Goal: Information Seeking & Learning: Learn about a topic

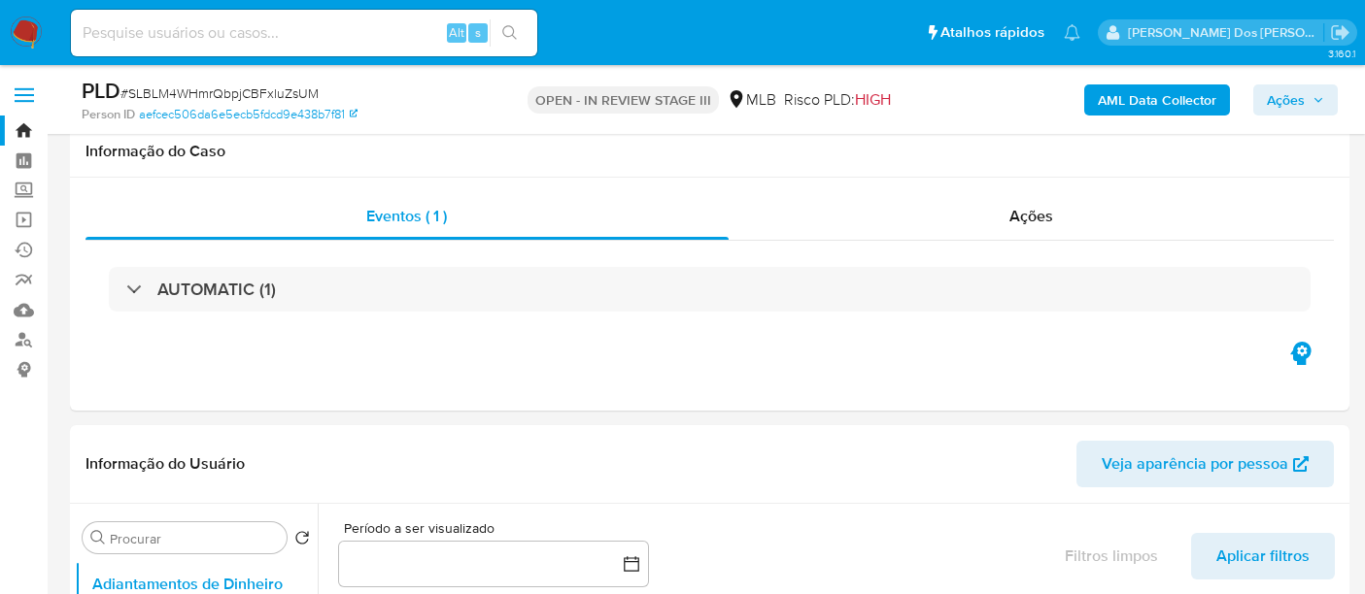
select select "10"
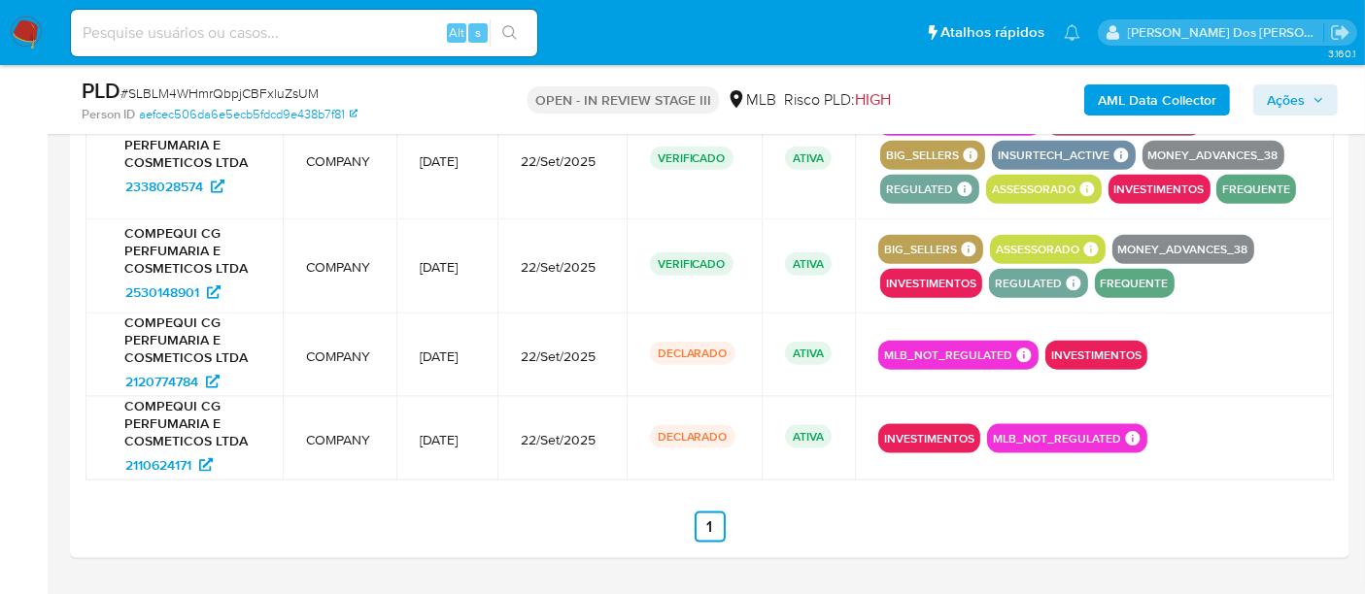
click at [284, 33] on input at bounding box center [304, 32] width 466 height 25
paste input "SLBLM4WHmrQbpjCBFxluZsUM"
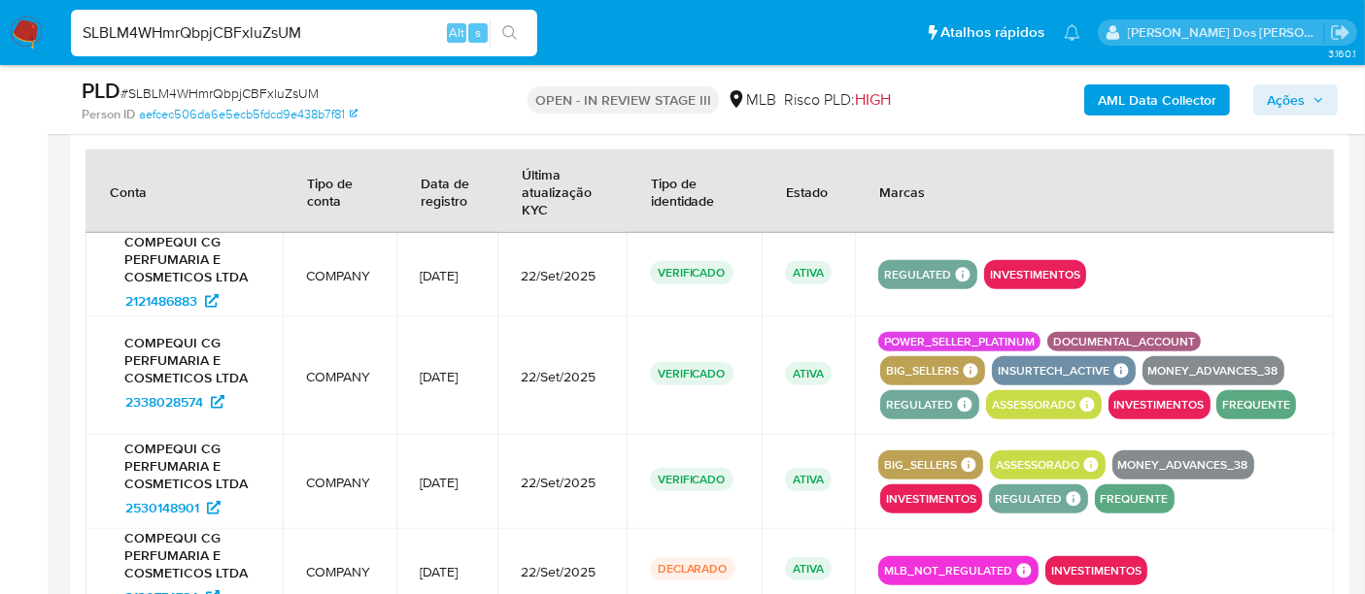
type input "SLBLM4WHmrQbpjCBFxluZsUM"
click at [142, 289] on span "2121486883" at bounding box center [161, 301] width 72 height 31
click at [164, 415] on span "2338028574" at bounding box center [164, 402] width 78 height 31
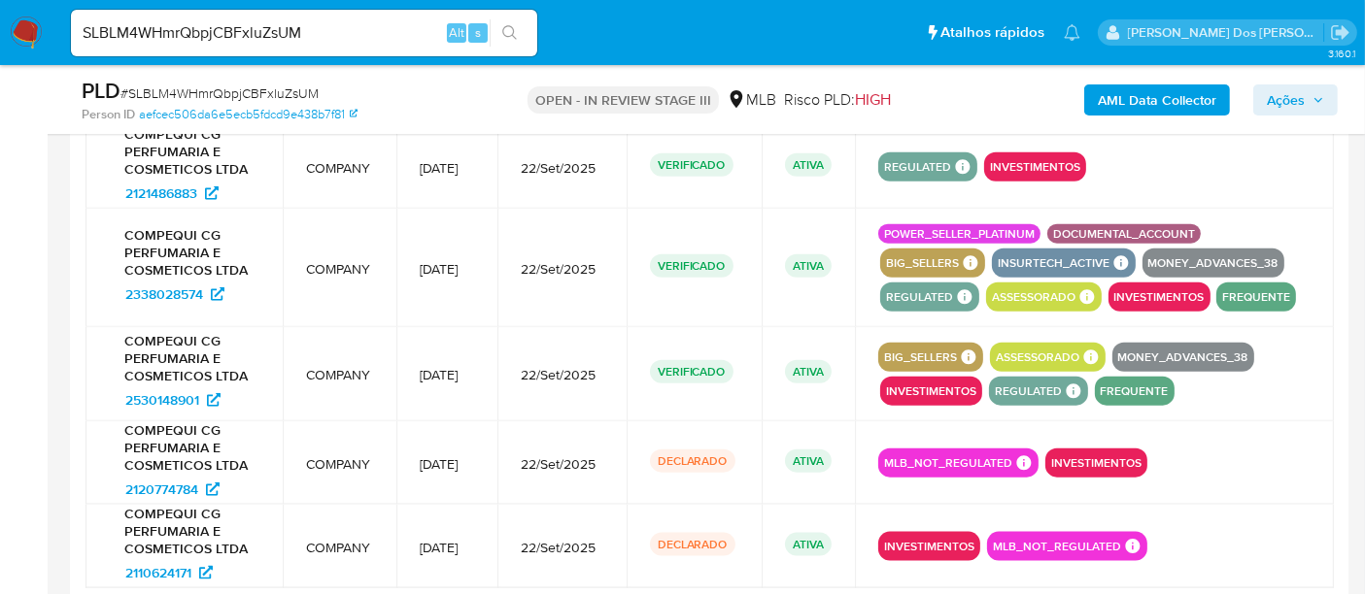
scroll to position [2374, 0]
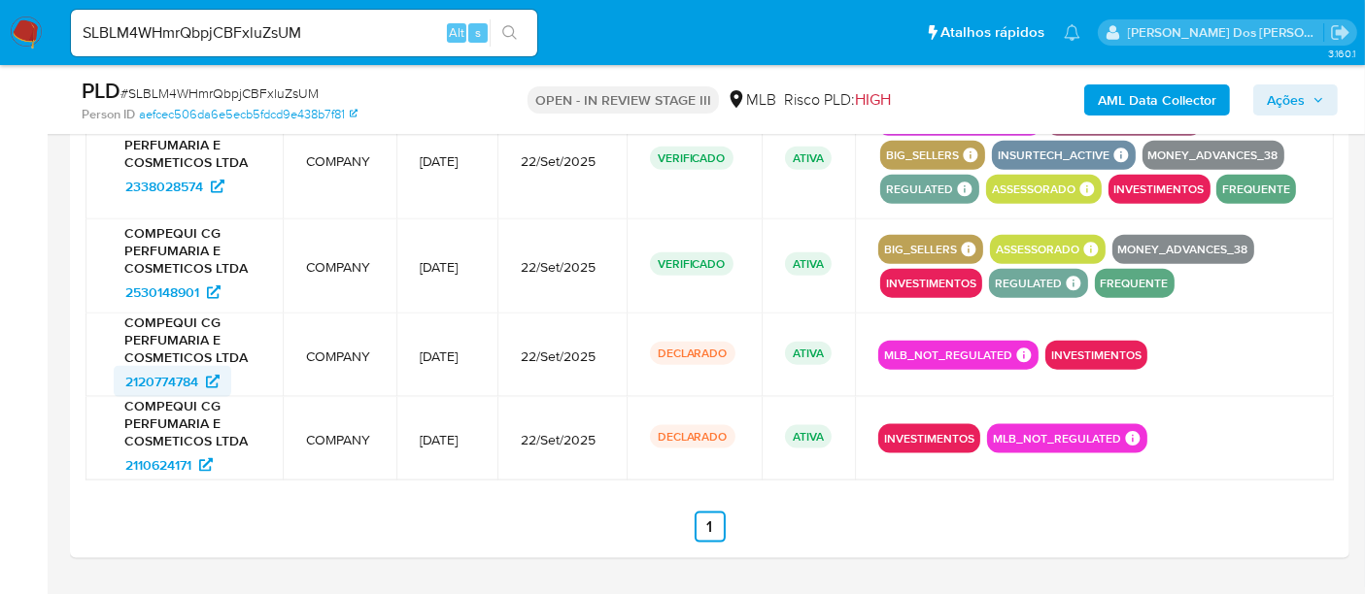
click at [169, 392] on span "2120774784" at bounding box center [161, 381] width 73 height 31
click at [163, 480] on span "2110624171" at bounding box center [158, 465] width 66 height 31
click at [26, 29] on img at bounding box center [26, 33] width 33 height 33
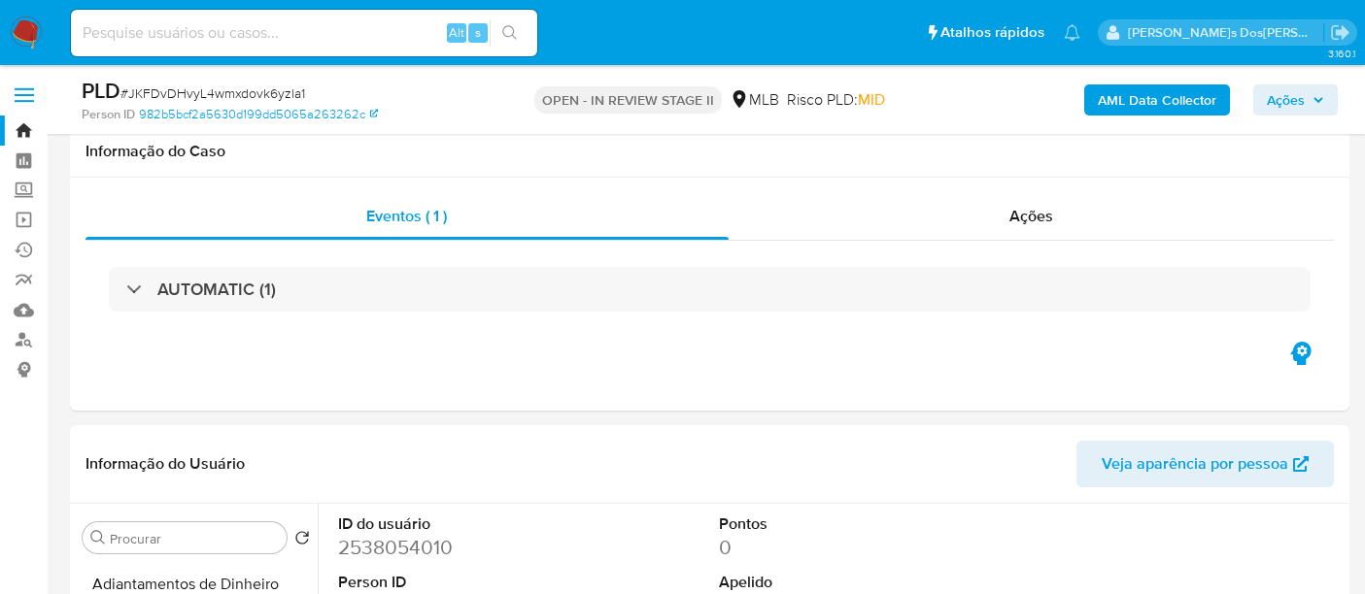
select select "10"
click at [244, 27] on input at bounding box center [304, 32] width 466 height 25
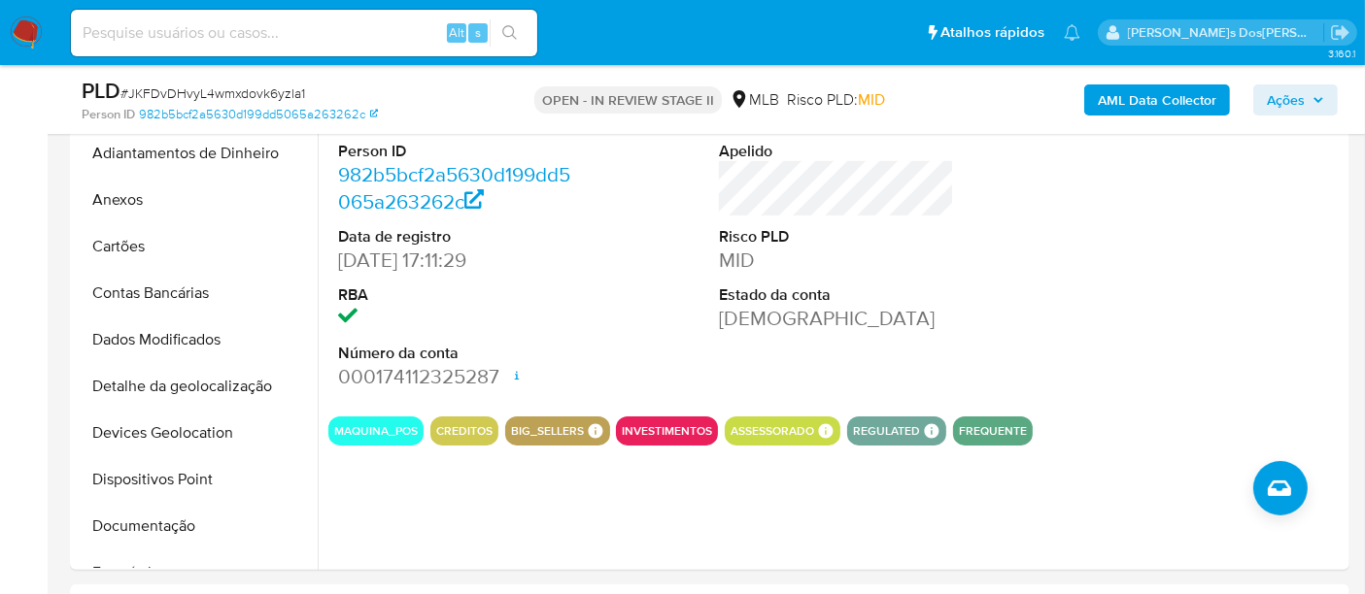
scroll to position [538, 0]
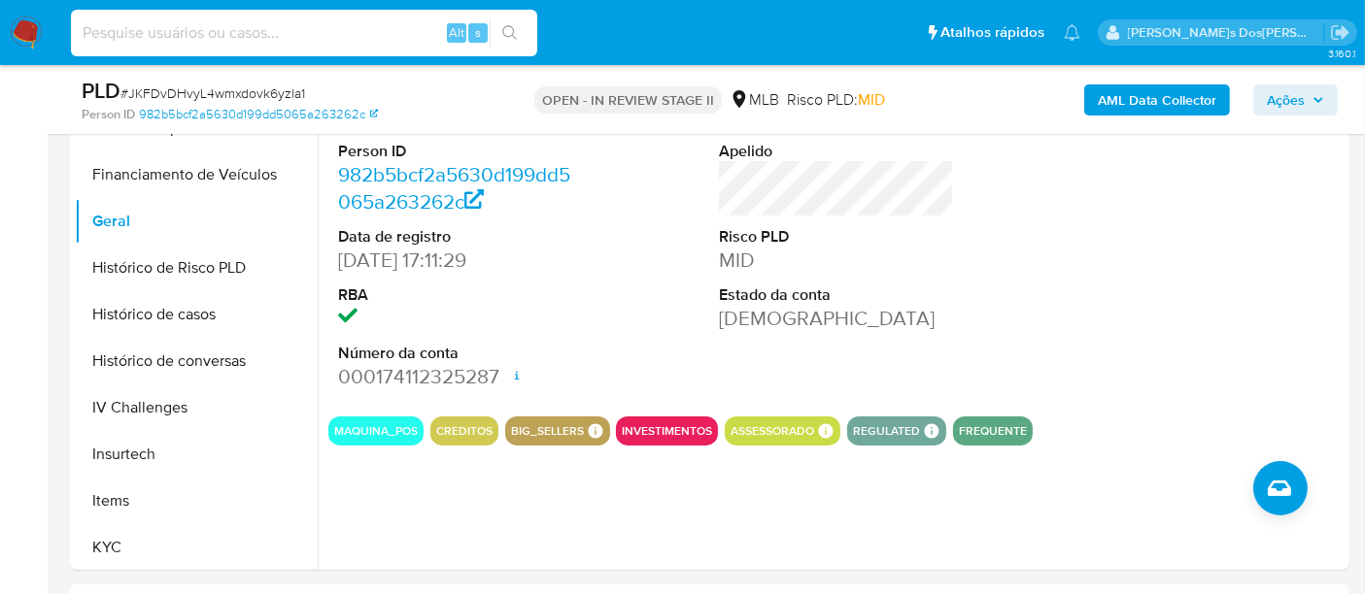
paste input "MgXSaNEbtRCXps6B62hmUmAs"
type input "MgXSaNEbtRCXps6B62hmUmAs"
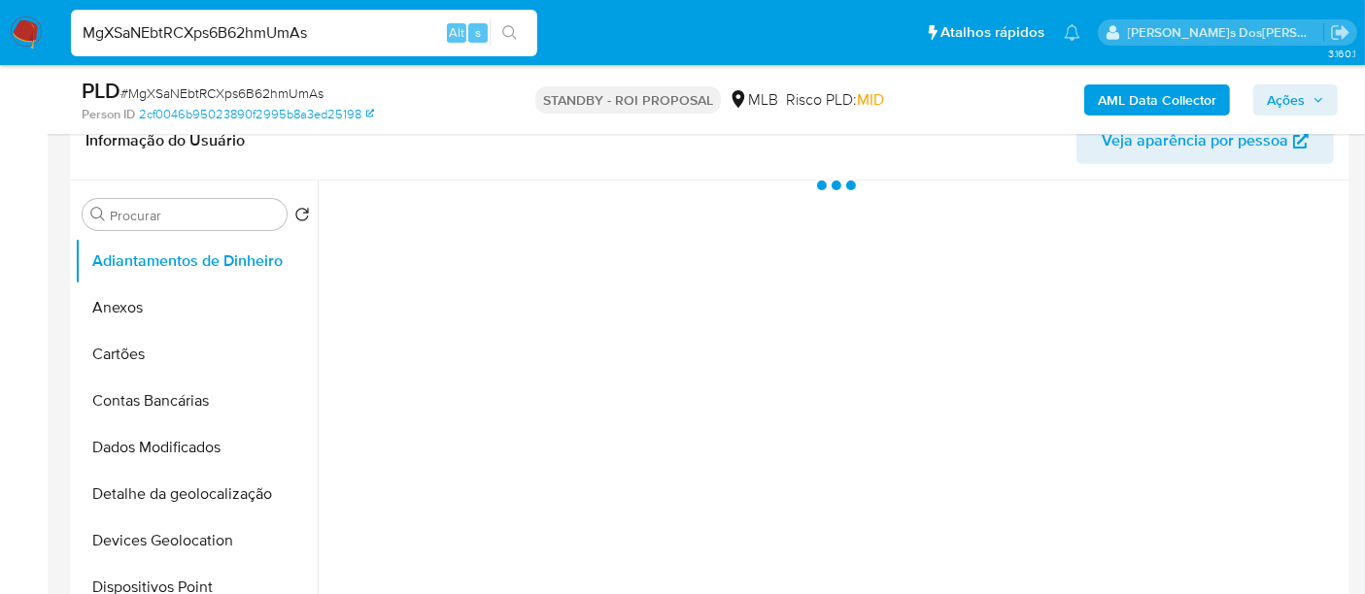
select select "10"
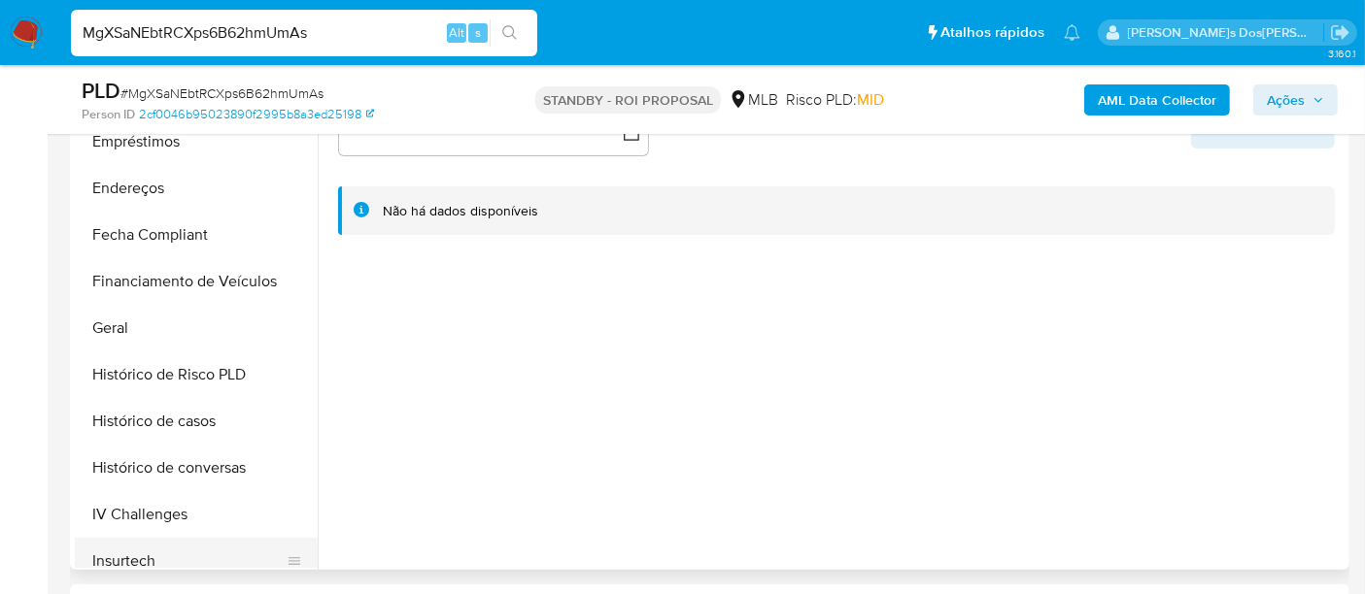
scroll to position [647, 0]
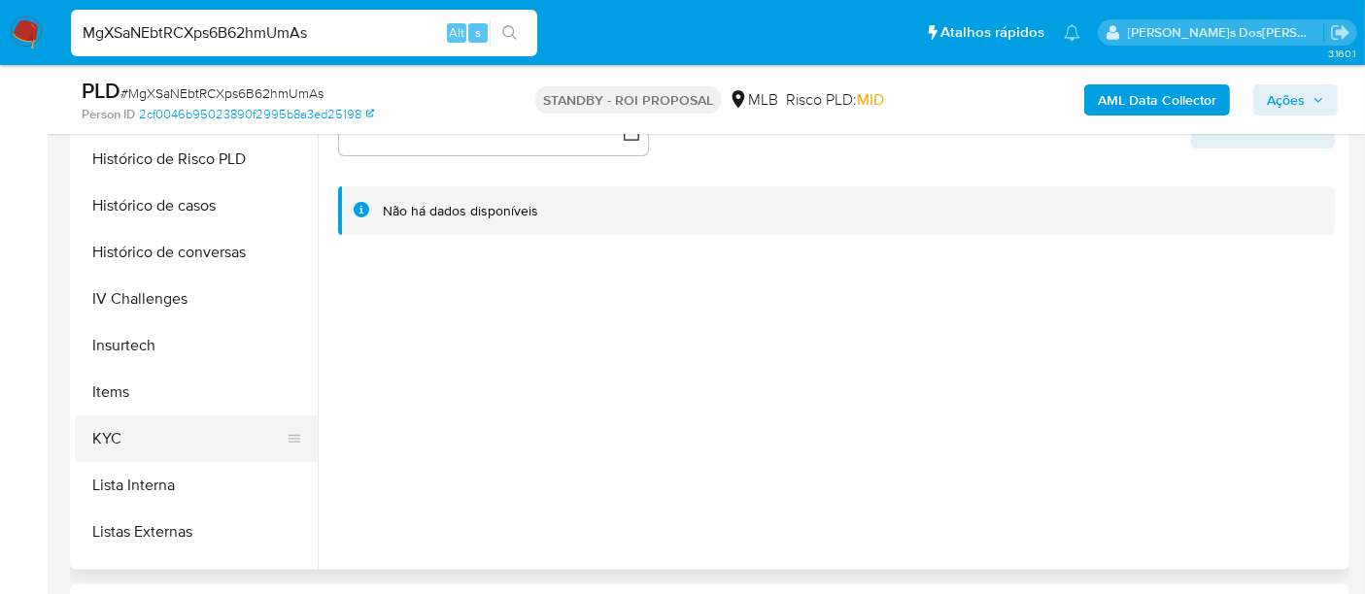
click at [117, 431] on button "KYC" at bounding box center [188, 439] width 227 height 47
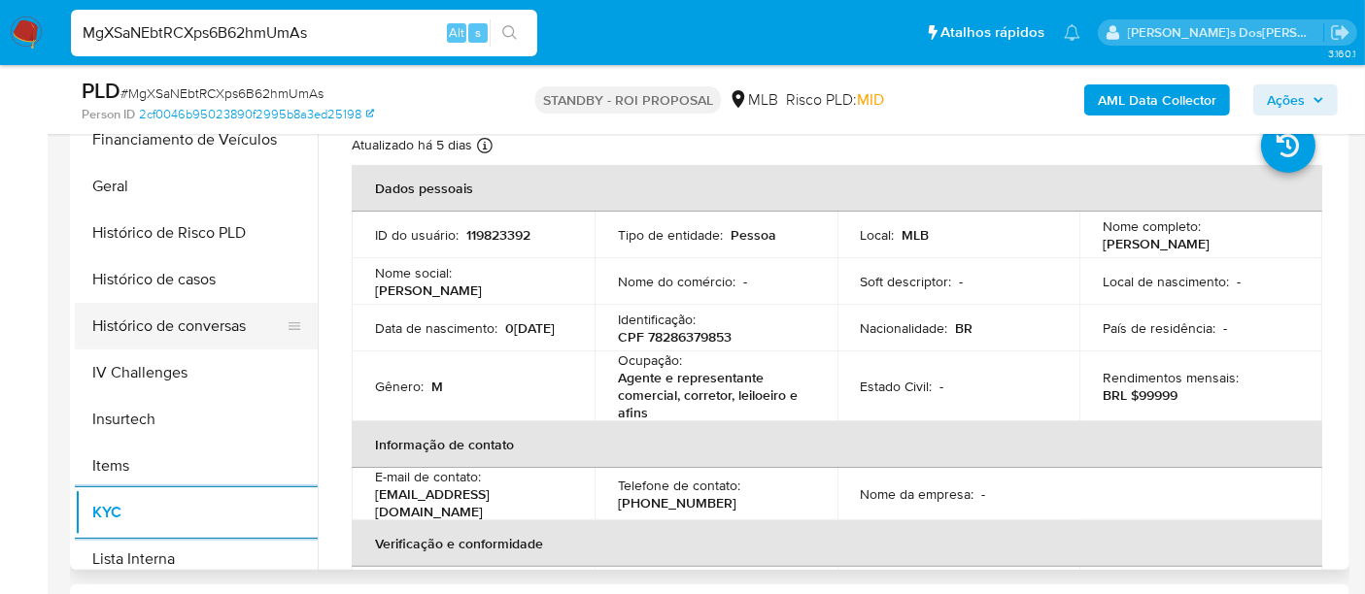
scroll to position [539, 0]
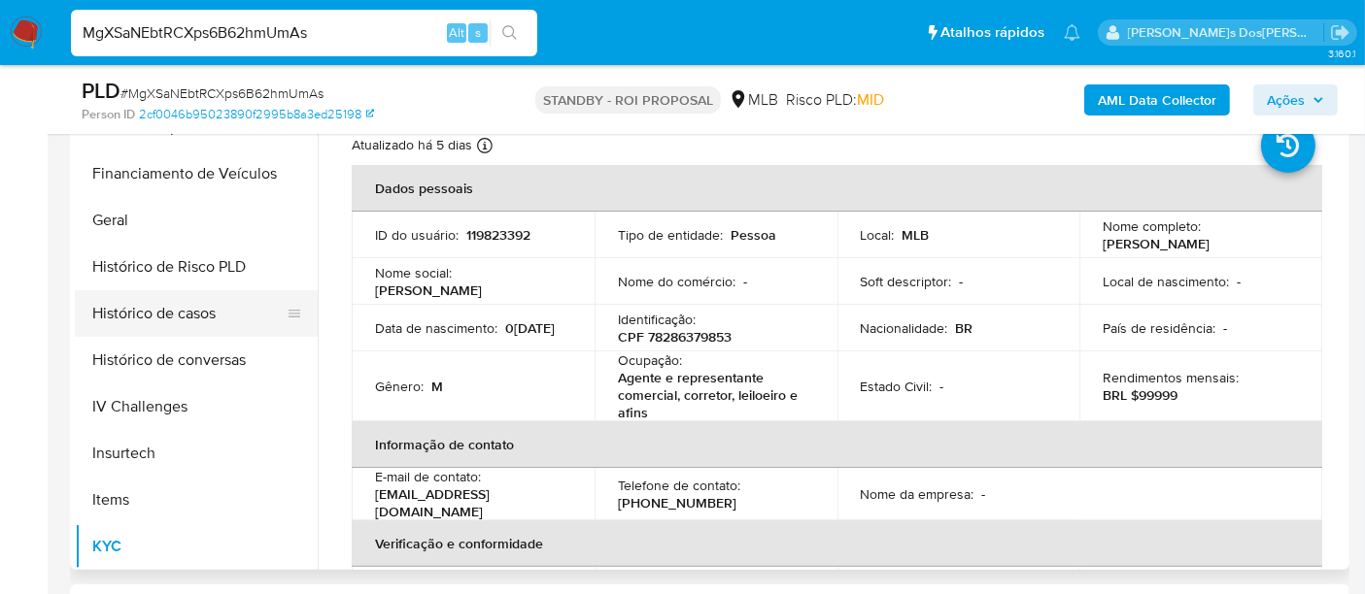
click at [186, 311] on button "Histórico de casos" at bounding box center [188, 313] width 227 height 47
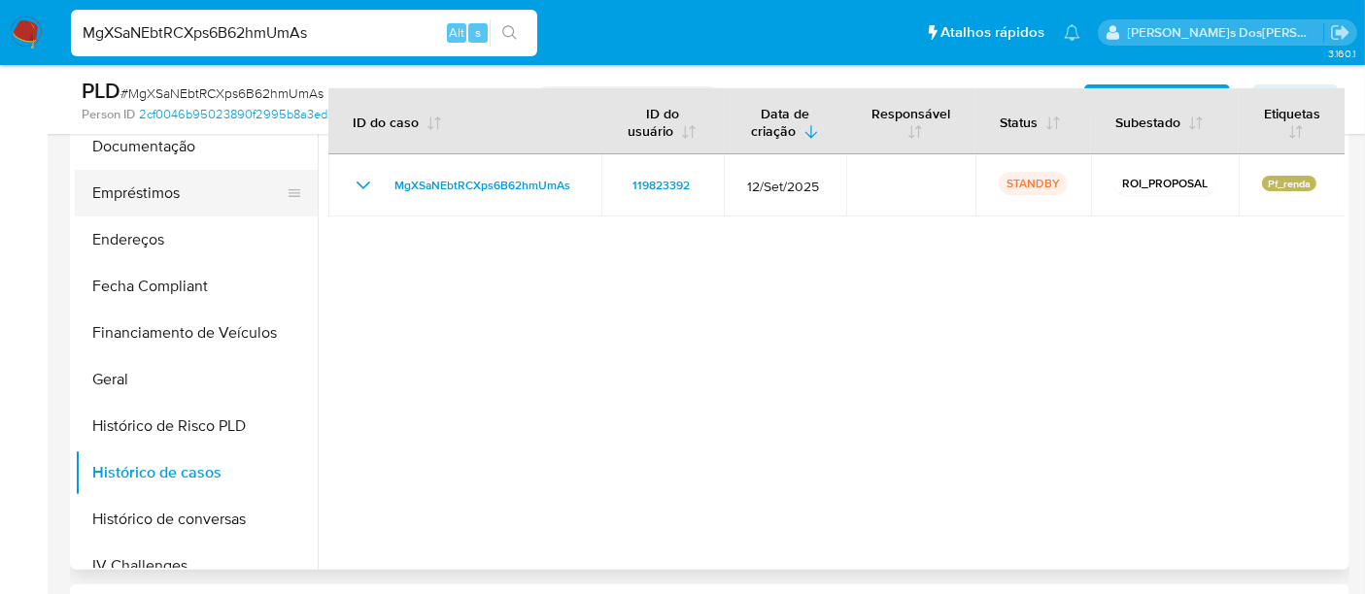
scroll to position [216, 0]
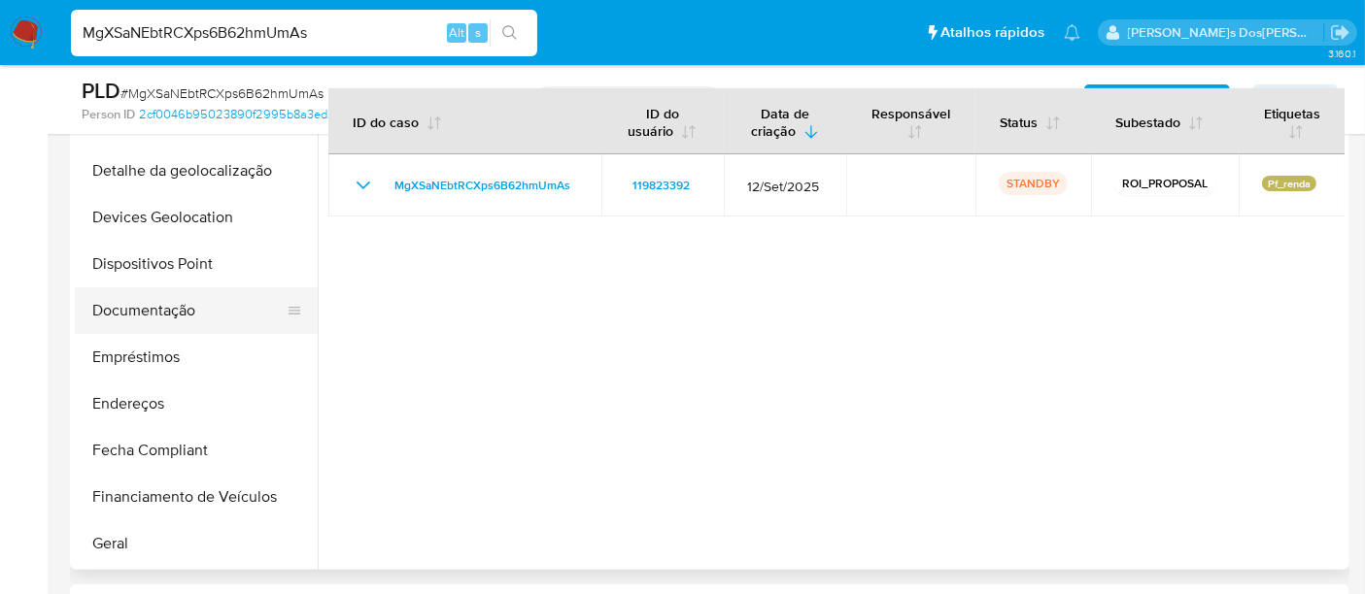
click at [171, 319] on button "Documentação" at bounding box center [188, 310] width 227 height 47
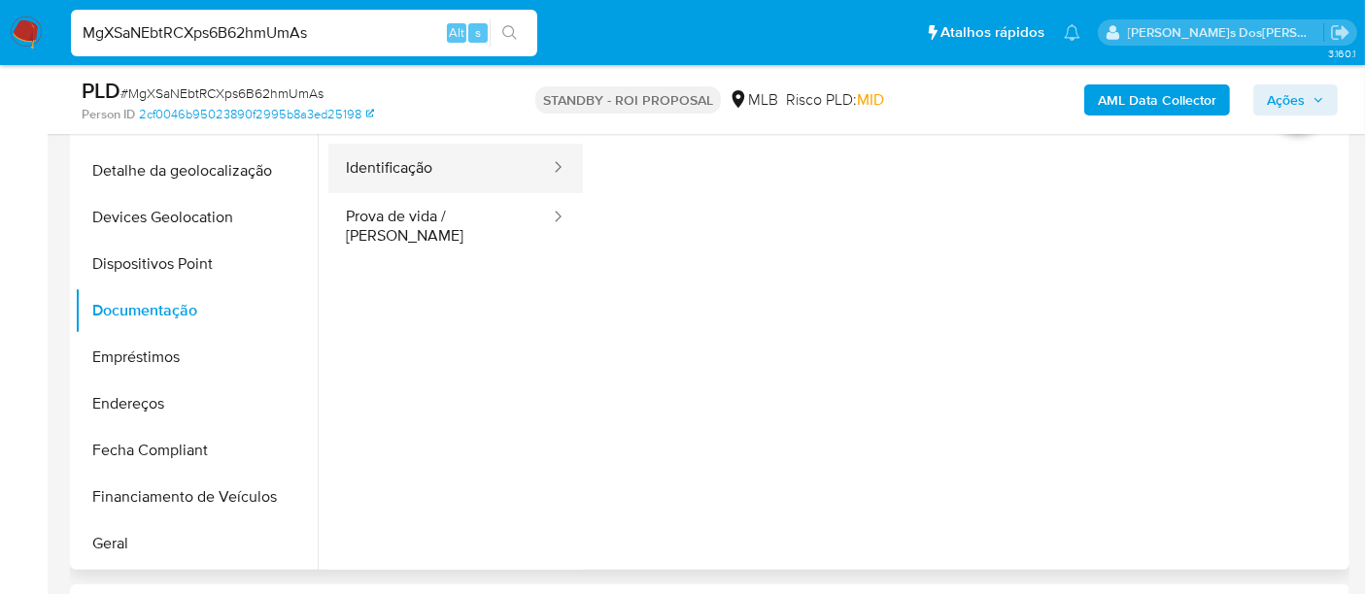
click at [376, 178] on button "Identificação" at bounding box center [439, 169] width 223 height 50
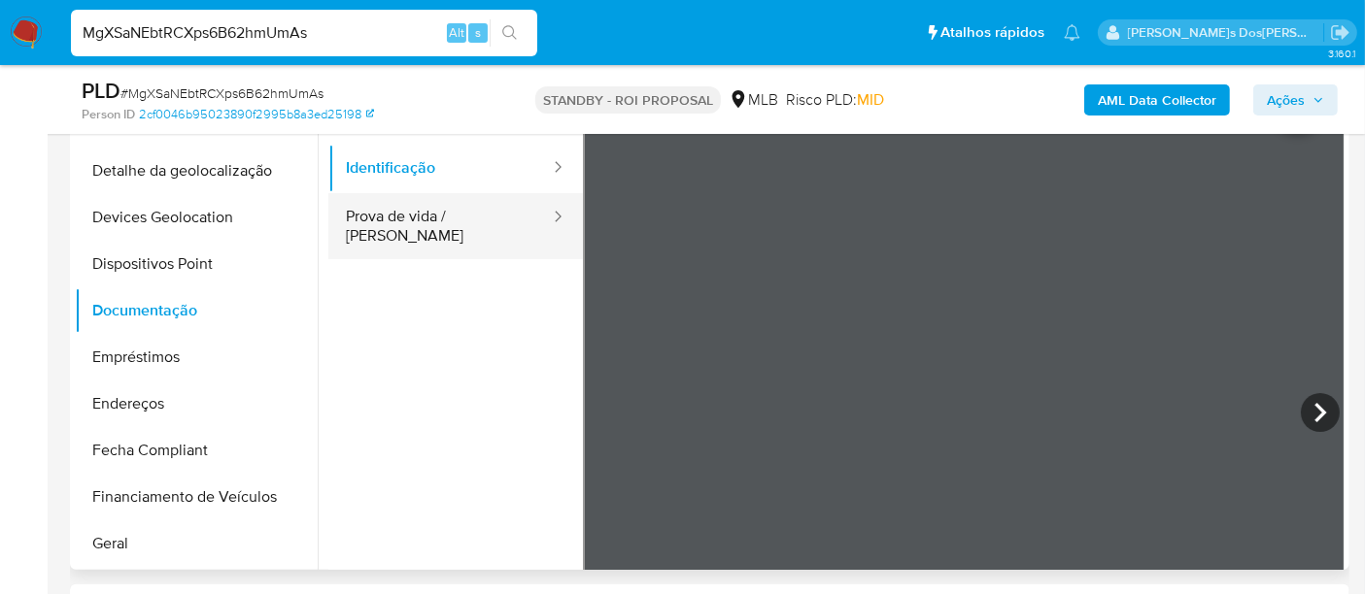
click at [468, 230] on button "Prova de vida / [PERSON_NAME]" at bounding box center [439, 226] width 223 height 66
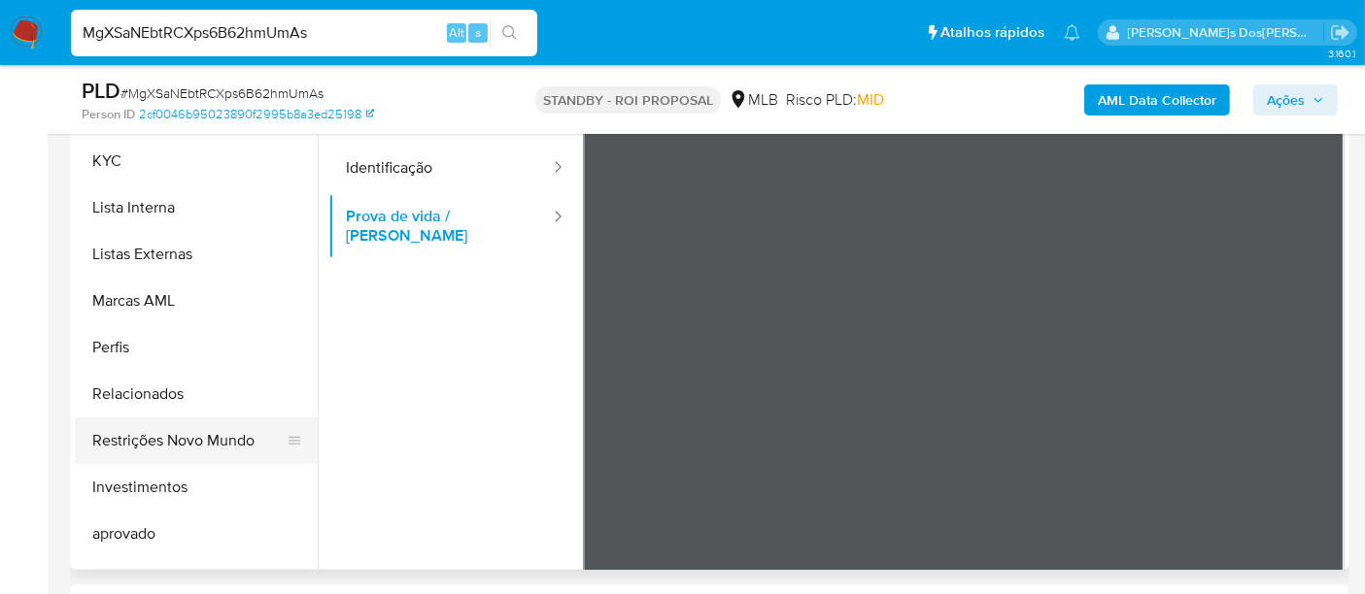
scroll to position [1006, 0]
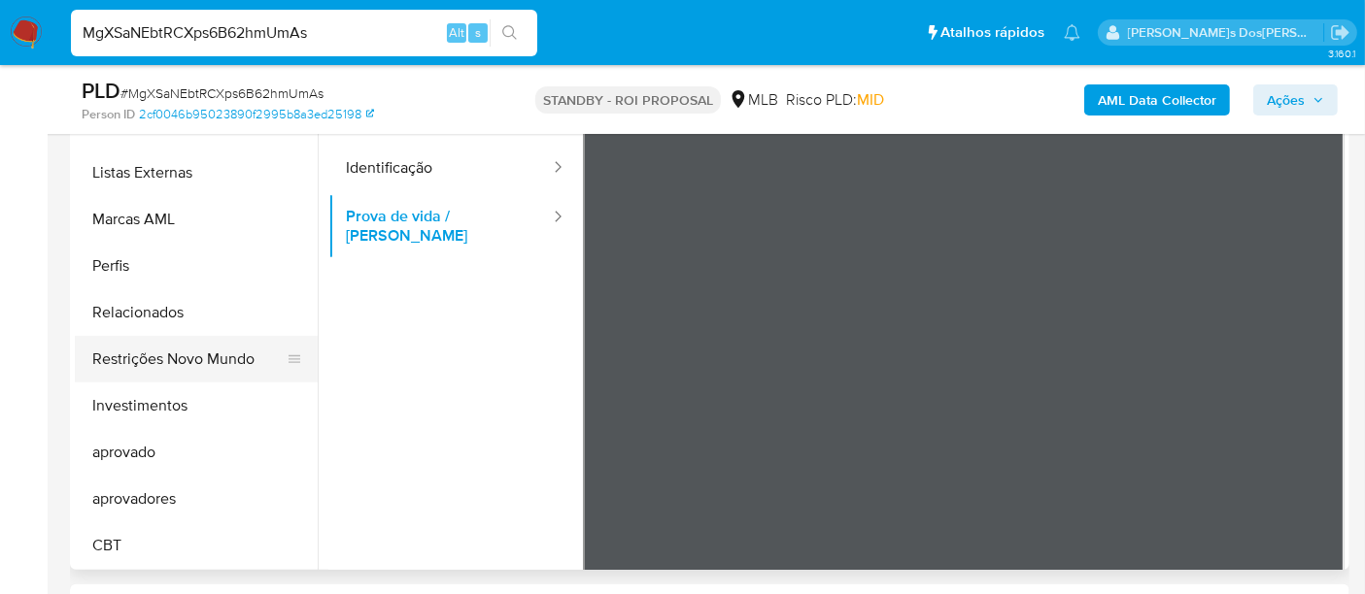
click at [192, 347] on button "Restrições Novo Mundo" at bounding box center [188, 359] width 227 height 47
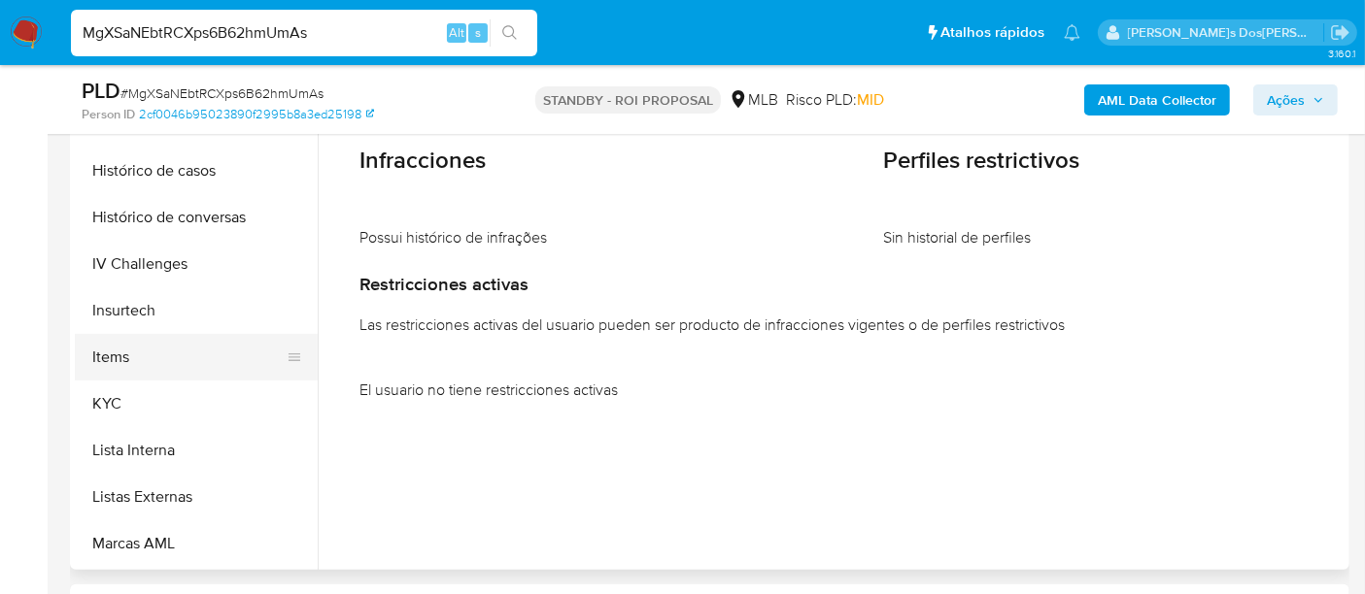
scroll to position [466, 0]
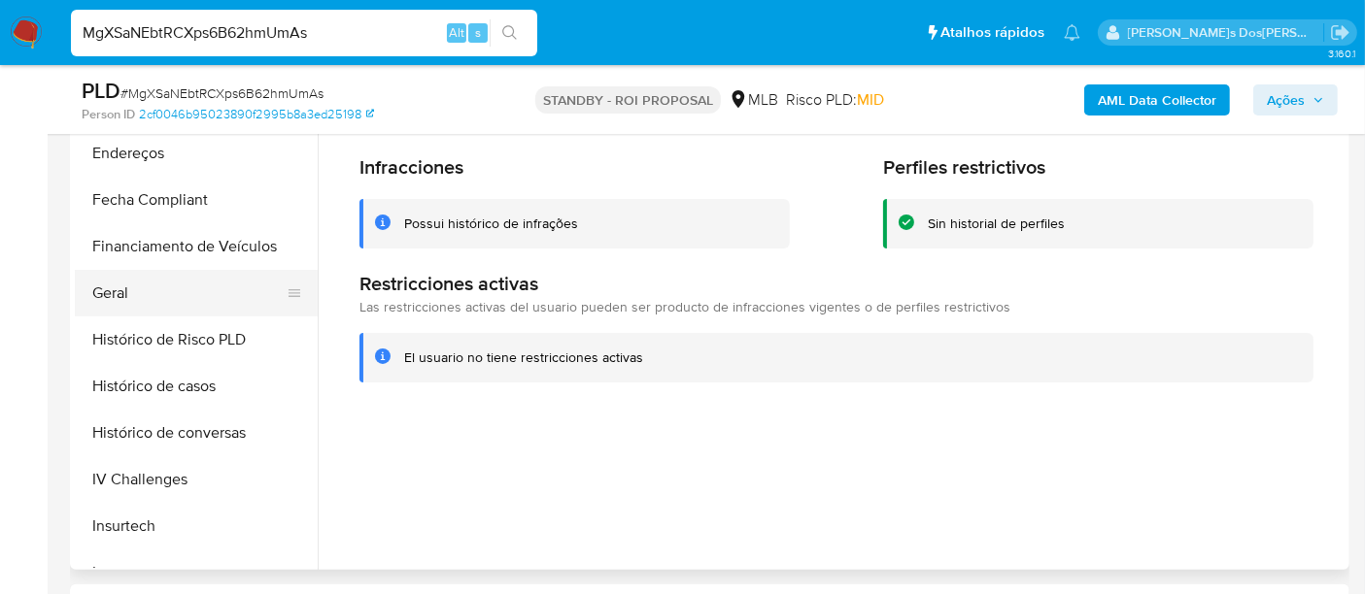
click at [120, 282] on button "Geral" at bounding box center [188, 293] width 227 height 47
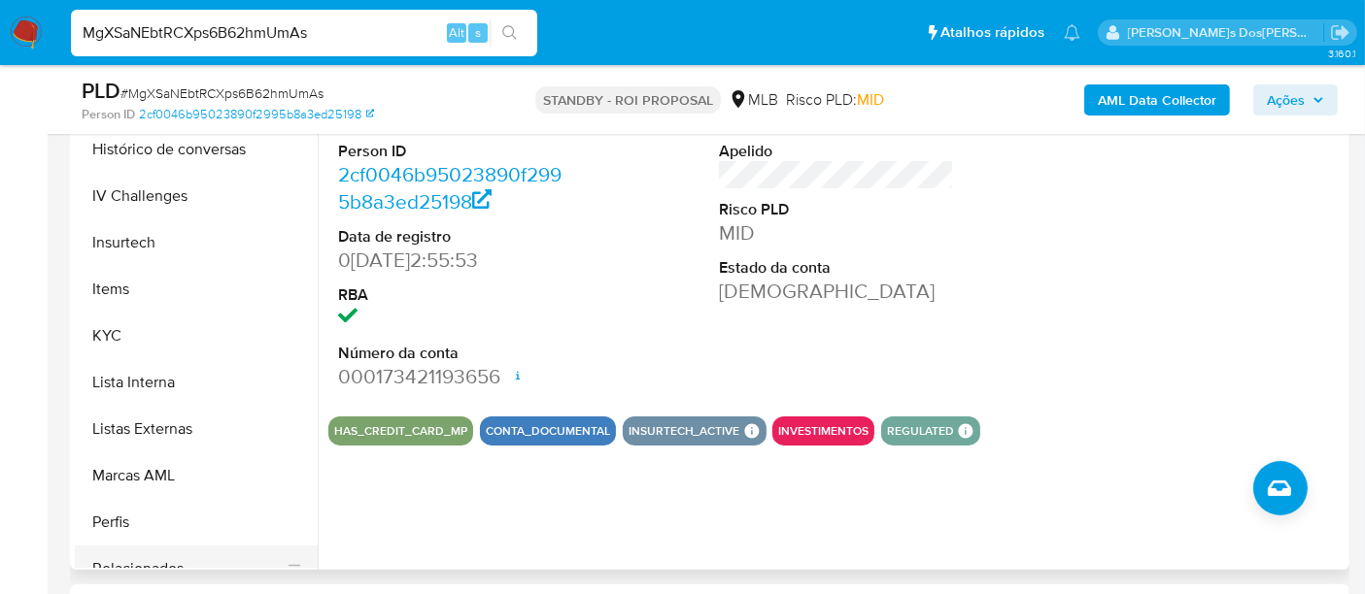
scroll to position [898, 0]
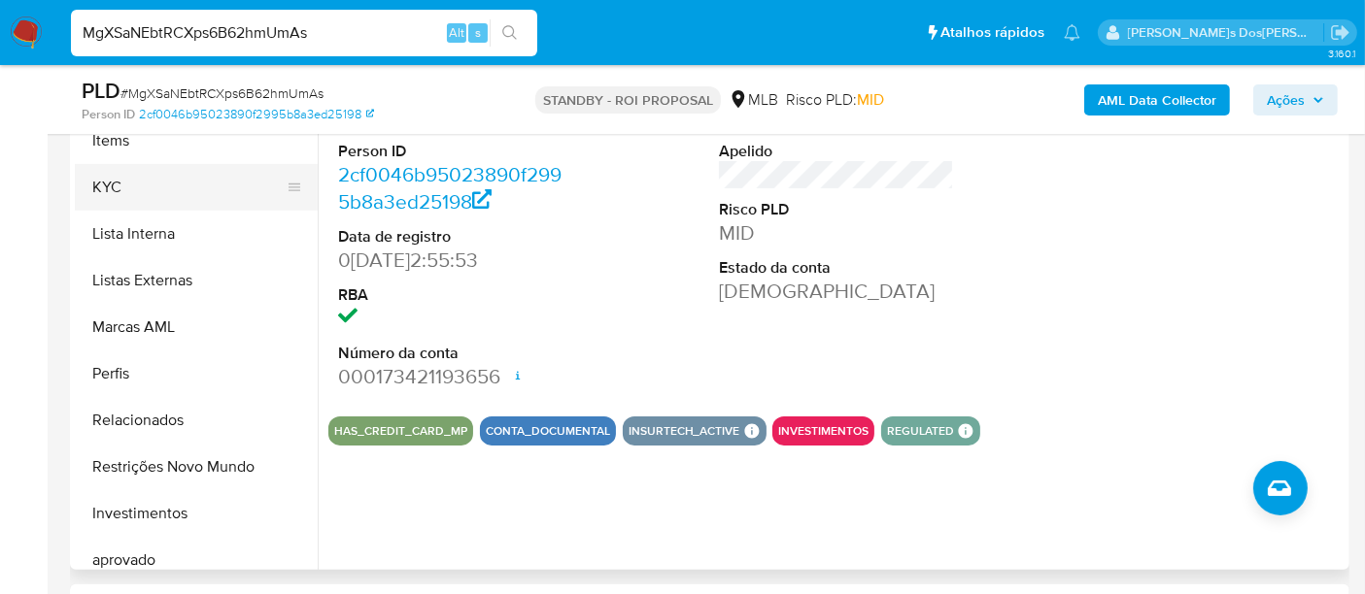
click at [105, 194] on button "KYC" at bounding box center [188, 187] width 227 height 47
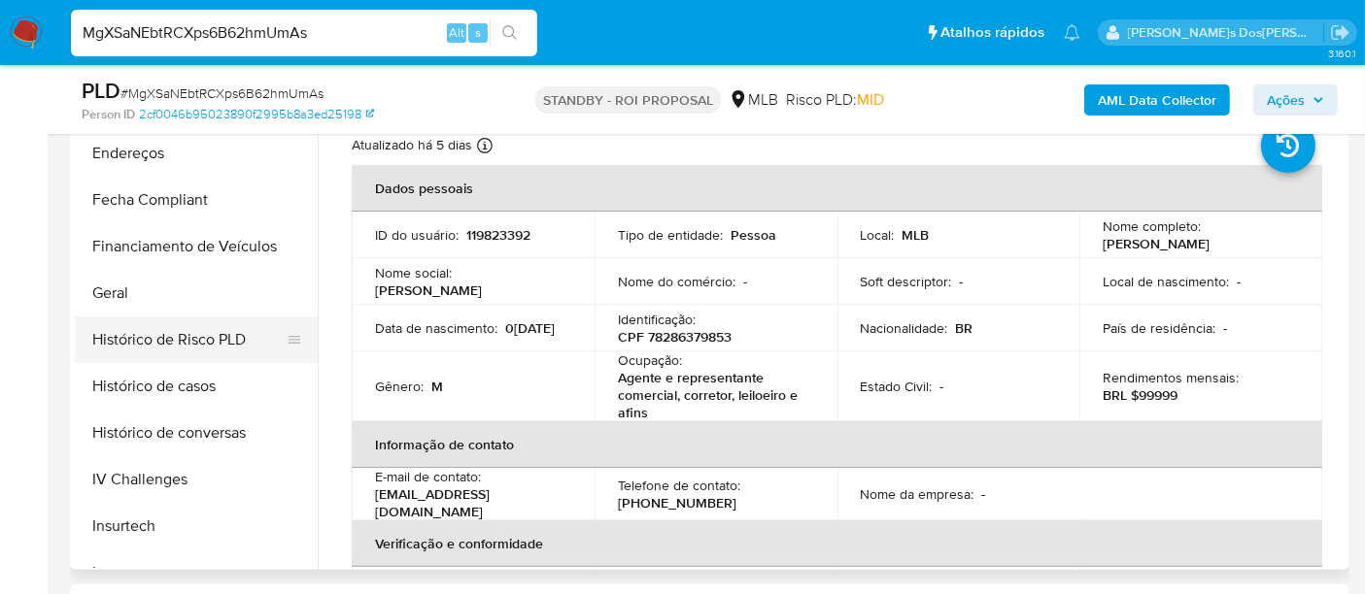
scroll to position [358, 0]
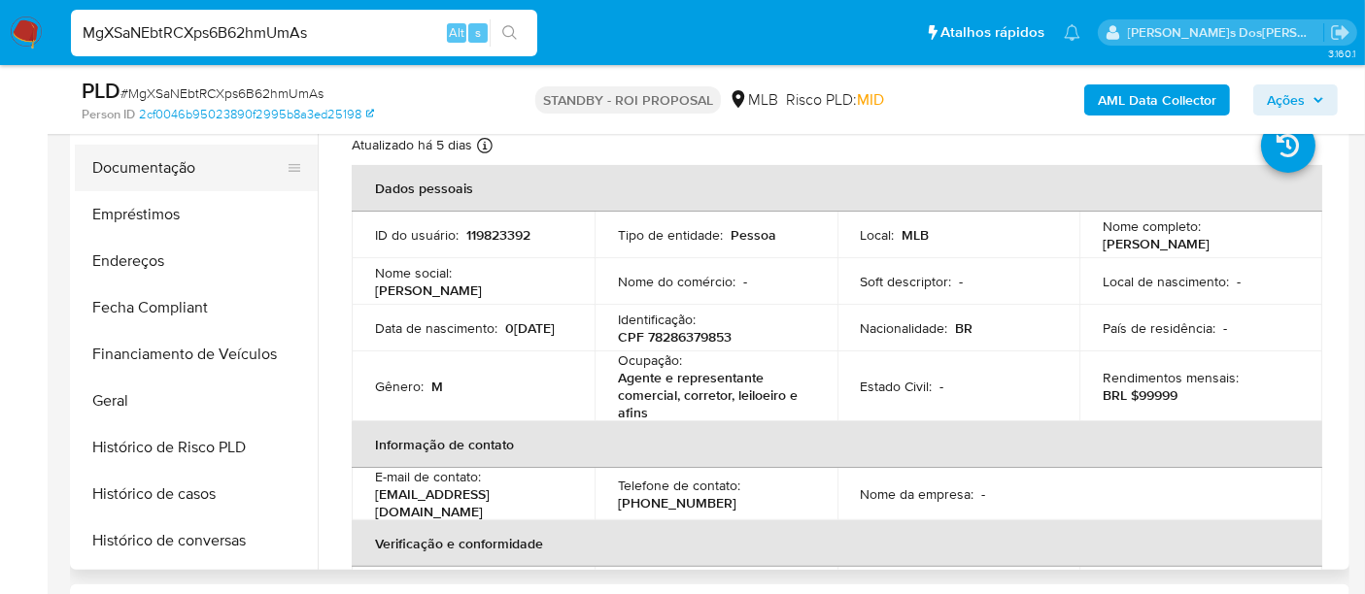
click at [159, 174] on button "Documentação" at bounding box center [188, 168] width 227 height 47
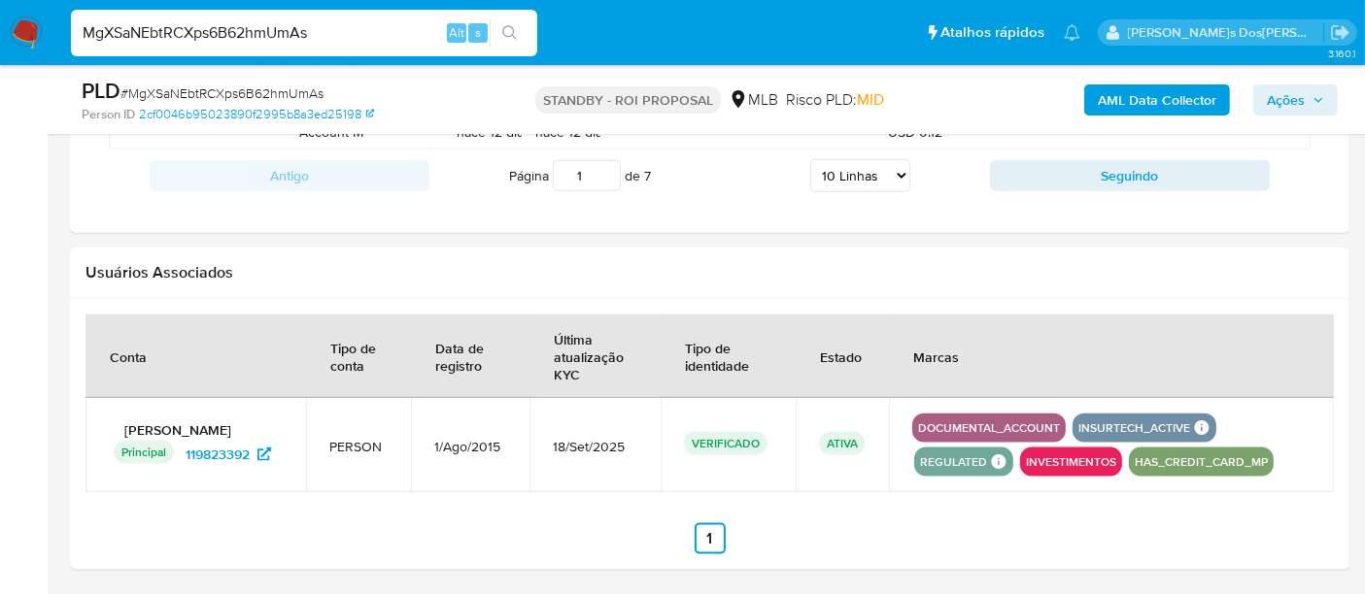
scroll to position [2413, 0]
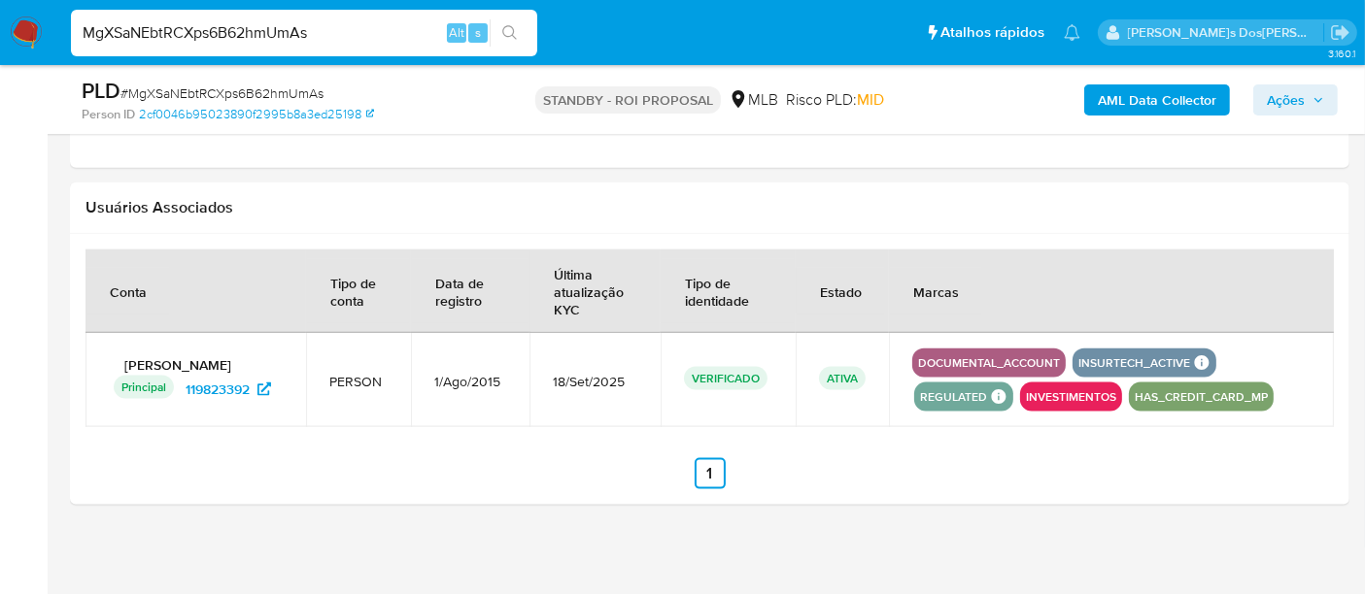
click at [272, 45] on input "MgXSaNEbtRCXps6B62hmUmAs" at bounding box center [304, 32] width 466 height 25
paste input "TKiaAgPJzyMytGz7wLf83LhB"
type input "TKiaAgPJzyMytGz7wLf83LhB"
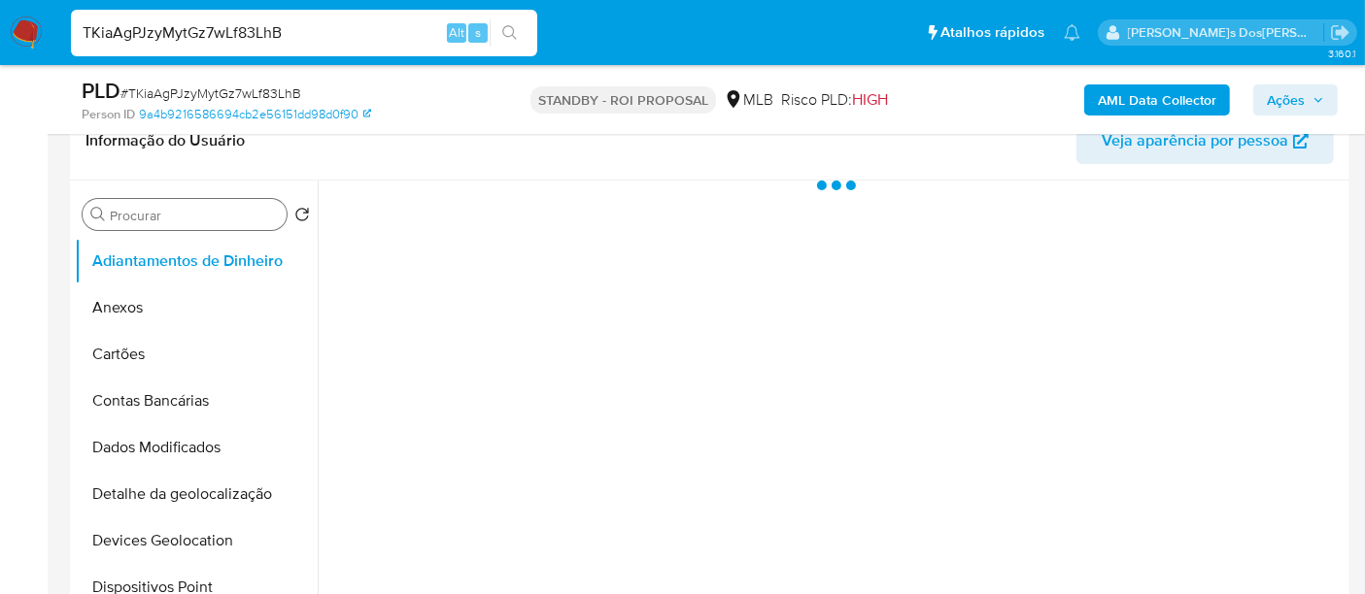
select select "10"
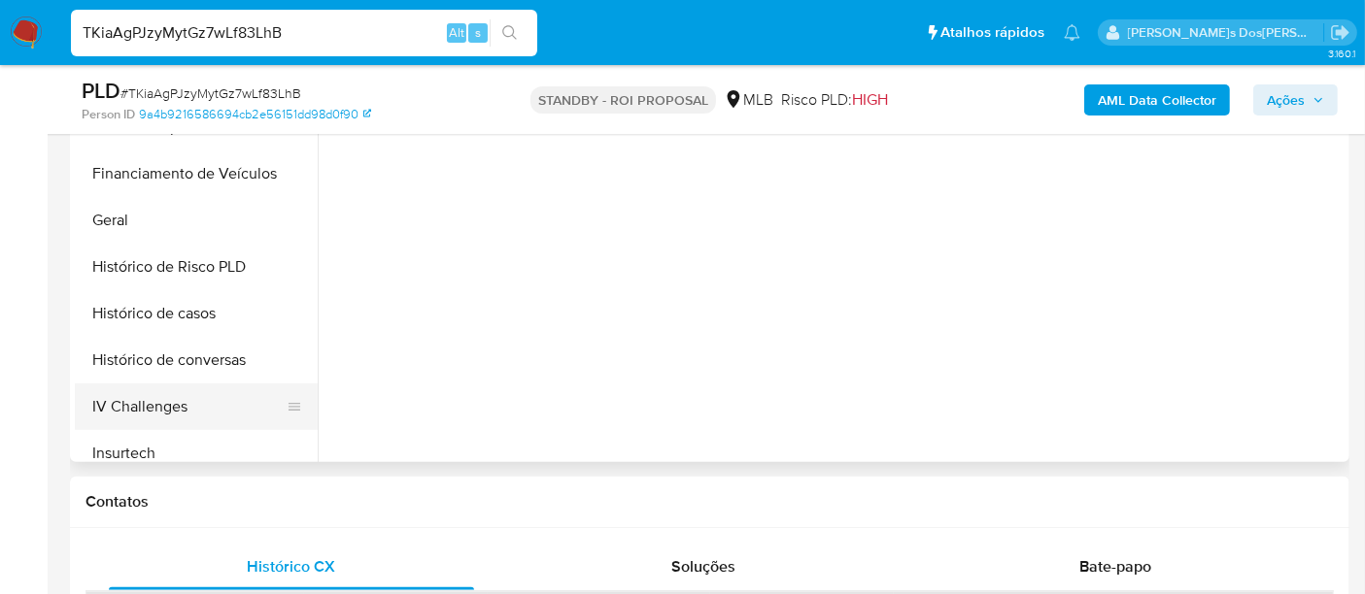
scroll to position [539, 0]
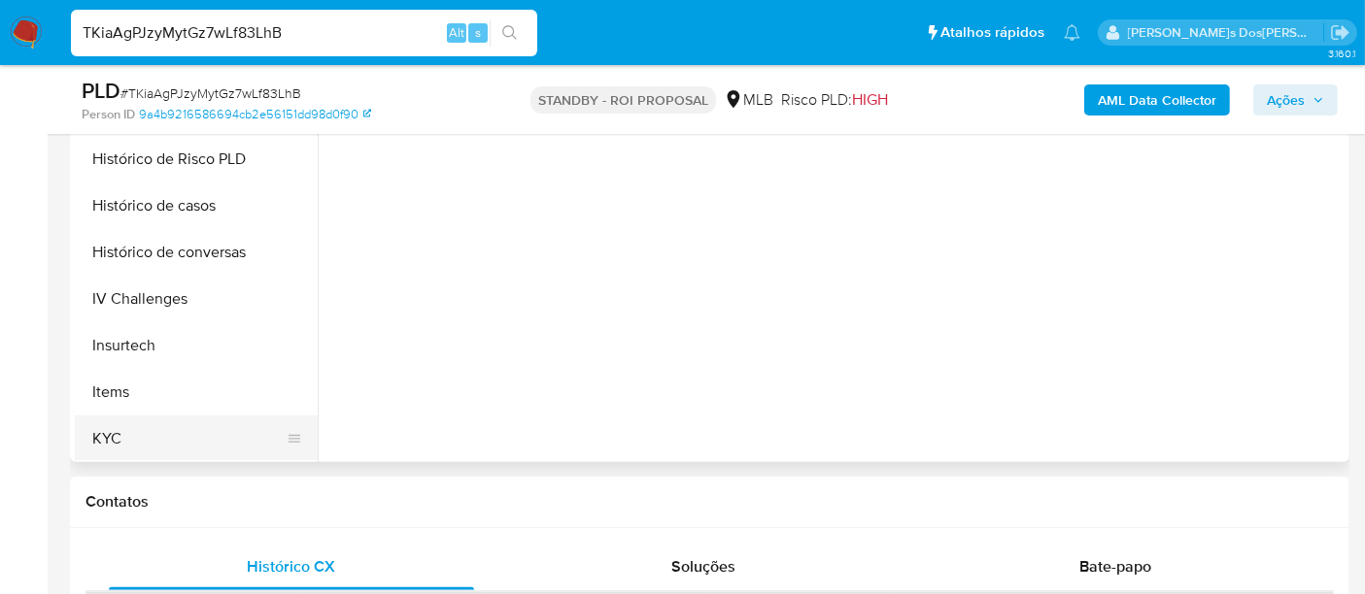
click at [107, 427] on button "KYC" at bounding box center [188, 439] width 227 height 47
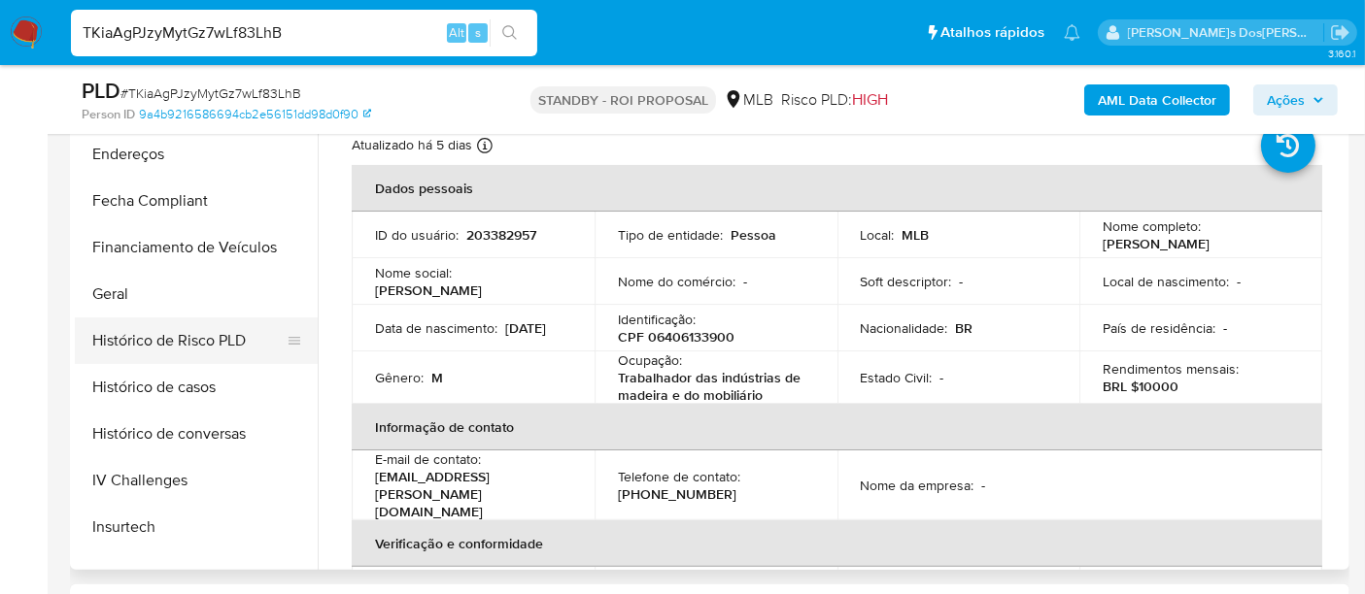
scroll to position [431, 0]
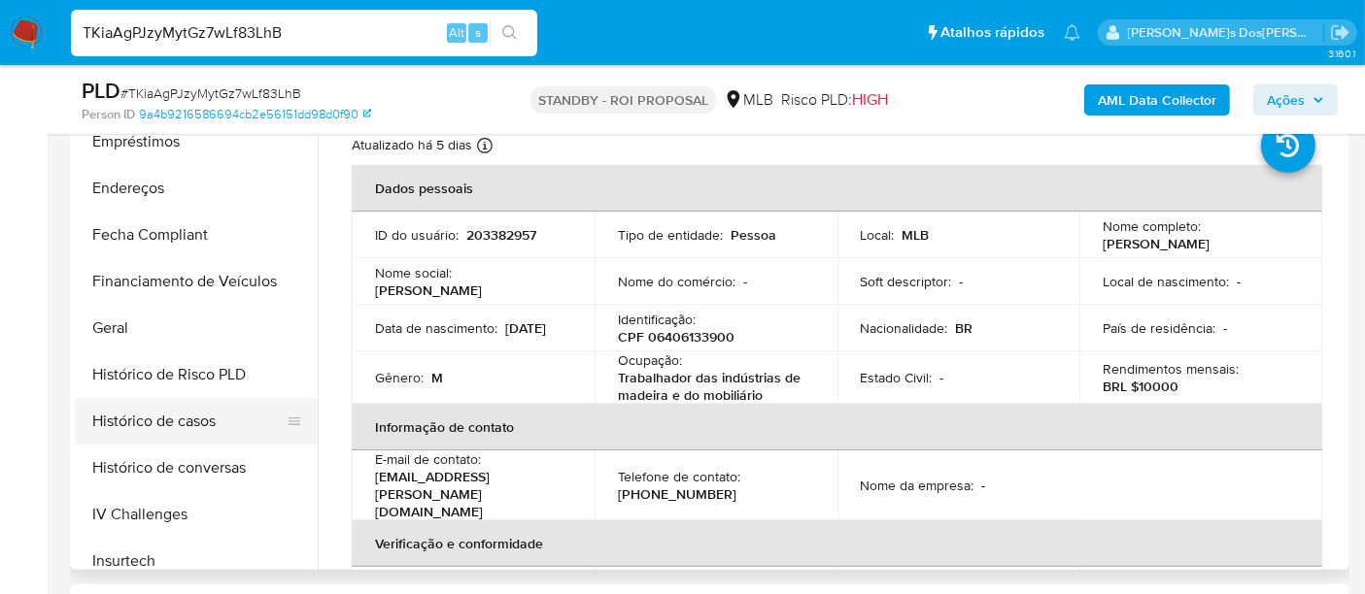
click at [190, 426] on button "Histórico de casos" at bounding box center [188, 421] width 227 height 47
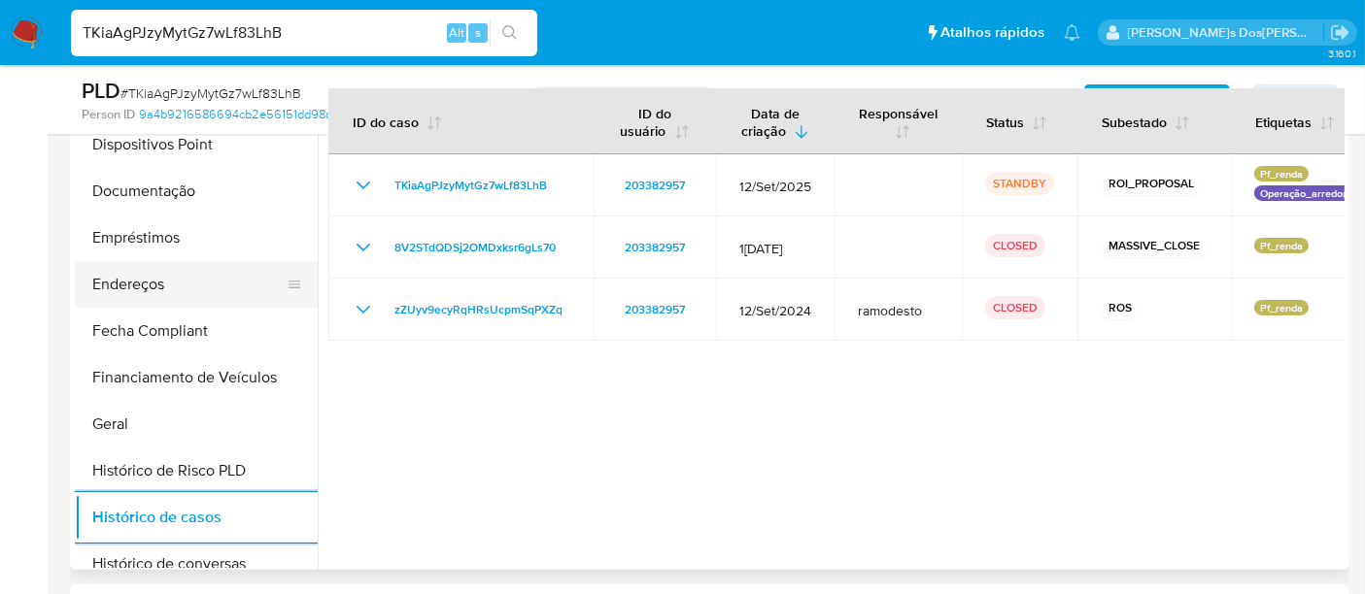
scroll to position [216, 0]
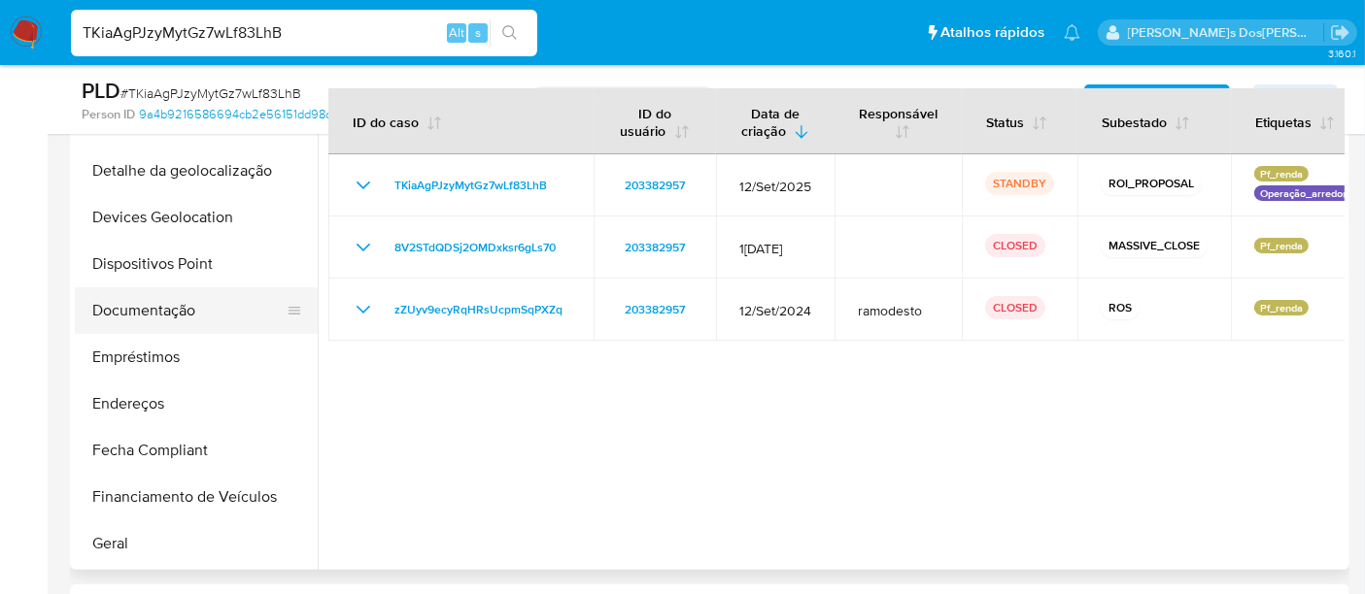
click at [180, 306] on button "Documentação" at bounding box center [188, 310] width 227 height 47
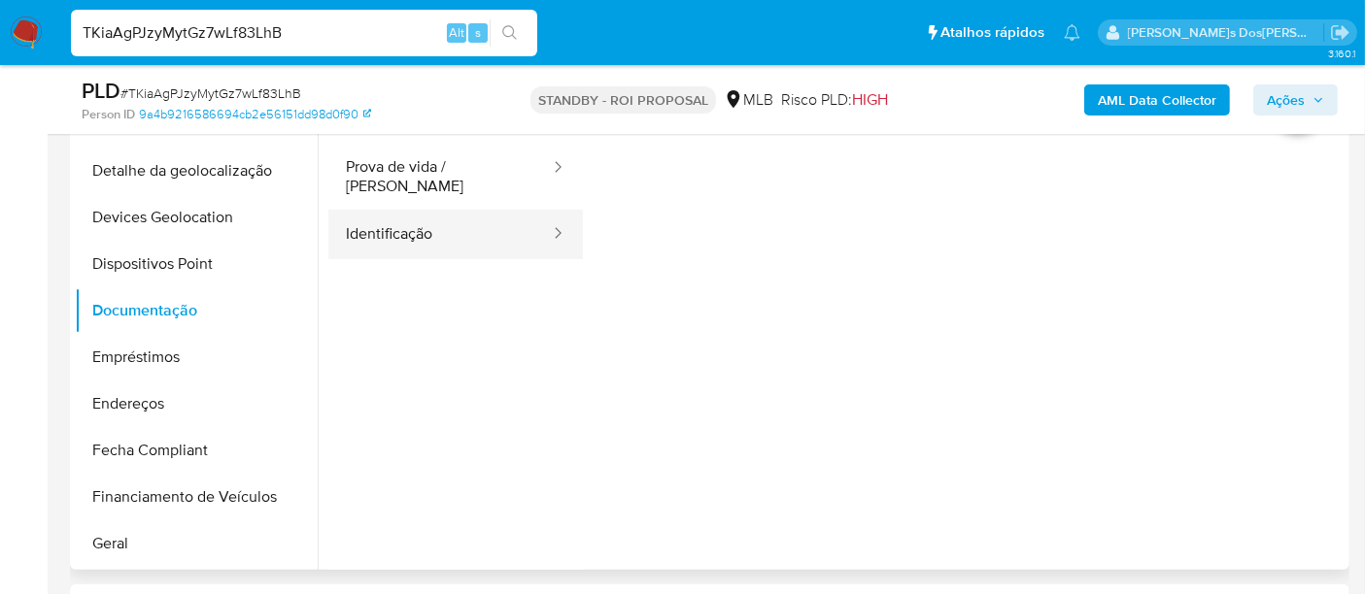
click at [392, 220] on button "Identificação" at bounding box center [439, 235] width 223 height 50
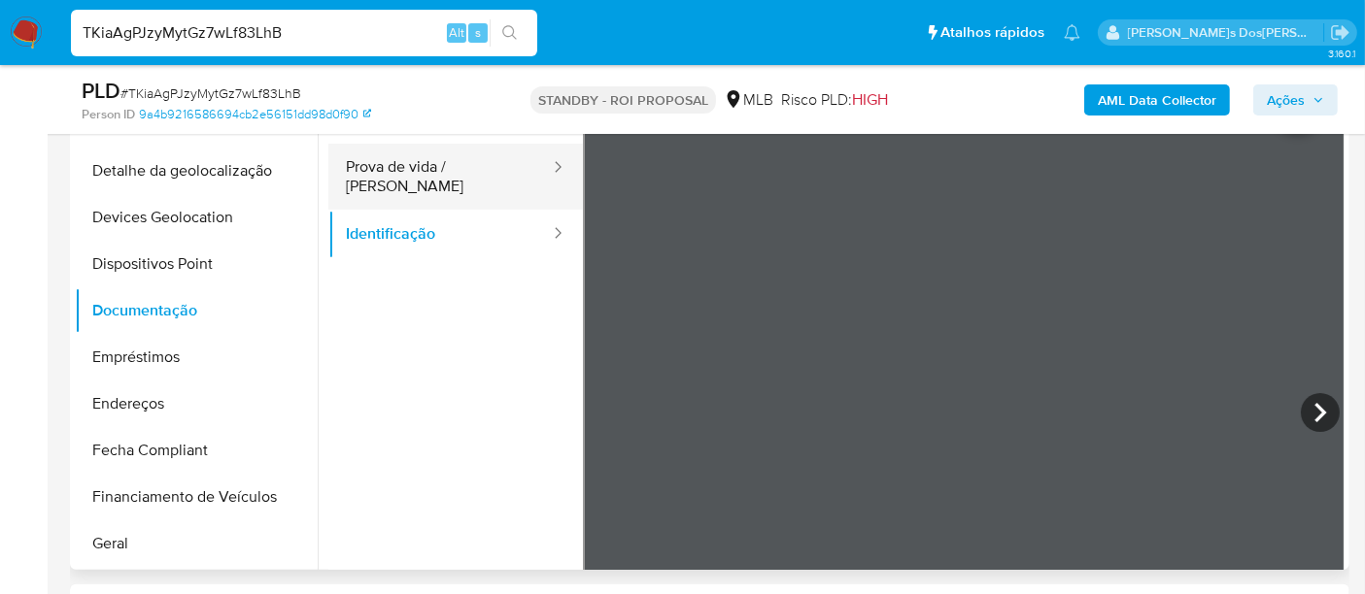
click at [404, 159] on button "Prova de vida / Selfie" at bounding box center [439, 177] width 223 height 66
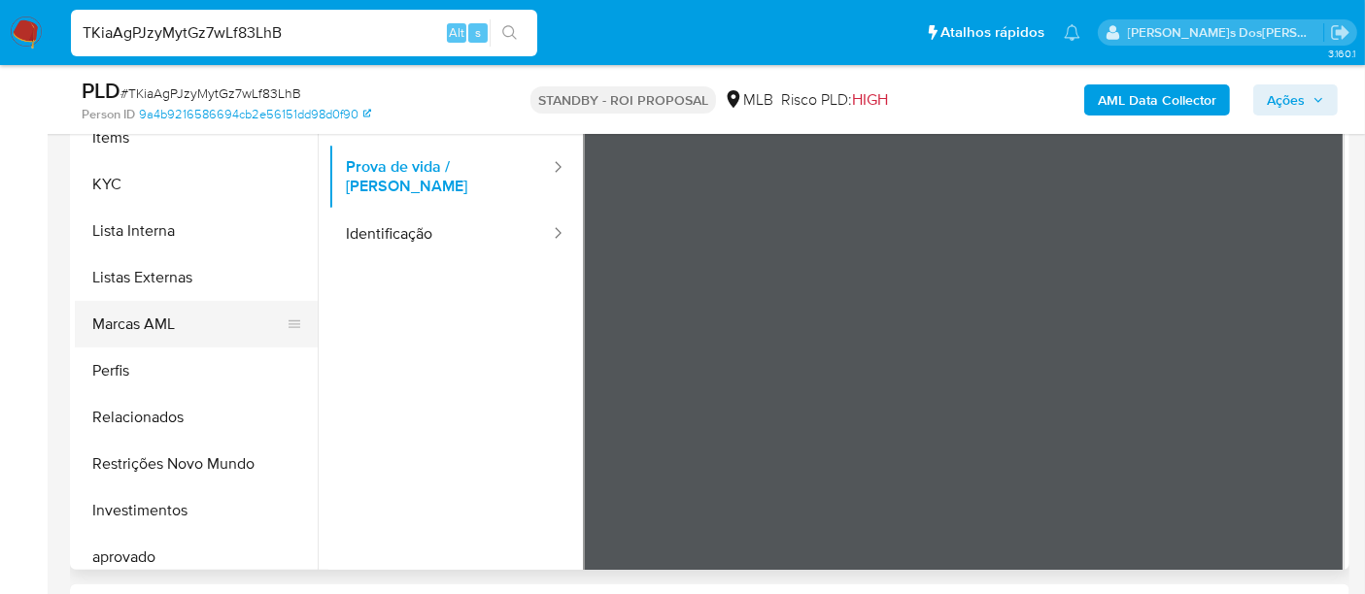
scroll to position [971, 0]
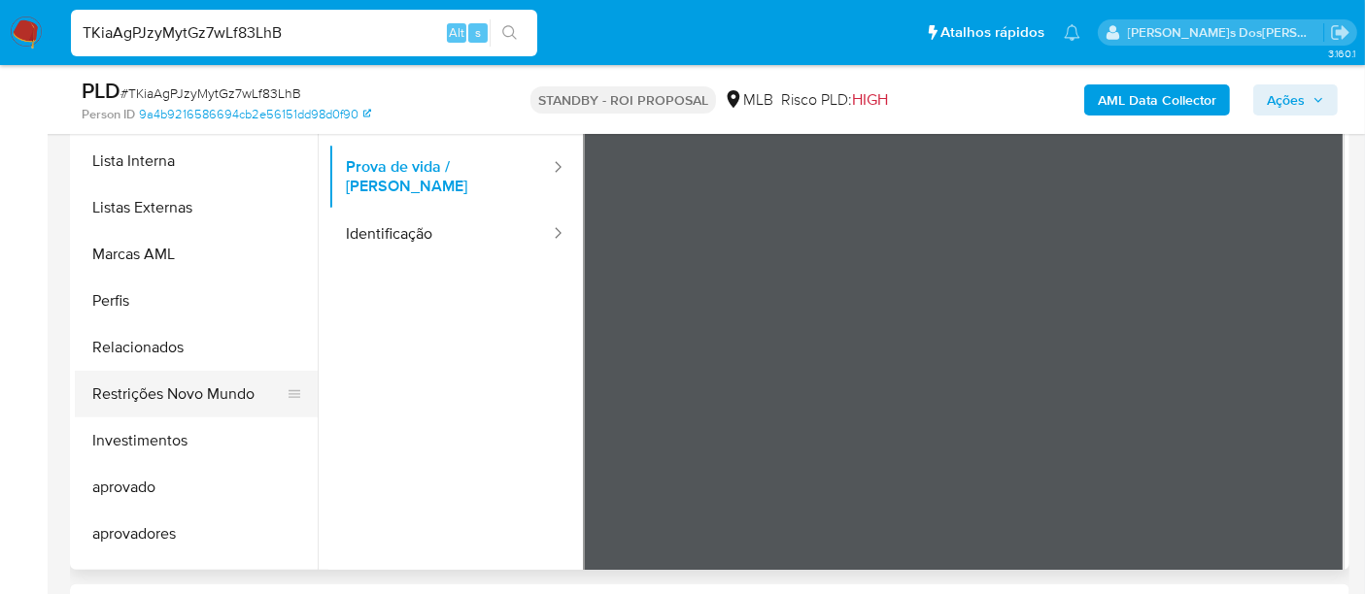
click at [187, 395] on button "Restrições Novo Mundo" at bounding box center [188, 394] width 227 height 47
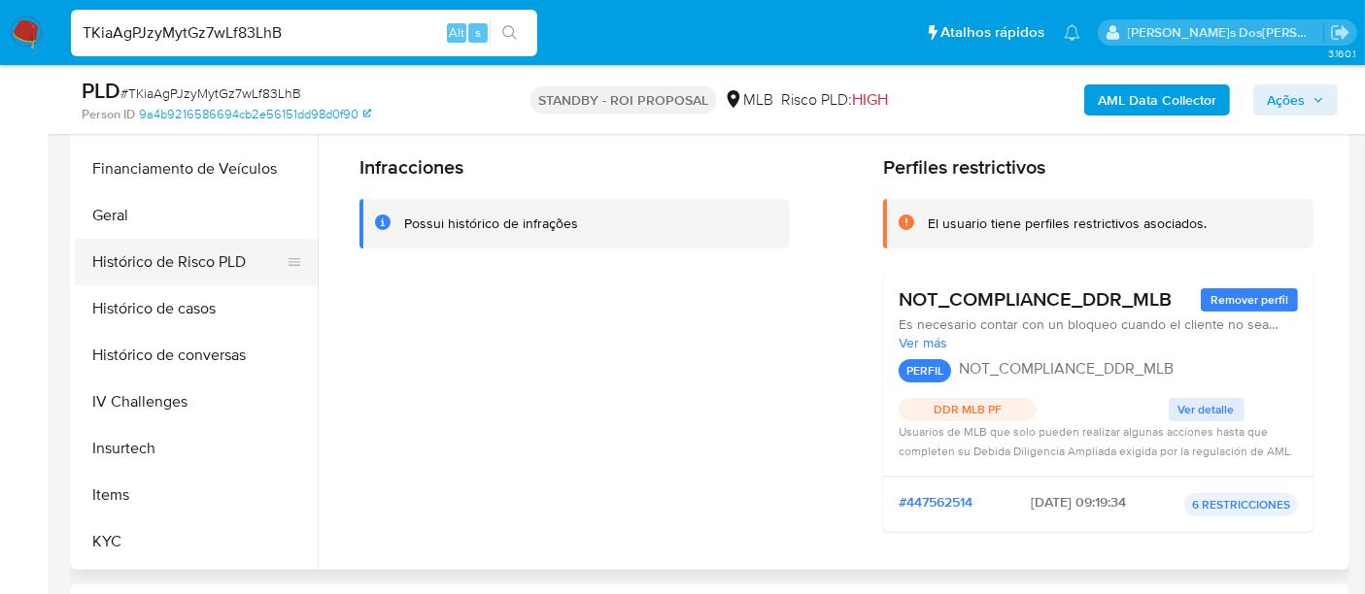
scroll to position [431, 0]
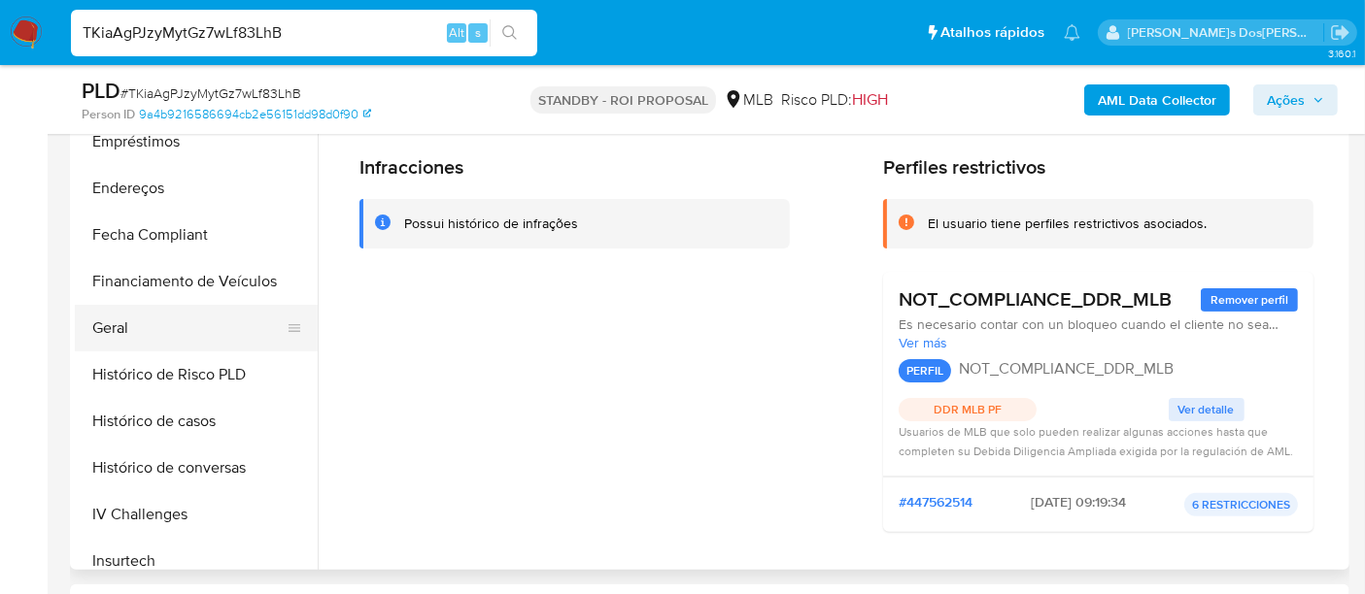
click at [117, 328] on button "Geral" at bounding box center [188, 328] width 227 height 47
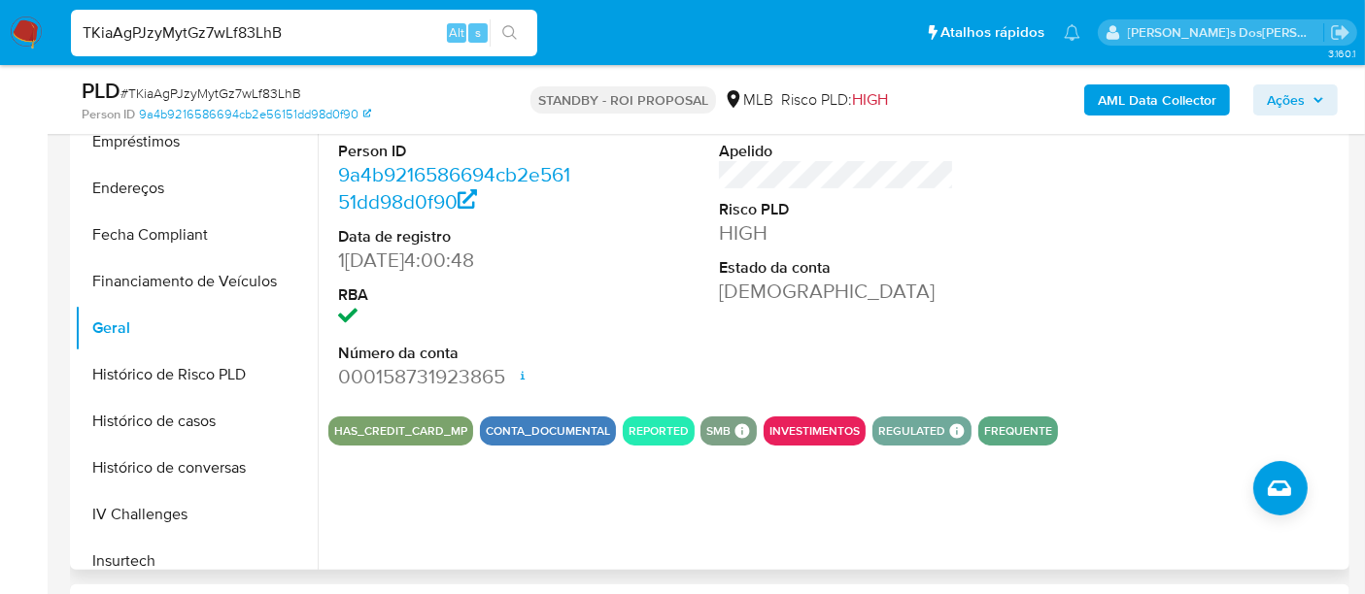
click at [290, 39] on input "TKiaAgPJzyMytGz7wLf83LhB" at bounding box center [304, 32] width 466 height 25
paste input "QR9Xmmu1KxjsS0XSqpjdXS8Y"
type input "QR9Xmmu1KxjsS0XSqpjdXS8Y"
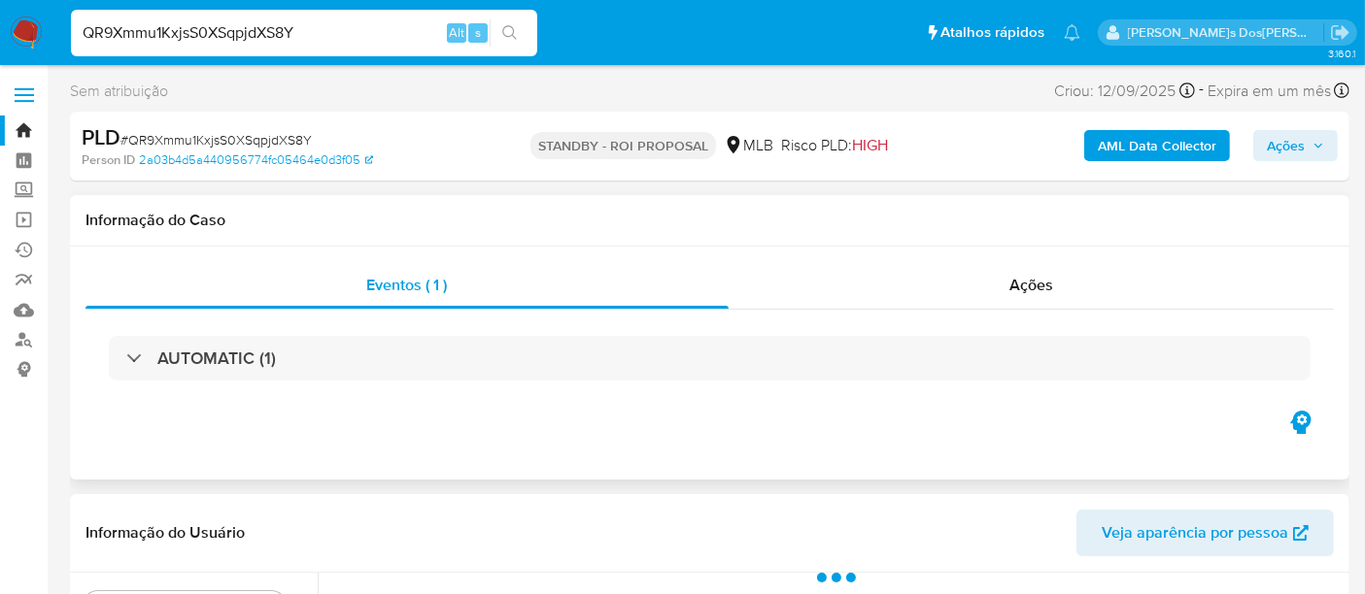
select select "10"
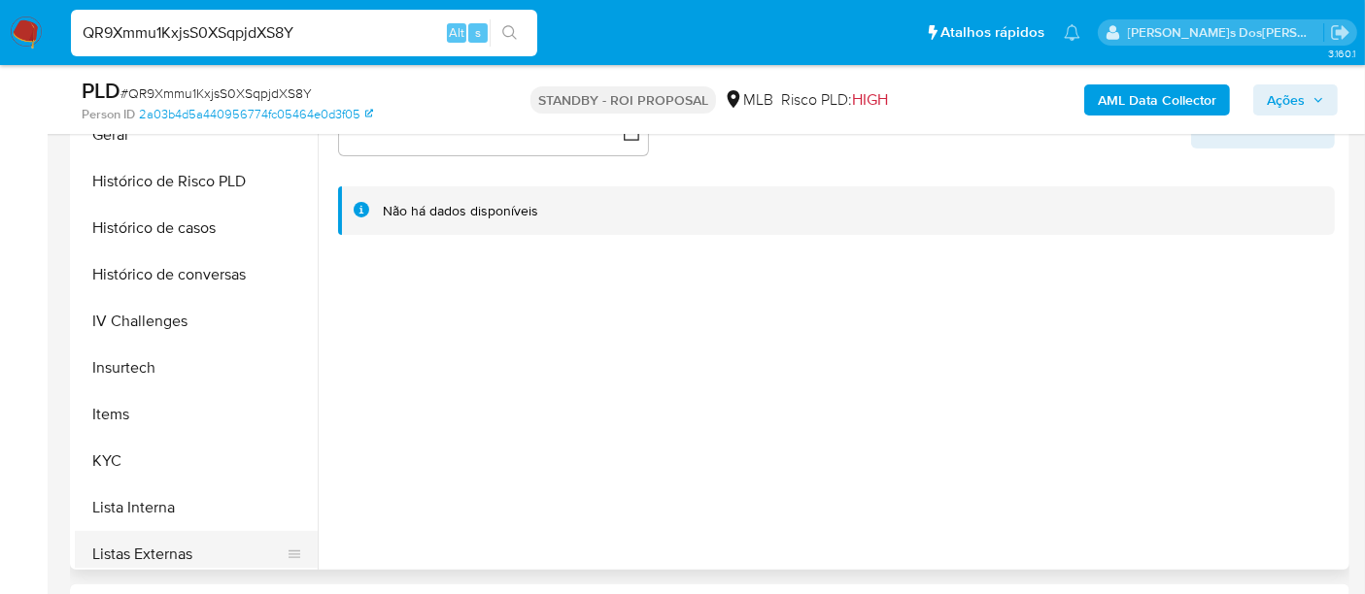
scroll to position [755, 0]
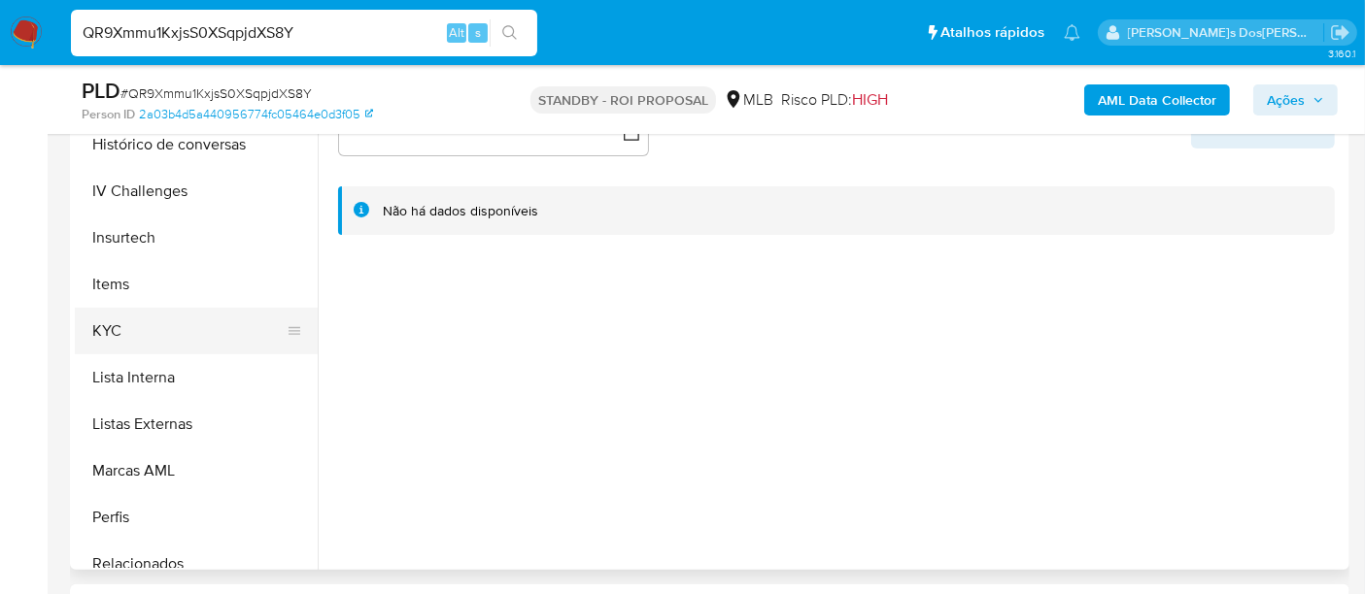
click at [111, 328] on button "KYC" at bounding box center [188, 331] width 227 height 47
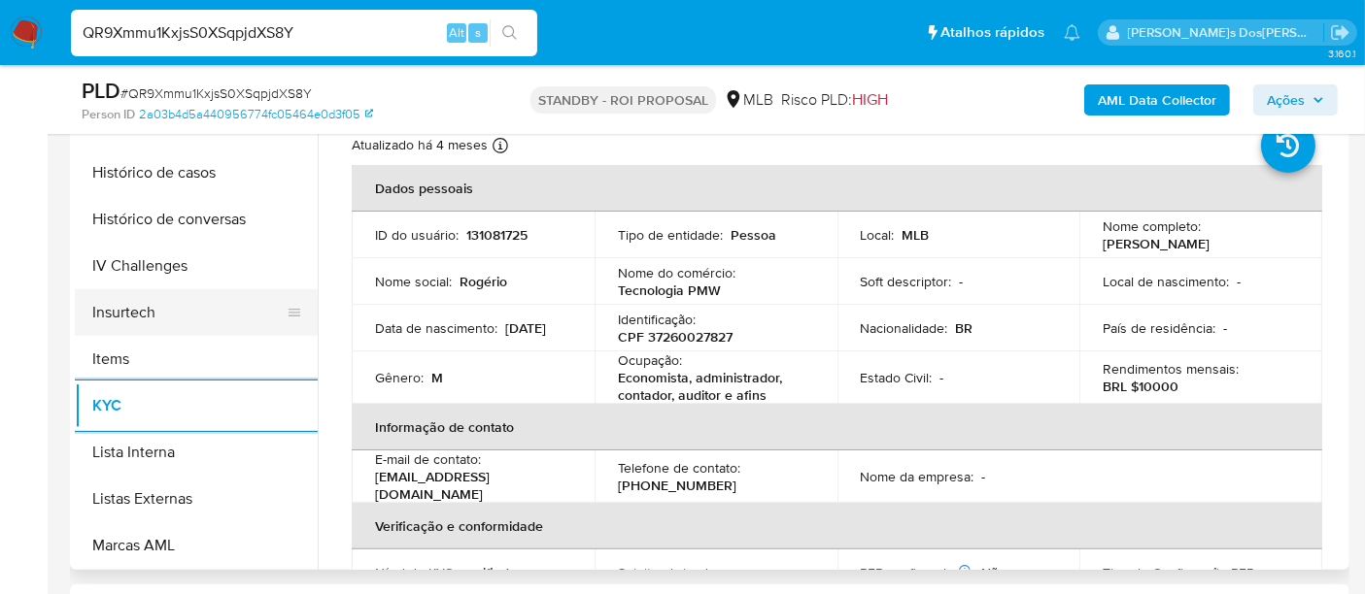
scroll to position [647, 0]
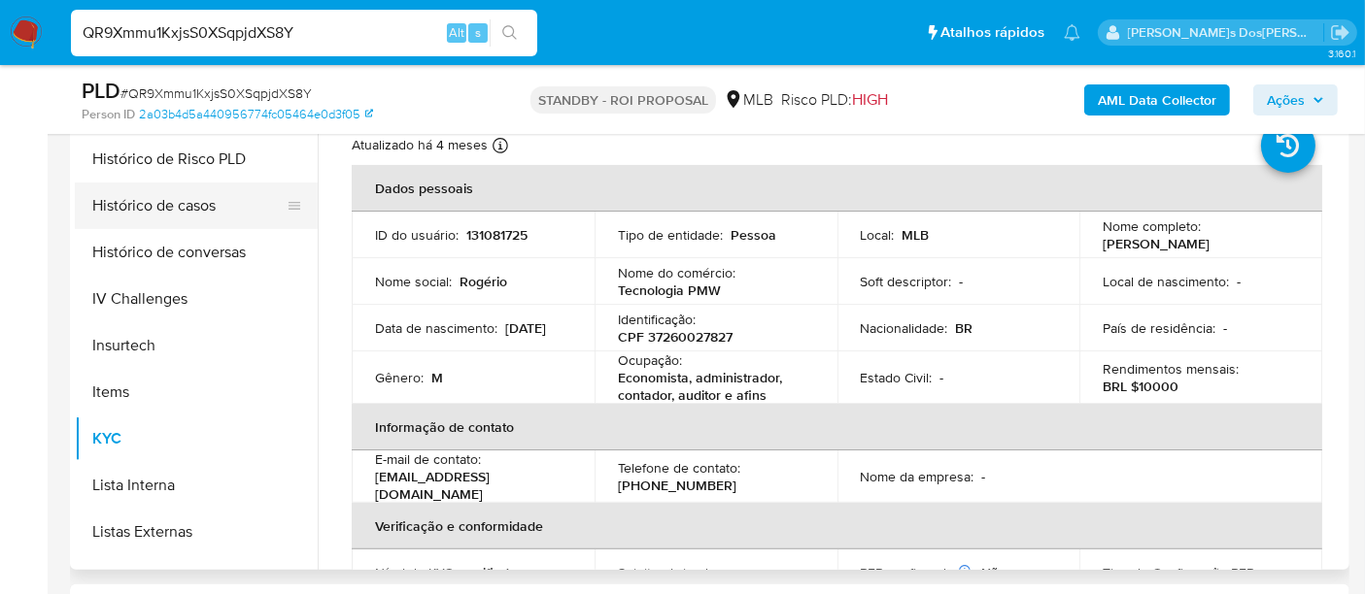
click at [157, 198] on button "Histórico de casos" at bounding box center [188, 206] width 227 height 47
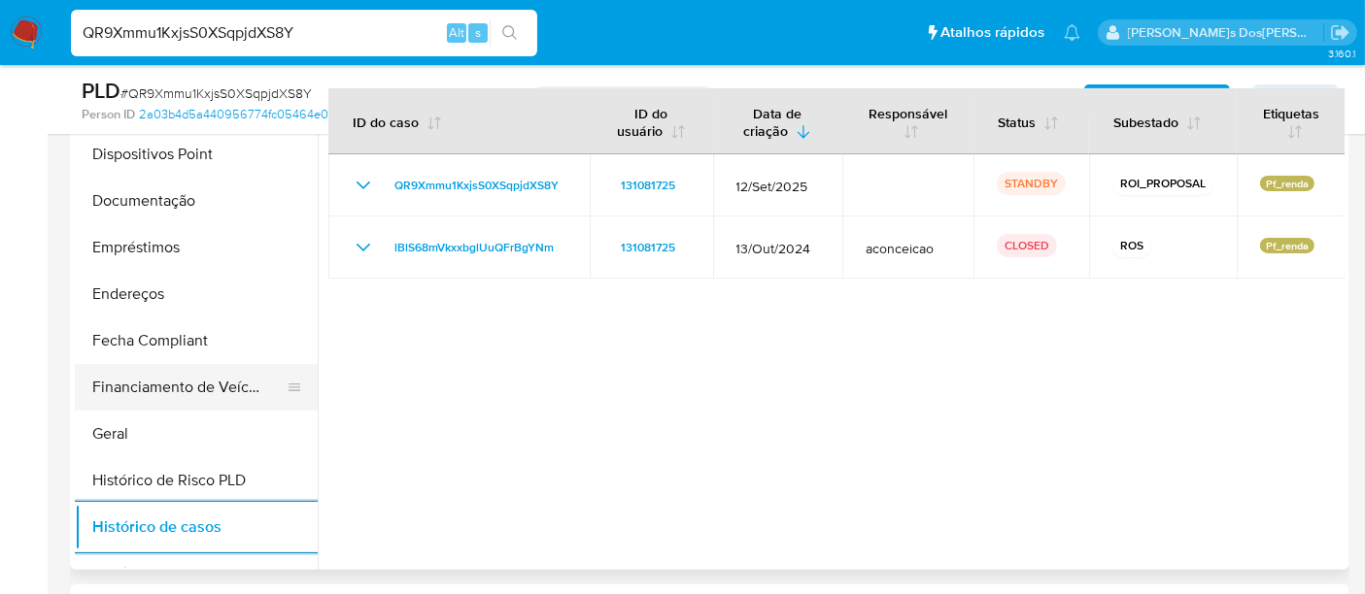
scroll to position [323, 0]
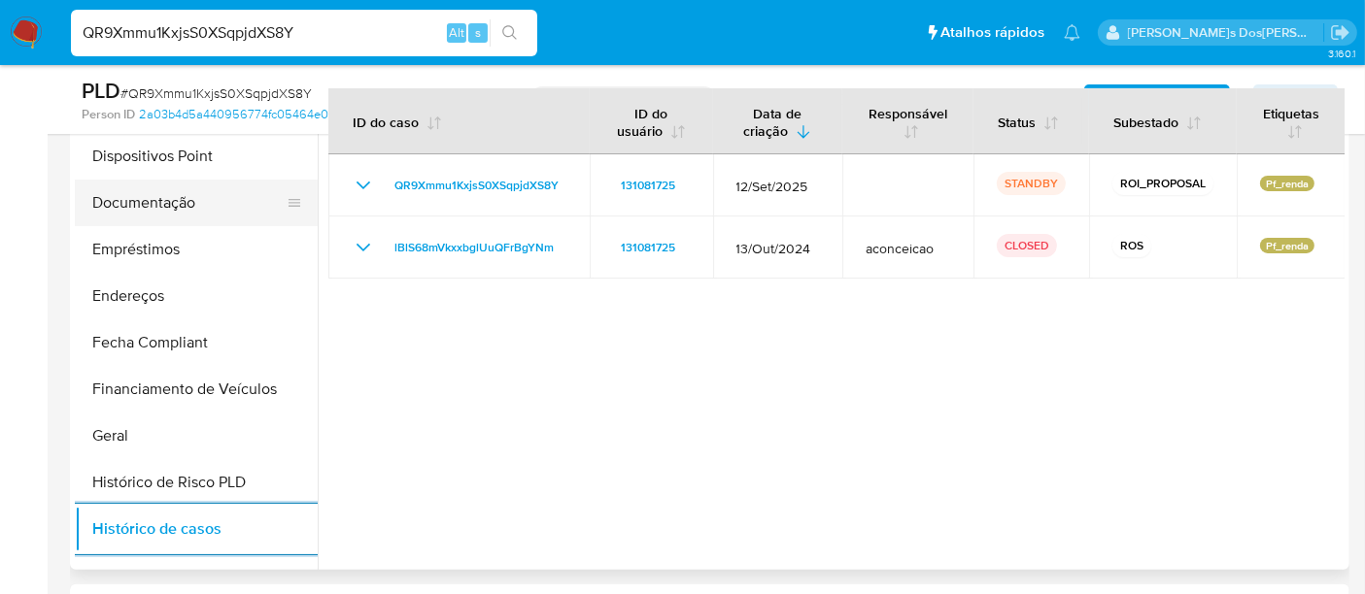
click at [148, 214] on button "Documentação" at bounding box center [188, 203] width 227 height 47
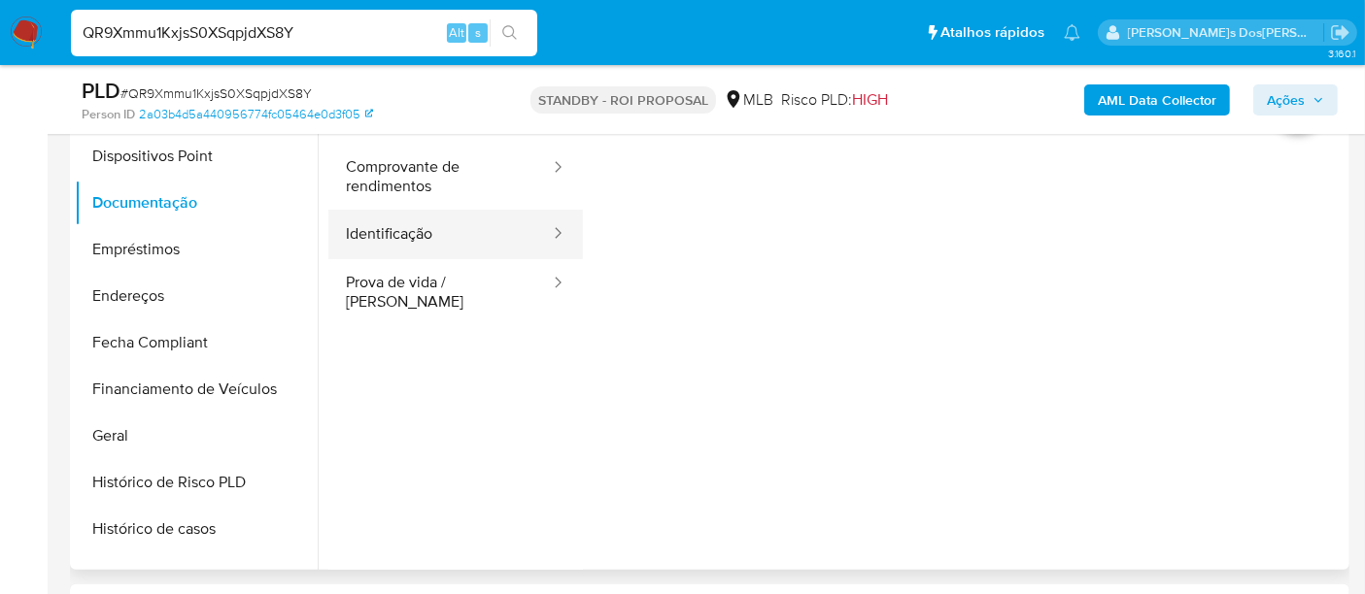
click at [399, 248] on button "Identificação" at bounding box center [439, 235] width 223 height 50
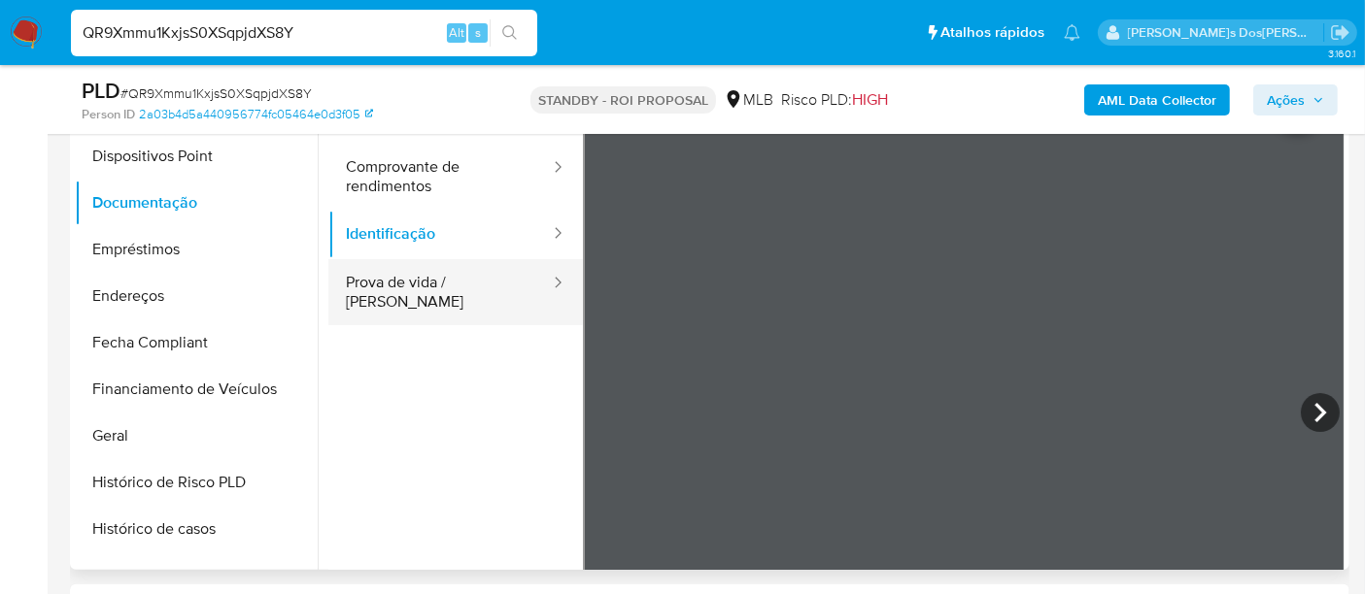
click at [501, 292] on button "Prova de vida / Selfie" at bounding box center [439, 292] width 223 height 66
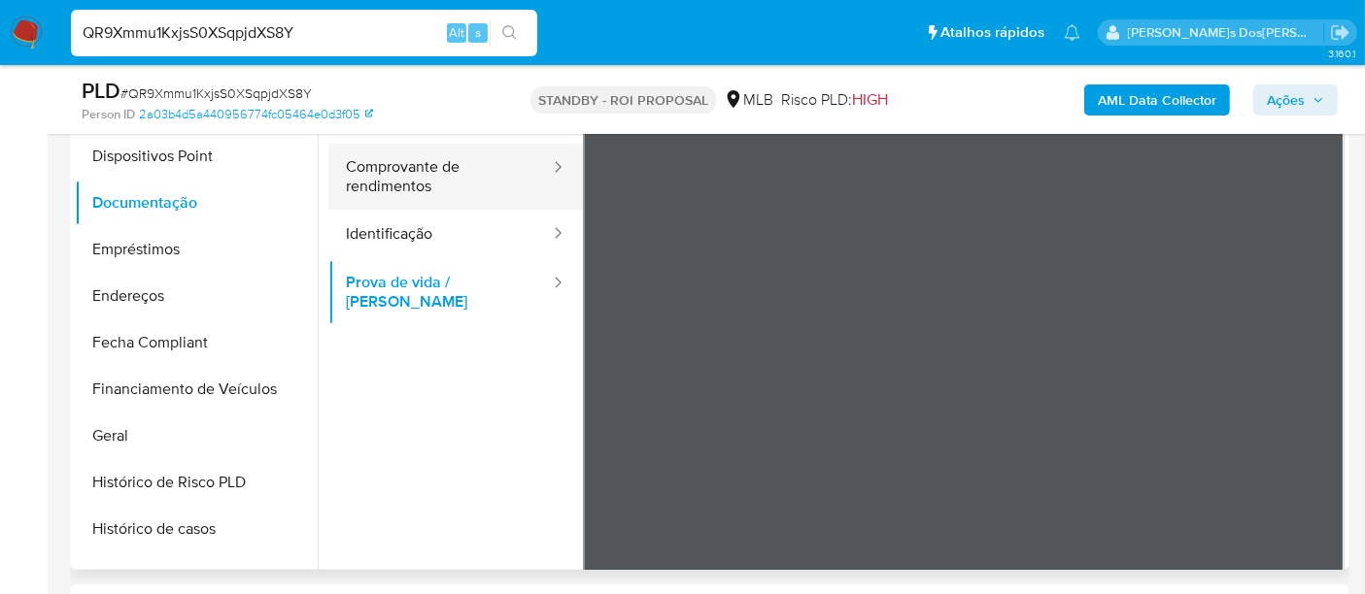
click at [427, 185] on button "Comprovante de rendimentos" at bounding box center [439, 177] width 223 height 66
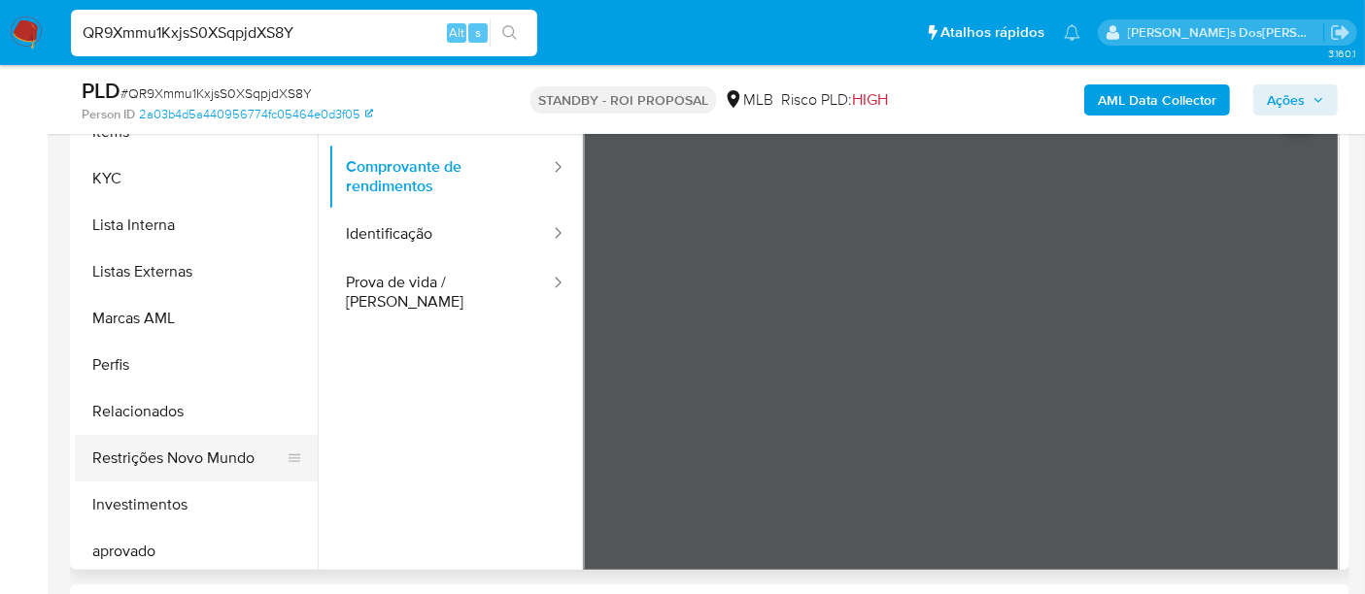
scroll to position [1006, 0]
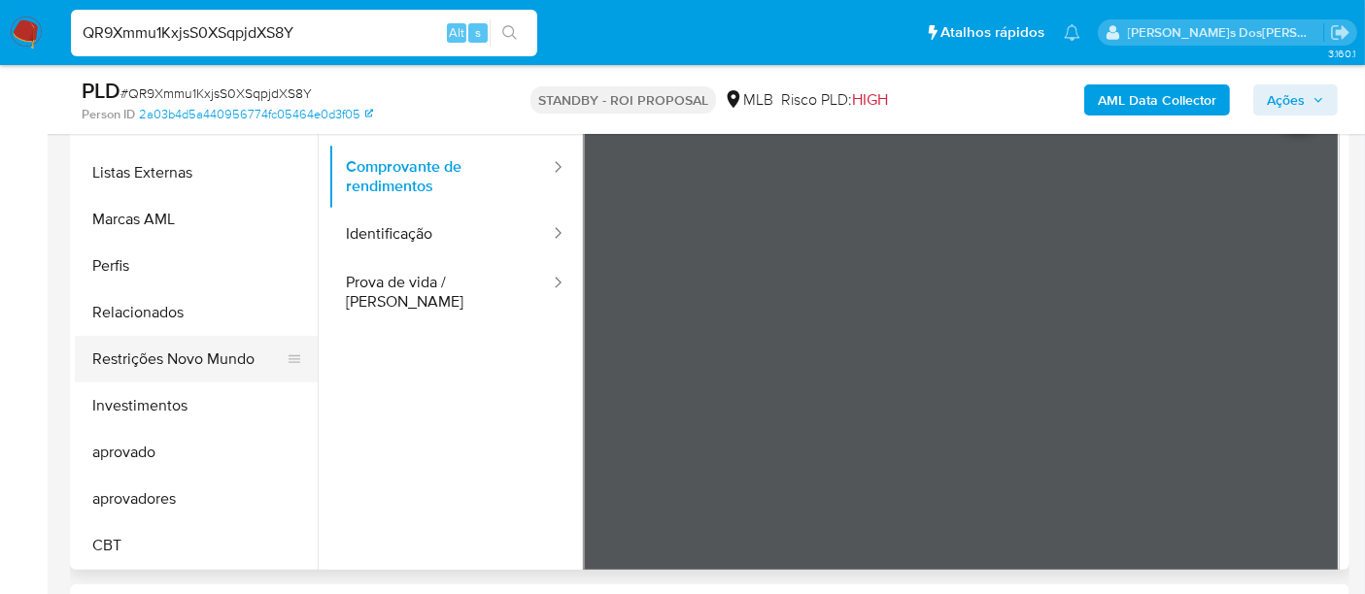
click at [219, 363] on button "Restrições Novo Mundo" at bounding box center [188, 359] width 227 height 47
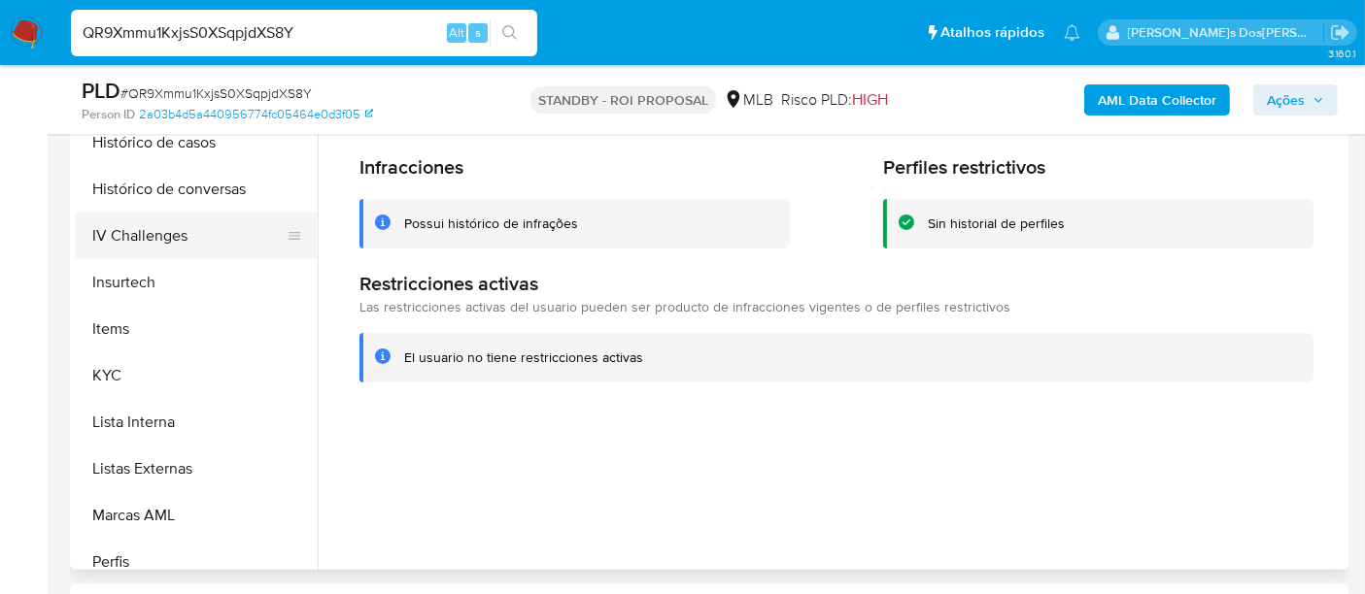
scroll to position [574, 0]
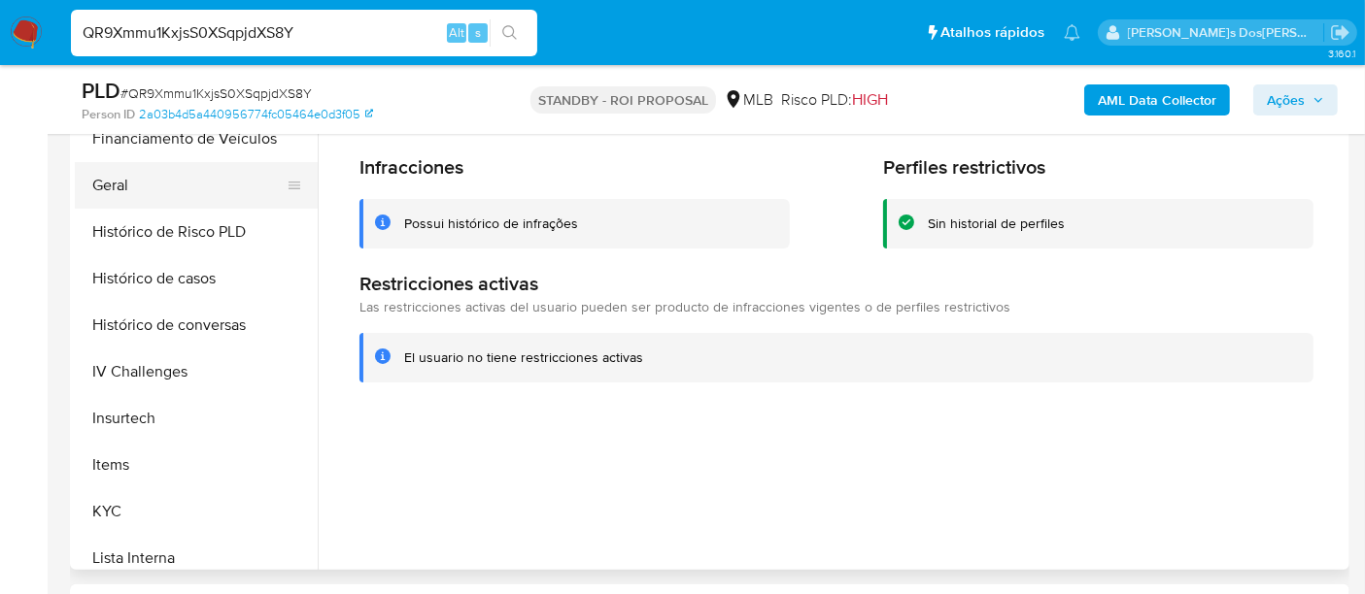
click at [108, 185] on button "Geral" at bounding box center [188, 185] width 227 height 47
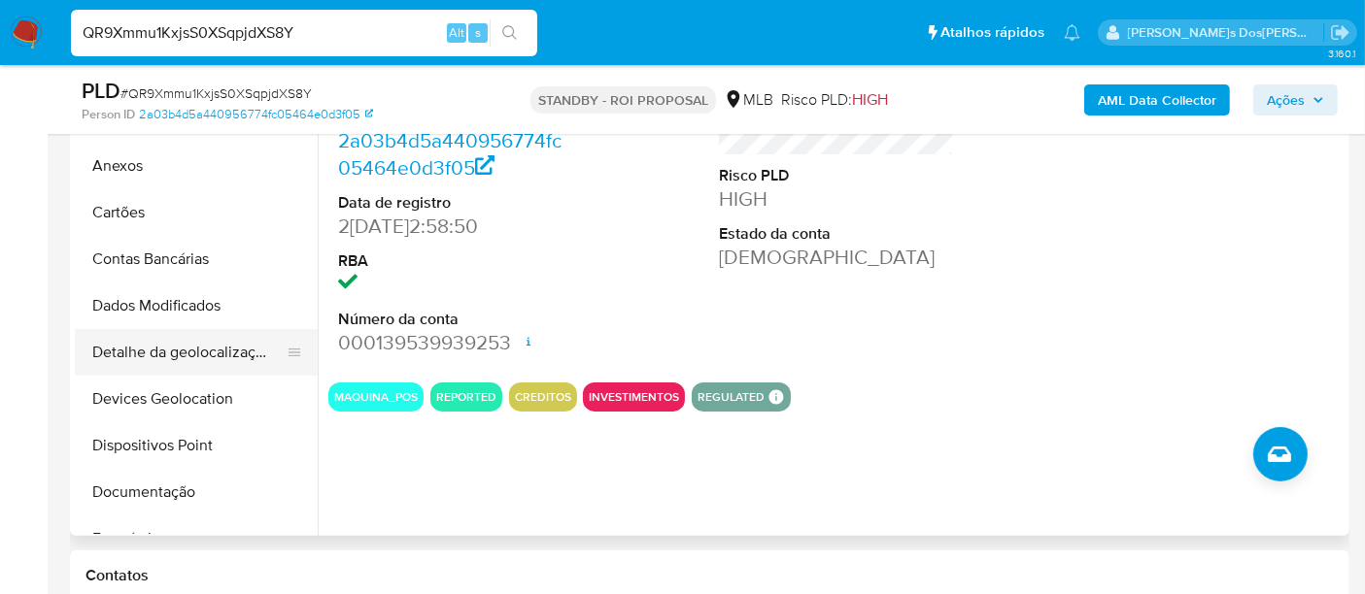
scroll to position [431, 0]
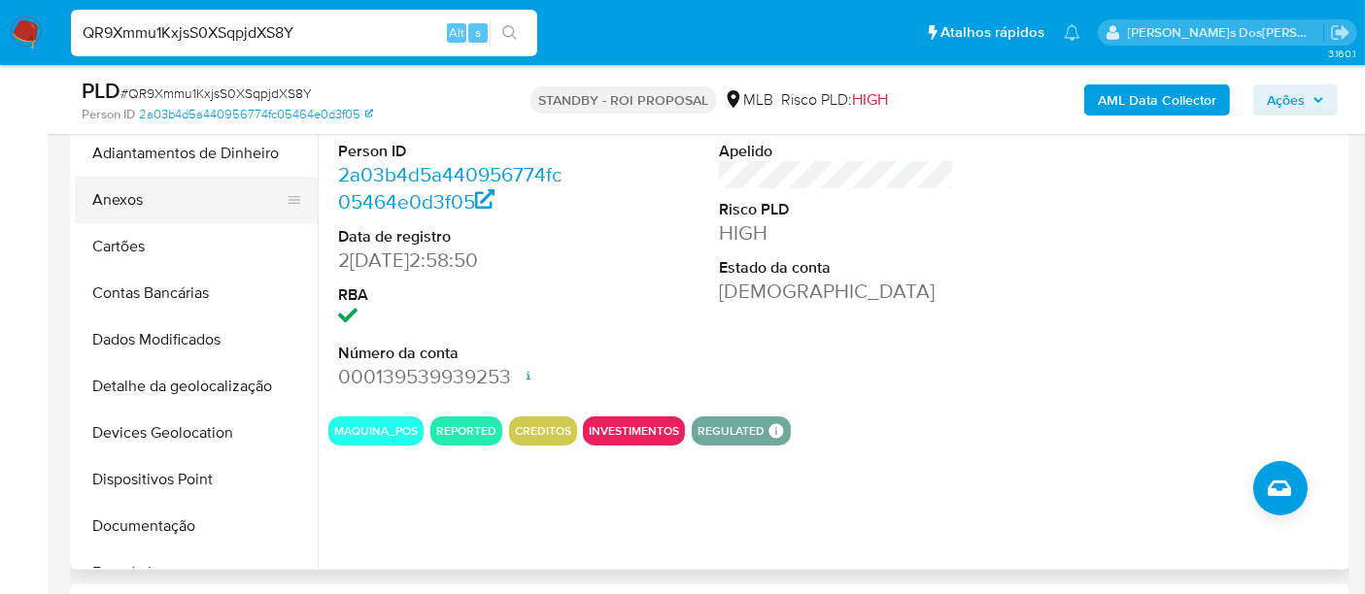
click at [129, 209] on button "Anexos" at bounding box center [188, 200] width 227 height 47
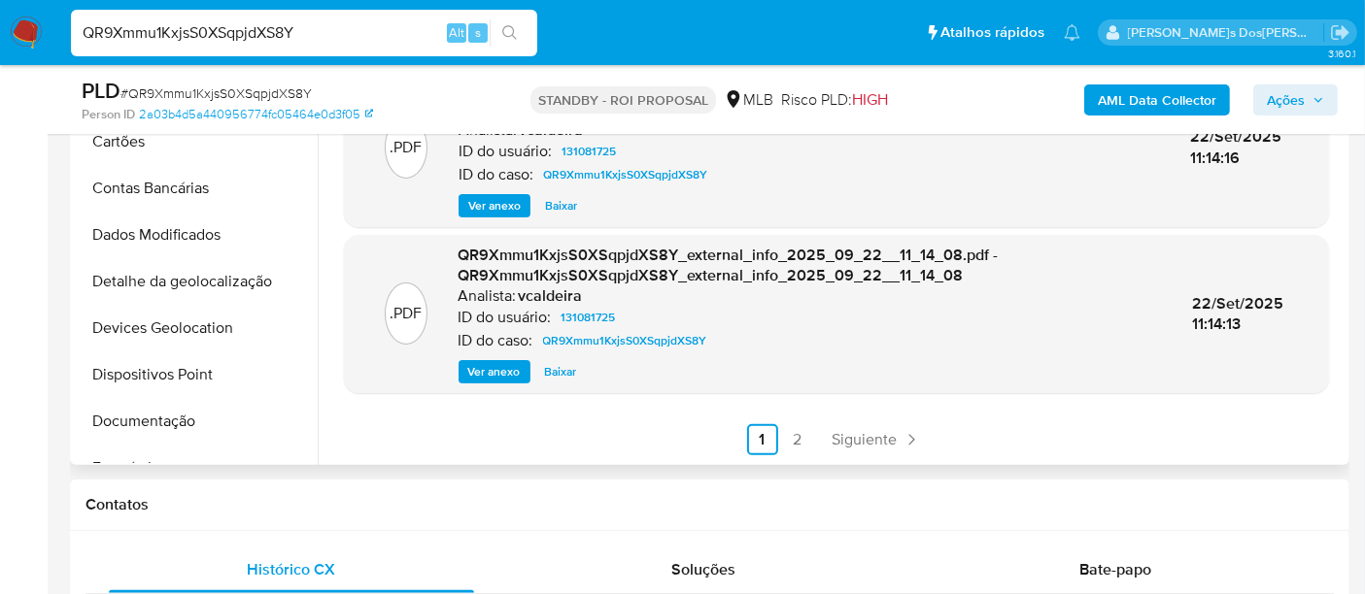
scroll to position [539, 0]
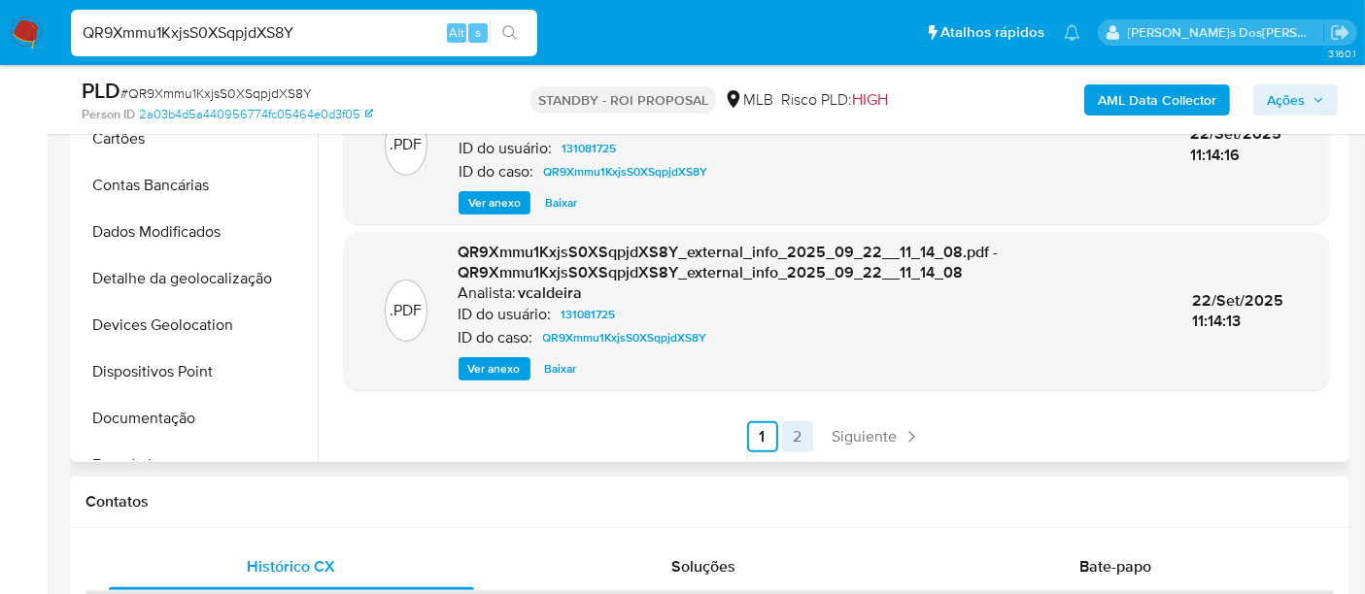
click at [793, 433] on link "2" at bounding box center [797, 436] width 31 height 31
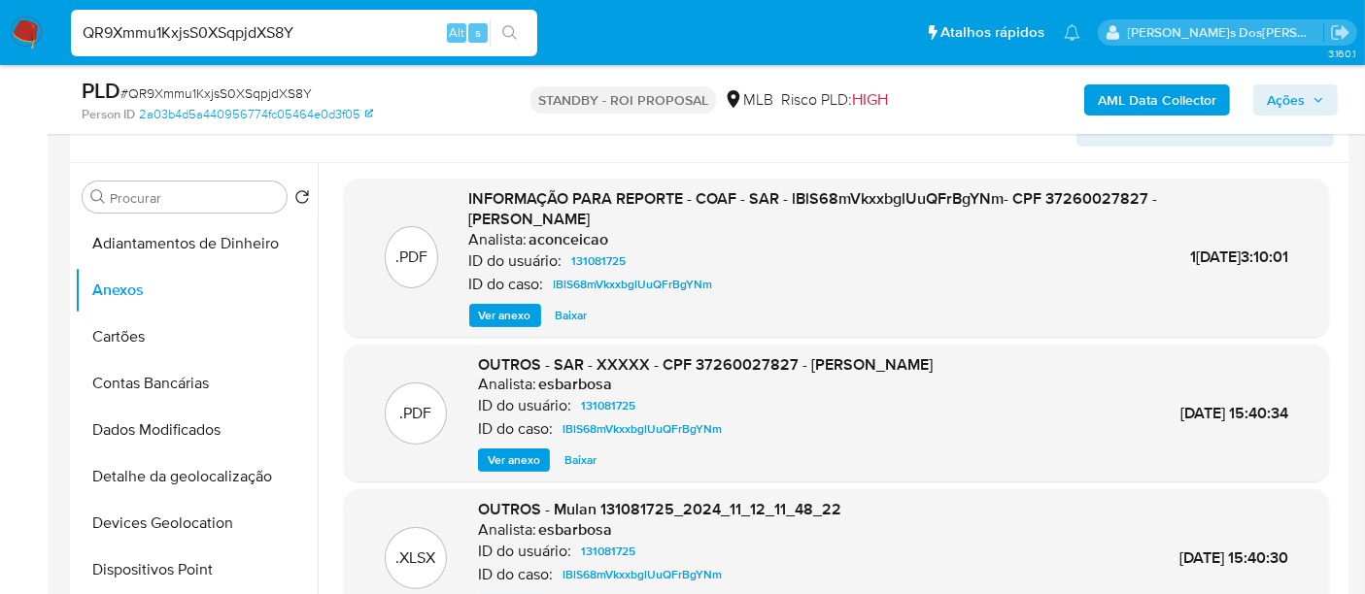
scroll to position [323, 0]
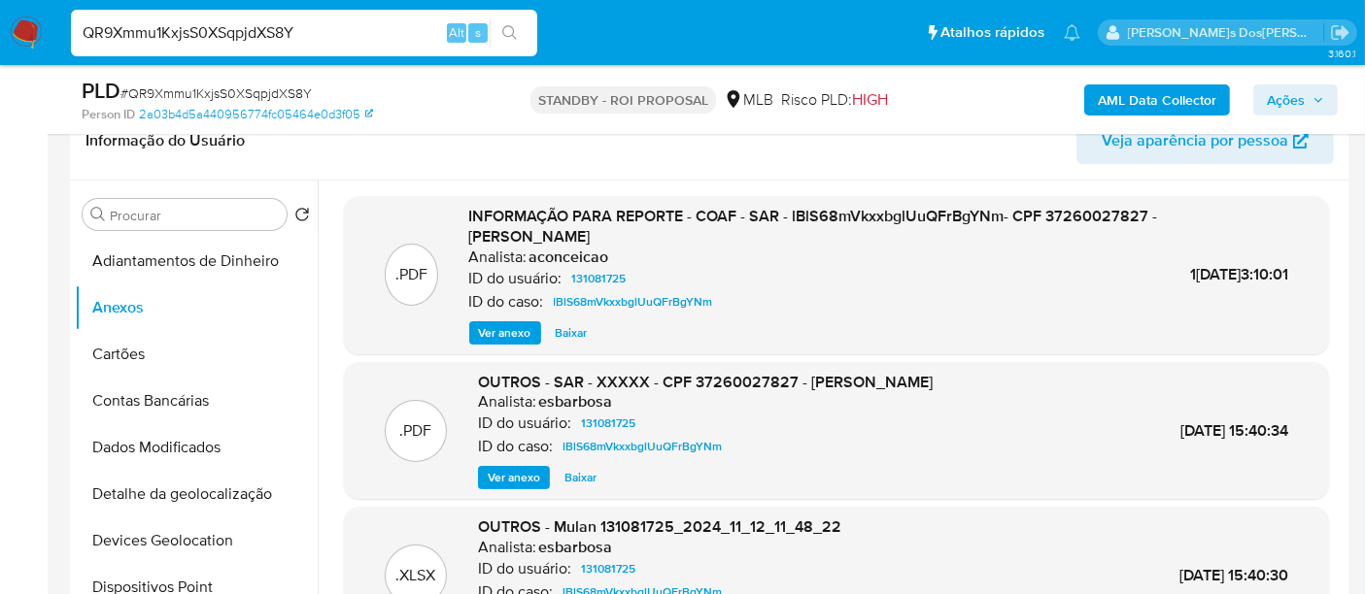
click at [526, 332] on button "Ver anexo" at bounding box center [505, 332] width 72 height 23
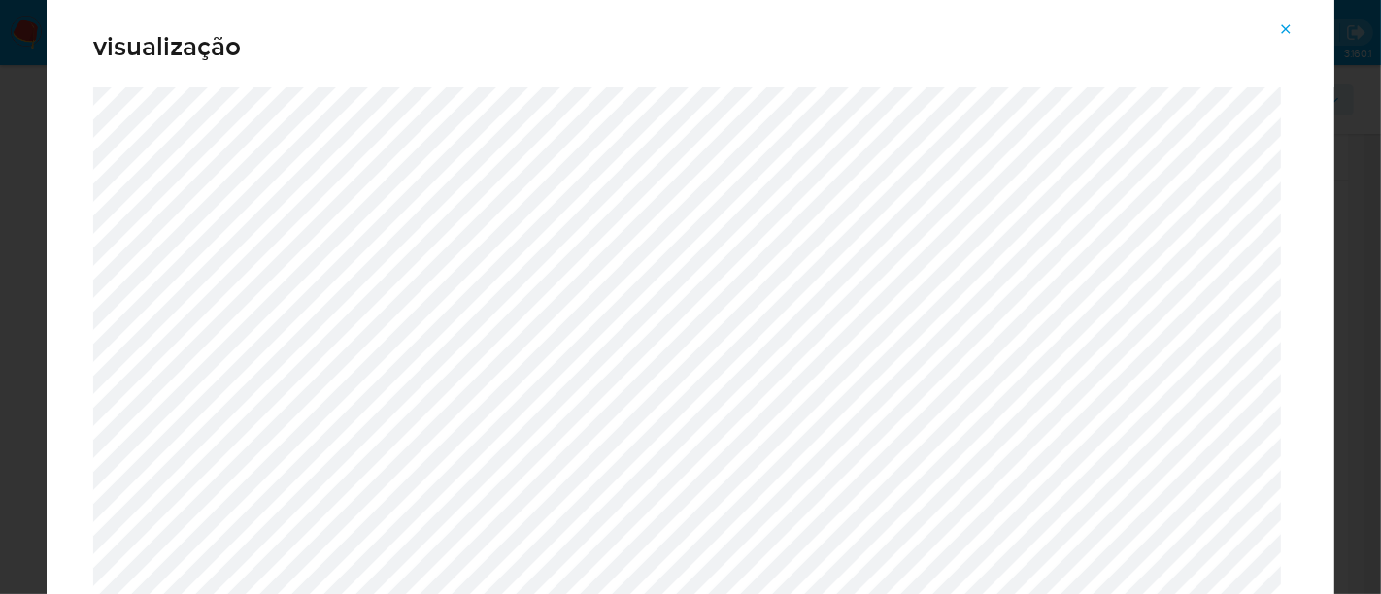
click at [1298, 29] on button "Attachment preview" at bounding box center [1285, 29] width 43 height 31
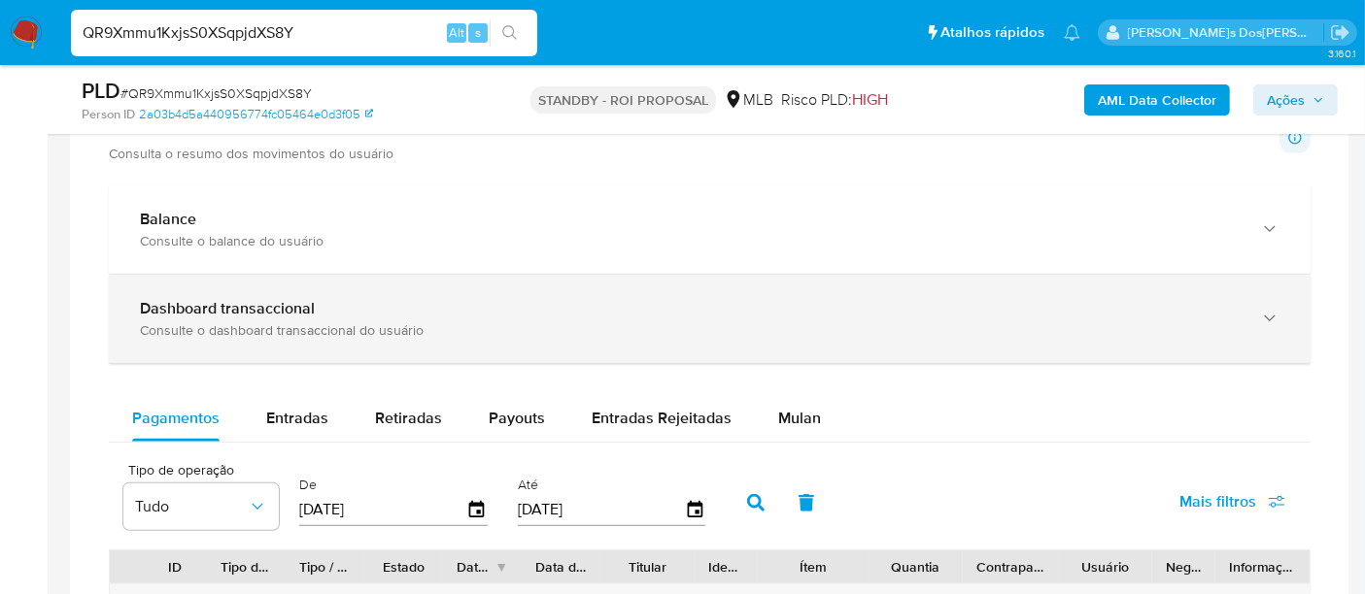
scroll to position [1295, 0]
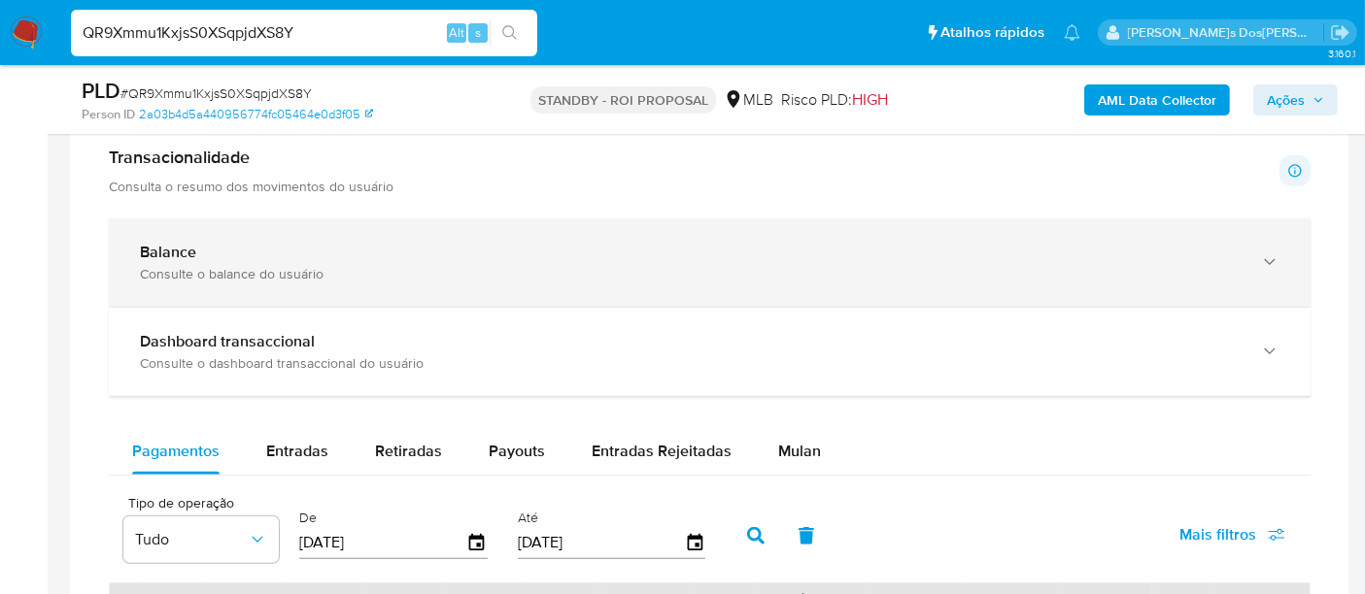
click at [743, 270] on div "Consulte o balance do usuário" at bounding box center [690, 273] width 1100 height 17
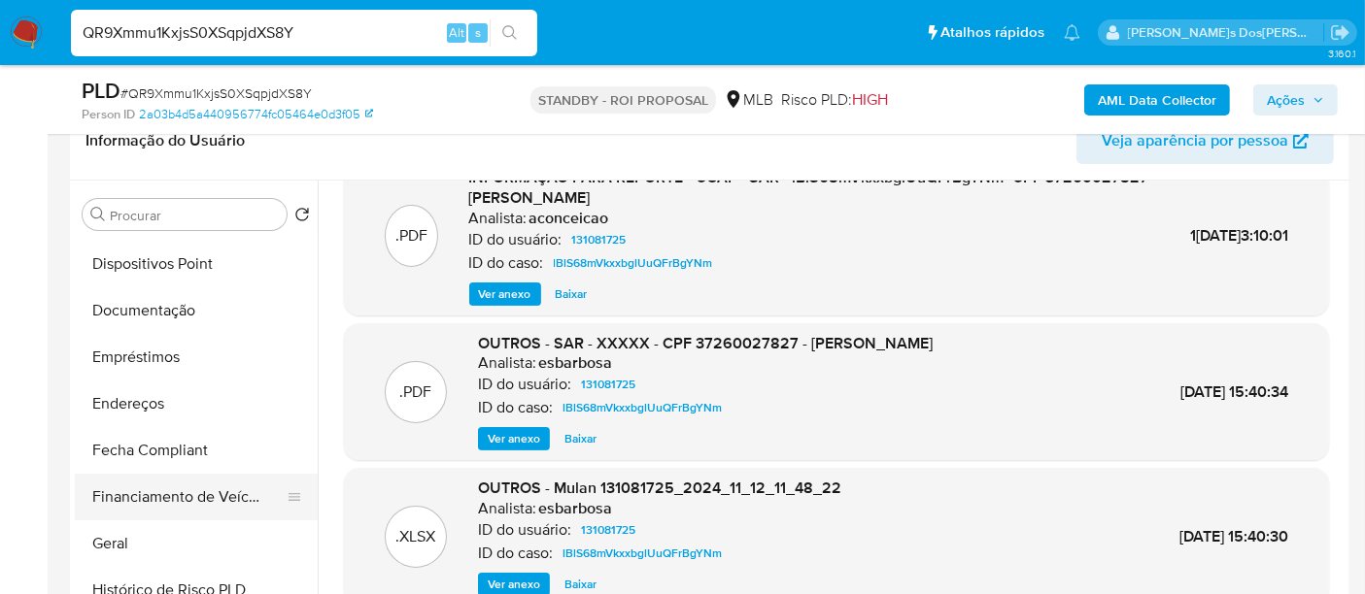
scroll to position [431, 0]
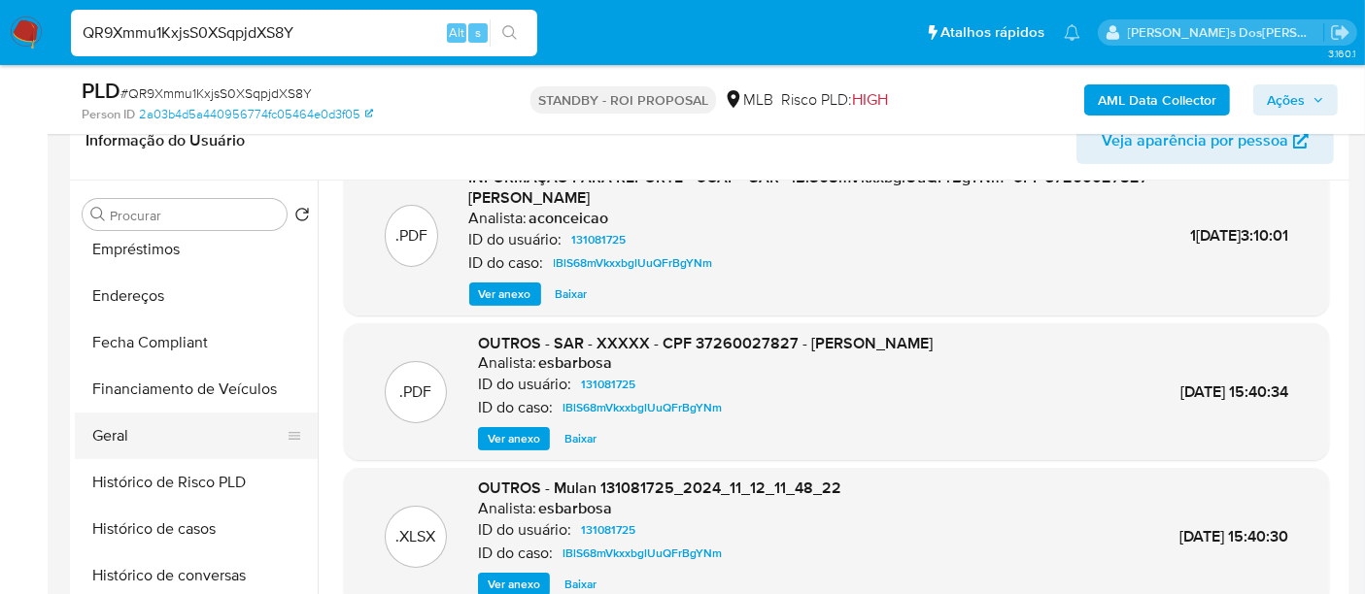
click at [101, 427] on button "Geral" at bounding box center [188, 436] width 227 height 47
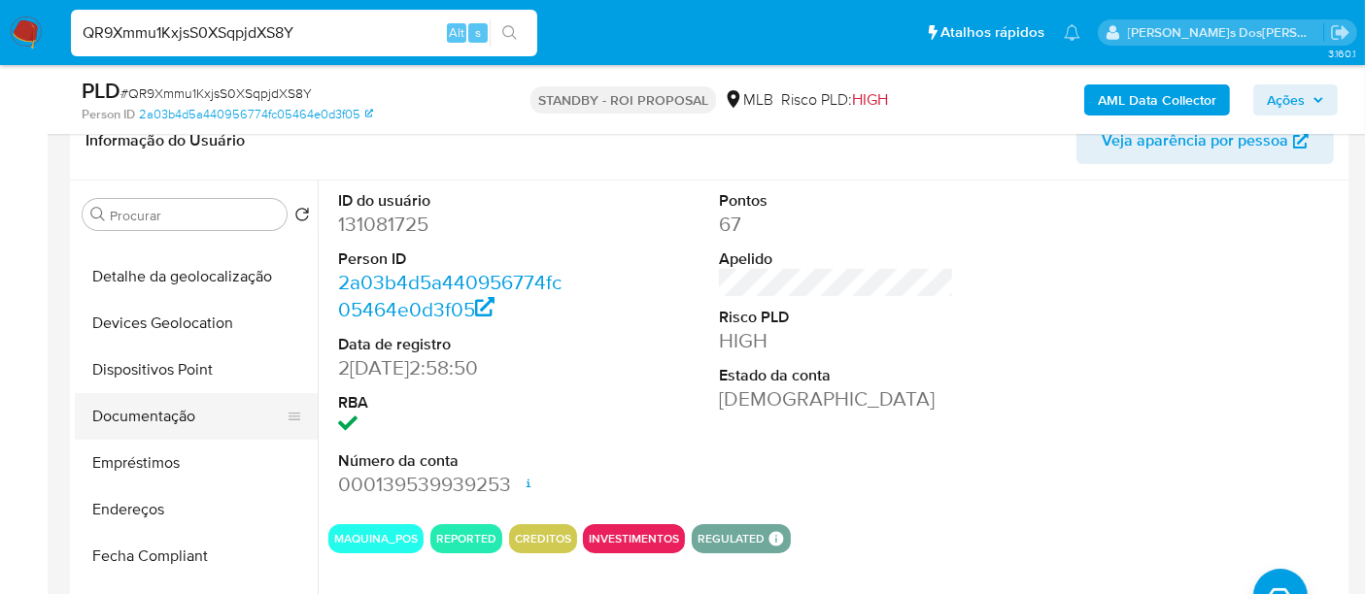
scroll to position [216, 0]
click at [172, 419] on button "Documentação" at bounding box center [188, 418] width 227 height 47
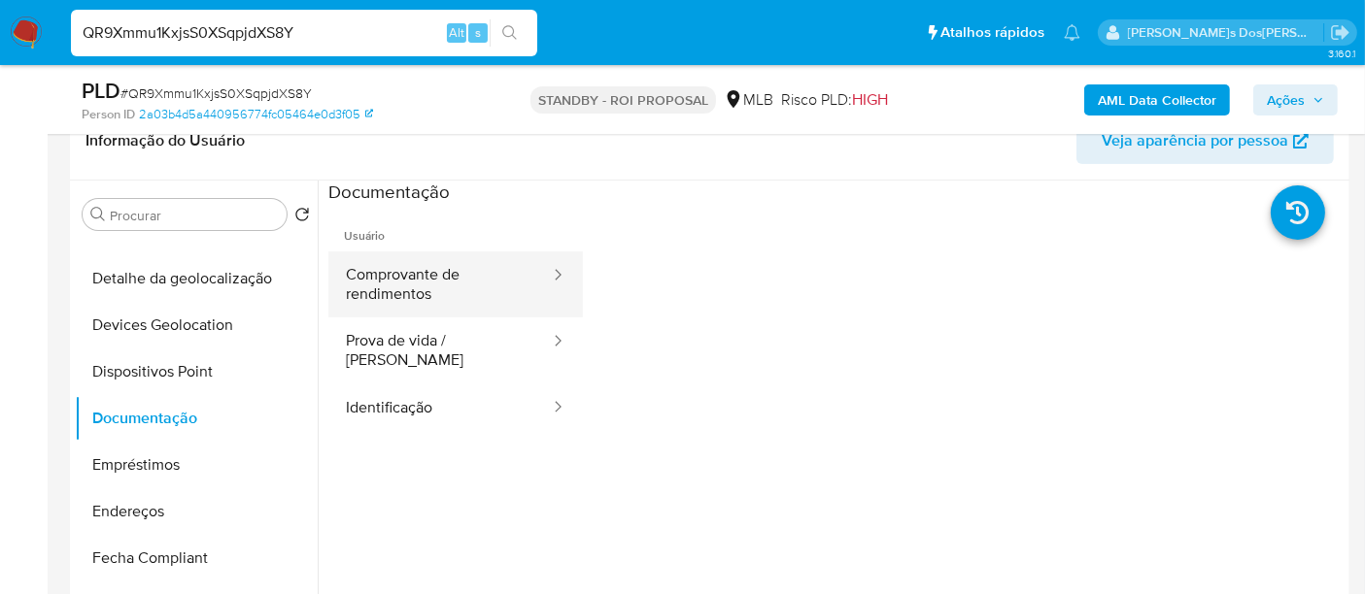
drag, startPoint x: 393, startPoint y: 302, endPoint x: 529, endPoint y: 308, distance: 136.1
click at [393, 301] on button "Comprovante de rendimentos" at bounding box center [439, 285] width 223 height 66
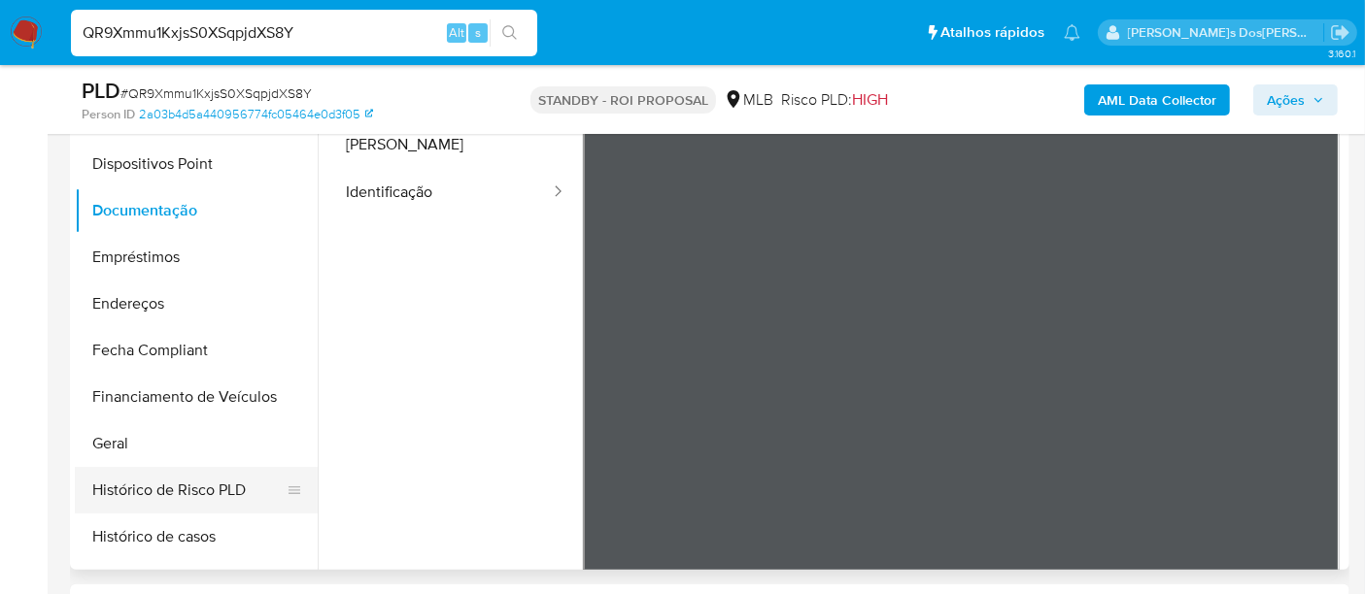
scroll to position [431, 0]
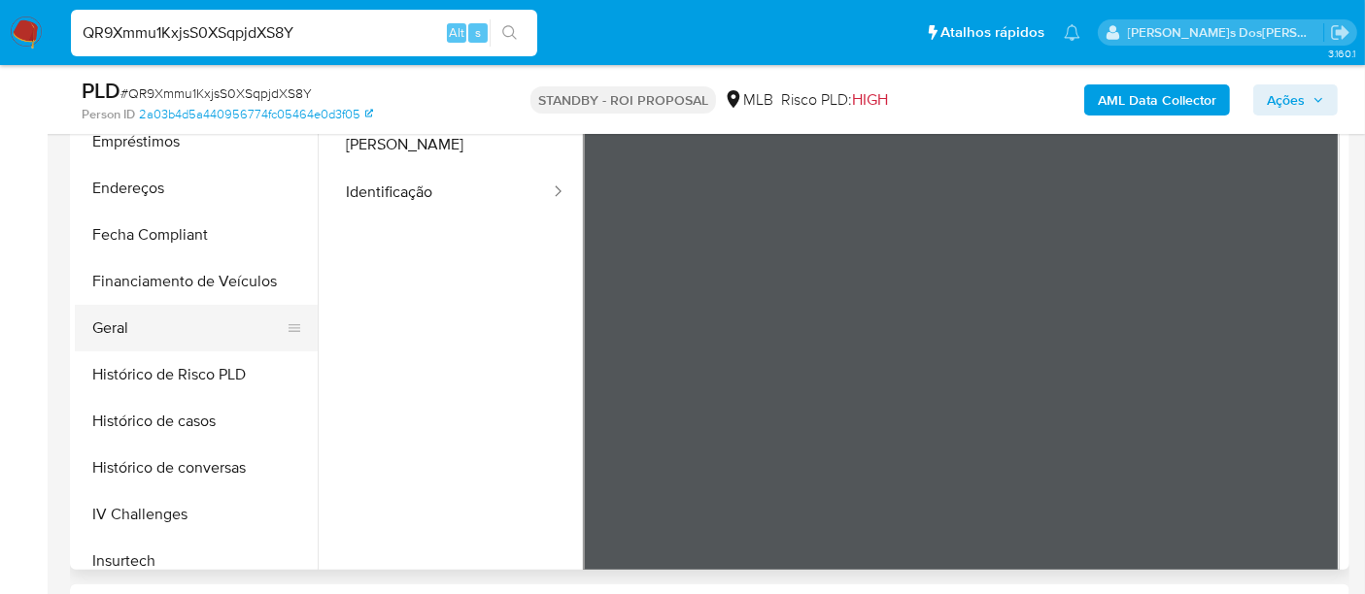
click at [98, 328] on button "Geral" at bounding box center [188, 328] width 227 height 47
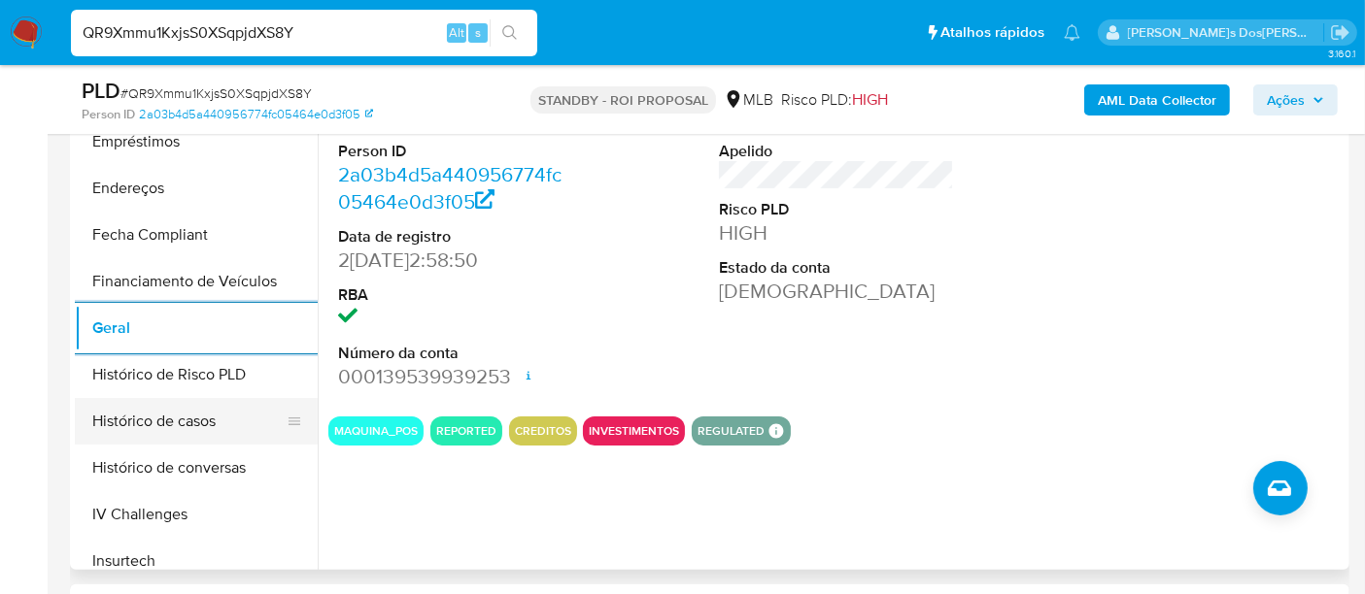
scroll to position [539, 0]
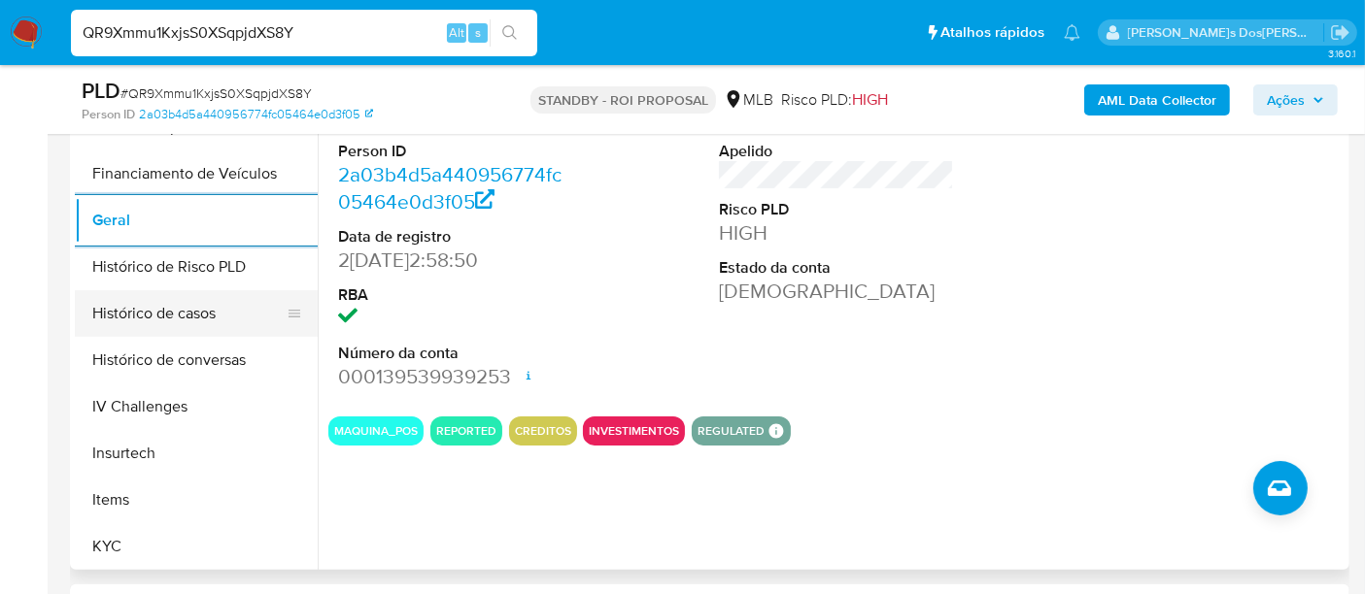
click at [150, 307] on button "Histórico de casos" at bounding box center [188, 313] width 227 height 47
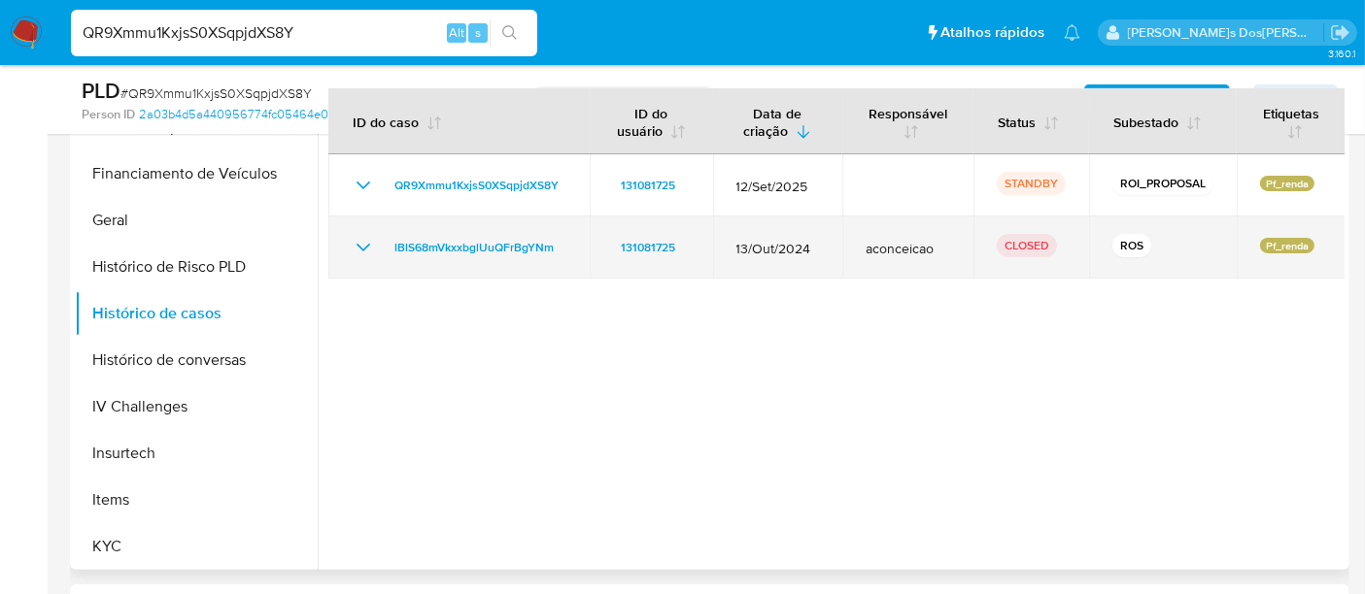
click at [357, 255] on icon "Mostrar/Ocultar" at bounding box center [363, 247] width 23 height 23
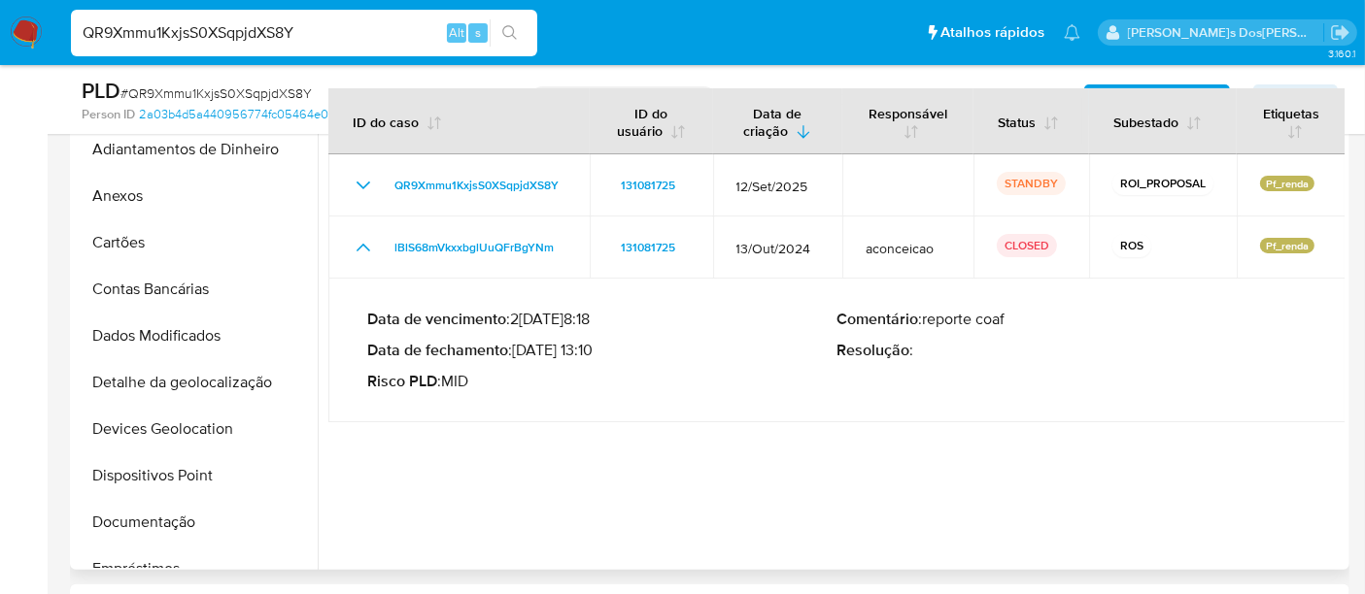
scroll to position [0, 0]
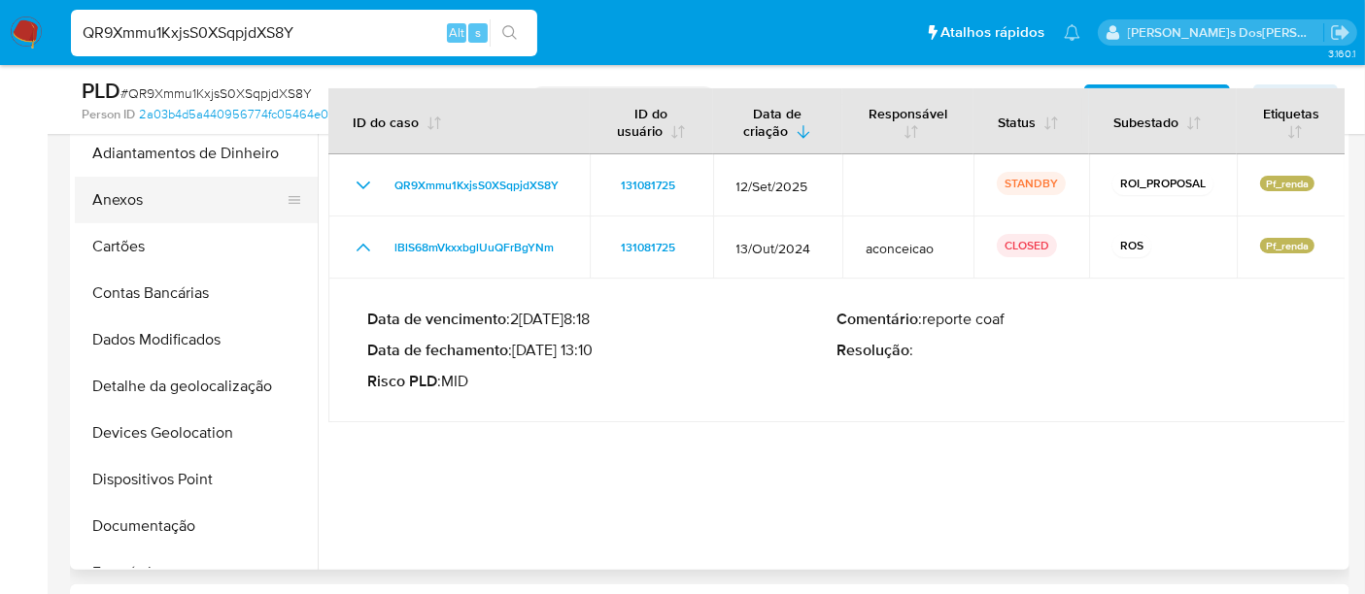
click at [132, 204] on button "Anexos" at bounding box center [188, 200] width 227 height 47
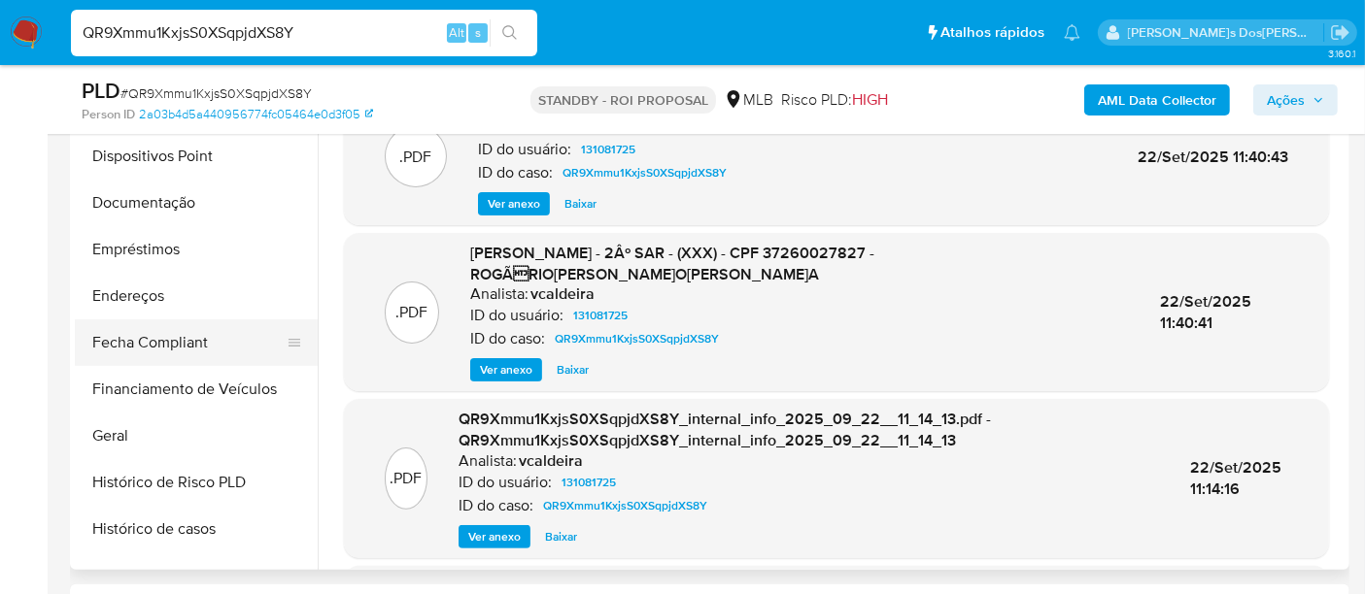
scroll to position [647, 0]
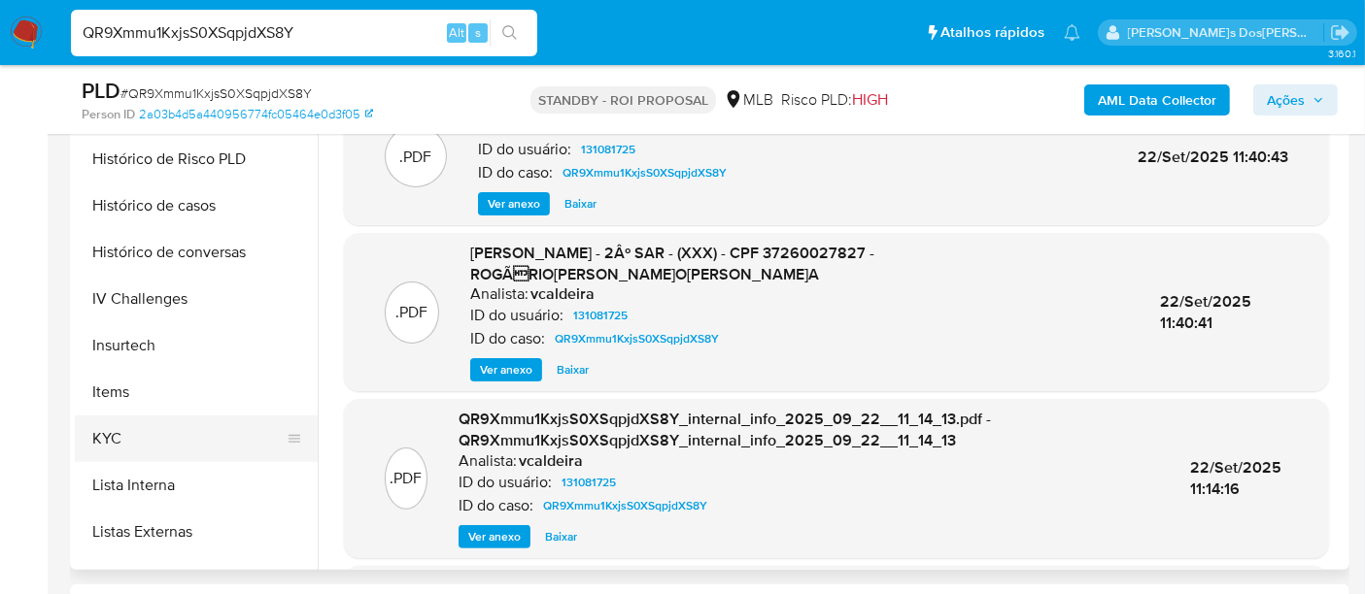
click at [105, 449] on button "KYC" at bounding box center [188, 439] width 227 height 47
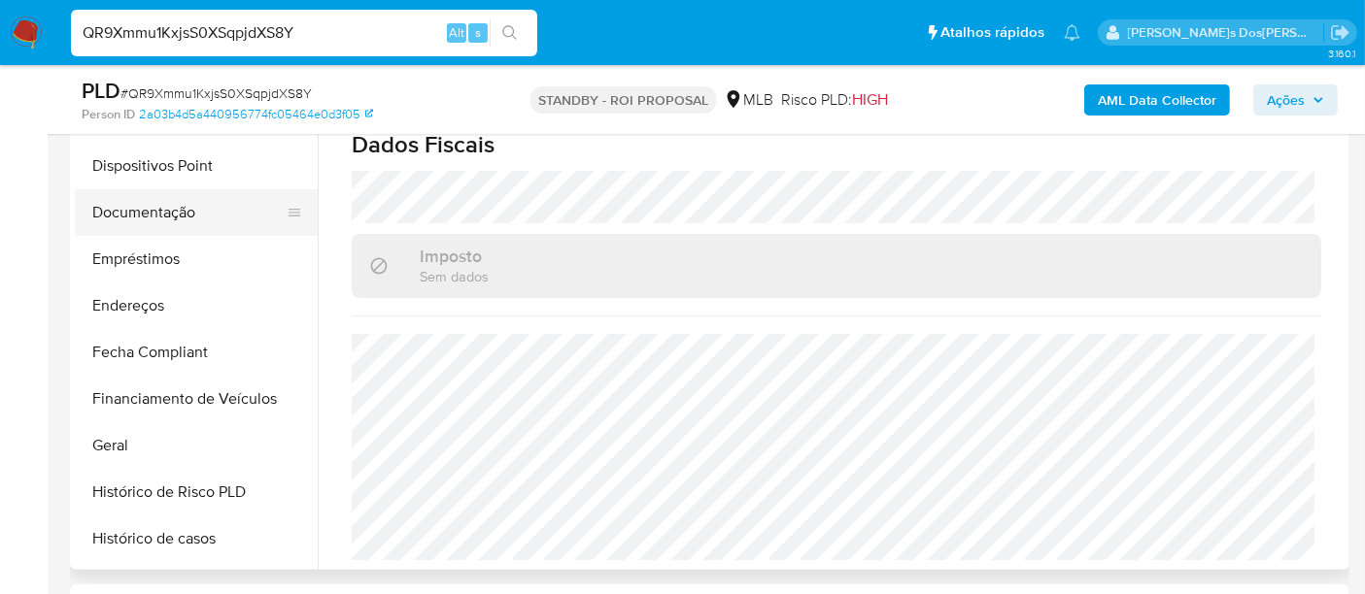
scroll to position [216, 0]
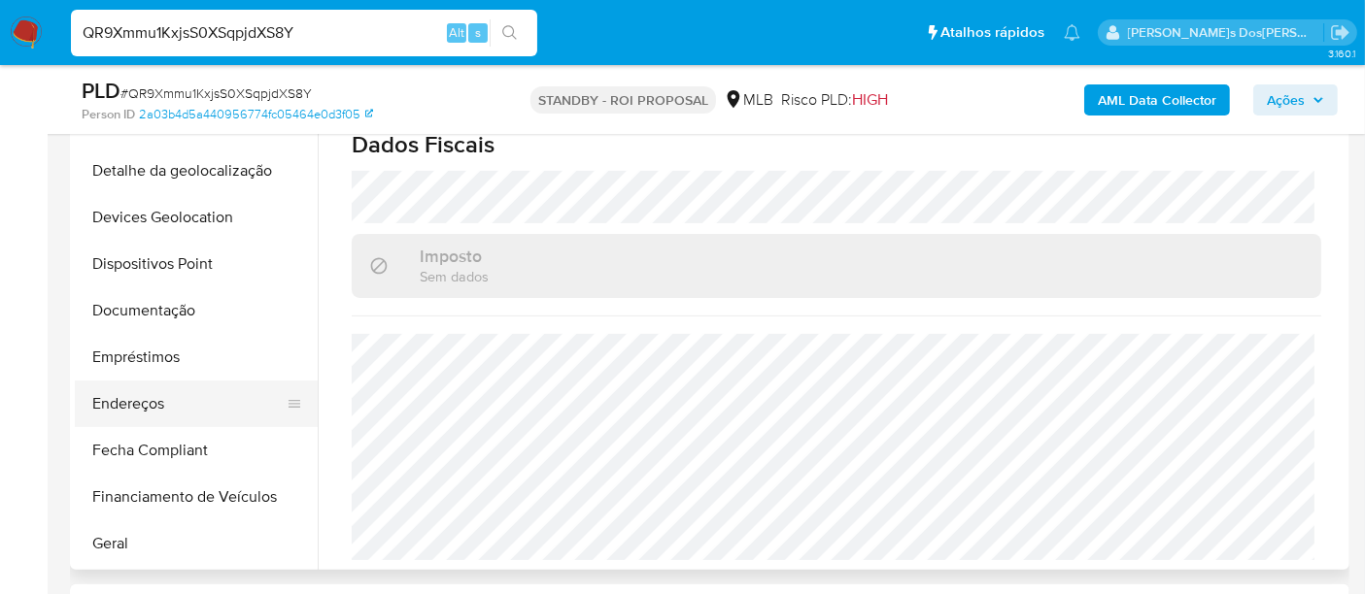
click at [140, 398] on button "Endereços" at bounding box center [188, 404] width 227 height 47
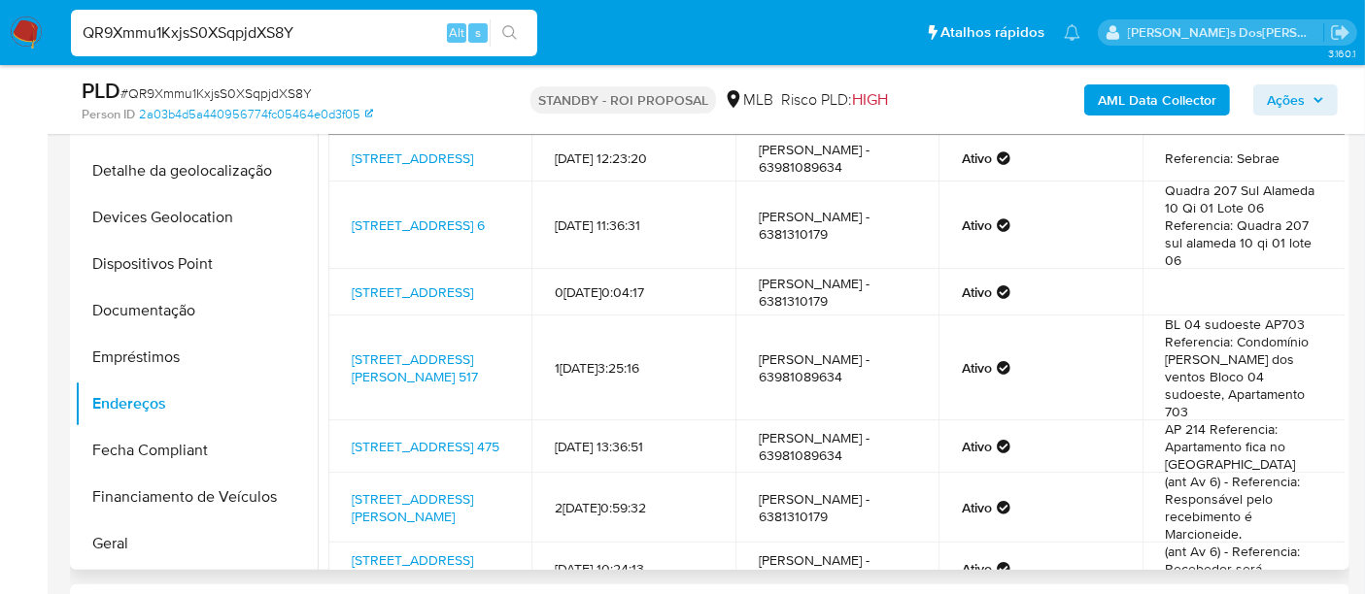
scroll to position [647, 0]
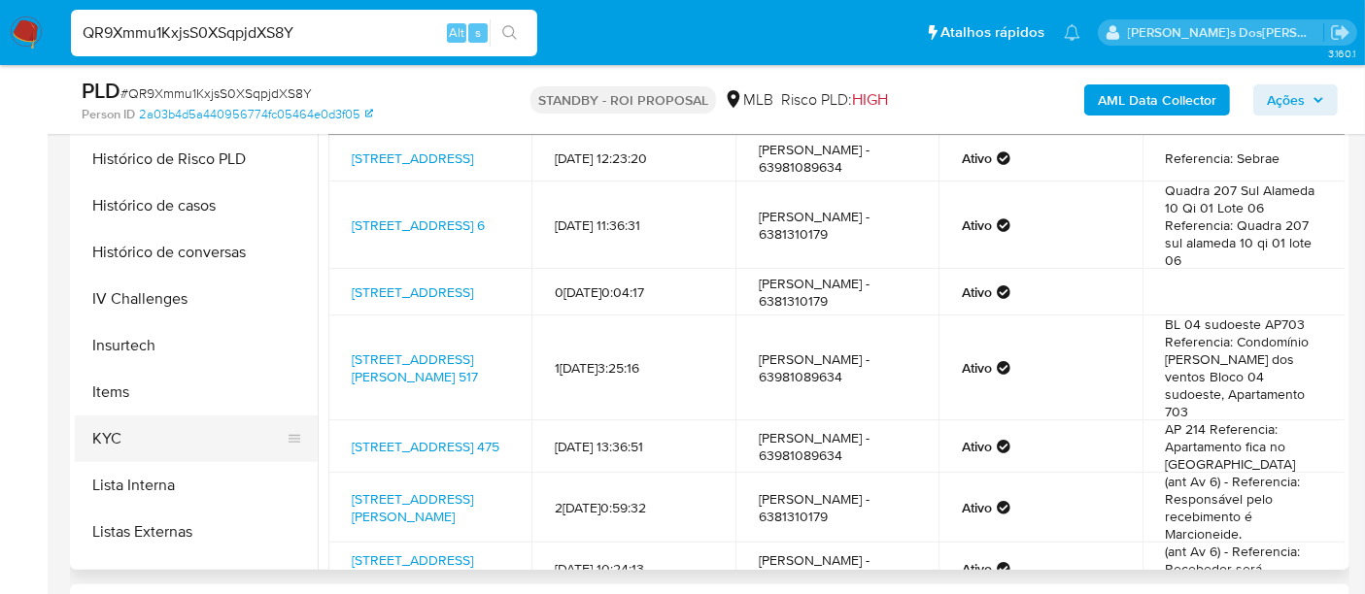
click at [95, 439] on button "KYC" at bounding box center [188, 439] width 227 height 47
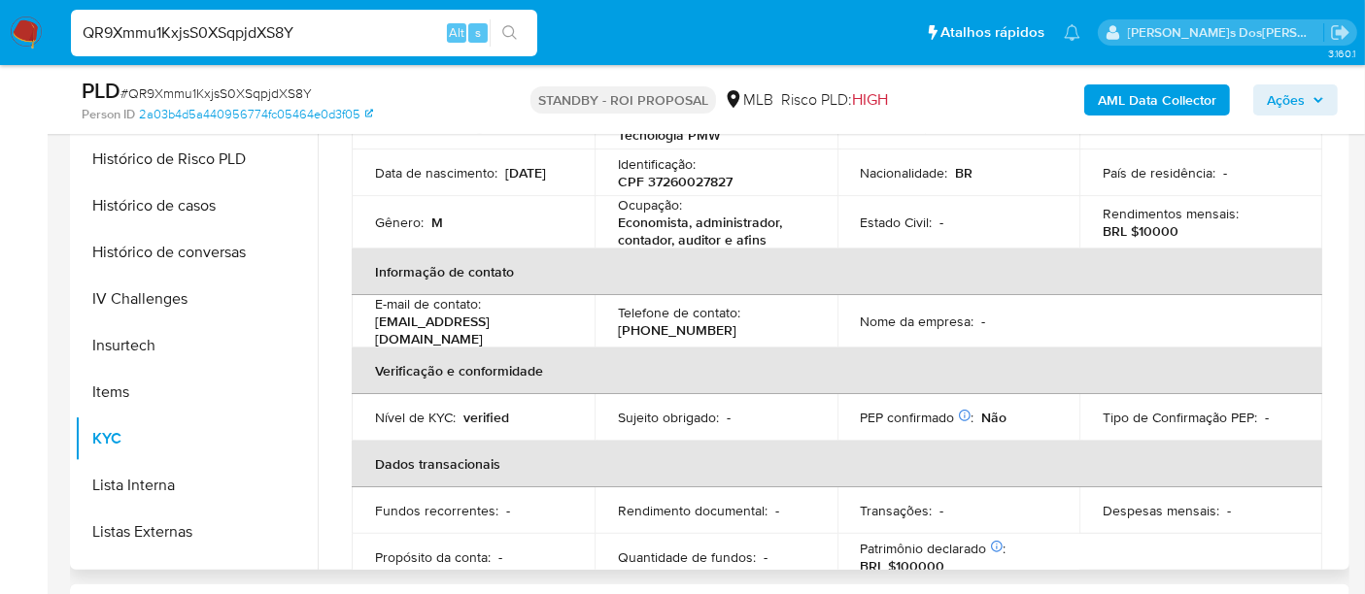
scroll to position [0, 0]
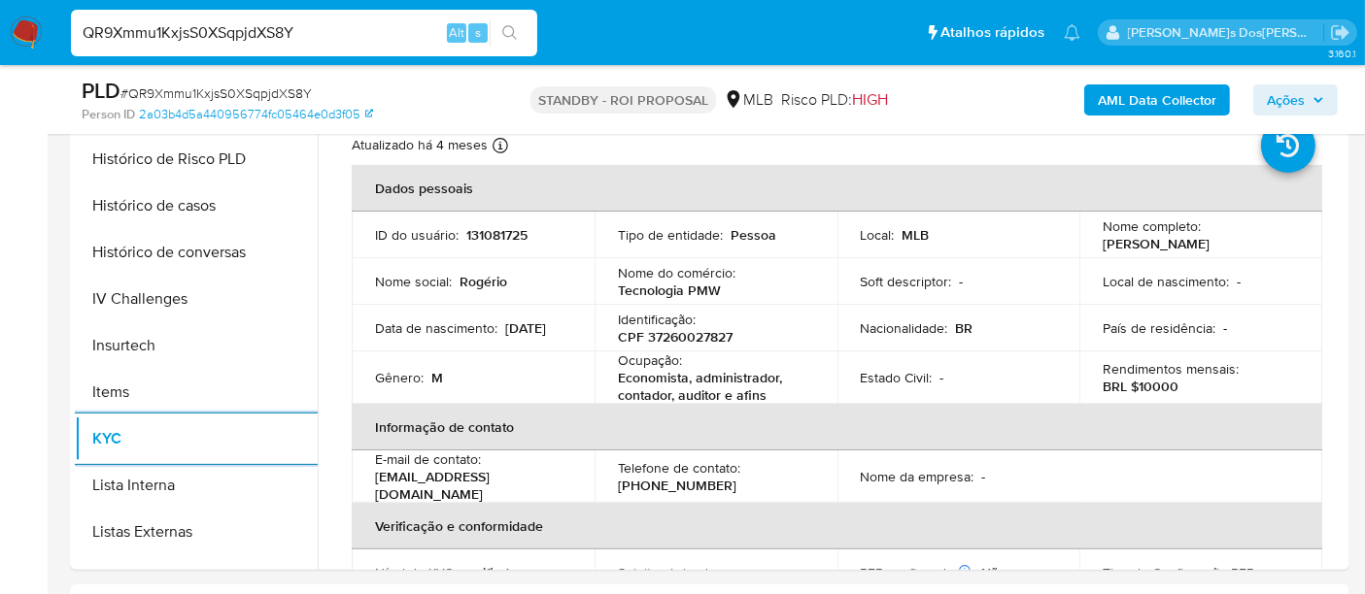
click at [229, 33] on input "QR9Xmmu1KxjsS0XSqpjdXS8Y" at bounding box center [304, 32] width 466 height 25
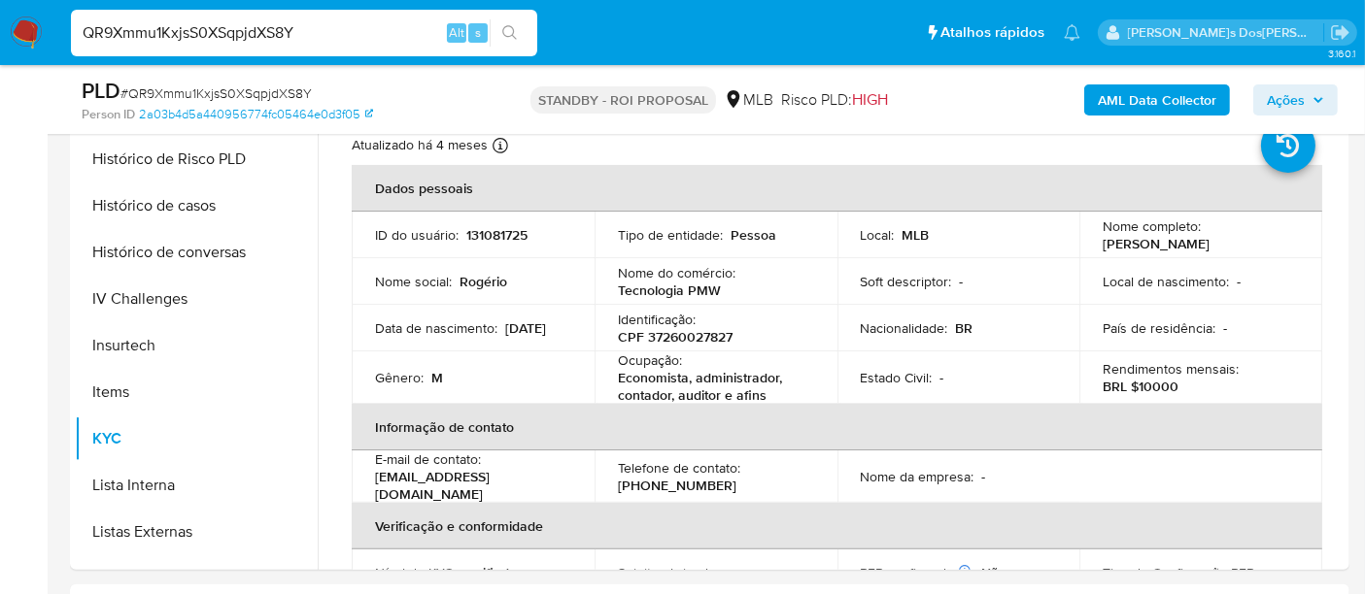
click at [229, 33] on input "QR9Xmmu1KxjsS0XSqpjdXS8Y" at bounding box center [304, 32] width 466 height 25
paste input "gdyPk6ZnkTy5lyPE9iIFMyen"
type input "gdyPk6ZnkTy5lyPE9iIFMyen"
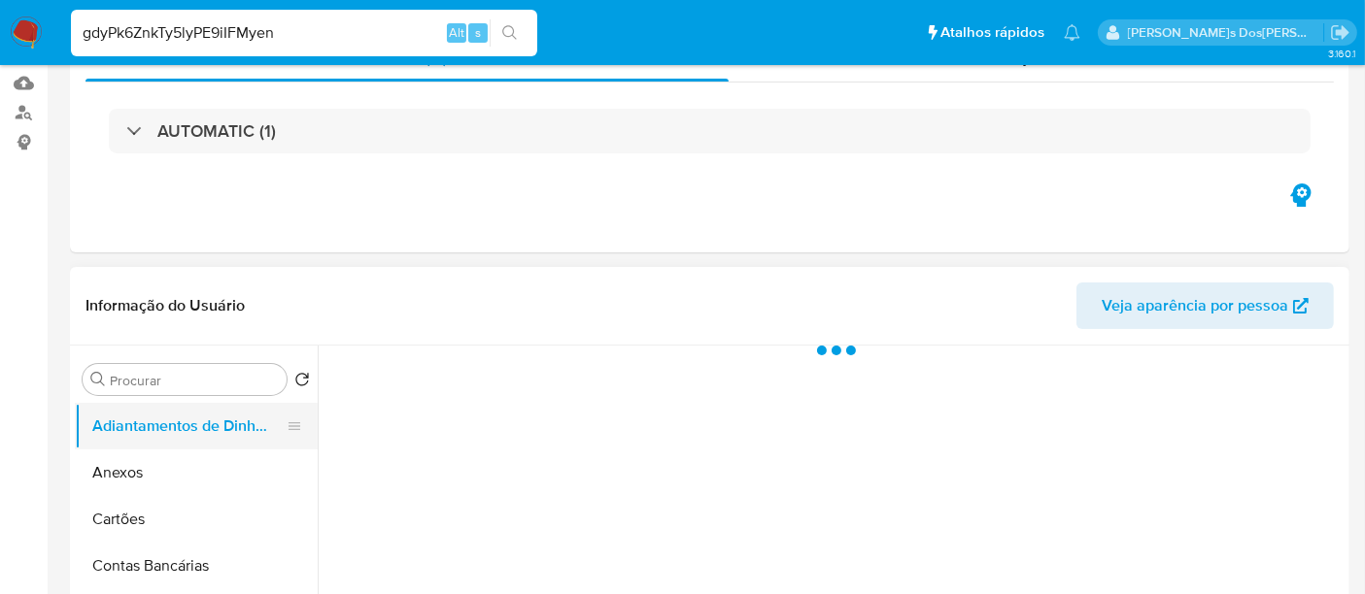
select select "10"
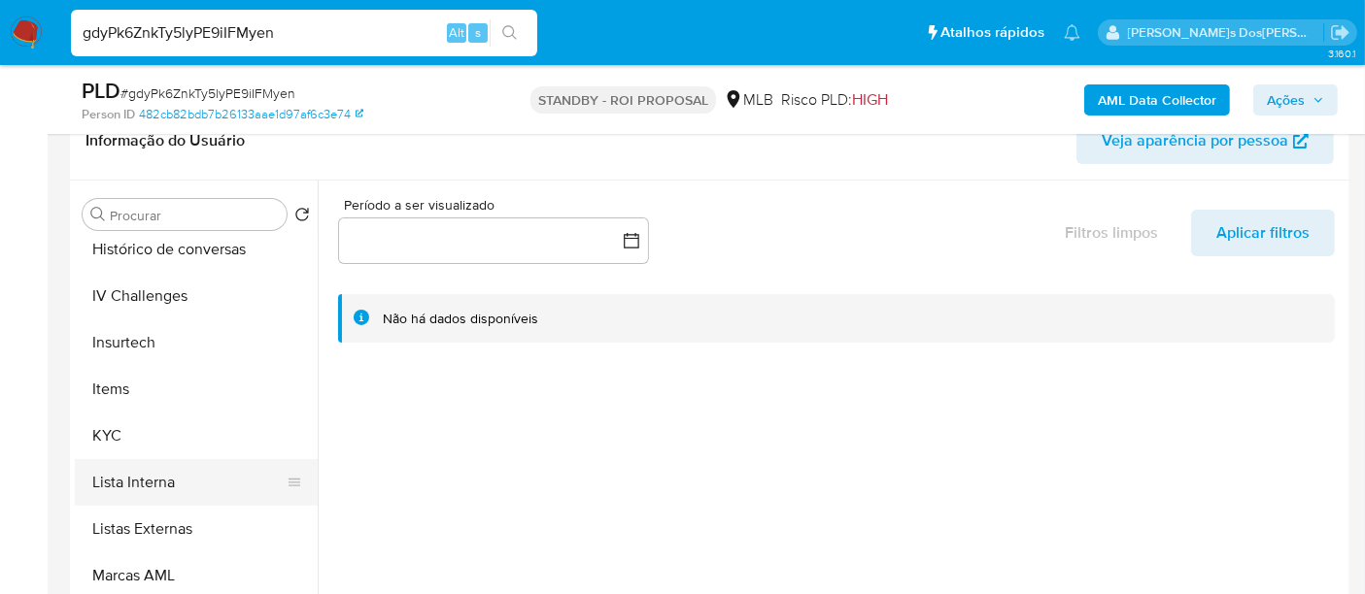
scroll to position [861, 0]
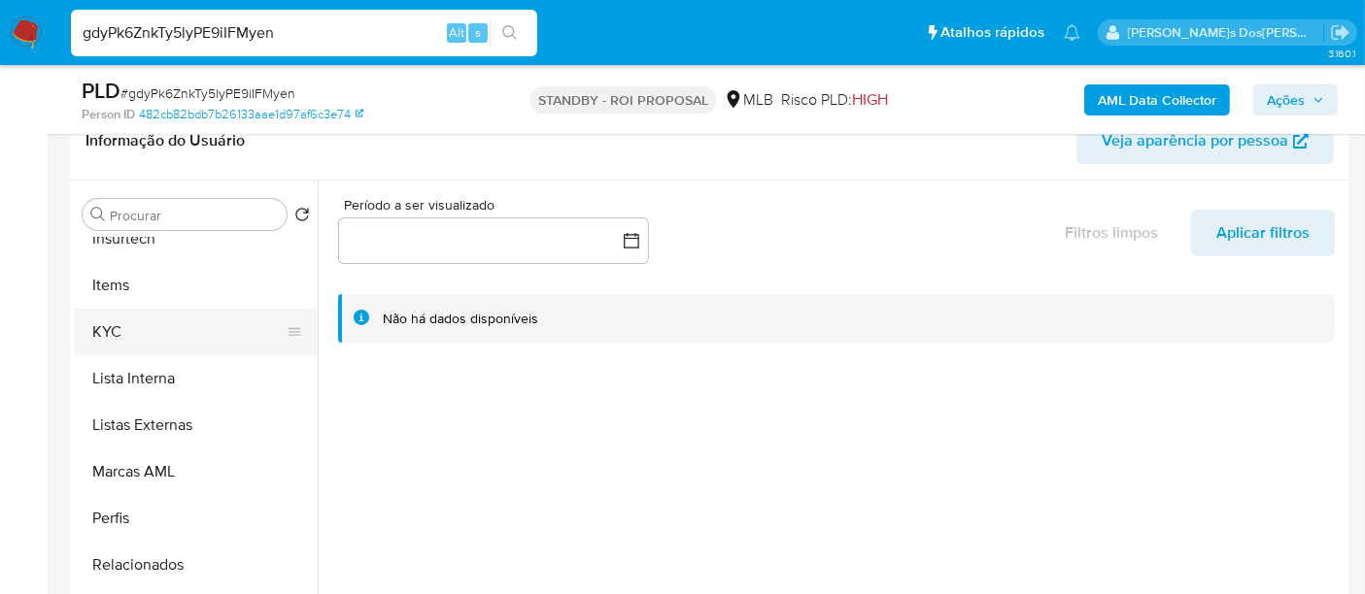
click at [118, 338] on button "KYC" at bounding box center [188, 332] width 227 height 47
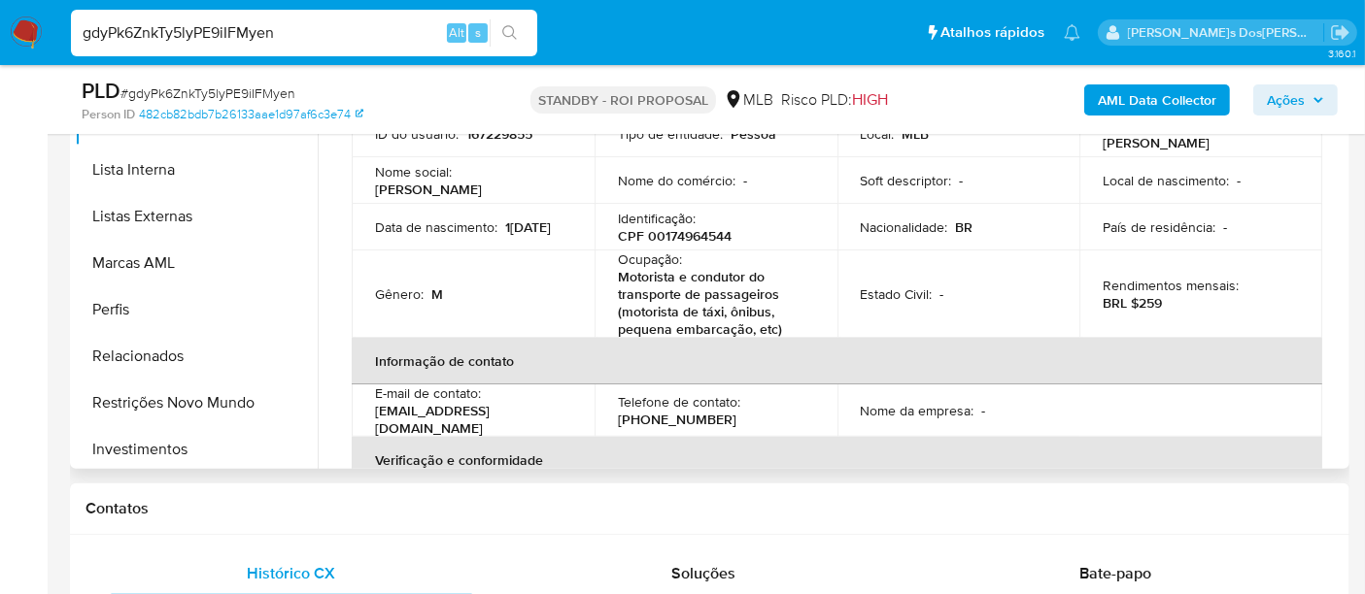
scroll to position [431, 0]
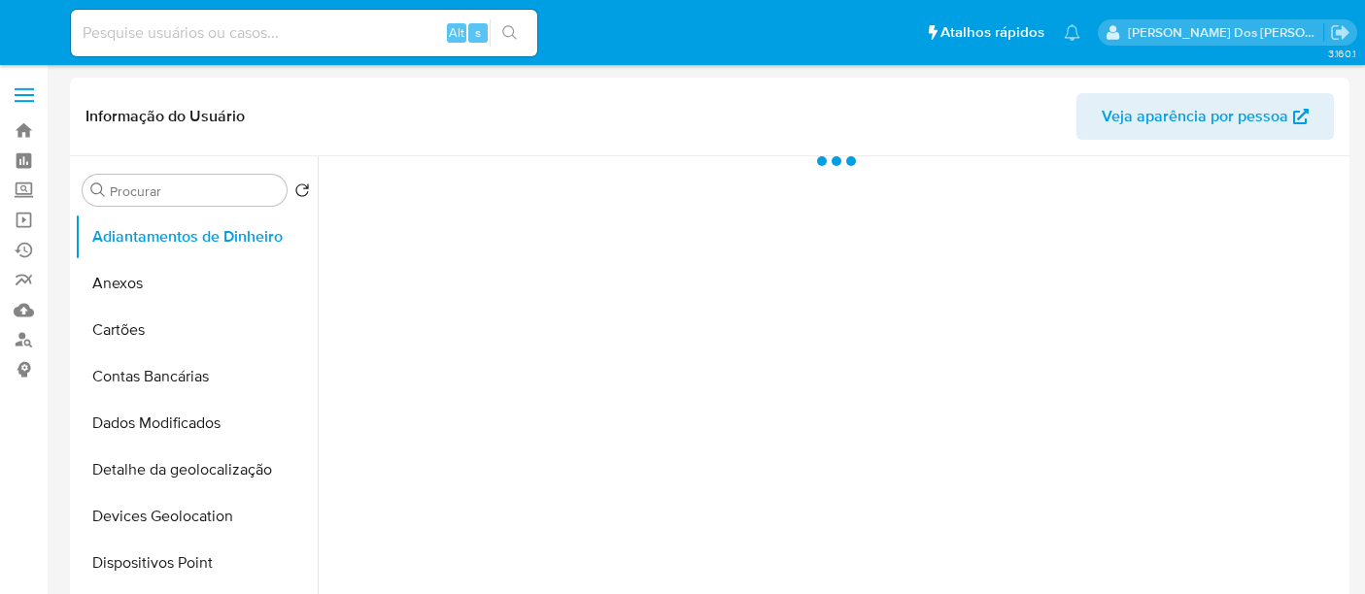
select select "10"
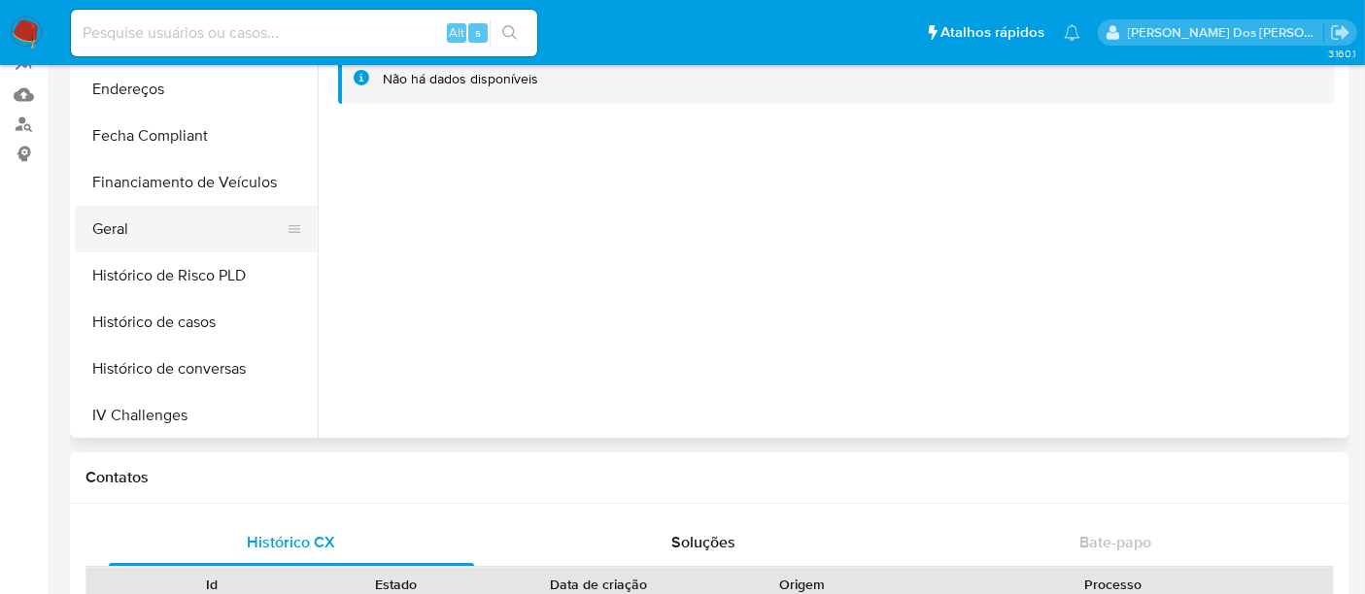
scroll to position [431, 0]
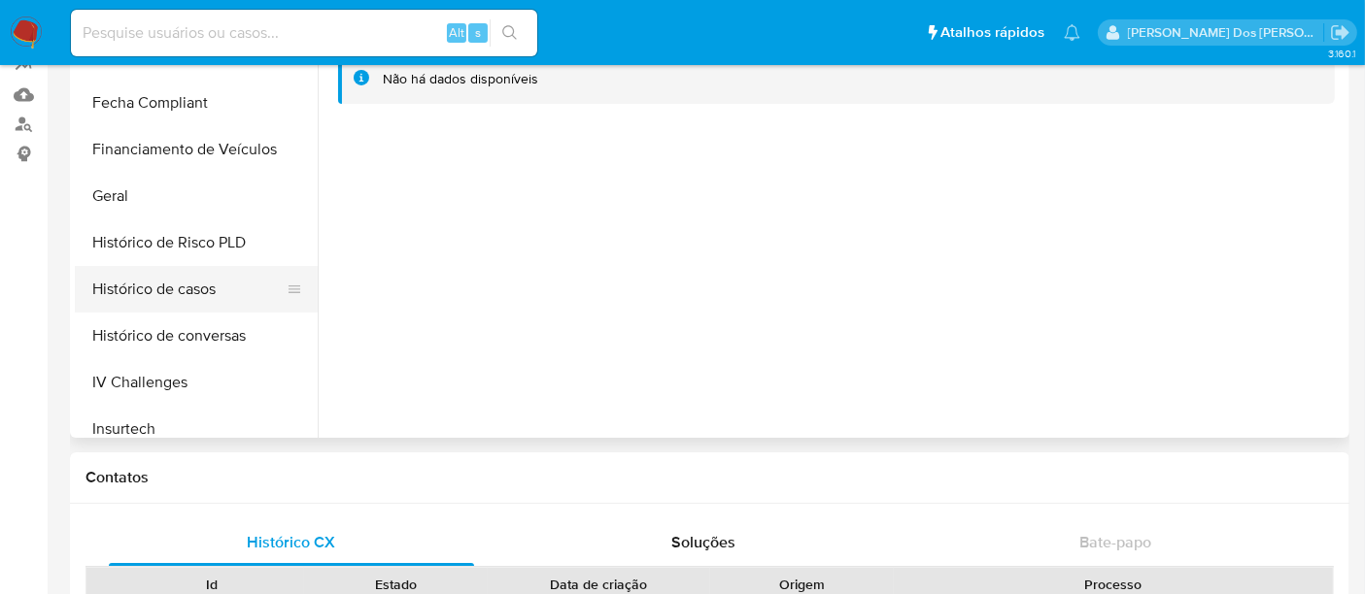
click at [166, 287] on button "Histórico de casos" at bounding box center [188, 289] width 227 height 47
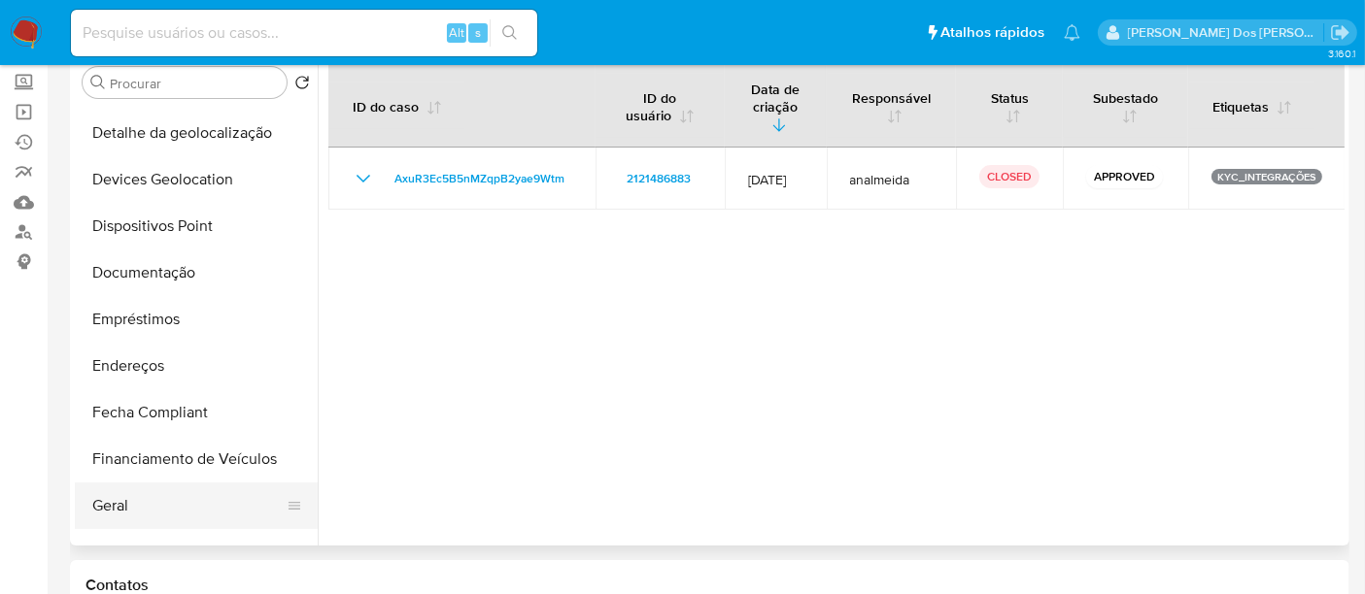
scroll to position [216, 0]
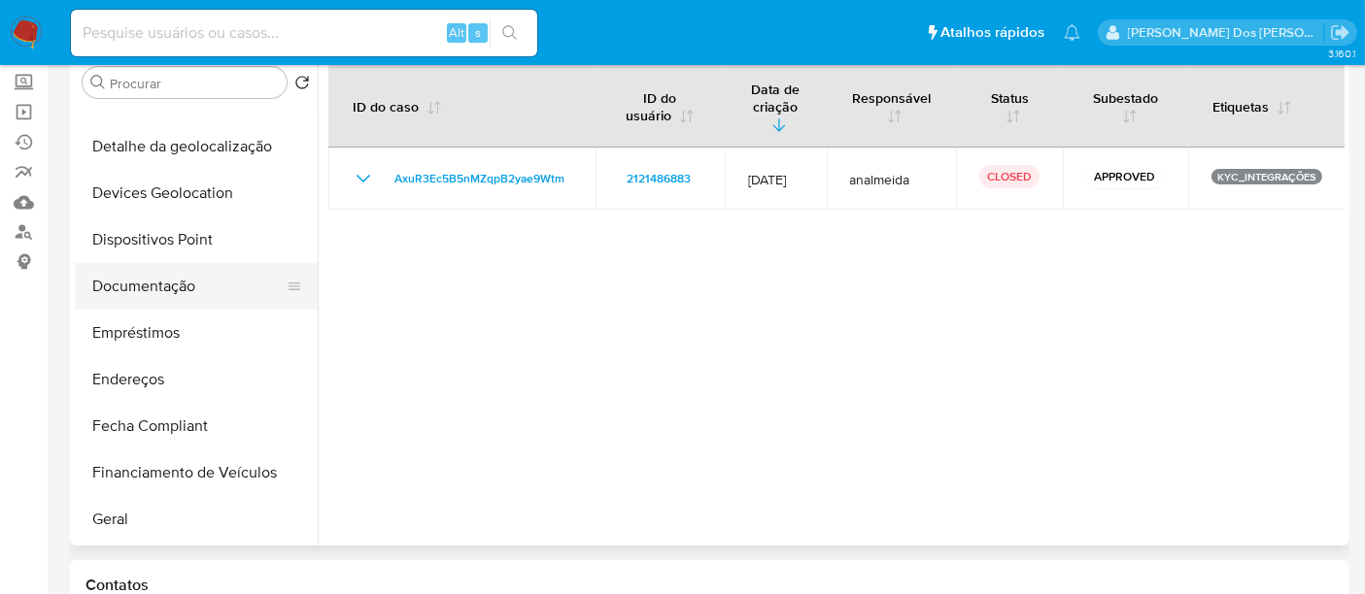
click at [158, 279] on button "Documentação" at bounding box center [188, 286] width 227 height 47
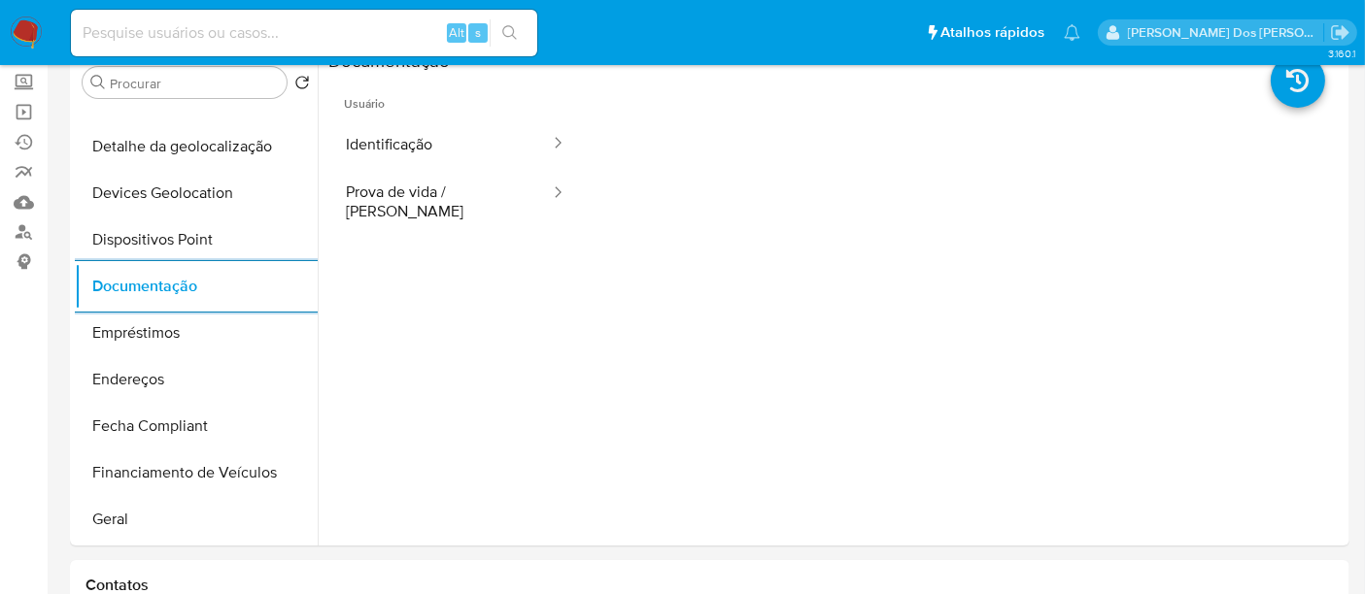
click at [31, 26] on img at bounding box center [26, 33] width 33 height 33
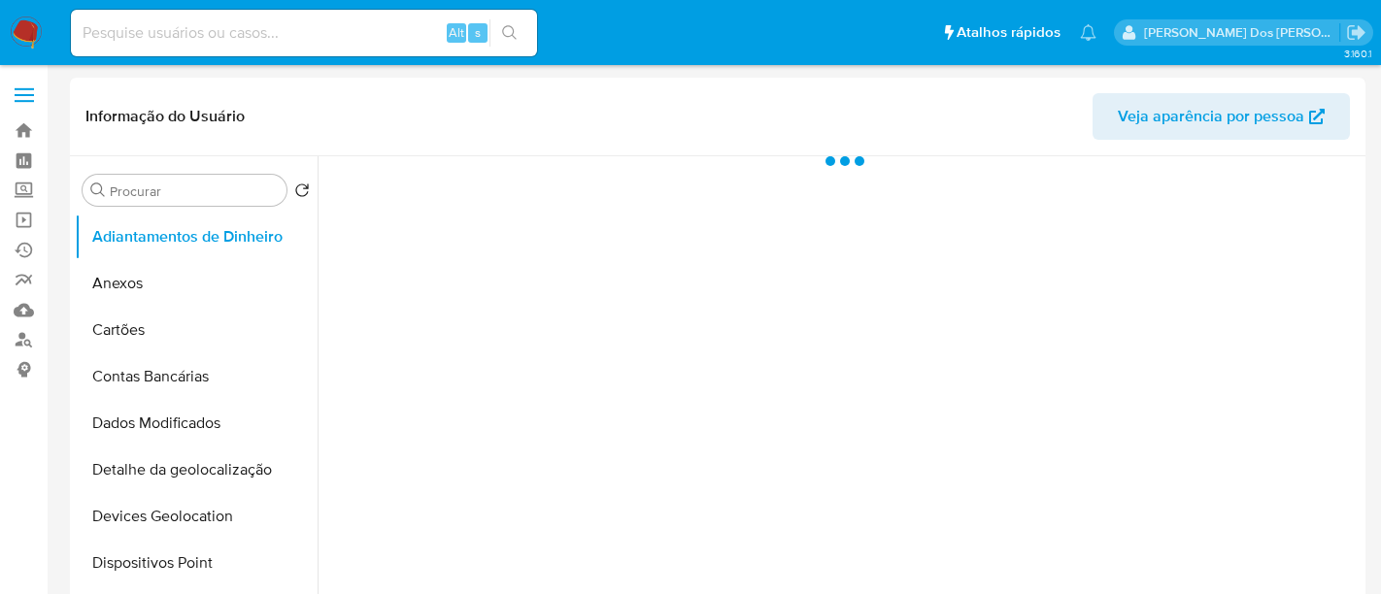
select select "10"
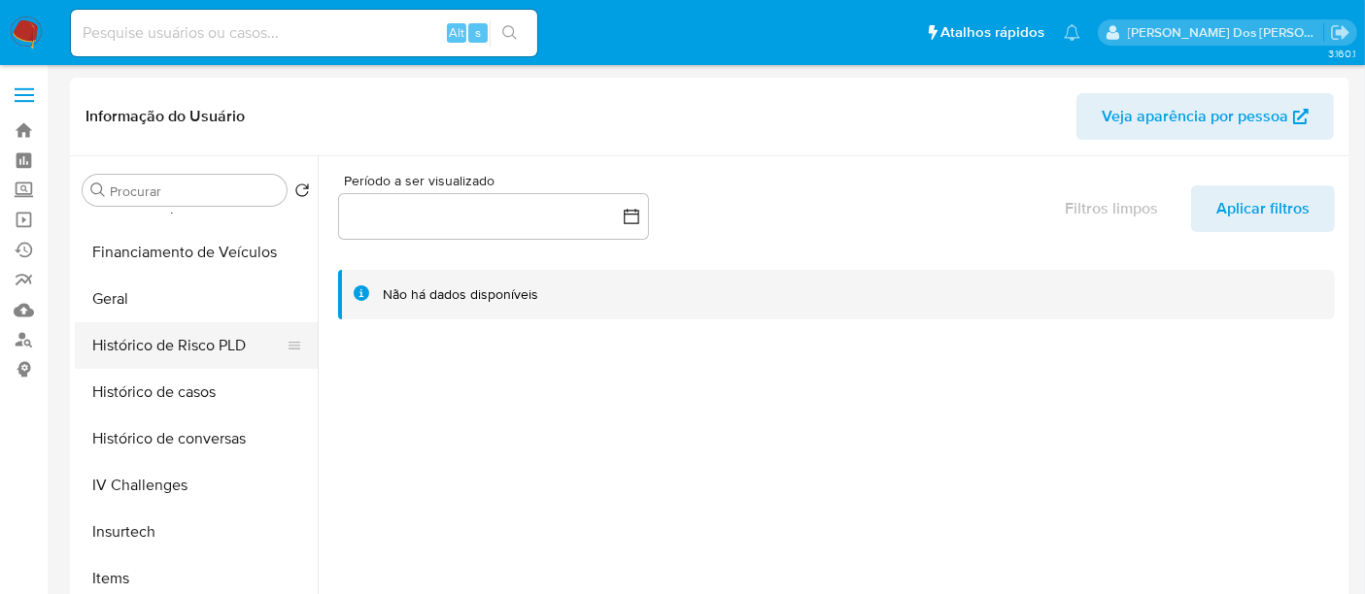
scroll to position [539, 0]
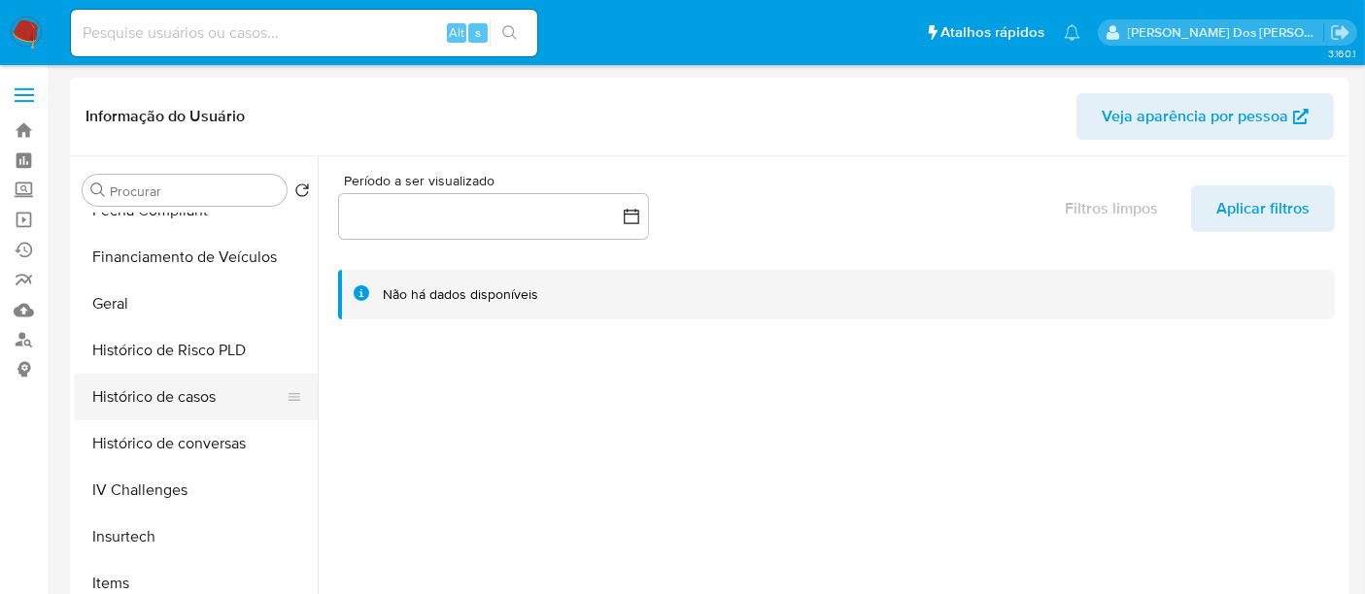
click at [170, 389] on button "Histórico de casos" at bounding box center [188, 397] width 227 height 47
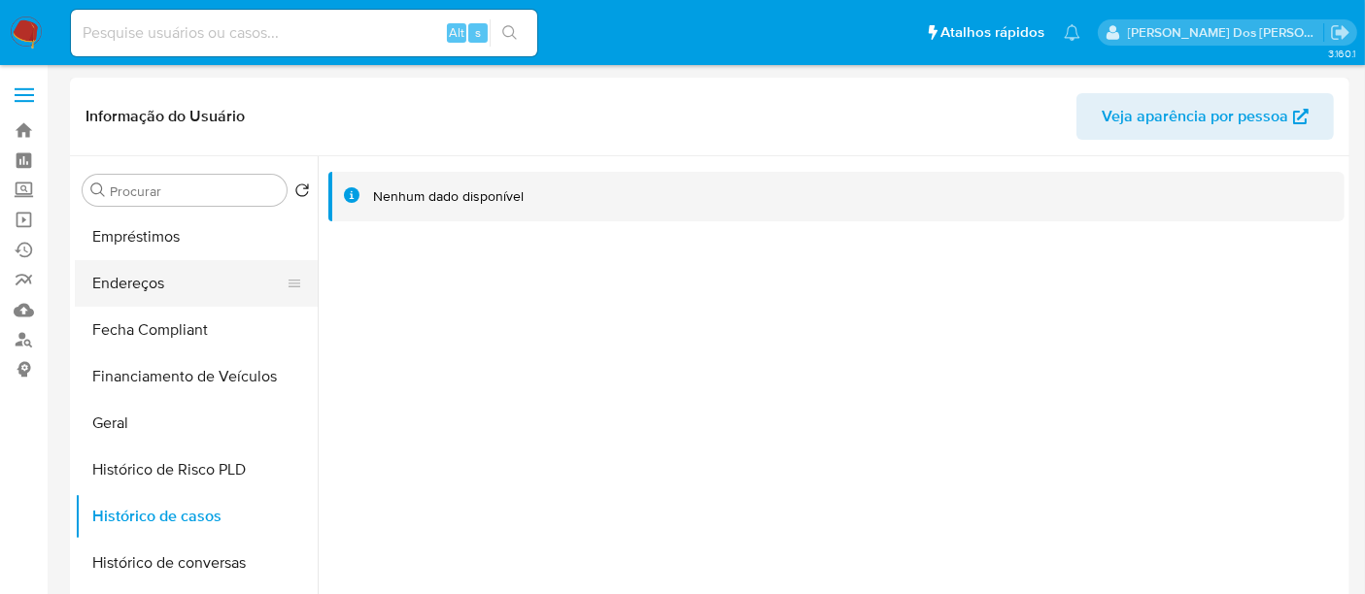
scroll to position [323, 0]
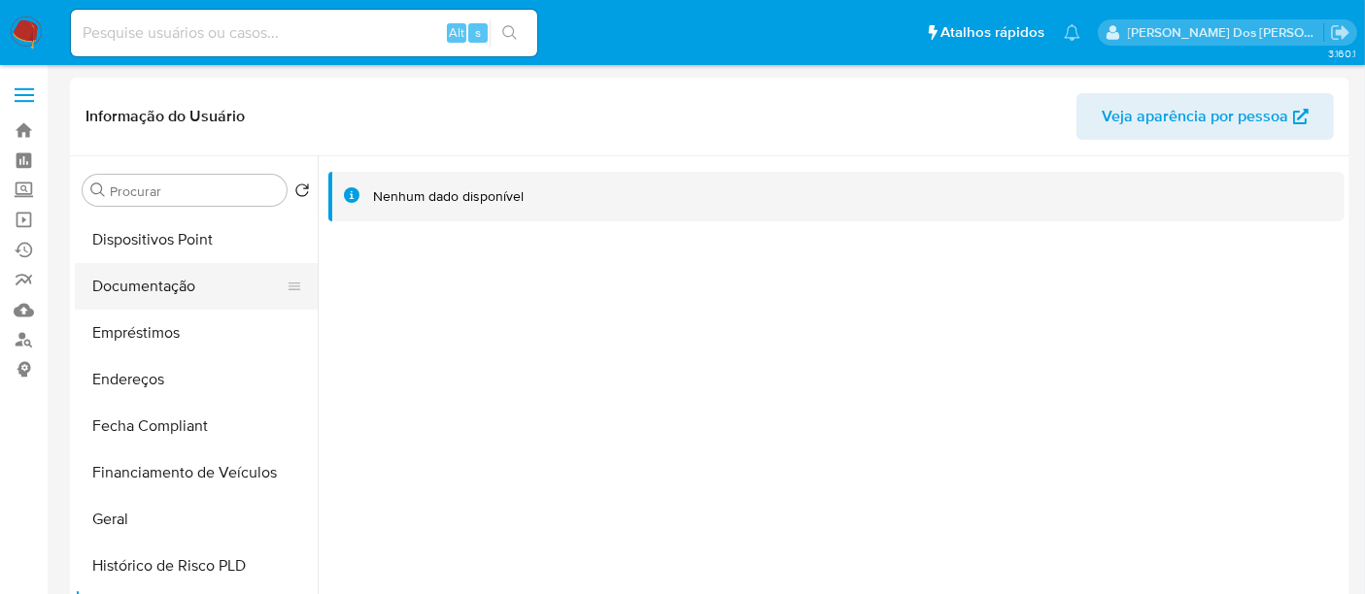
click at [143, 291] on button "Documentação" at bounding box center [188, 286] width 227 height 47
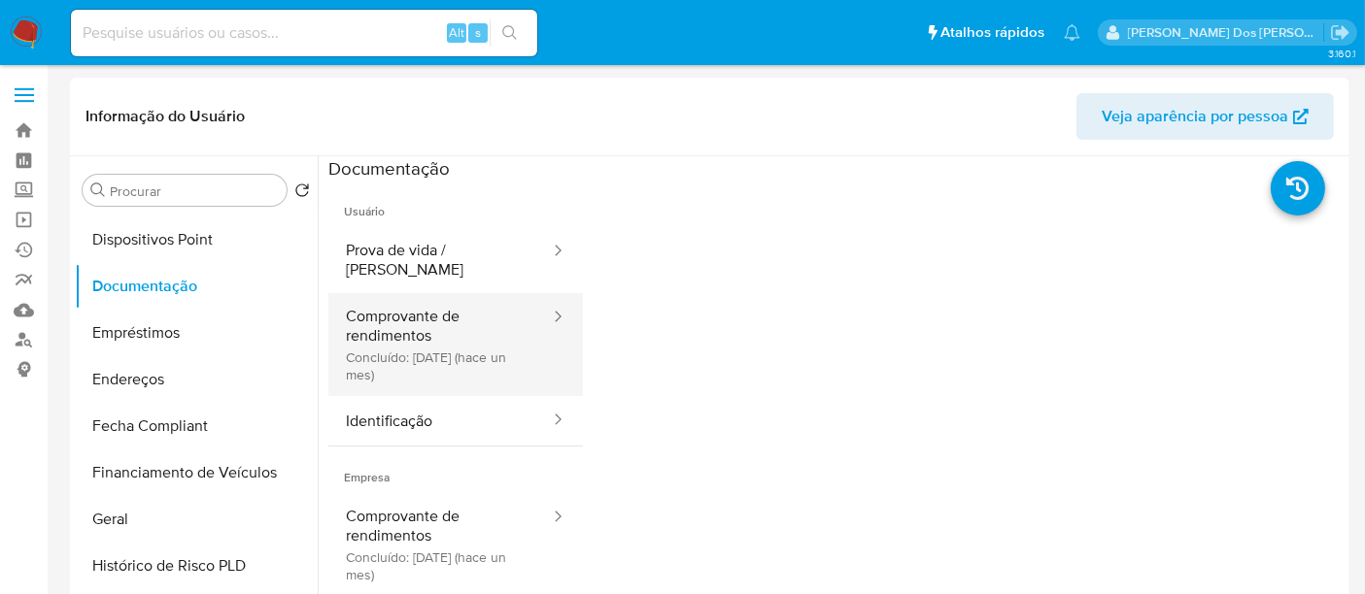
click at [402, 313] on button "Comprovante de rendimentos Concluído: 13/08/2025 (hace un mes)" at bounding box center [439, 344] width 223 height 103
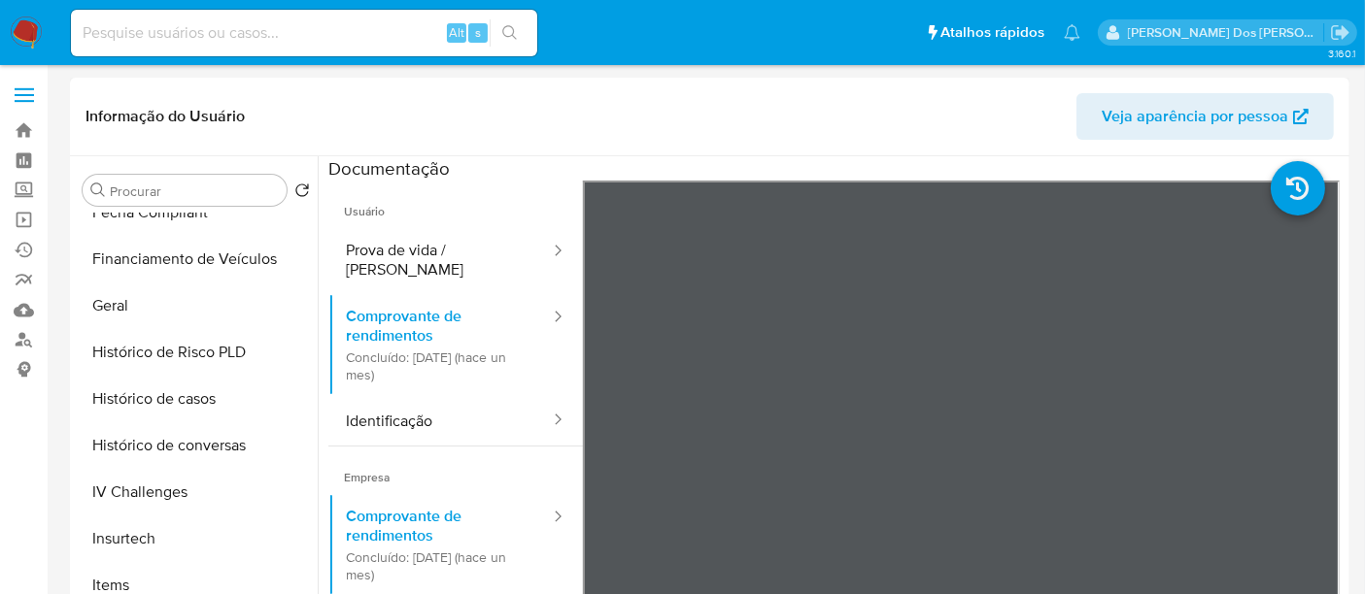
scroll to position [539, 0]
click at [108, 303] on button "Geral" at bounding box center [188, 304] width 227 height 47
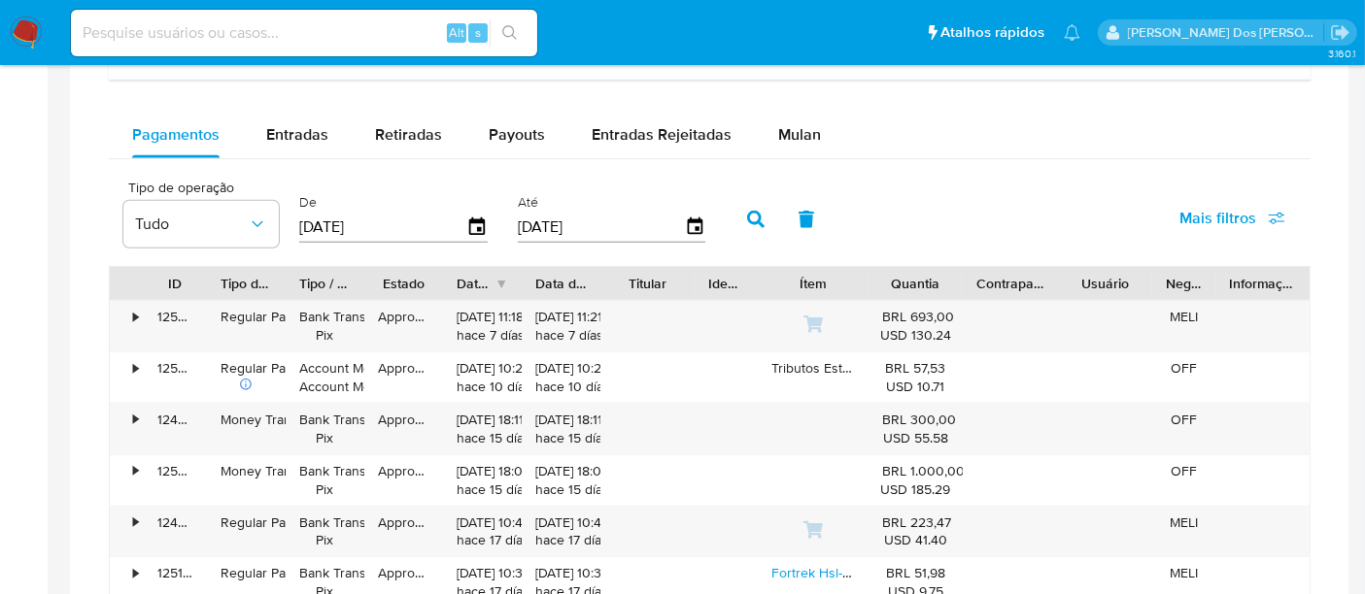
scroll to position [1187, 0]
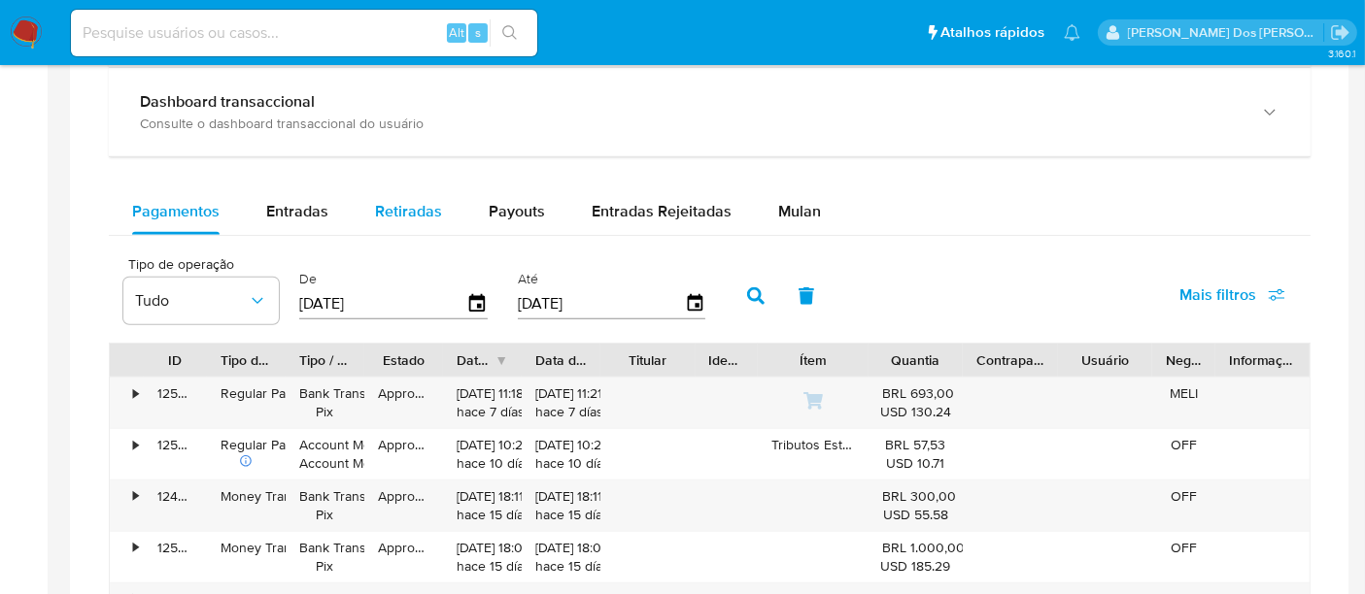
click at [299, 218] on span "Entradas" at bounding box center [297, 211] width 62 height 22
select select "10"
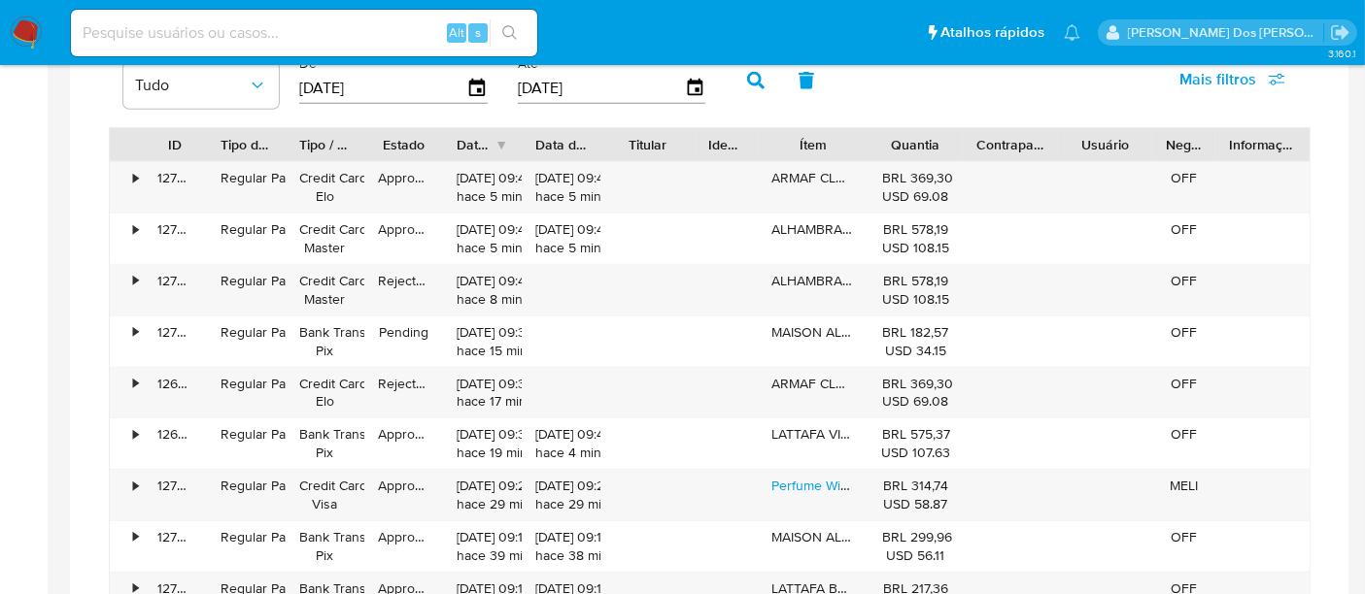
scroll to position [1510, 0]
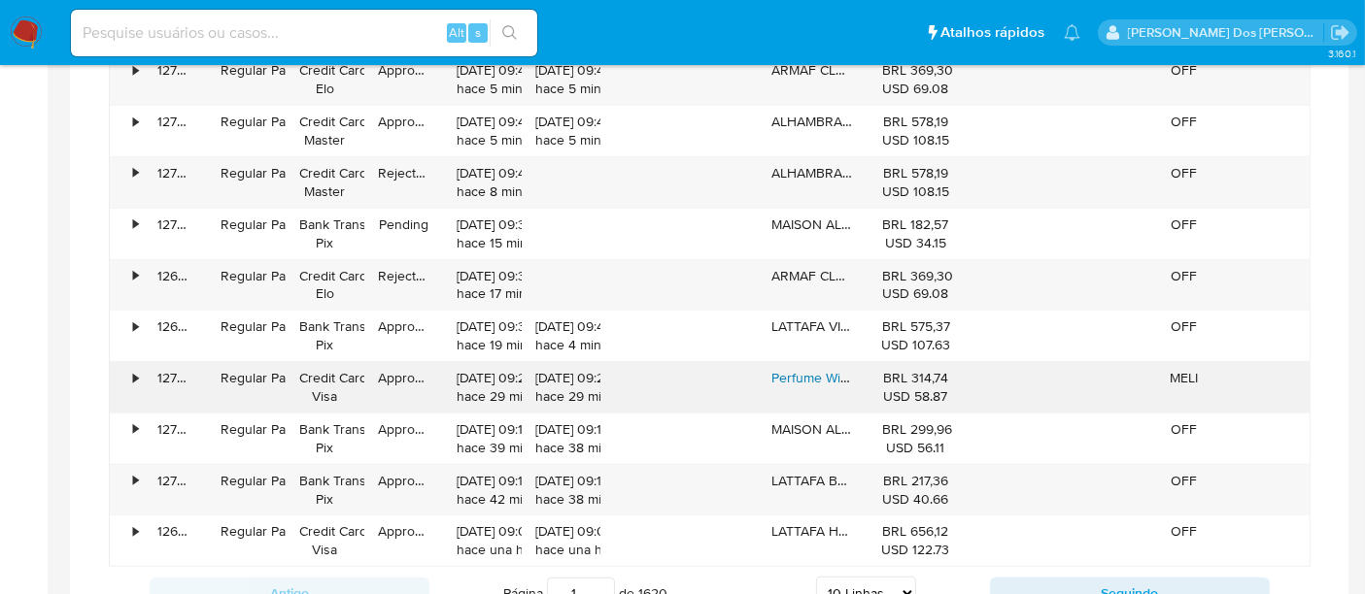
click at [812, 379] on link "Perfume Winners Trophy Silver 100ml" at bounding box center [884, 377] width 226 height 19
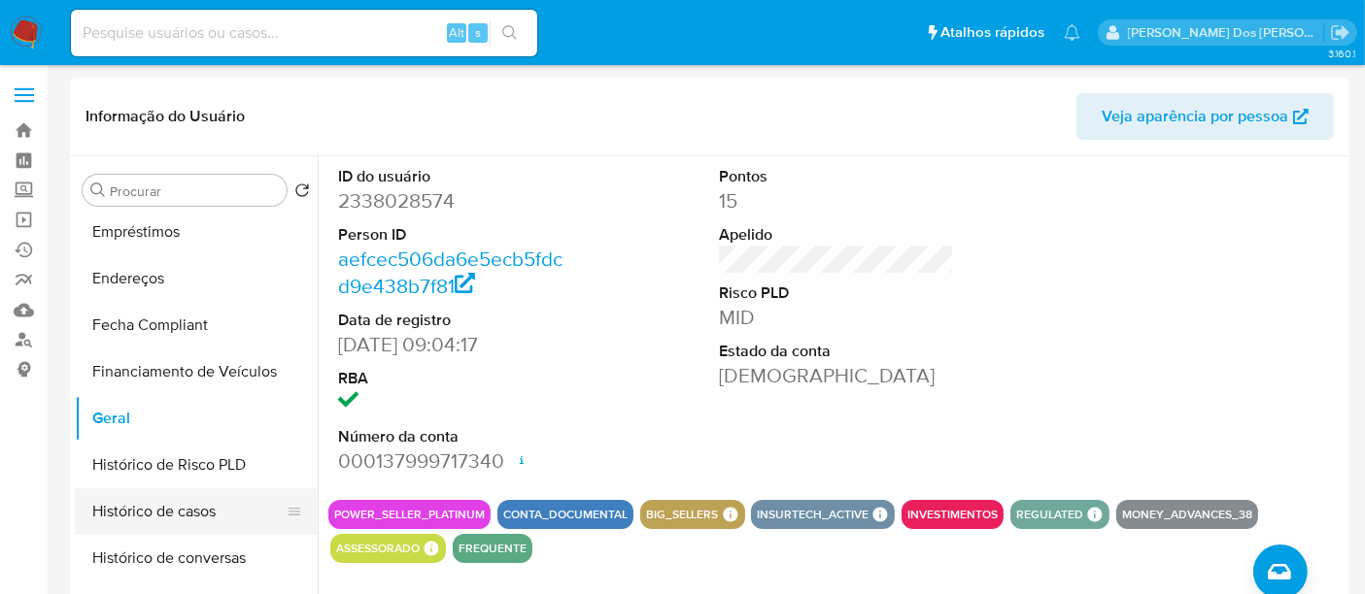
scroll to position [323, 0]
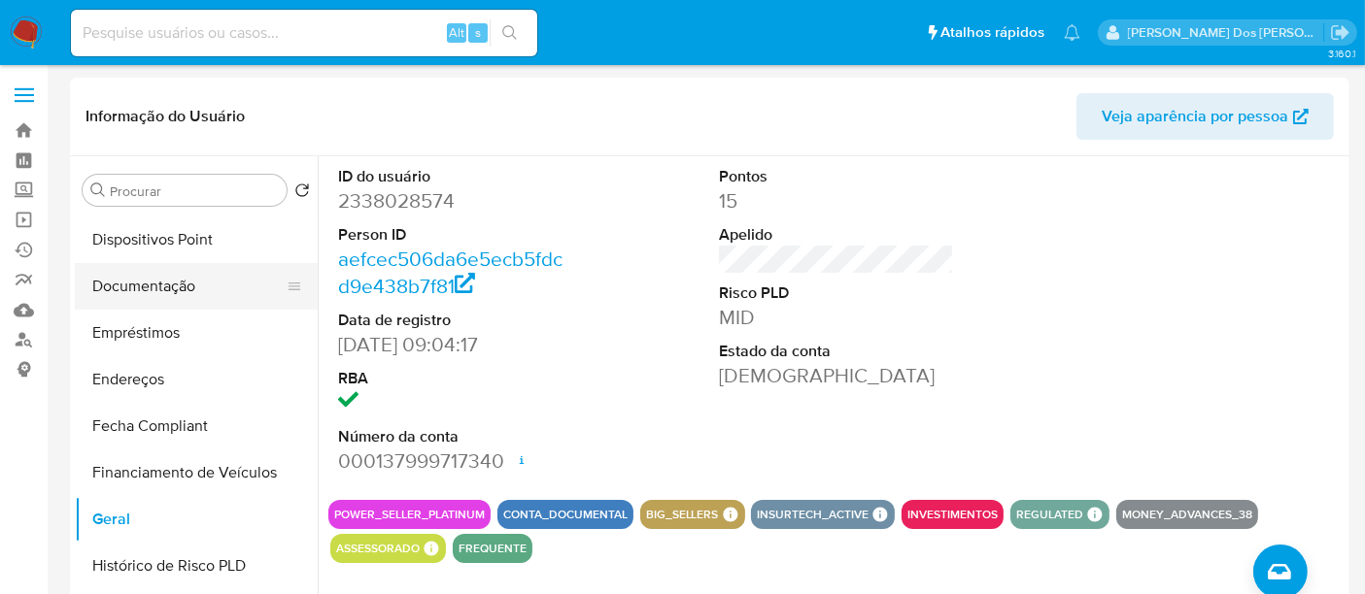
click at [146, 293] on button "Documentação" at bounding box center [188, 286] width 227 height 47
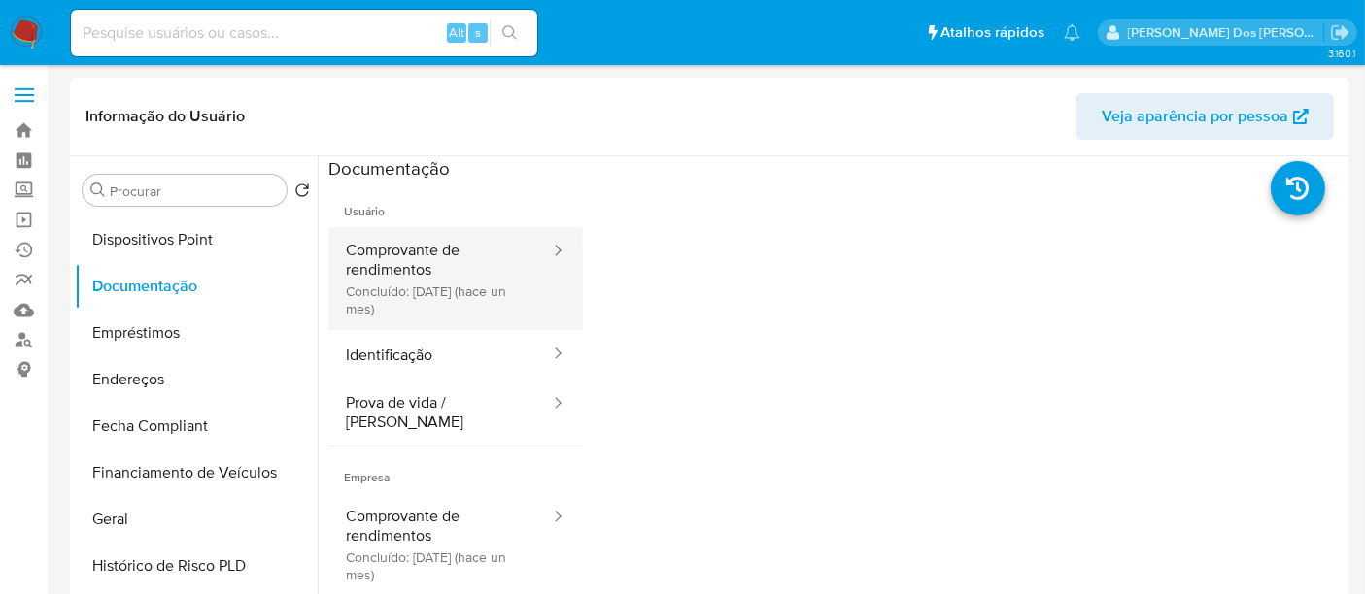
click at [377, 295] on button "Comprovante de rendimentos Concluído: 13/08/2025 (hace un mes)" at bounding box center [439, 278] width 223 height 103
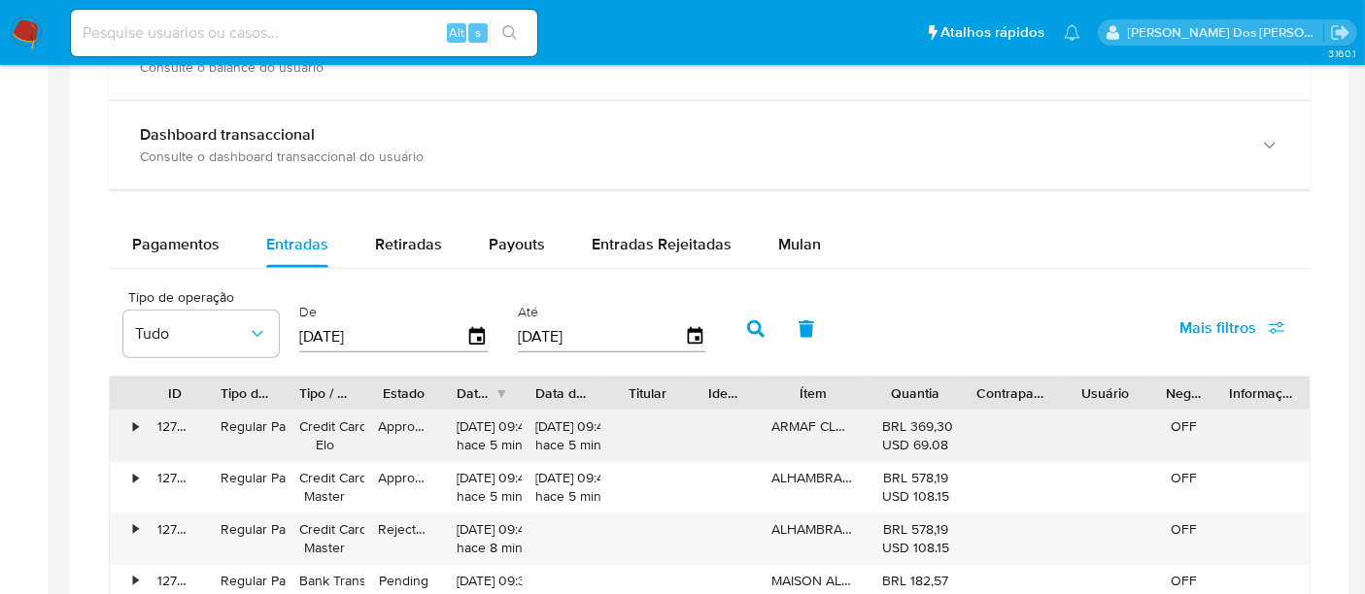
scroll to position [1187, 0]
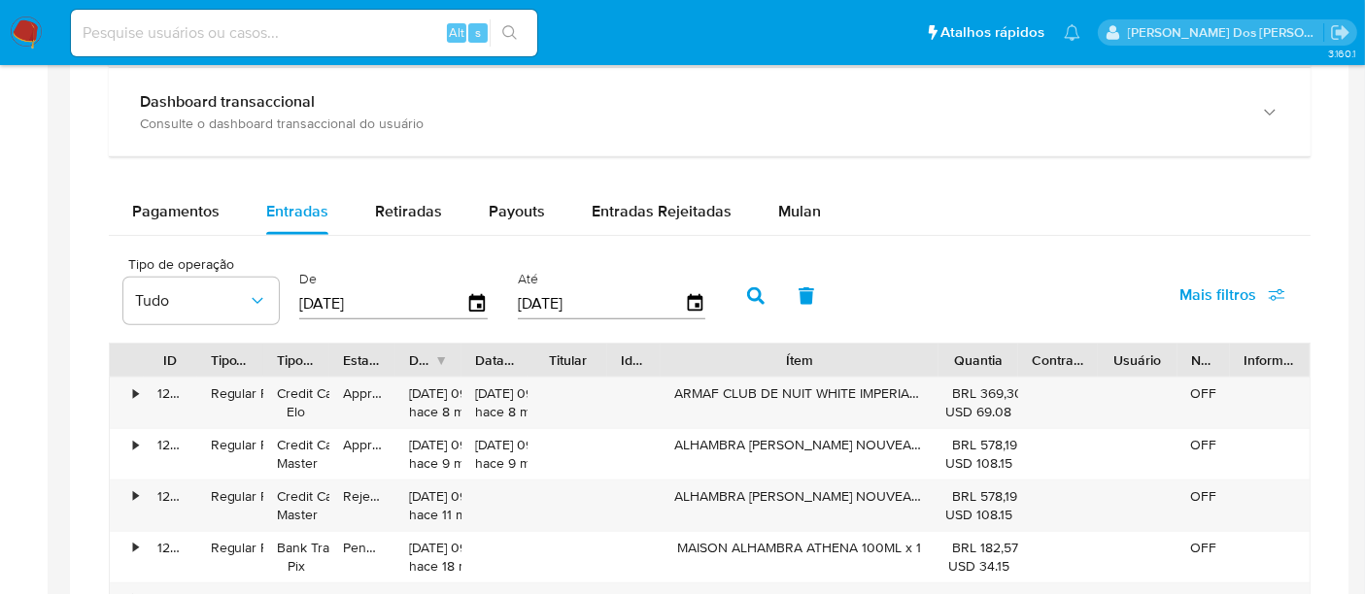
drag, startPoint x: 878, startPoint y: 364, endPoint x: 1046, endPoint y: 364, distance: 168.0
click at [1046, 364] on div "ID Tipo de operação Tipo / Método Estado Data de criação Data de aprovação Titu…" at bounding box center [709, 360] width 1199 height 33
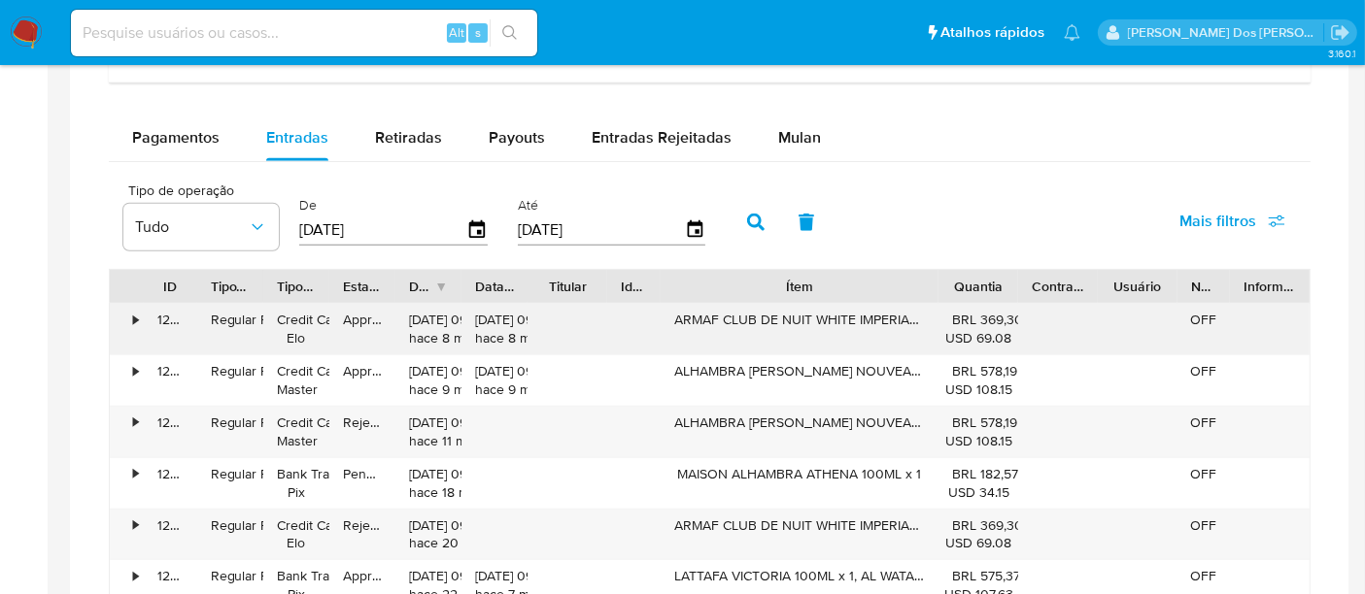
scroll to position [1295, 0]
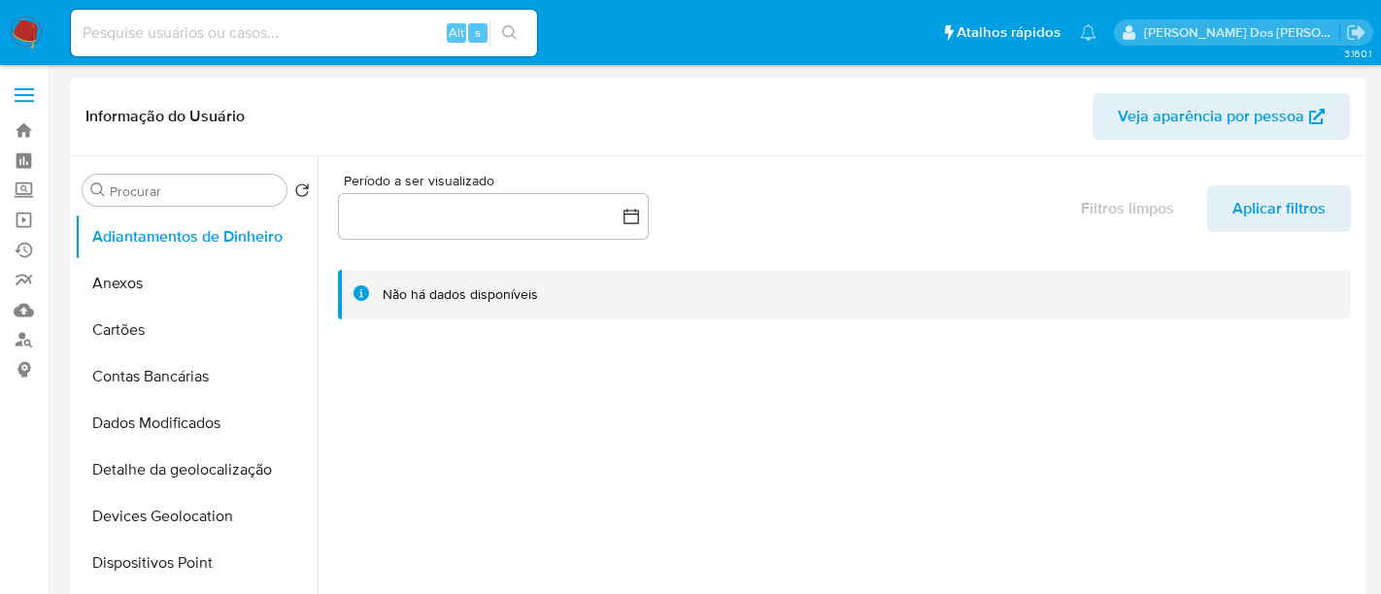
select select "10"
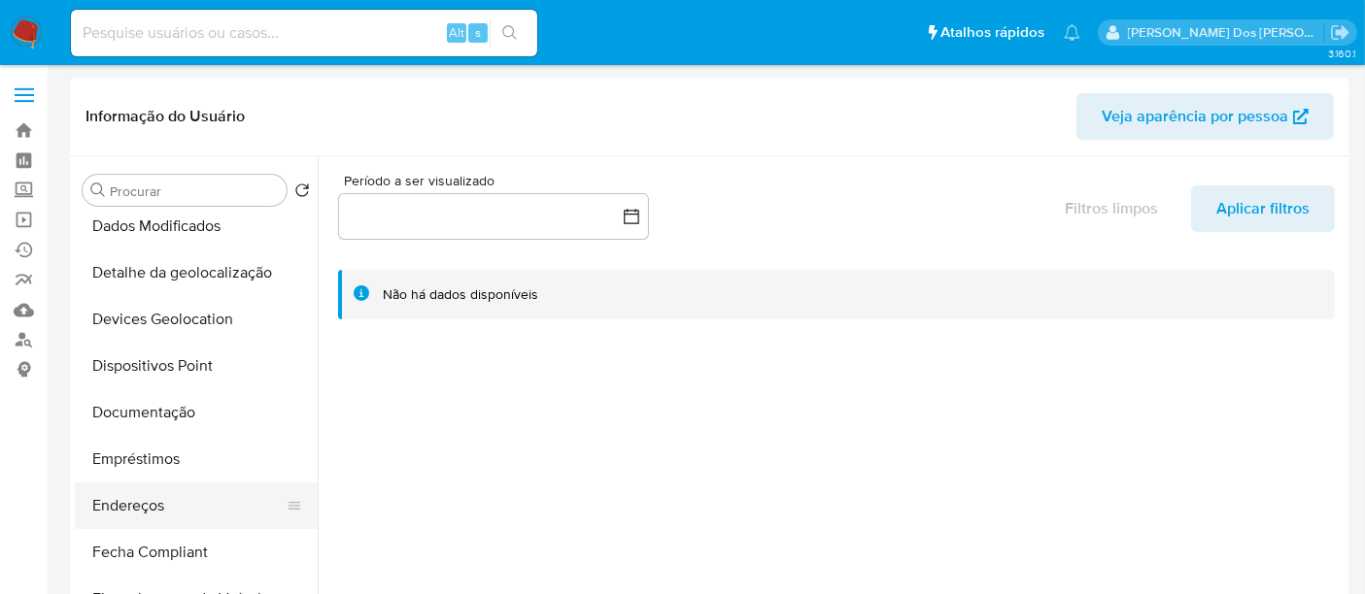
scroll to position [323, 0]
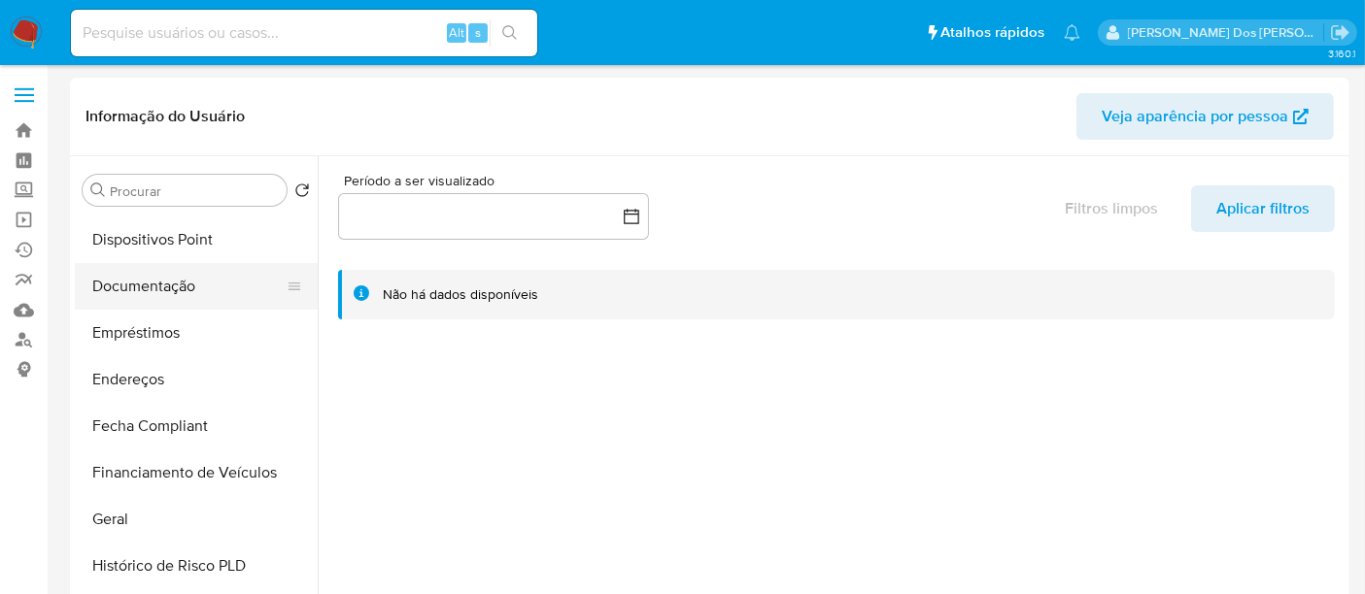
click at [159, 296] on button "Documentação" at bounding box center [188, 286] width 227 height 47
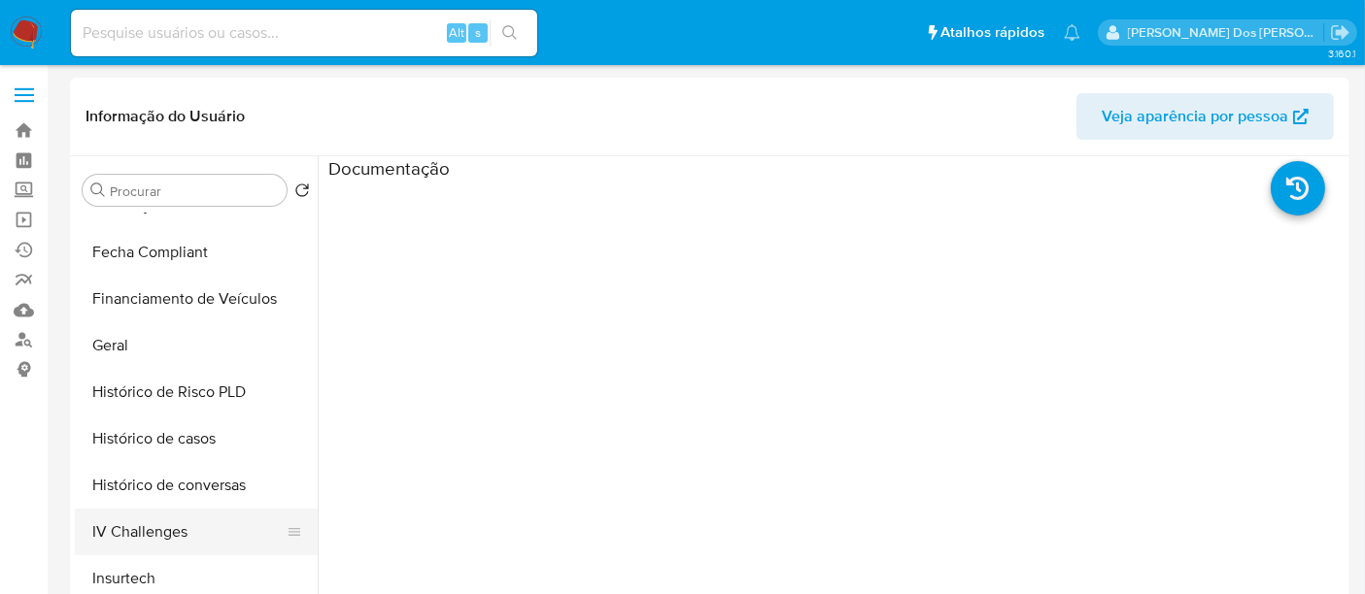
scroll to position [647, 0]
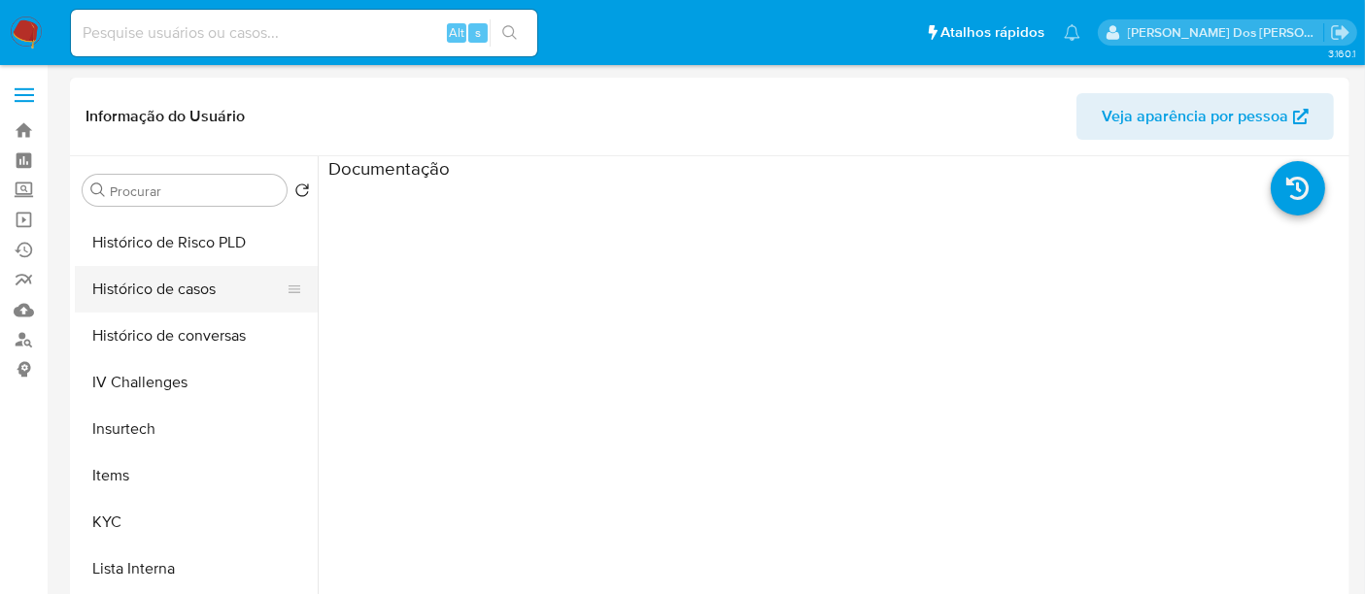
click at [147, 280] on button "Histórico de casos" at bounding box center [188, 289] width 227 height 47
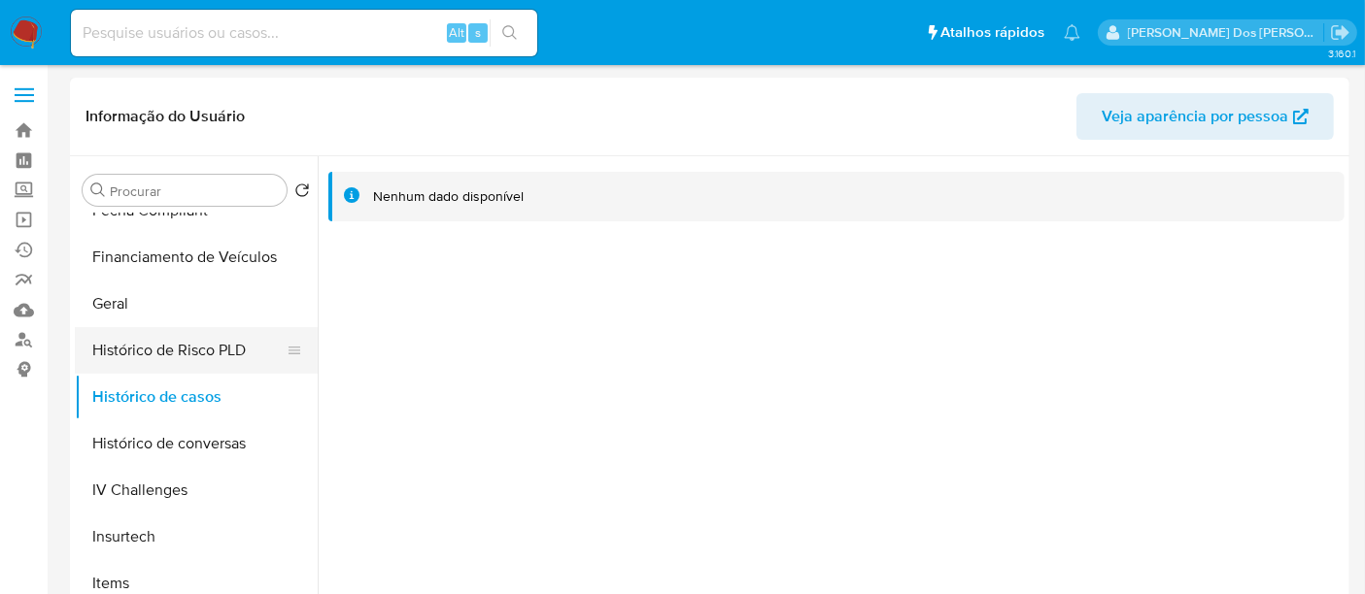
scroll to position [323, 0]
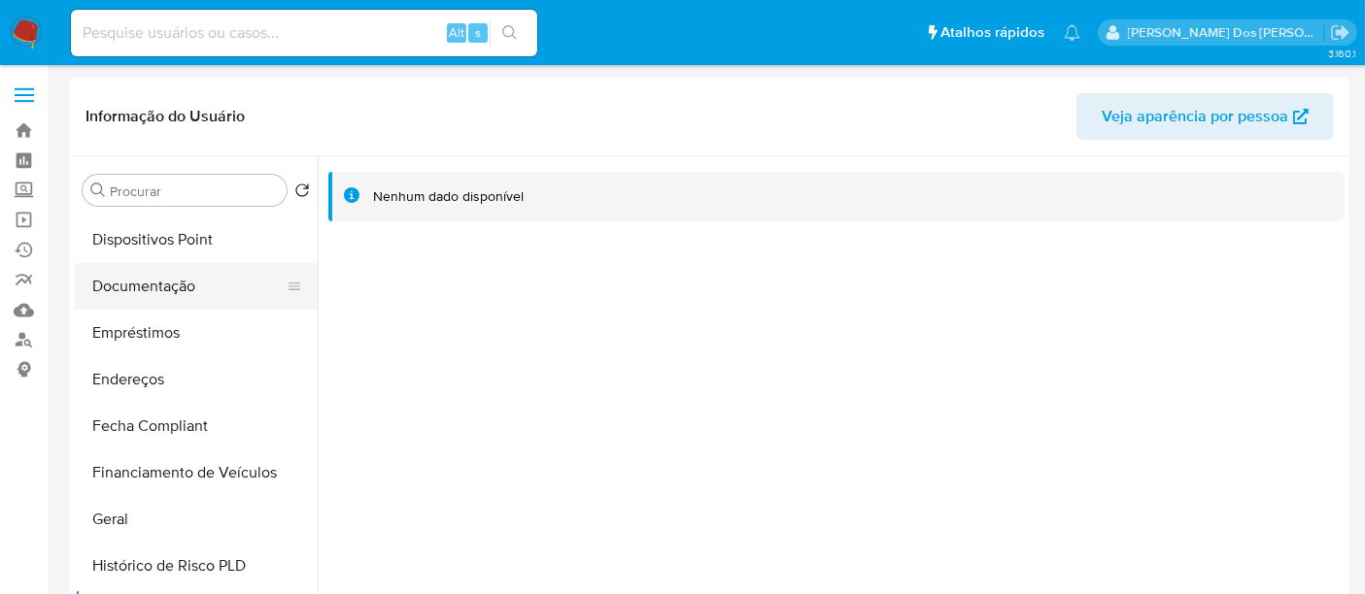
click at [164, 294] on button "Documentação" at bounding box center [188, 286] width 227 height 47
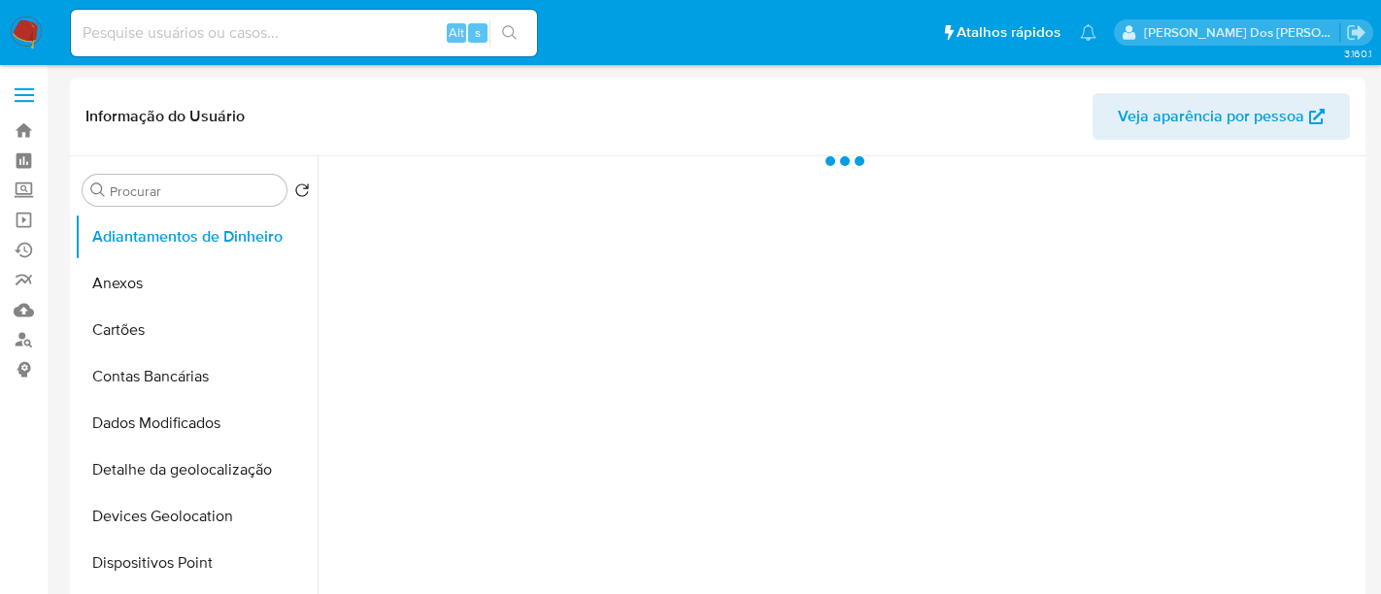
select select "10"
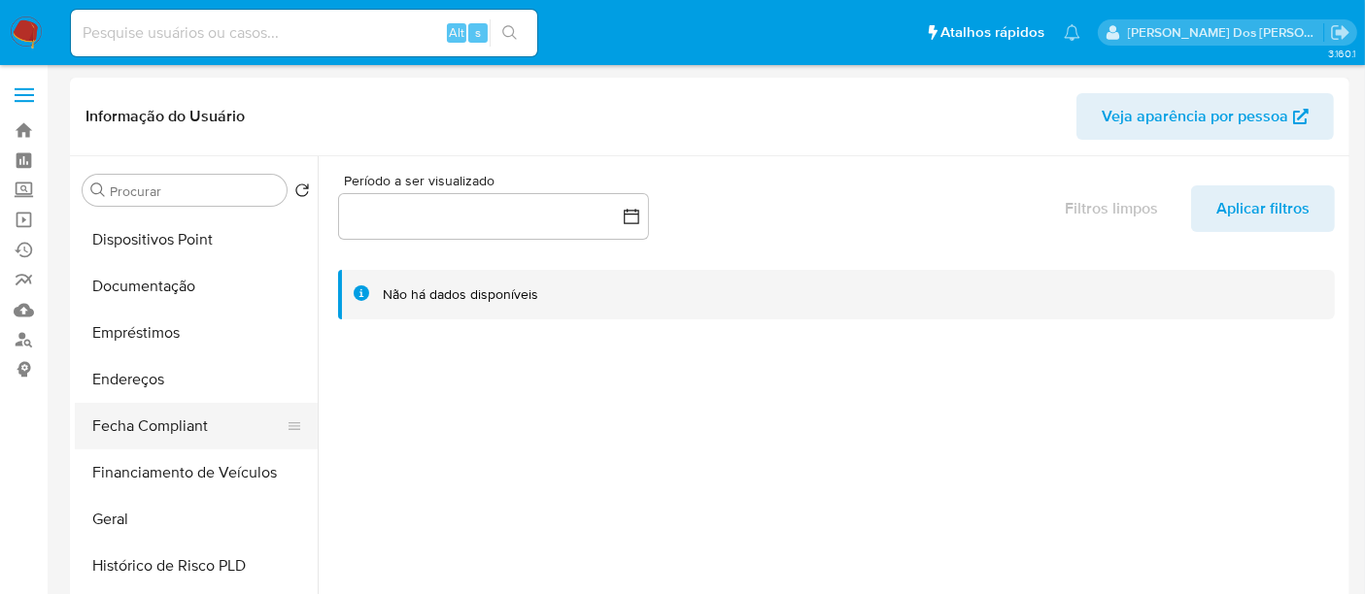
scroll to position [431, 0]
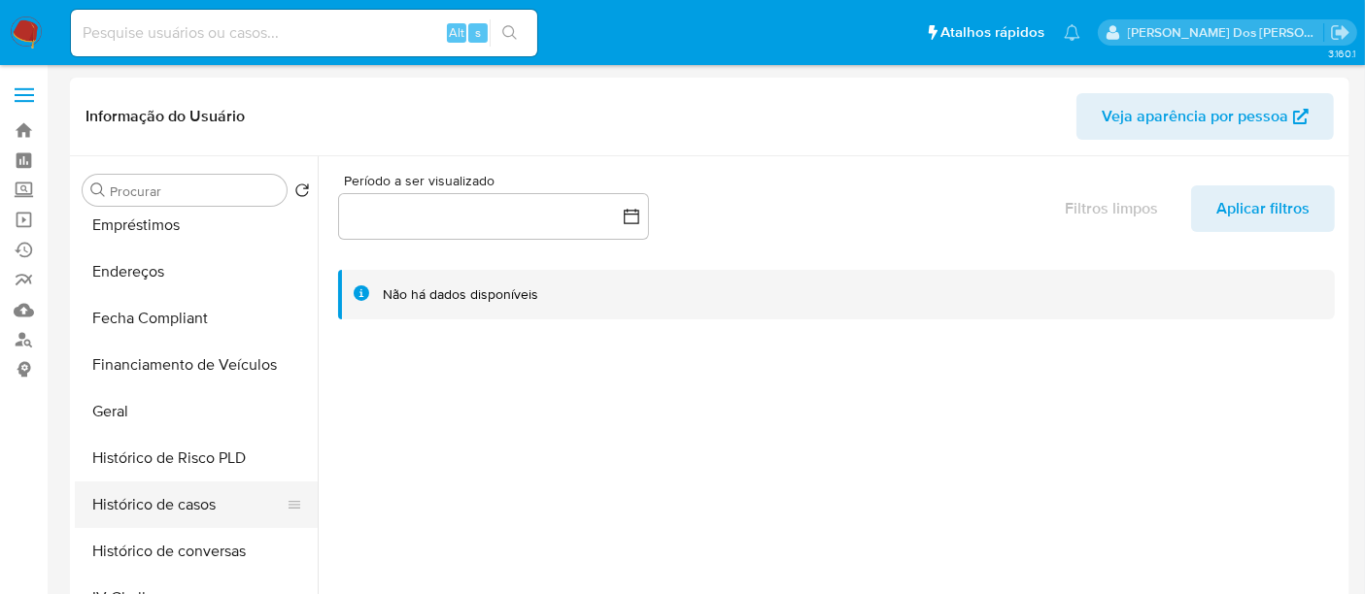
click at [155, 496] on button "Histórico de casos" at bounding box center [188, 505] width 227 height 47
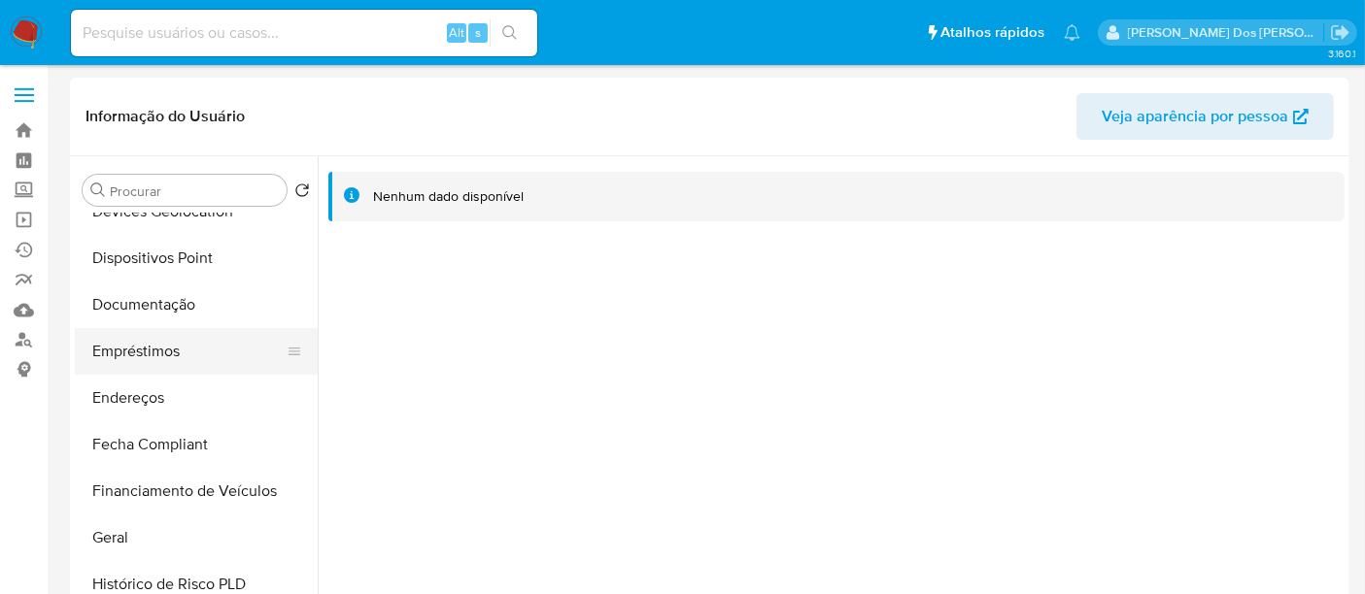
scroll to position [216, 0]
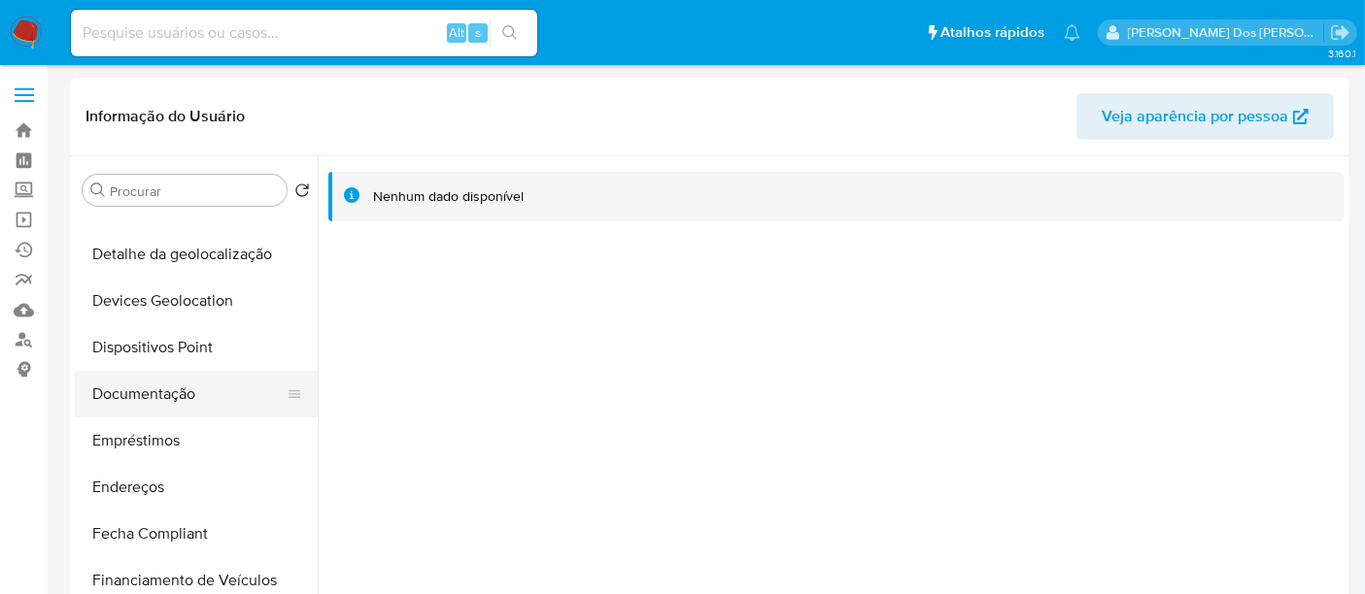
click at [155, 392] on button "Documentação" at bounding box center [188, 394] width 227 height 47
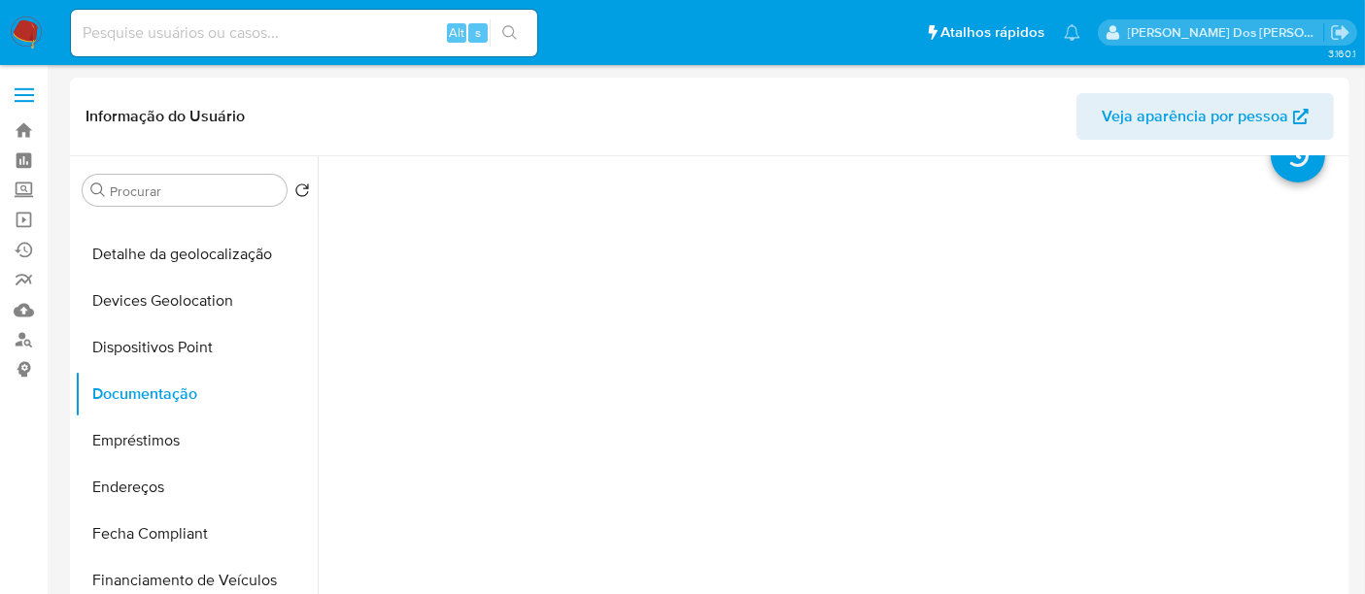
scroll to position [0, 0]
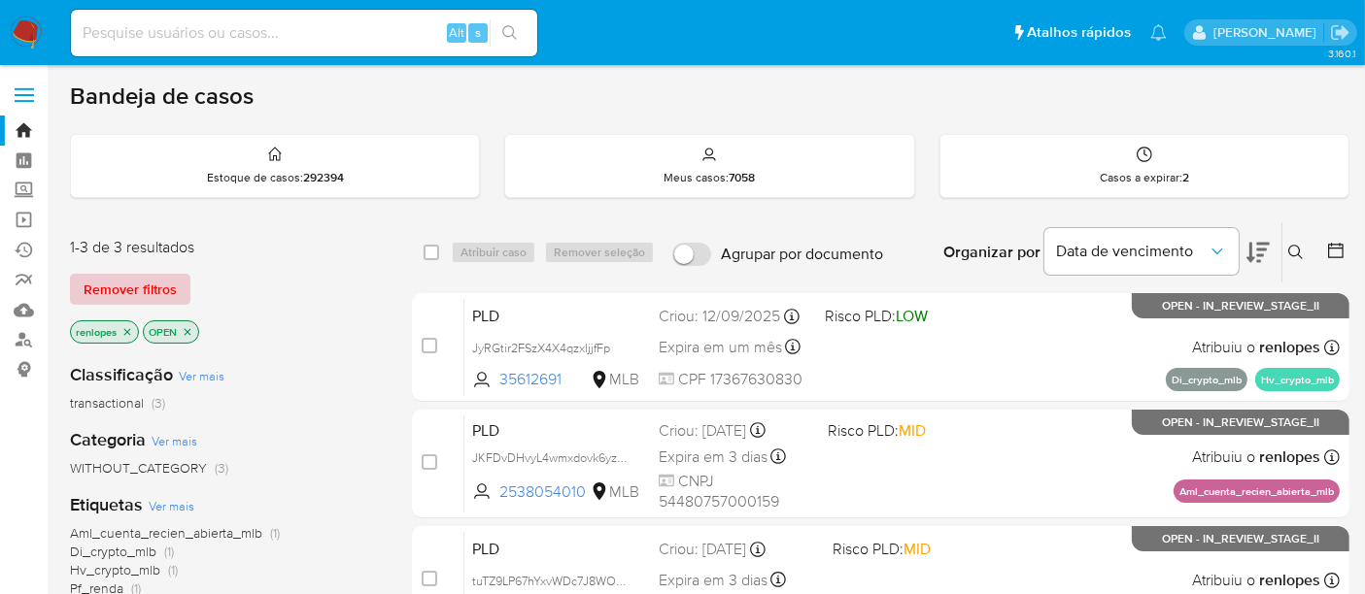
click at [109, 284] on span "Remover filtros" at bounding box center [130, 289] width 93 height 27
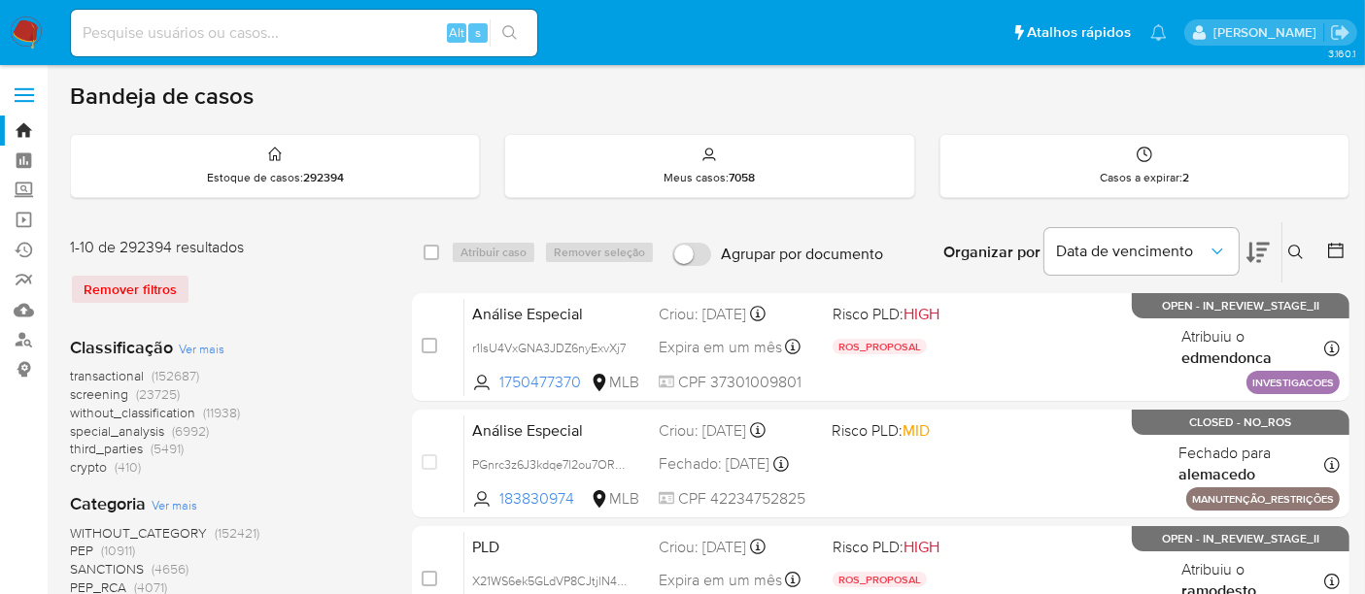
click at [1292, 251] on icon at bounding box center [1296, 253] width 16 height 16
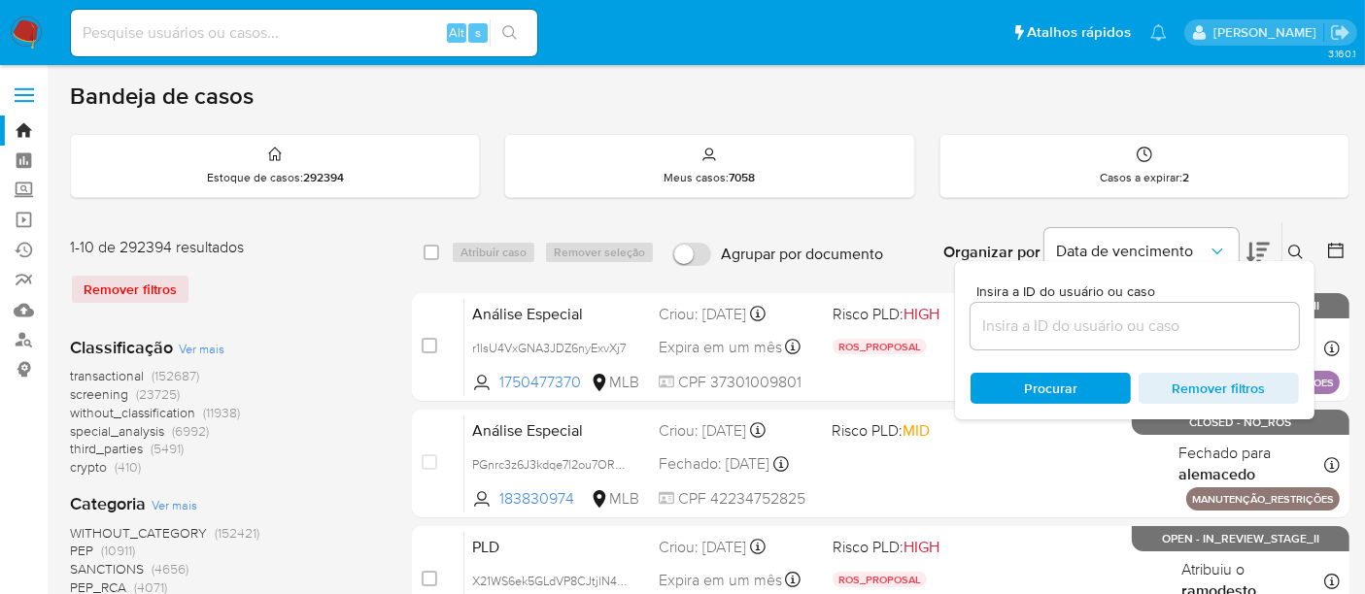
click at [1070, 320] on input at bounding box center [1134, 326] width 328 height 25
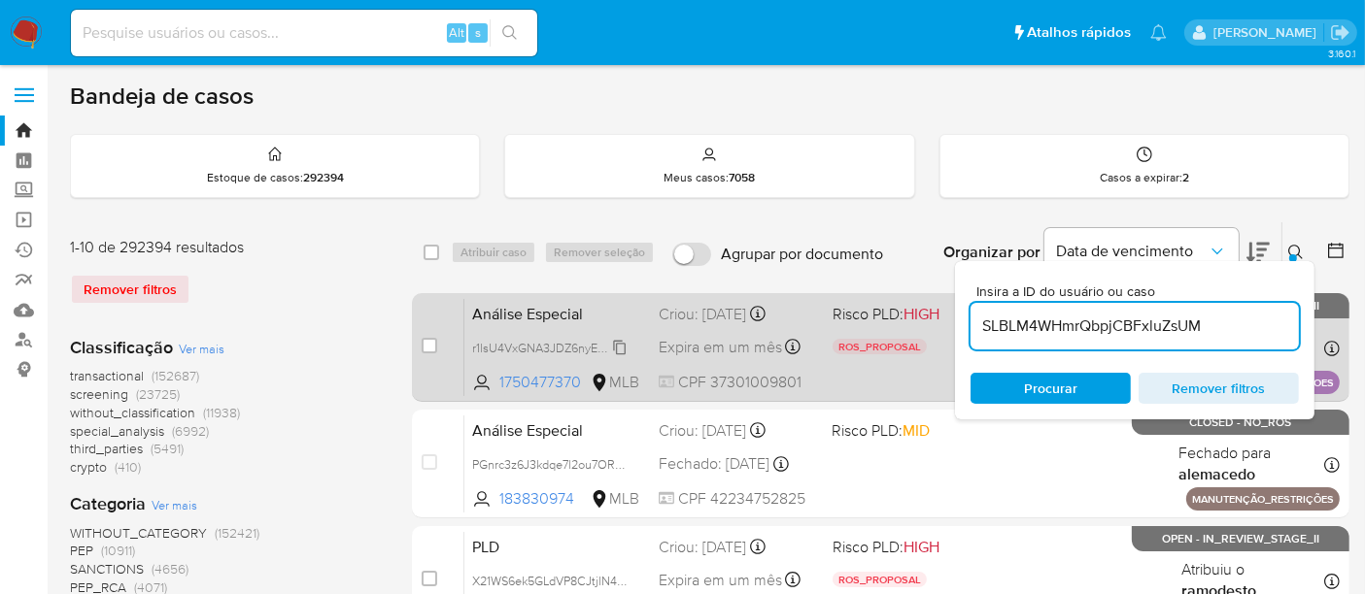
type input "SLBLM4WHmrQbpjCBFxluZsUM"
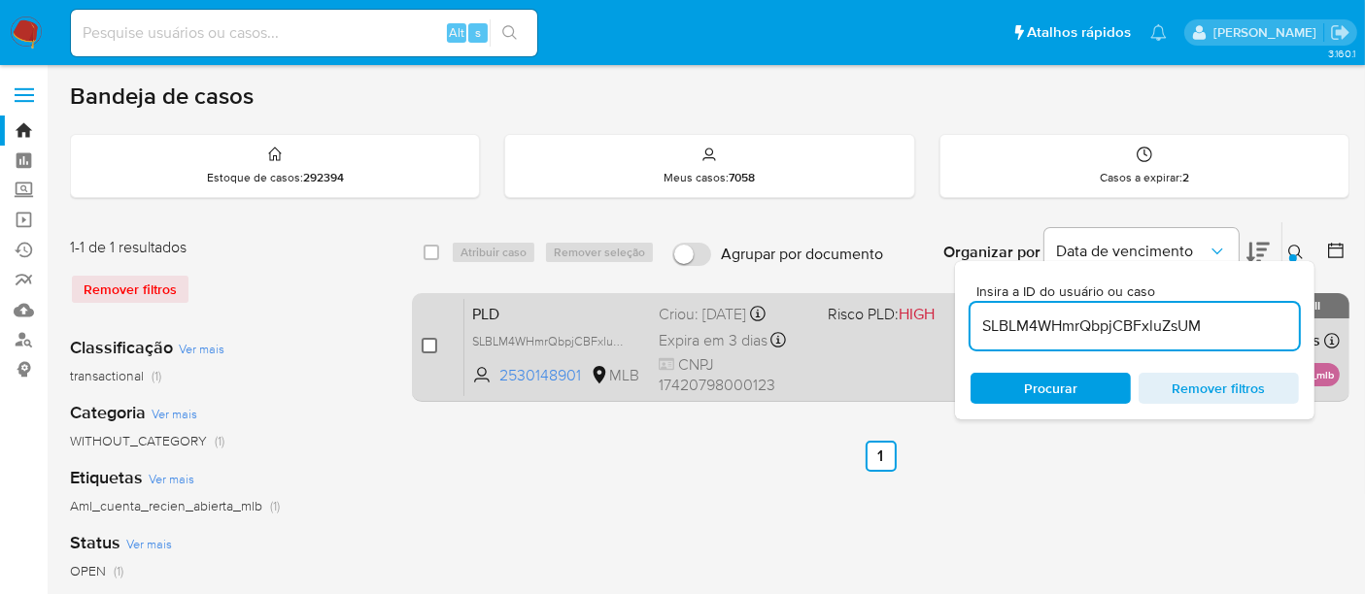
click at [427, 346] on input "checkbox" at bounding box center [429, 346] width 16 height 16
checkbox input "true"
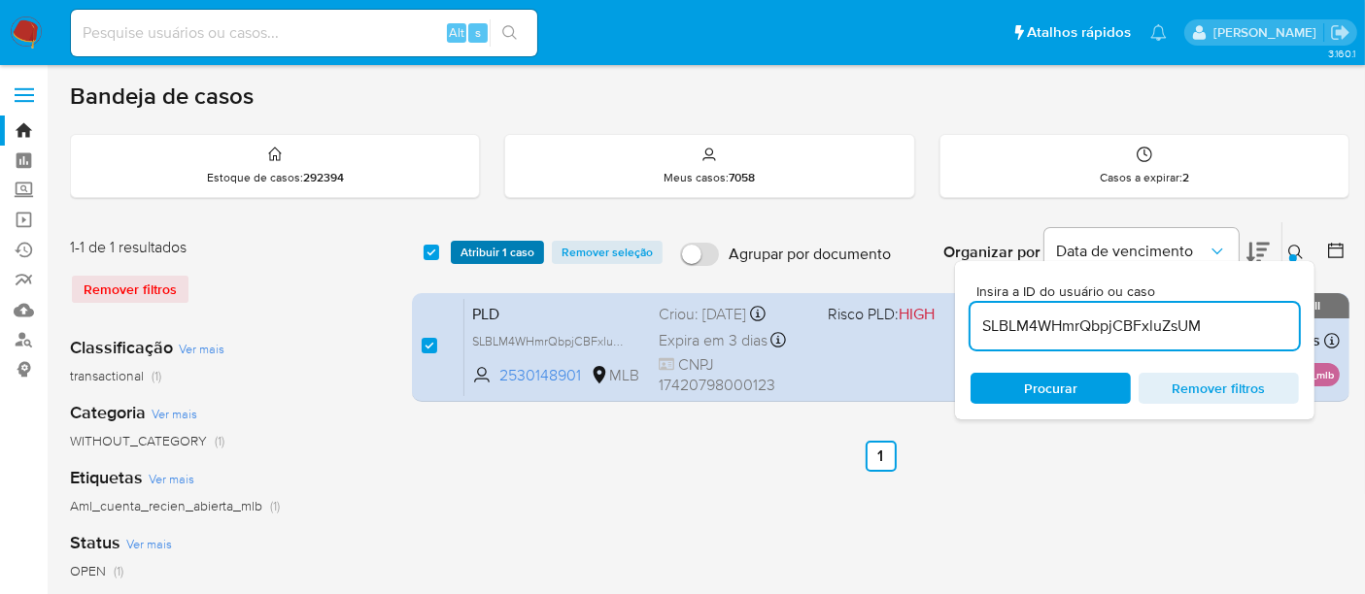
click at [501, 256] on span "Atribuir 1 caso" at bounding box center [497, 252] width 74 height 19
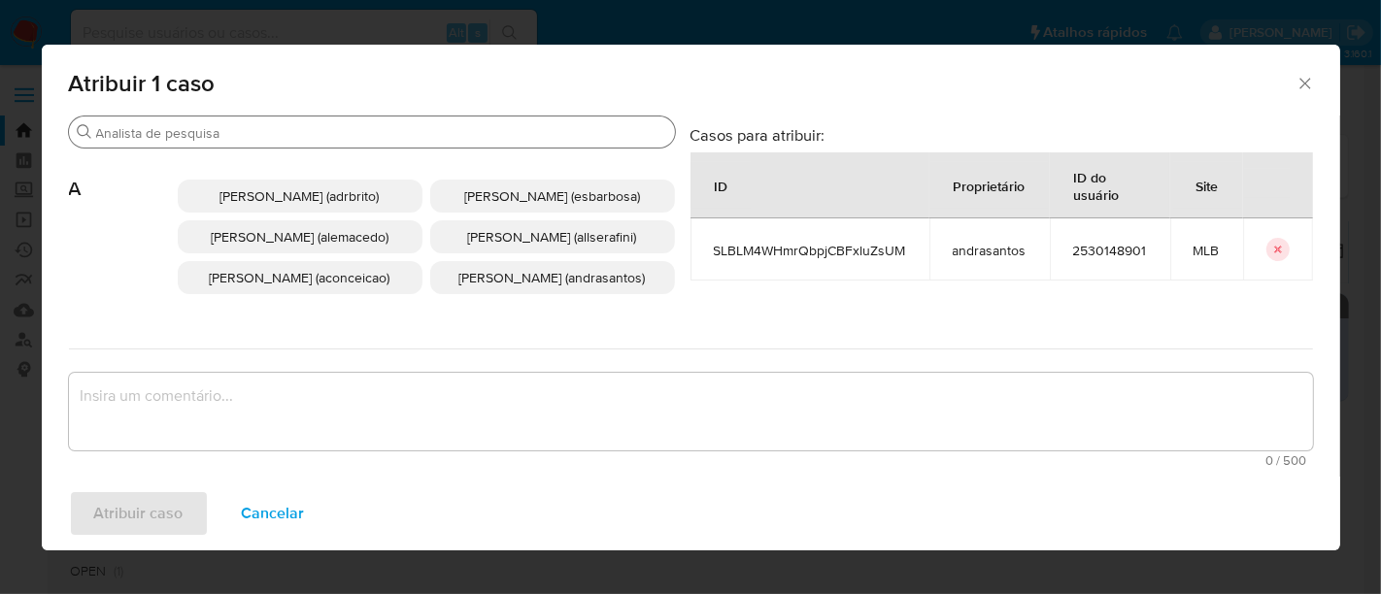
click at [450, 137] on input "Buscar" at bounding box center [381, 132] width 571 height 17
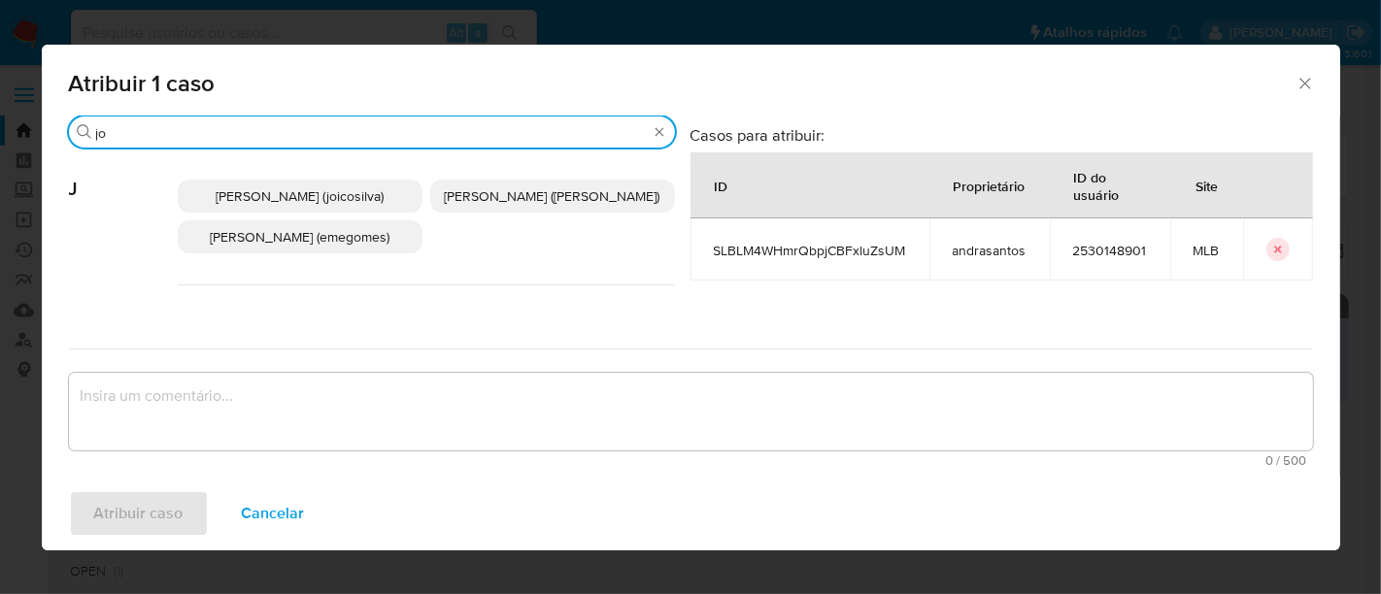
type input "jo"
click at [464, 208] on p "[PERSON_NAME] ([PERSON_NAME])" at bounding box center [552, 196] width 245 height 33
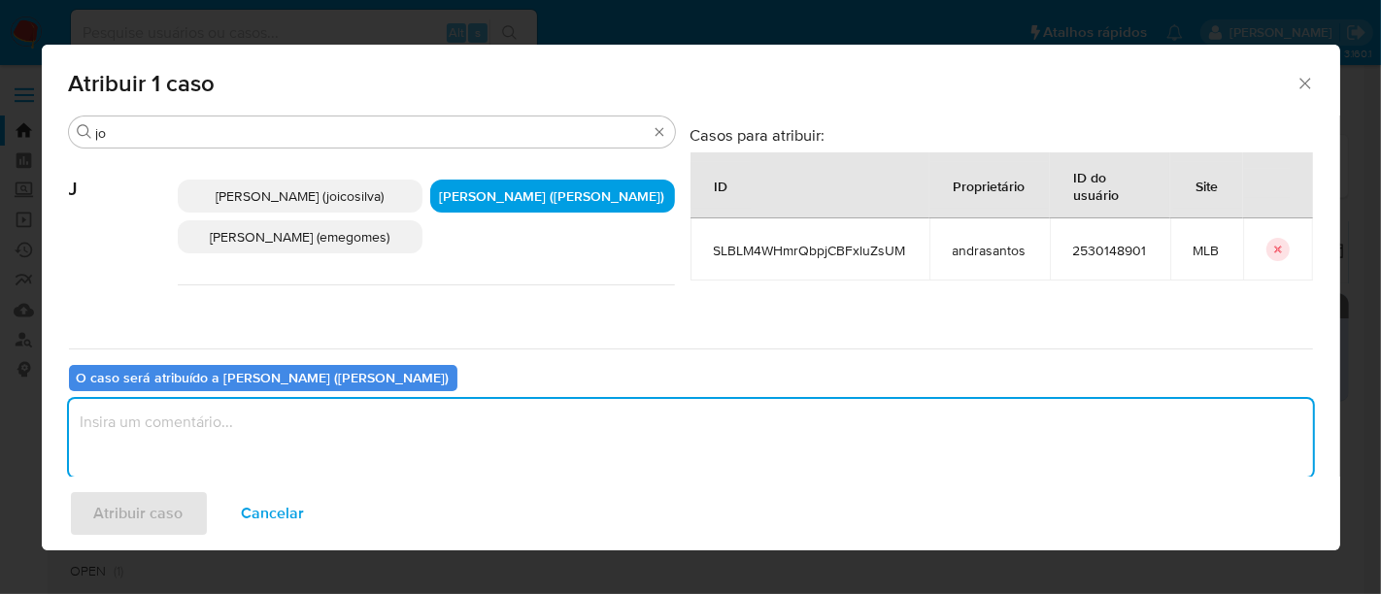
click at [431, 420] on textarea "assign-modal" at bounding box center [691, 438] width 1244 height 78
type textarea "."
click at [170, 509] on span "Atribuir caso" at bounding box center [138, 513] width 89 height 43
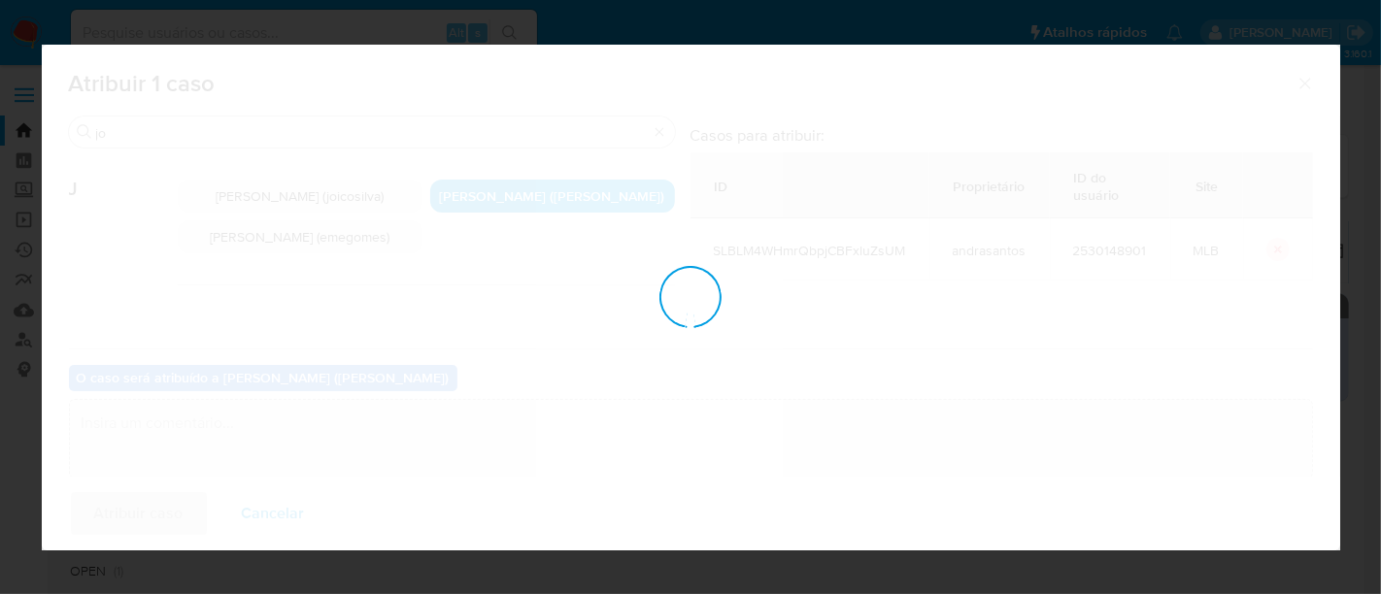
checkbox input "false"
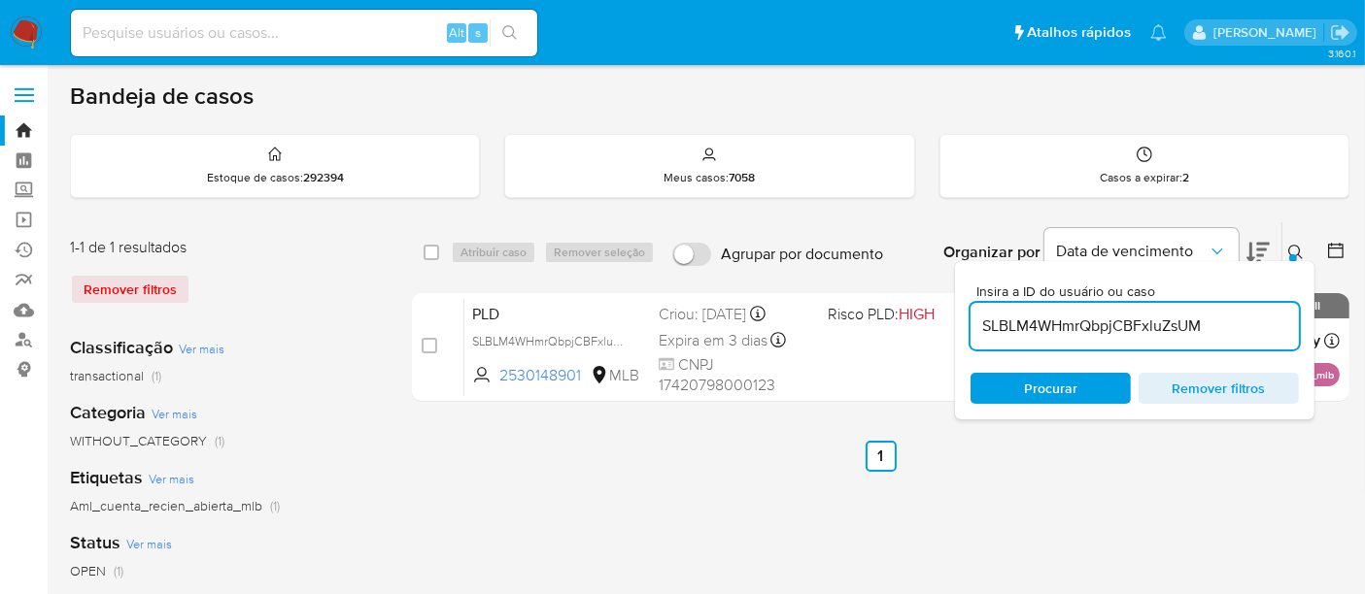
click at [1301, 252] on icon at bounding box center [1296, 253] width 16 height 16
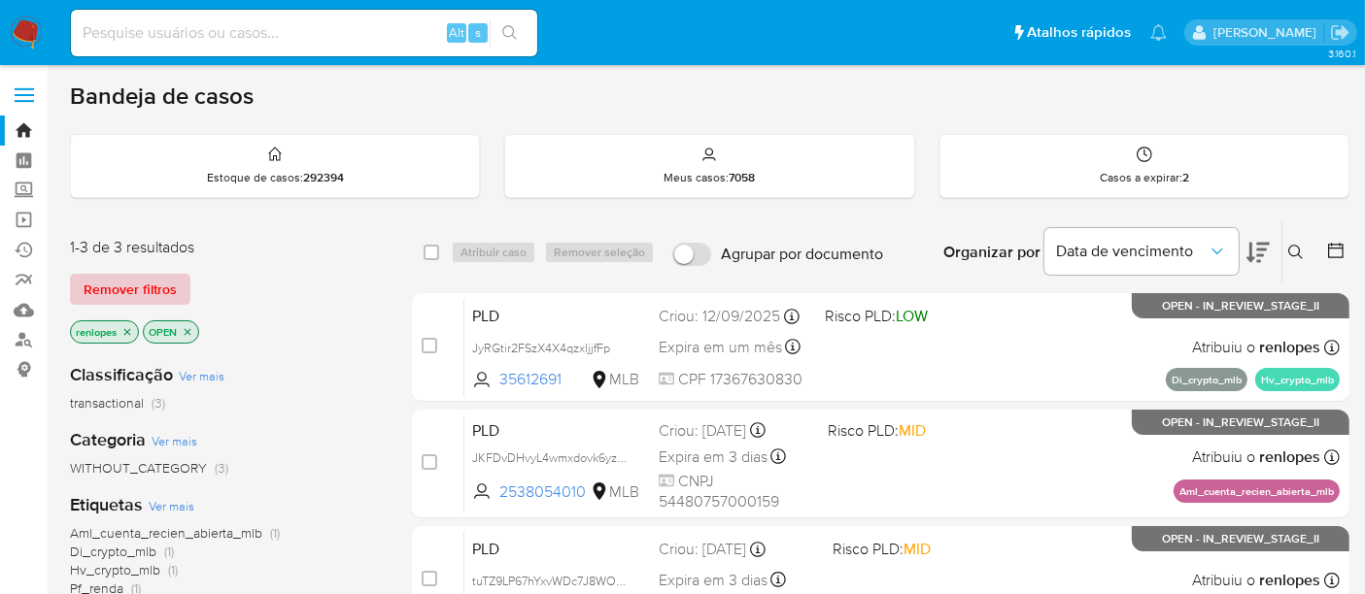
click at [154, 287] on span "Remover filtros" at bounding box center [130, 289] width 93 height 27
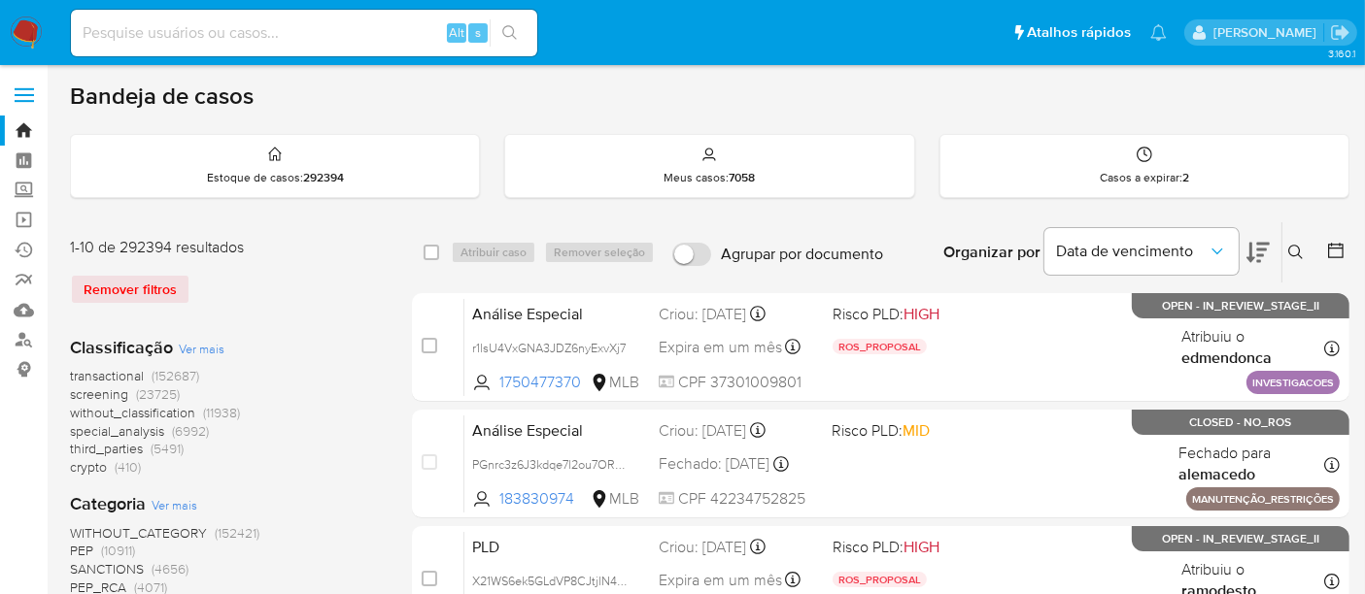
click at [1287, 254] on button at bounding box center [1298, 252] width 32 height 23
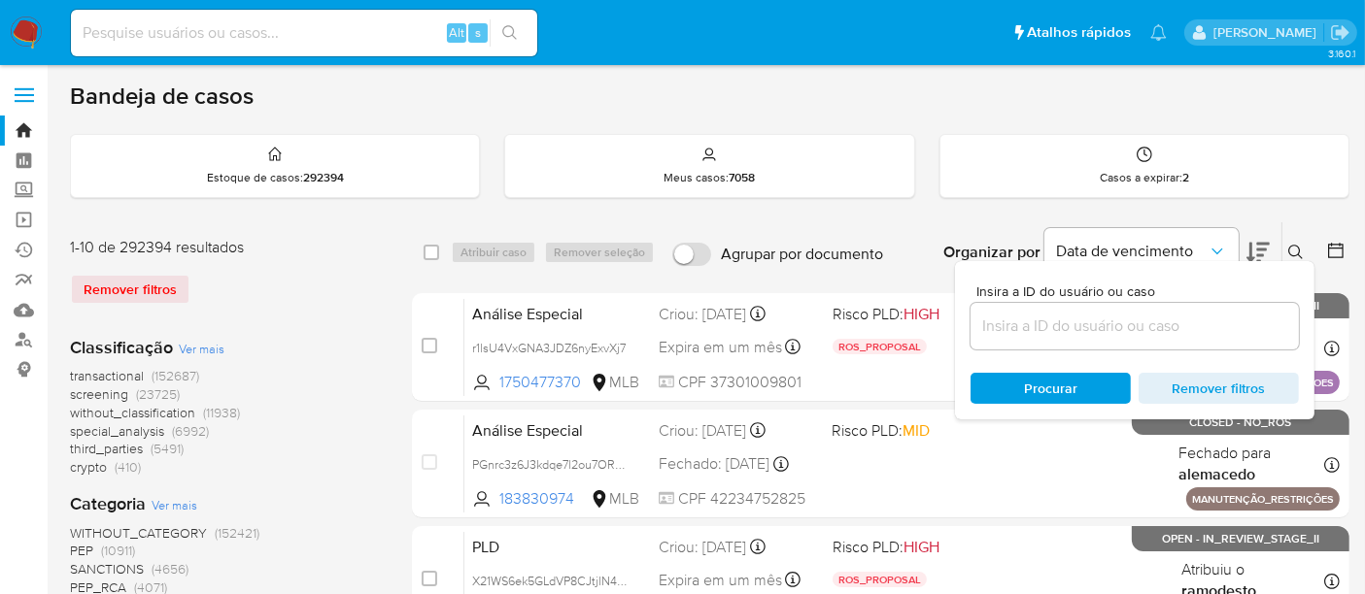
click at [1090, 319] on input at bounding box center [1134, 326] width 328 height 25
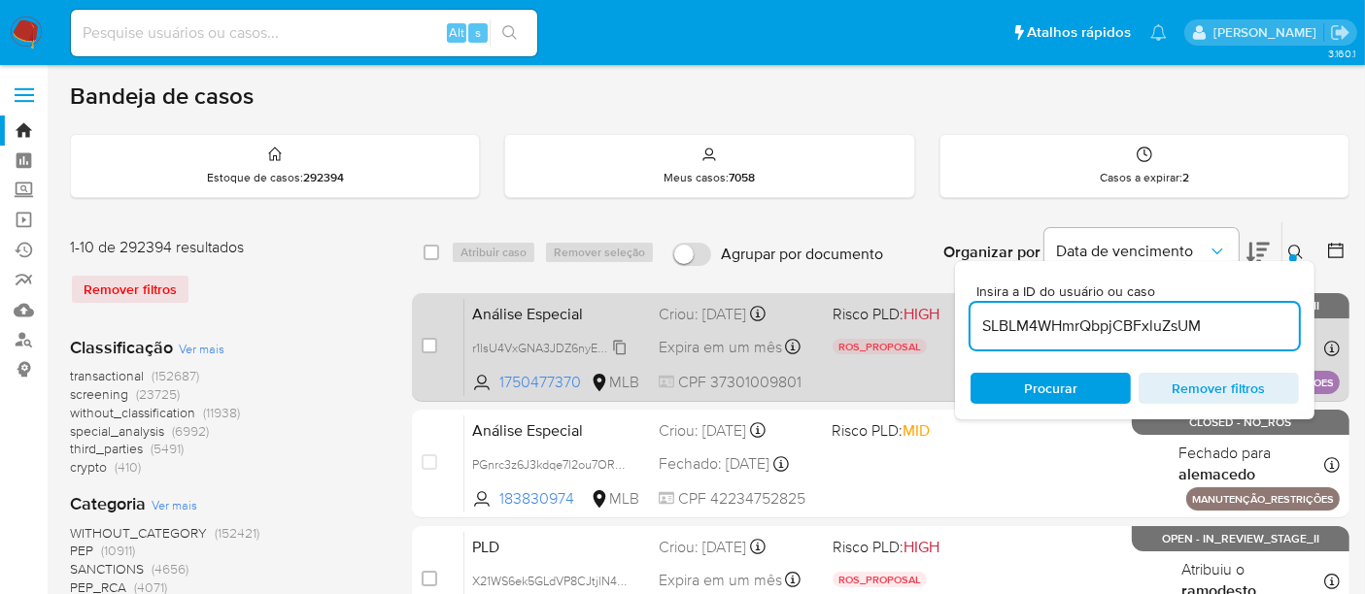
type input "SLBLM4WHmrQbpjCBFxluZsUM"
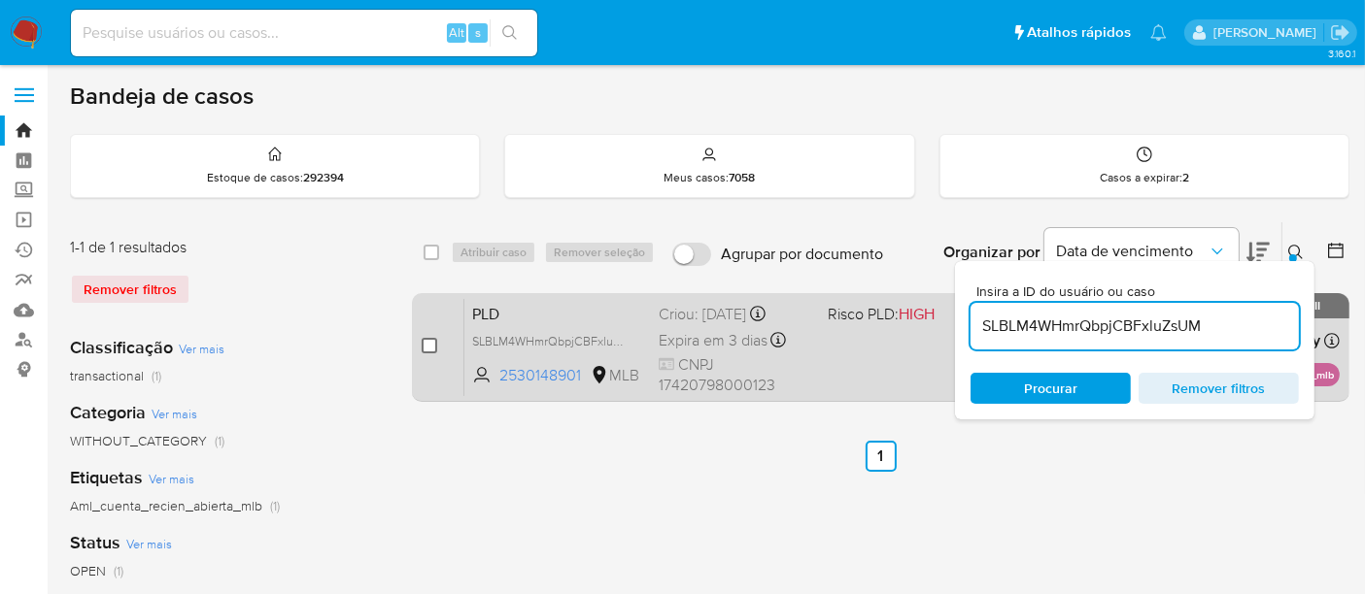
click at [430, 347] on input "checkbox" at bounding box center [429, 346] width 16 height 16
checkbox input "true"
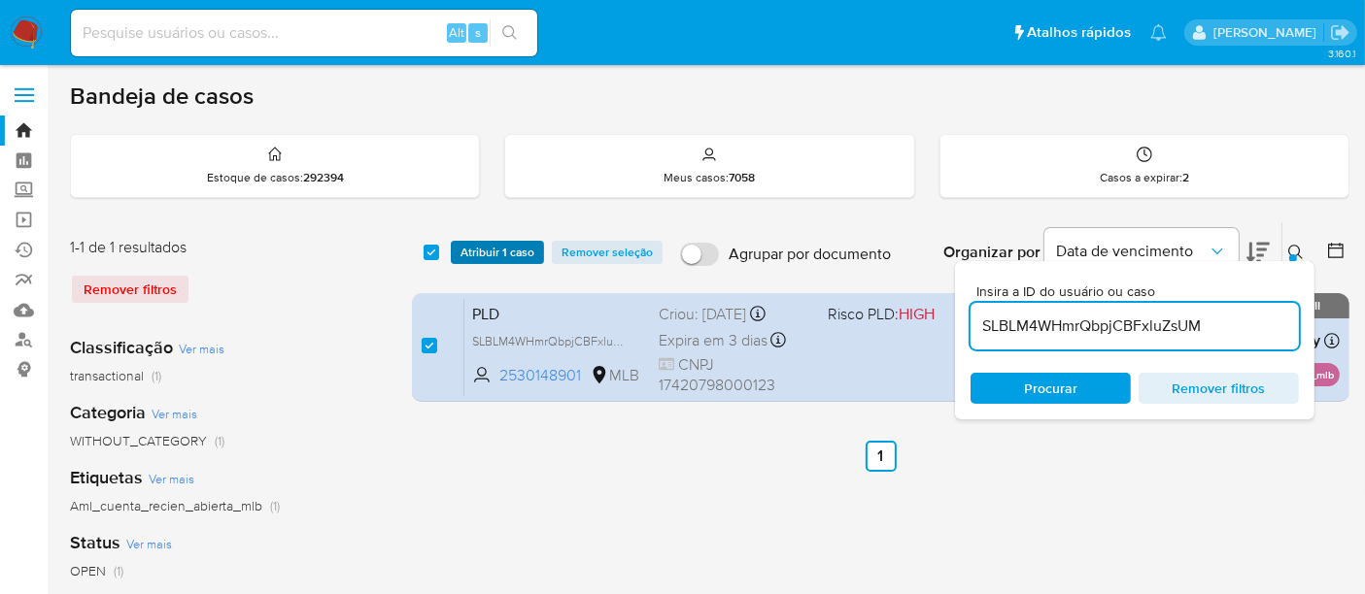
click at [499, 259] on span "Atribuir 1 caso" at bounding box center [497, 252] width 74 height 19
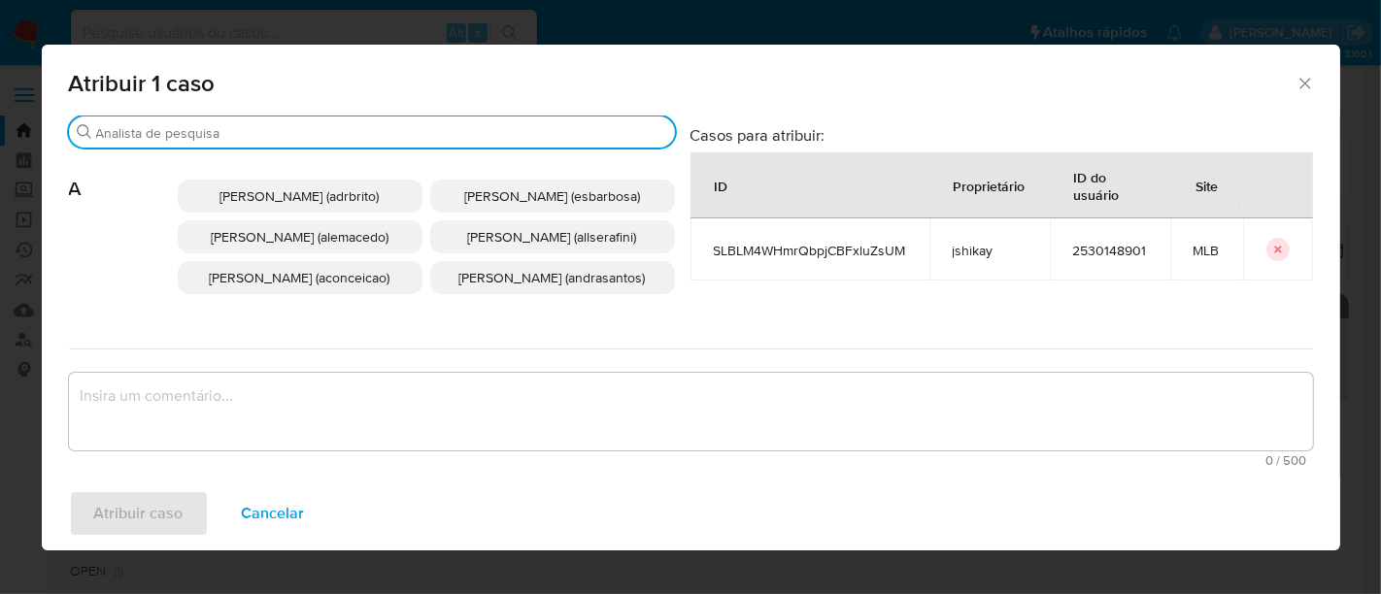
click at [493, 133] on input "Buscar" at bounding box center [381, 132] width 571 height 17
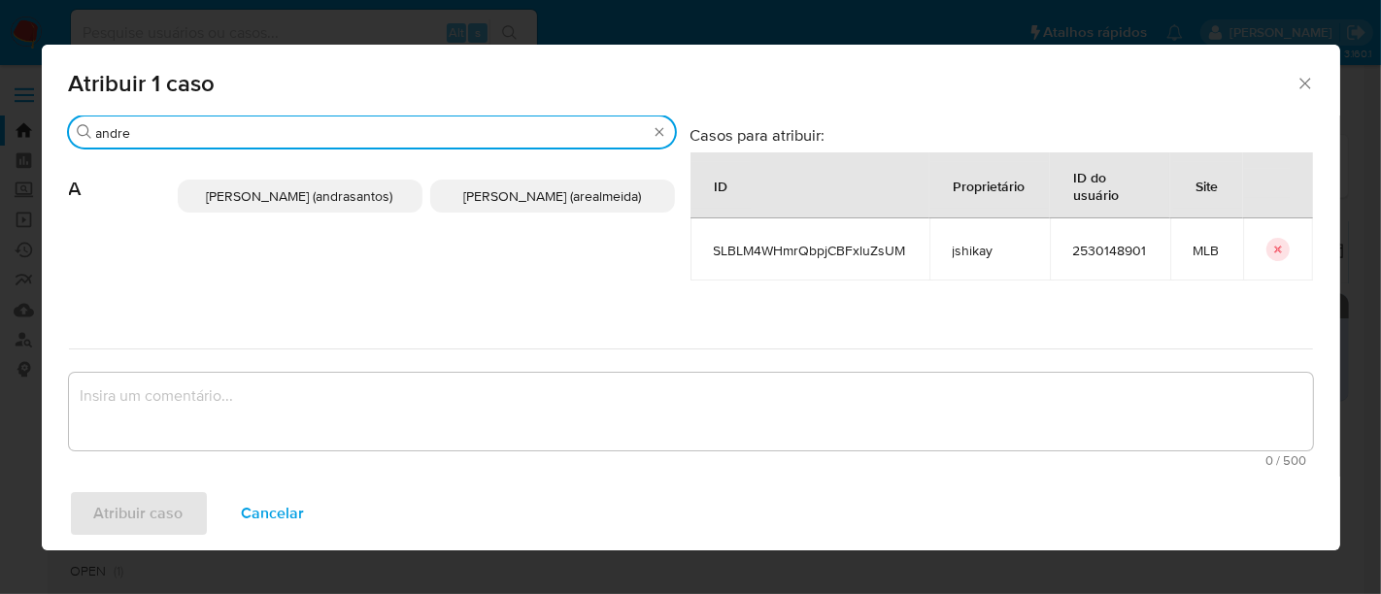
type input "andre"
click at [313, 201] on span "Andrea Aparecida Dos Santos Trinanes Barbosa (andrasantos)" at bounding box center [300, 195] width 186 height 19
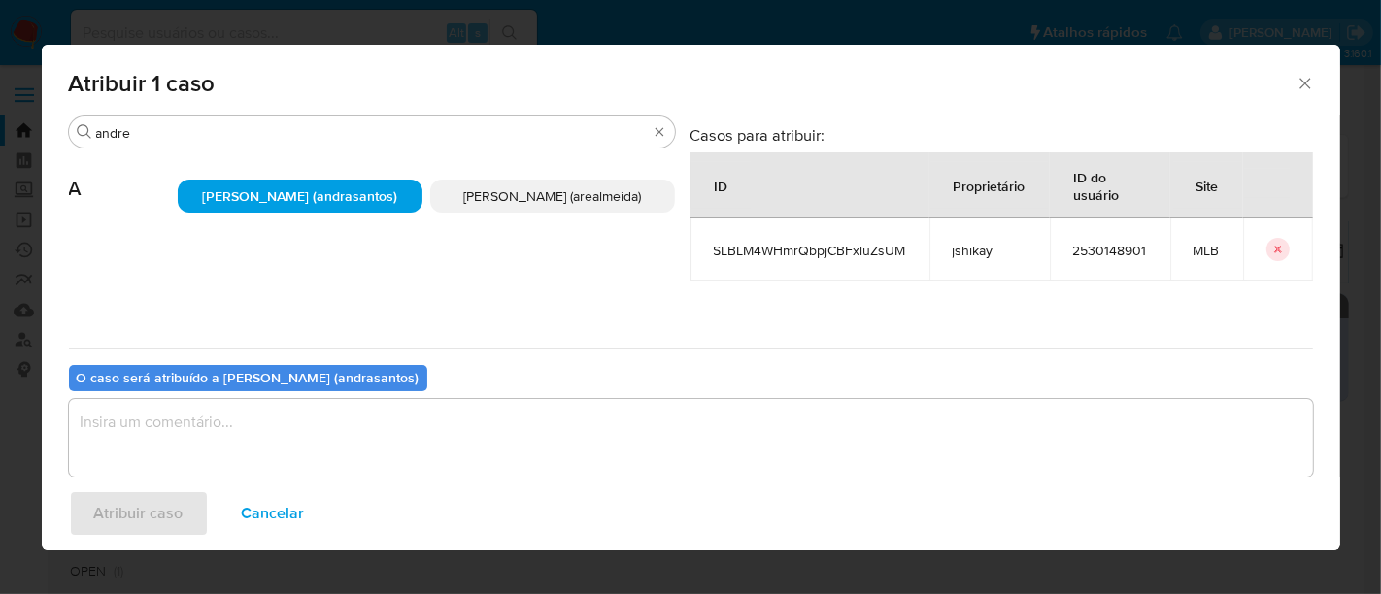
click at [451, 461] on textarea "assign-modal" at bounding box center [691, 438] width 1244 height 78
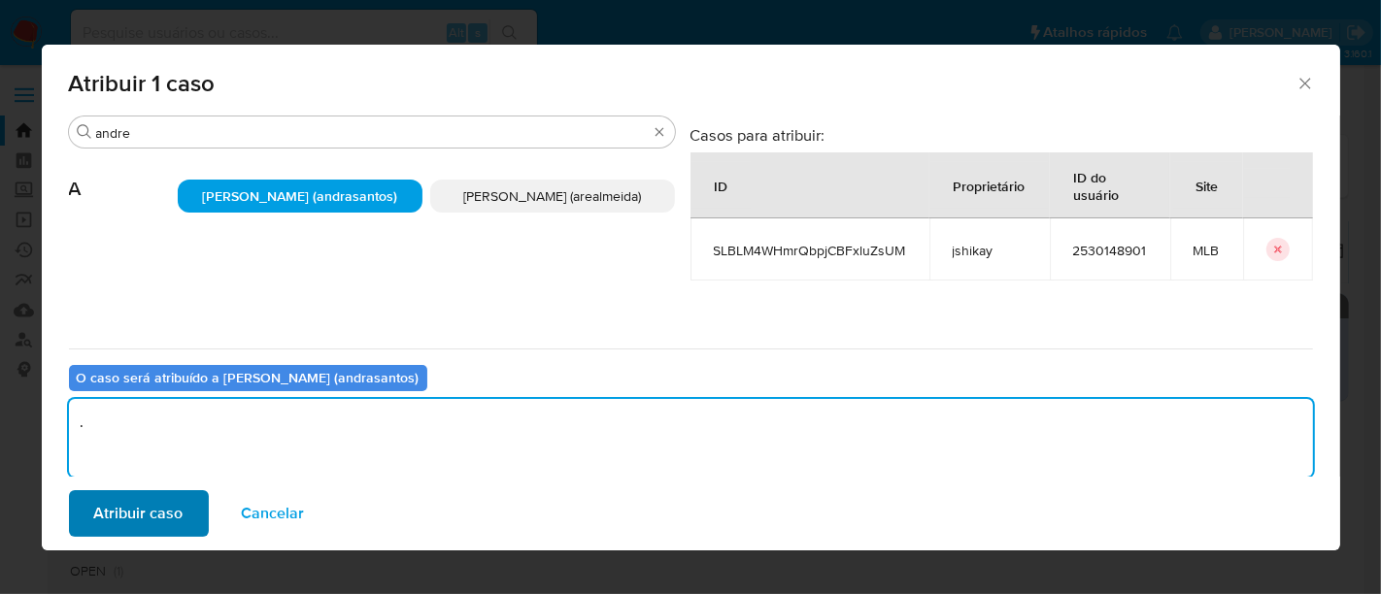
type textarea "."
click at [153, 496] on span "Atribuir caso" at bounding box center [138, 513] width 89 height 43
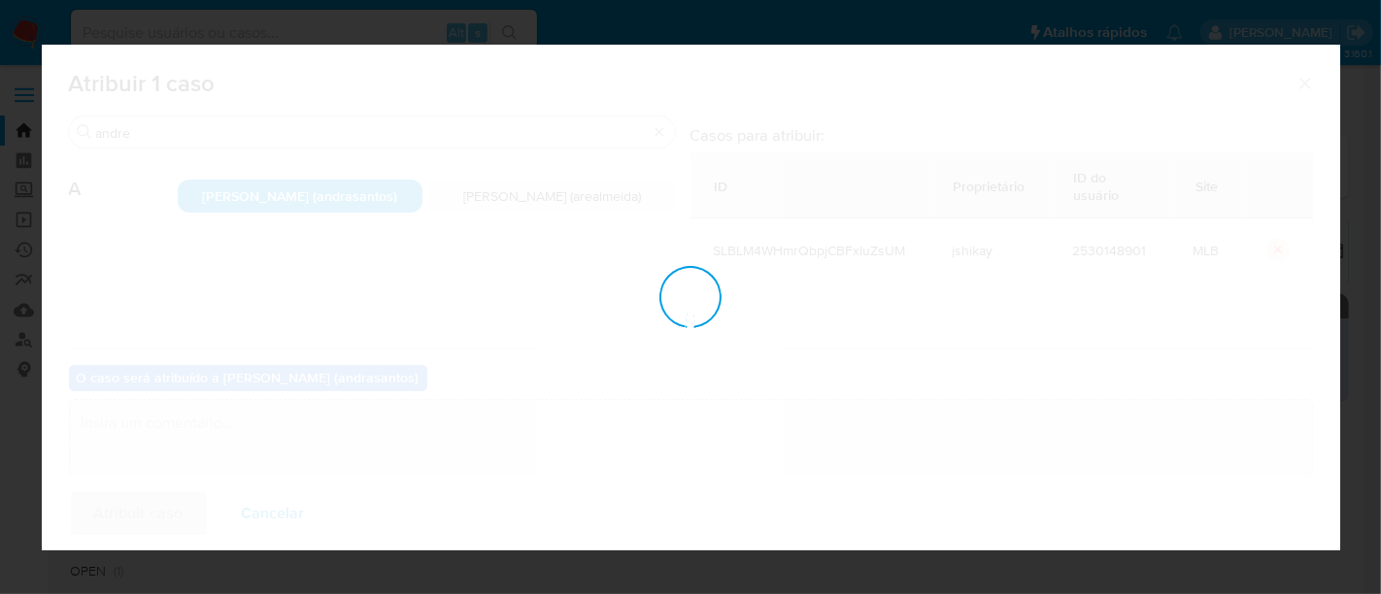
checkbox input "false"
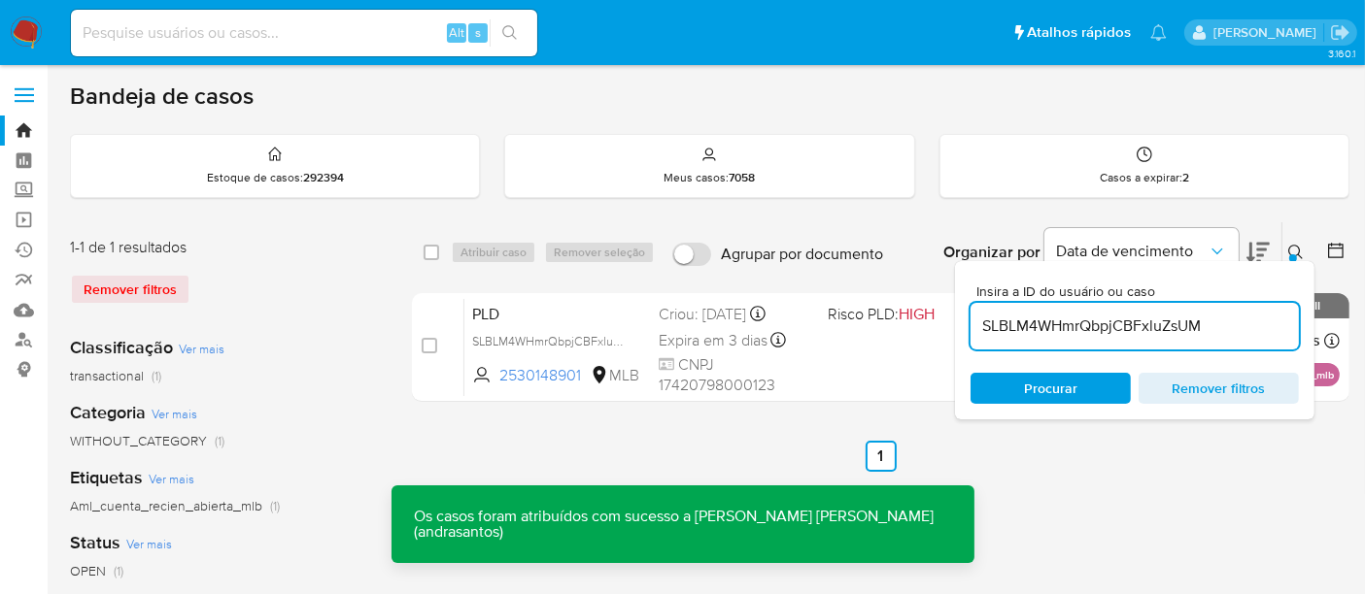
click at [1297, 249] on icon at bounding box center [1296, 253] width 16 height 16
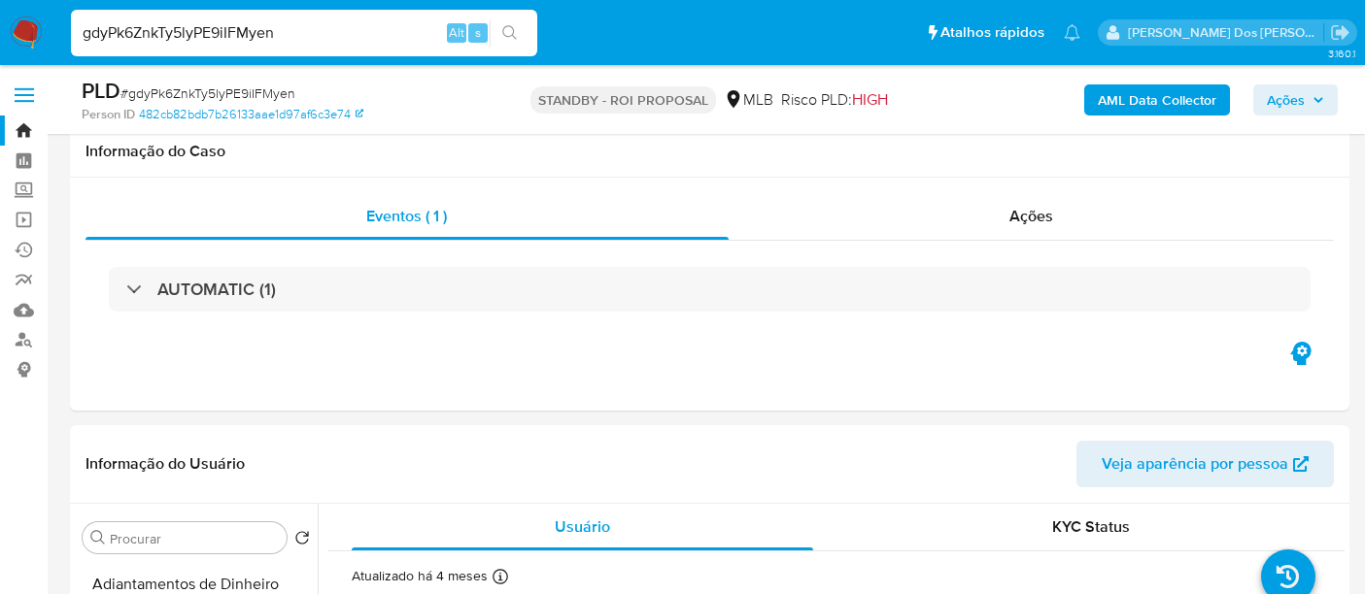
select select "10"
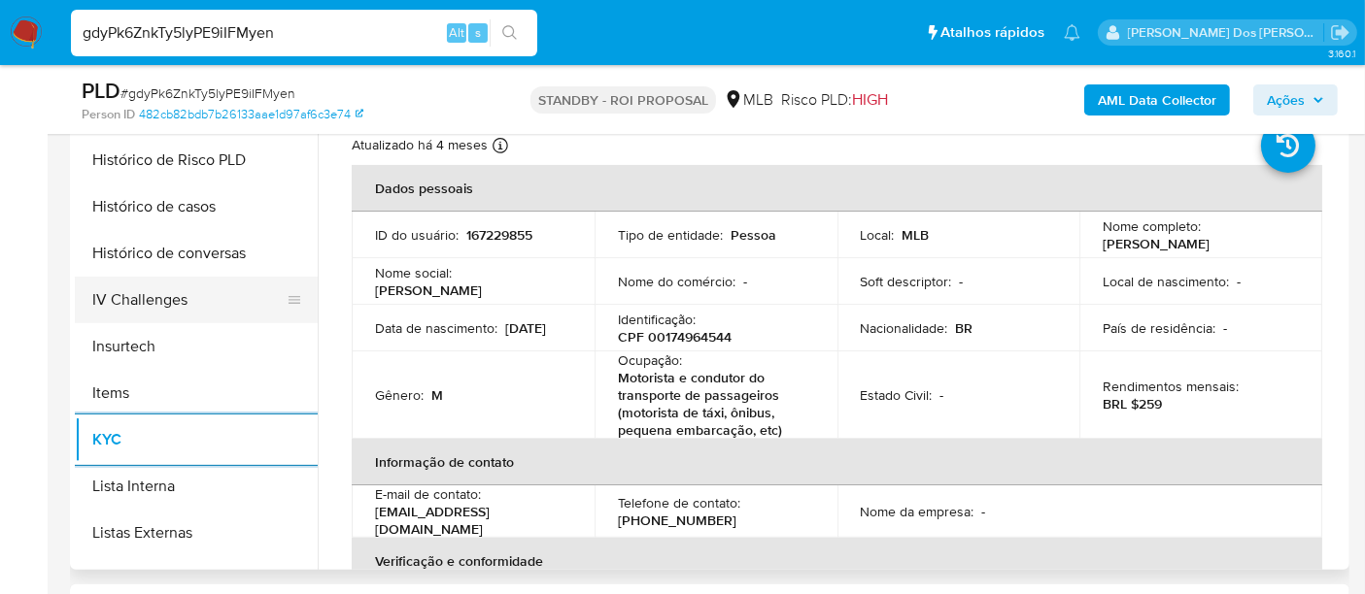
scroll to position [538, 0]
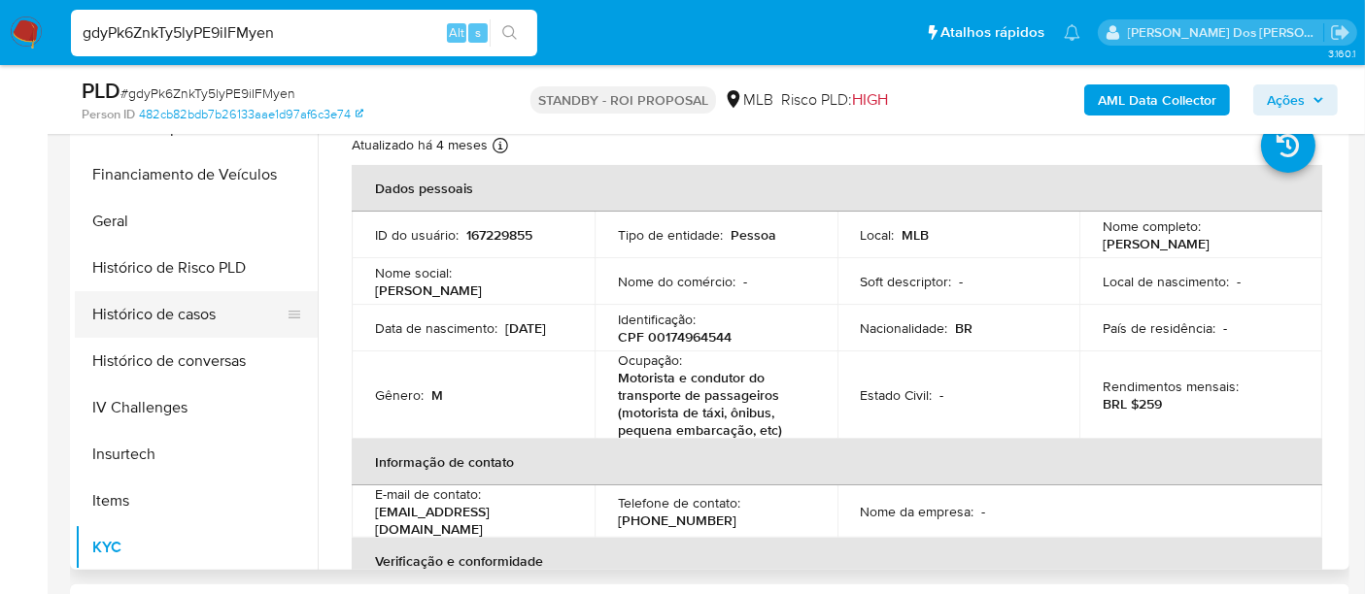
click at [193, 321] on button "Histórico de casos" at bounding box center [188, 314] width 227 height 47
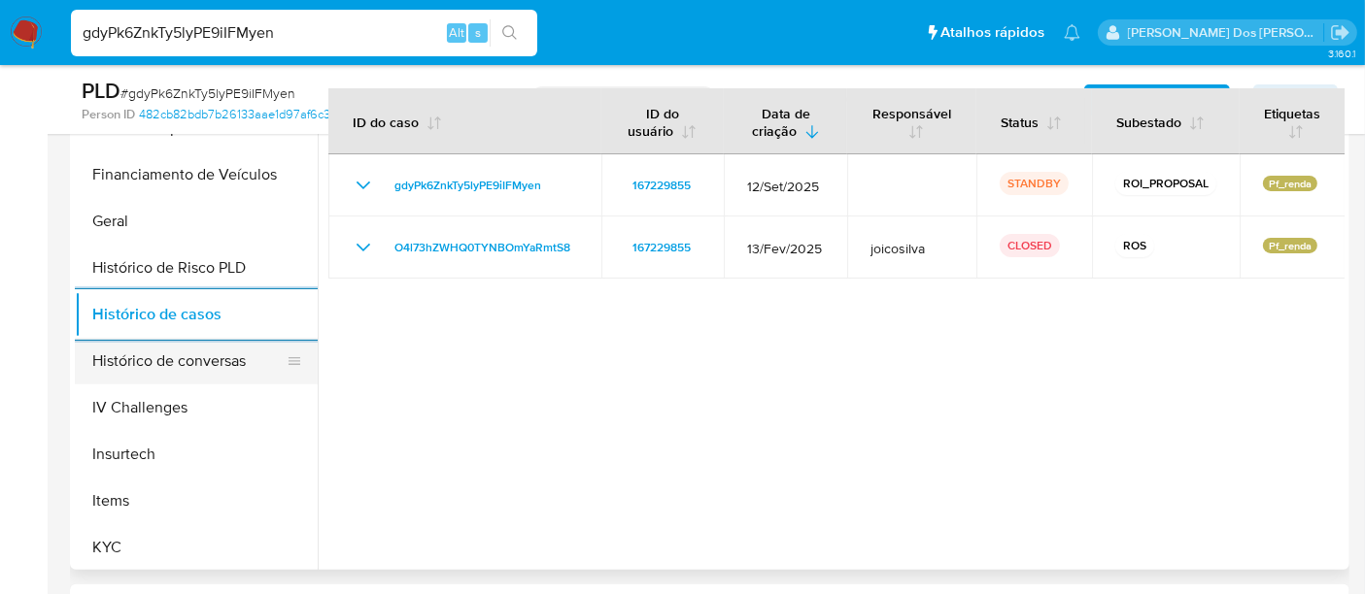
scroll to position [214, 0]
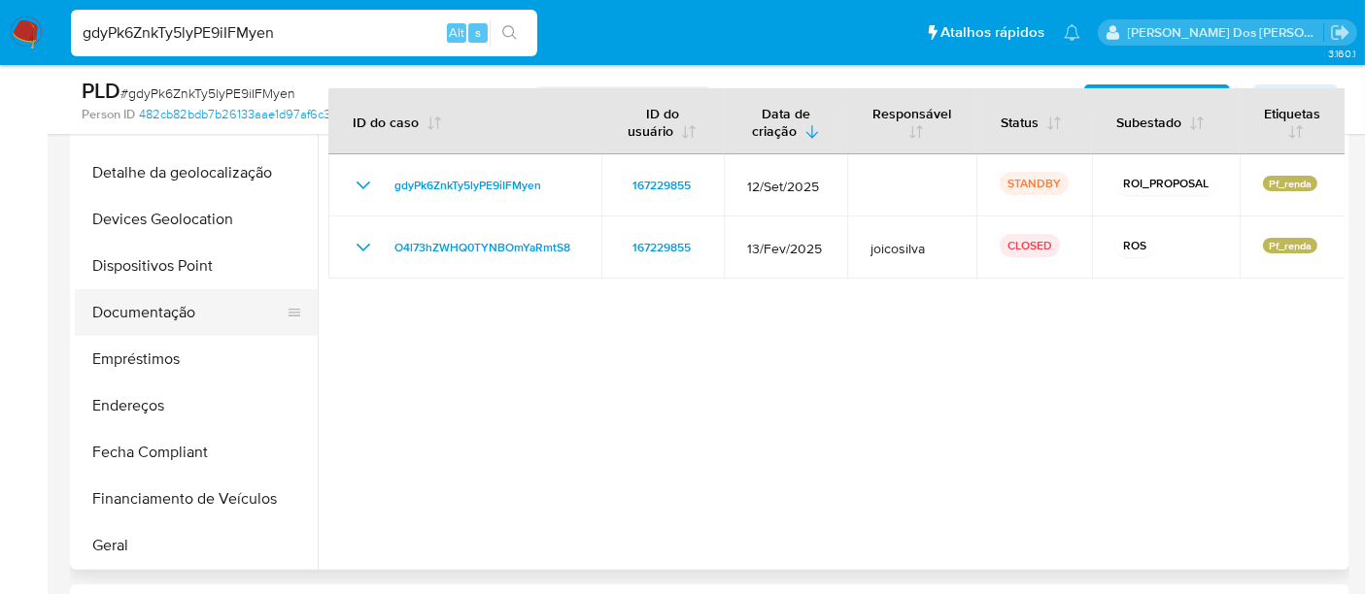
click at [174, 310] on button "Documentação" at bounding box center [188, 312] width 227 height 47
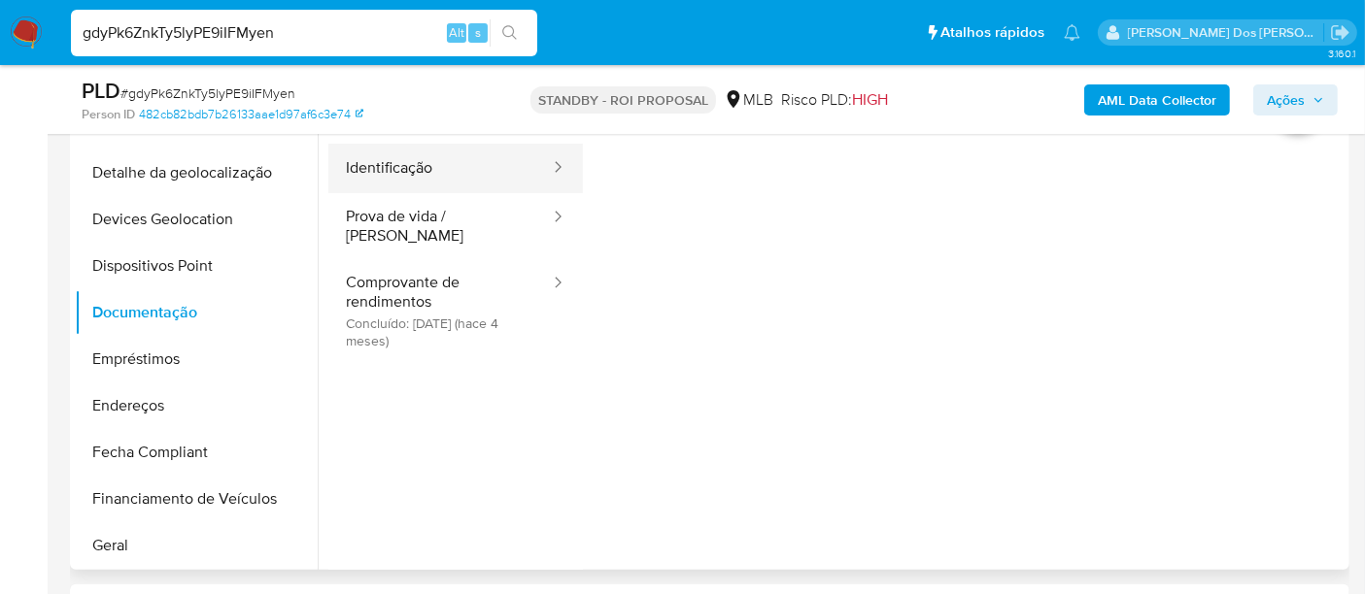
click at [377, 185] on button "Identificação" at bounding box center [439, 169] width 223 height 50
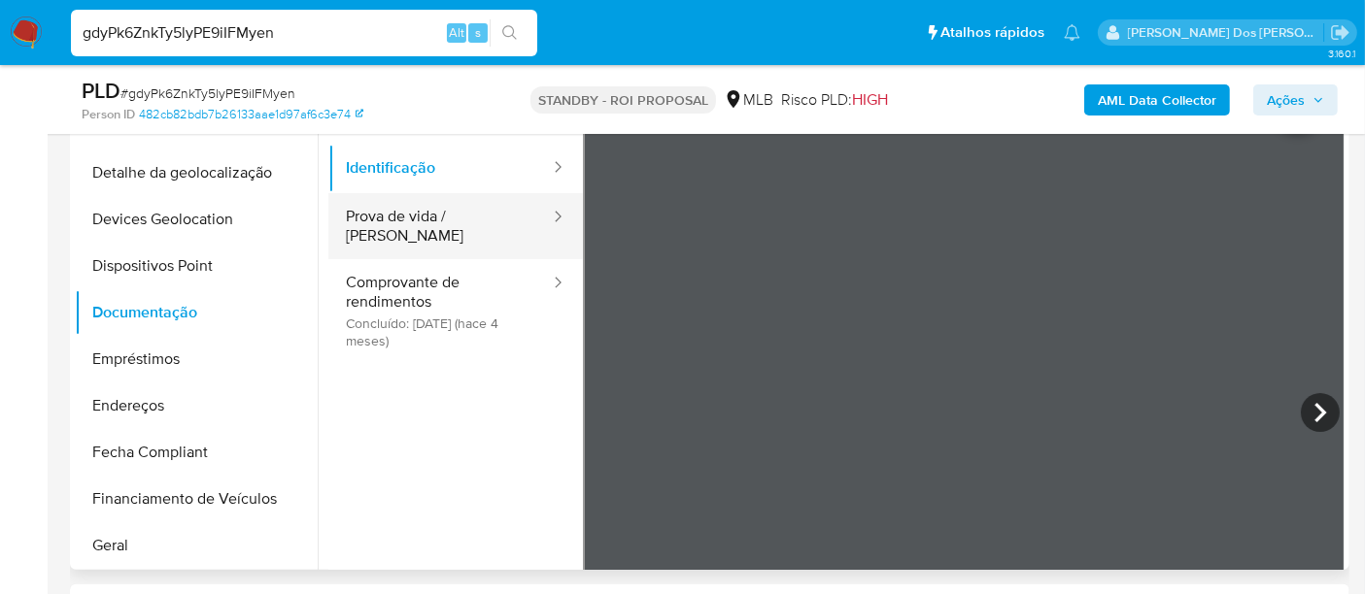
click at [430, 220] on button "Prova de vida / Selfie" at bounding box center [439, 226] width 223 height 66
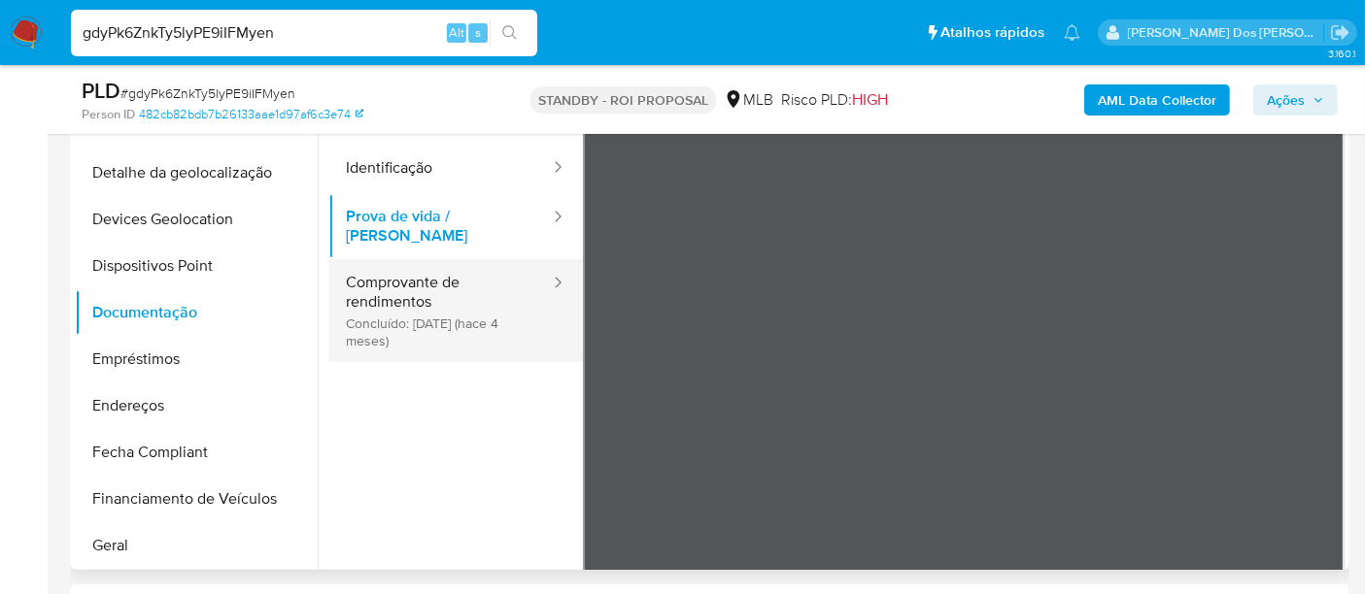
click at [396, 287] on button "Comprovante de rendimentos Concluído: 14/05/2025 (hace 4 meses)" at bounding box center [439, 310] width 223 height 103
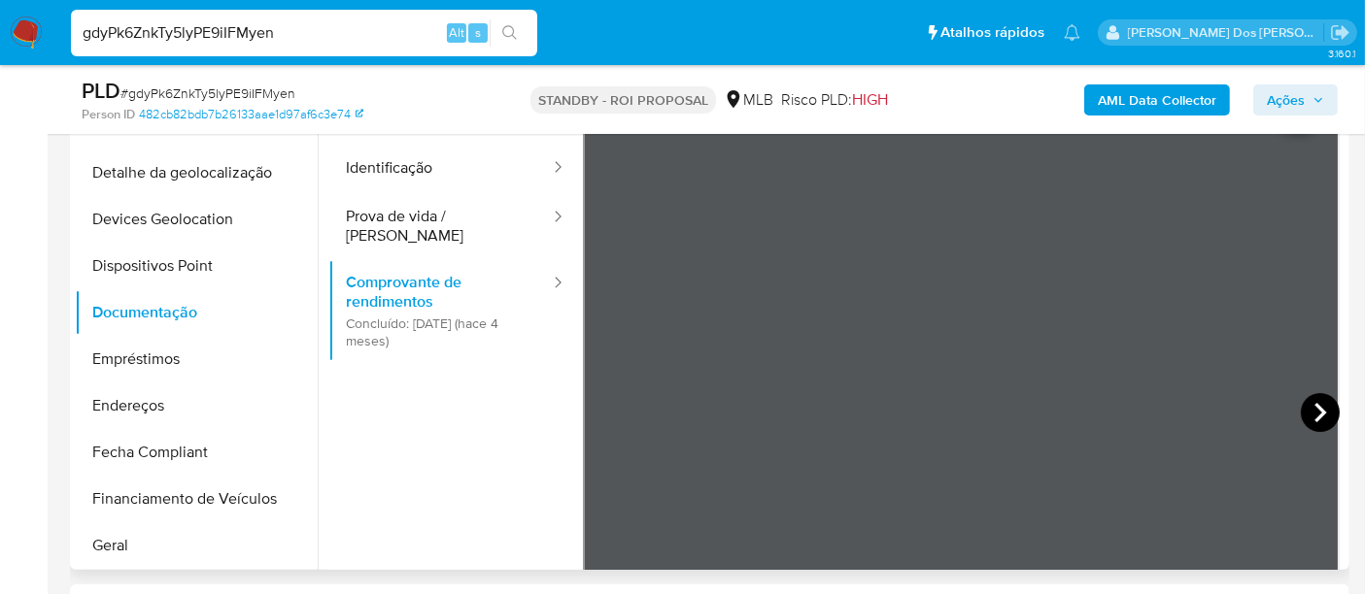
click at [1315, 407] on icon at bounding box center [1319, 412] width 39 height 39
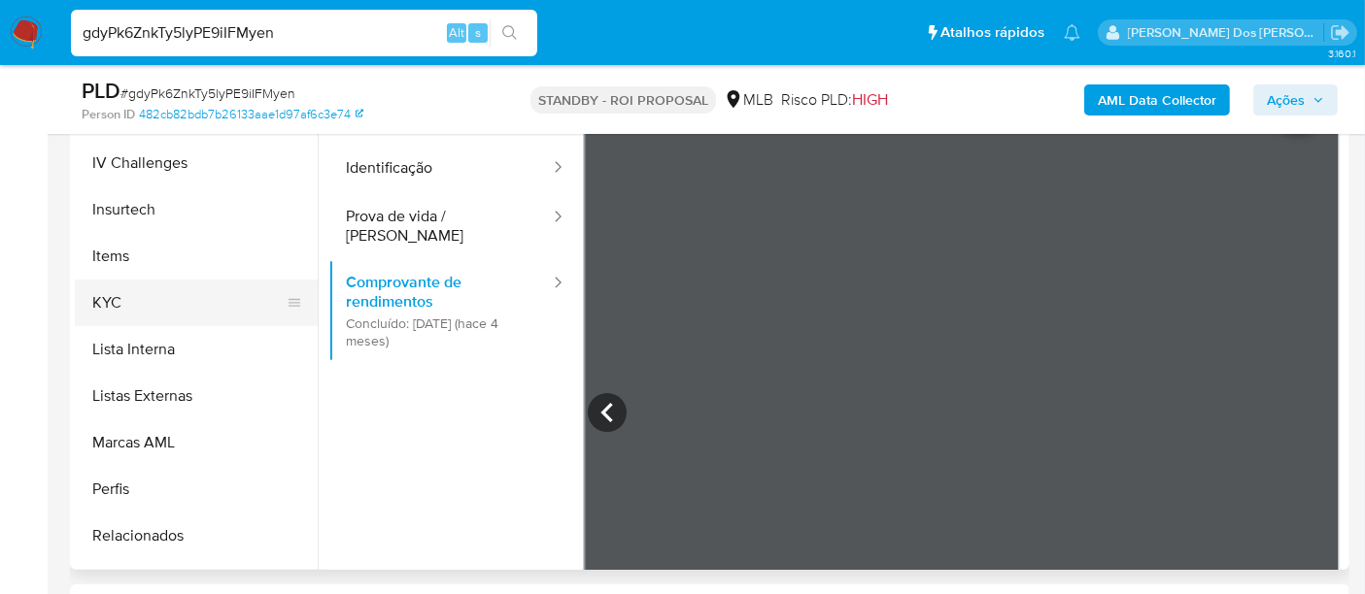
scroll to position [861, 0]
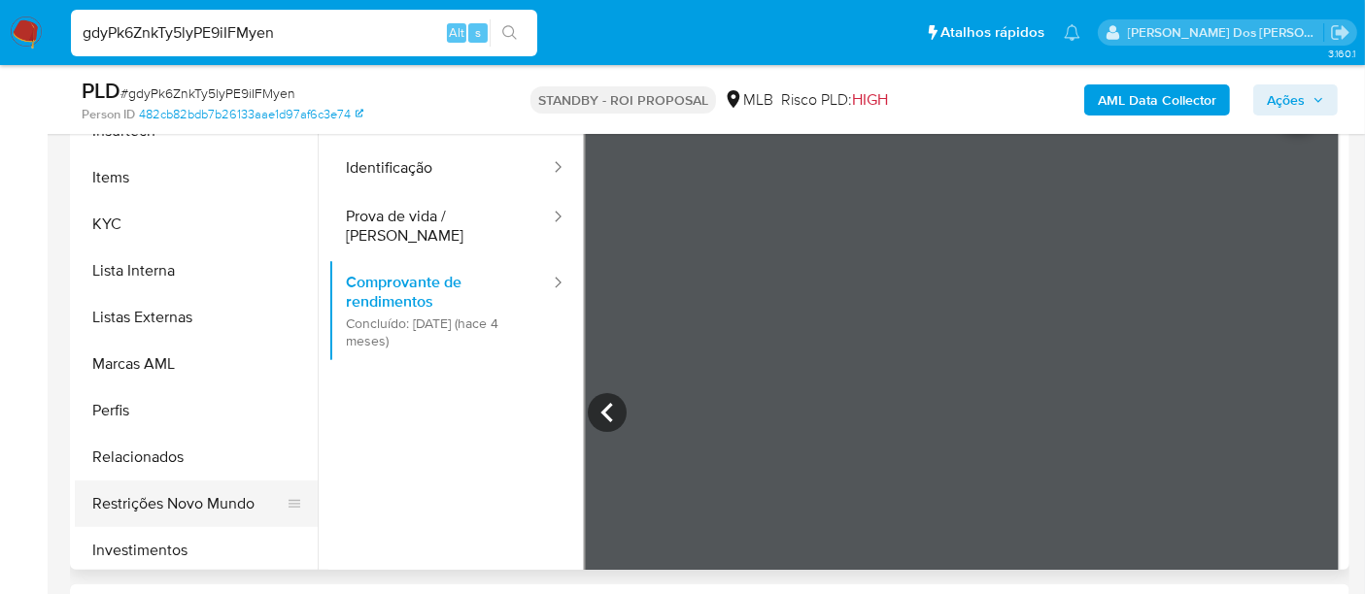
click at [221, 502] on button "Restrições Novo Mundo" at bounding box center [188, 504] width 227 height 47
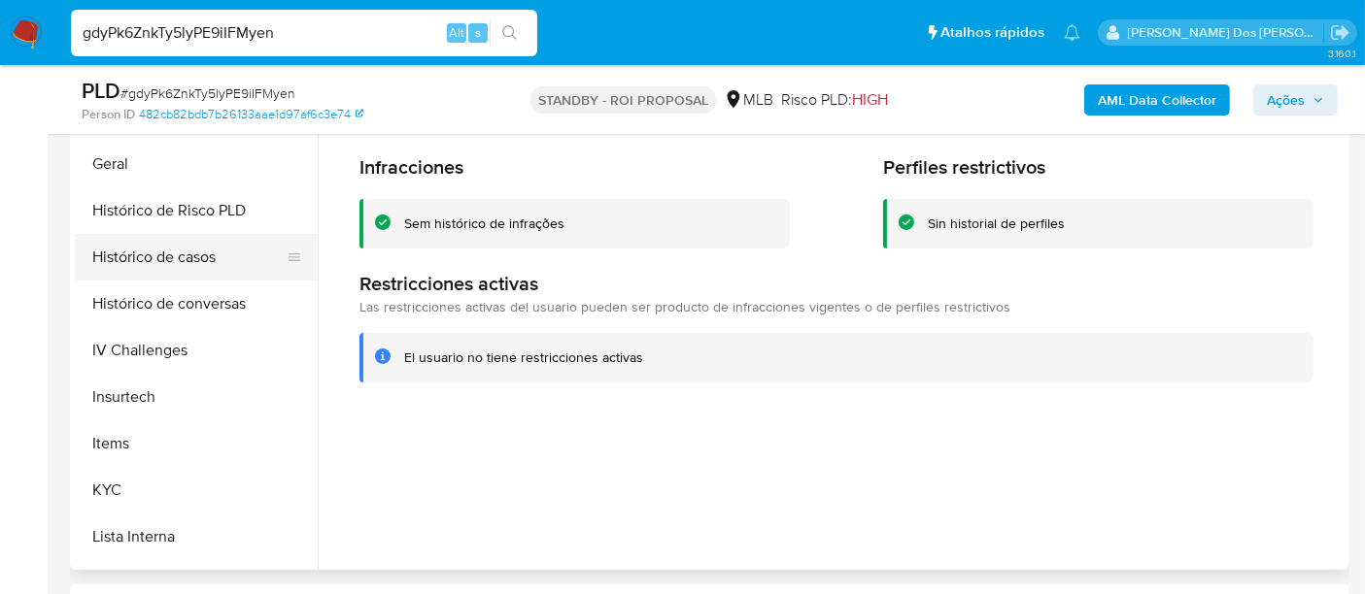
scroll to position [429, 0]
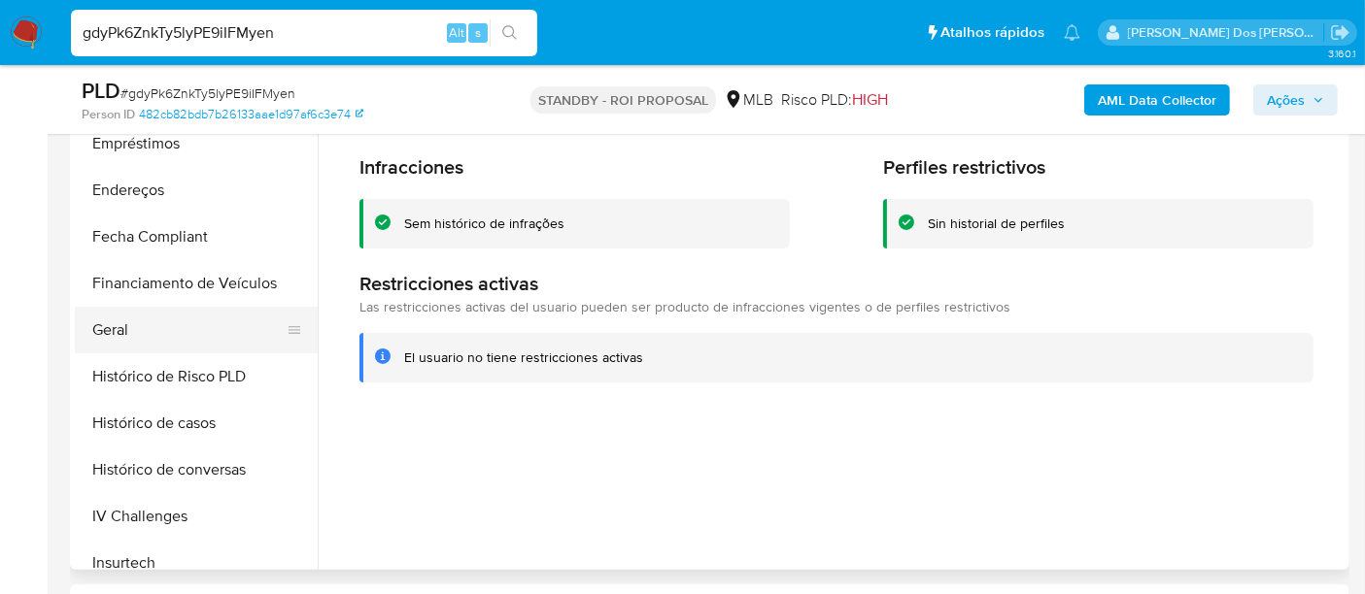
click at [114, 330] on button "Geral" at bounding box center [188, 330] width 227 height 47
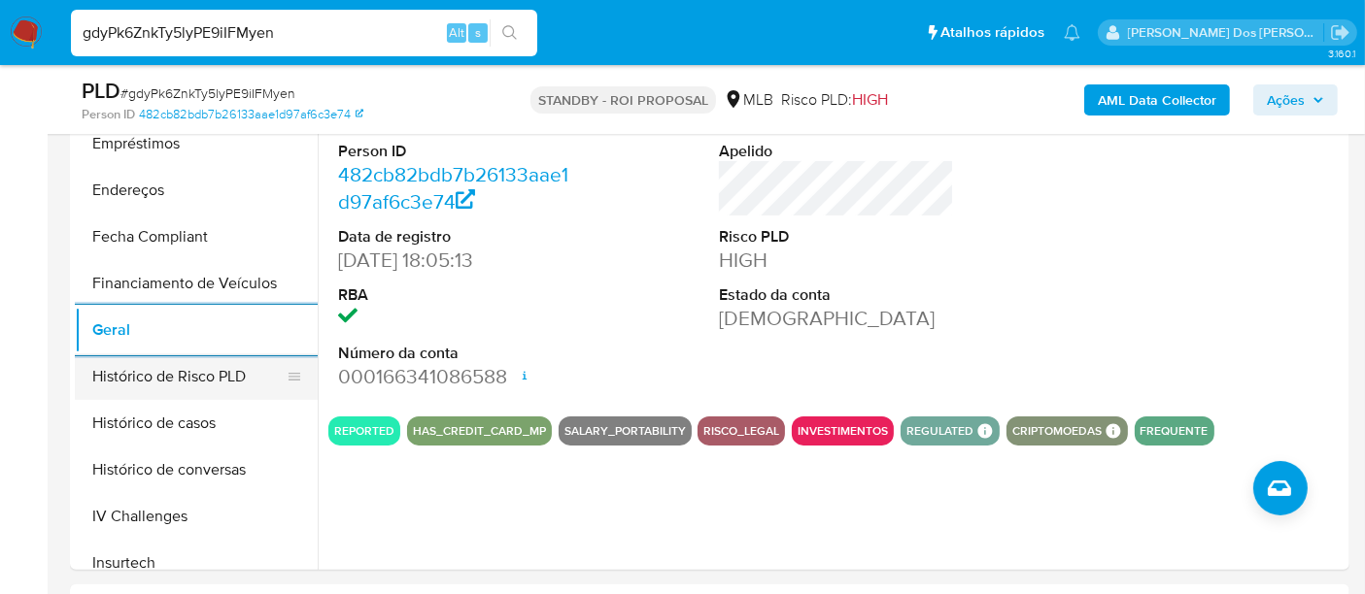
scroll to position [106, 0]
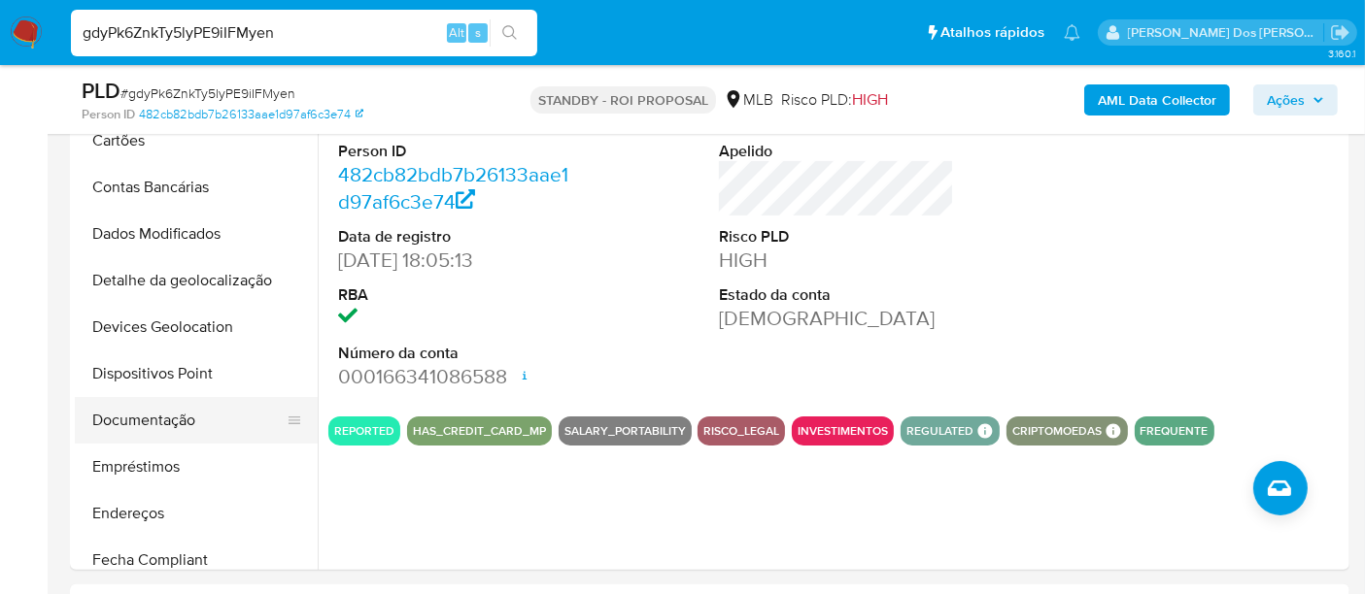
click at [164, 417] on button "Documentação" at bounding box center [188, 420] width 227 height 47
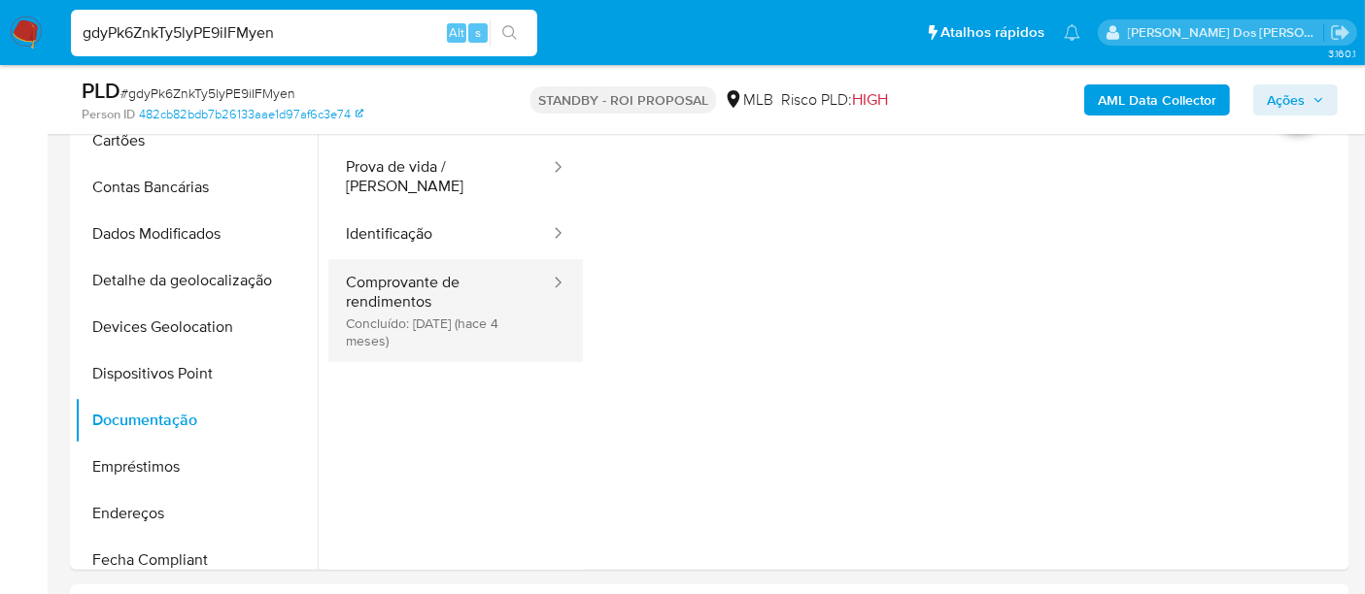
click at [430, 300] on button "Comprovante de rendimentos Concluído: 14/05/2025 (hace 4 meses)" at bounding box center [439, 310] width 223 height 103
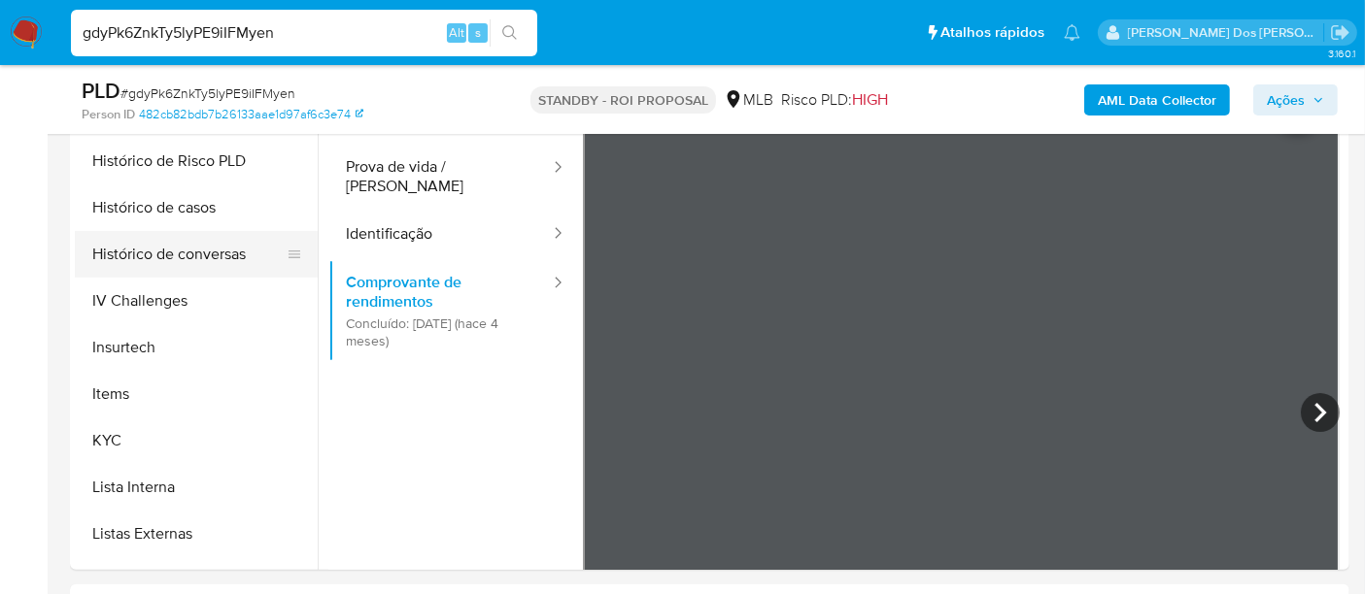
scroll to position [646, 0]
click at [118, 439] on button "KYC" at bounding box center [188, 440] width 227 height 47
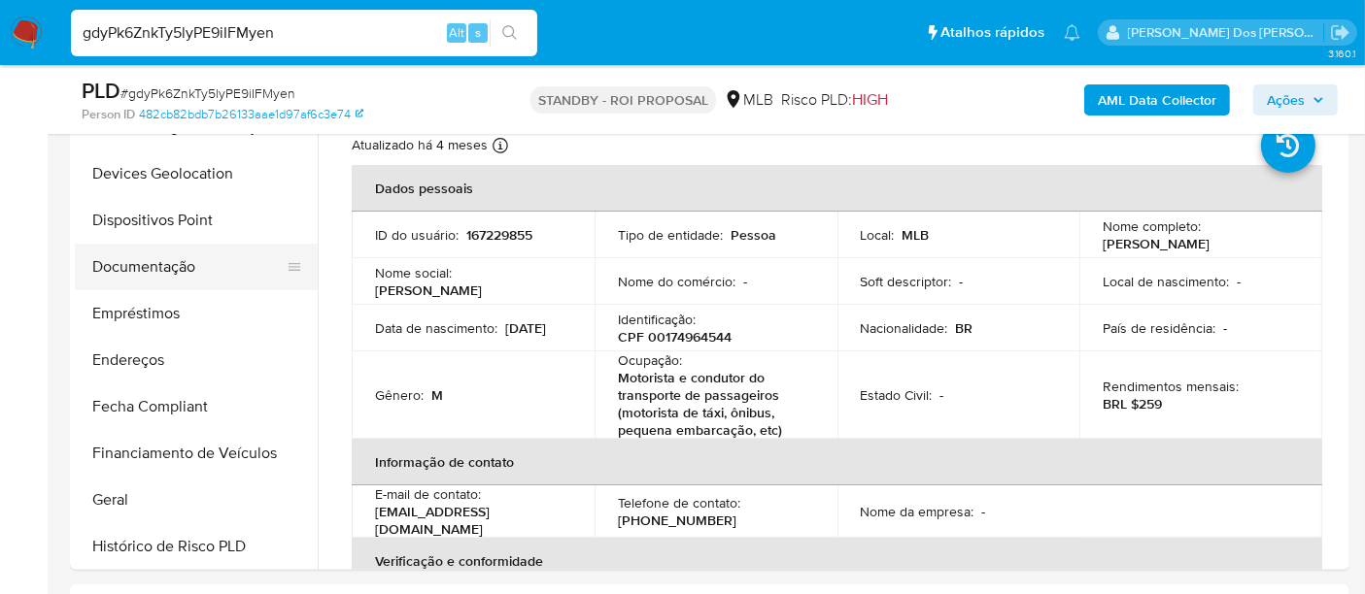
scroll to position [106, 0]
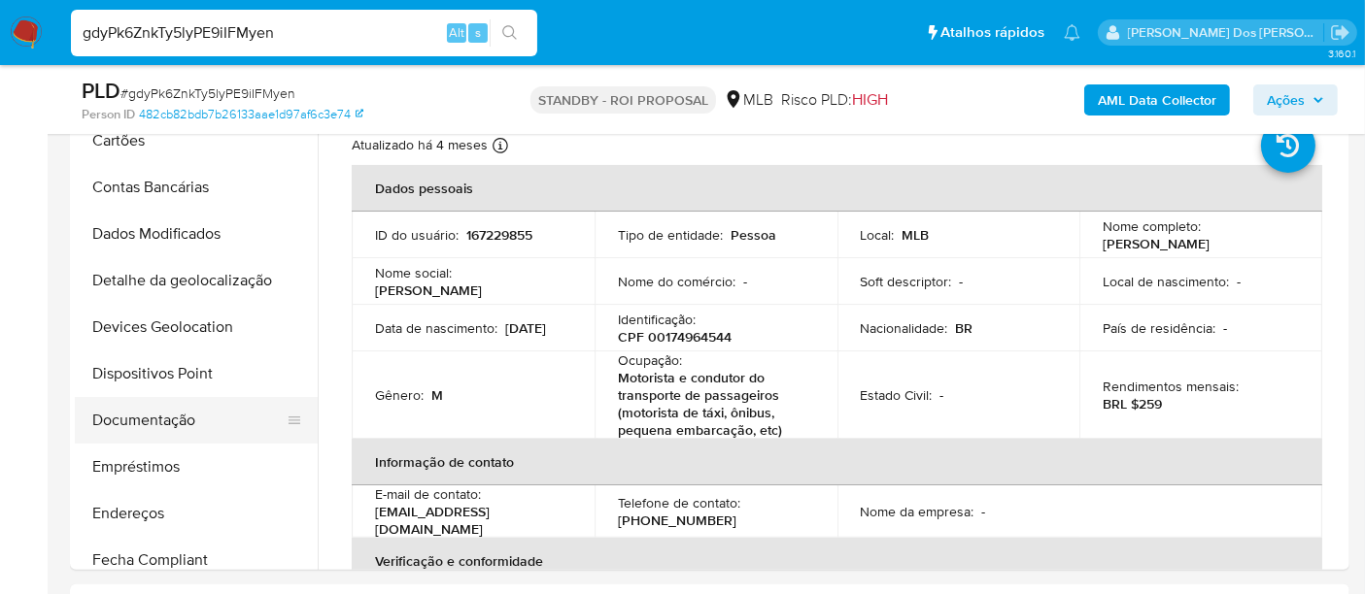
click at [149, 423] on button "Documentação" at bounding box center [188, 420] width 227 height 47
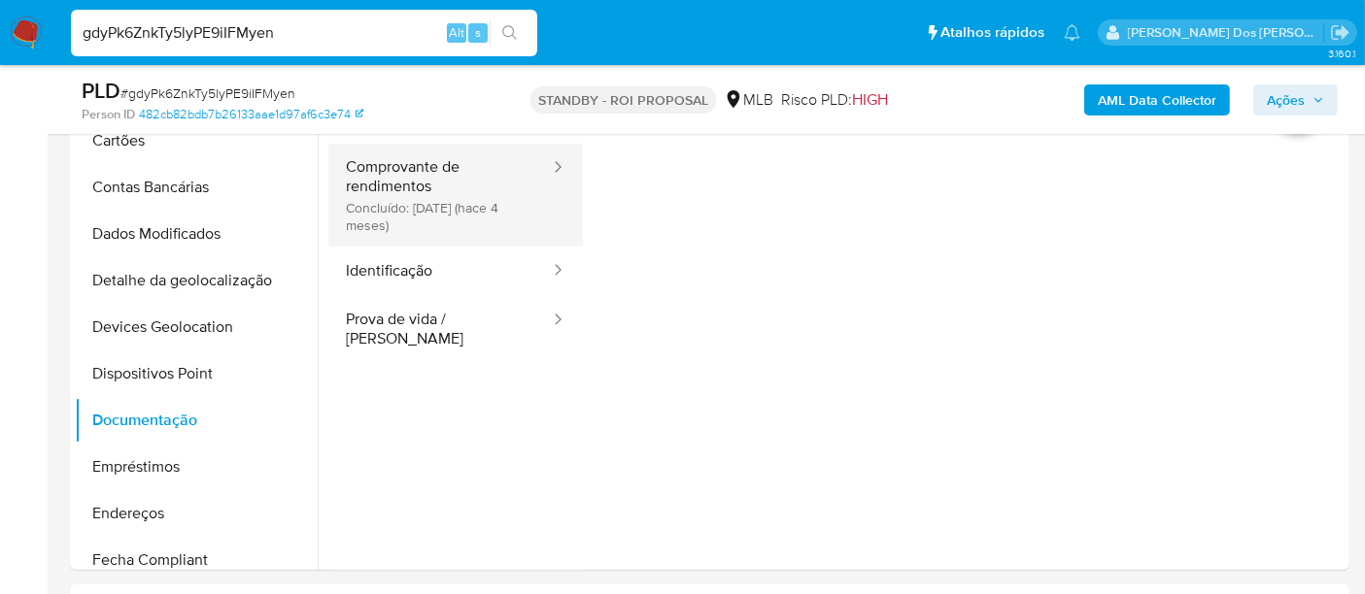
click at [396, 194] on button "Comprovante de rendimentos Concluído: 14/05/2025 (hace 4 meses)" at bounding box center [439, 195] width 223 height 103
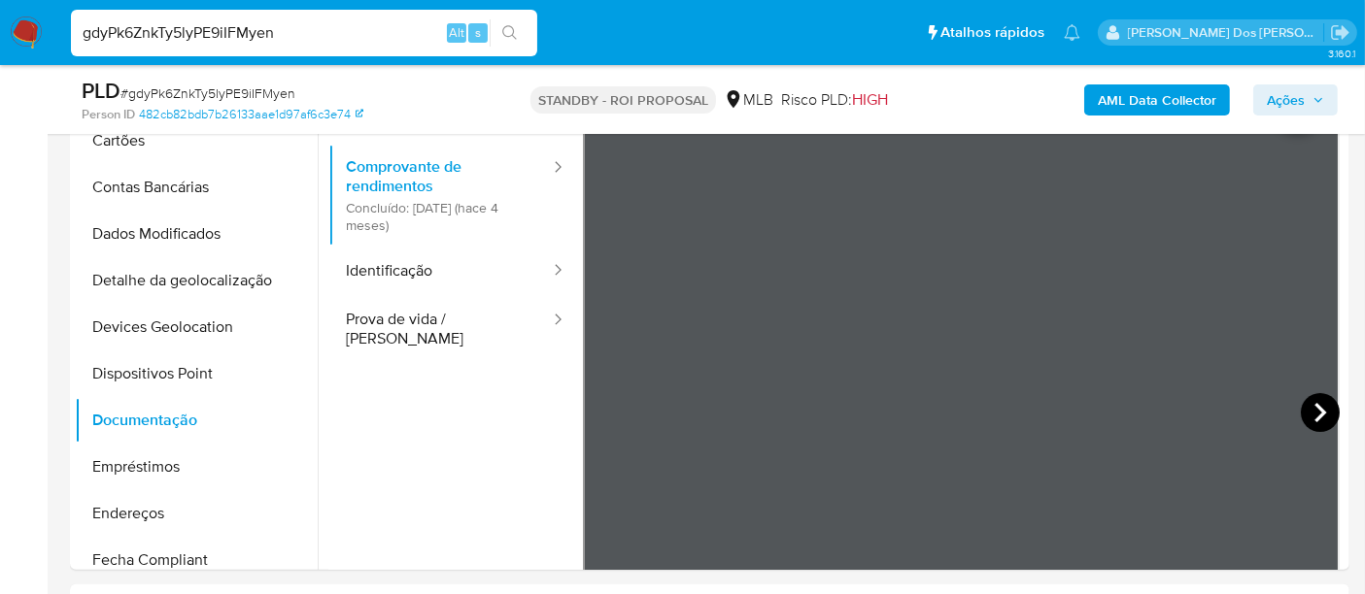
click at [1315, 405] on icon at bounding box center [1319, 412] width 39 height 39
click at [594, 421] on icon at bounding box center [607, 412] width 39 height 39
click at [196, 35] on input "gdyPk6ZnkTy5lyPE9iIFMyen" at bounding box center [304, 32] width 466 height 25
paste input "lmA798xNs54QixRKsa3zhmF3"
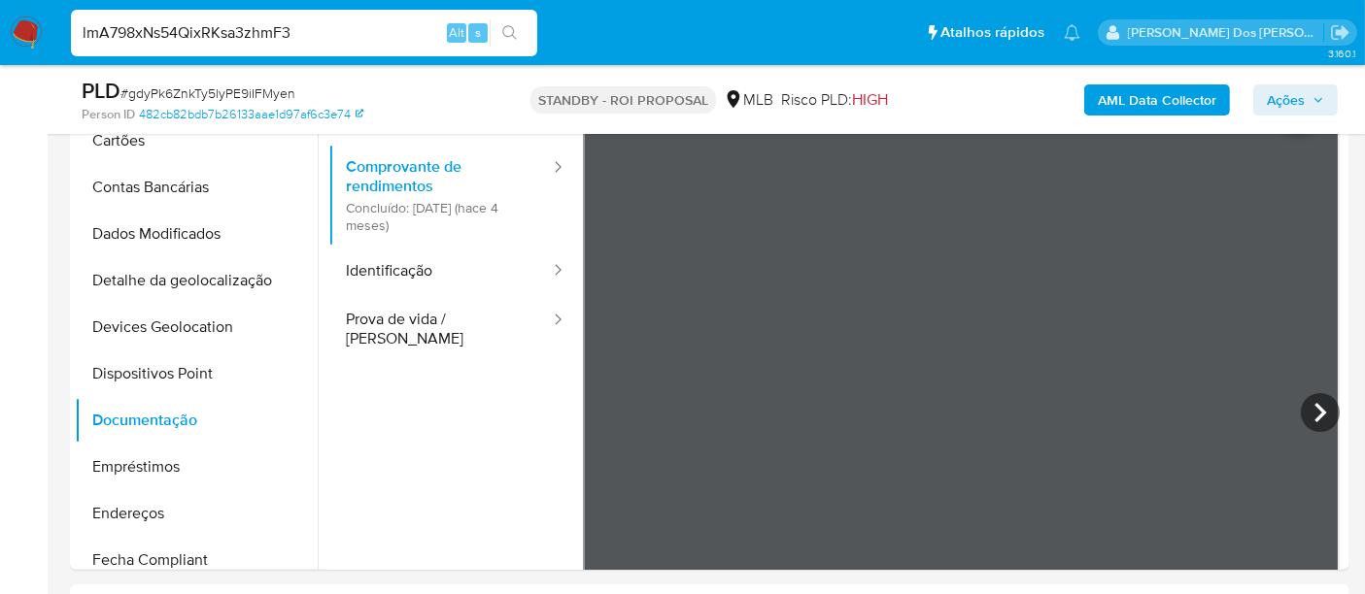
type input "lmA798xNs54QixRKsa3zhmF3"
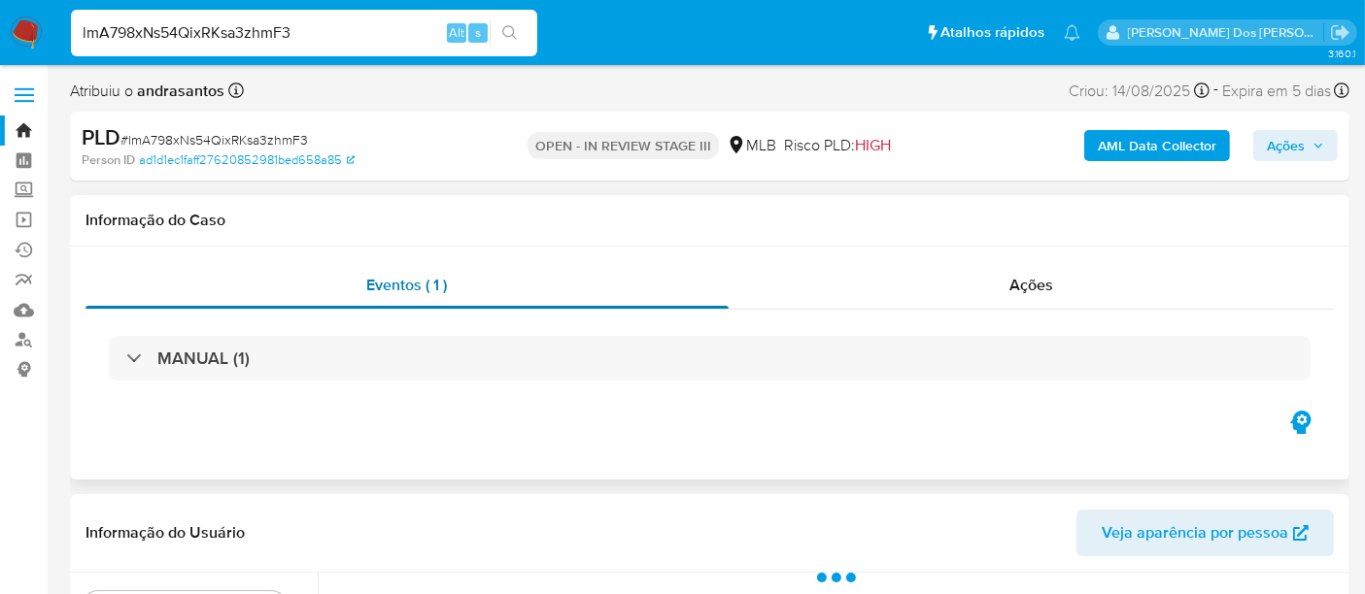
select select "10"
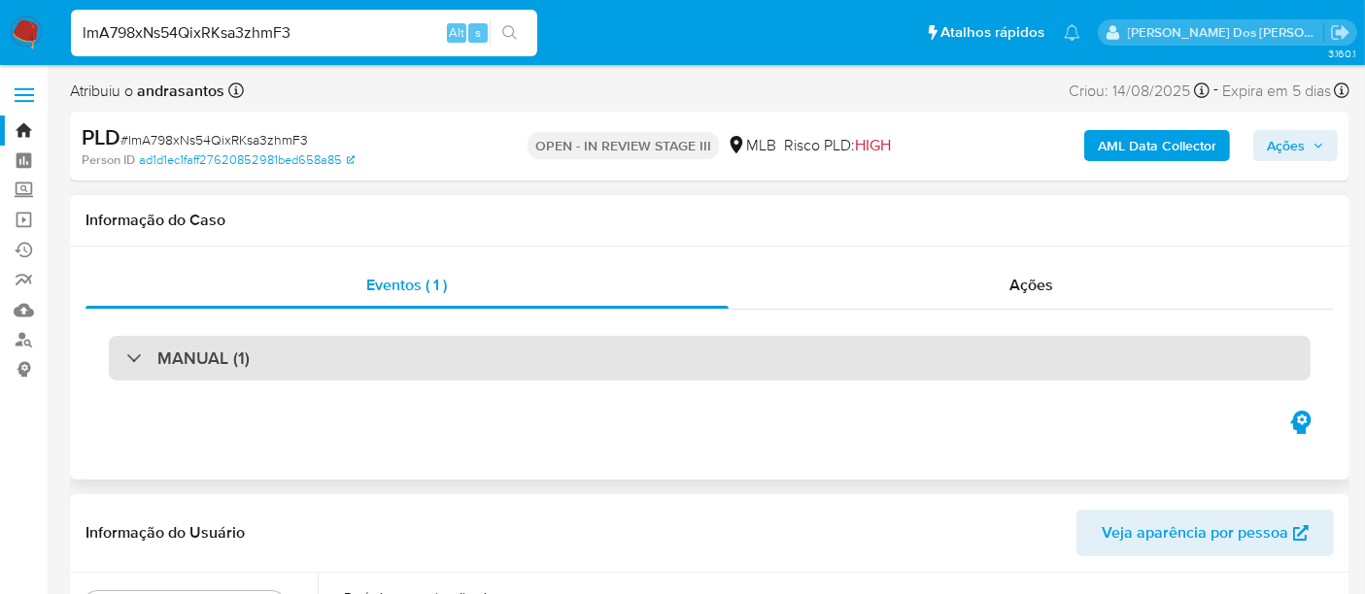
click at [345, 347] on div "MANUAL (1)" at bounding box center [709, 358] width 1201 height 45
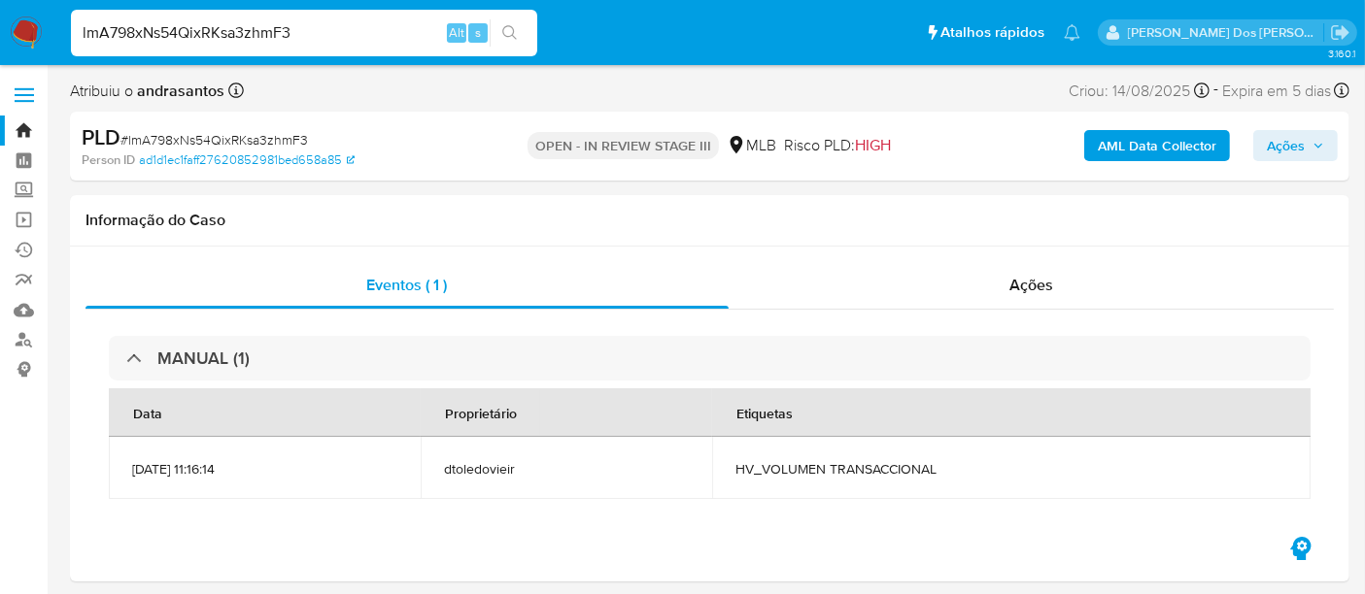
click at [275, 42] on input "lmA798xNs54QixRKsa3zhmF3" at bounding box center [304, 32] width 466 height 25
click at [24, 37] on img at bounding box center [26, 33] width 33 height 33
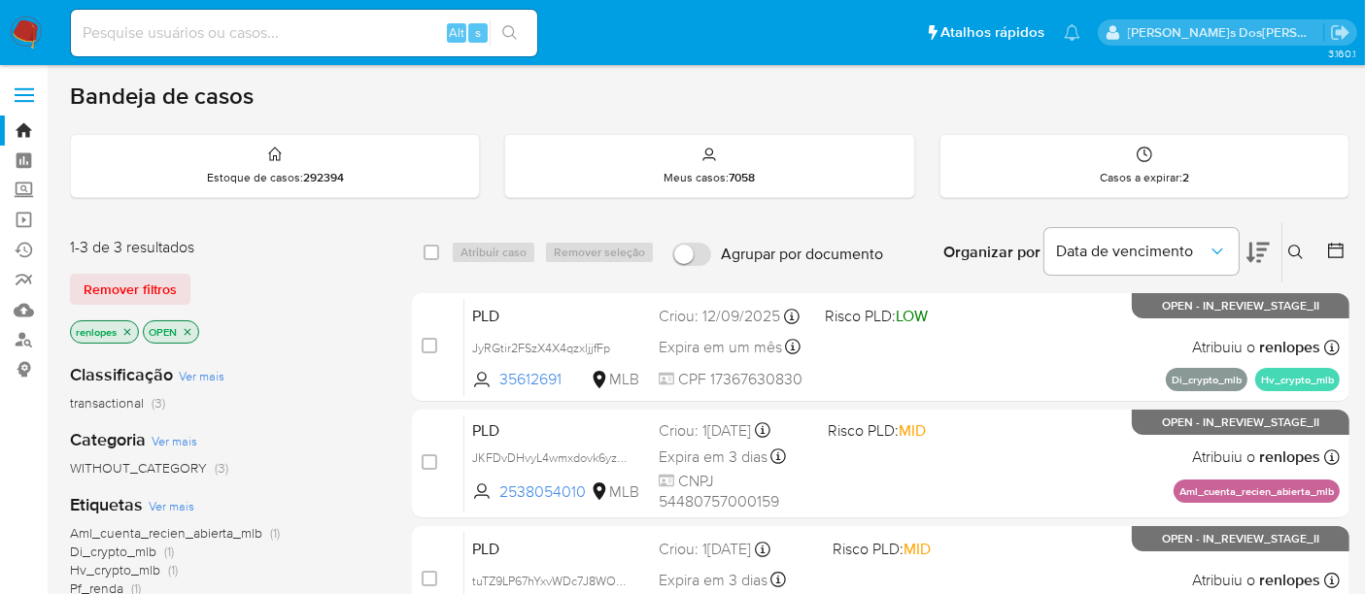
click at [102, 282] on span "Remover filtros" at bounding box center [130, 289] width 93 height 27
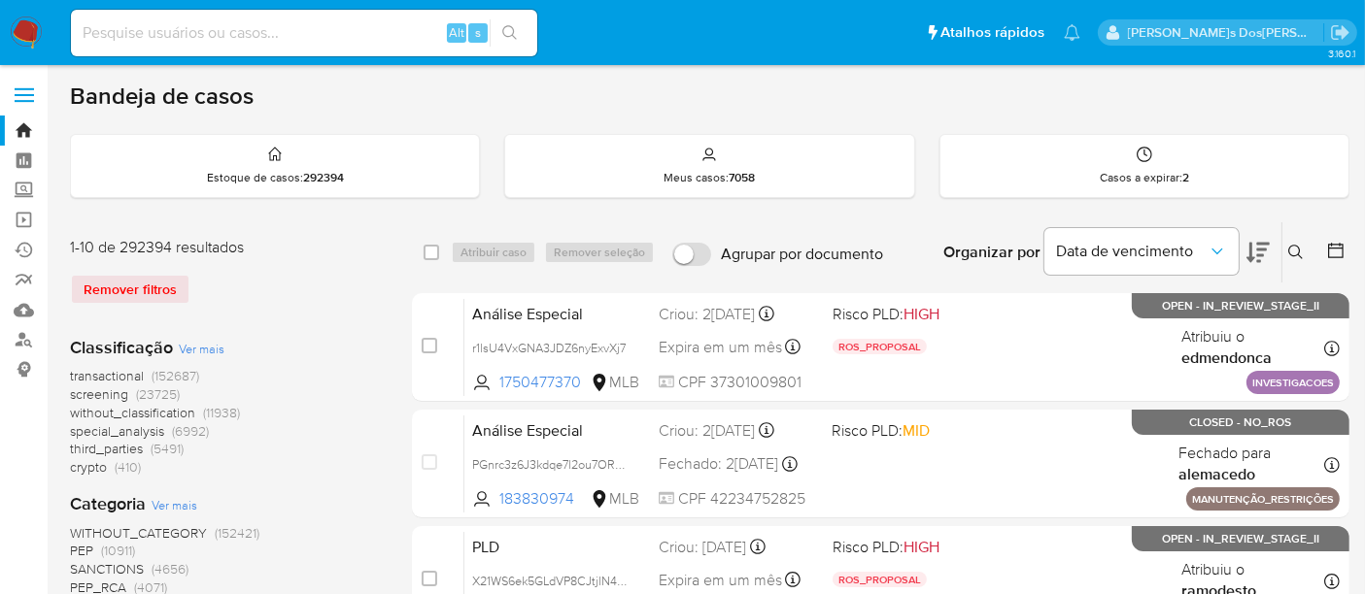
click at [1298, 252] on icon at bounding box center [1296, 253] width 16 height 16
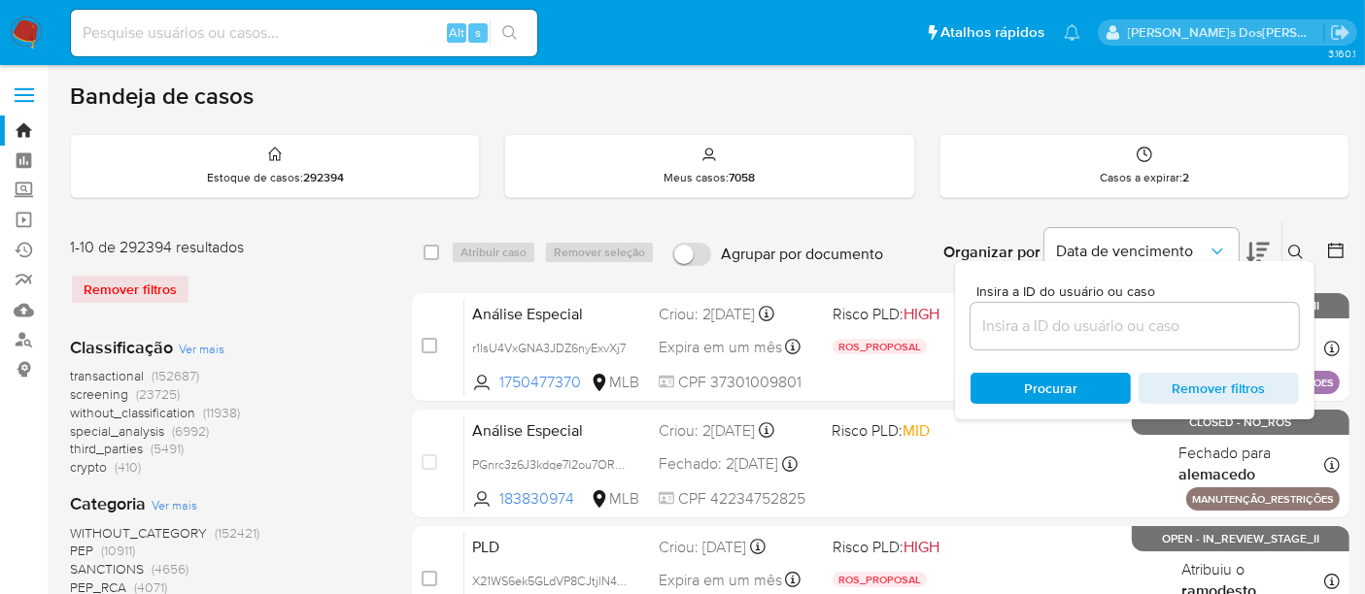
click at [1124, 328] on input at bounding box center [1134, 326] width 328 height 25
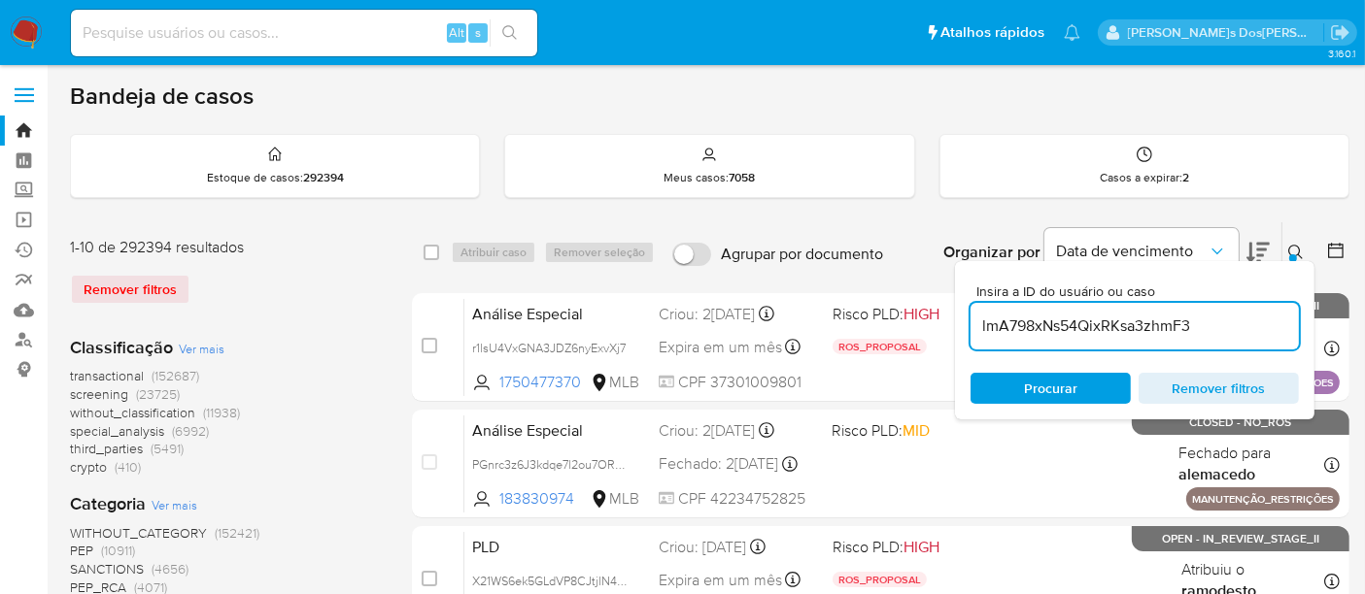
type input "lmA798xNs54QixRKsa3zhmF3"
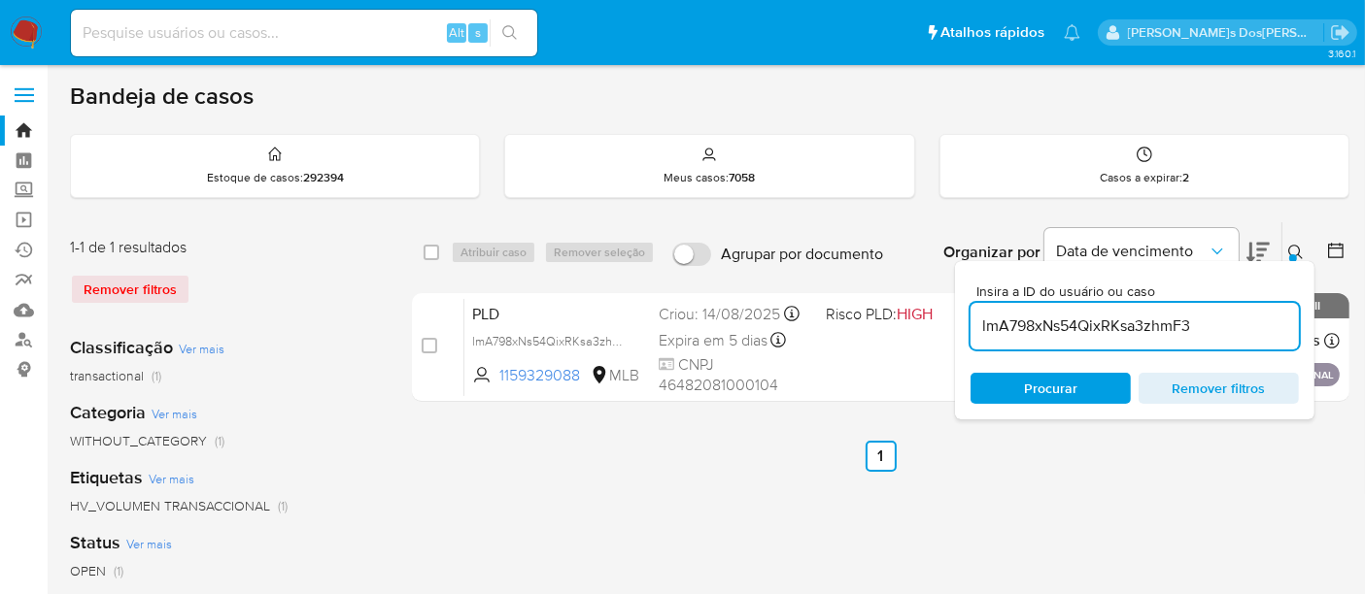
click at [1290, 251] on icon at bounding box center [1296, 253] width 16 height 16
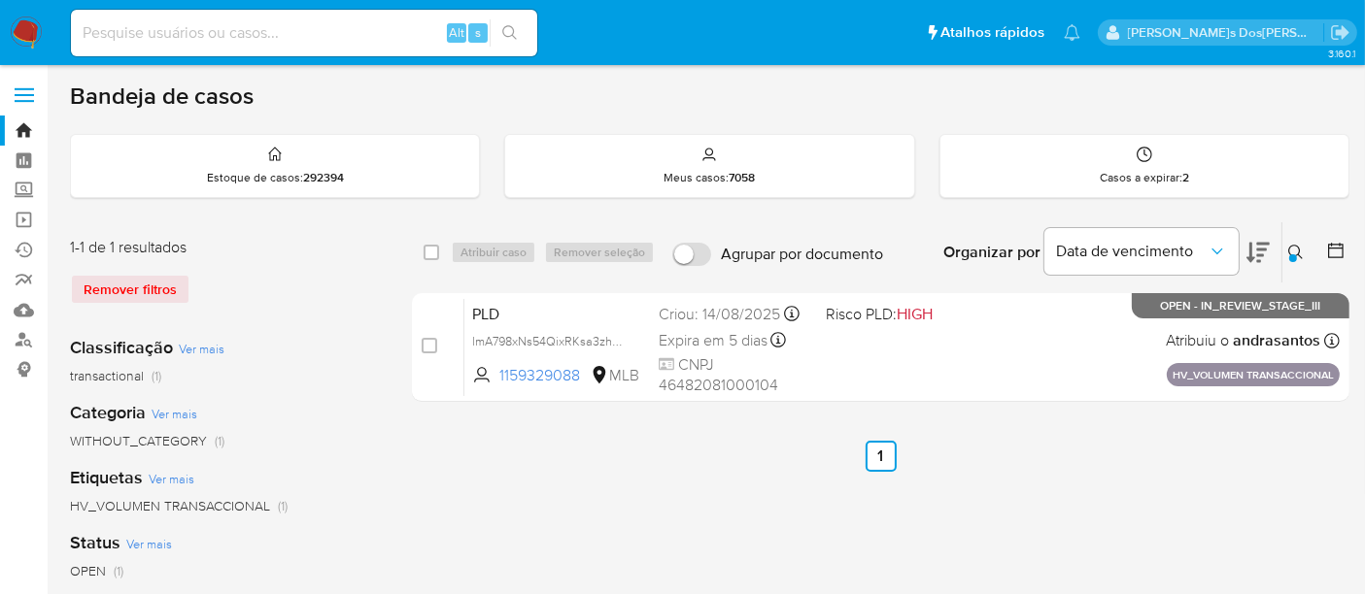
click at [208, 49] on div "Alt s" at bounding box center [304, 33] width 466 height 47
click at [208, 37] on input at bounding box center [304, 32] width 466 height 25
paste input "lmA798xNs54QixRKsa3zhmF3"
type input "lmA798xNs54QixRKsa3zhmF3"
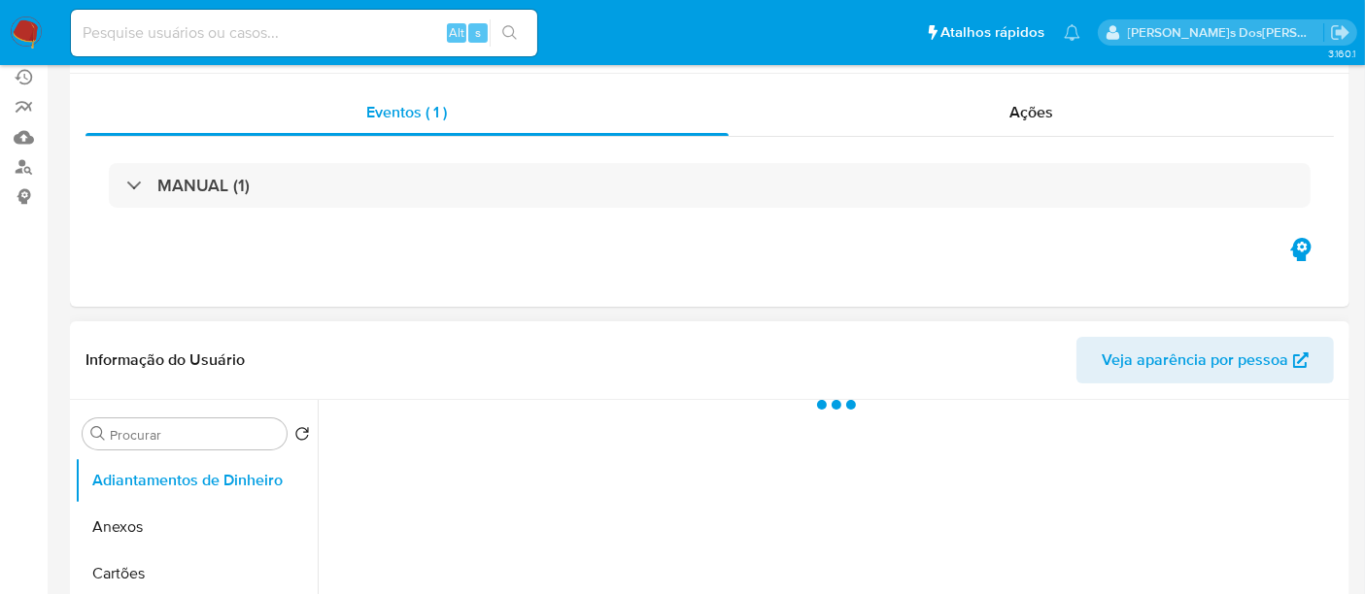
scroll to position [323, 0]
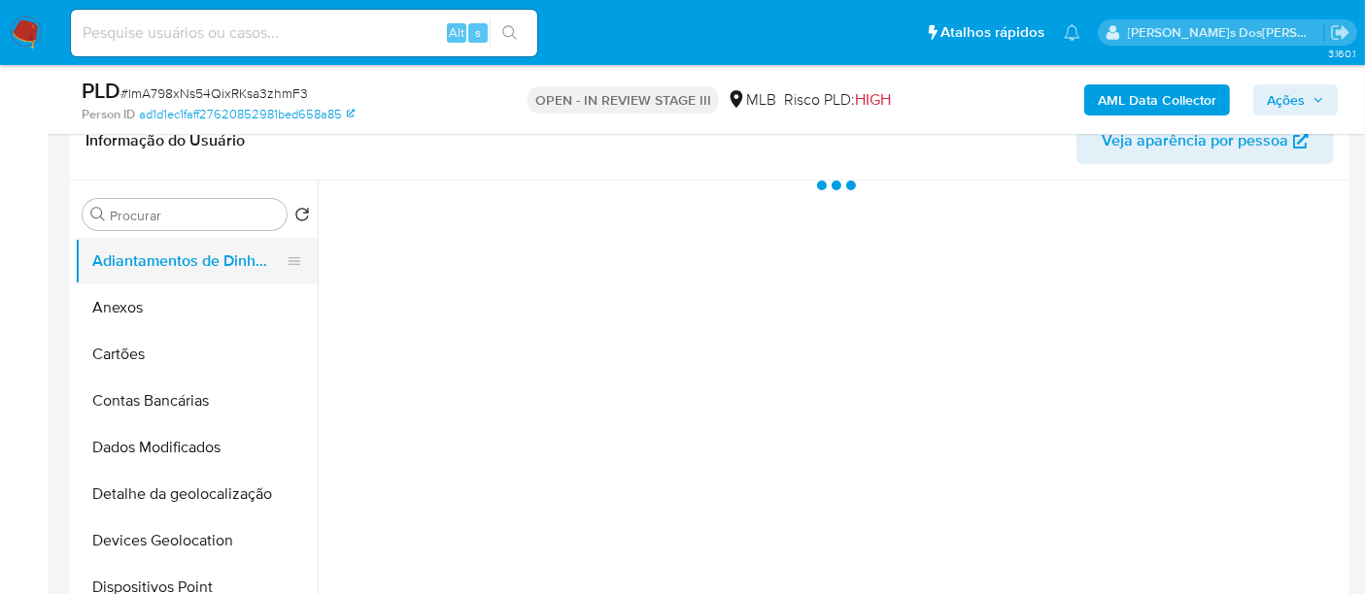
select select "10"
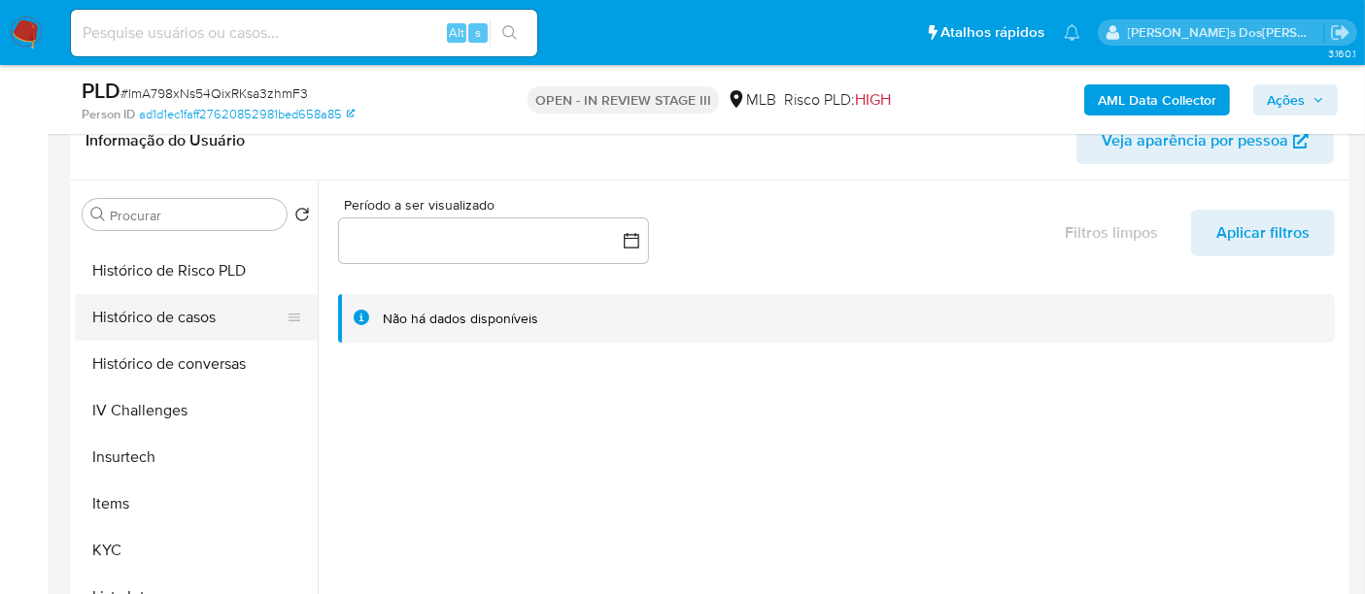
scroll to position [647, 0]
click at [199, 320] on button "Histórico de casos" at bounding box center [188, 313] width 227 height 47
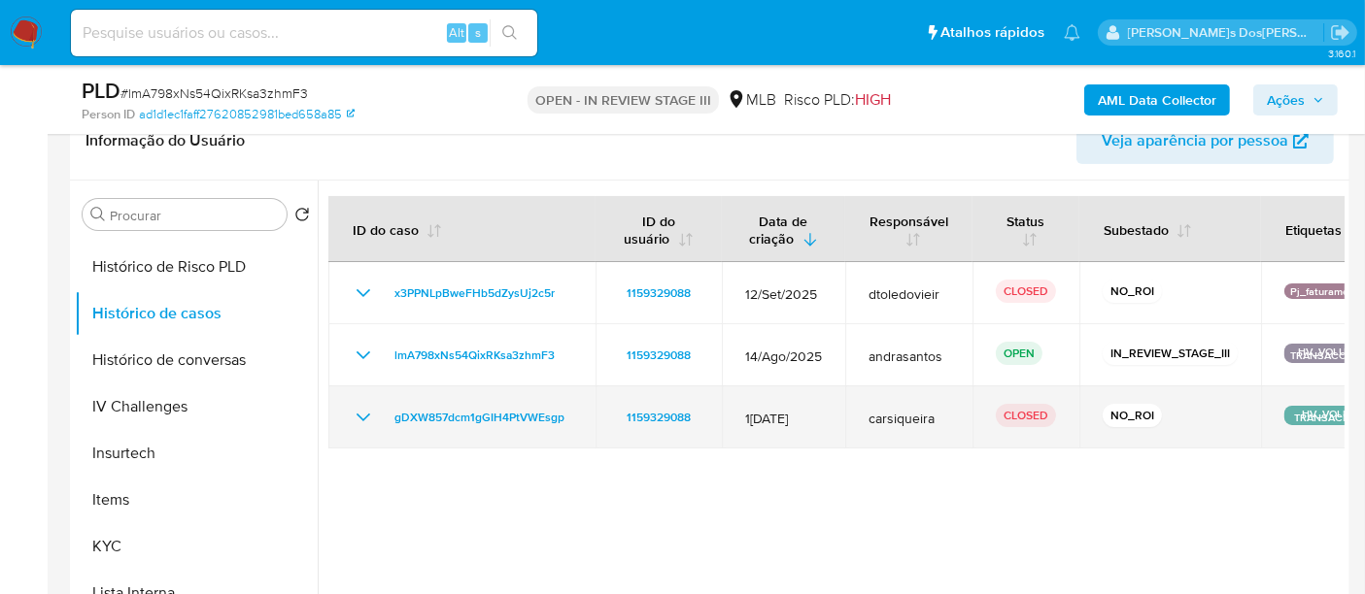
click at [366, 414] on icon "Mostrar/Ocultar" at bounding box center [363, 417] width 23 height 23
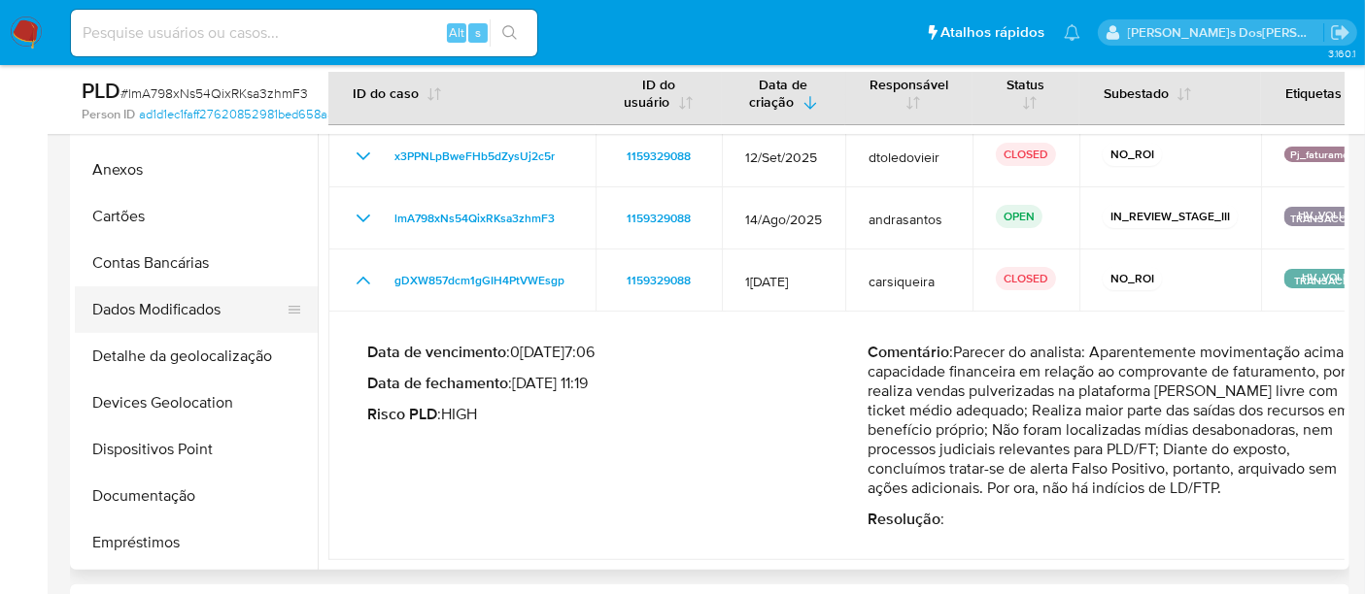
scroll to position [0, 0]
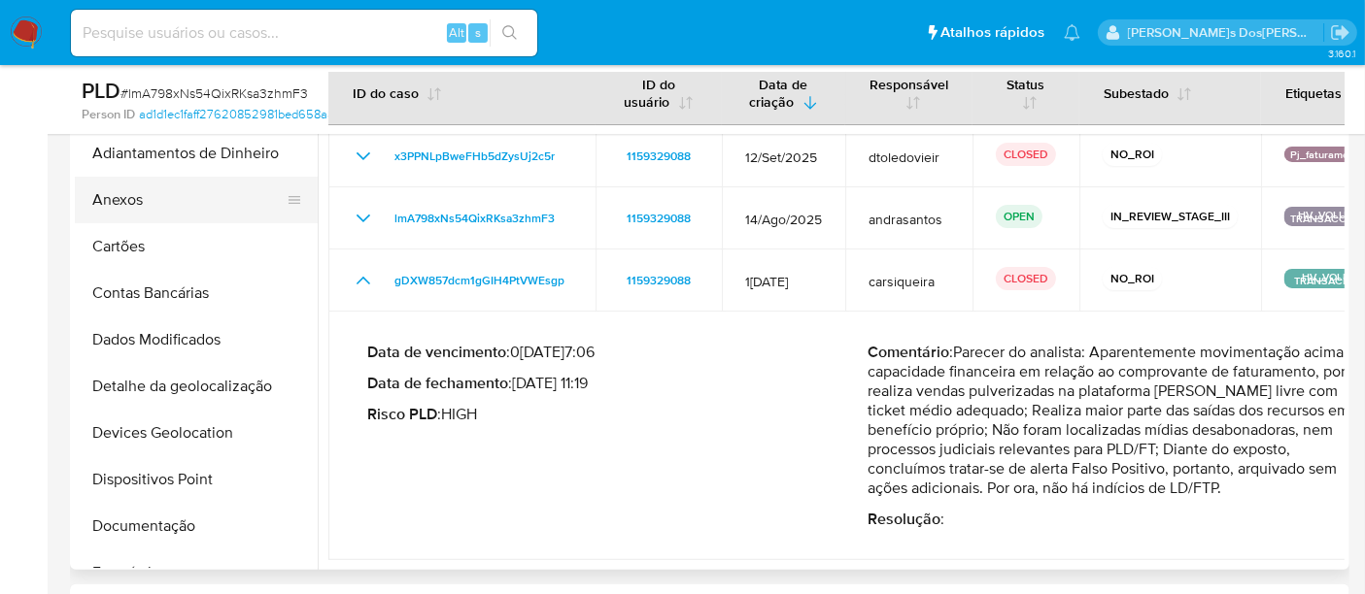
click at [117, 207] on button "Anexos" at bounding box center [188, 200] width 227 height 47
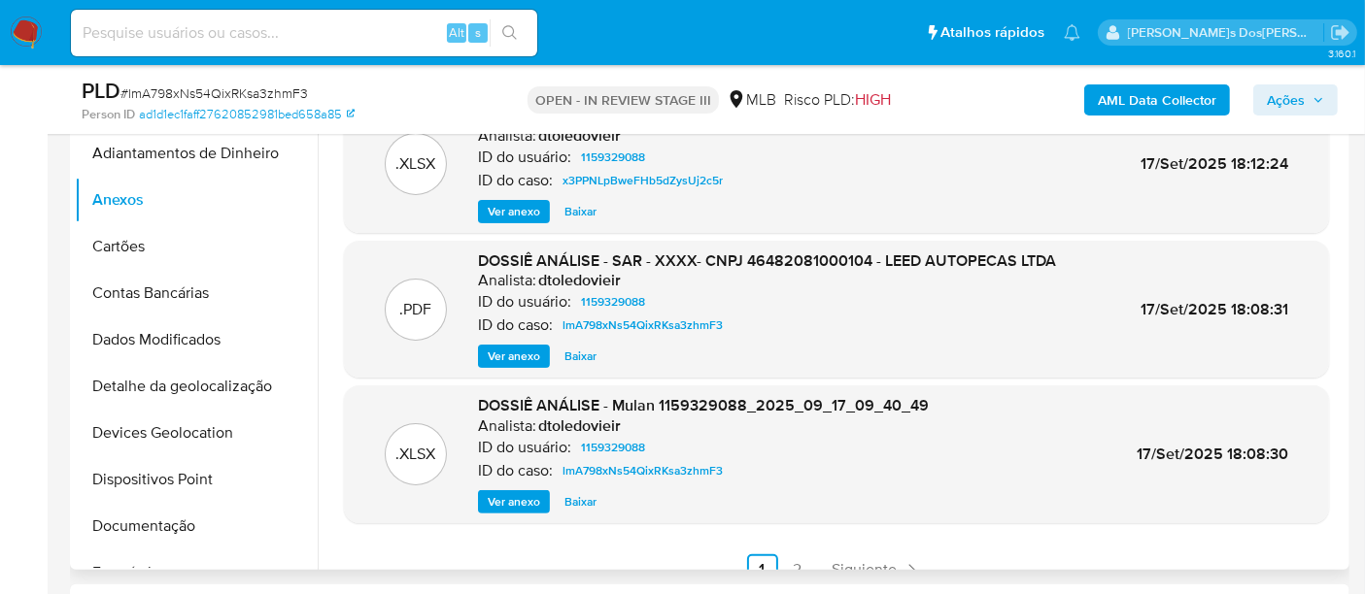
scroll to position [163, 0]
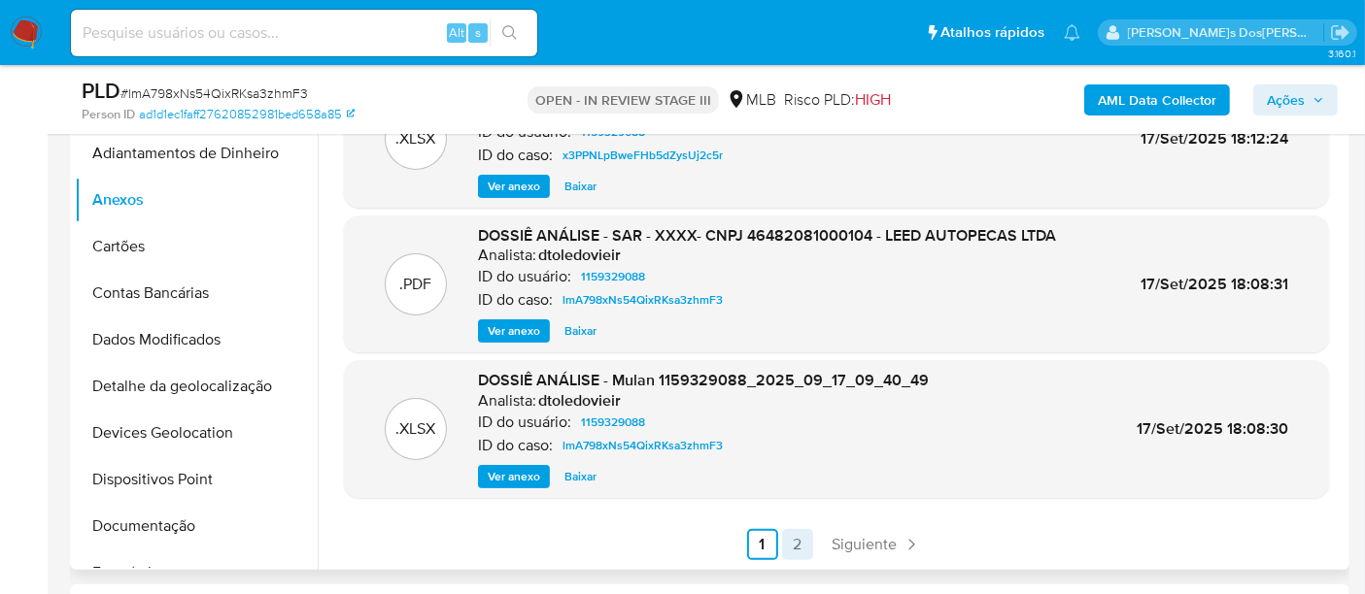
click at [787, 539] on link "2" at bounding box center [797, 544] width 31 height 31
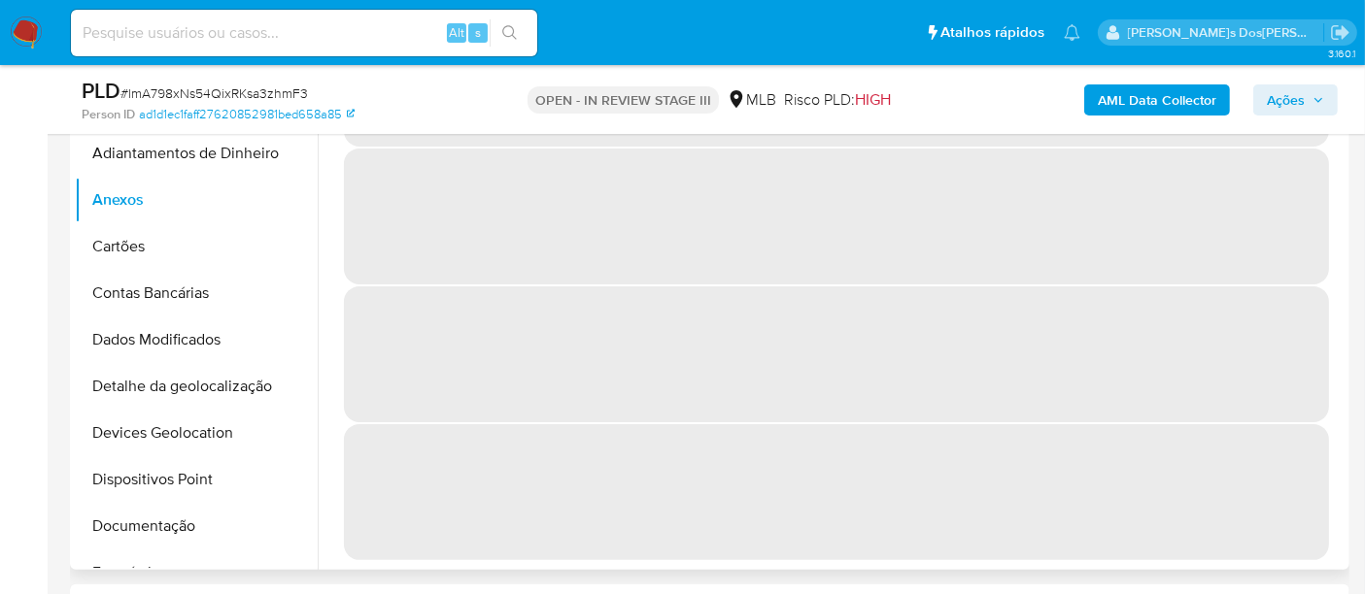
scroll to position [0, 0]
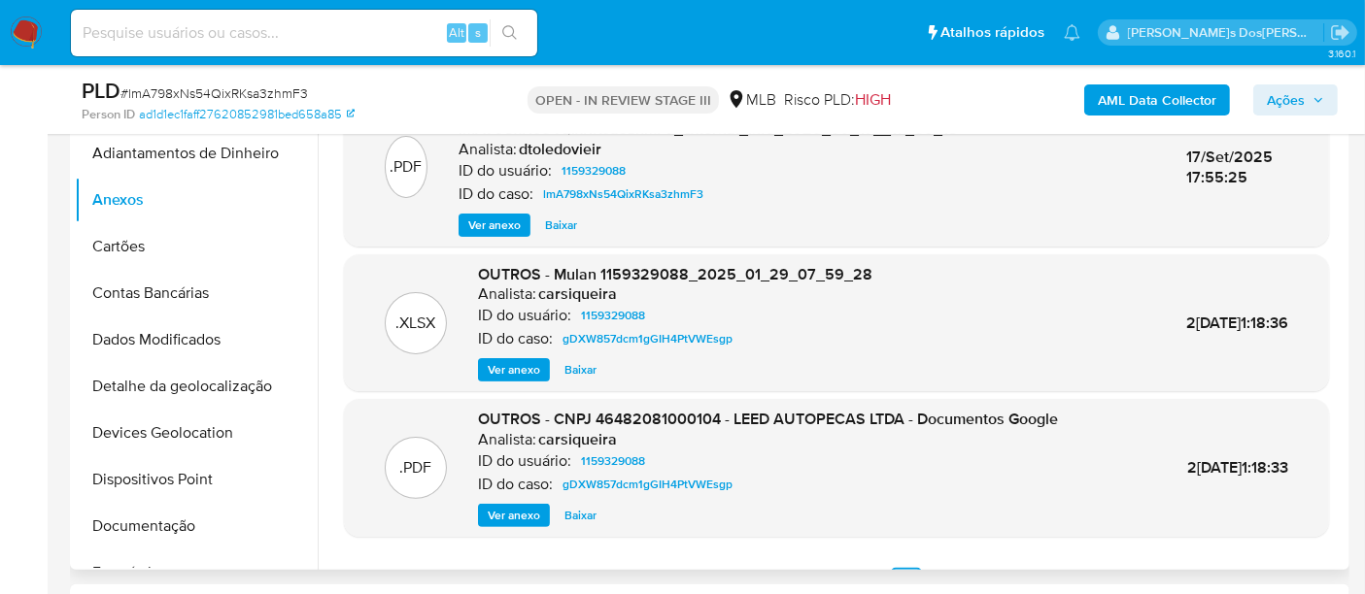
click at [511, 517] on span "Ver anexo" at bounding box center [514, 515] width 52 height 19
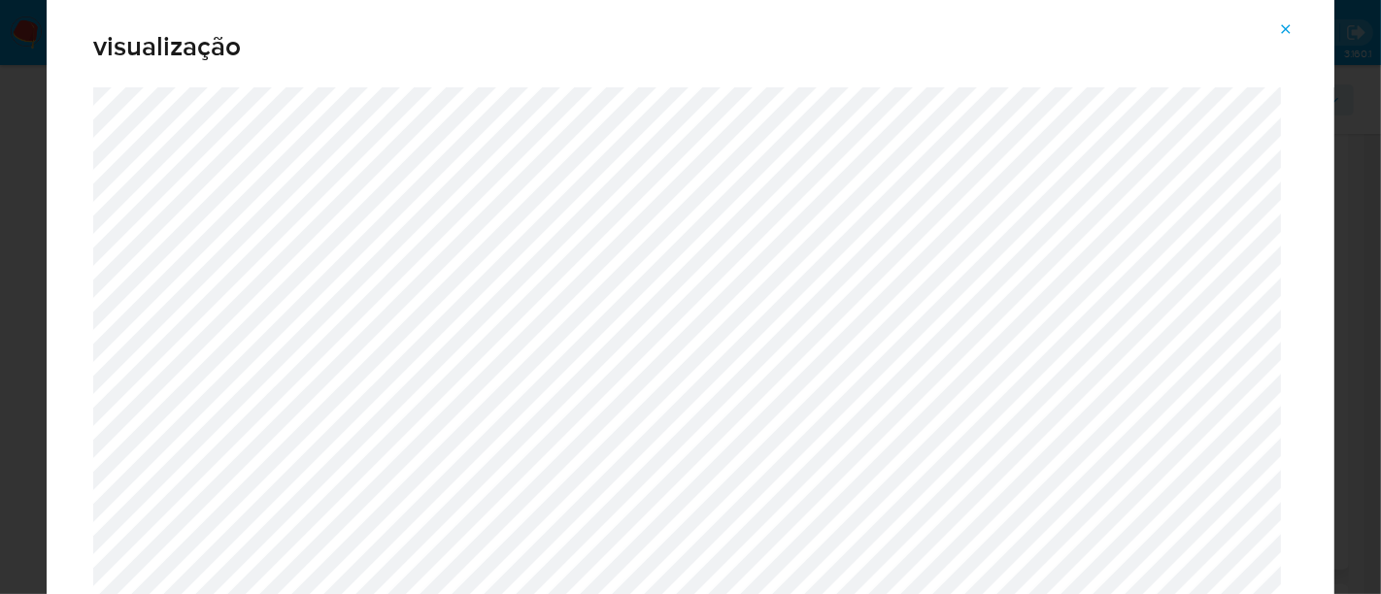
click at [1289, 27] on icon "Attachment preview" at bounding box center [1286, 28] width 9 height 9
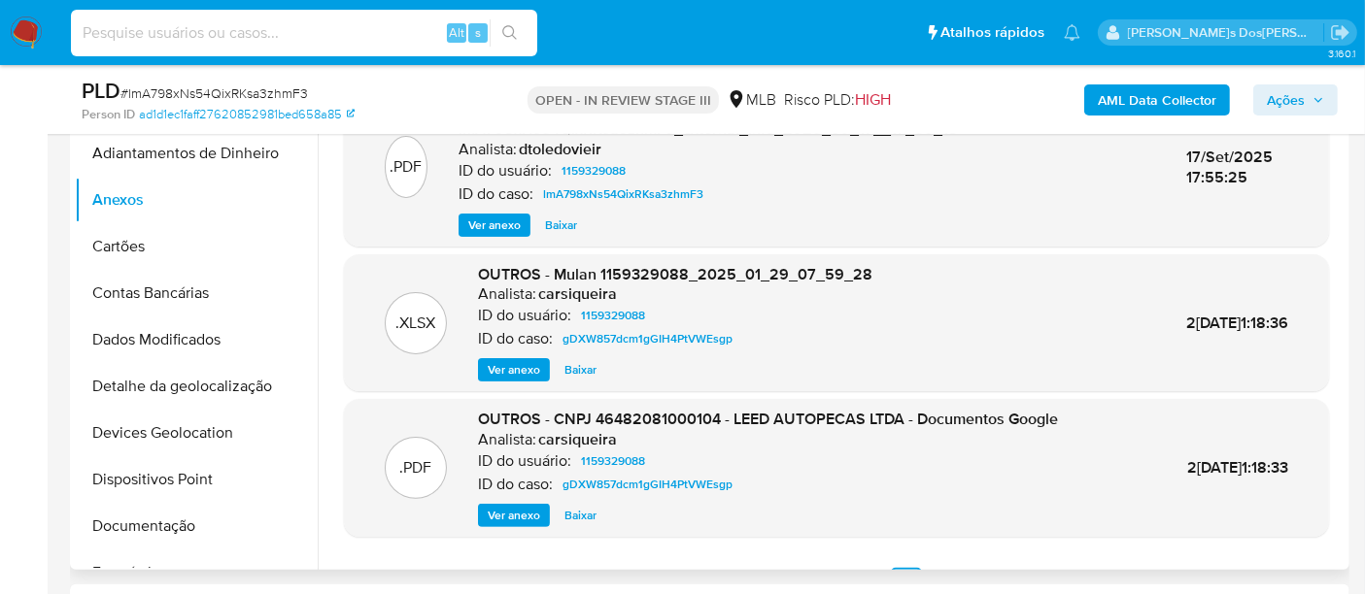
click at [313, 26] on input at bounding box center [304, 32] width 466 height 25
type input "msaluha@yahoo.com"
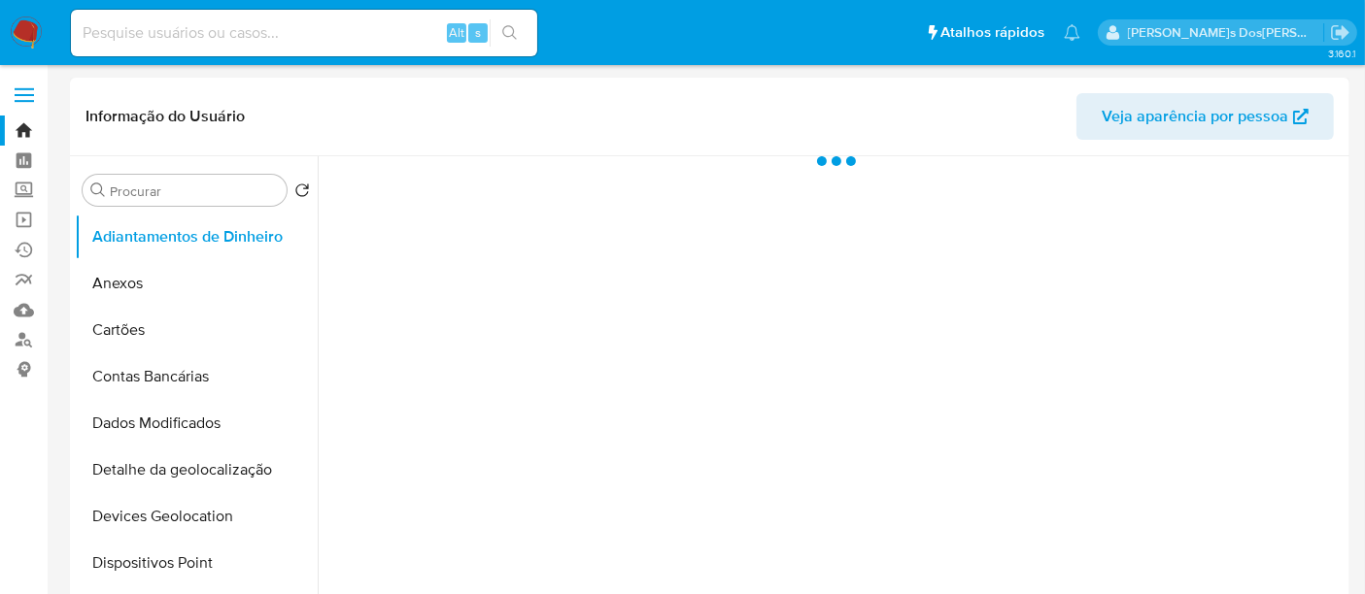
select select "10"
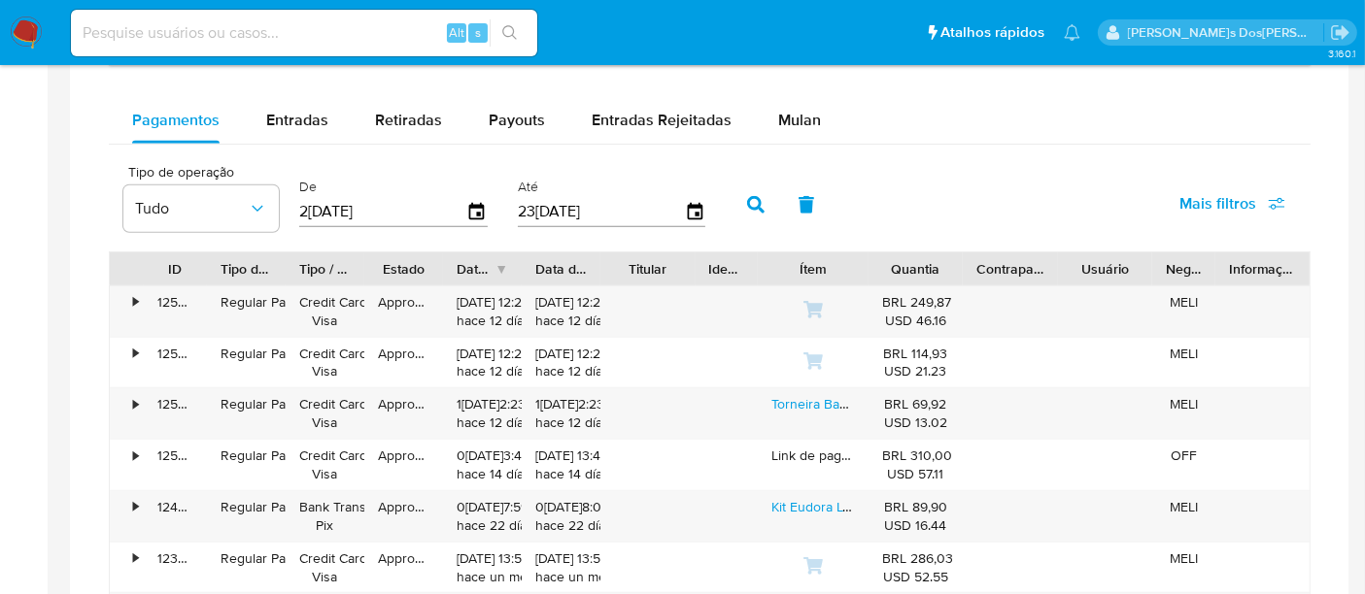
scroll to position [1295, 0]
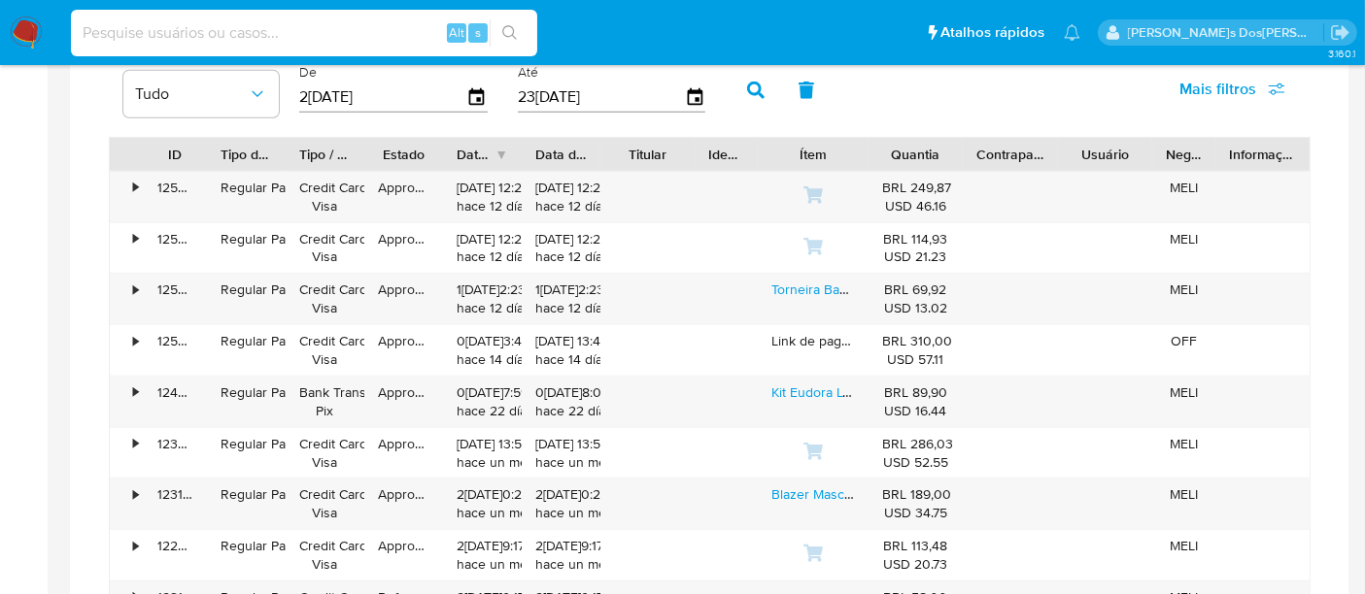
click at [222, 36] on input at bounding box center [304, 32] width 466 height 25
type input "renatolopesfilho1011@gmail.com"
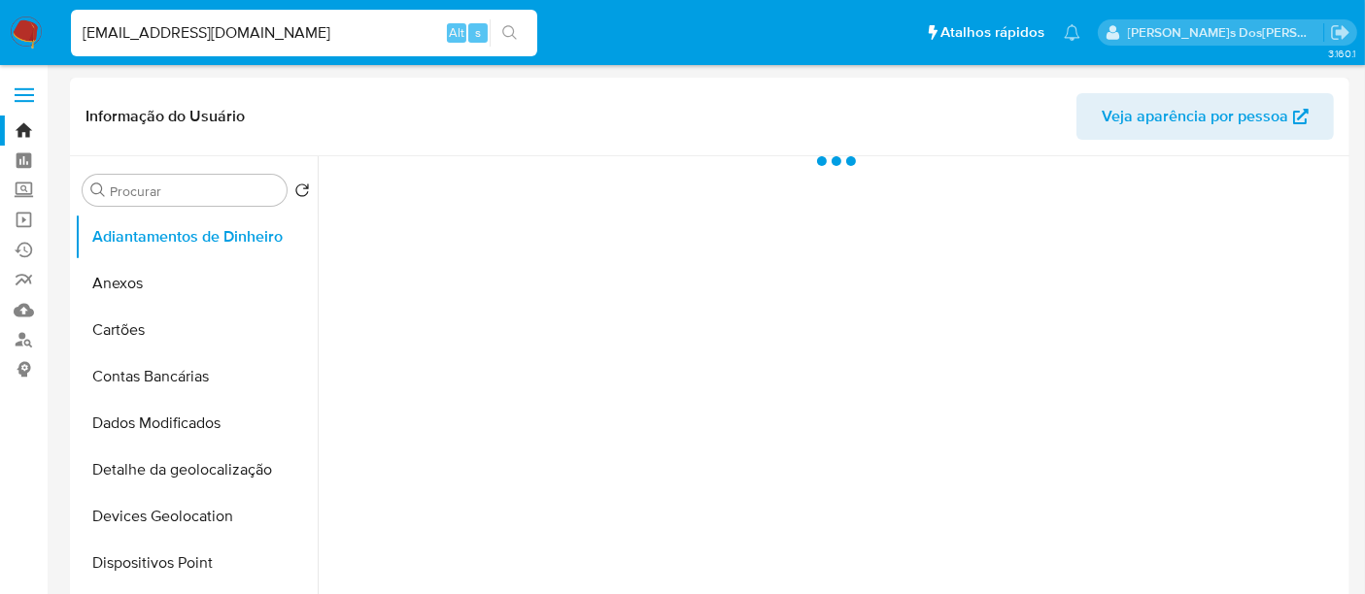
select select "10"
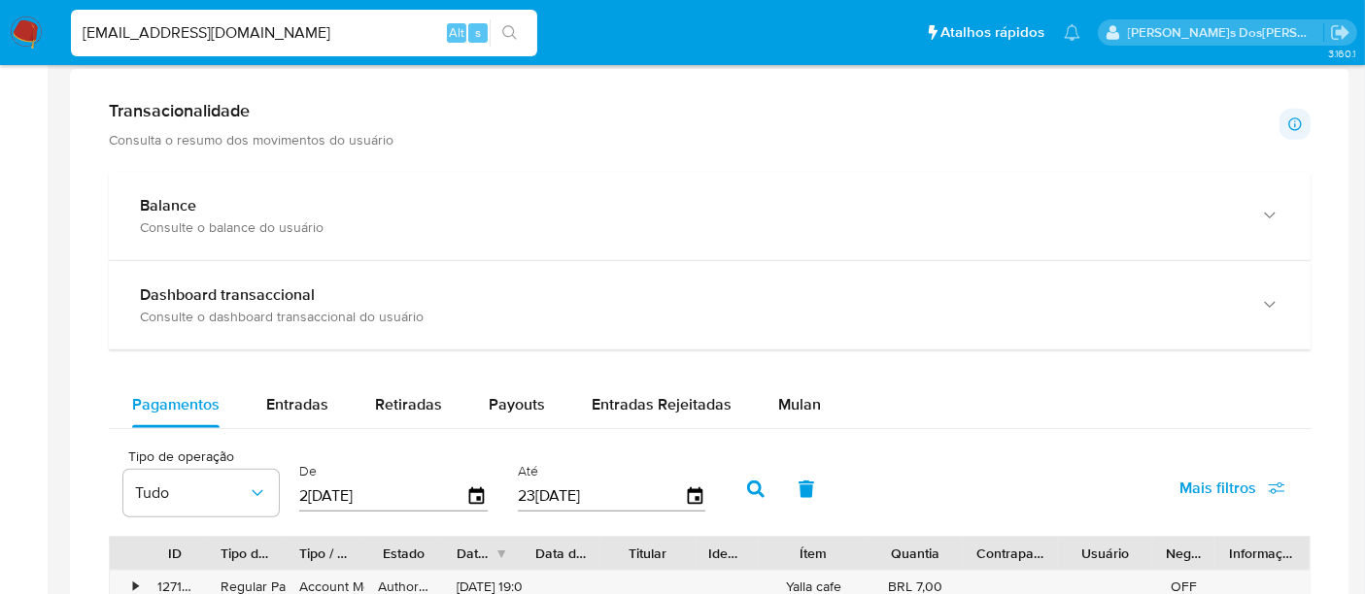
scroll to position [1079, 0]
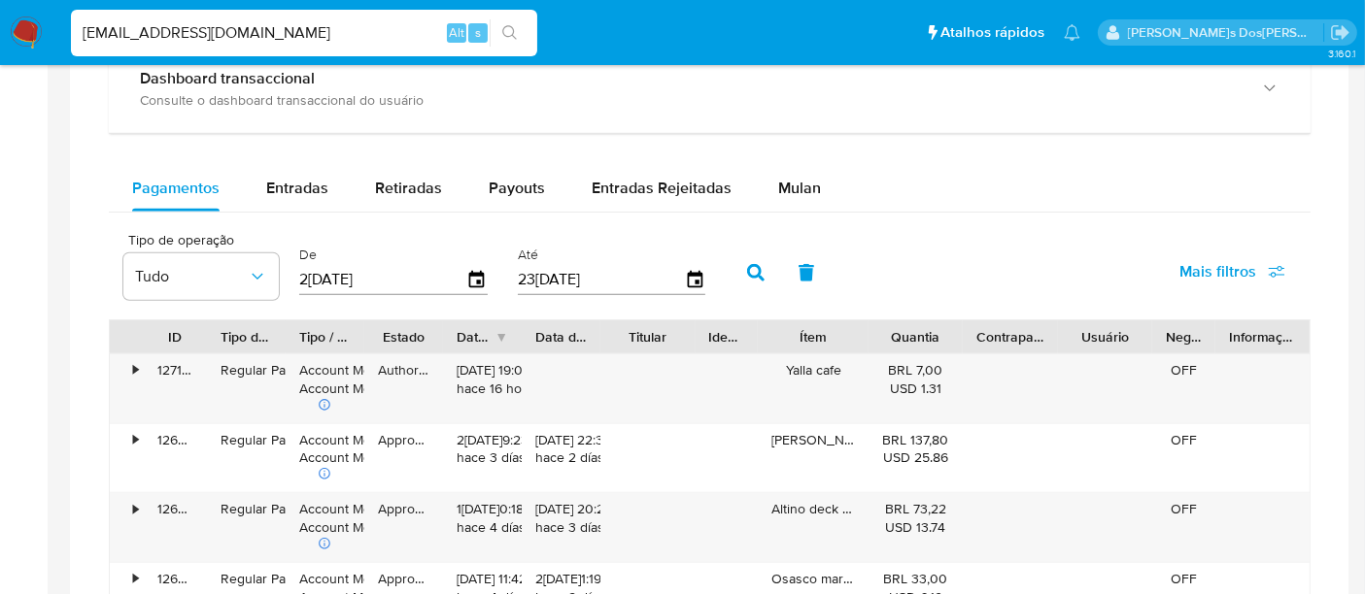
click at [317, 45] on input "renatolopesfilho1011@gmail.com" at bounding box center [304, 32] width 466 height 25
type input "simonelopes0610@gmail.com"
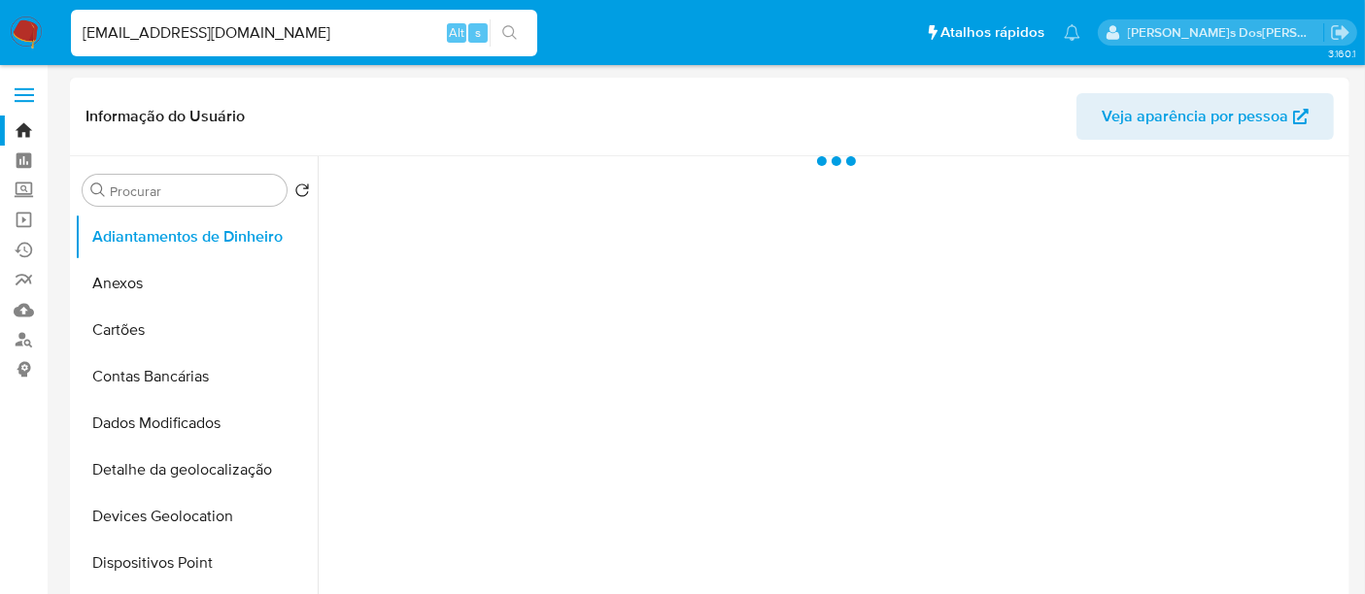
select select "10"
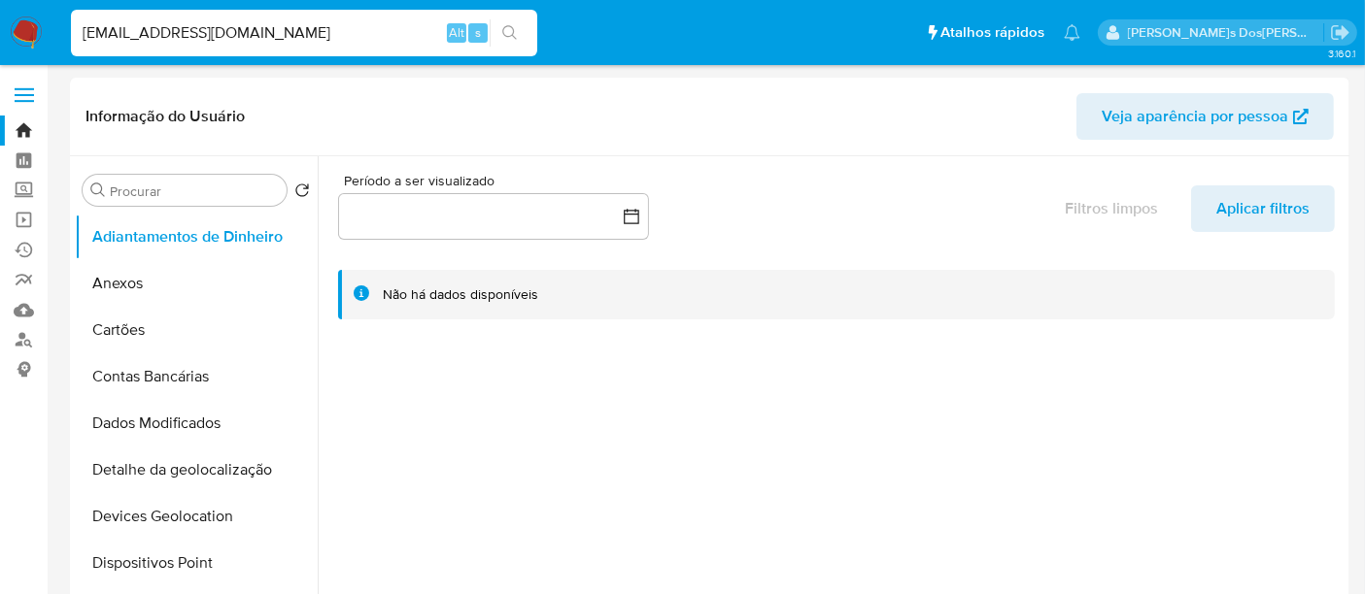
click at [181, 36] on input "simonelopes0610@gmail.com" at bounding box center [304, 32] width 466 height 25
click at [182, 35] on input "simonelopes0610@gmail.com" at bounding box center [304, 32] width 466 height 25
paste input "8dGmFVOpgsUjZGiFKz8R7YHa"
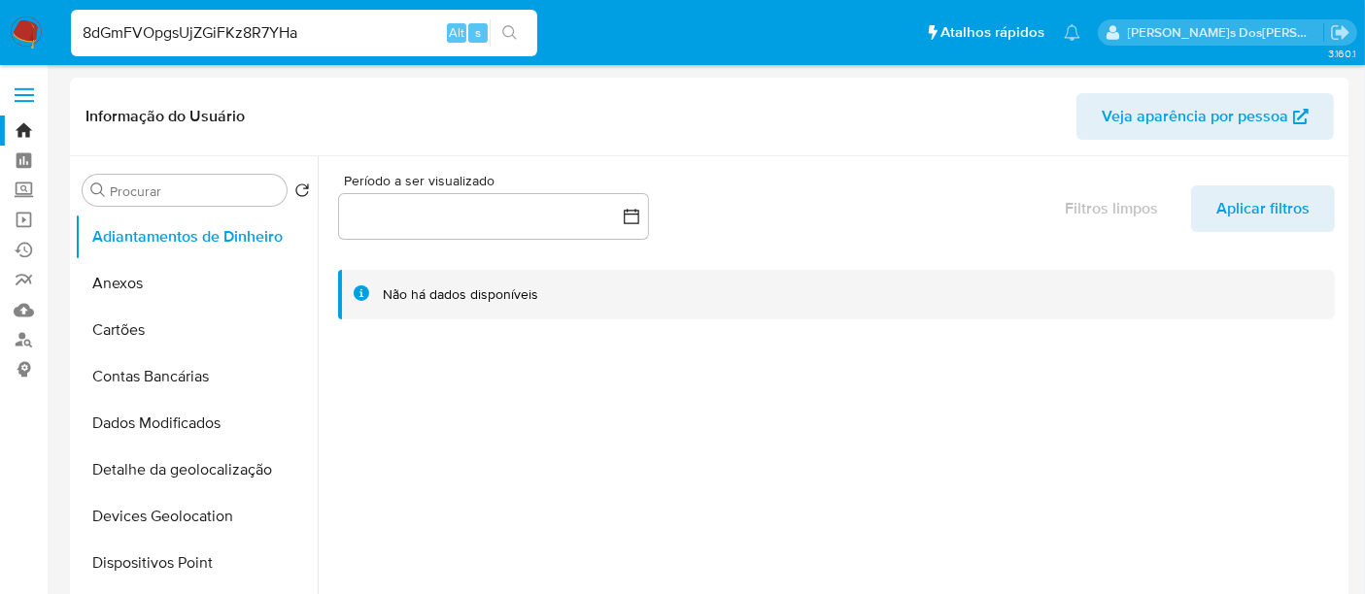
type input "8dGmFVOpgsUjZGiFKz8R7YHa"
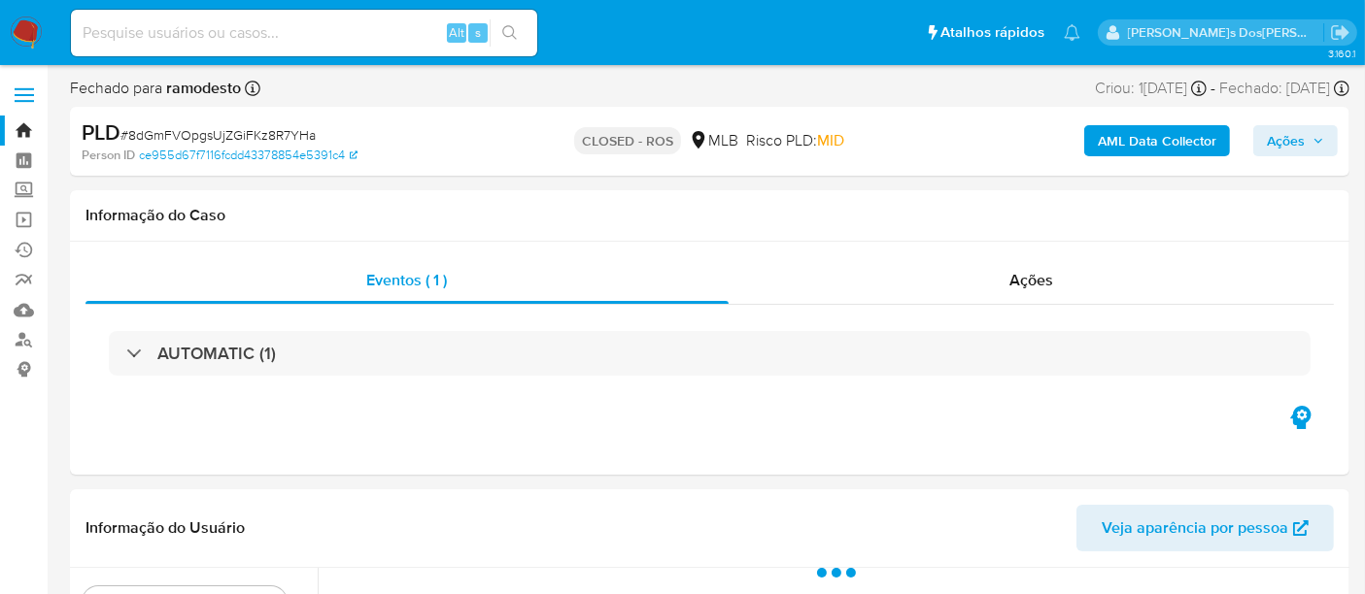
select select "10"
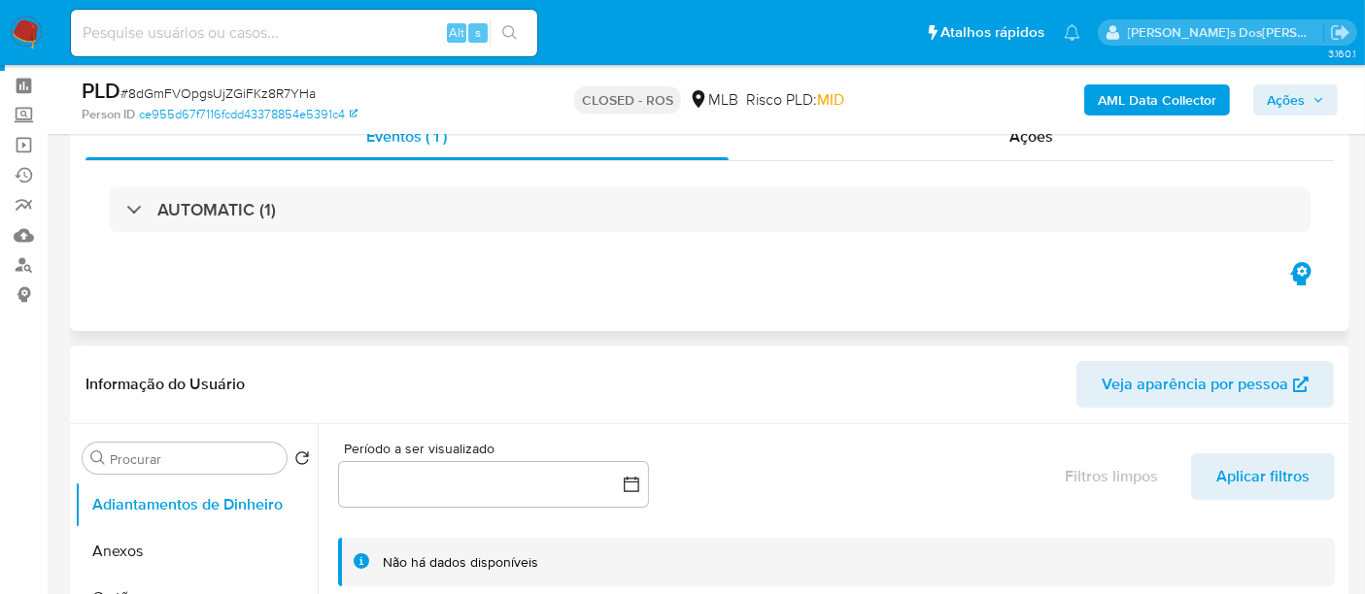
scroll to position [108, 0]
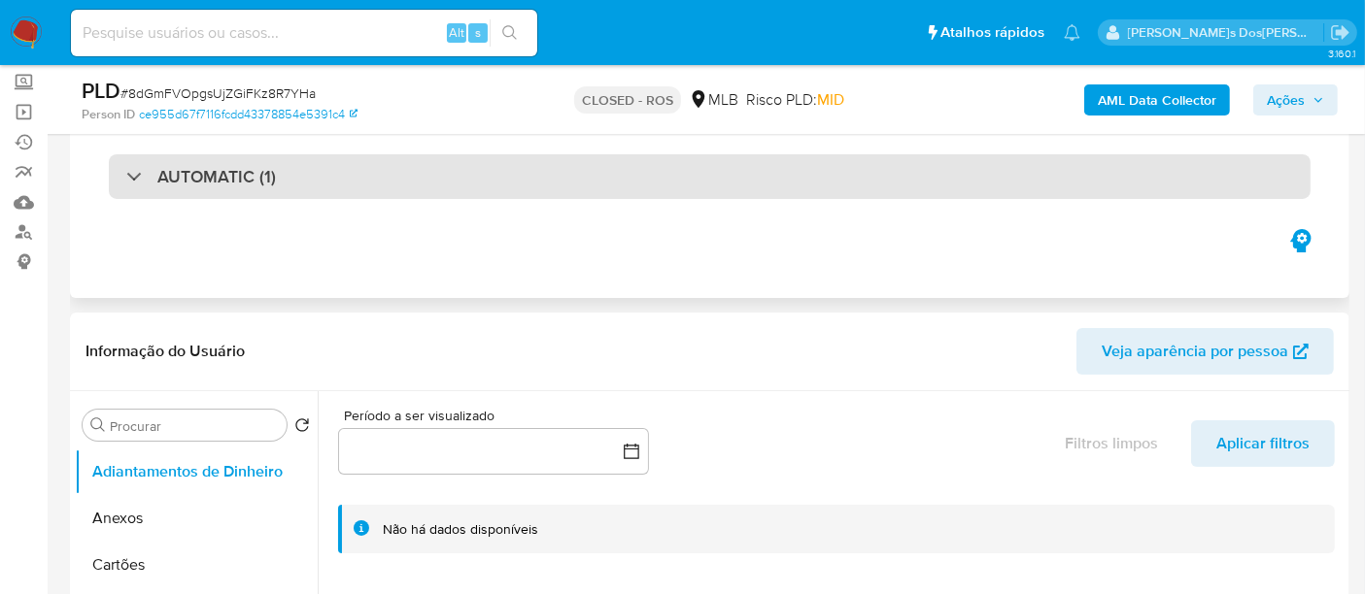
click at [525, 175] on div "AUTOMATIC (1)" at bounding box center [709, 176] width 1201 height 45
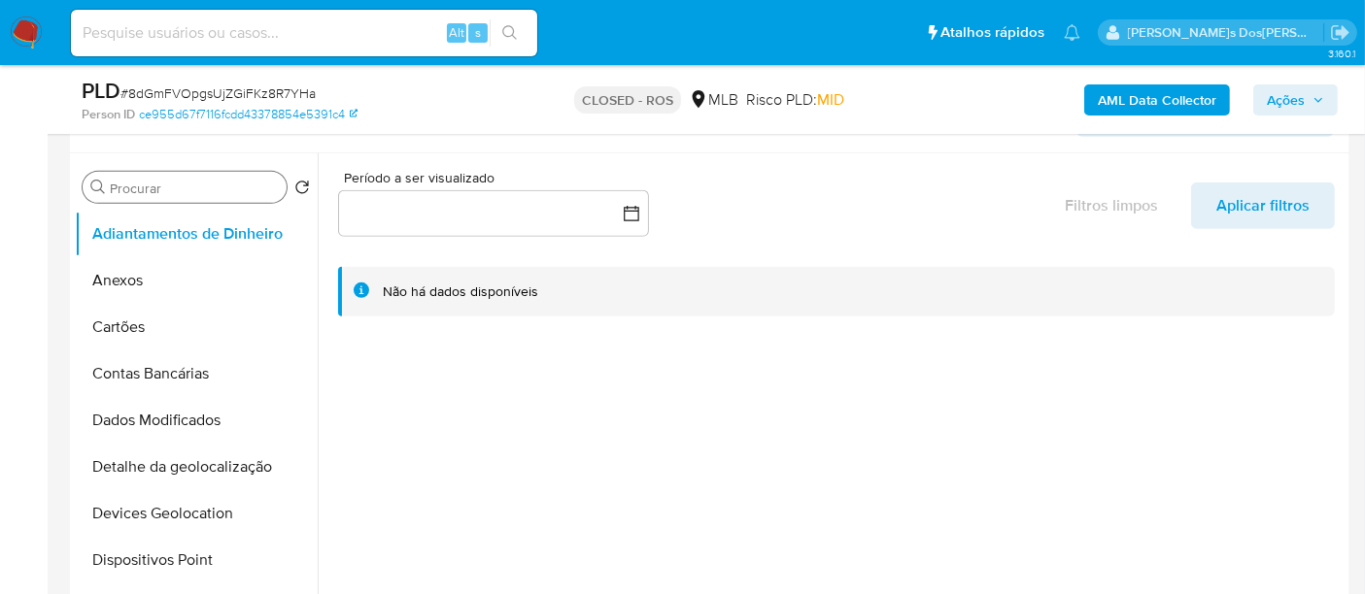
scroll to position [755, 0]
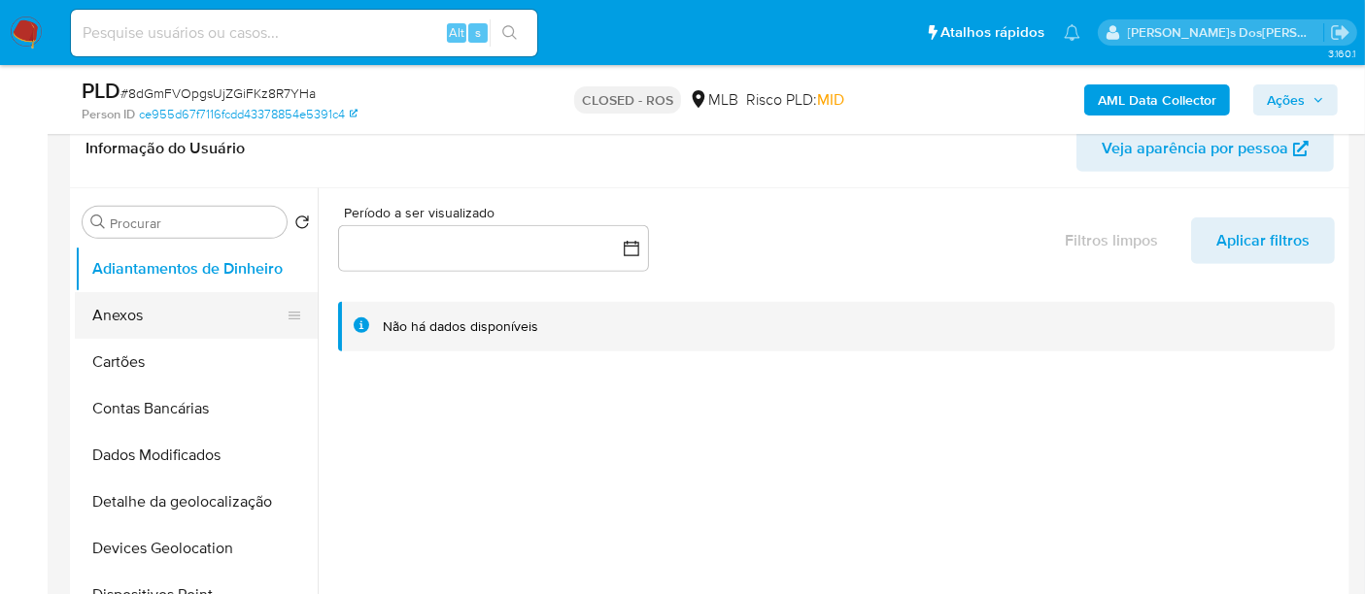
click at [138, 318] on button "Anexos" at bounding box center [188, 315] width 227 height 47
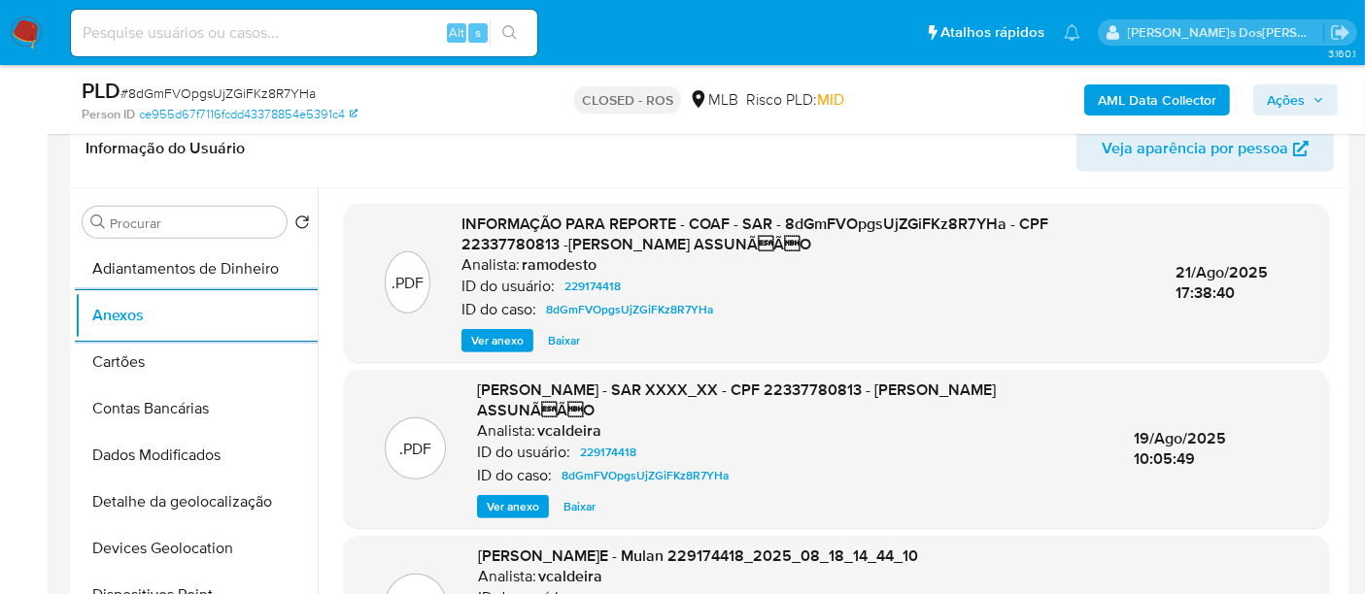
click at [497, 331] on span "Ver anexo" at bounding box center [497, 340] width 52 height 19
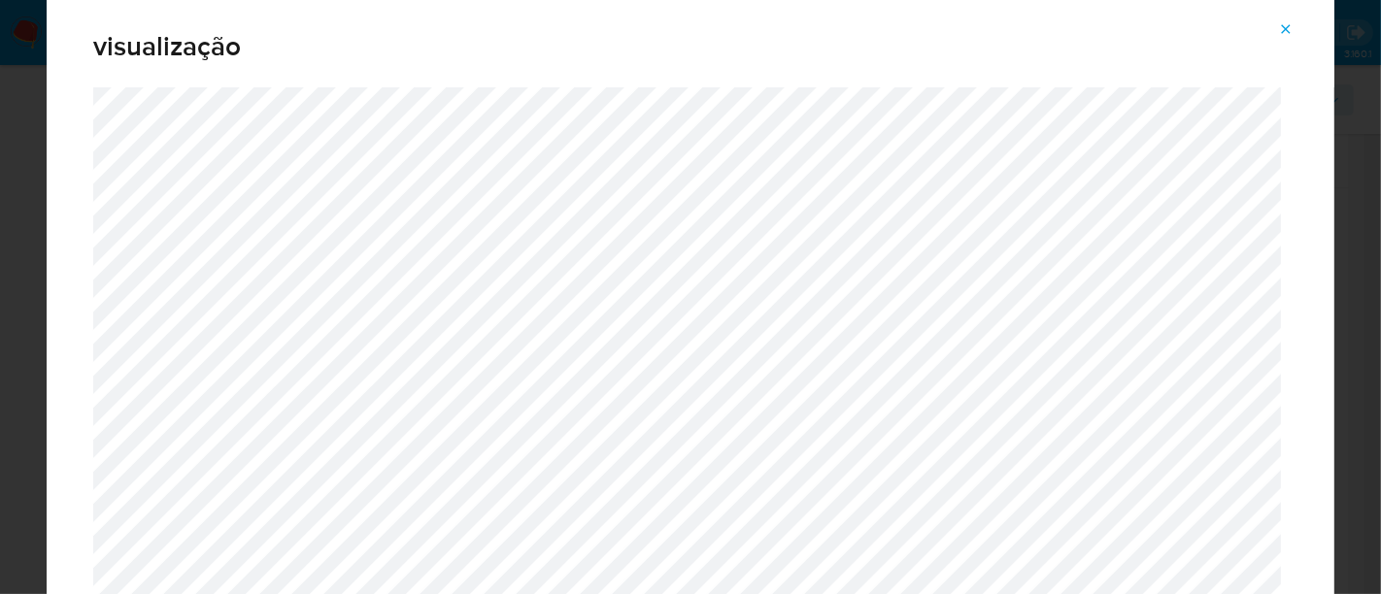
click at [1275, 31] on button "Attachment preview" at bounding box center [1285, 29] width 43 height 31
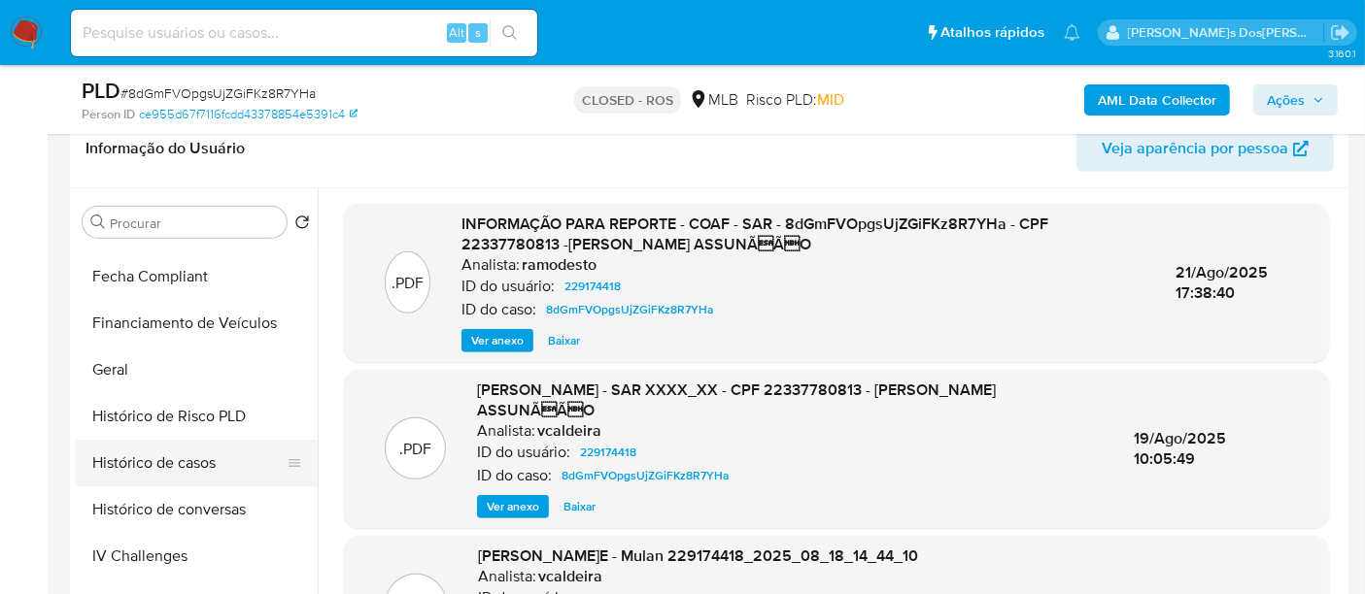
scroll to position [539, 0]
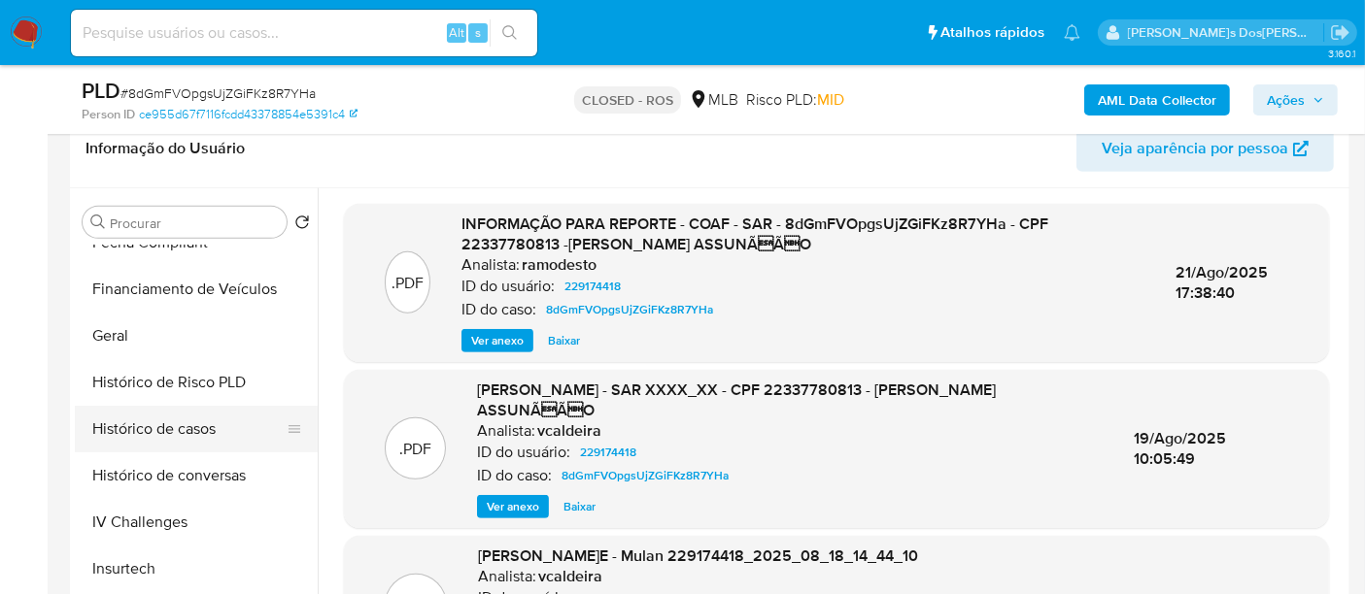
click at [144, 423] on button "Histórico de casos" at bounding box center [188, 429] width 227 height 47
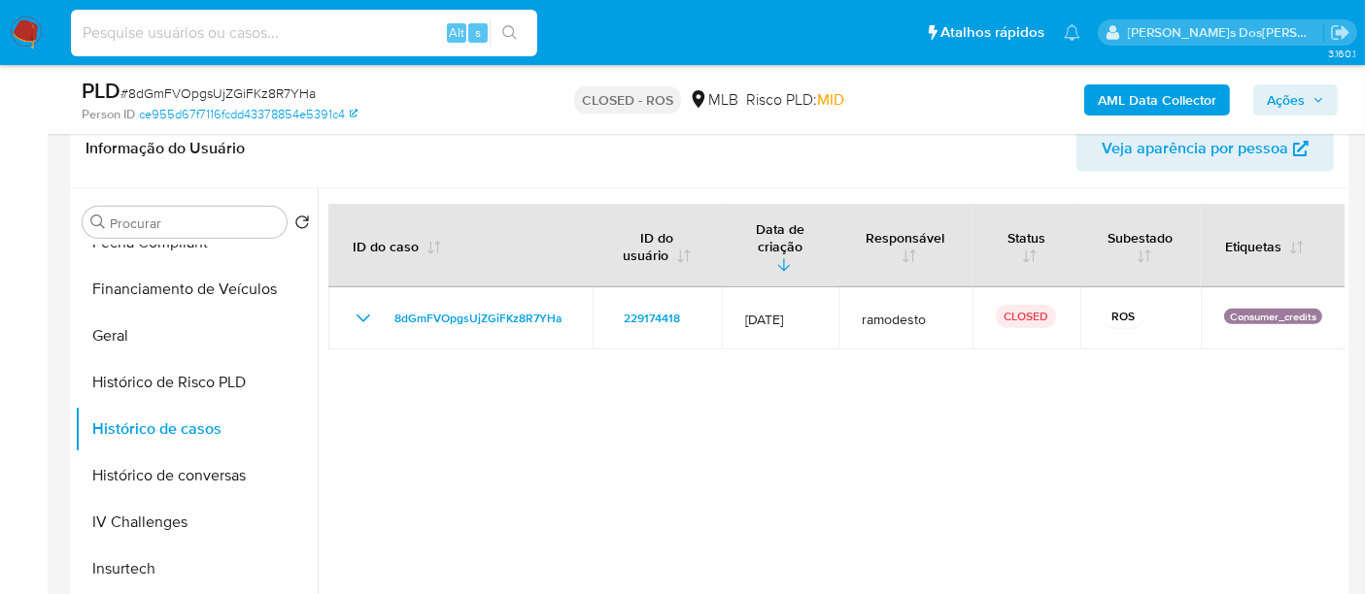
click at [309, 31] on input at bounding box center [304, 32] width 466 height 25
paste input "uIosUXFCPrFNFhRMRsTCNE7p"
type input "uIosUXFCPrFNFhRMRsTCNE7p"
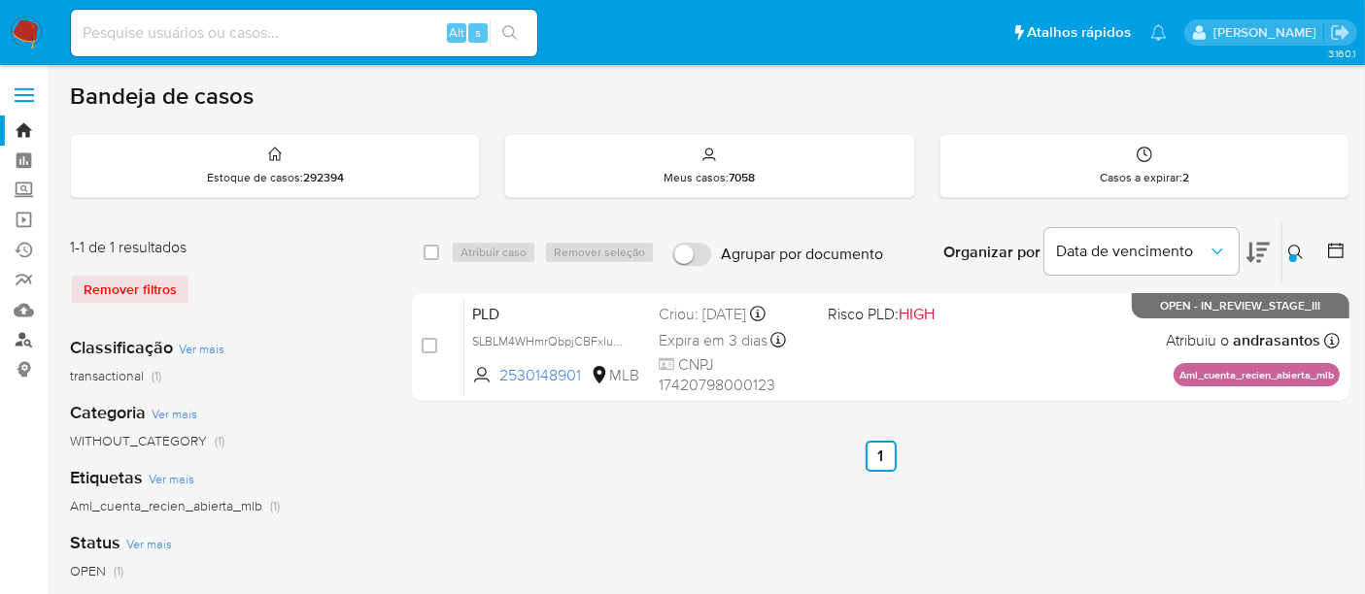
drag, startPoint x: 21, startPoint y: 342, endPoint x: 43, endPoint y: 342, distance: 21.4
click at [21, 342] on link "Localizador de pessoas" at bounding box center [115, 340] width 231 height 30
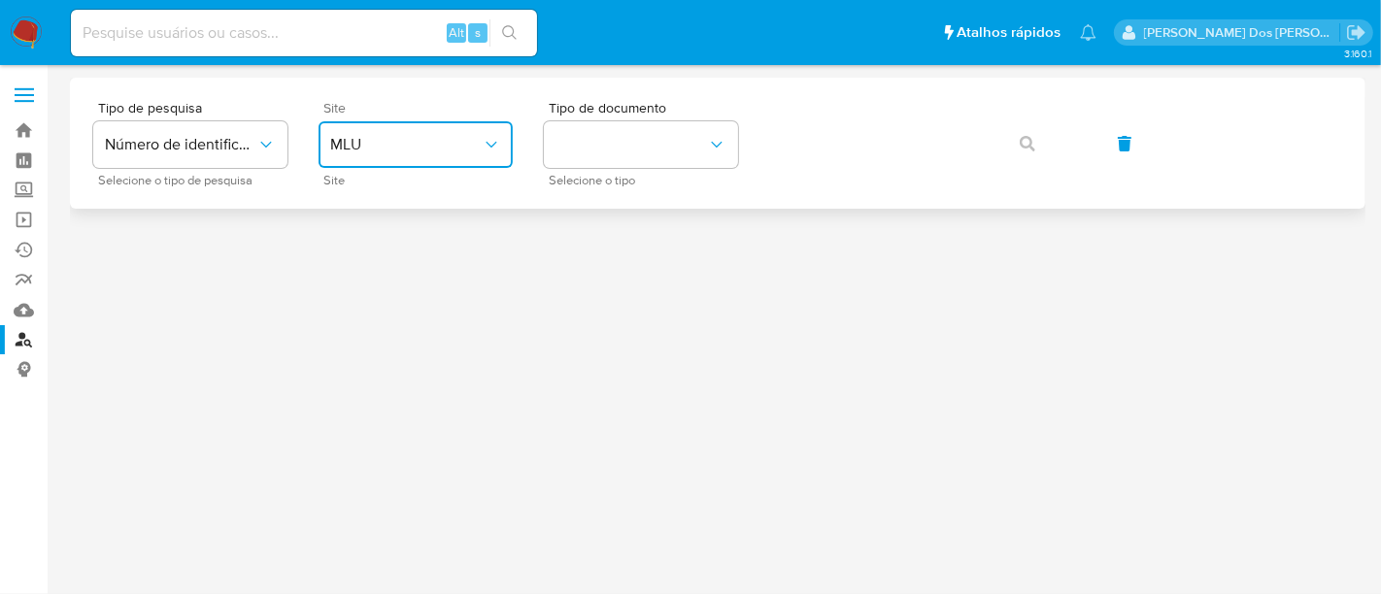
click at [401, 155] on button "MLU" at bounding box center [416, 144] width 194 height 47
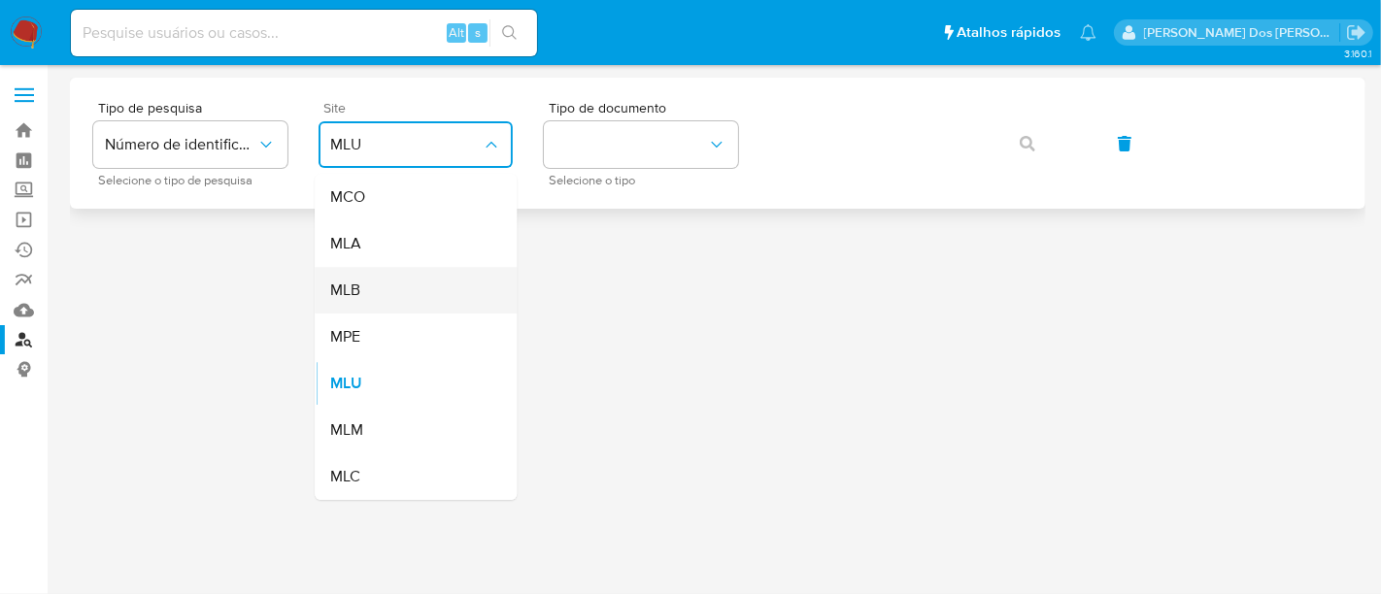
click at [385, 298] on div "MLB" at bounding box center [409, 290] width 159 height 47
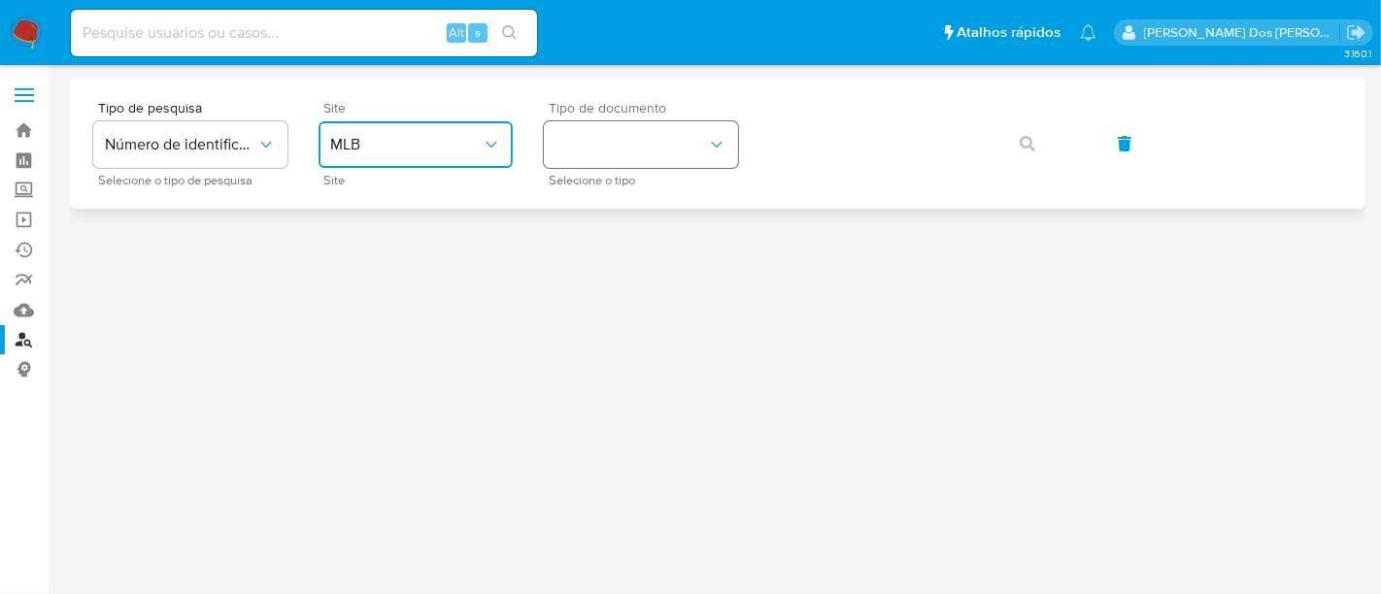
click at [624, 148] on button "identificationType" at bounding box center [641, 144] width 194 height 47
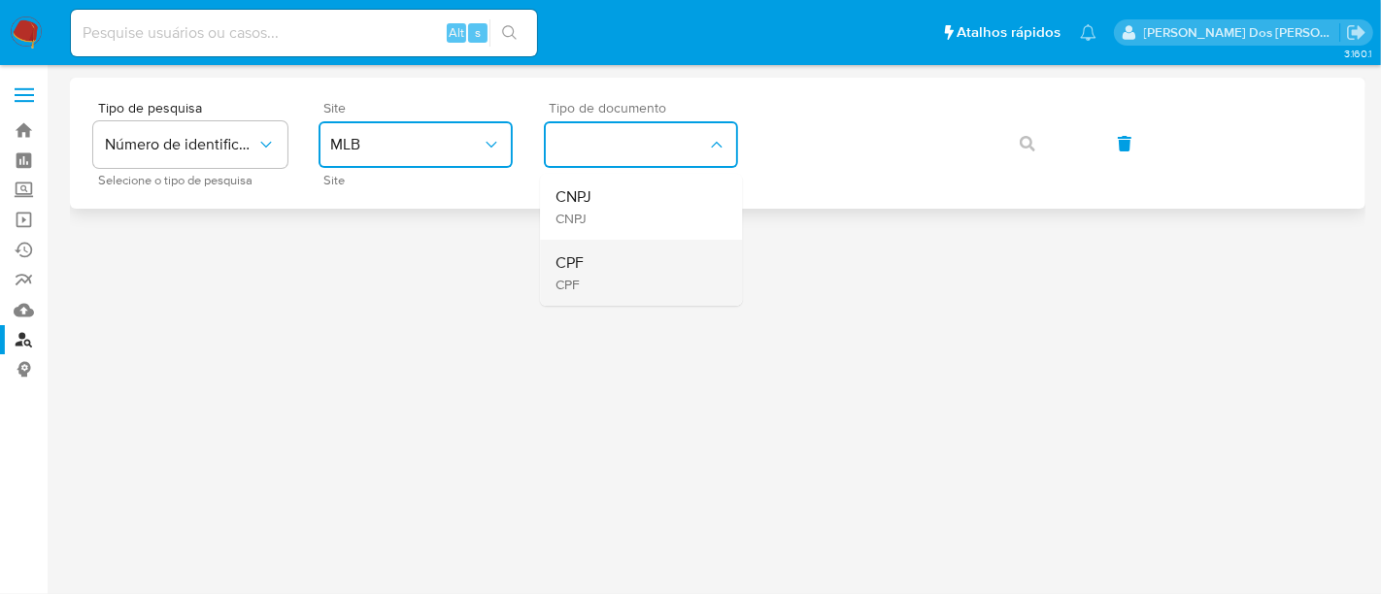
click at [590, 266] on div "CPF CPF" at bounding box center [635, 273] width 159 height 66
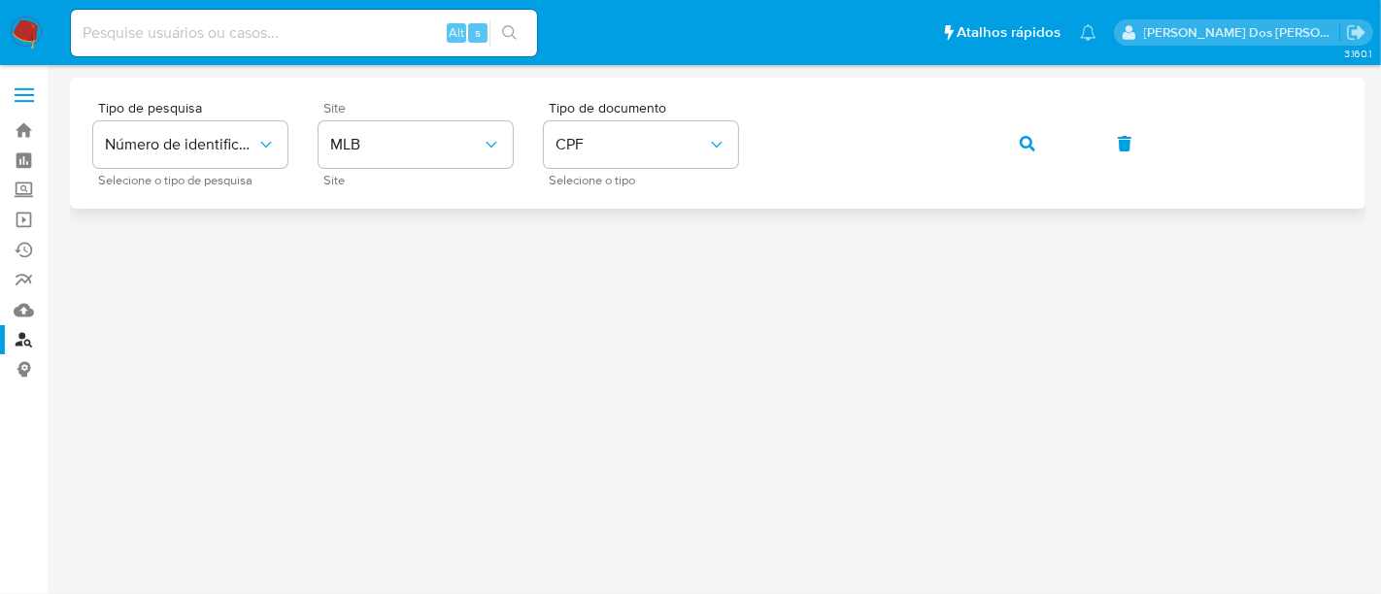
click at [1028, 148] on icon "button" at bounding box center [1028, 144] width 16 height 16
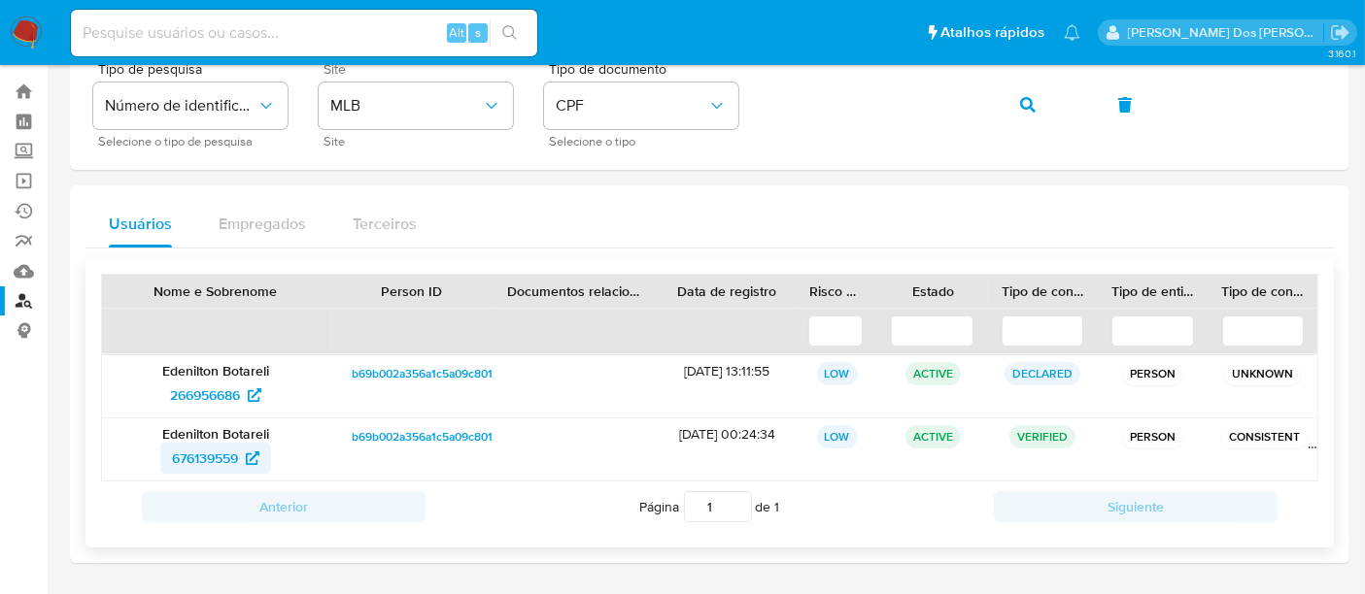
scroll to position [102, 0]
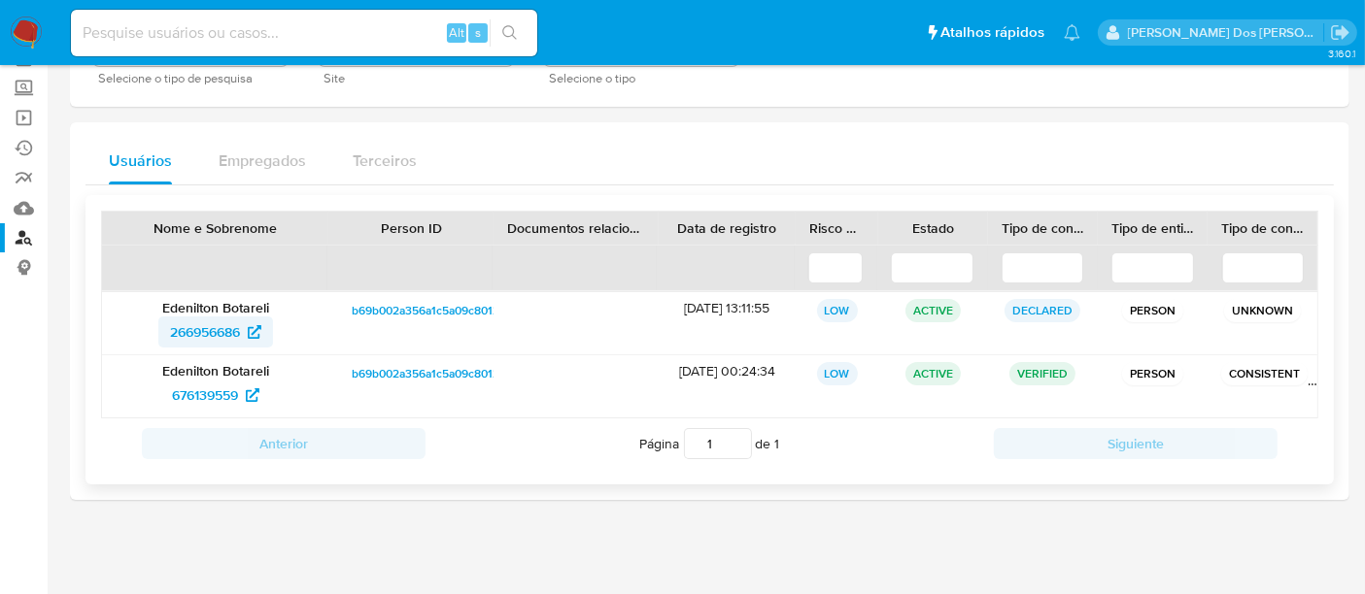
click at [222, 320] on span "266956686" at bounding box center [205, 332] width 70 height 31
click at [194, 398] on span "676139559" at bounding box center [205, 395] width 66 height 31
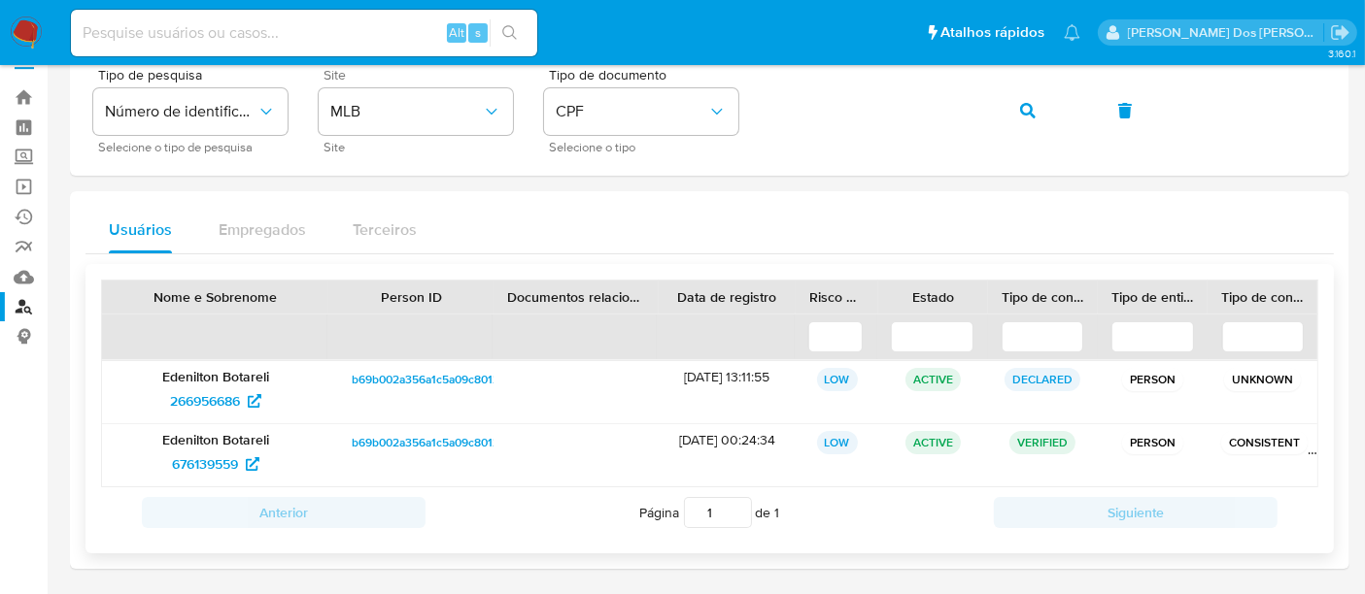
scroll to position [0, 0]
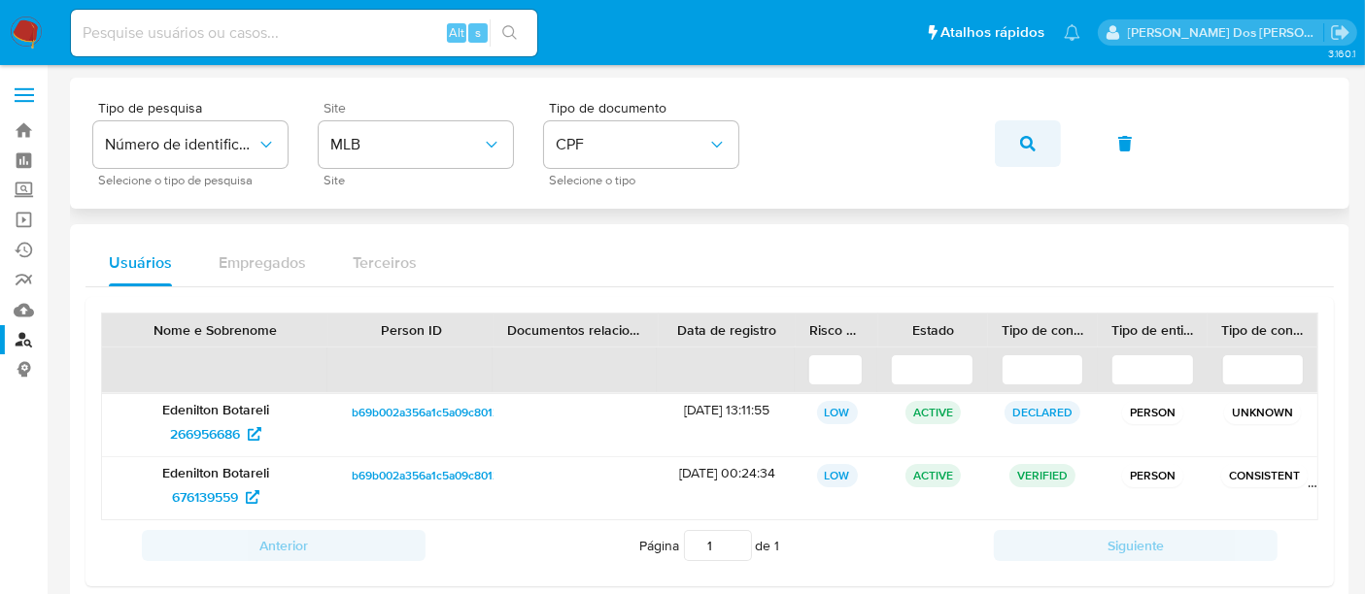
click at [1021, 145] on icon "button" at bounding box center [1028, 144] width 16 height 16
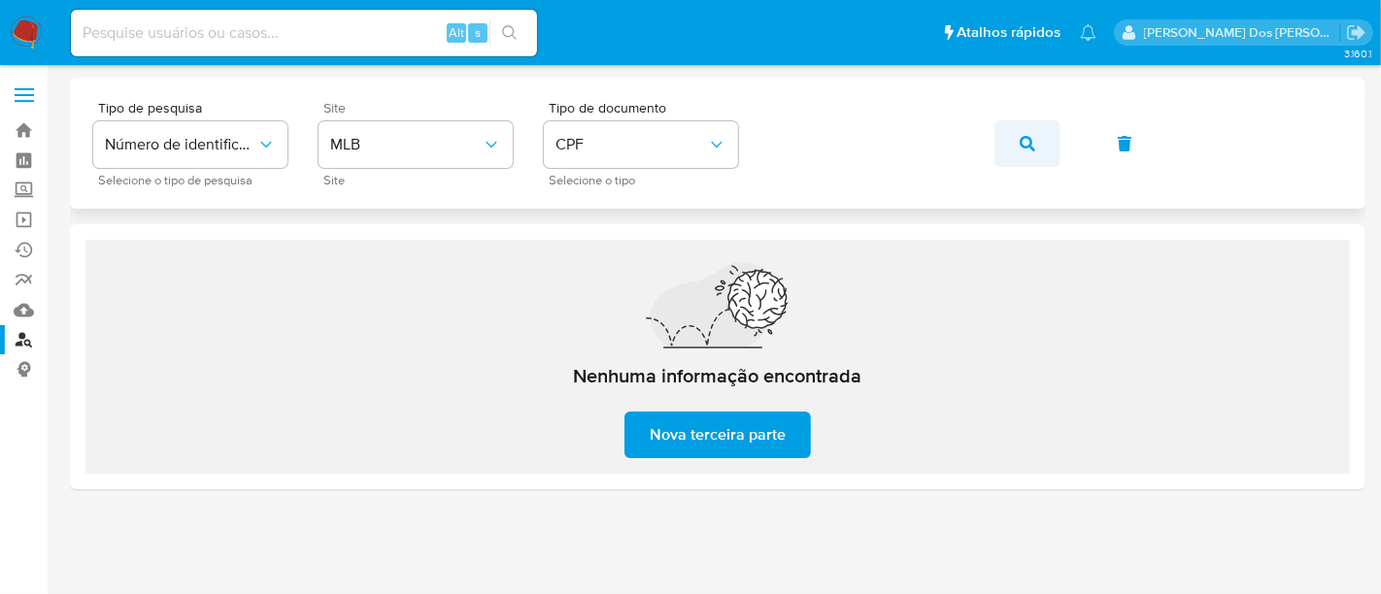
click at [1029, 151] on icon "button" at bounding box center [1028, 144] width 16 height 16
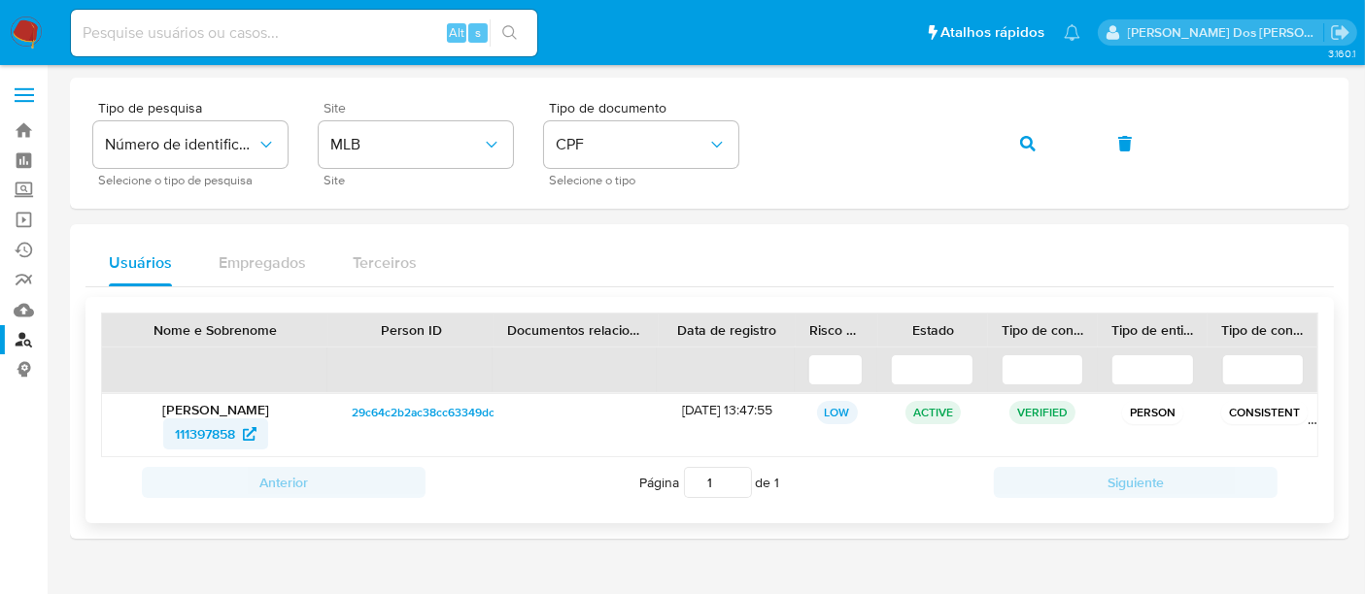
click at [225, 431] on span "111397858" at bounding box center [205, 434] width 60 height 31
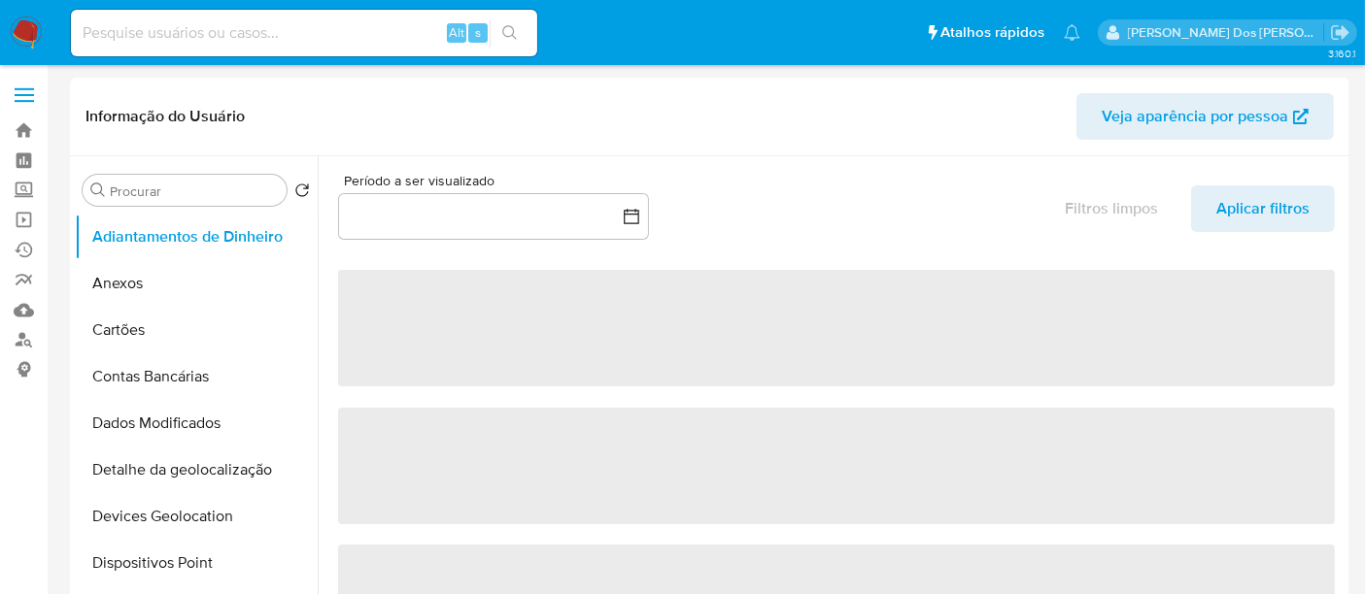
select select "10"
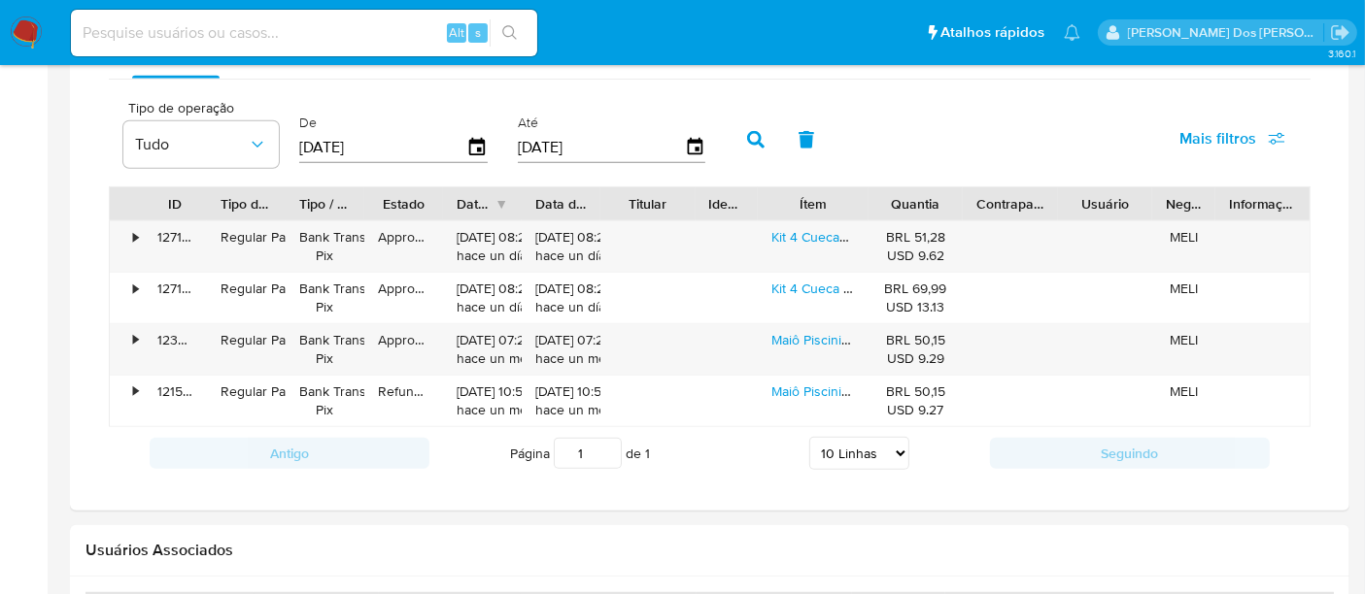
scroll to position [1402, 0]
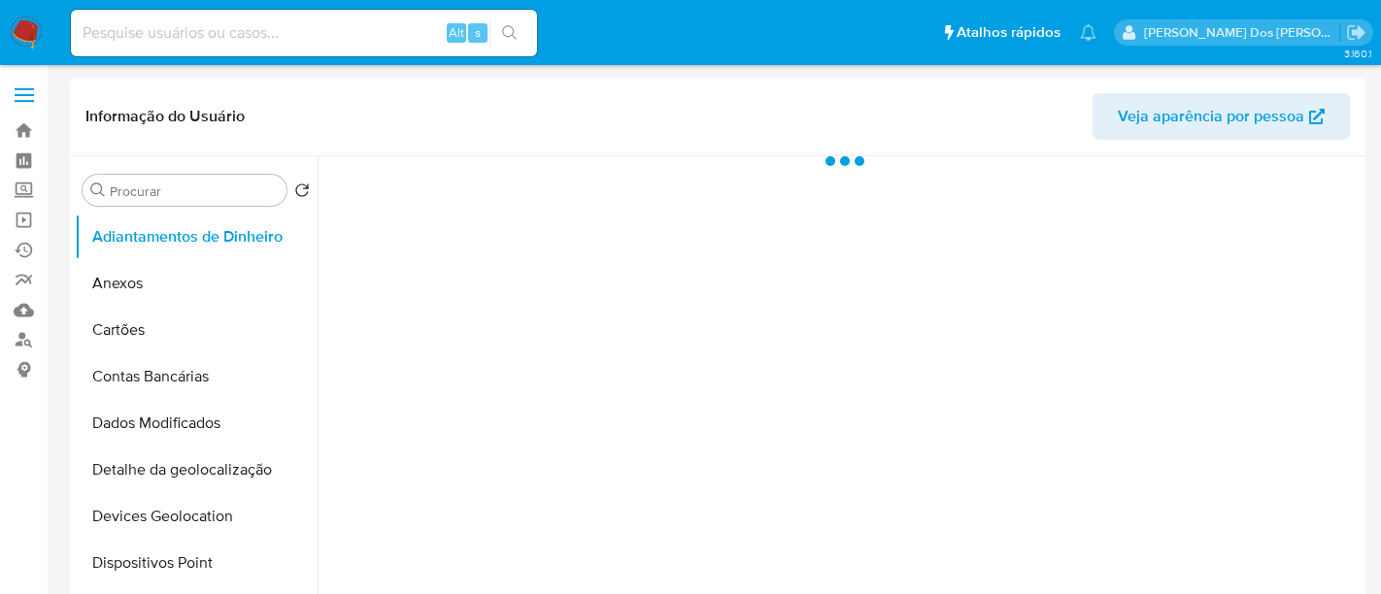
select select "10"
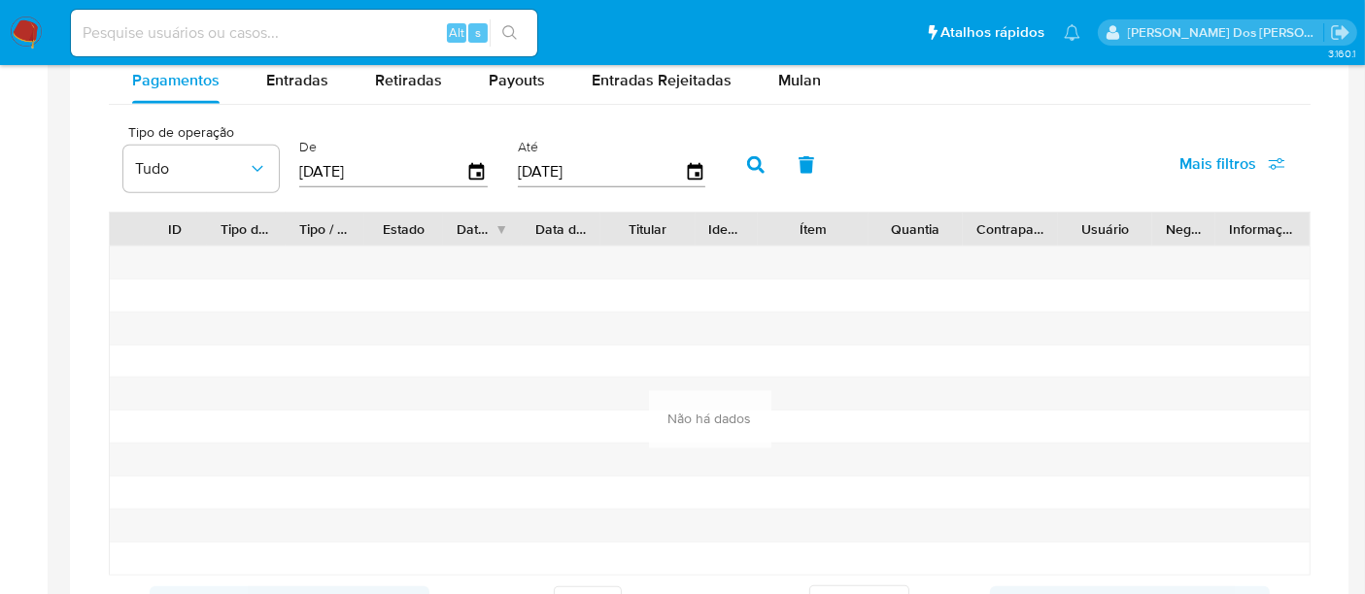
scroll to position [647, 0]
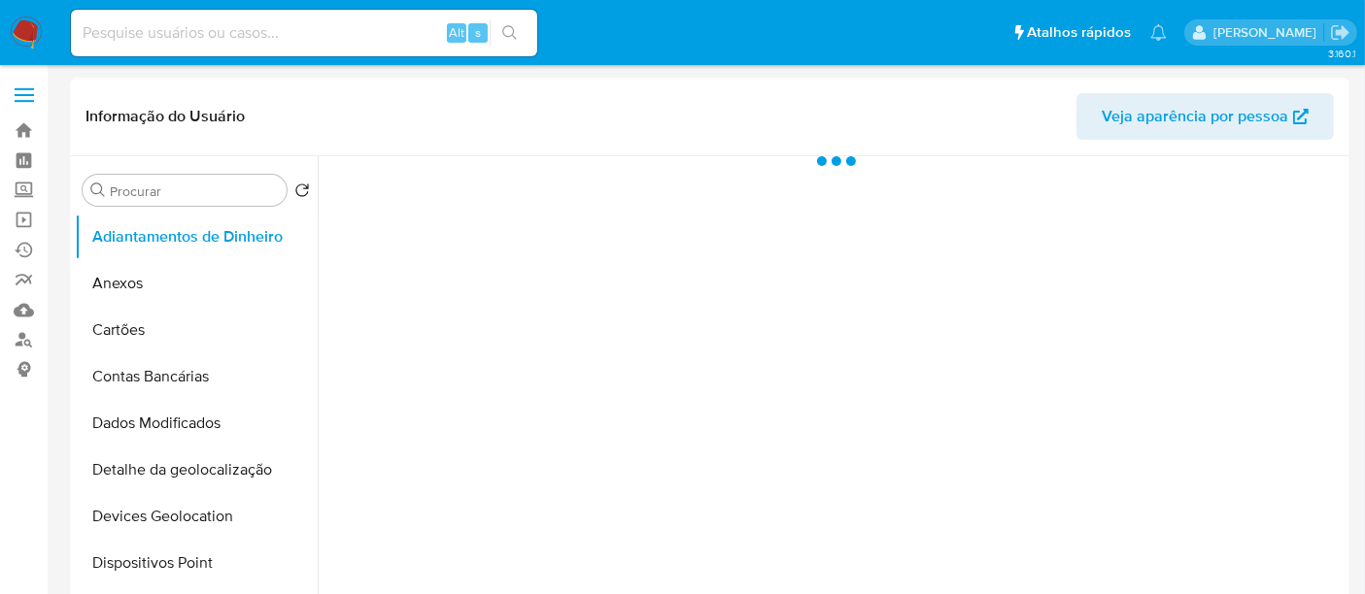
select select "10"
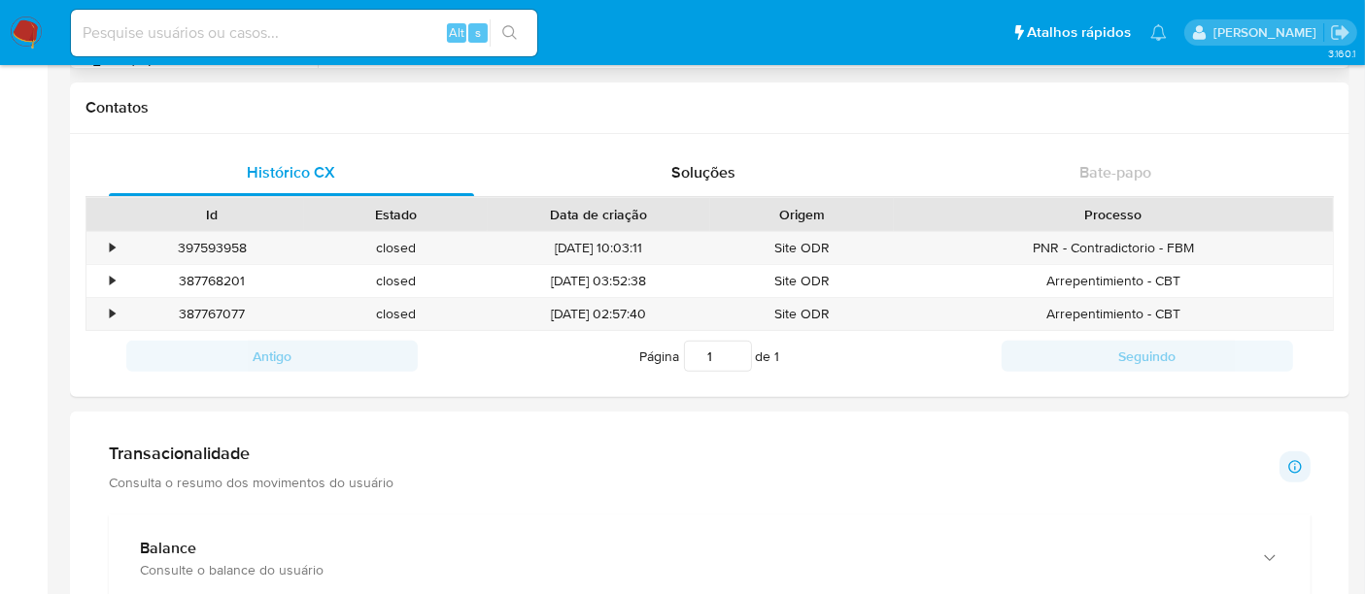
scroll to position [539, 0]
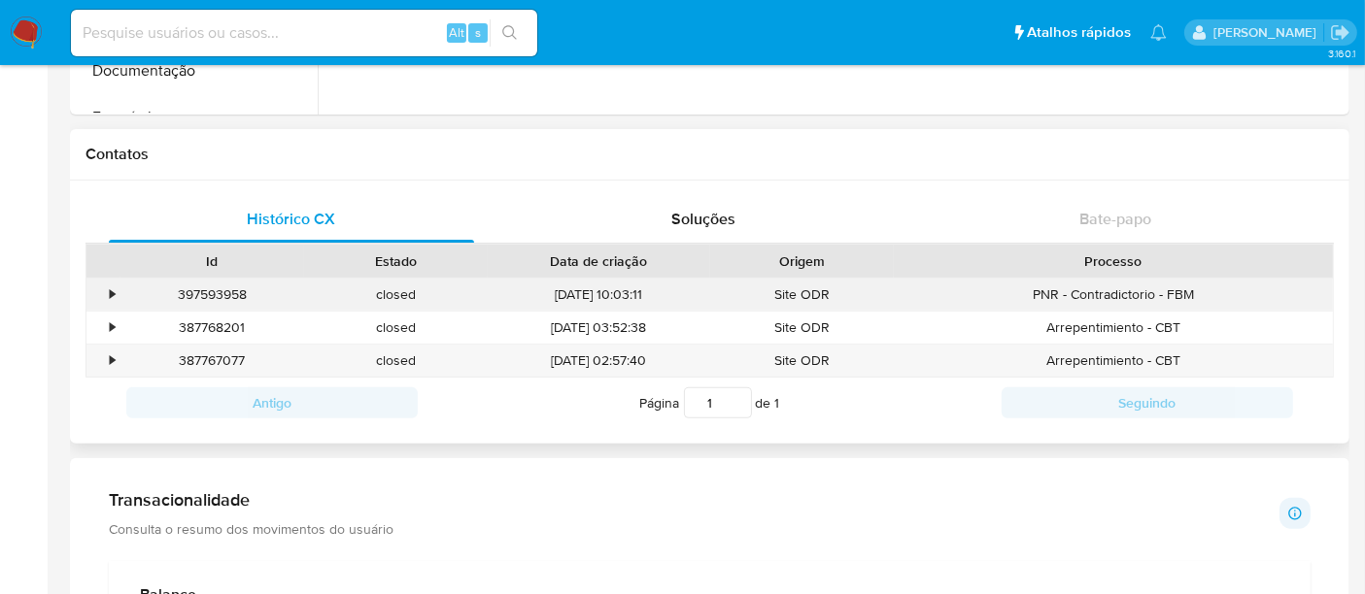
click at [111, 289] on div "•" at bounding box center [112, 295] width 5 height 18
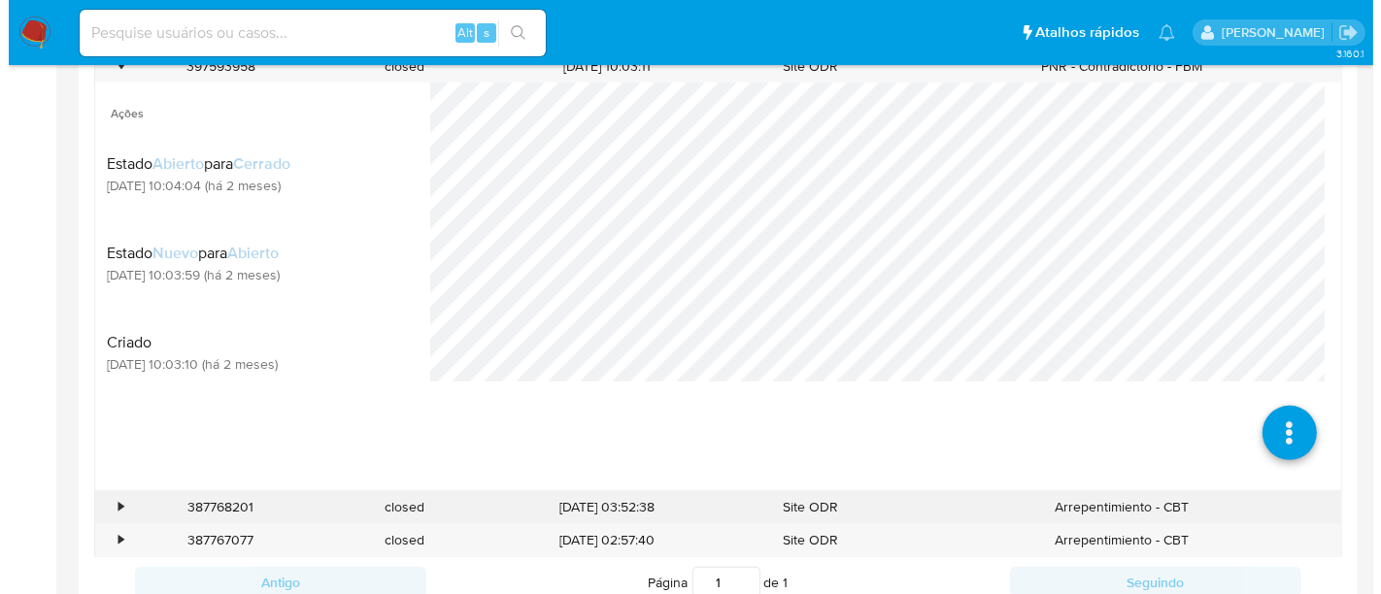
scroll to position [862, 0]
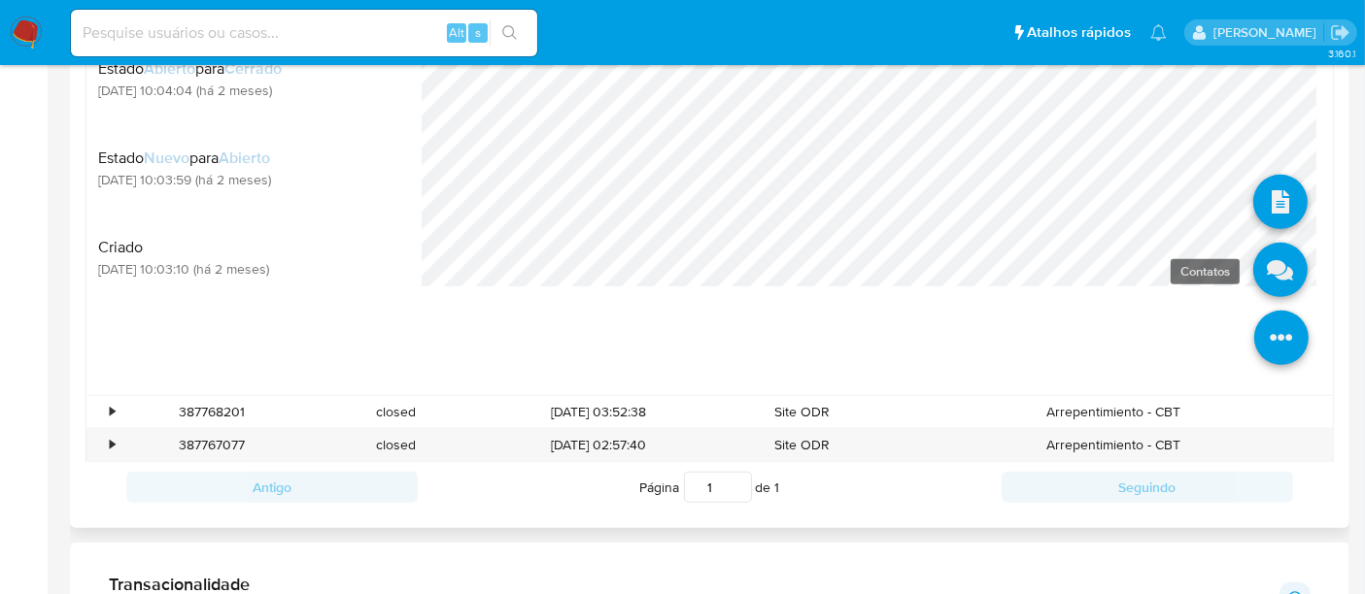
click at [1259, 265] on link at bounding box center [1280, 270] width 54 height 54
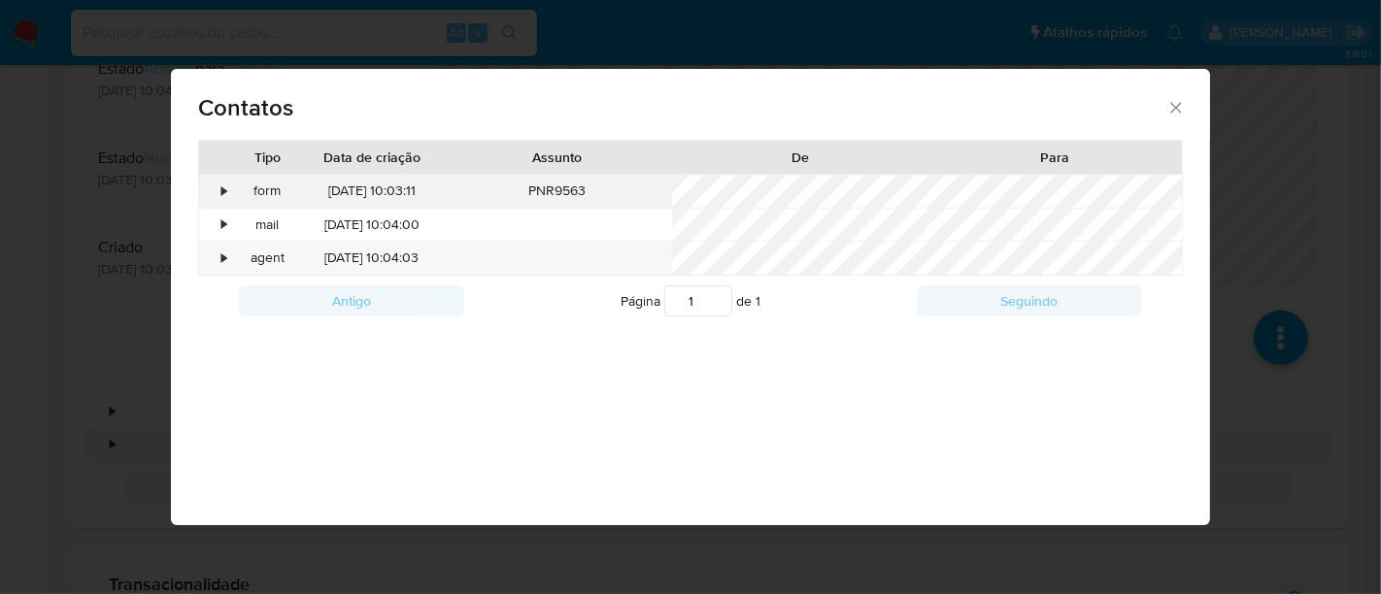
click at [217, 196] on div "•" at bounding box center [216, 191] width 34 height 33
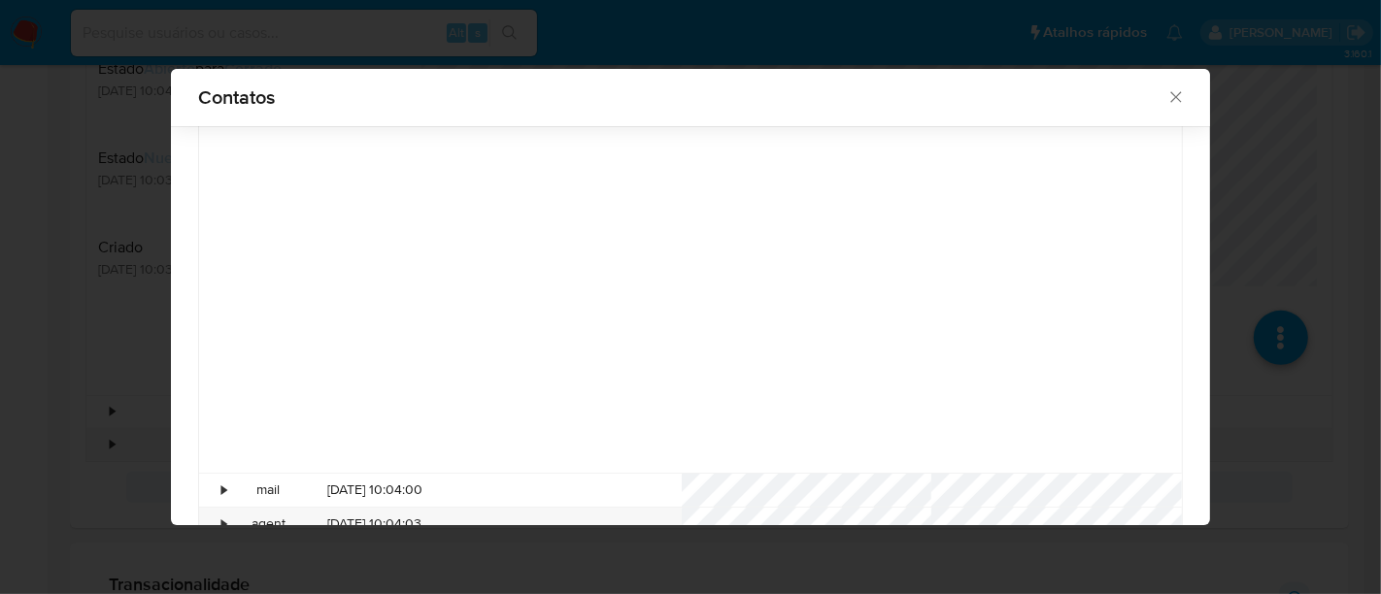
scroll to position [197, 0]
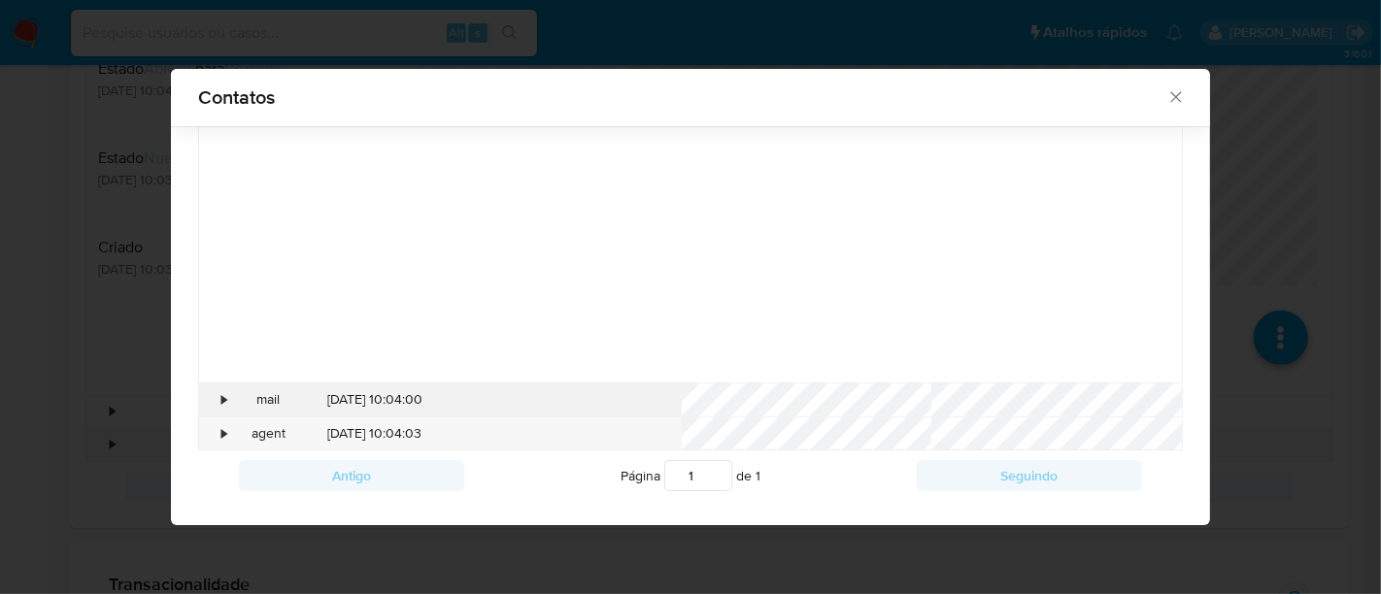
click at [222, 400] on div "•" at bounding box center [224, 399] width 5 height 19
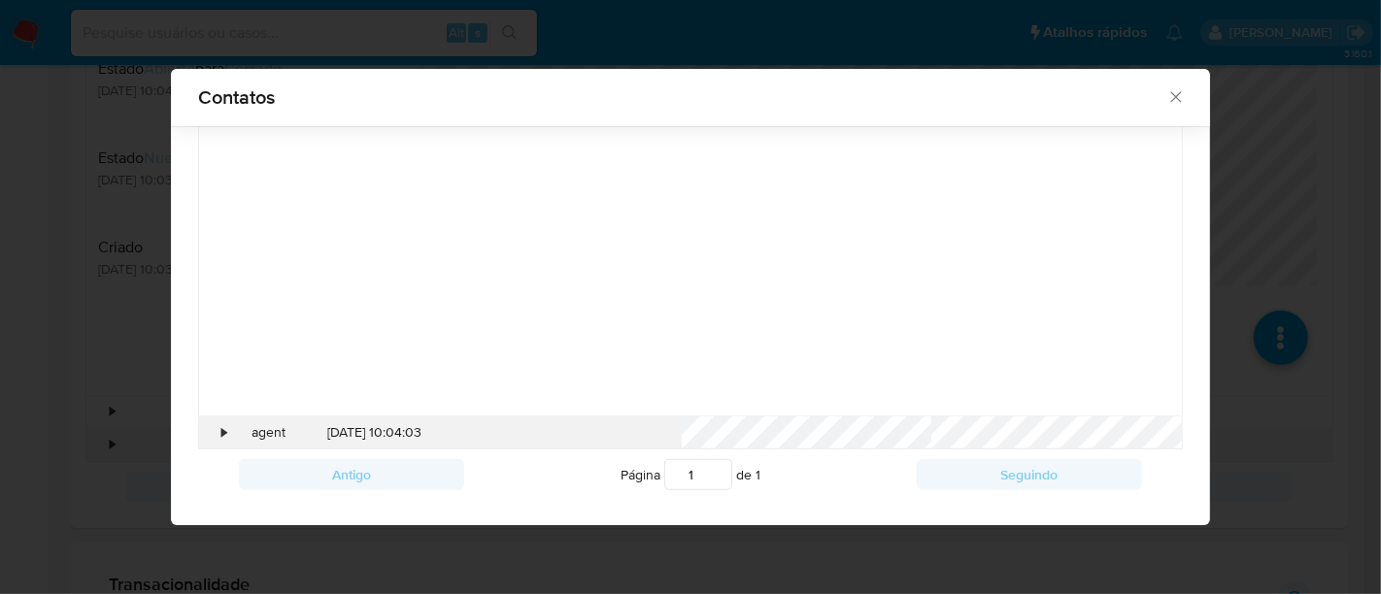
click at [219, 423] on div "•" at bounding box center [216, 433] width 34 height 33
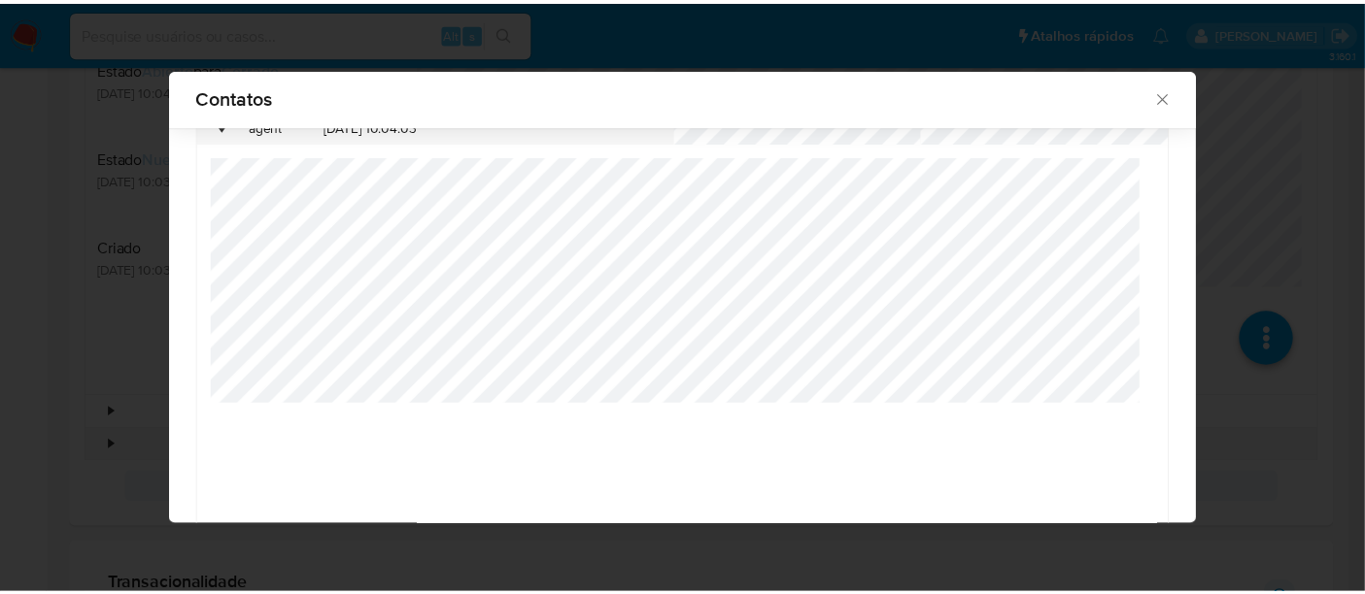
scroll to position [755, 0]
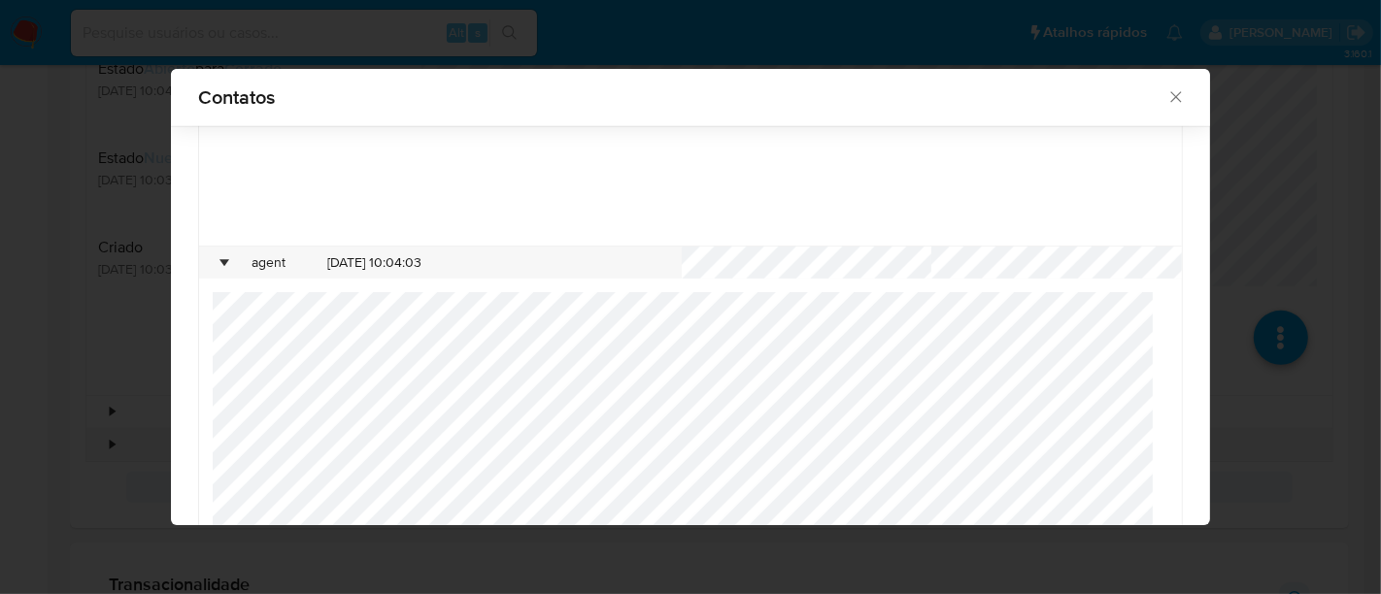
click at [1166, 92] on icon "close" at bounding box center [1175, 96] width 19 height 19
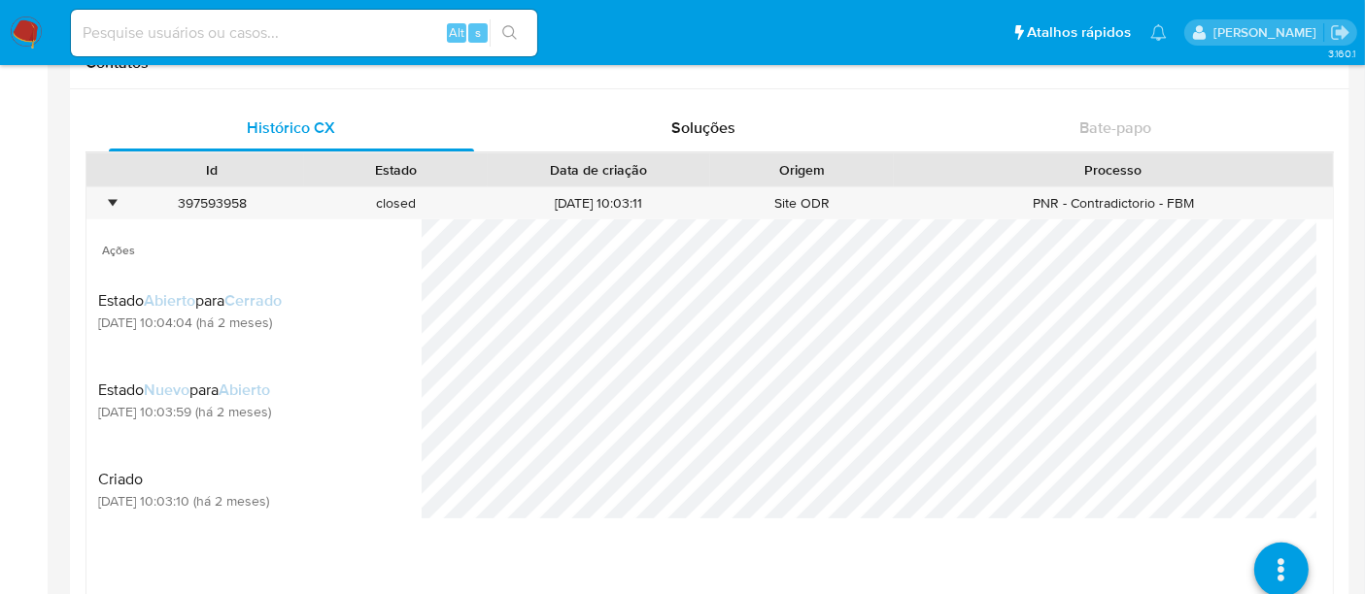
scroll to position [539, 0]
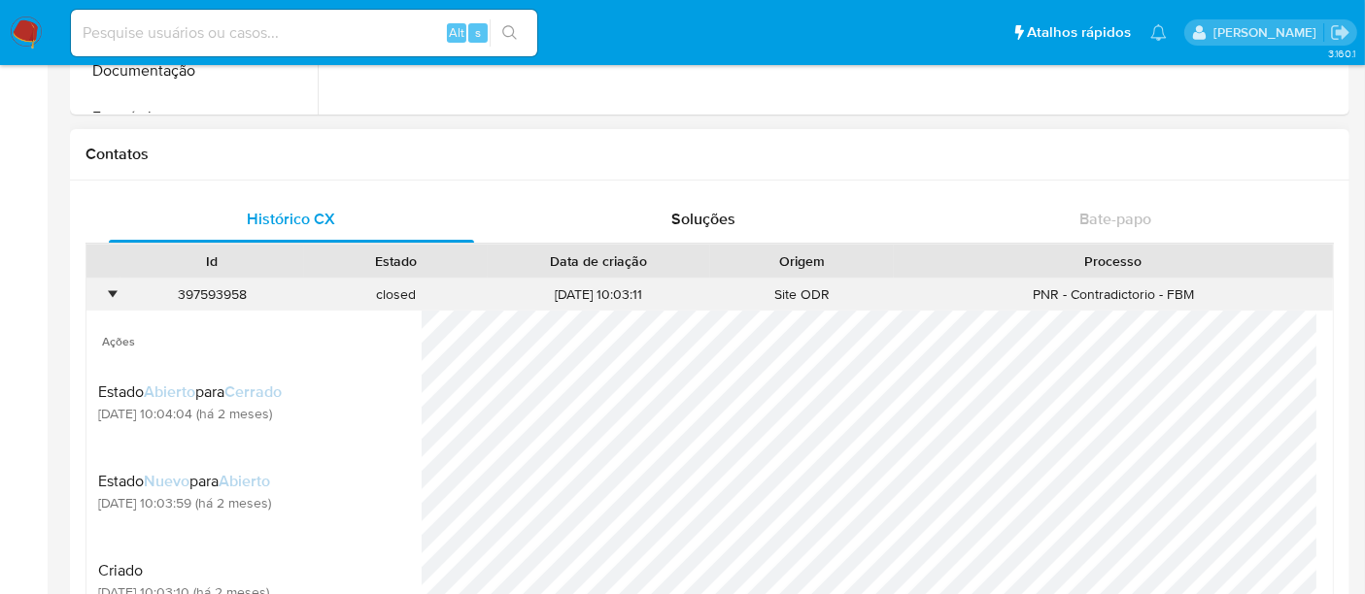
click at [110, 291] on div "•" at bounding box center [112, 295] width 5 height 18
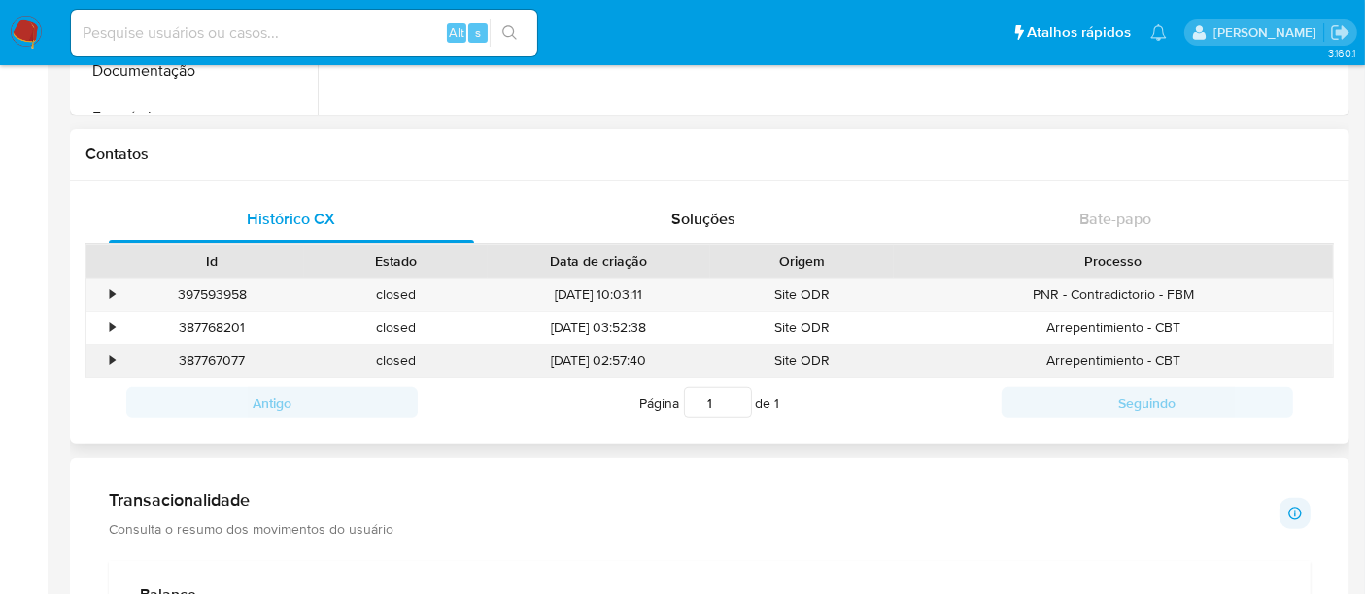
click at [104, 359] on div "•" at bounding box center [103, 361] width 34 height 32
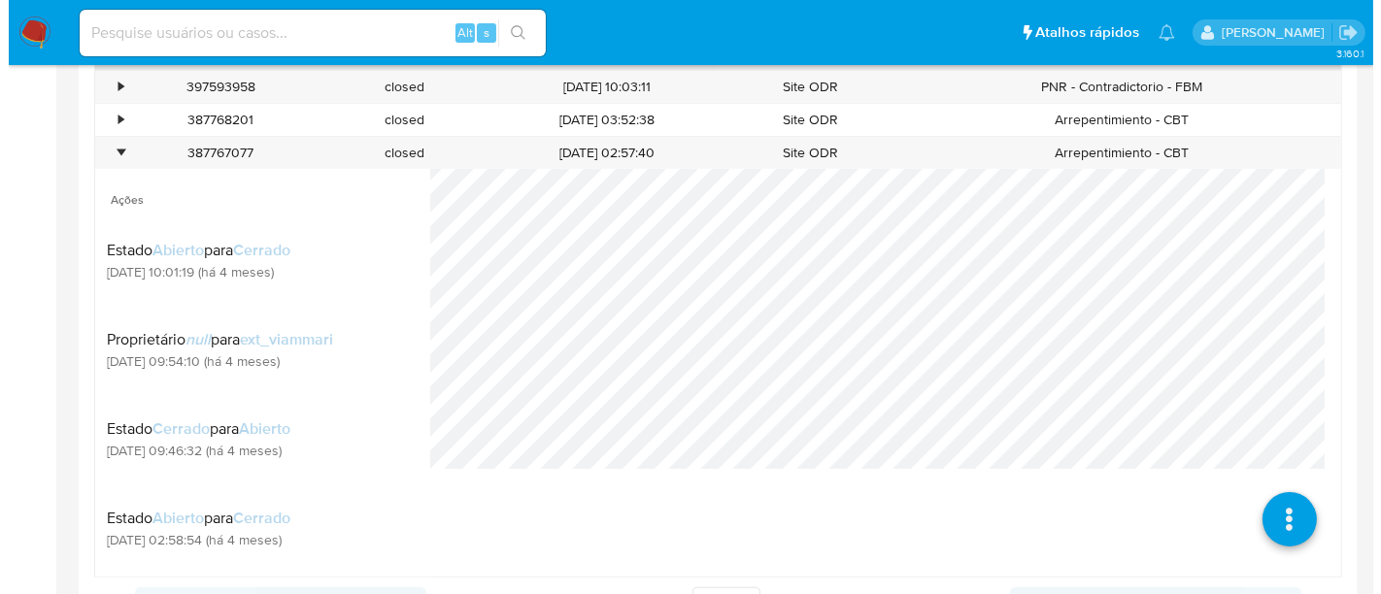
scroll to position [862, 0]
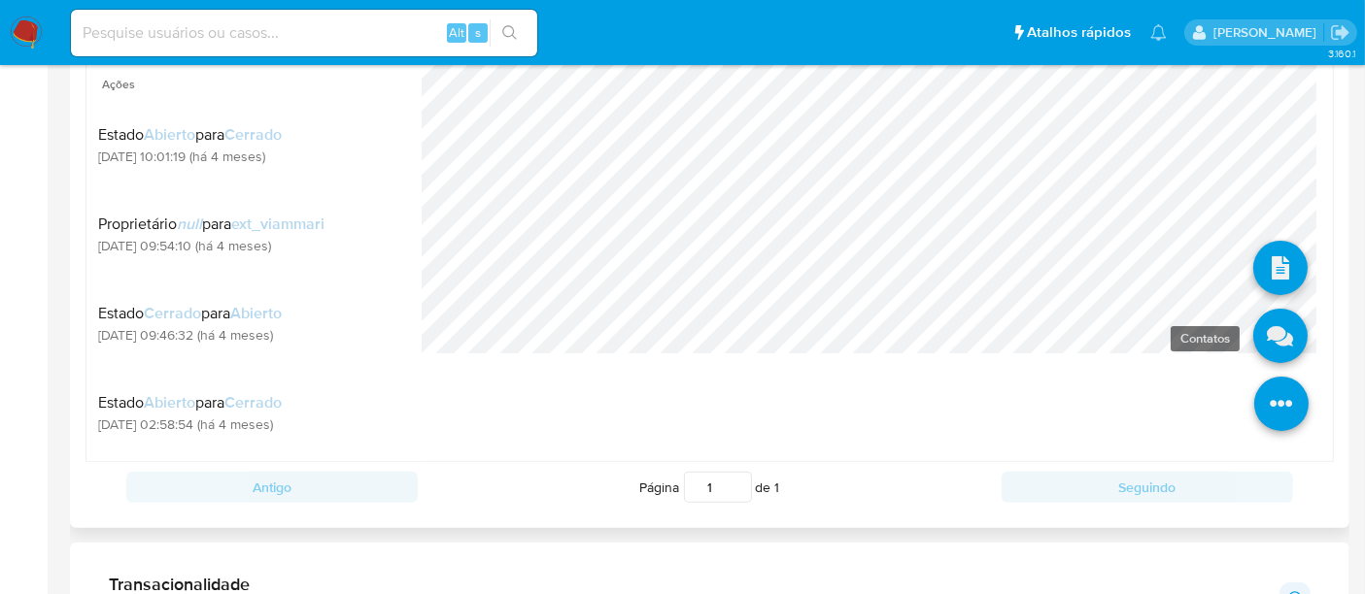
click at [1270, 330] on link at bounding box center [1280, 337] width 54 height 54
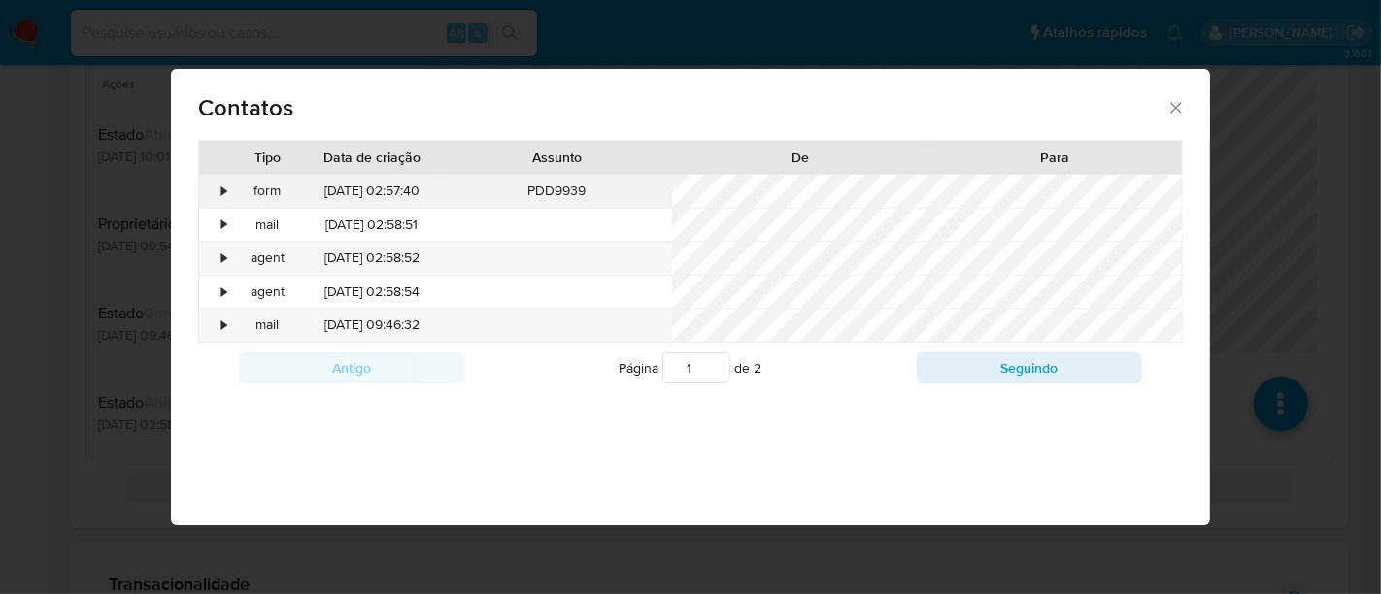
click at [222, 192] on div "•" at bounding box center [224, 191] width 5 height 19
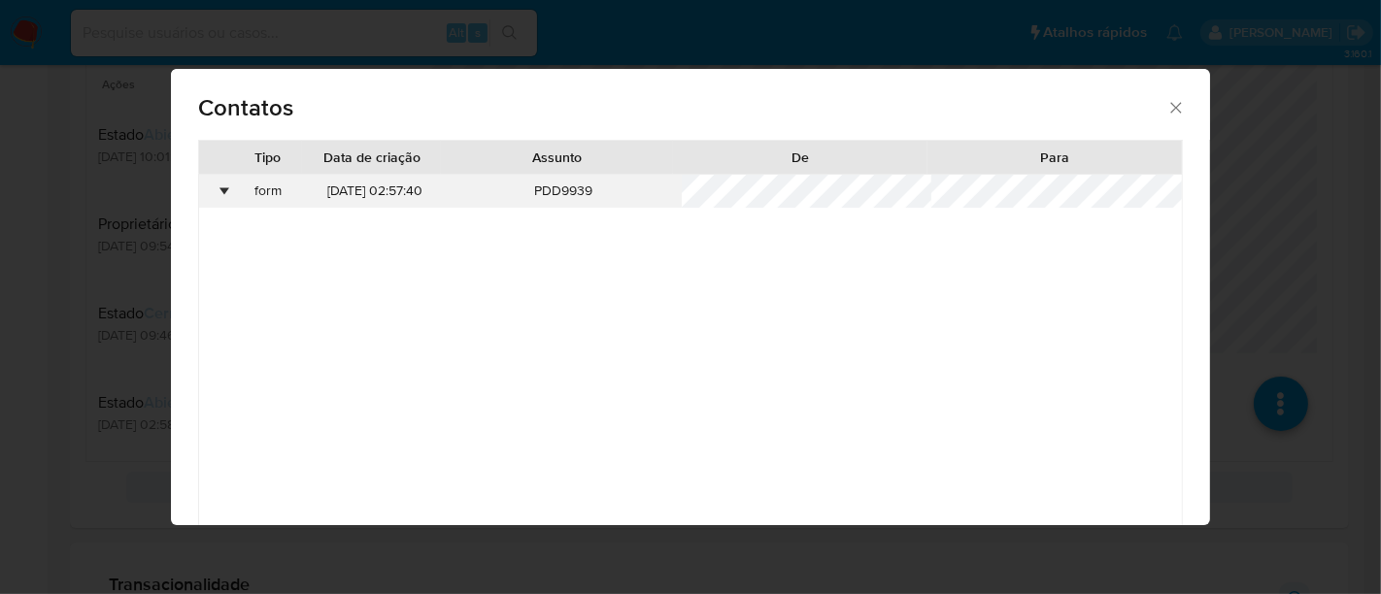
click at [222, 192] on div "•" at bounding box center [224, 191] width 5 height 19
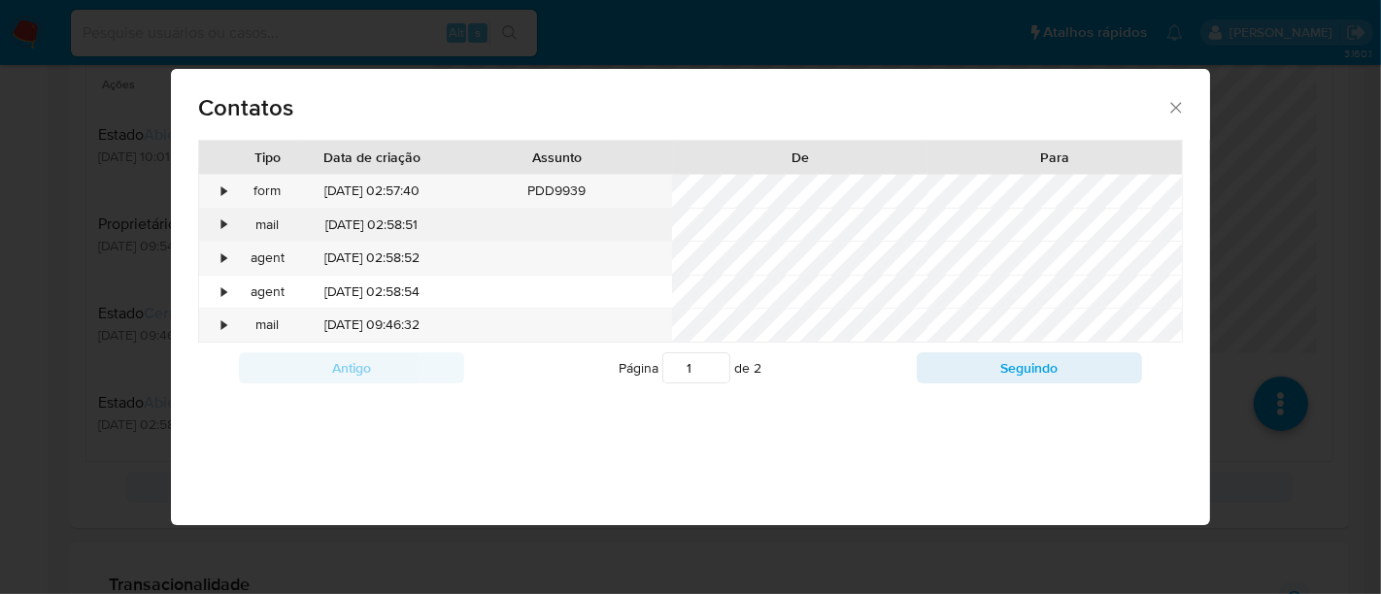
click at [224, 228] on div "•" at bounding box center [224, 225] width 5 height 19
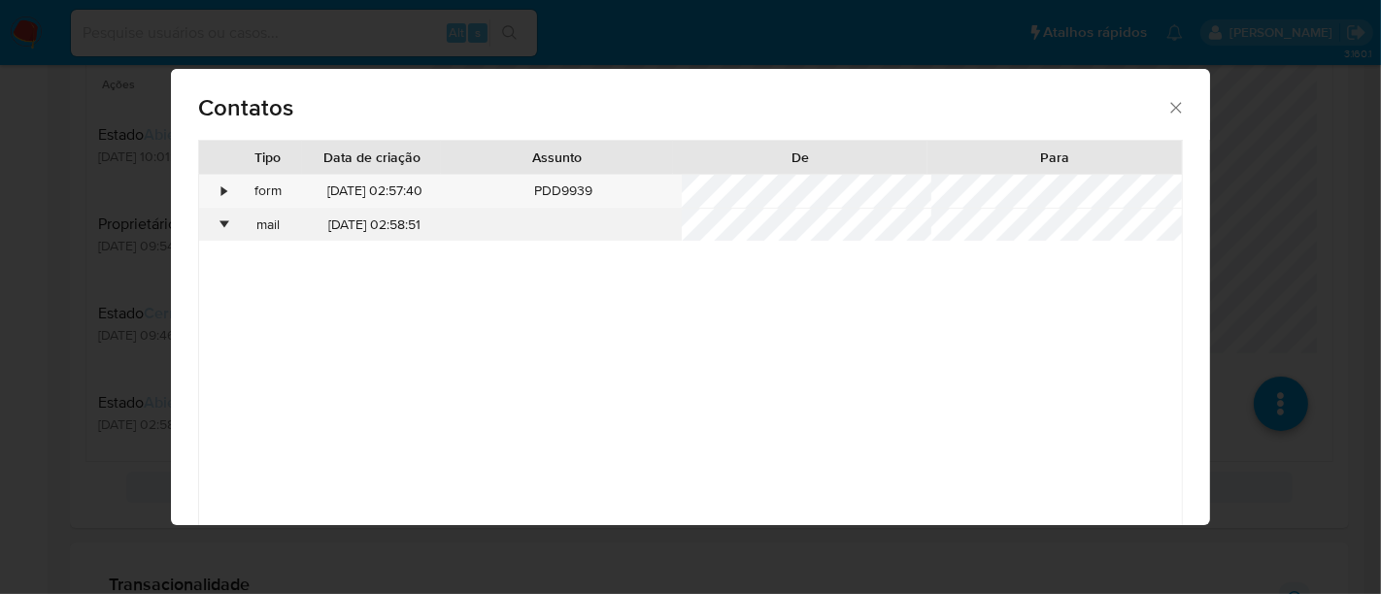
click at [224, 228] on div "•" at bounding box center [224, 225] width 5 height 19
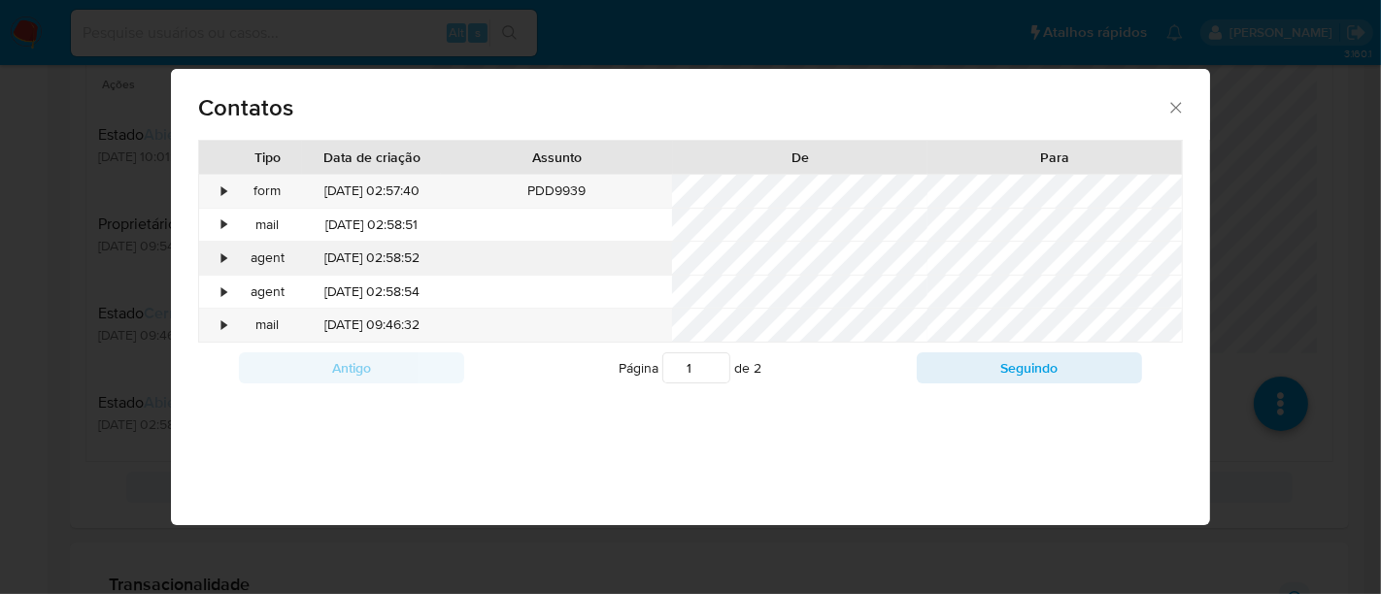
click at [218, 256] on div "•" at bounding box center [216, 258] width 34 height 33
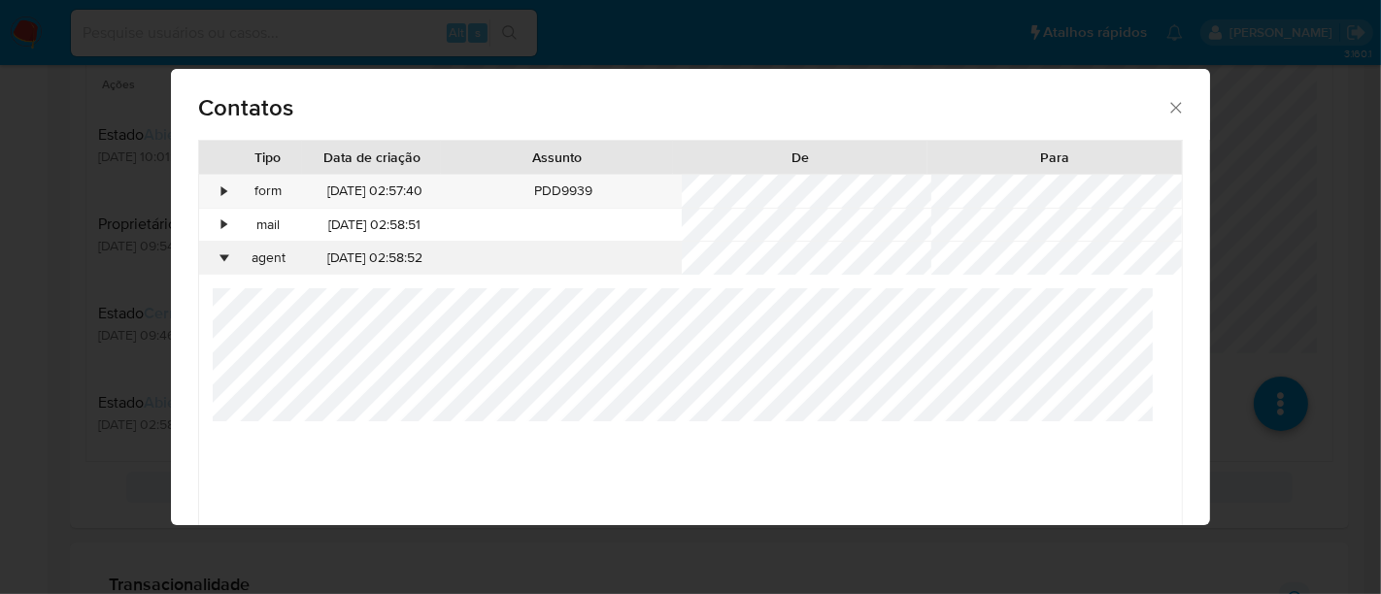
click at [218, 256] on div "•" at bounding box center [216, 258] width 34 height 33
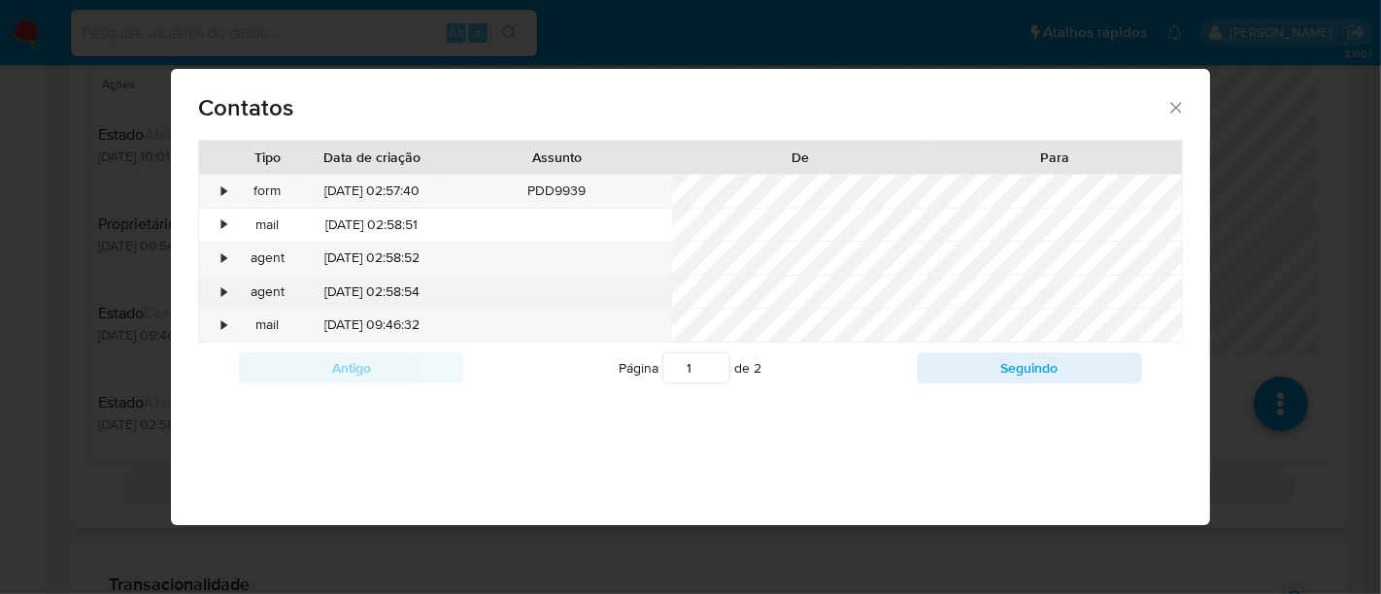
click at [219, 287] on div "•" at bounding box center [216, 292] width 34 height 33
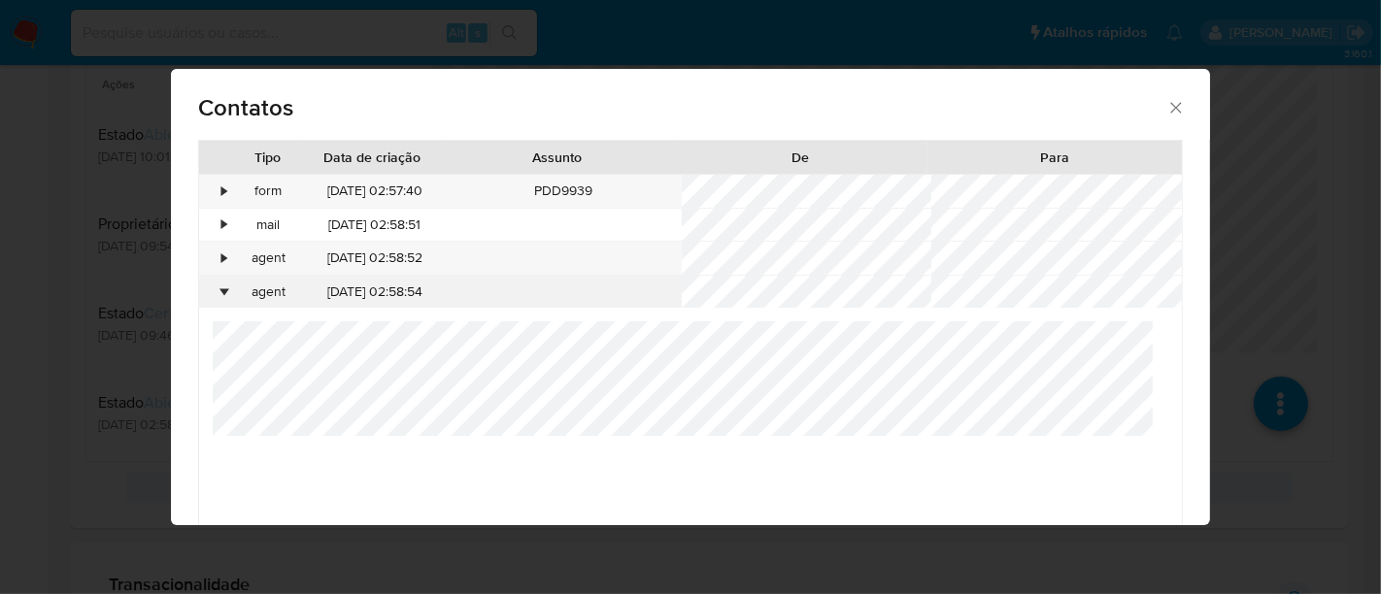
click at [219, 287] on div "•" at bounding box center [216, 292] width 34 height 33
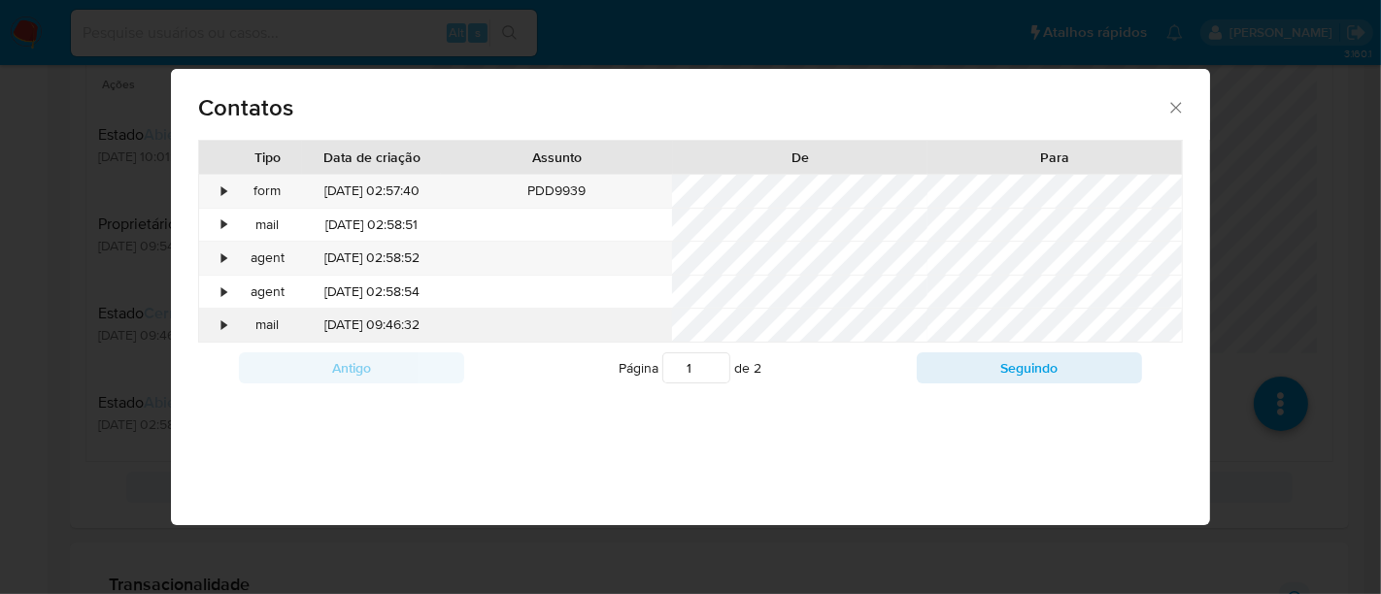
click at [222, 316] on div "•" at bounding box center [224, 325] width 5 height 19
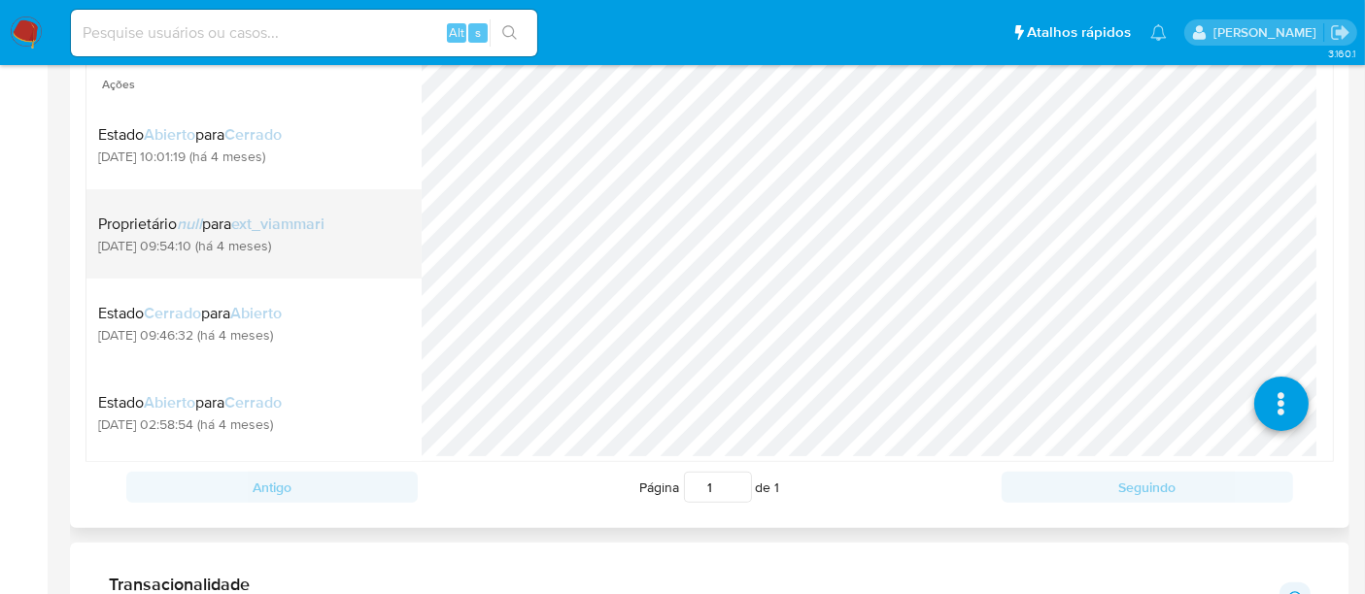
scroll to position [539, 0]
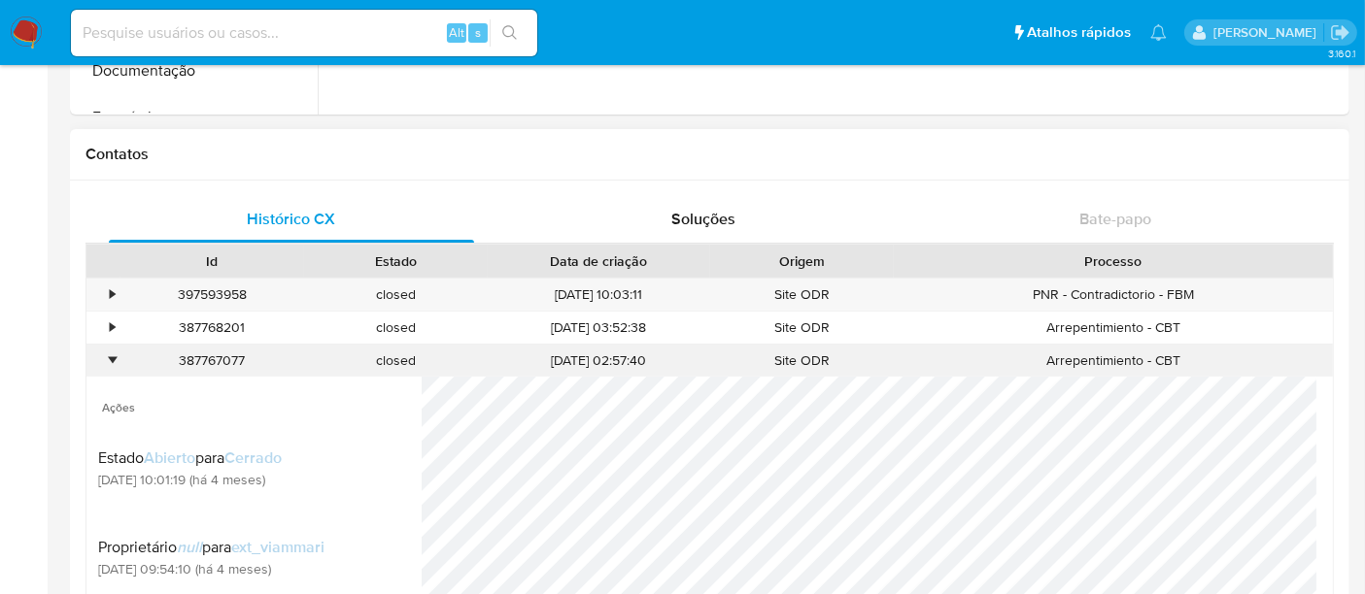
click at [110, 357] on div "•" at bounding box center [112, 361] width 5 height 18
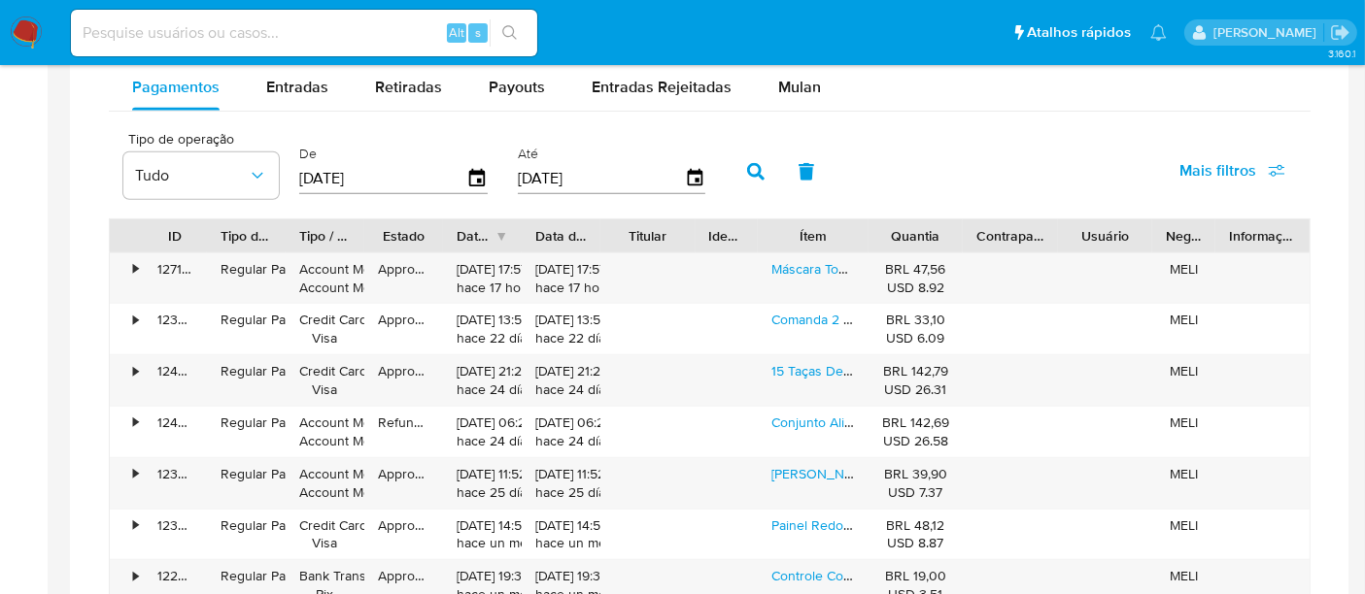
scroll to position [1295, 0]
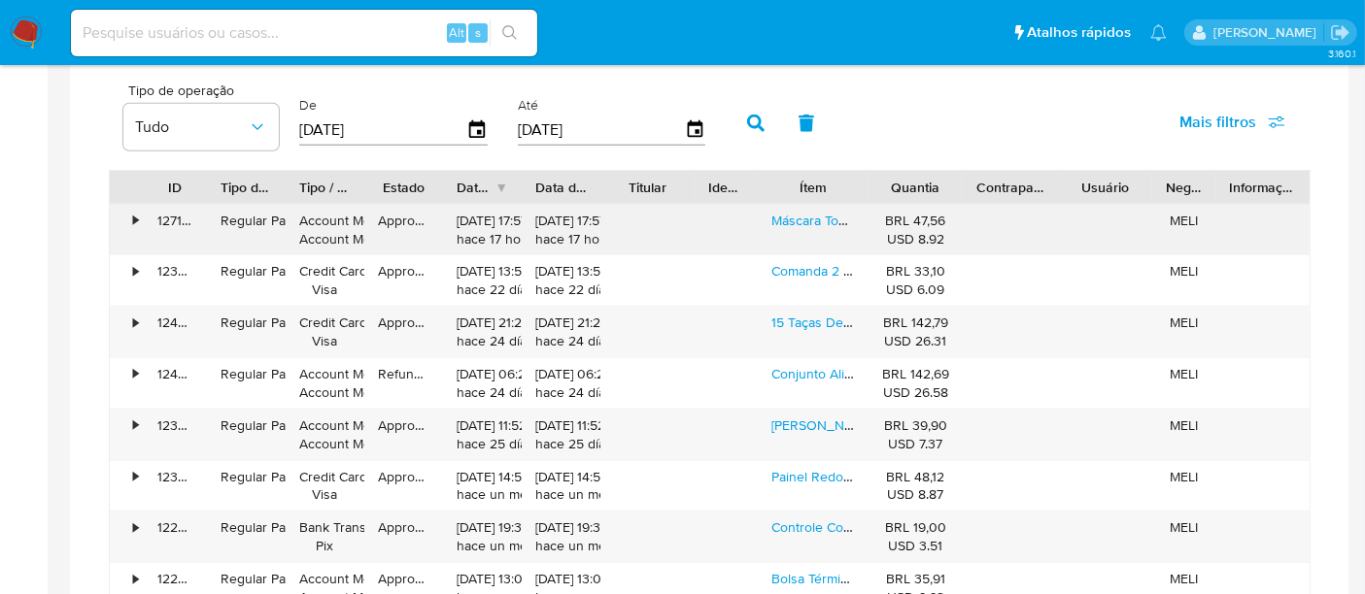
click at [133, 215] on div "•" at bounding box center [135, 221] width 5 height 18
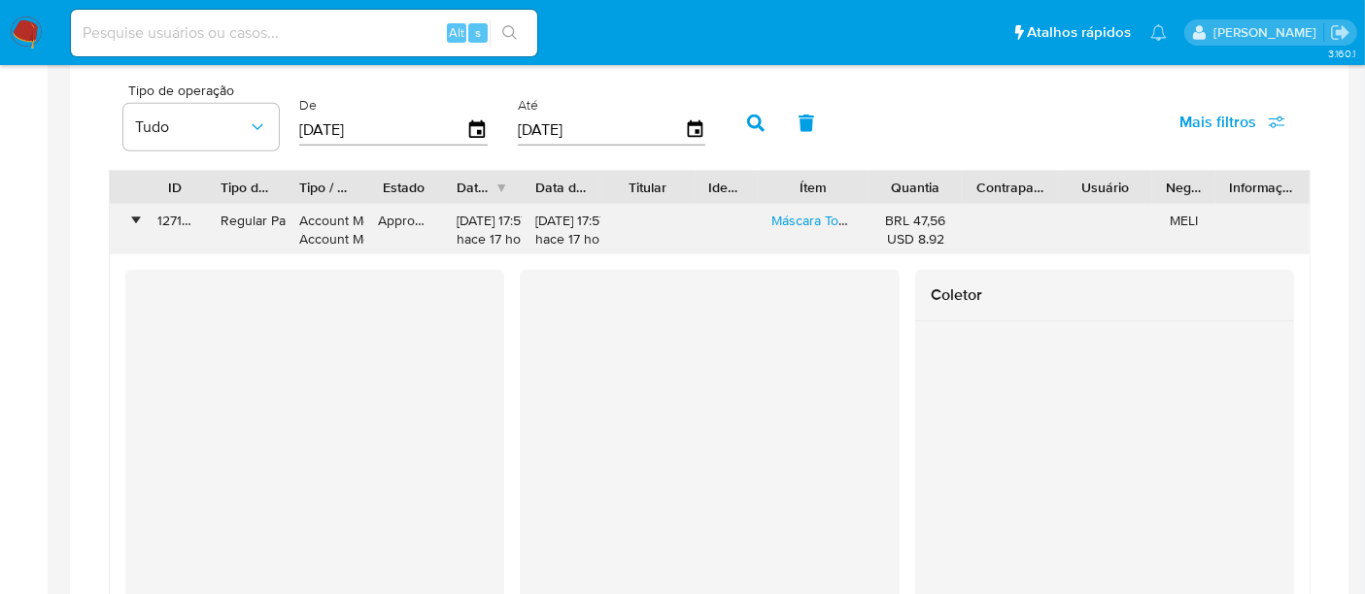
click at [138, 219] on div "•" at bounding box center [135, 221] width 5 height 18
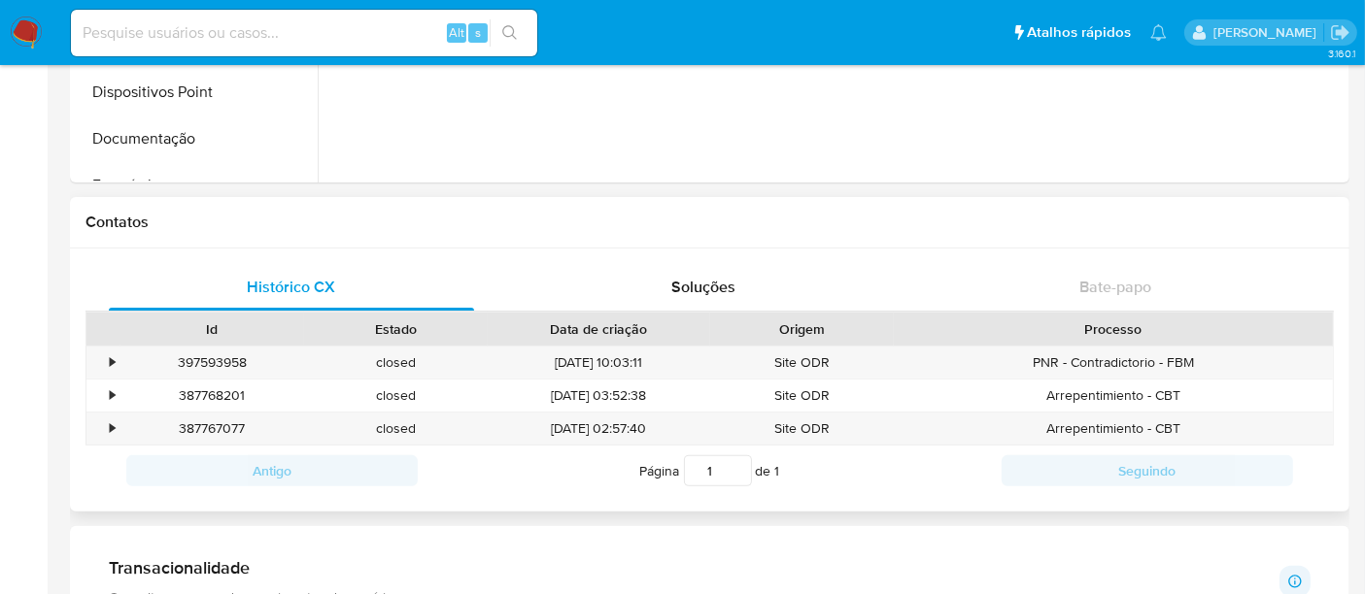
scroll to position [755, 0]
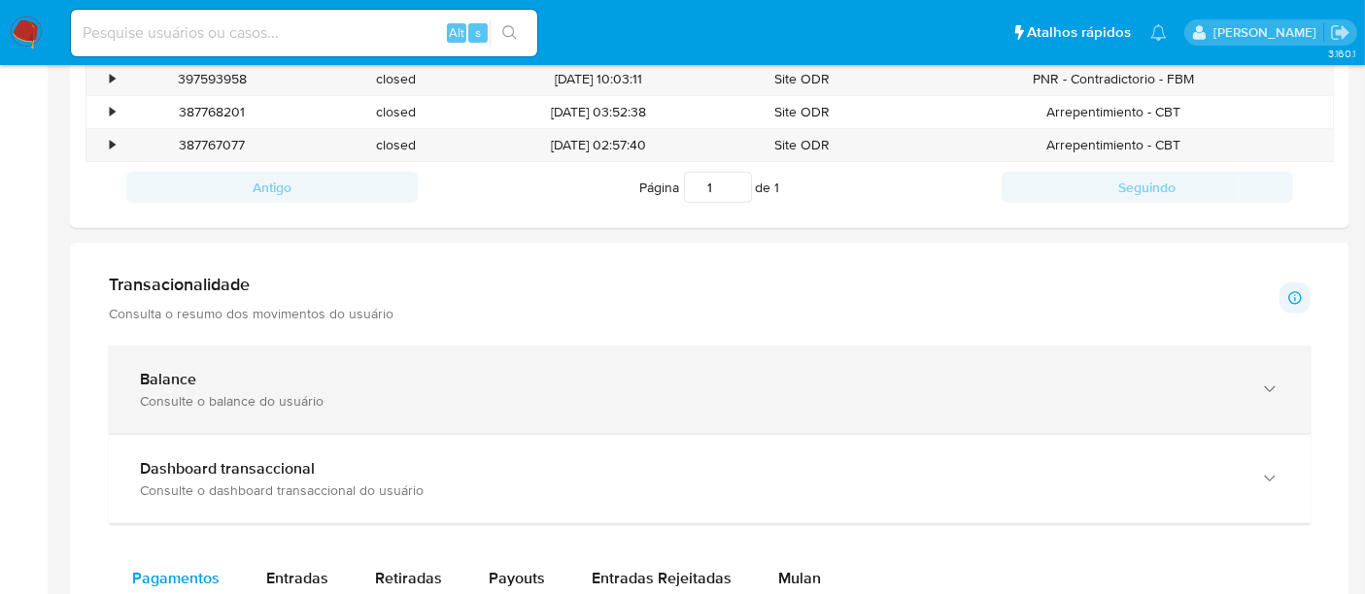
click at [646, 376] on div "Balance" at bounding box center [690, 379] width 1100 height 19
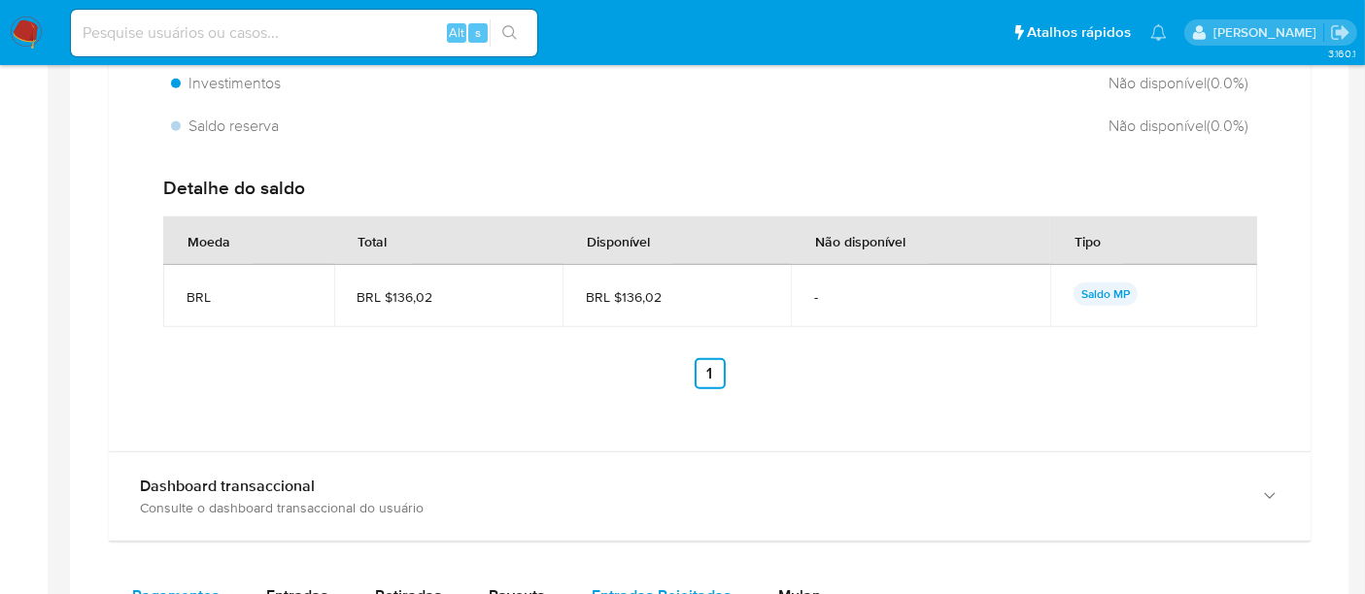
scroll to position [1618, 0]
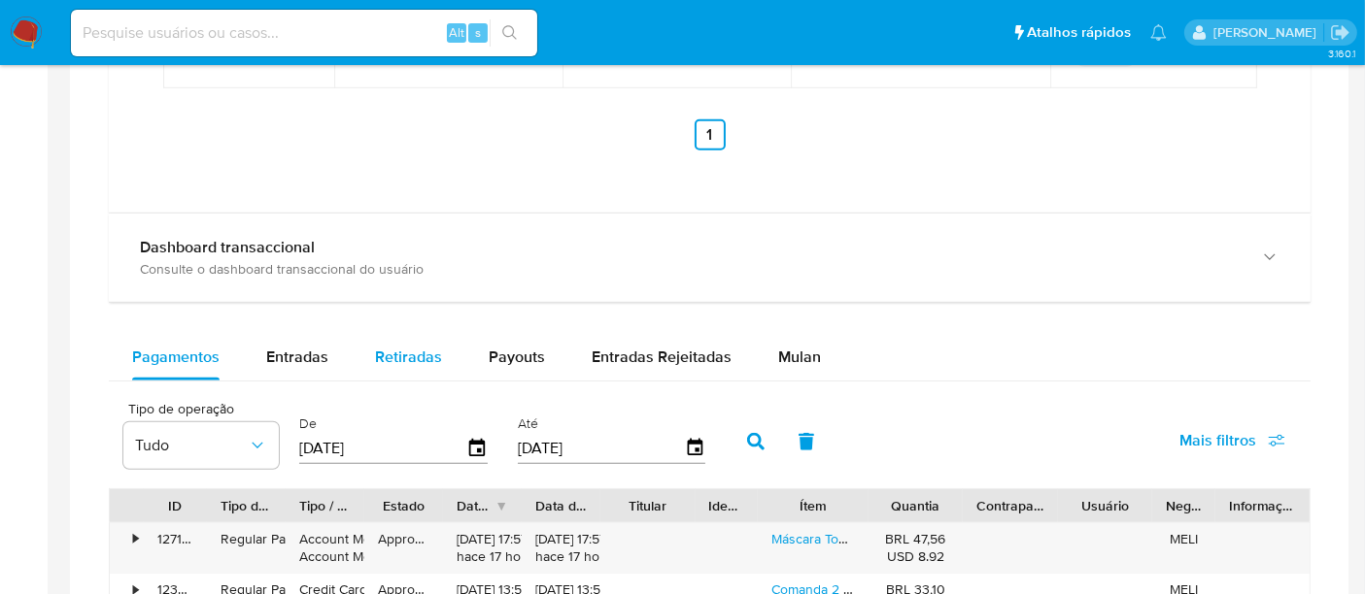
click at [431, 348] on span "Retiradas" at bounding box center [408, 357] width 67 height 22
select select "10"
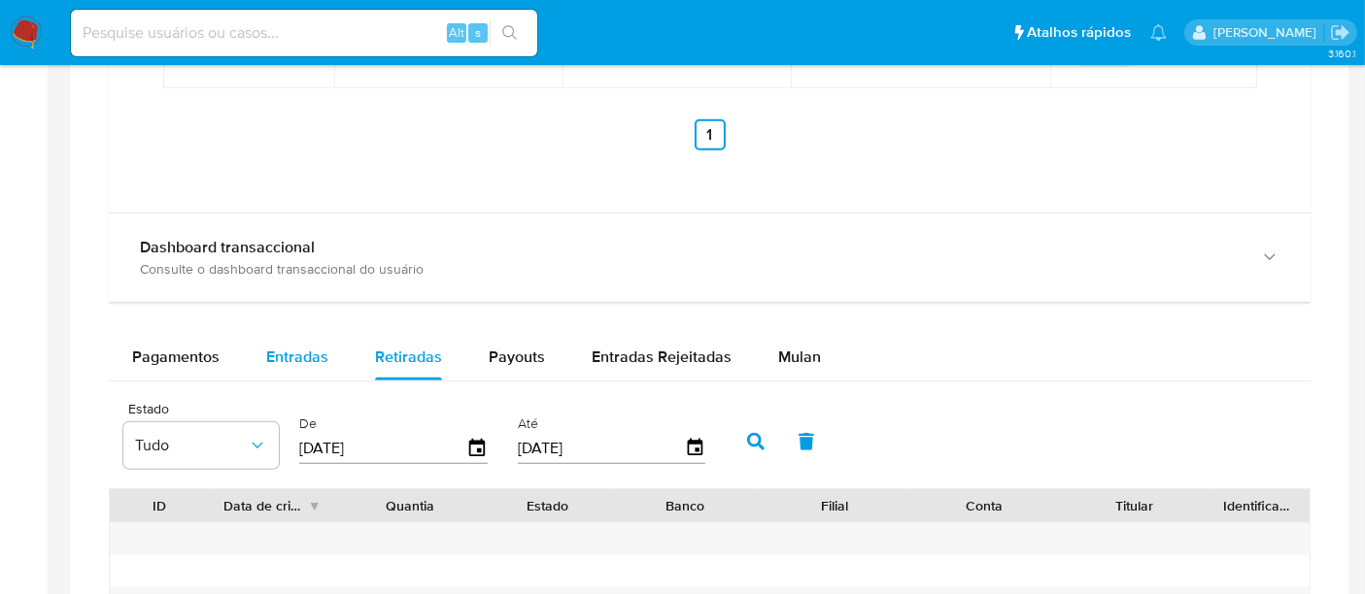
click at [291, 346] on span "Entradas" at bounding box center [297, 357] width 62 height 22
select select "10"
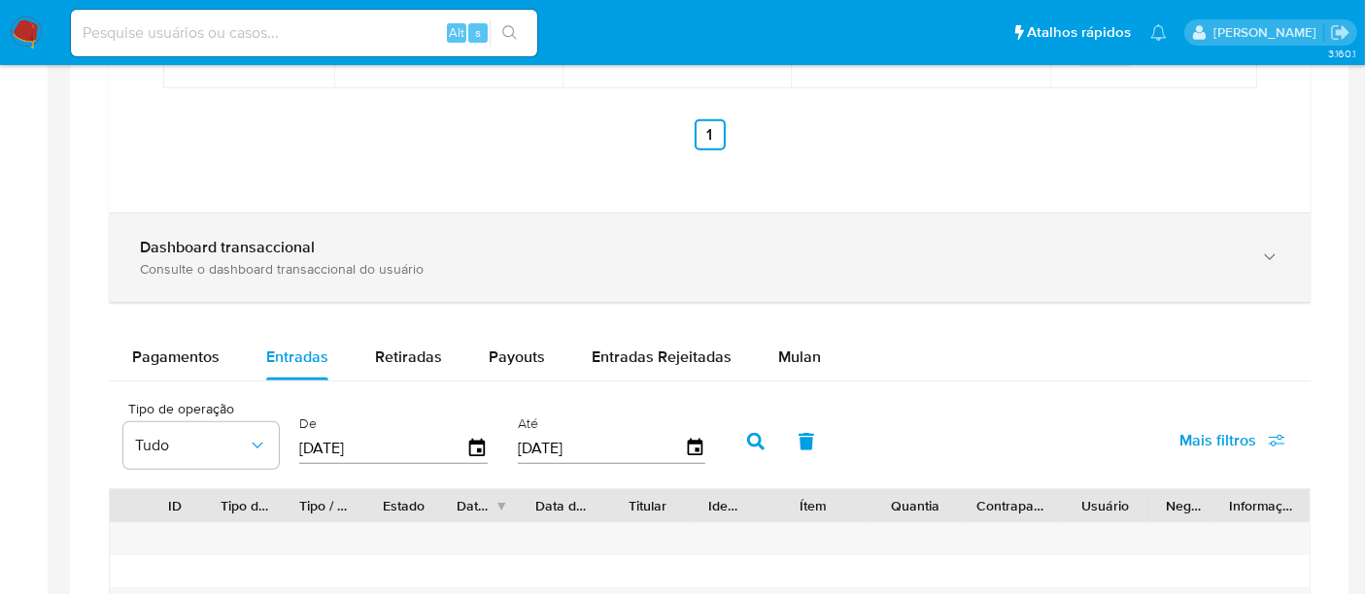
scroll to position [1834, 0]
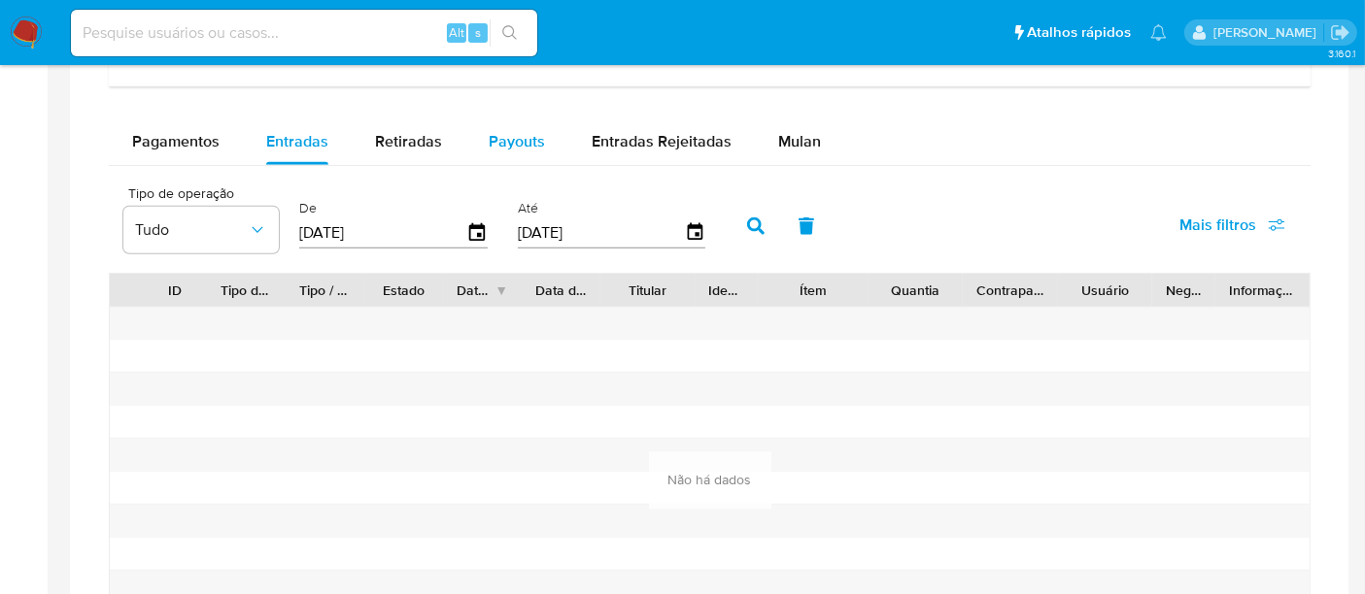
click at [534, 137] on span "Payouts" at bounding box center [517, 141] width 56 height 22
select select "10"
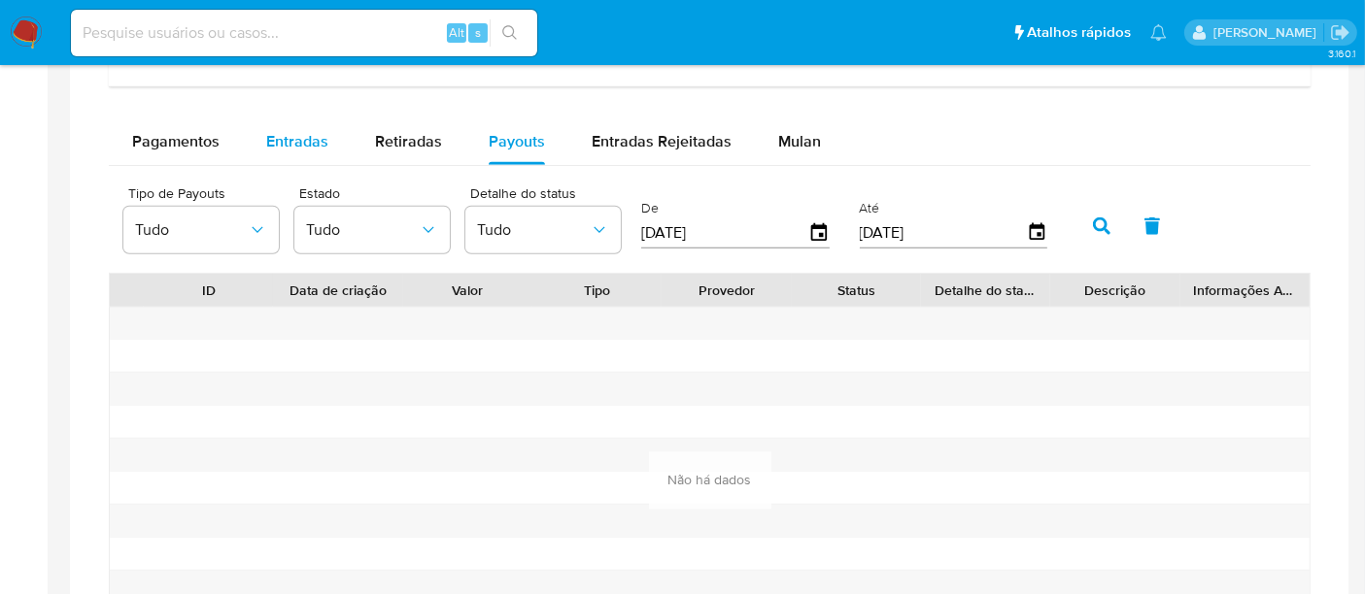
click at [269, 134] on span "Entradas" at bounding box center [297, 141] width 62 height 22
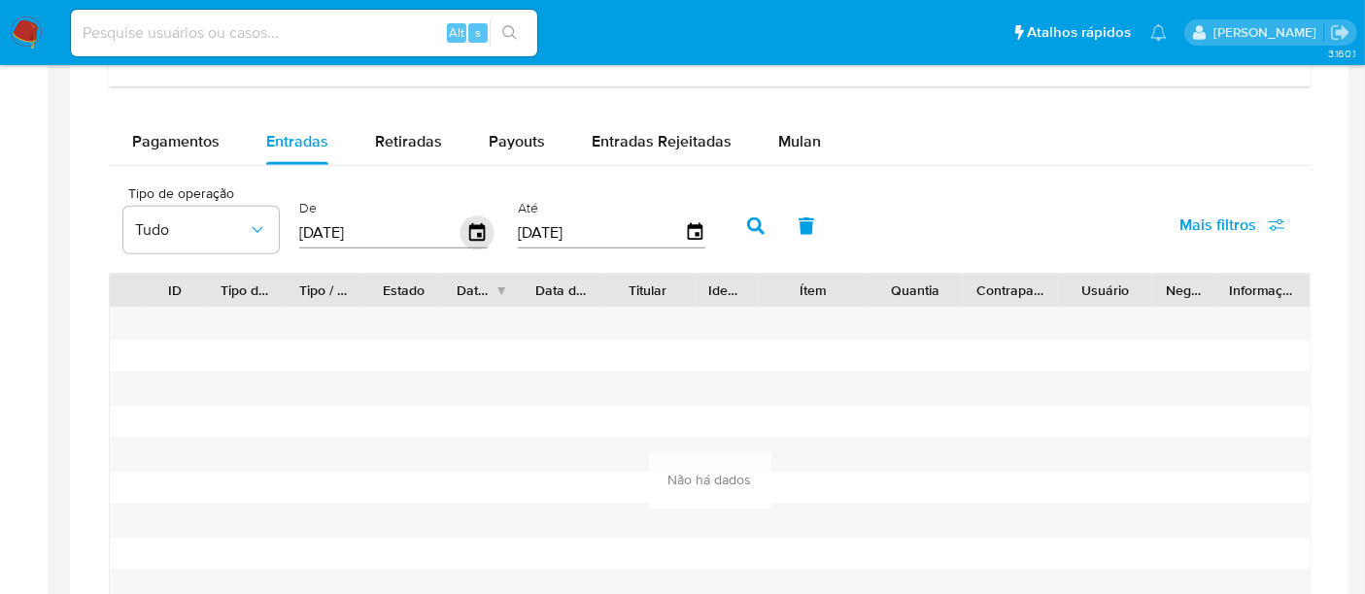
click at [468, 239] on icon "button" at bounding box center [477, 234] width 34 height 34
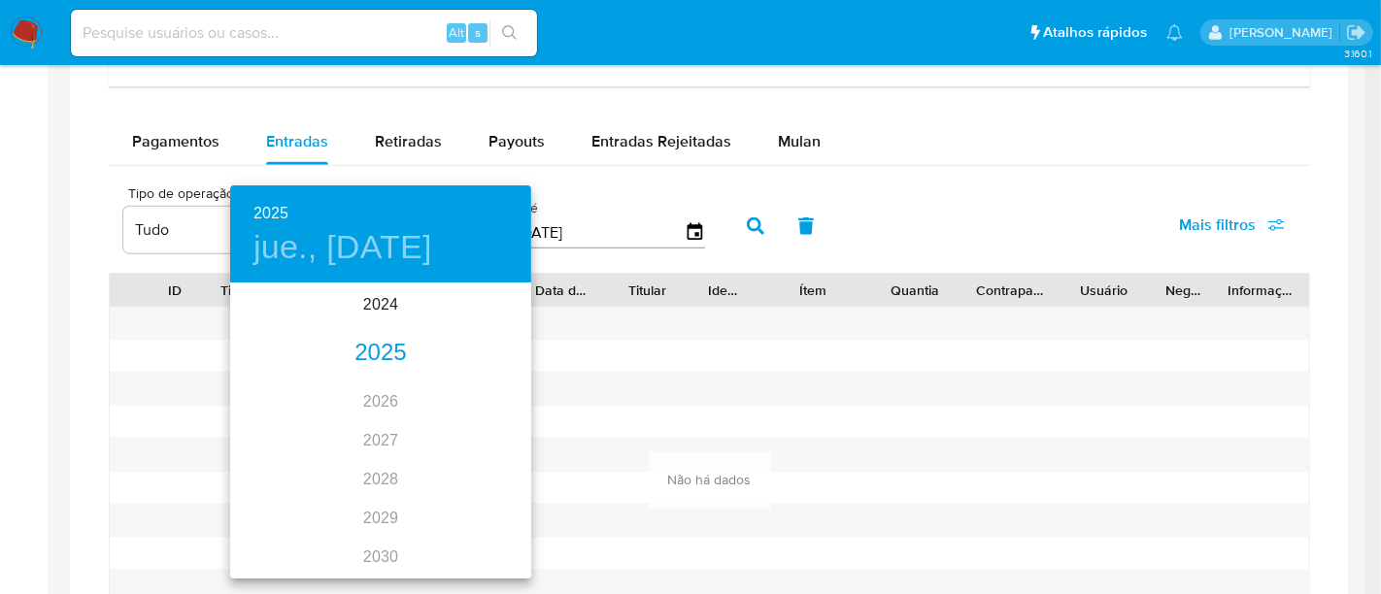
click at [365, 347] on div "2025" at bounding box center [380, 353] width 301 height 39
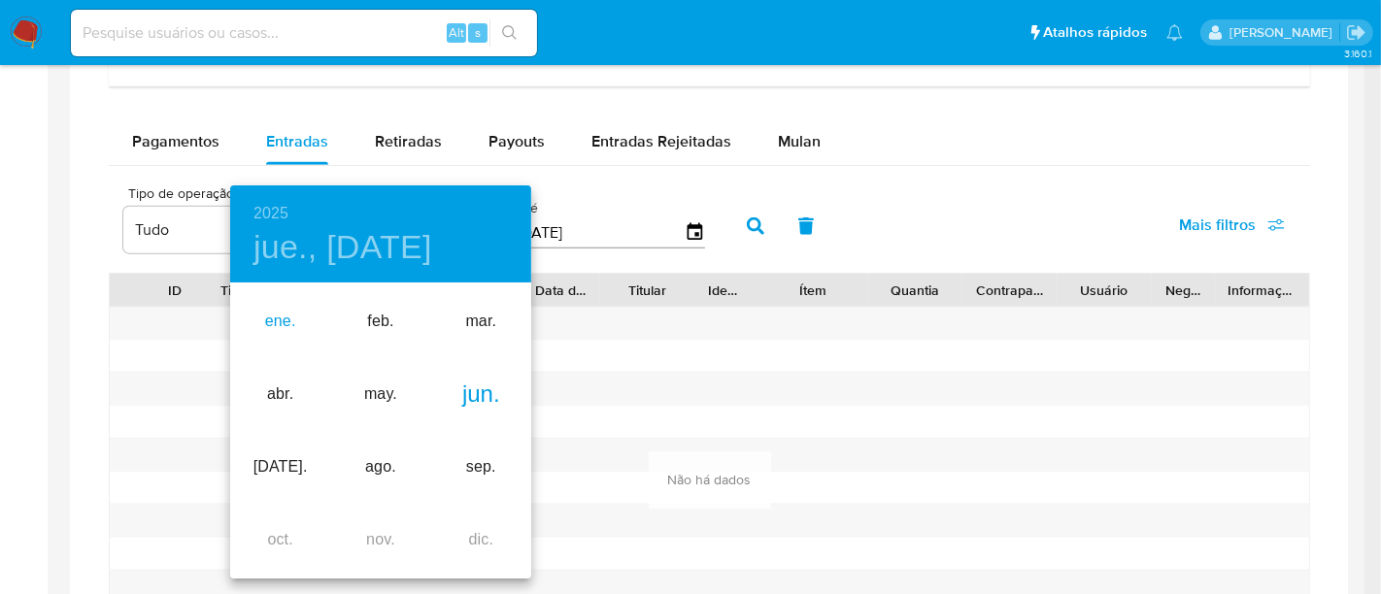
click at [302, 320] on div "ene." at bounding box center [280, 322] width 100 height 73
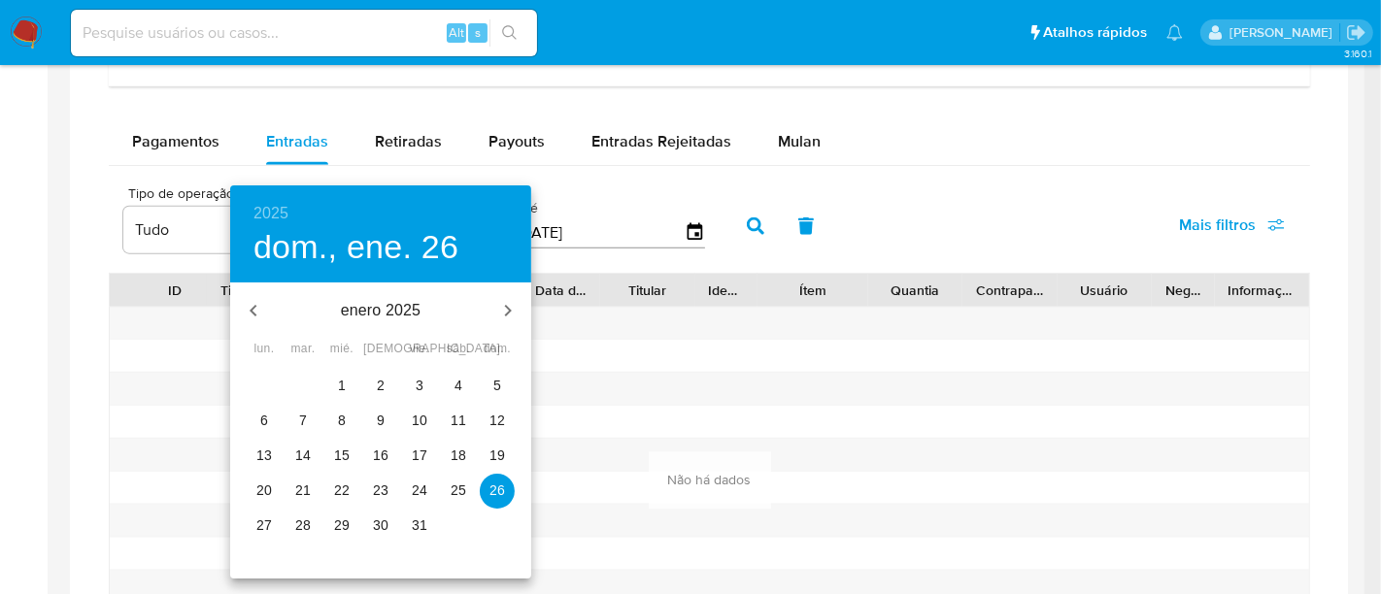
click at [347, 378] on span "1" at bounding box center [341, 385] width 35 height 19
type input "01/01/2025"
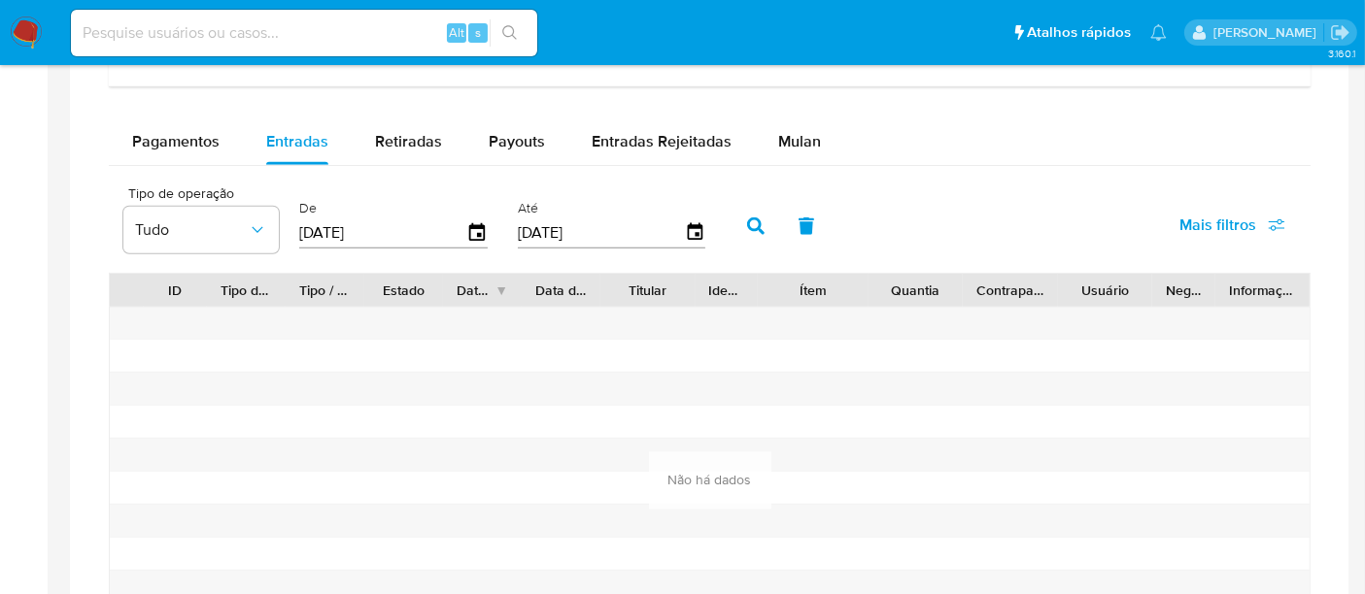
click at [748, 237] on button "button" at bounding box center [755, 226] width 51 height 47
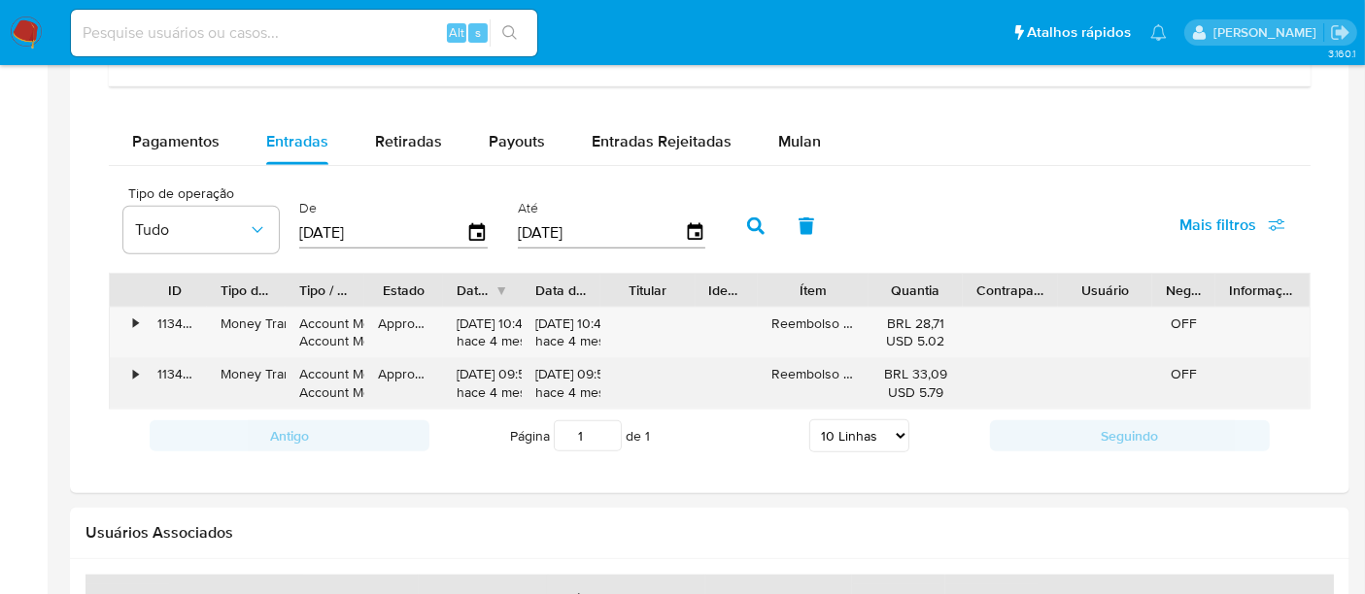
click at [133, 373] on div "•" at bounding box center [135, 374] width 5 height 18
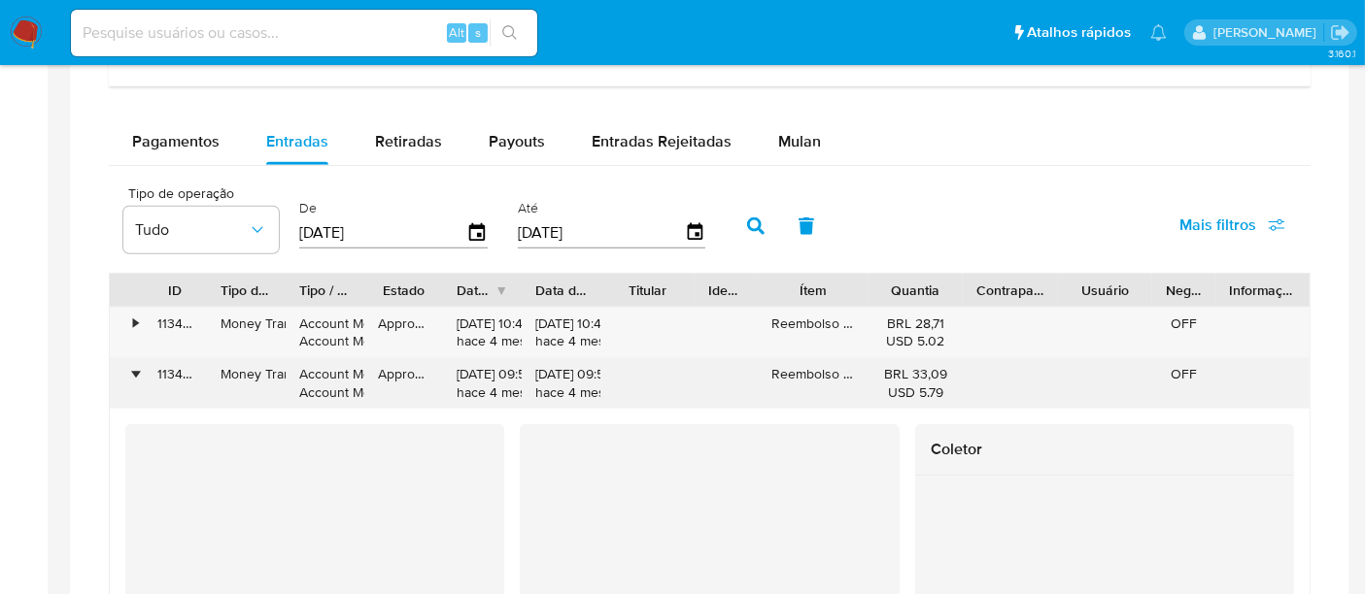
click at [133, 373] on div "•" at bounding box center [135, 374] width 5 height 18
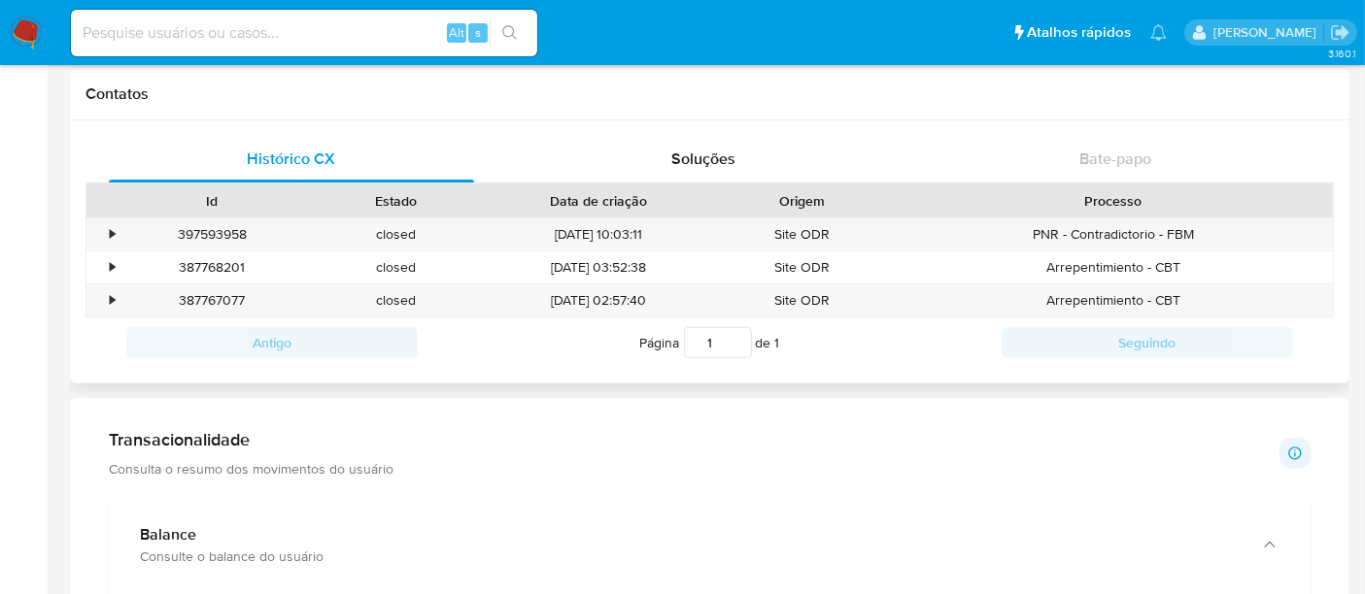
scroll to position [0, 0]
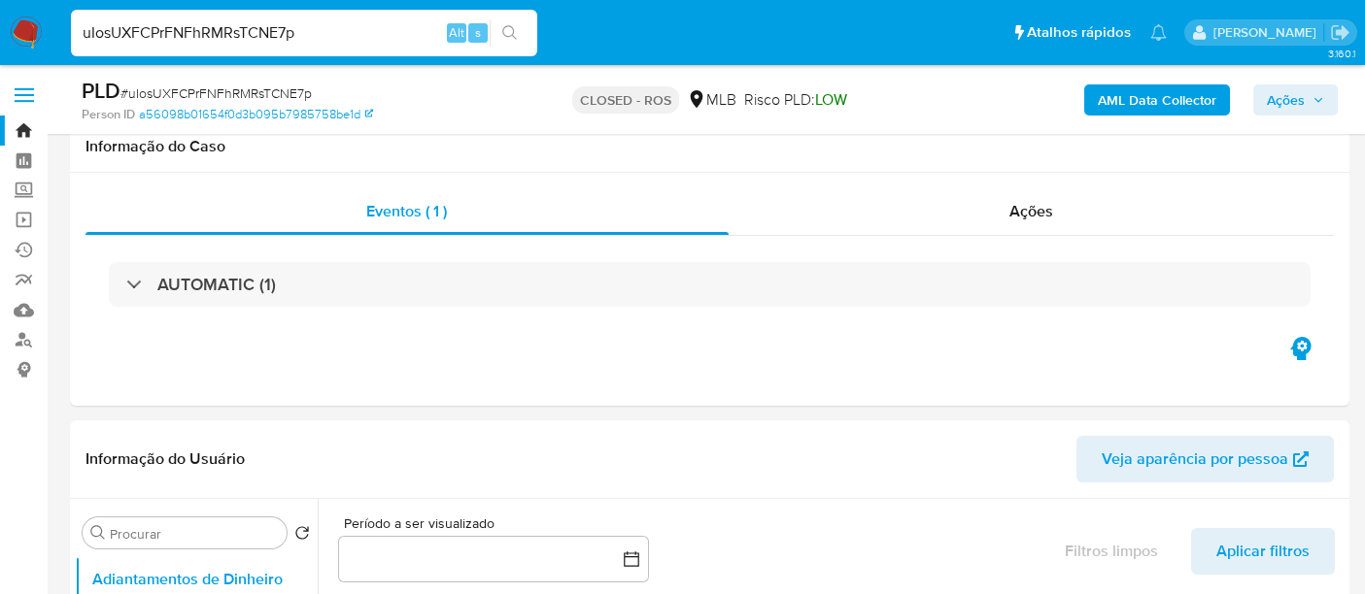
select select "10"
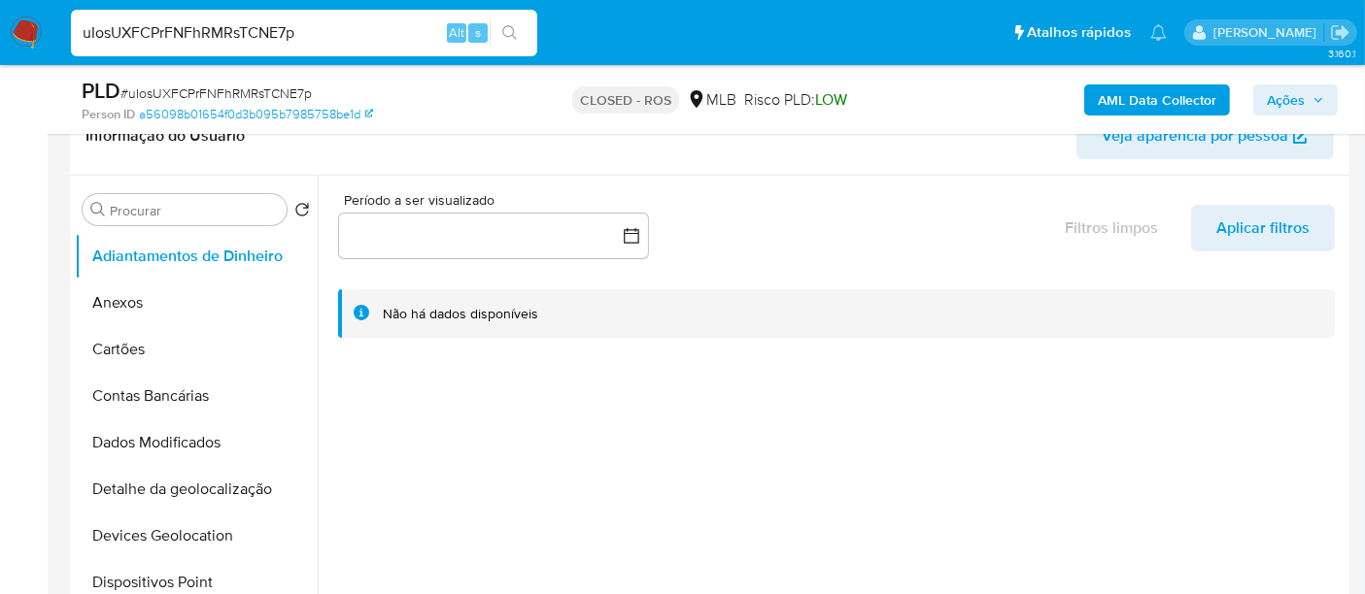
scroll to position [430, 0]
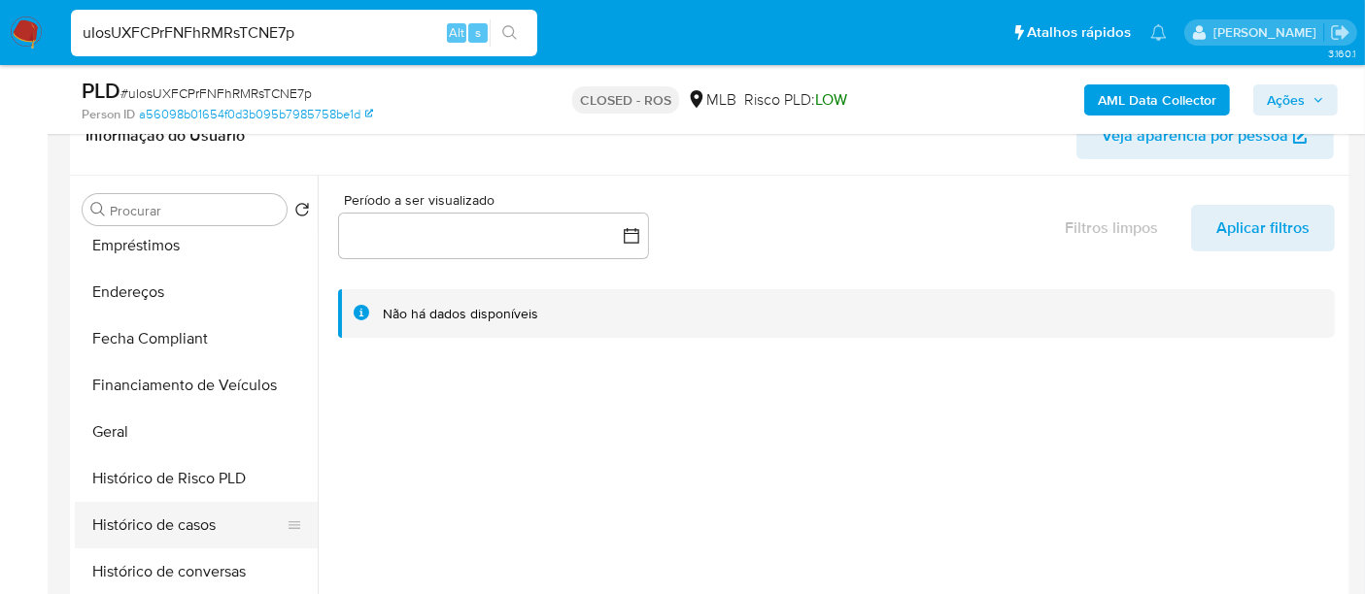
click at [163, 518] on button "Histórico de casos" at bounding box center [188, 525] width 227 height 47
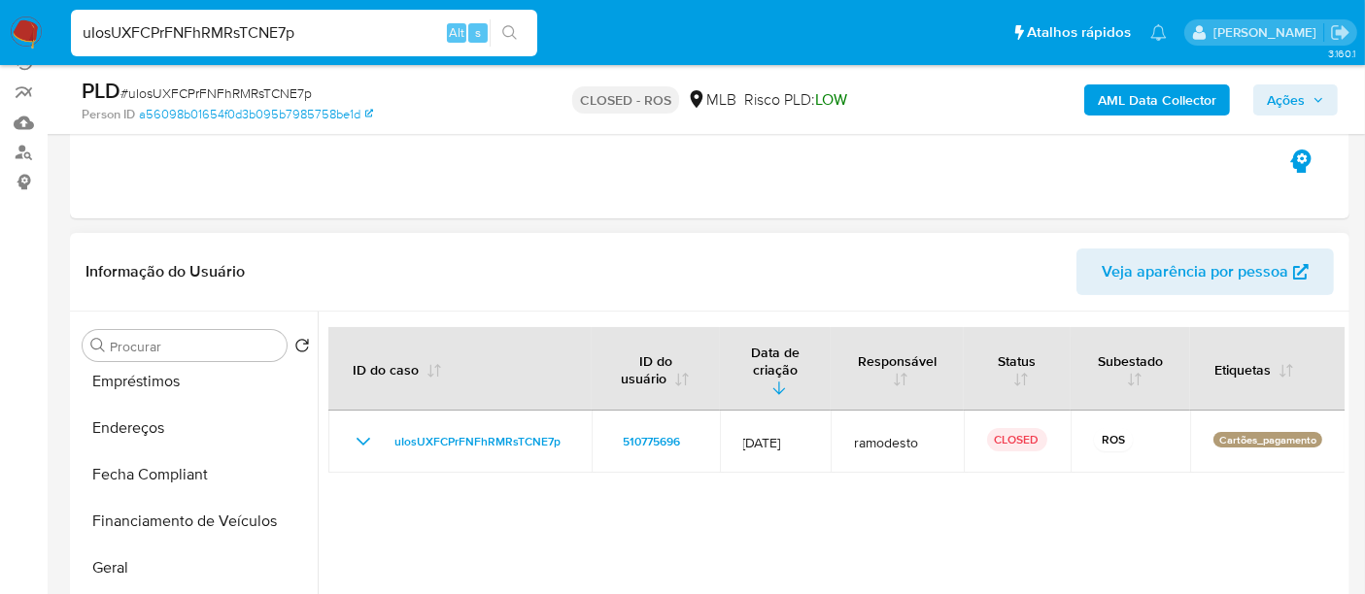
scroll to position [0, 0]
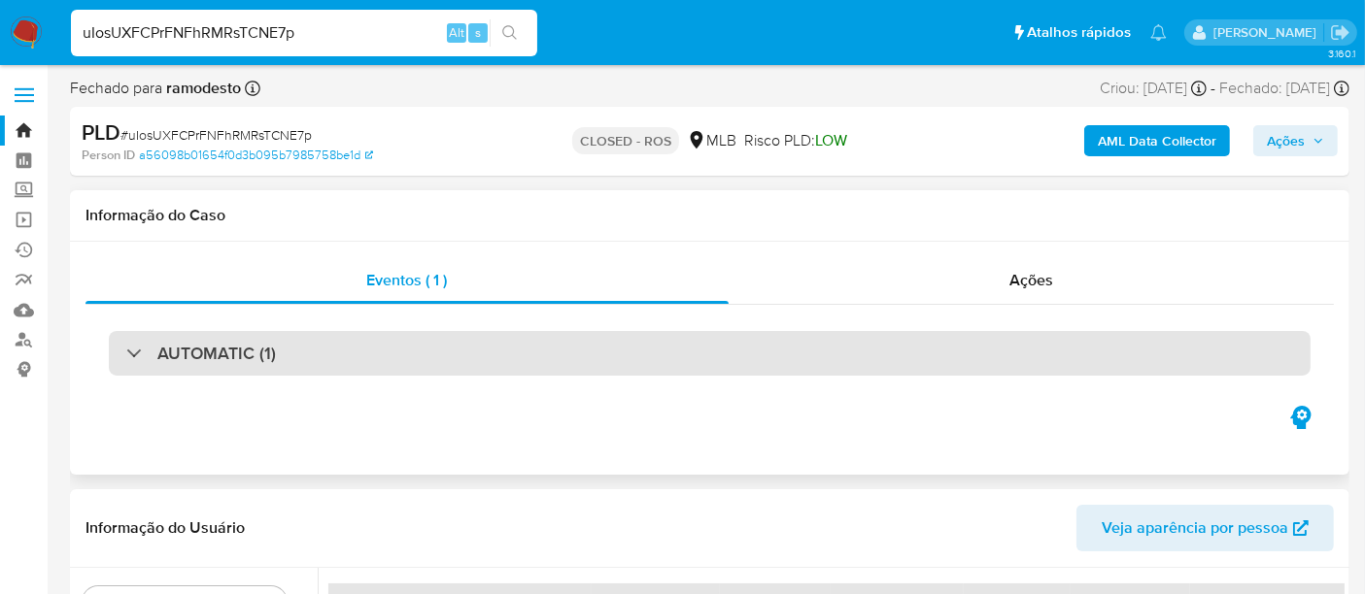
click at [393, 347] on div "AUTOMATIC (1)" at bounding box center [709, 353] width 1201 height 45
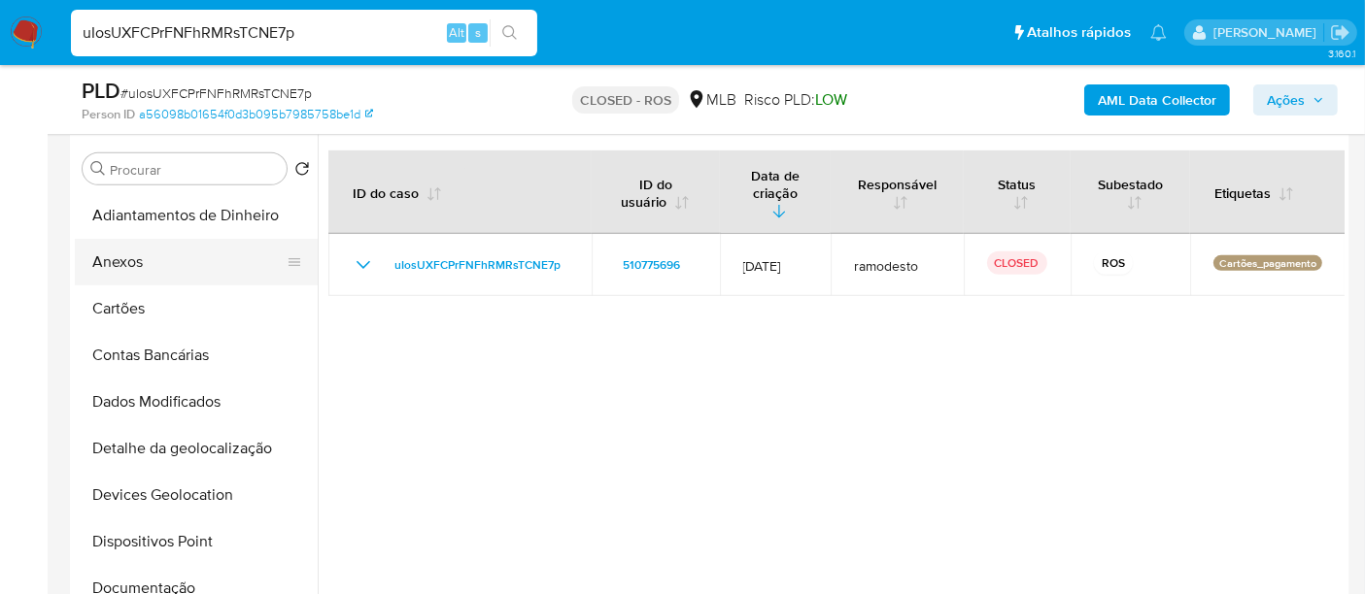
click at [140, 253] on button "Anexos" at bounding box center [188, 262] width 227 height 47
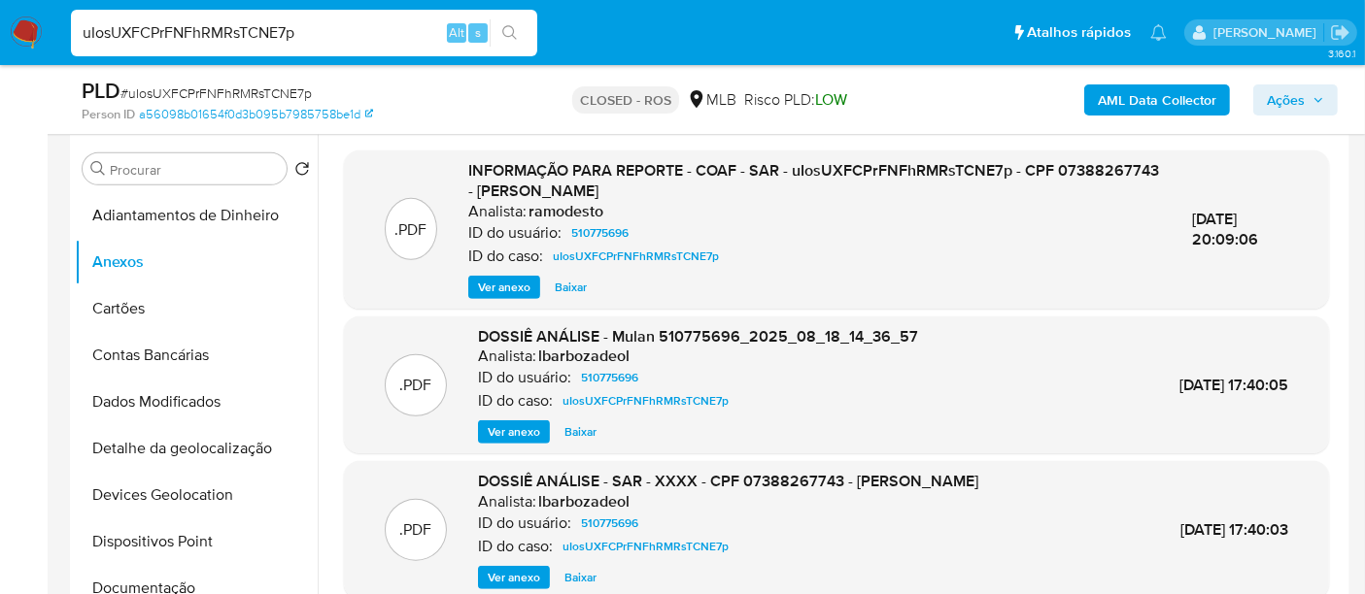
click at [499, 278] on span "Ver anexo" at bounding box center [504, 287] width 52 height 19
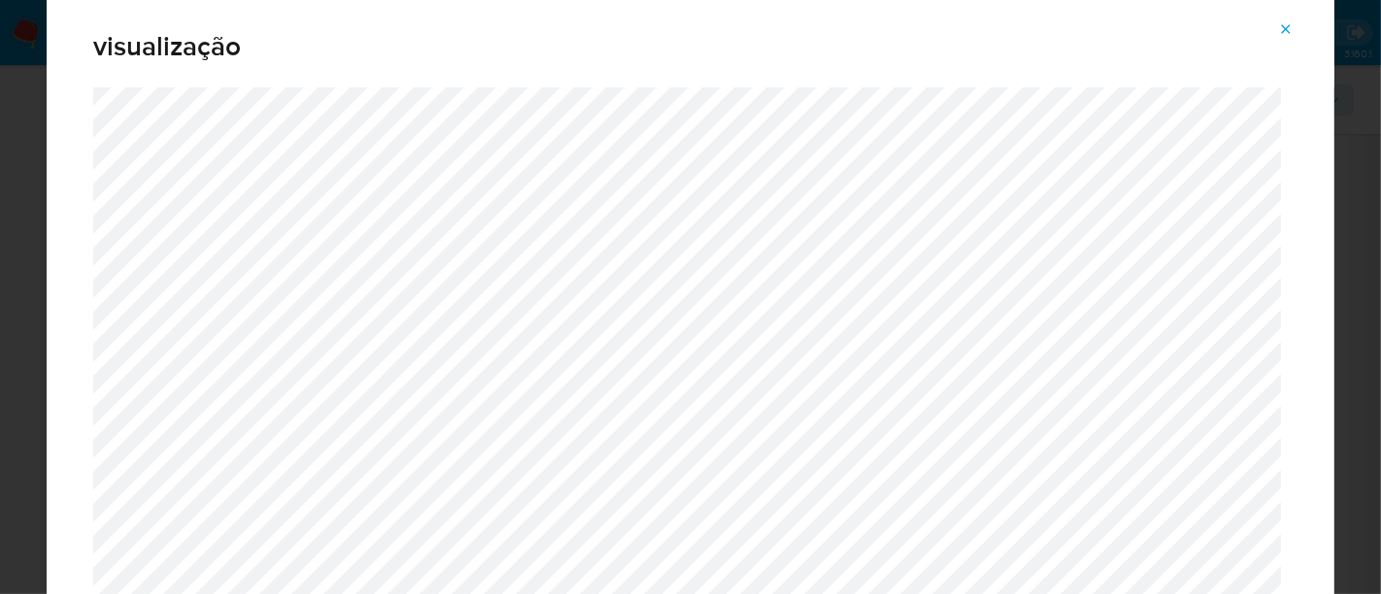
click at [1296, 29] on button "Attachment preview" at bounding box center [1285, 29] width 43 height 31
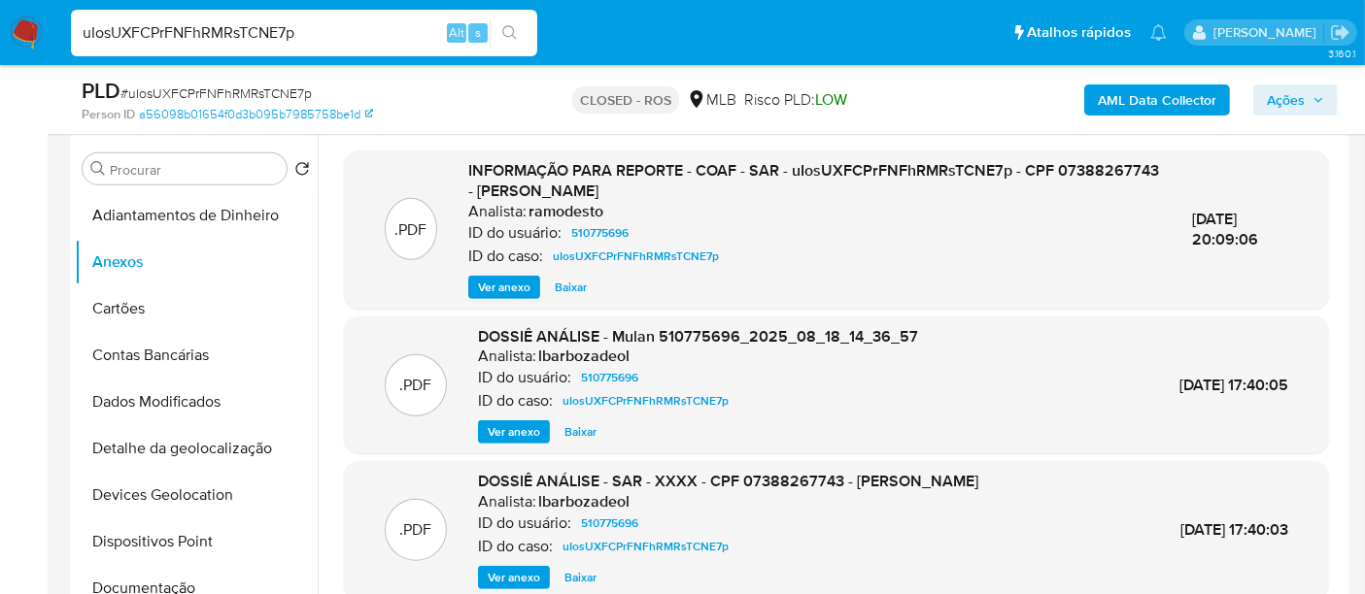
click at [384, 39] on input "uIosUXFCPrFNFhRMRsTCNE7p" at bounding box center [304, 32] width 466 height 25
paste input "eBGGfYSQBxV1DwvoUfSWFx0q"
type input "eBGGfYSQBxV1DwvoUfSWFx0q"
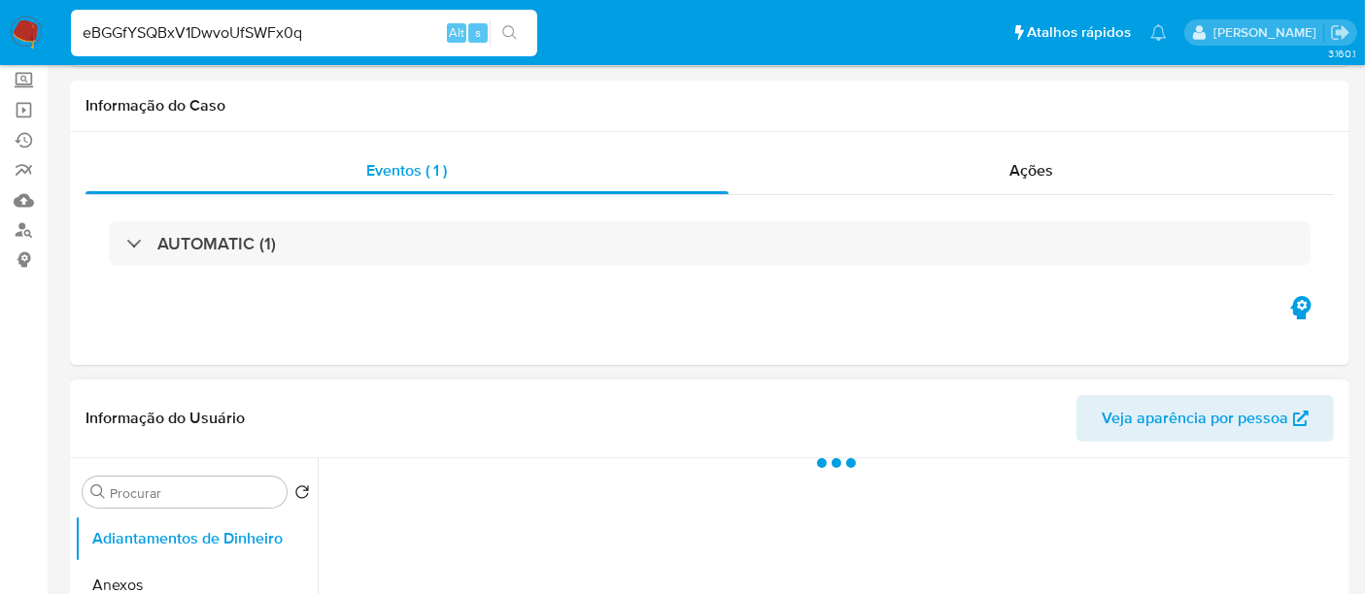
select select "10"
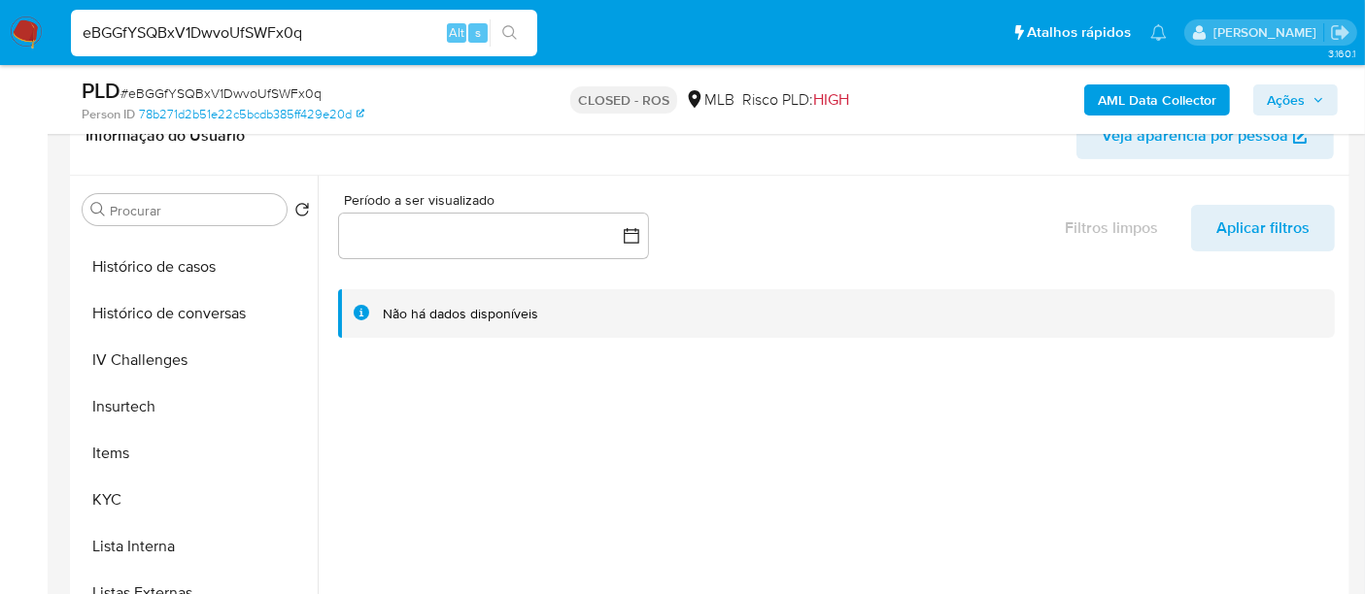
scroll to position [683, 0]
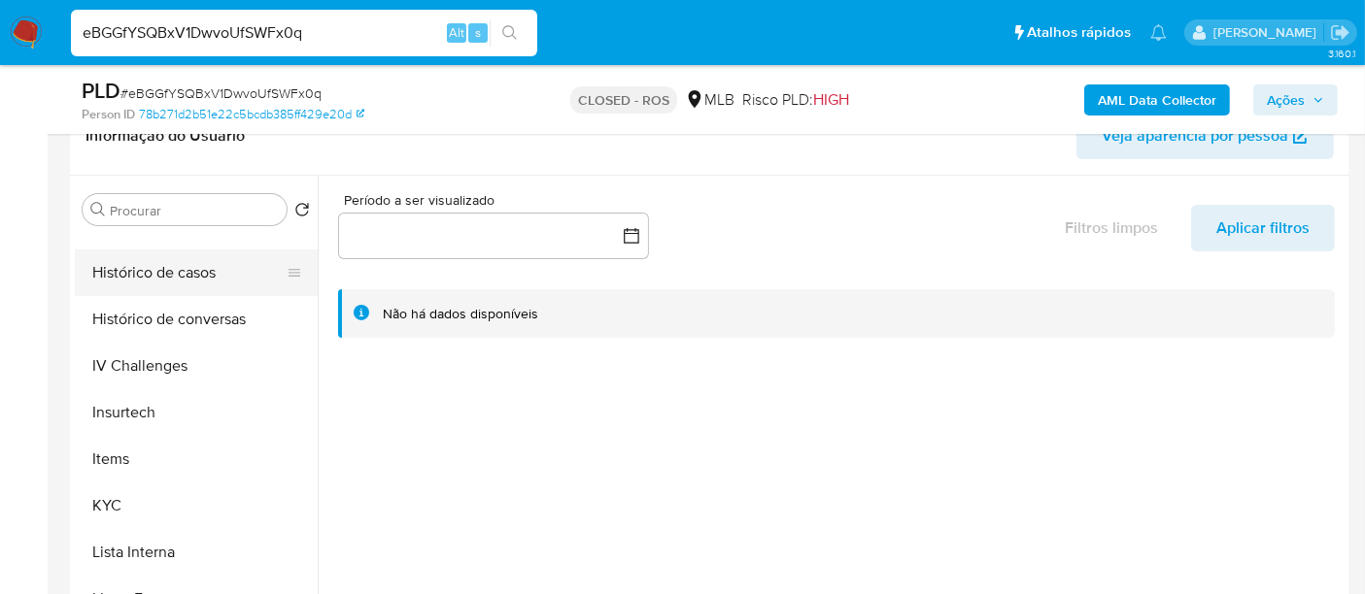
click at [171, 276] on button "Histórico de casos" at bounding box center [188, 273] width 227 height 47
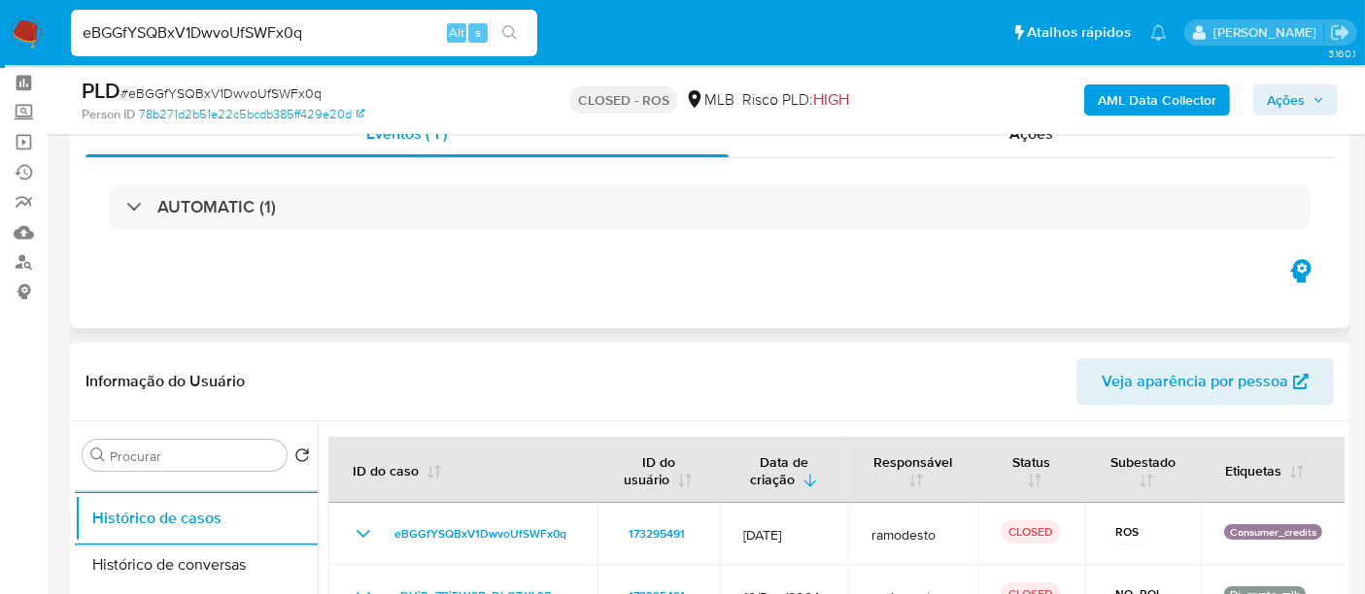
scroll to position [0, 0]
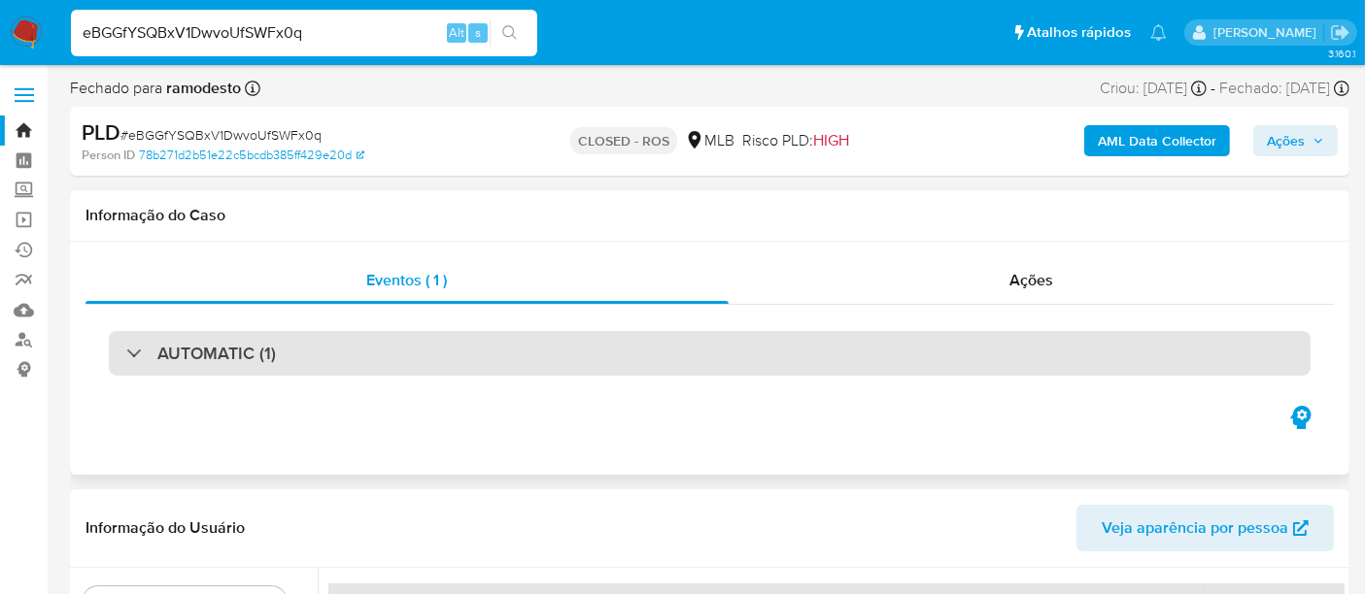
click at [392, 354] on div "AUTOMATIC (1)" at bounding box center [709, 353] width 1201 height 45
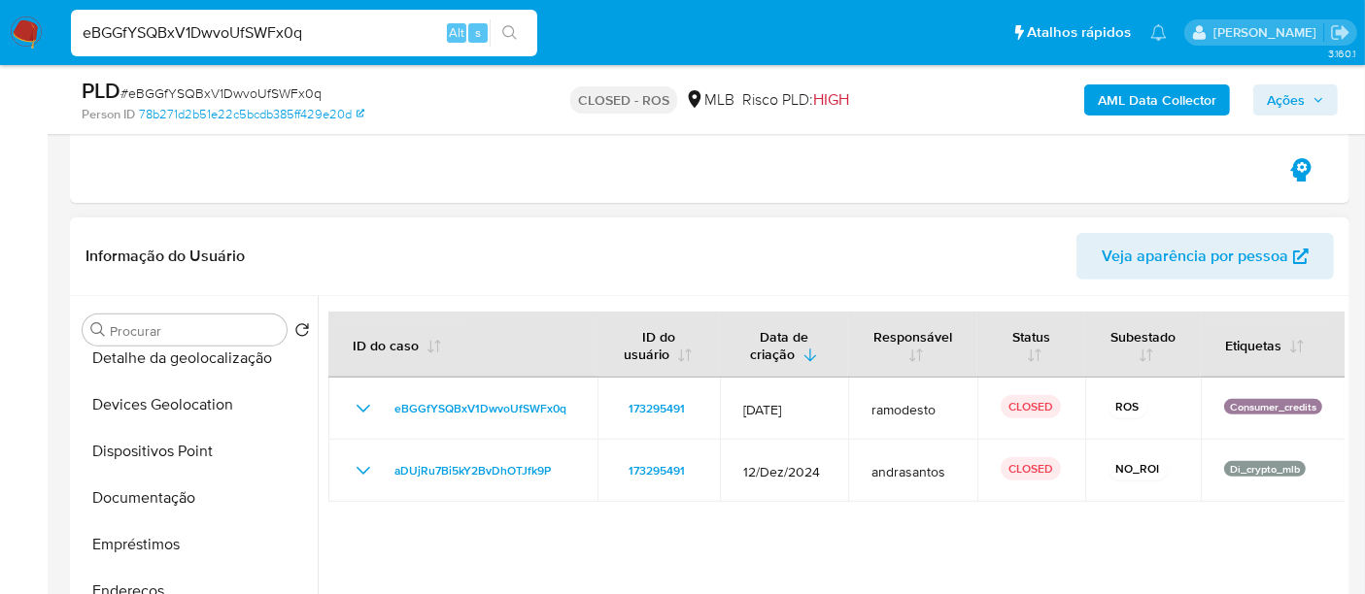
scroll to position [36, 0]
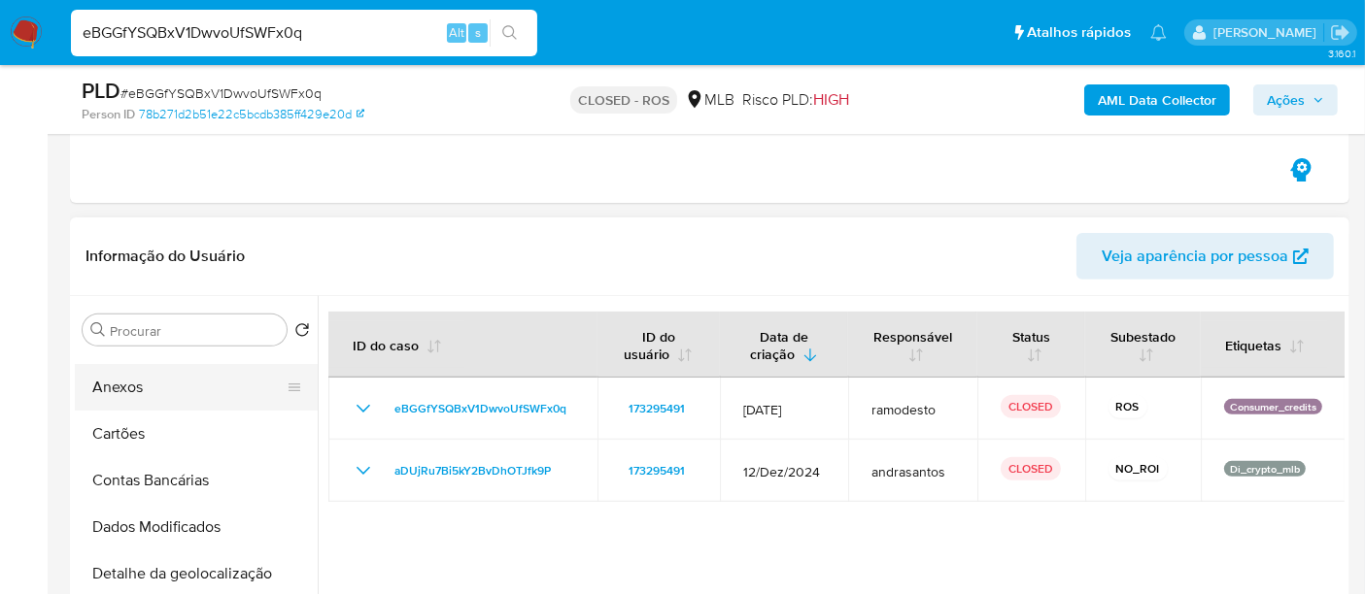
click at [117, 389] on button "Anexos" at bounding box center [188, 387] width 227 height 47
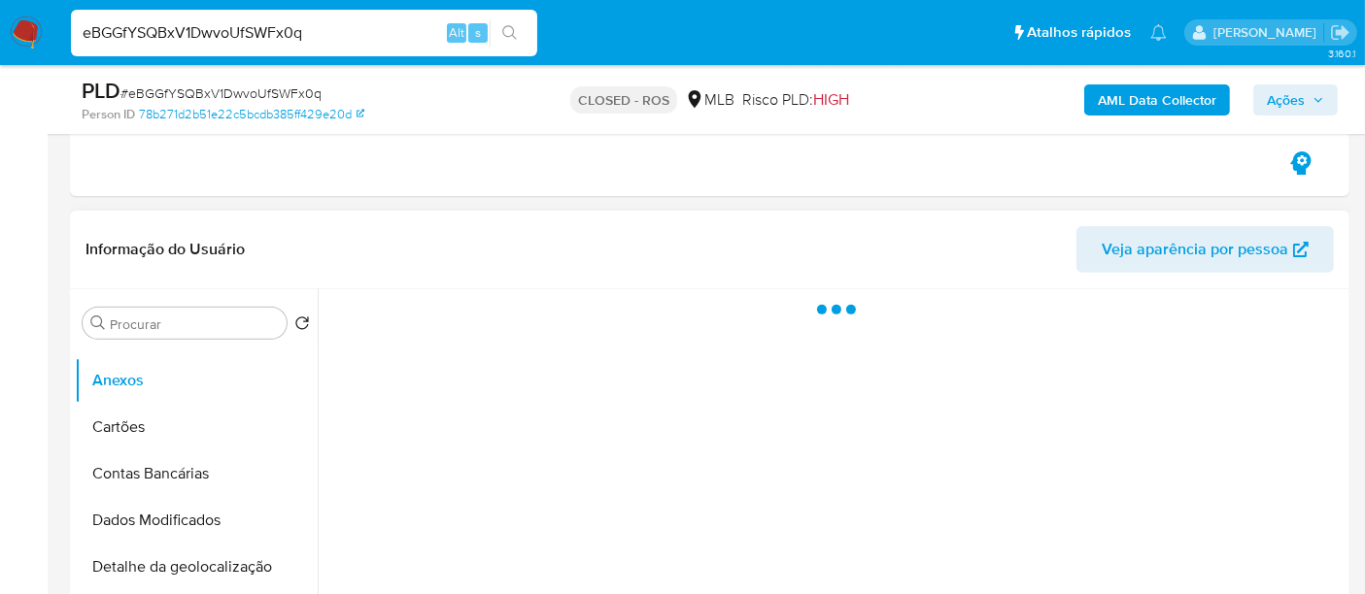
scroll to position [755, 0]
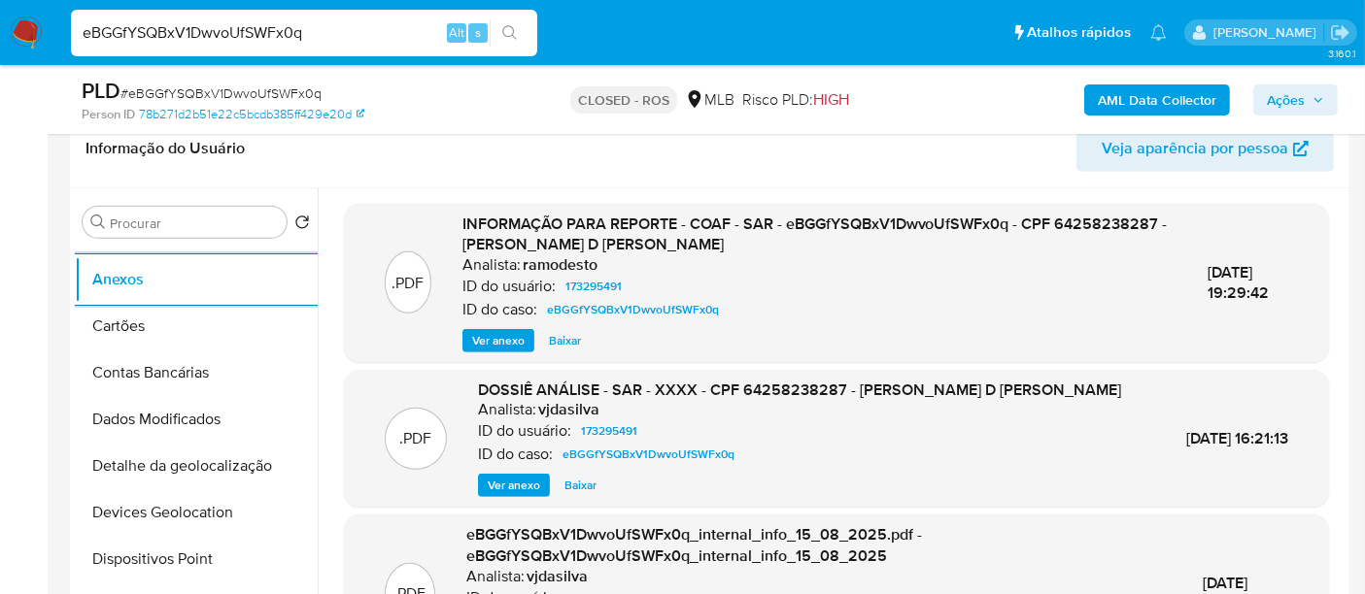
click at [483, 340] on span "Ver anexo" at bounding box center [498, 340] width 52 height 19
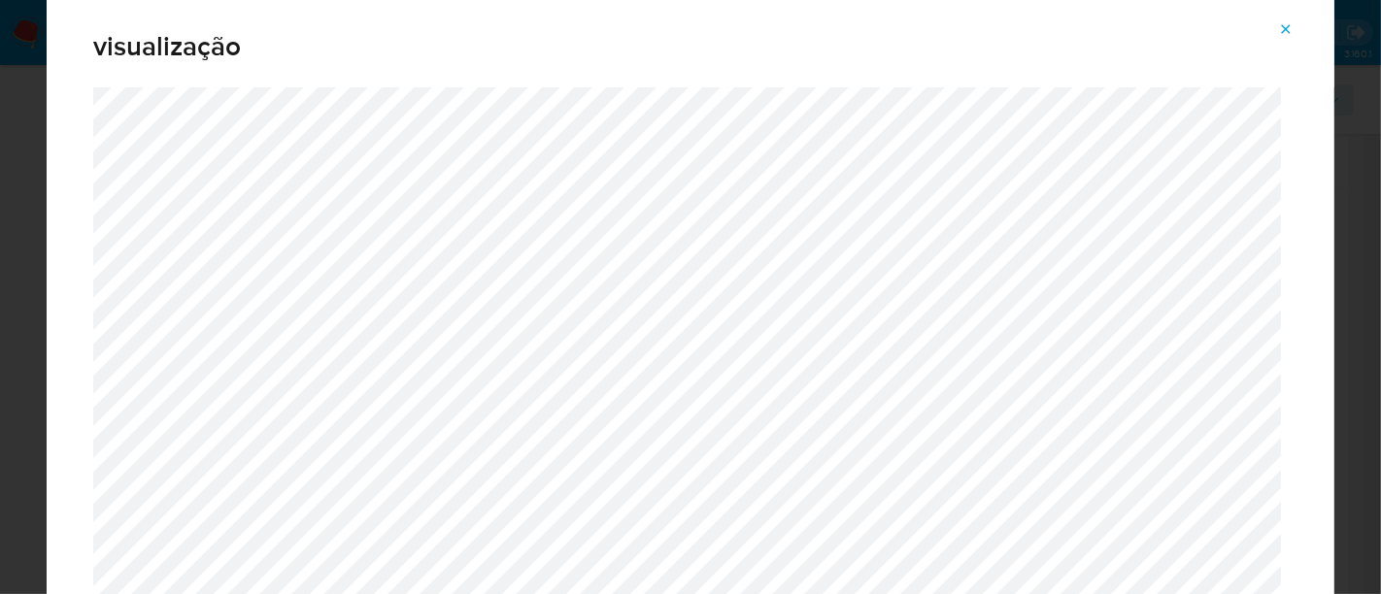
drag, startPoint x: 1287, startPoint y: 29, endPoint x: 981, endPoint y: 7, distance: 306.7
click at [1285, 29] on icon "Attachment preview" at bounding box center [1286, 28] width 9 height 9
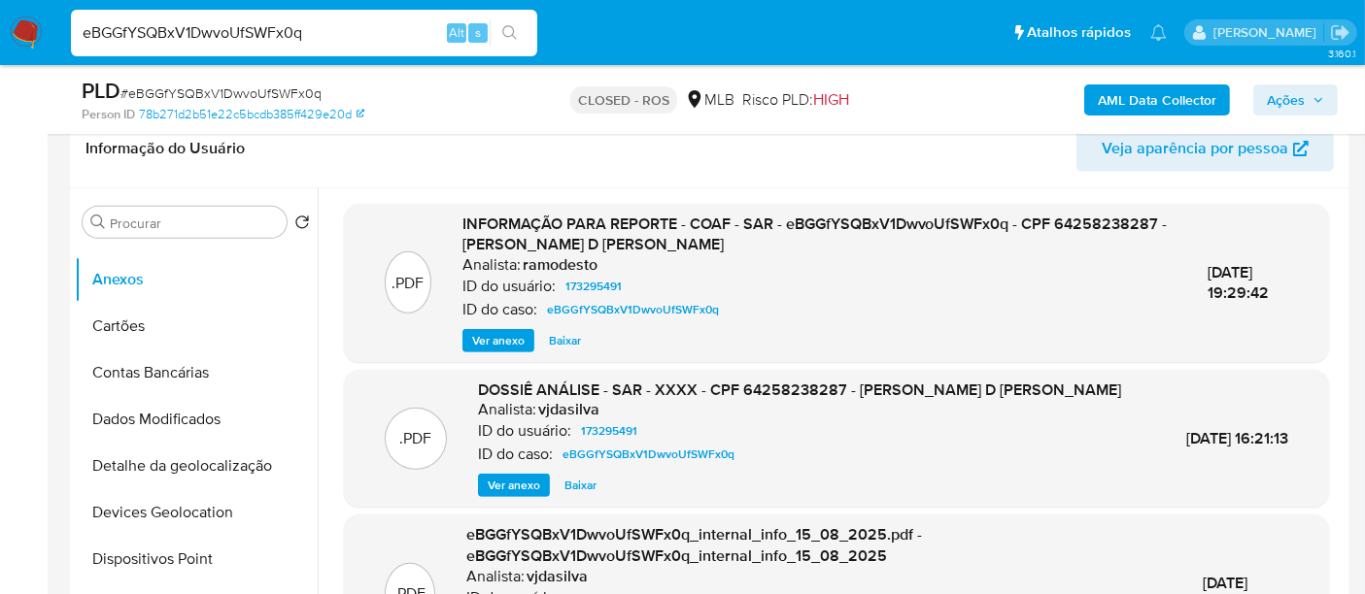
click at [241, 31] on input "eBGGfYSQBxV1DwvoUfSWFx0q" at bounding box center [304, 32] width 466 height 25
paste input "EXz61frY4YLleZ8mJuGYCiYk"
type input "EXz61frY4YLleZ8mJuGYCiYk"
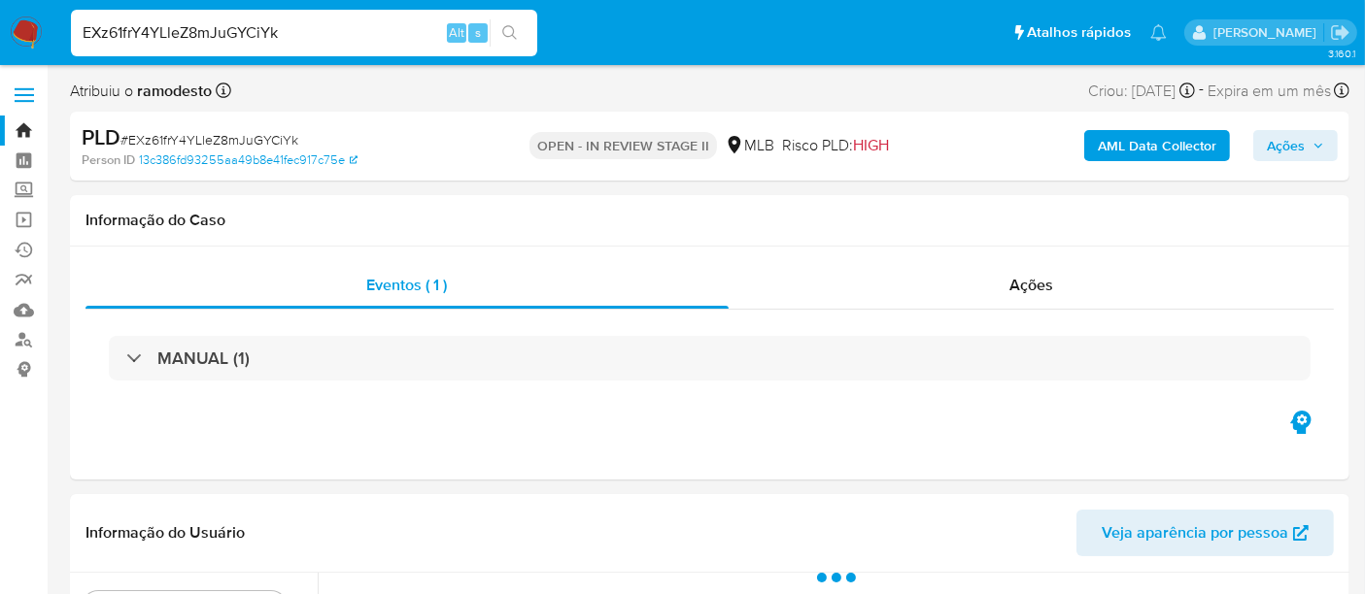
select select "10"
click at [1019, 290] on span "Ações" at bounding box center [1031, 285] width 44 height 22
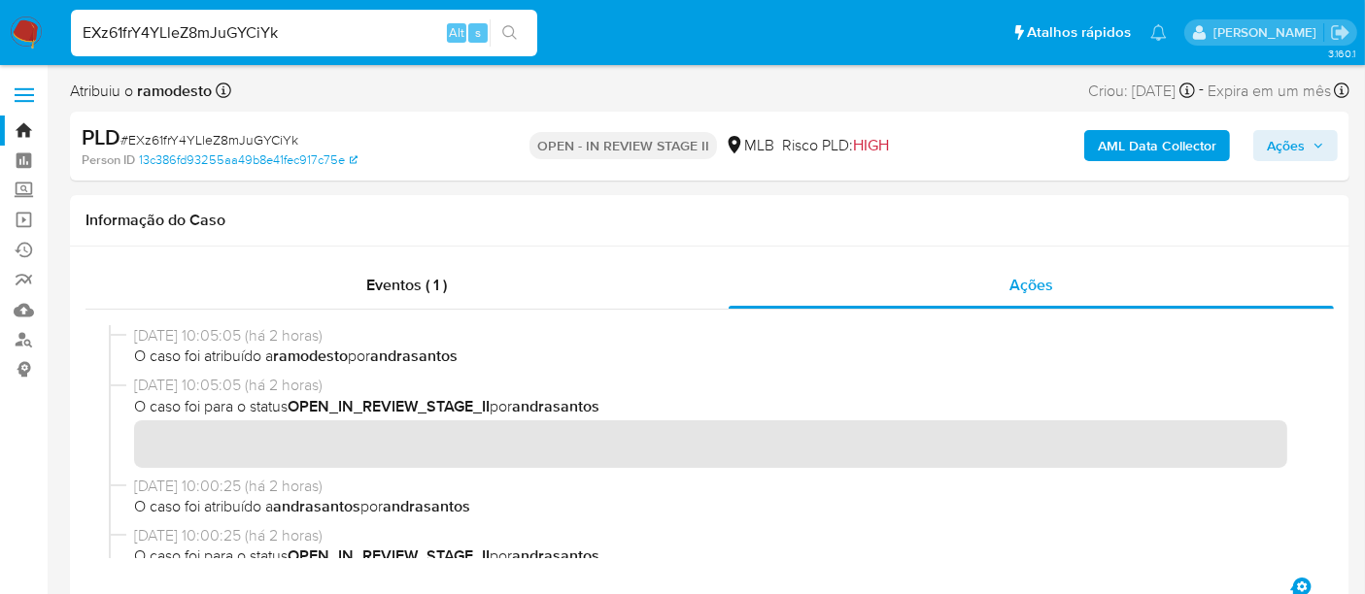
click at [30, 33] on img at bounding box center [26, 33] width 33 height 33
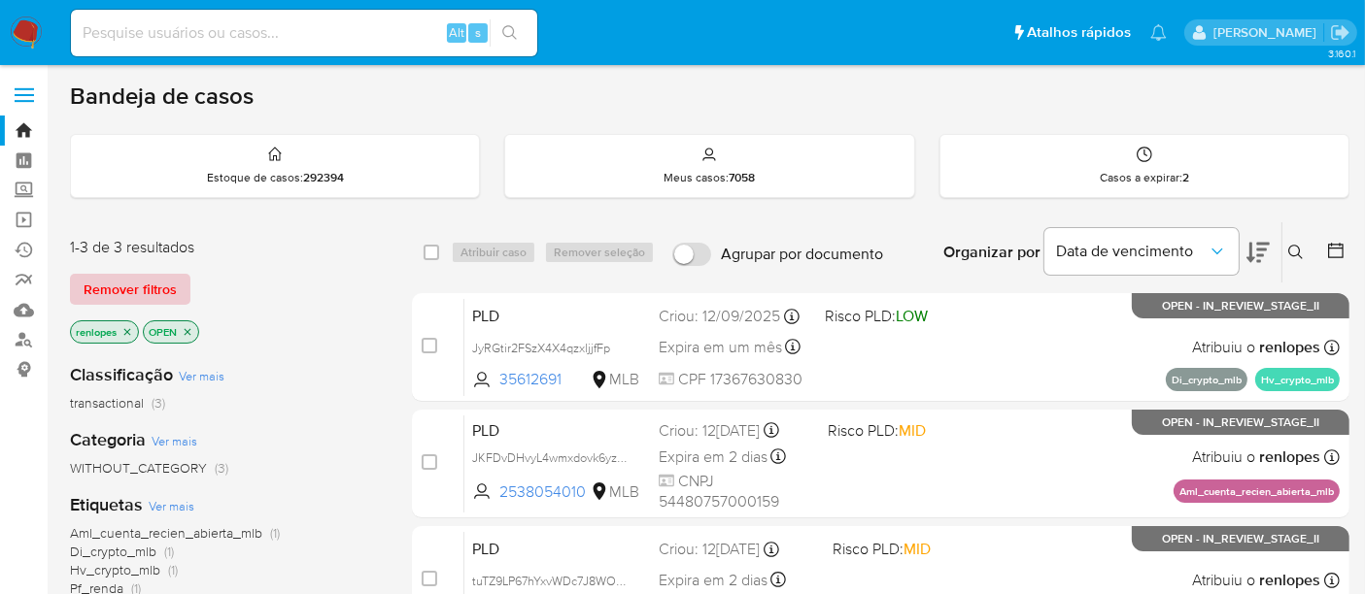
click at [156, 276] on span "Remover filtros" at bounding box center [130, 289] width 93 height 27
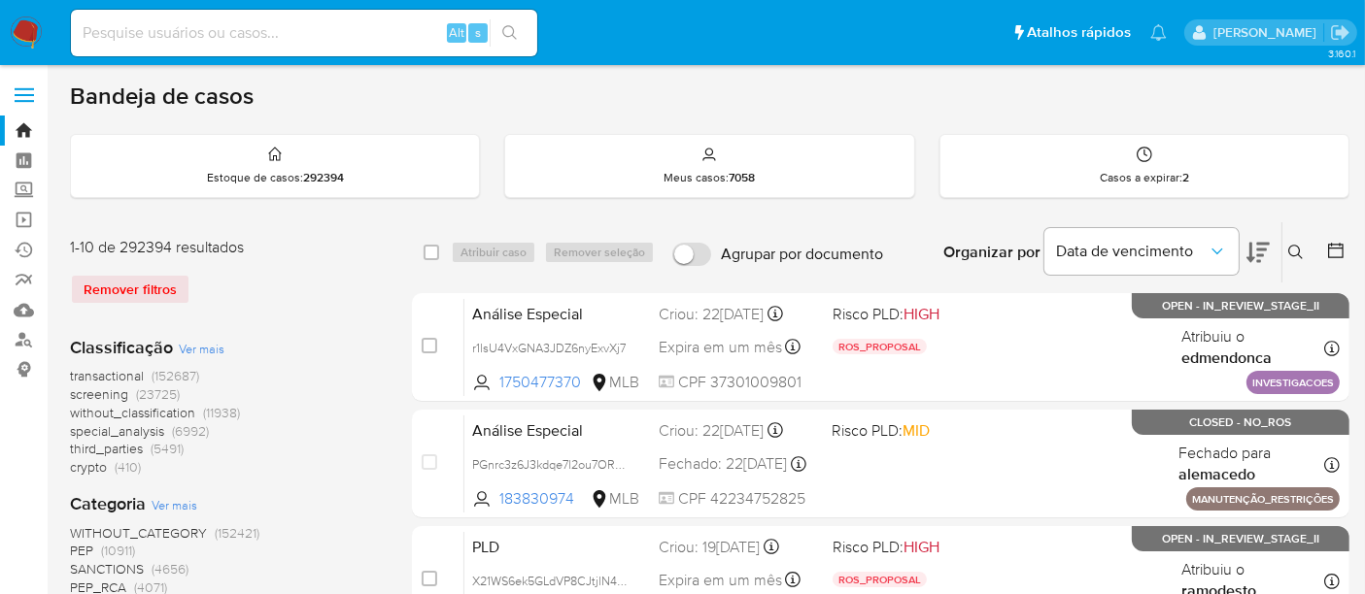
click at [1290, 250] on icon at bounding box center [1296, 253] width 16 height 16
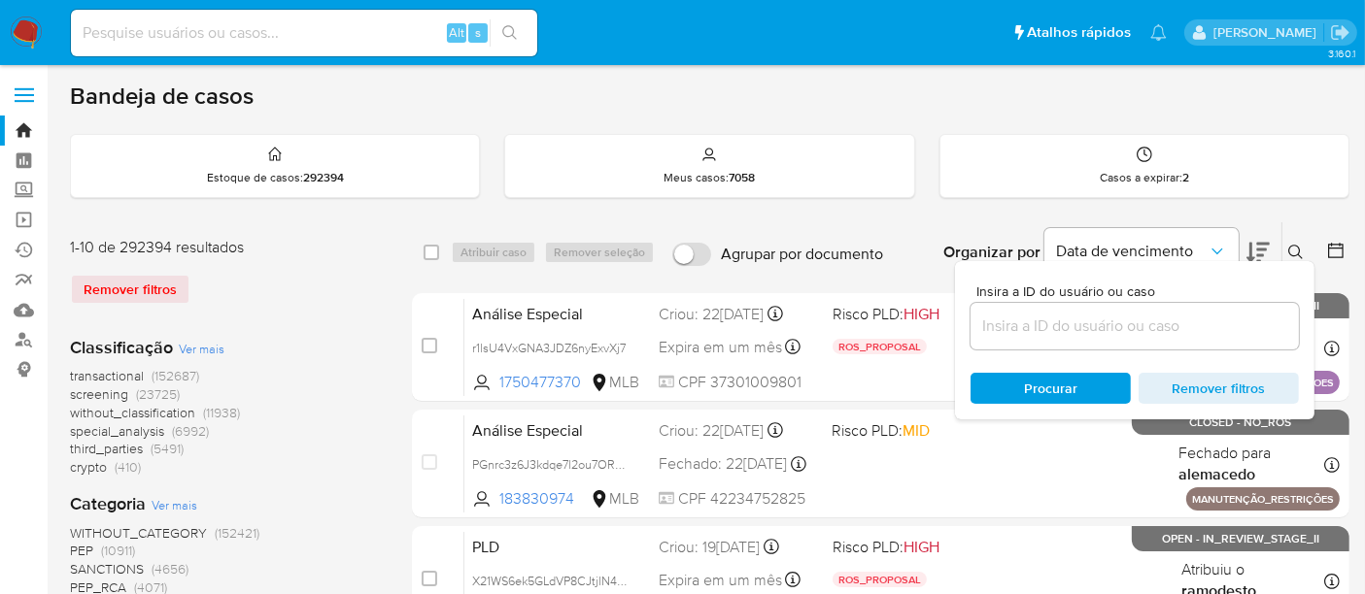
click at [1154, 325] on input at bounding box center [1134, 326] width 328 height 25
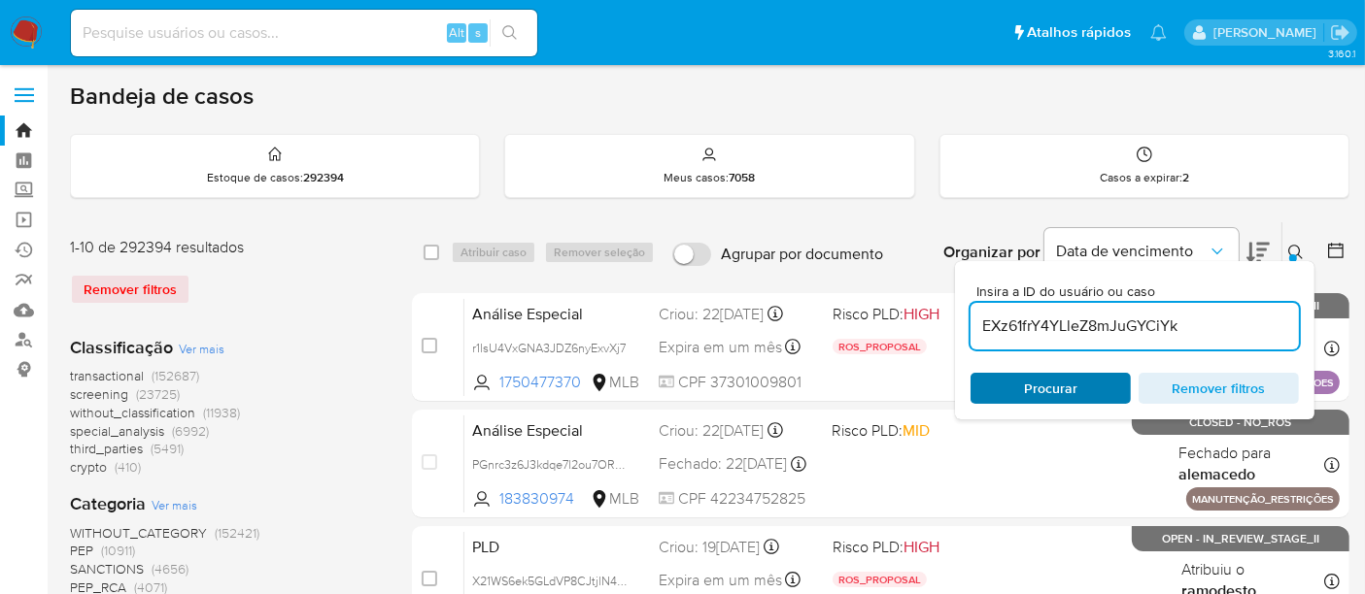
type input "EXz61frY4YLleZ8mJuGYCiYk"
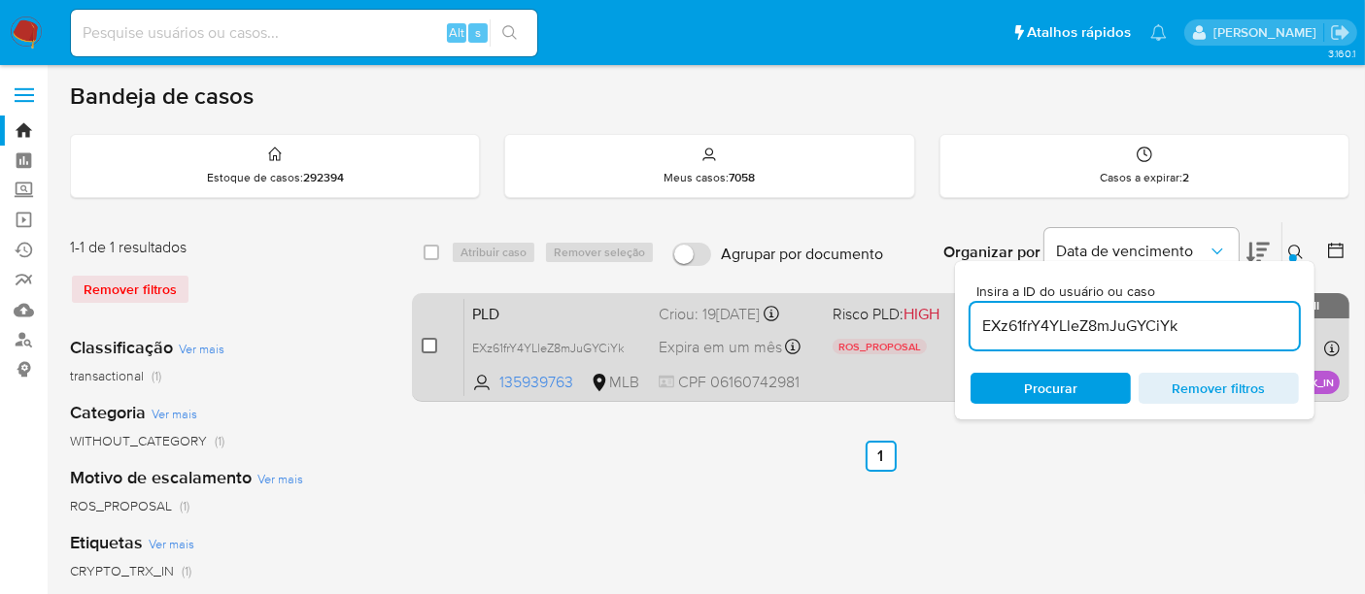
click at [425, 348] on input "checkbox" at bounding box center [429, 346] width 16 height 16
checkbox input "true"
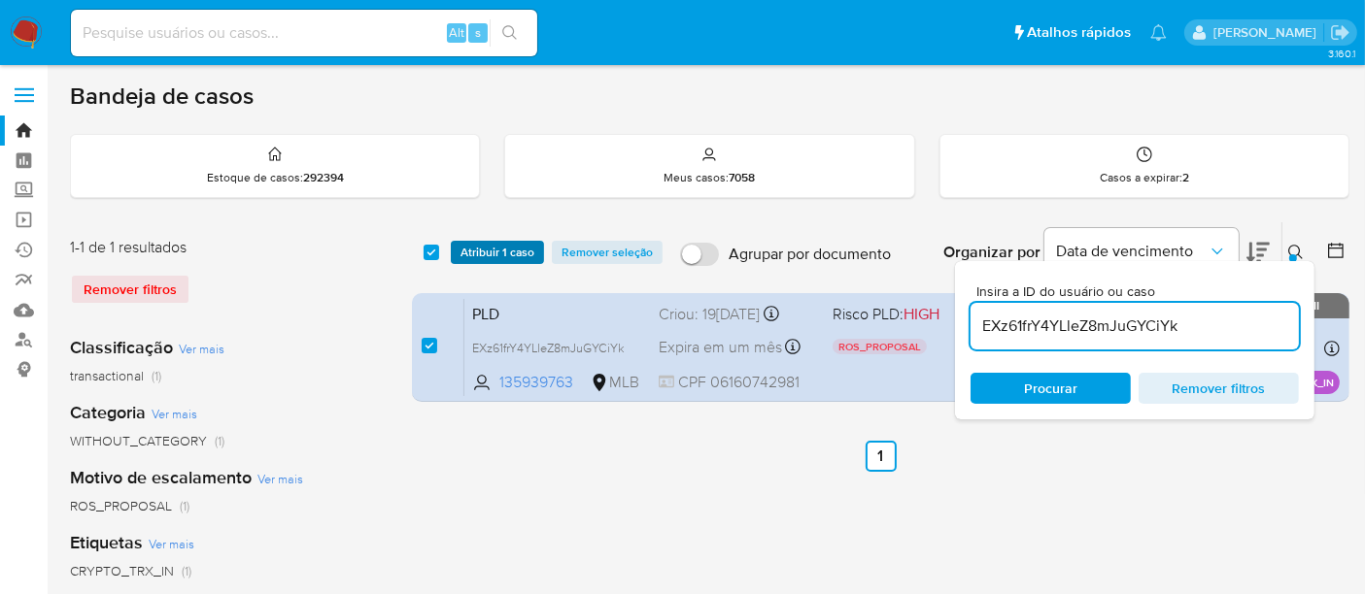
click at [496, 247] on span "Atribuir 1 caso" at bounding box center [497, 252] width 74 height 19
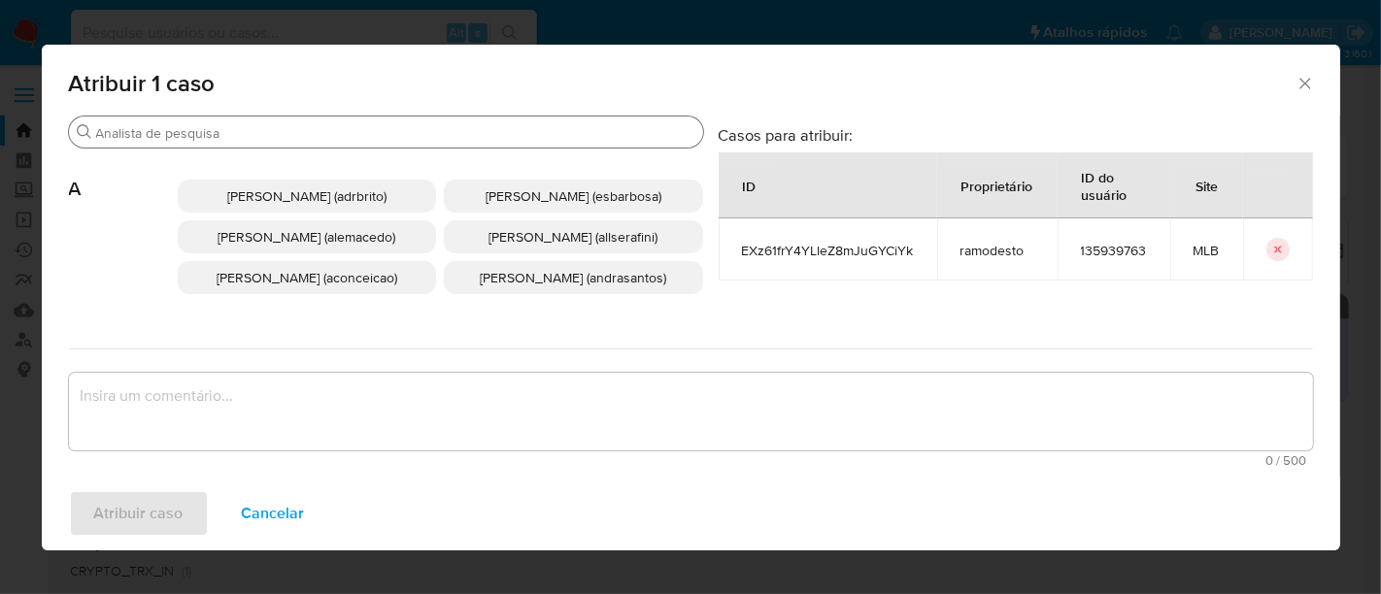
click at [502, 126] on input "Buscar" at bounding box center [395, 132] width 599 height 17
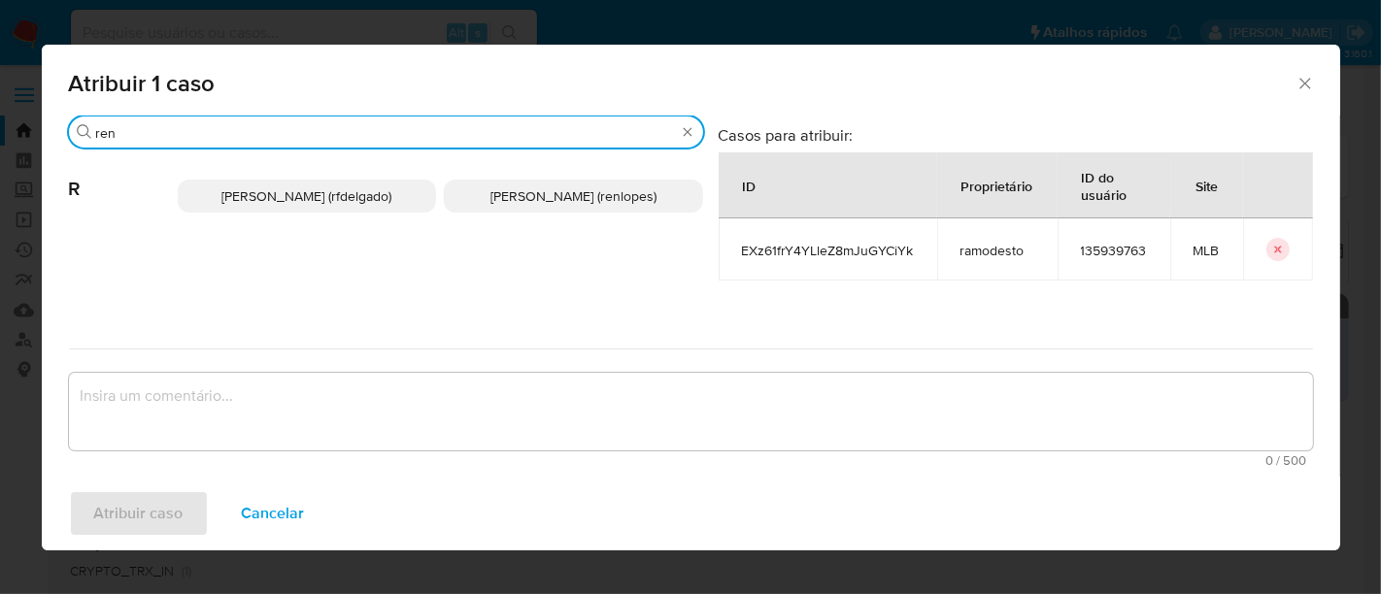
type input "ren"
click at [490, 194] on span "Renato Lopes Dos Santos (renlopes)" at bounding box center [573, 195] width 166 height 19
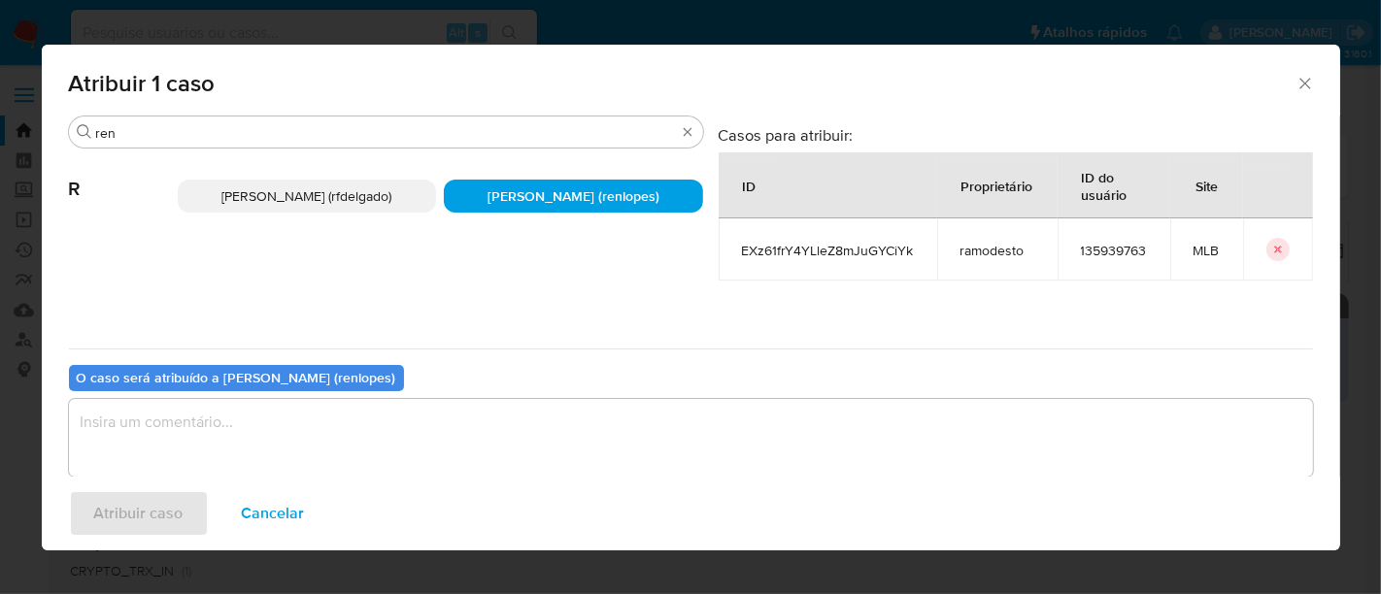
click at [471, 412] on textarea "assign-modal" at bounding box center [691, 438] width 1244 height 78
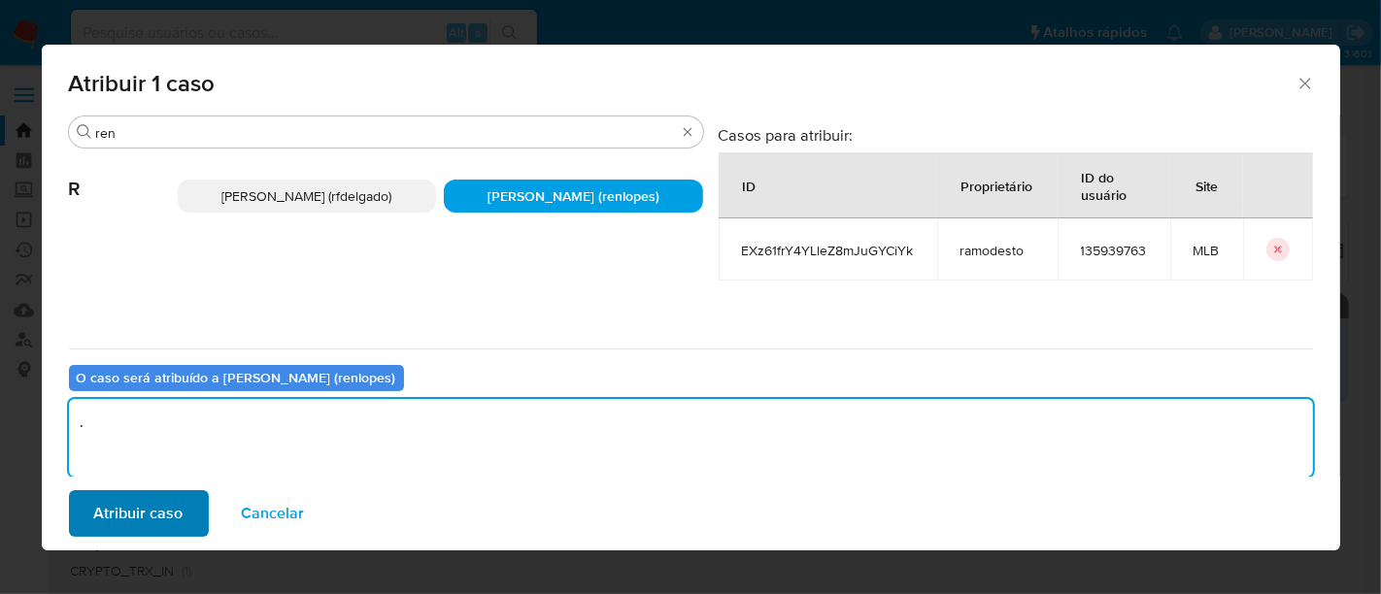
type textarea "."
click at [171, 518] on span "Atribuir caso" at bounding box center [138, 513] width 89 height 43
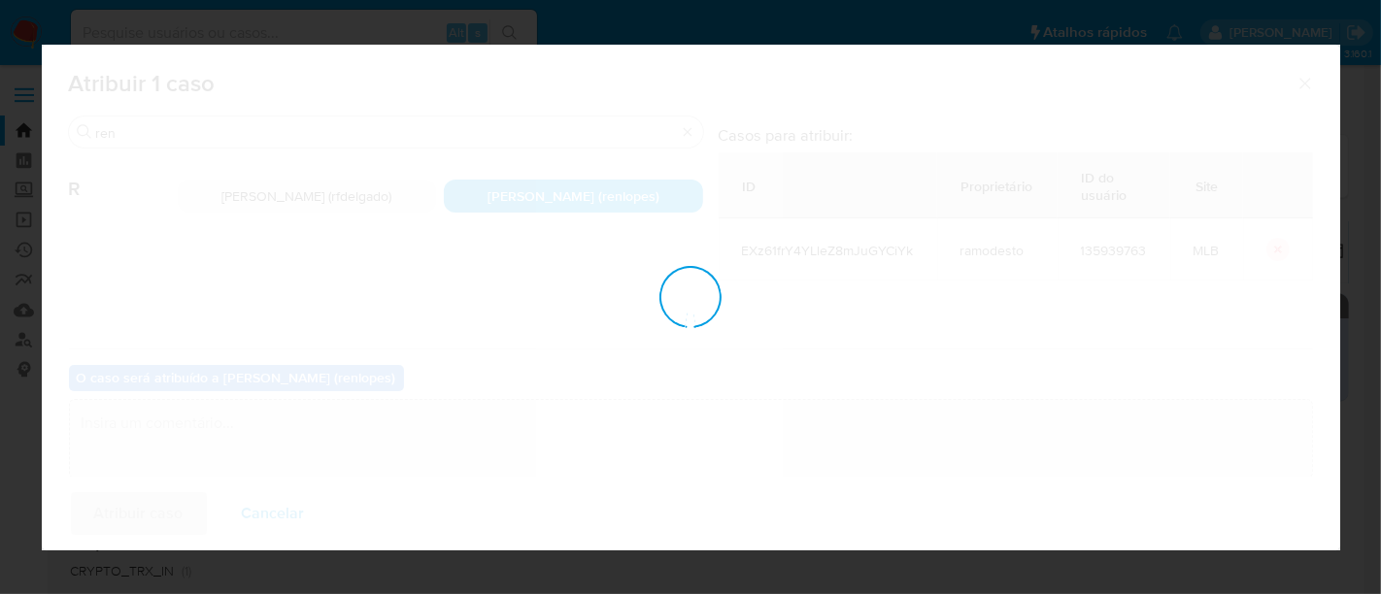
checkbox input "false"
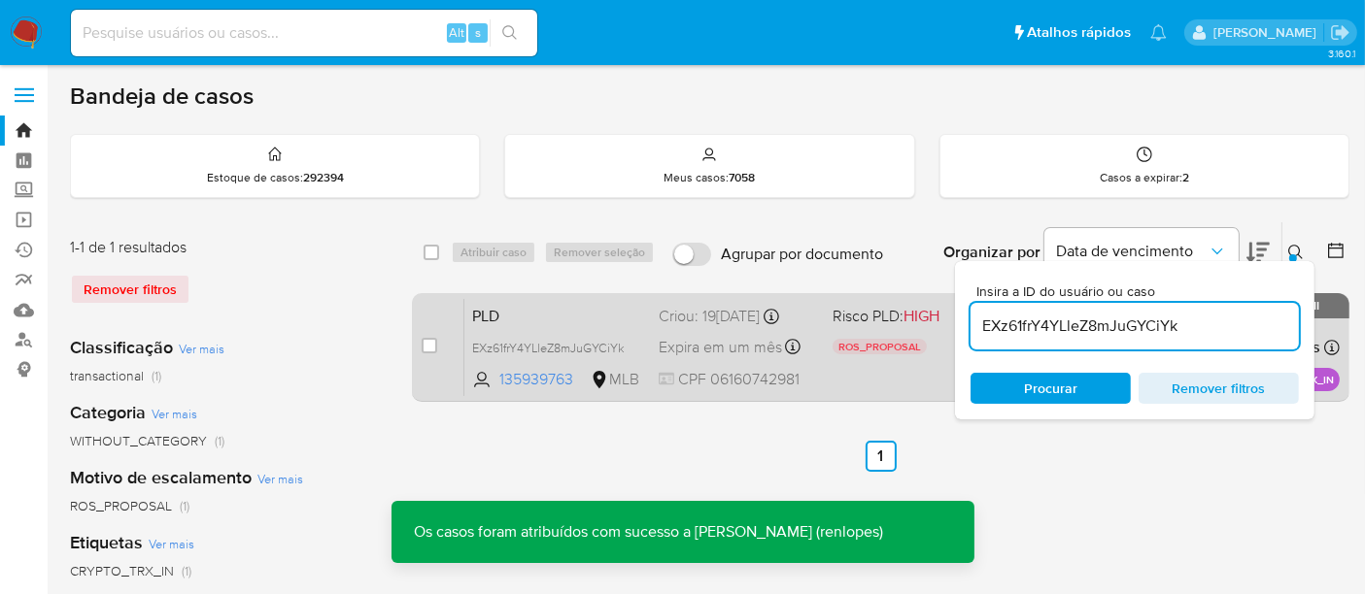
click at [713, 329] on div "PLD EXz61frY4YLleZ8mJuGYCiYk 135939763 MLB Risco PLD: HIGH ROS_PROPOSAL Motivo …" at bounding box center [901, 347] width 875 height 98
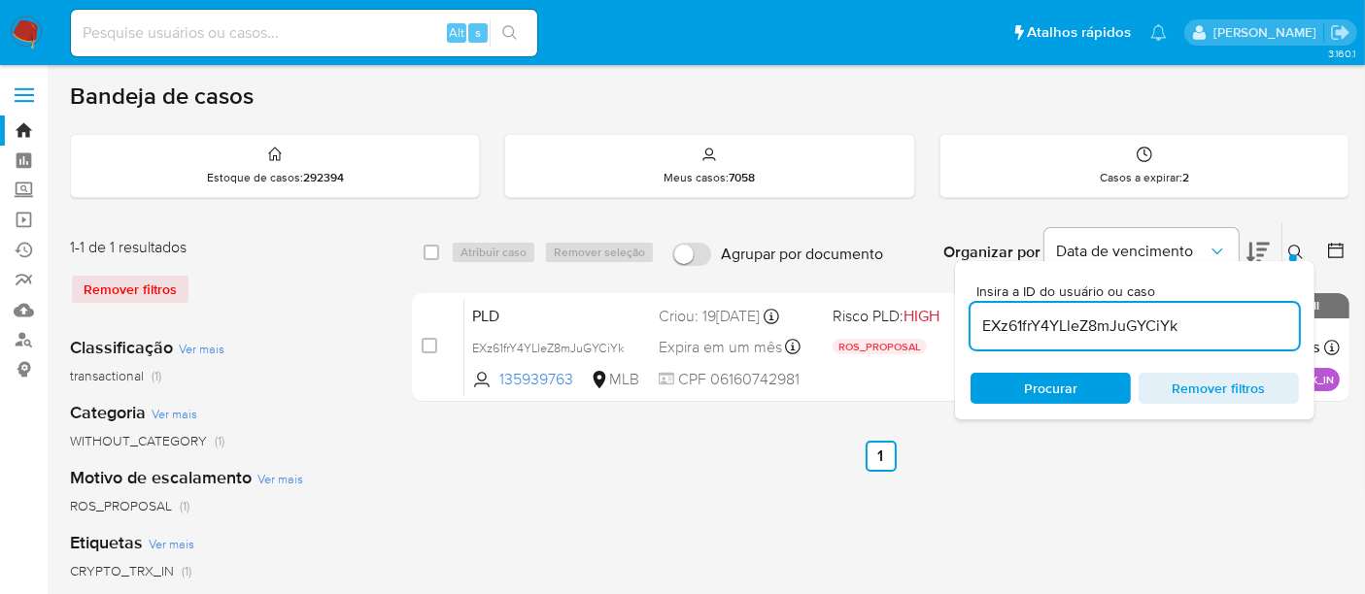
click at [166, 27] on input at bounding box center [304, 32] width 466 height 25
paste input "2538054010"
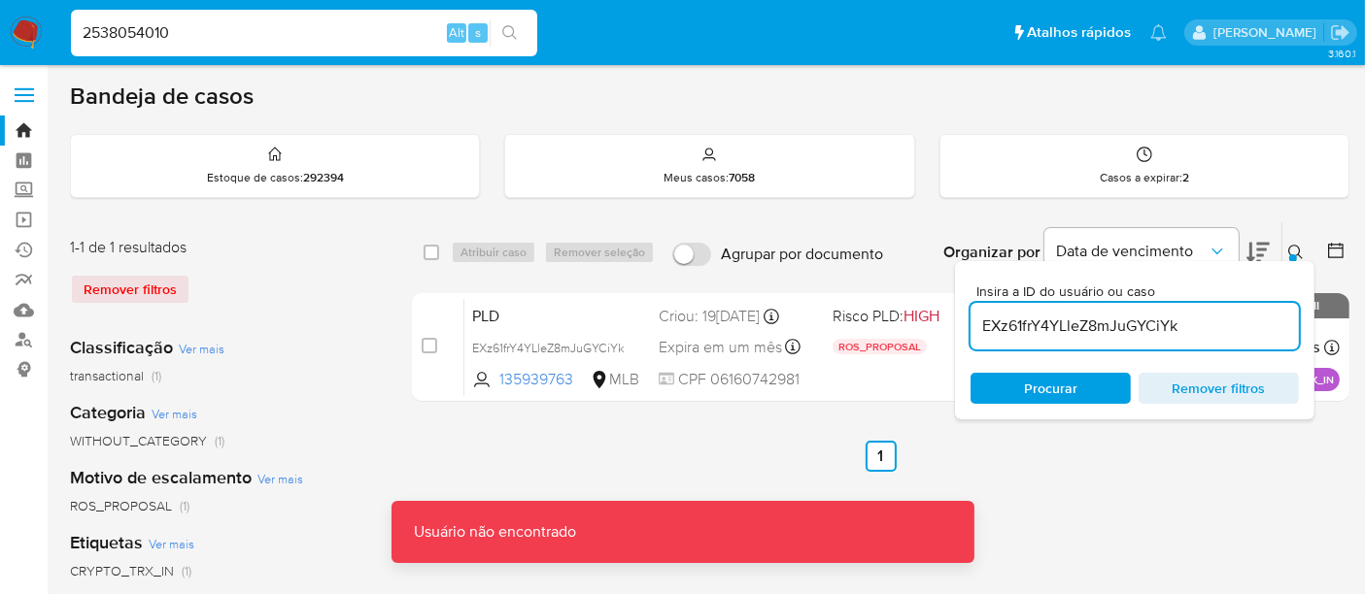
click at [200, 34] on input "2538054010" at bounding box center [304, 32] width 466 height 25
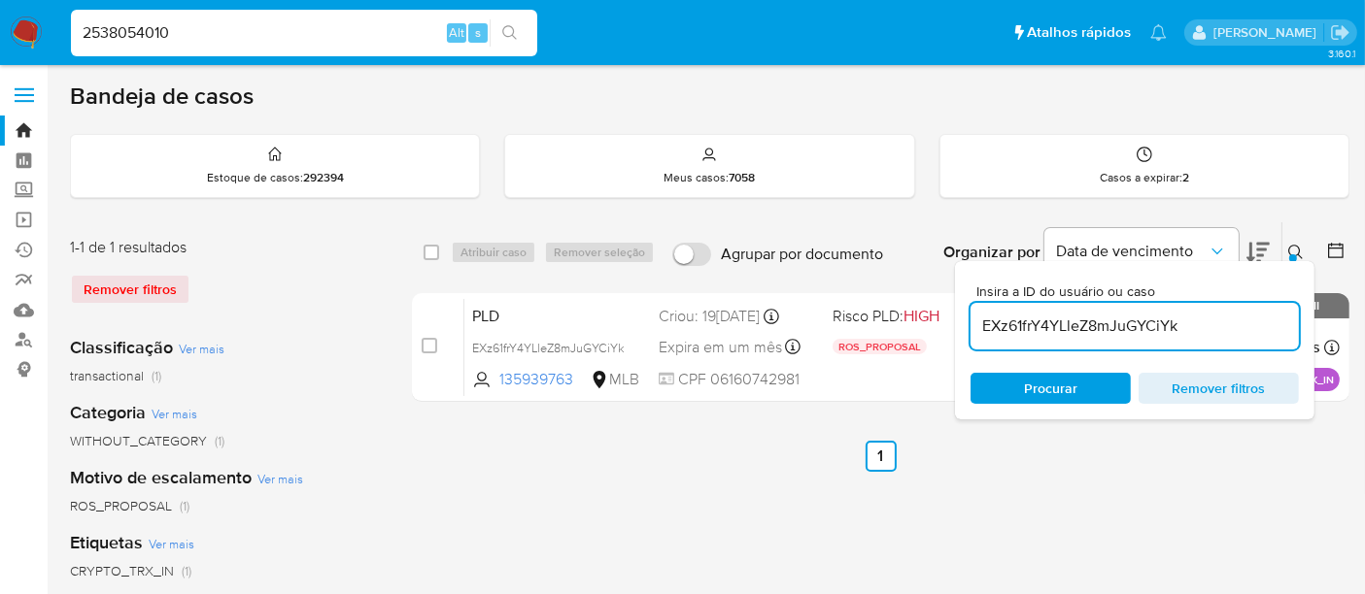
type input "2538054010"
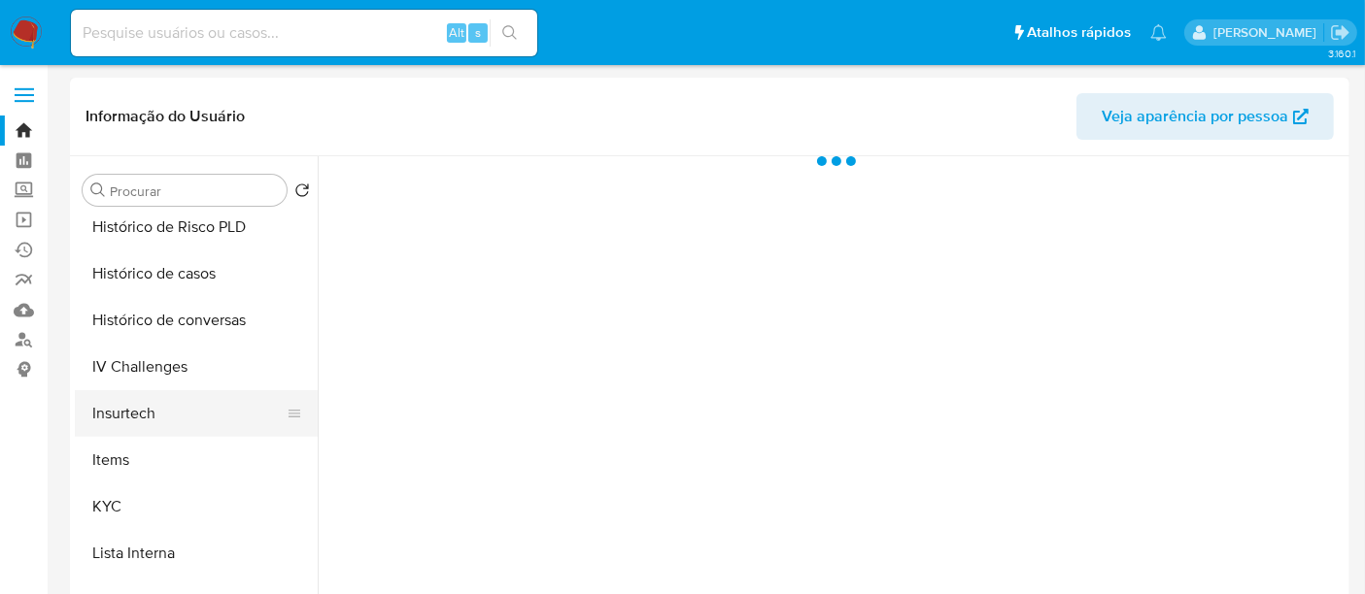
scroll to position [755, 0]
select select "10"
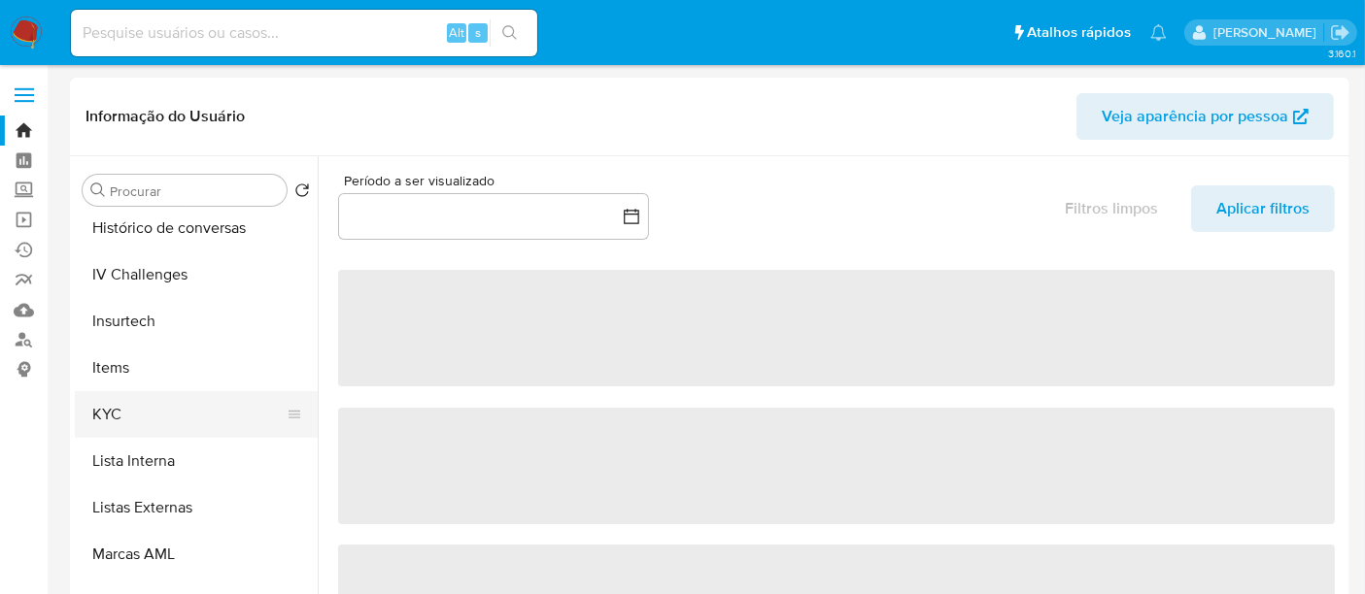
click at [114, 420] on button "KYC" at bounding box center [188, 414] width 227 height 47
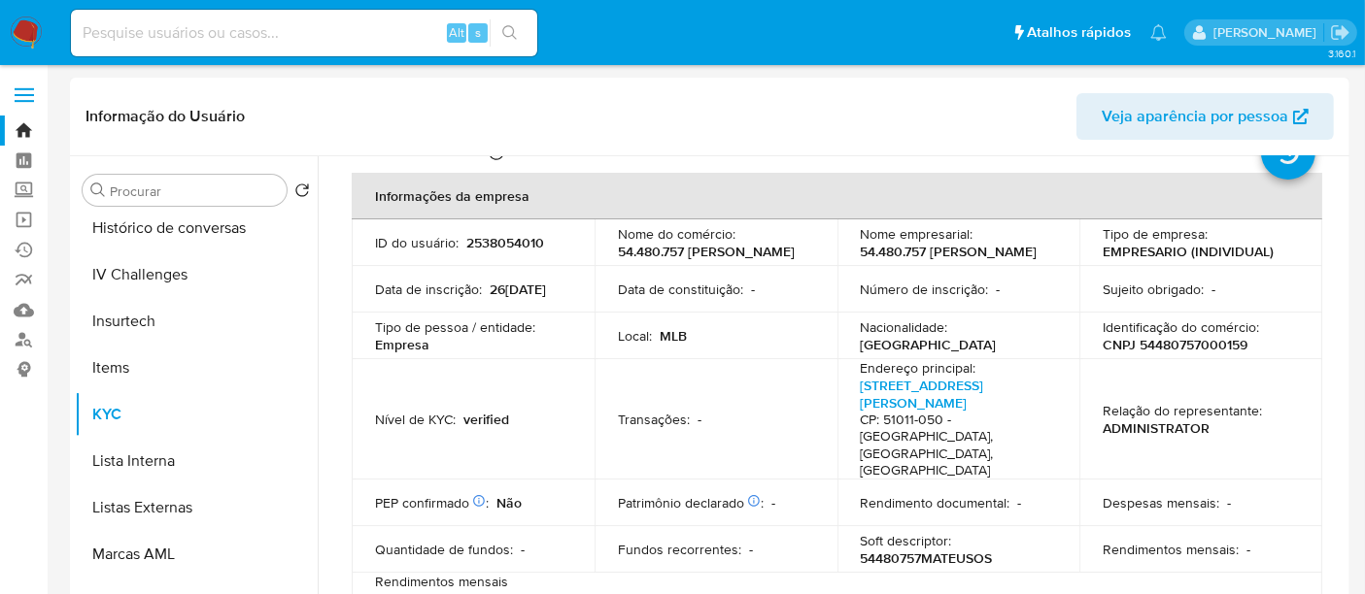
scroll to position [108, 0]
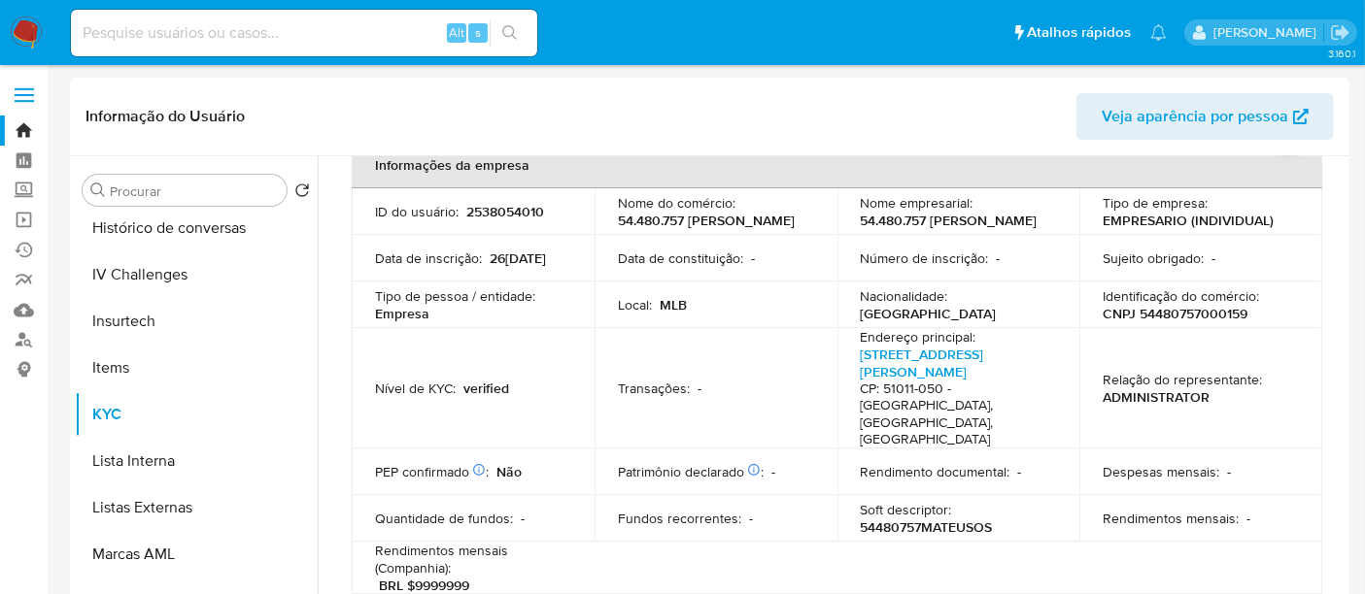
click at [1163, 318] on p "CNPJ 54480757000159" at bounding box center [1174, 313] width 145 height 17
copy p "54480757000159"
click at [222, 31] on input at bounding box center [304, 32] width 466 height 25
paste input "QDTk3FwYmhQ8DCJGheuwyJ6Y"
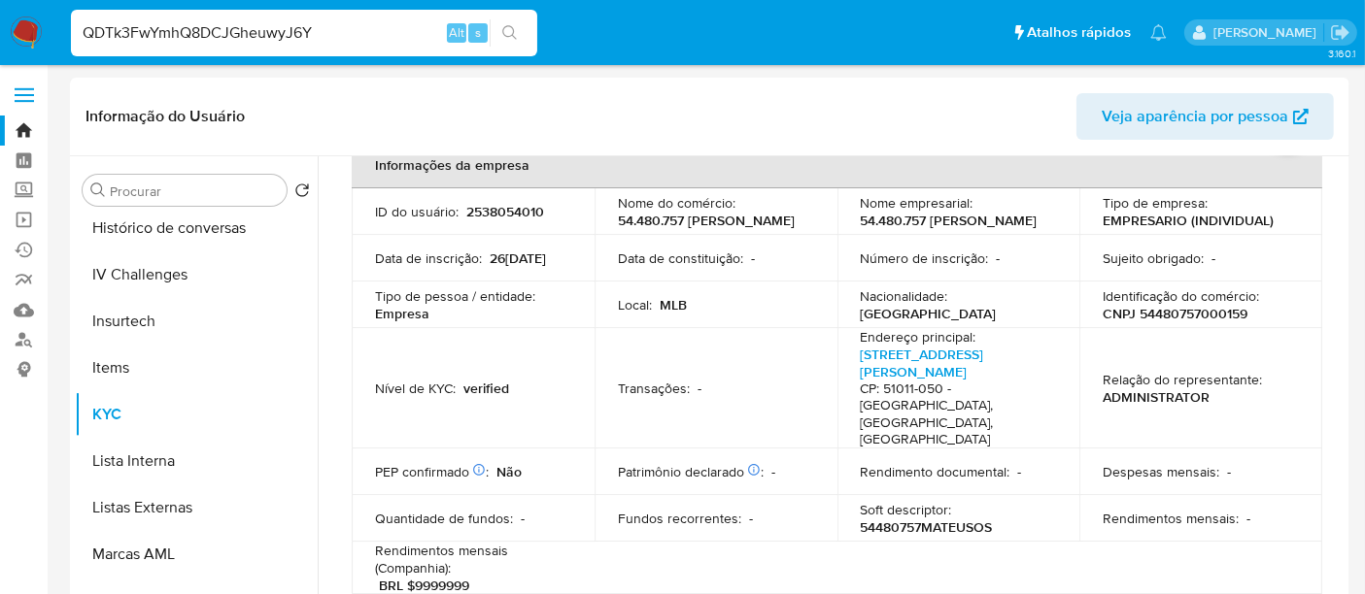
type input "QDTk3FwYmhQ8DCJGheuwyJ6Y"
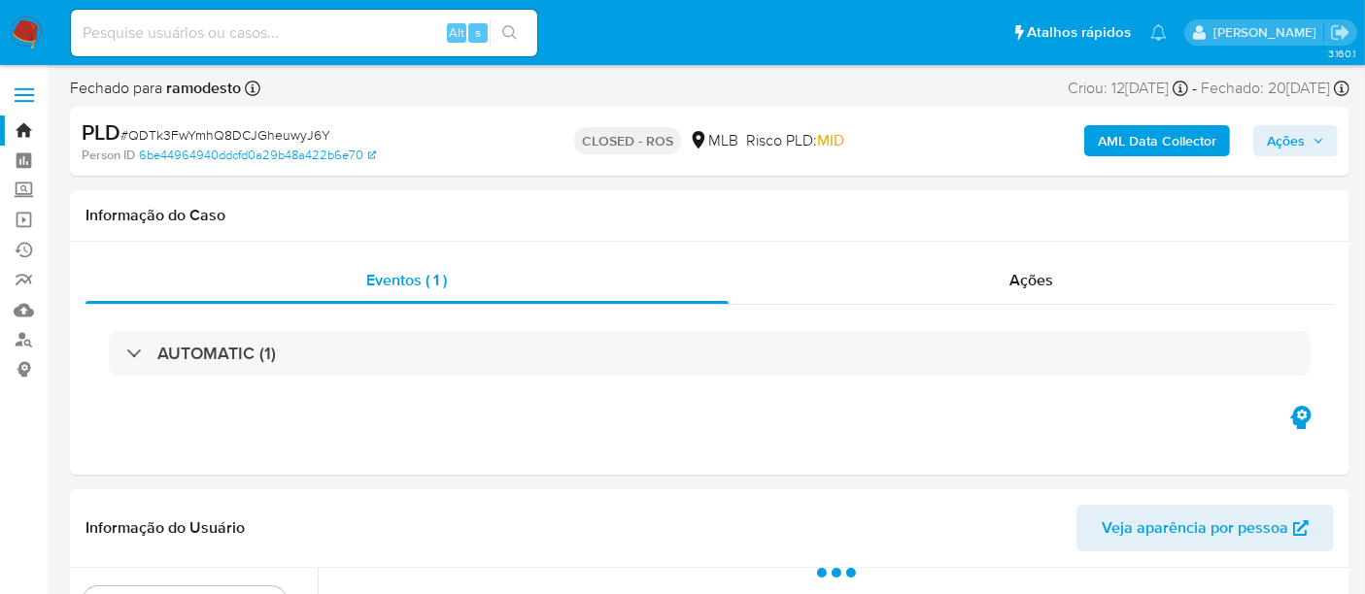
select select "10"
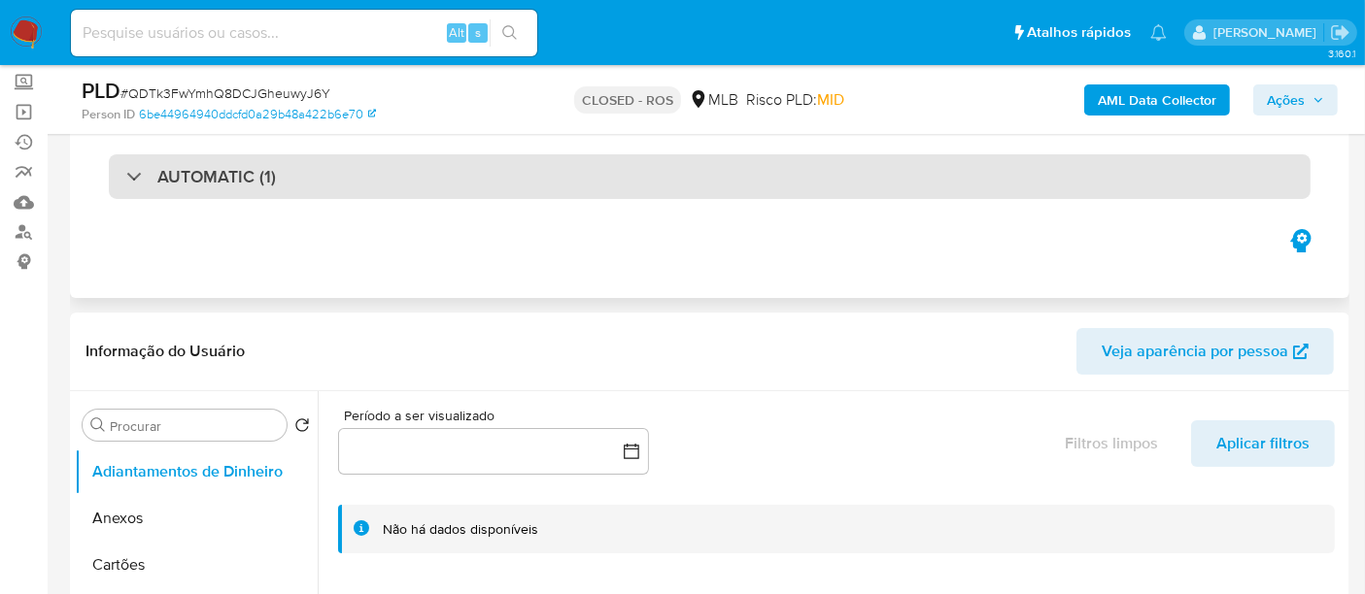
click at [429, 183] on div "AUTOMATIC (1)" at bounding box center [709, 176] width 1201 height 45
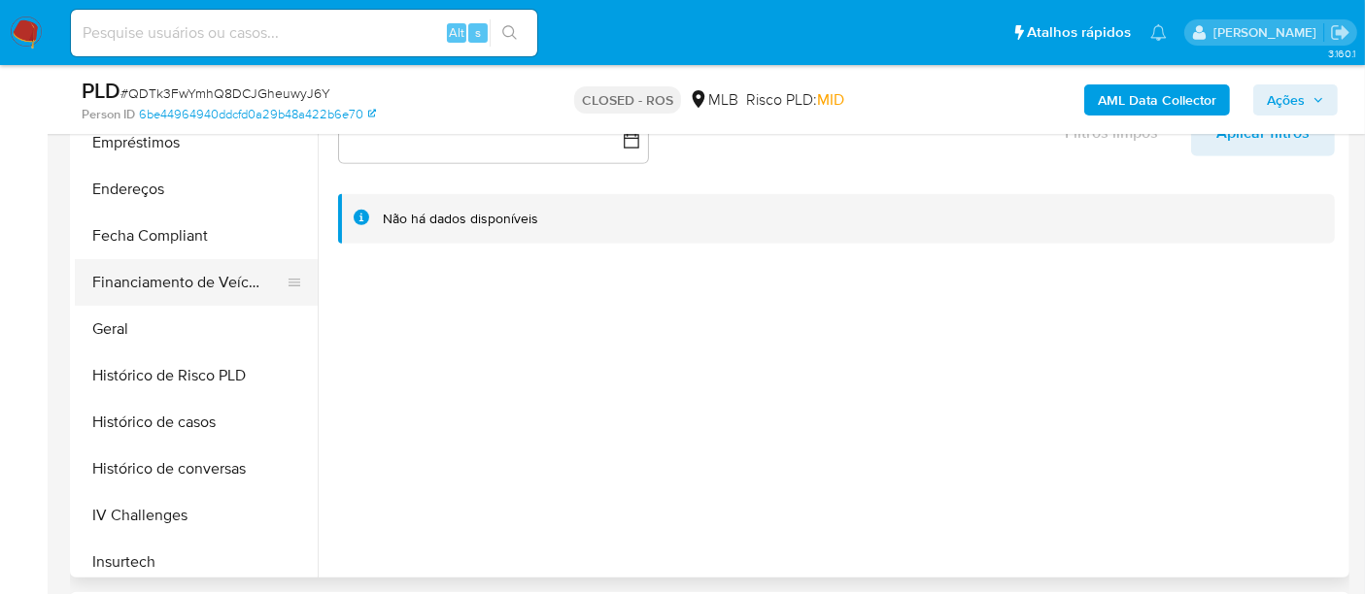
scroll to position [539, 0]
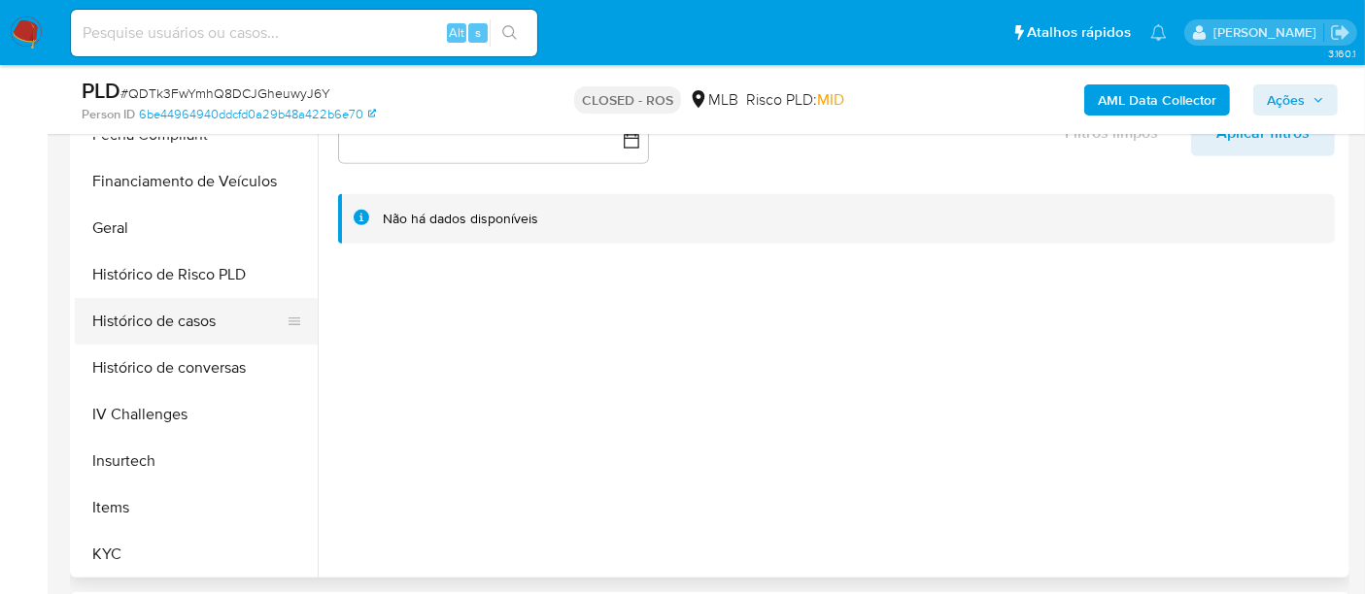
click at [194, 330] on button "Histórico de casos" at bounding box center [188, 321] width 227 height 47
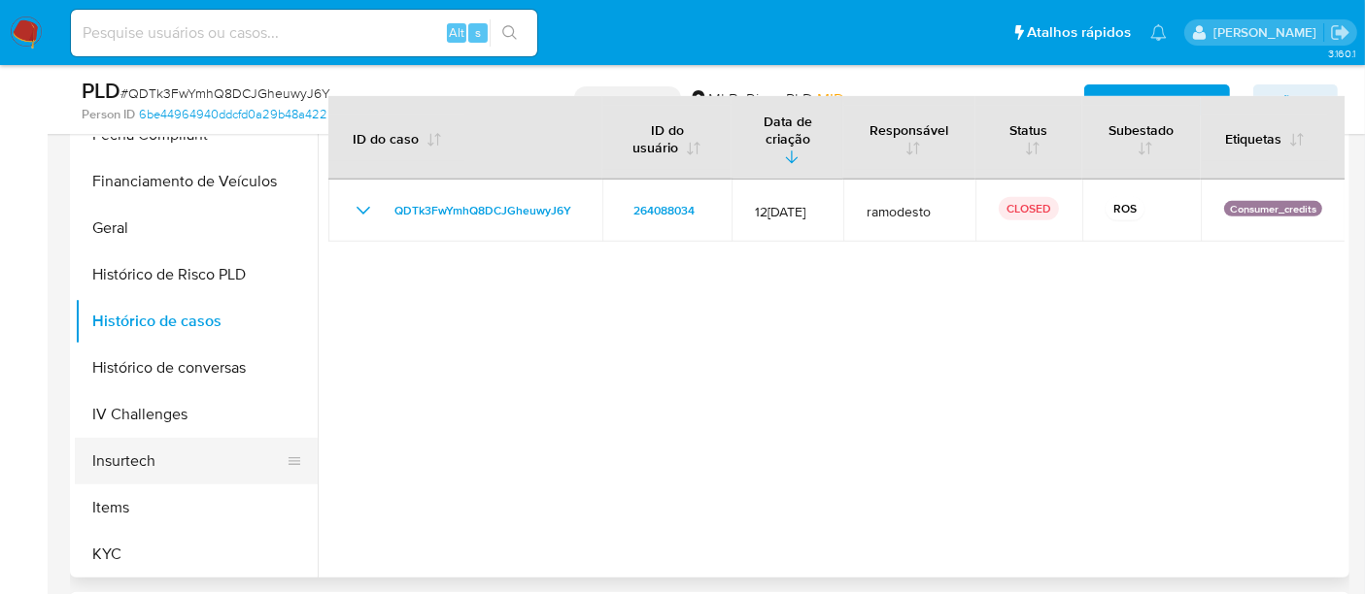
scroll to position [0, 0]
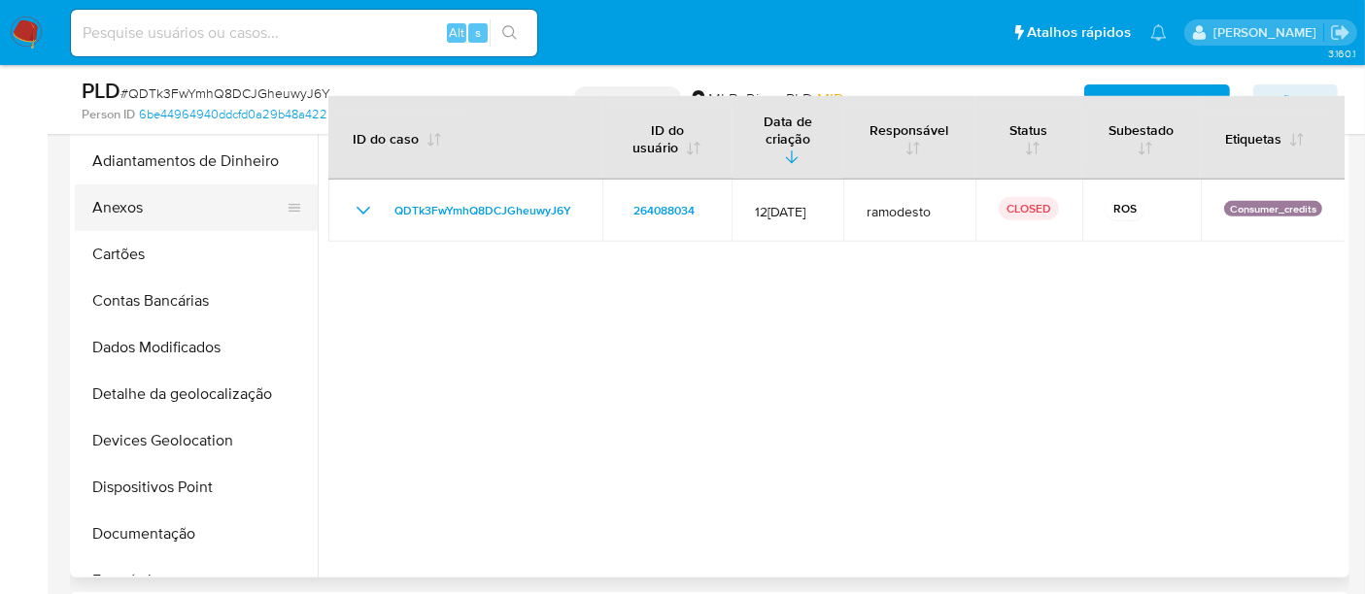
click at [136, 212] on button "Anexos" at bounding box center [188, 208] width 227 height 47
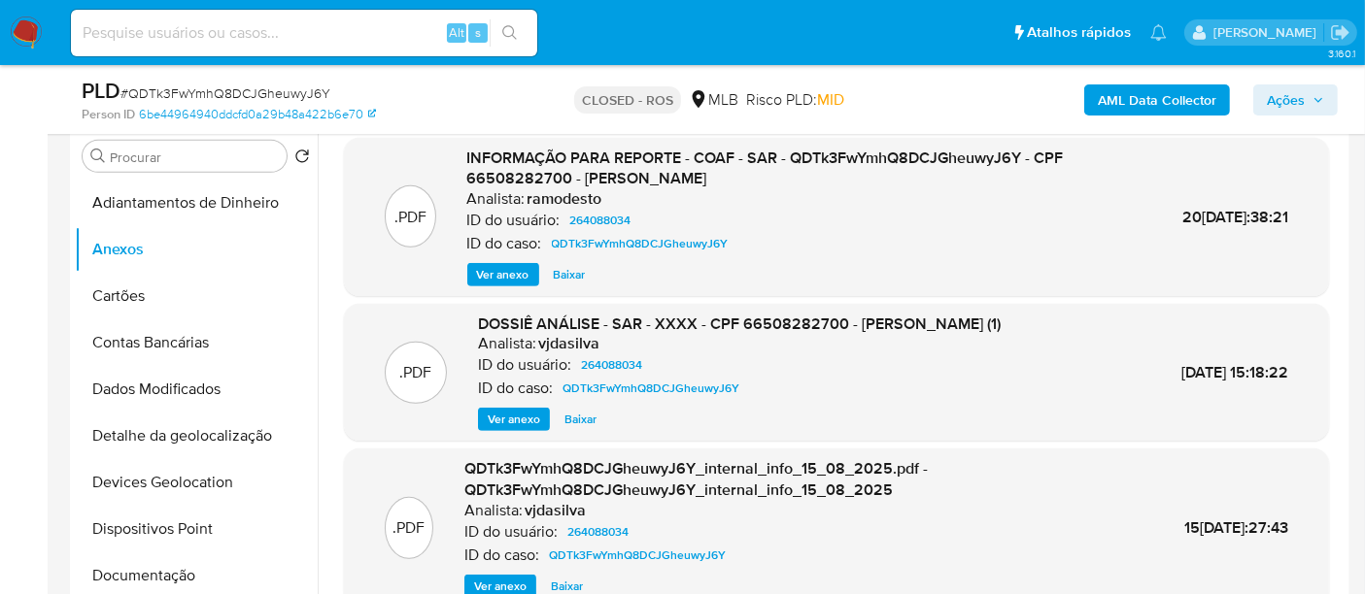
scroll to position [755, 0]
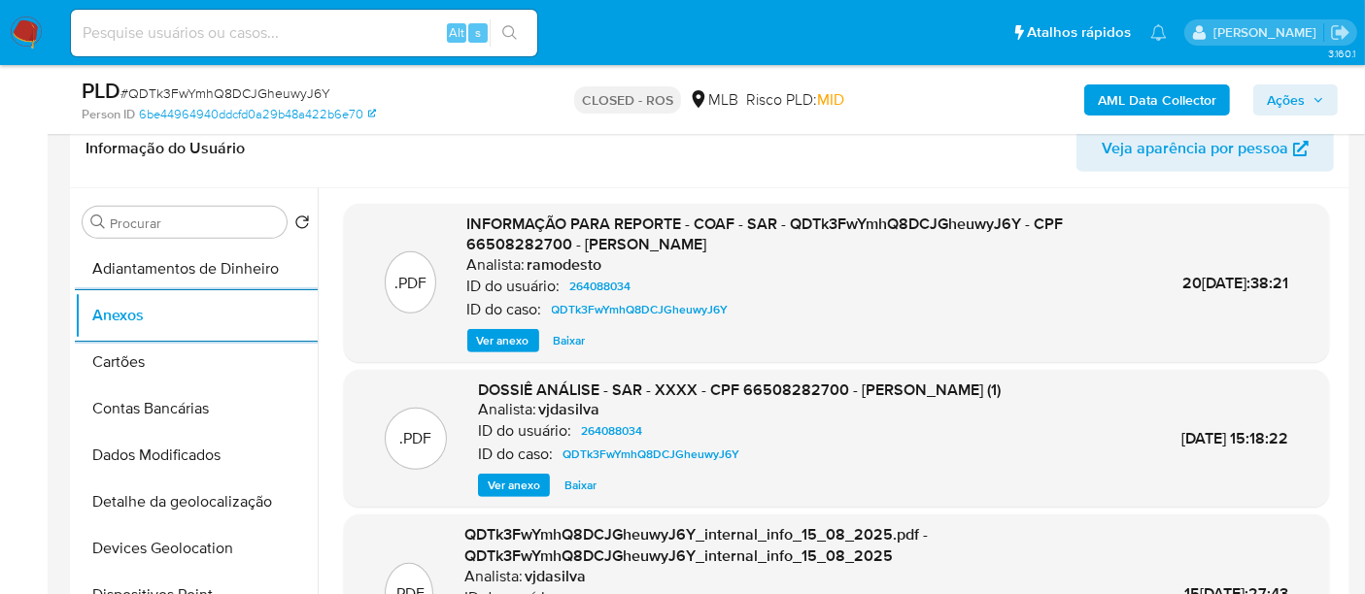
click at [487, 337] on span "Ver anexo" at bounding box center [503, 340] width 52 height 19
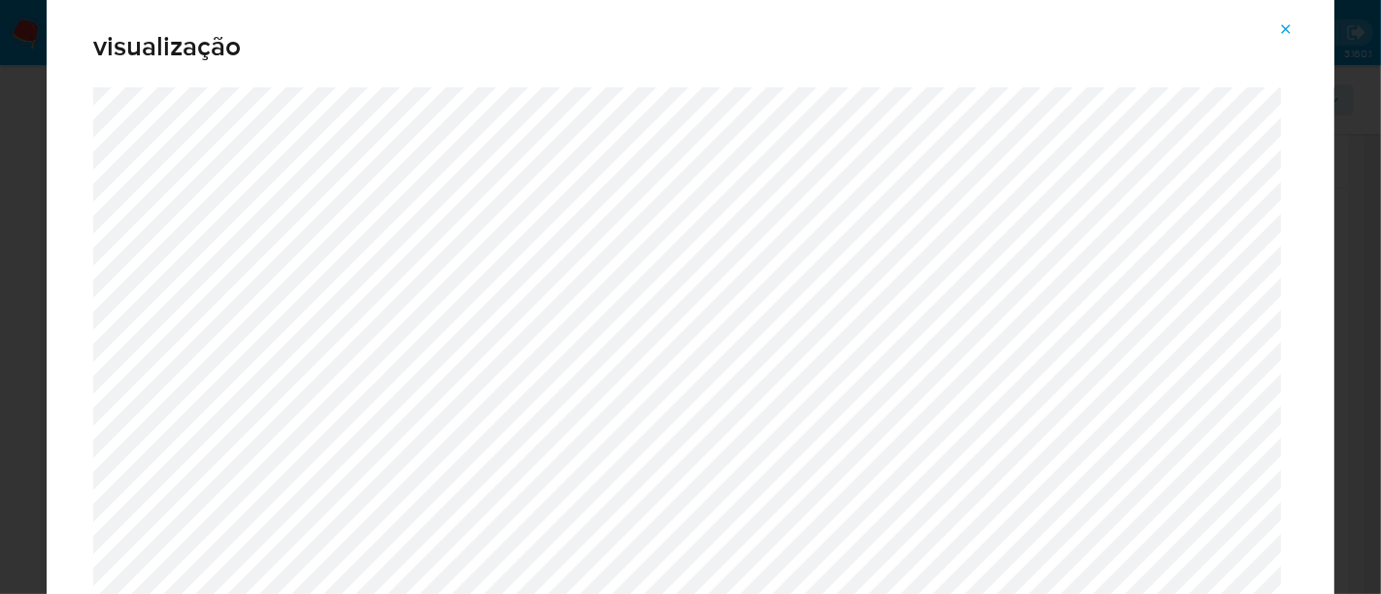
click at [1294, 29] on icon "Attachment preview" at bounding box center [1286, 29] width 16 height 16
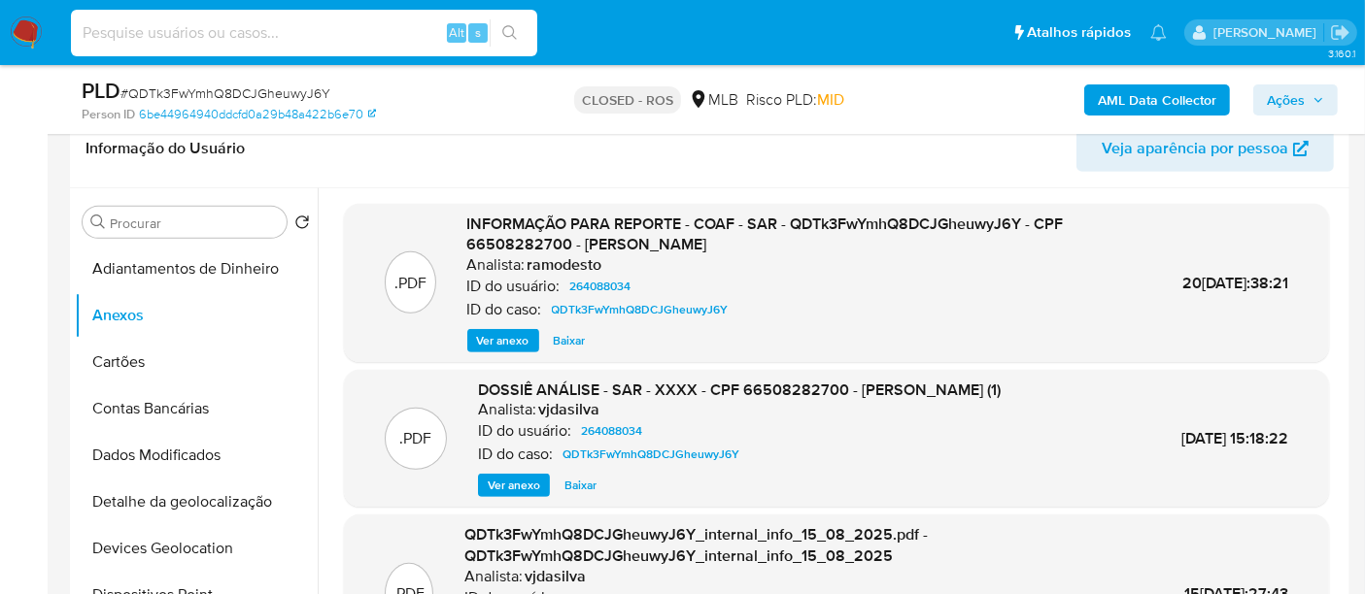
click at [363, 37] on input at bounding box center [304, 32] width 466 height 25
paste input "7wgLfyV39BFdi5CzirhqwEhu"
type input "7wgLfyV39BFdi5CzirhqwEhu"
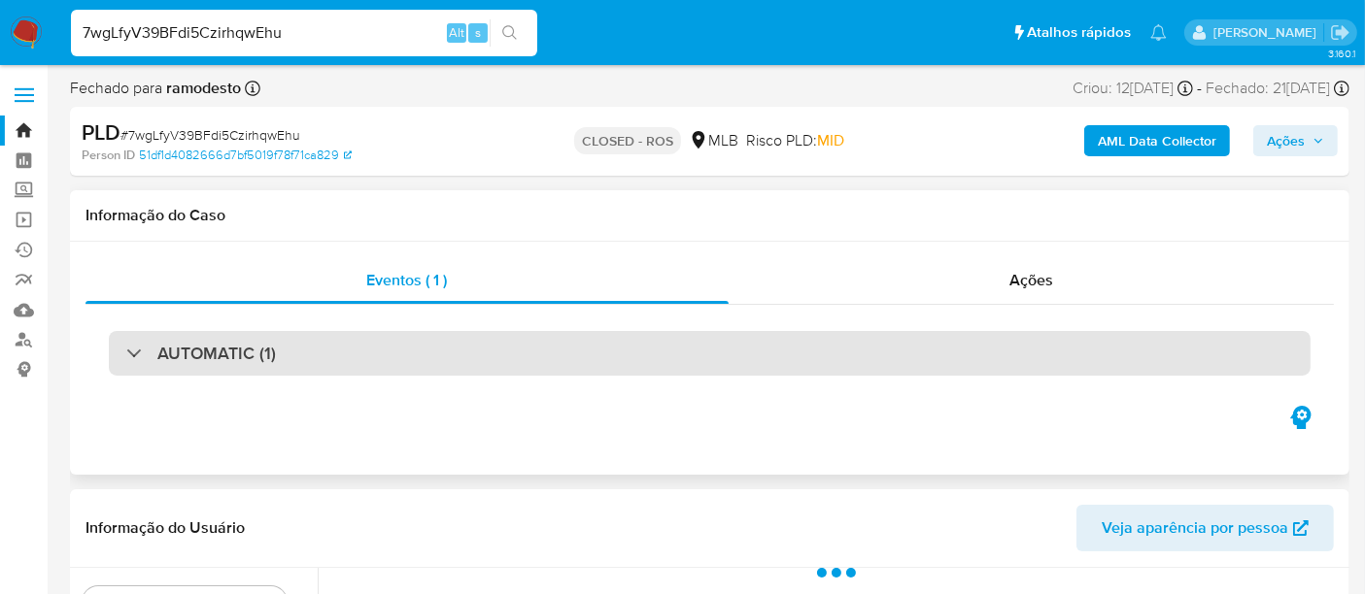
select select "10"
click at [424, 361] on div "AUTOMATIC (1)" at bounding box center [709, 353] width 1201 height 45
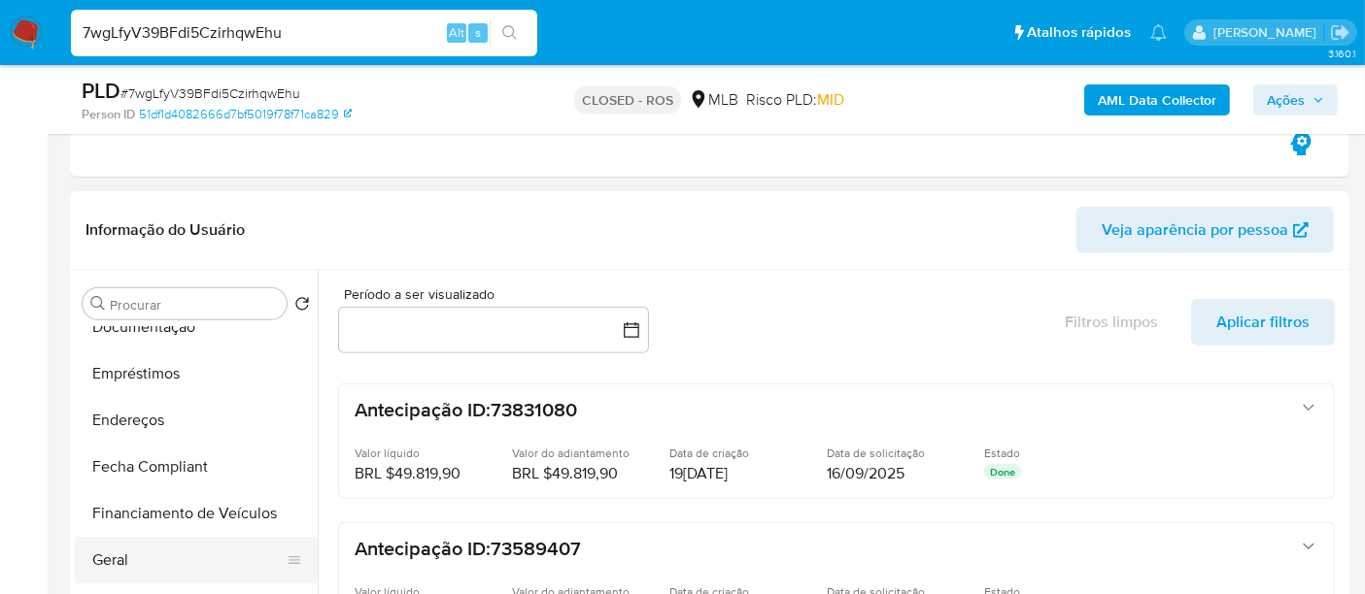
scroll to position [539, 0]
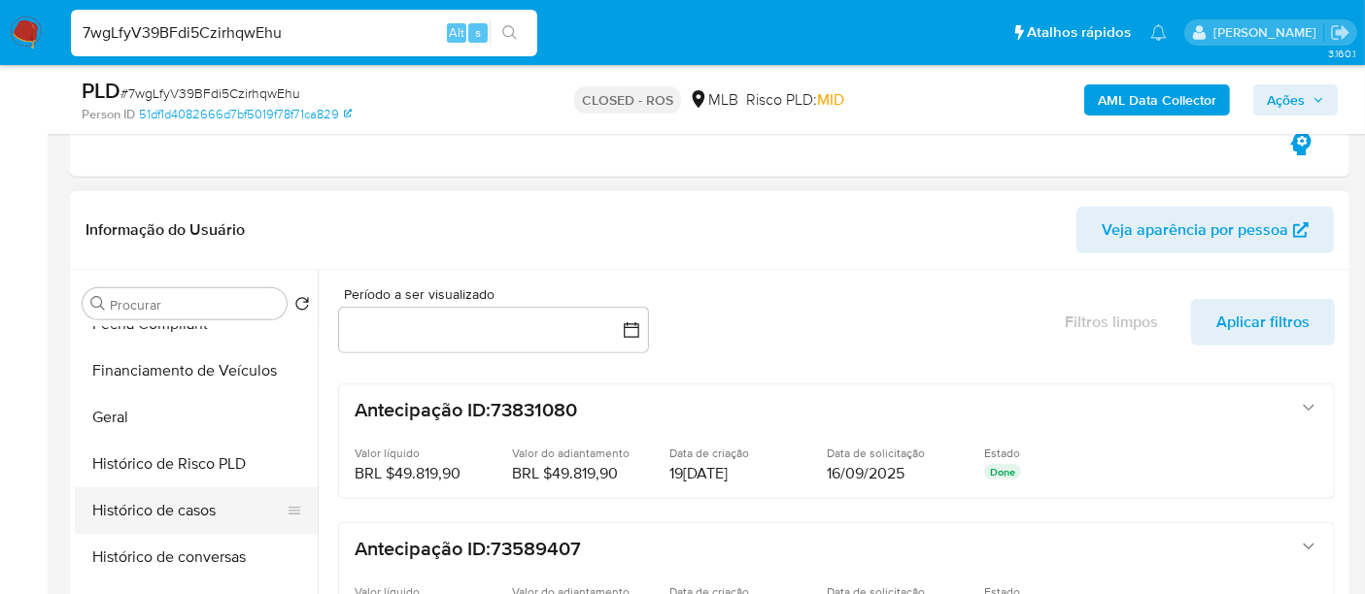
click at [166, 509] on button "Histórico de casos" at bounding box center [188, 511] width 227 height 47
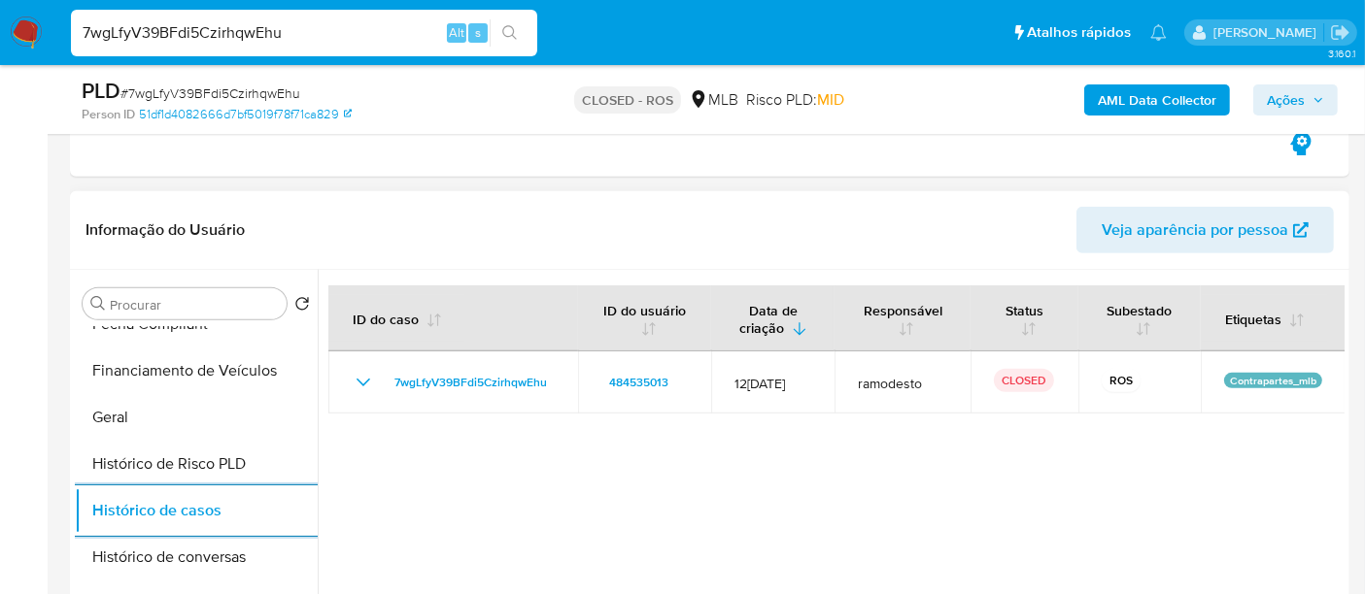
scroll to position [0, 0]
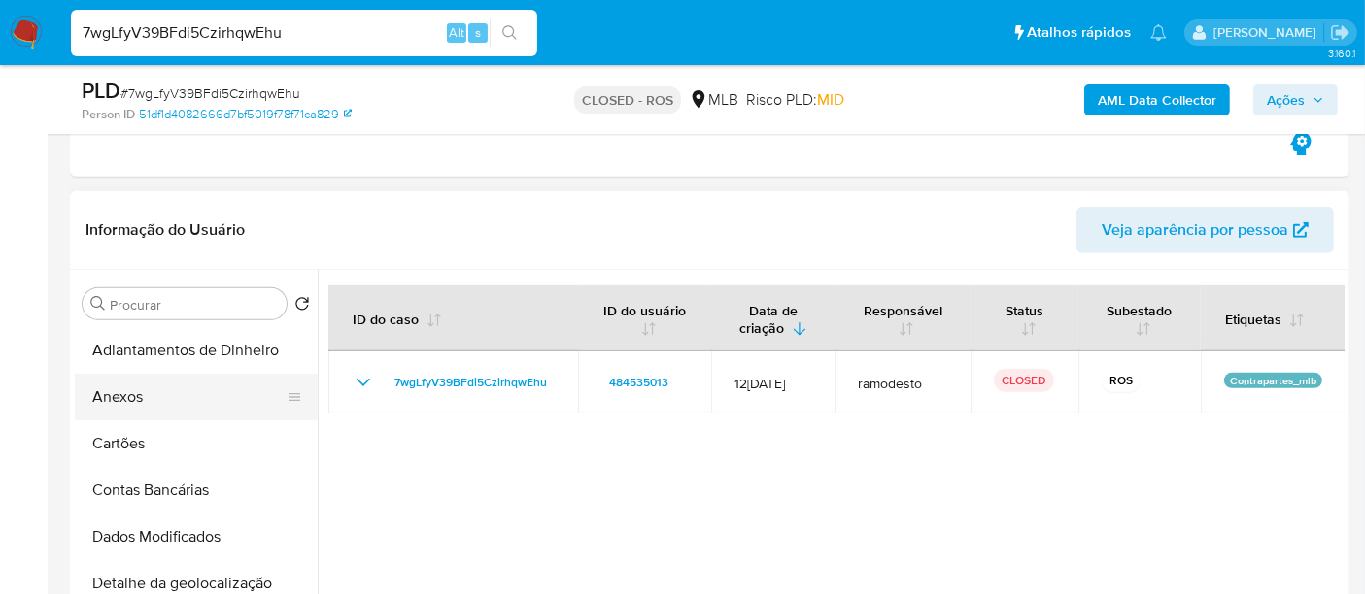
click at [128, 396] on button "Anexos" at bounding box center [188, 397] width 227 height 47
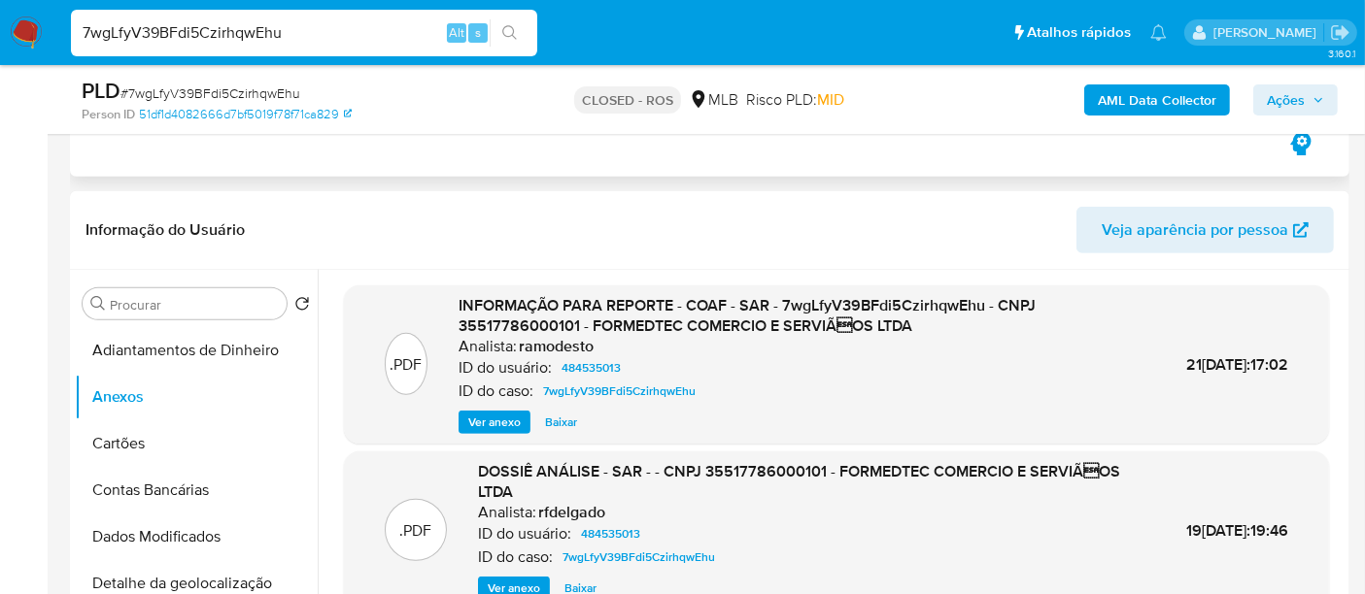
scroll to position [862, 0]
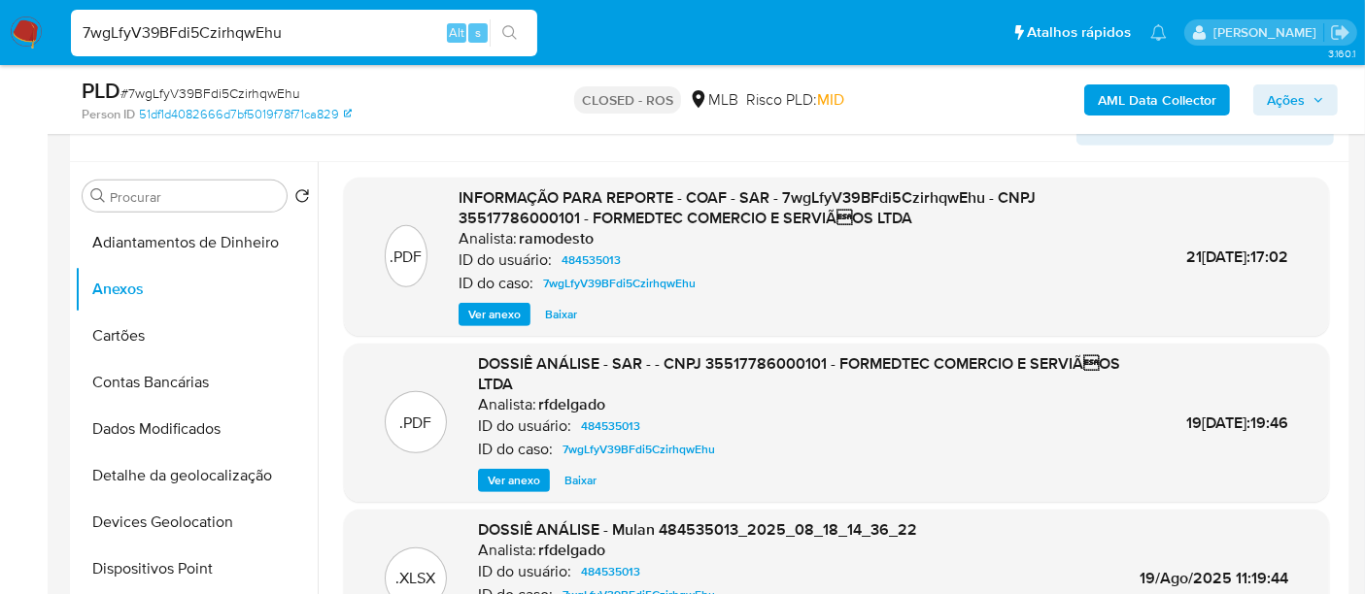
click at [493, 320] on span "Ver anexo" at bounding box center [494, 314] width 52 height 19
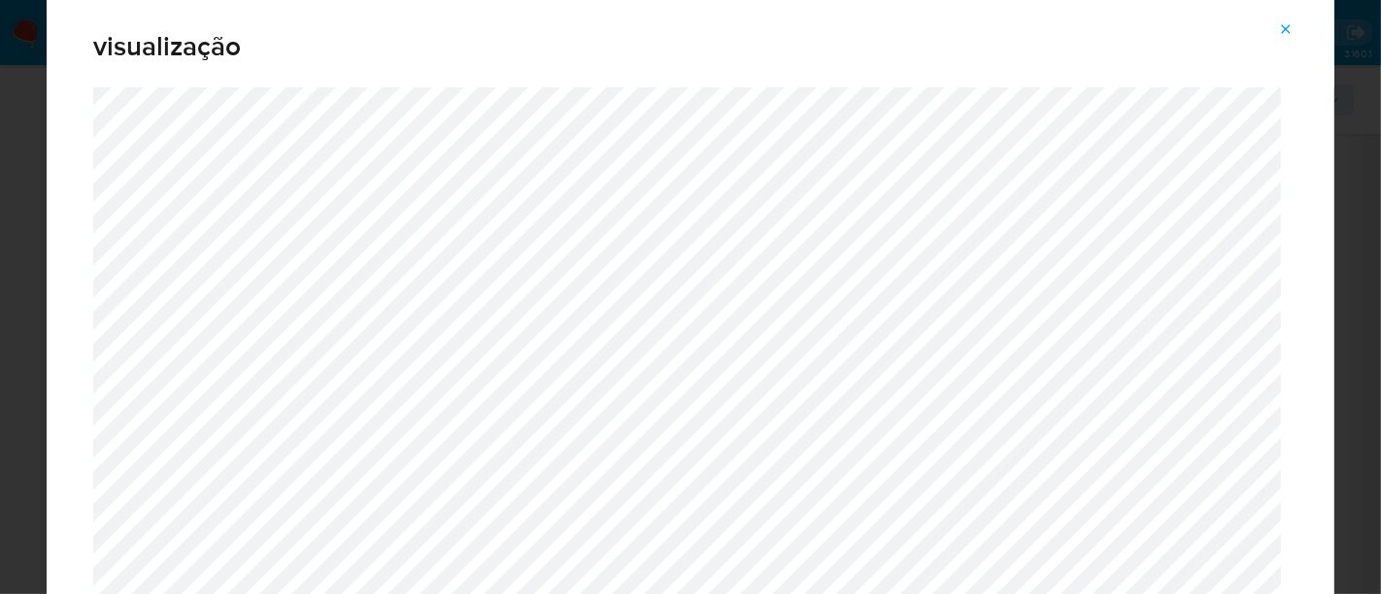
click at [1287, 27] on icon "Attachment preview" at bounding box center [1286, 29] width 16 height 16
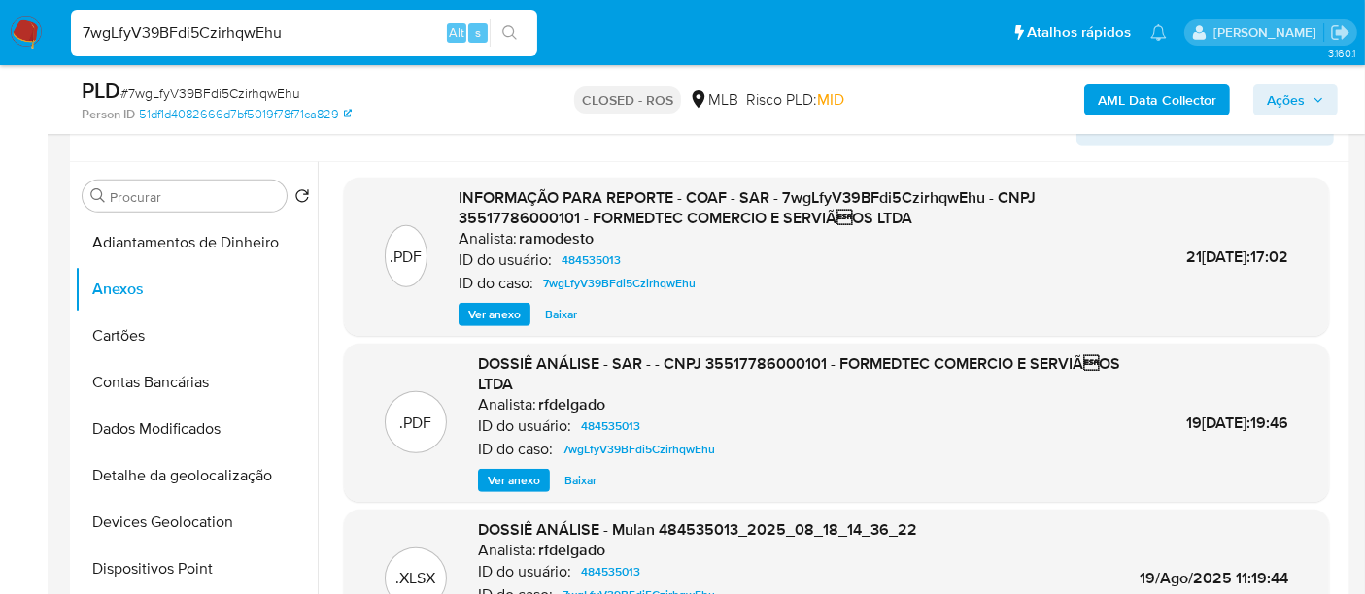
click at [390, 40] on input "7wgLfyV39BFdi5CzirhqwEhu" at bounding box center [304, 32] width 466 height 25
click at [389, 39] on input "7wgLfyV39BFdi5CzirhqwEhu" at bounding box center [304, 32] width 466 height 25
paste input "r9p8xgpCQ1C5JhZKgamRdj1h"
type input "r9p8xgpCQ1C5JhZKgamRdj1h"
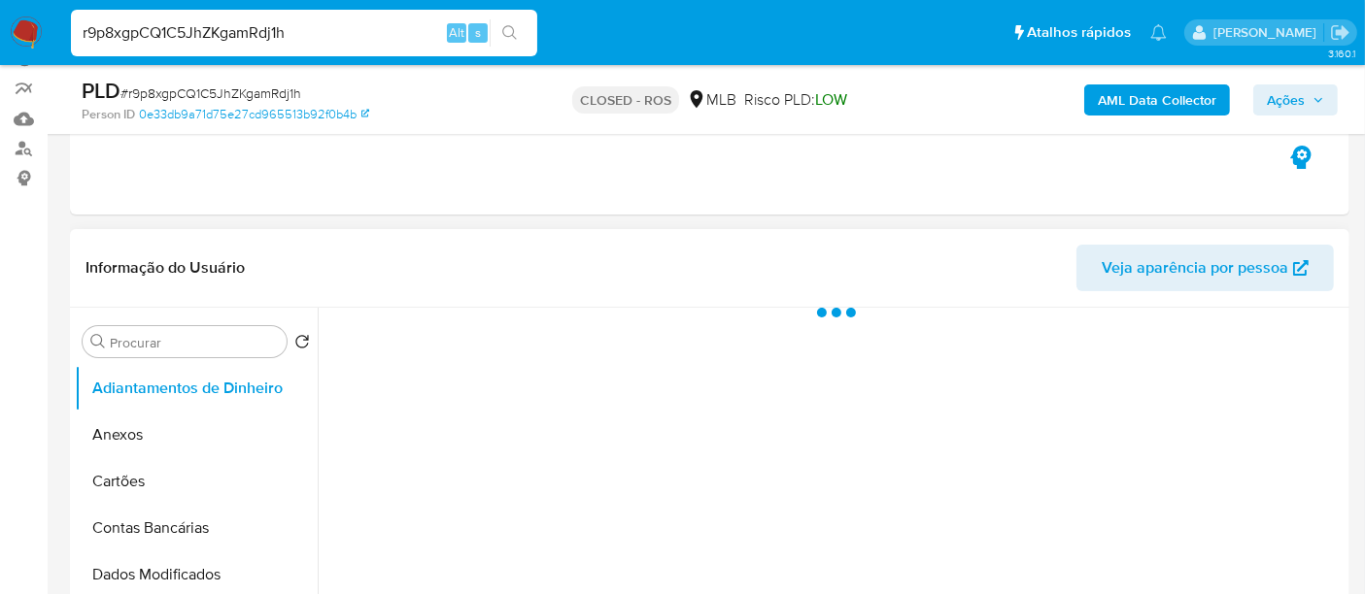
scroll to position [323, 0]
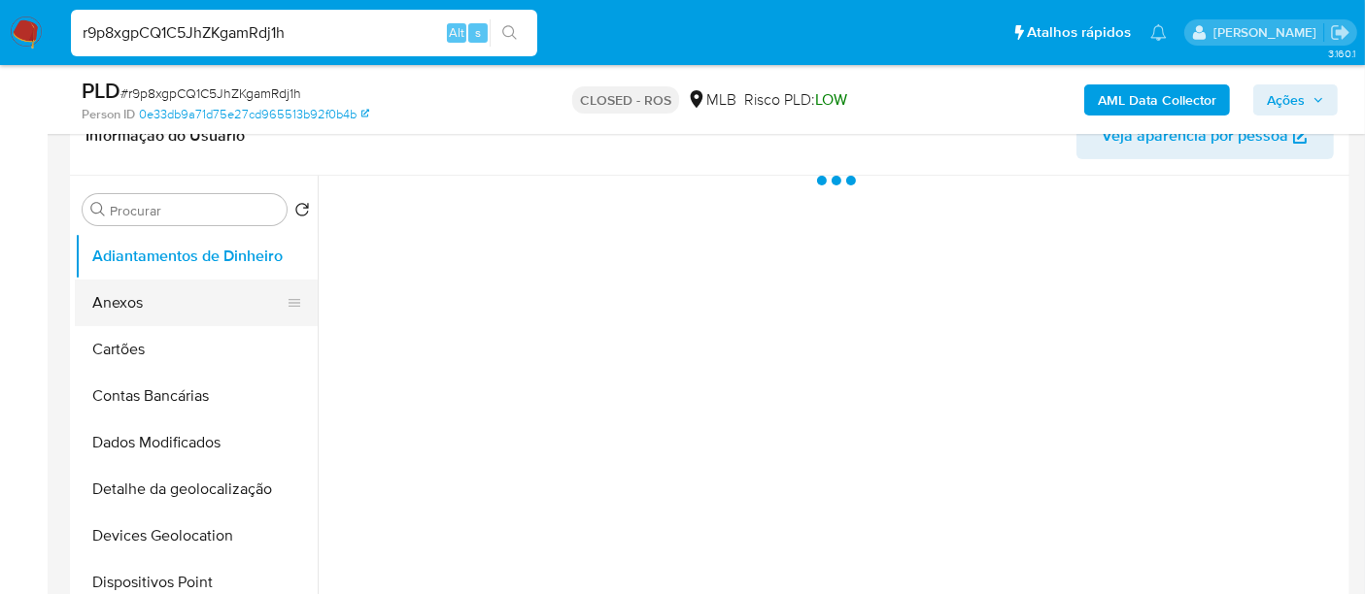
select select "10"
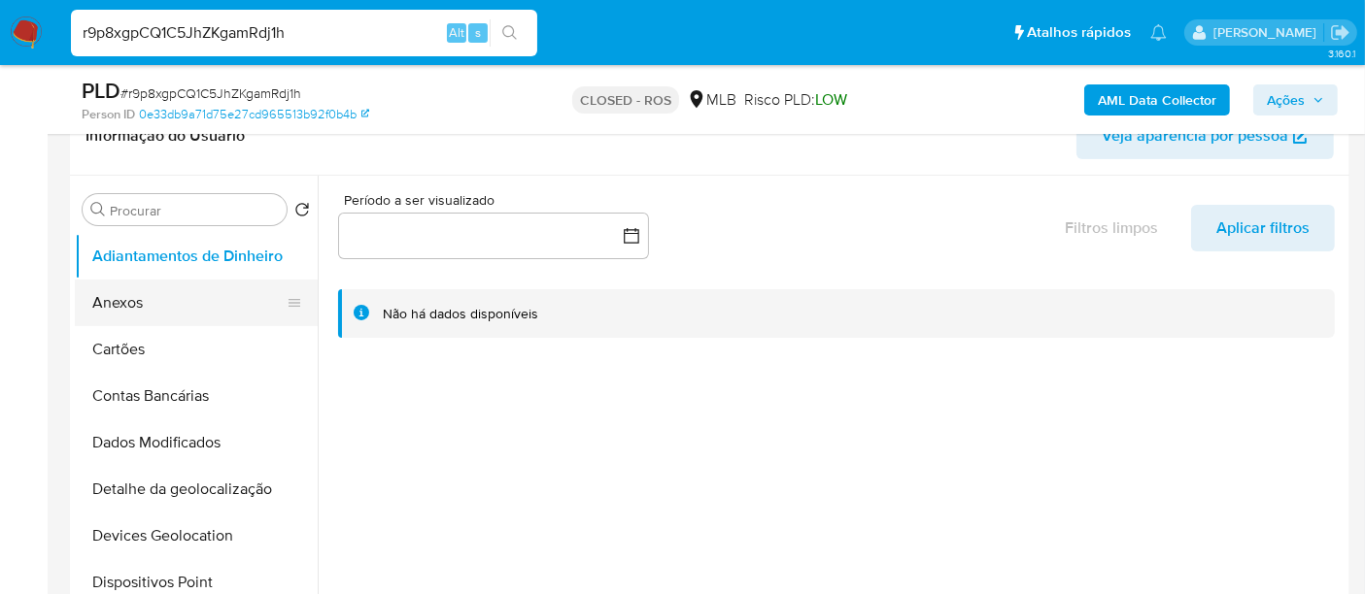
scroll to position [108, 0]
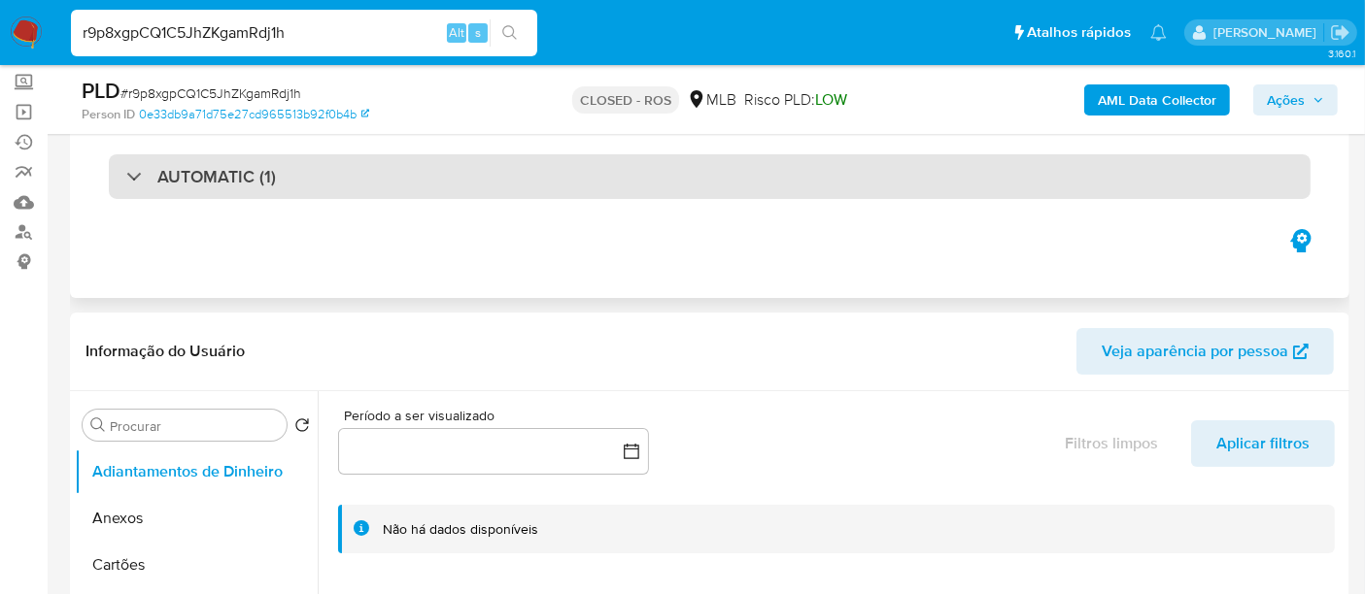
click at [287, 195] on div "AUTOMATIC (1)" at bounding box center [709, 176] width 1201 height 45
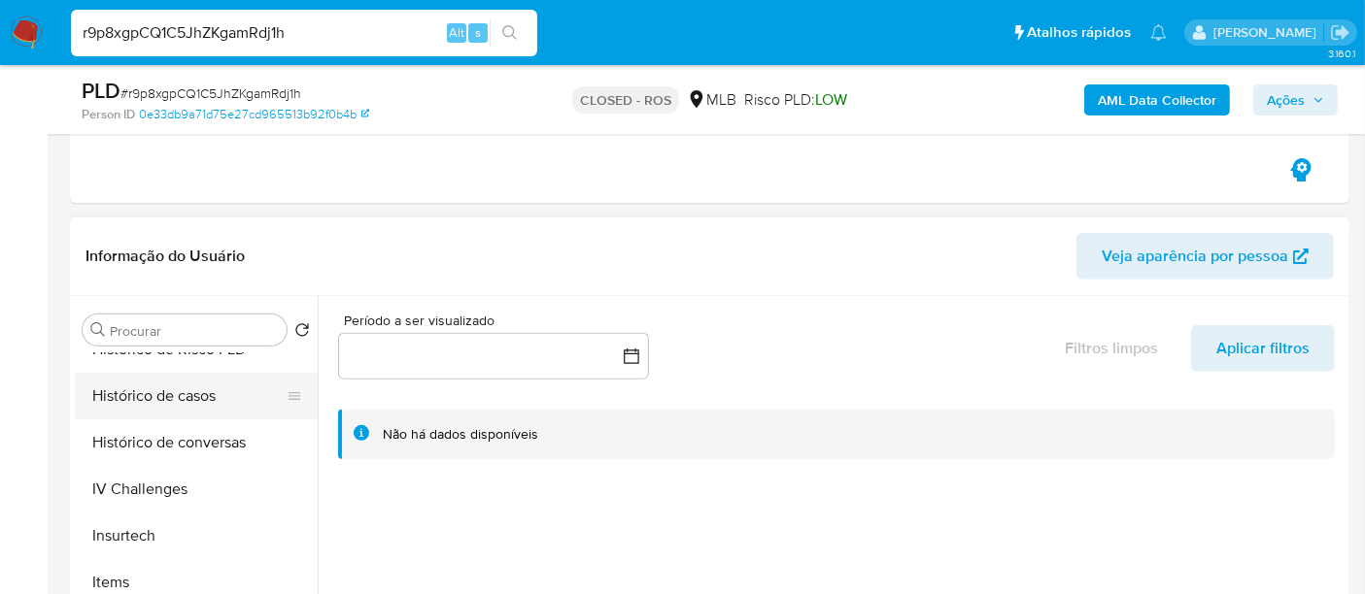
scroll to position [647, 0]
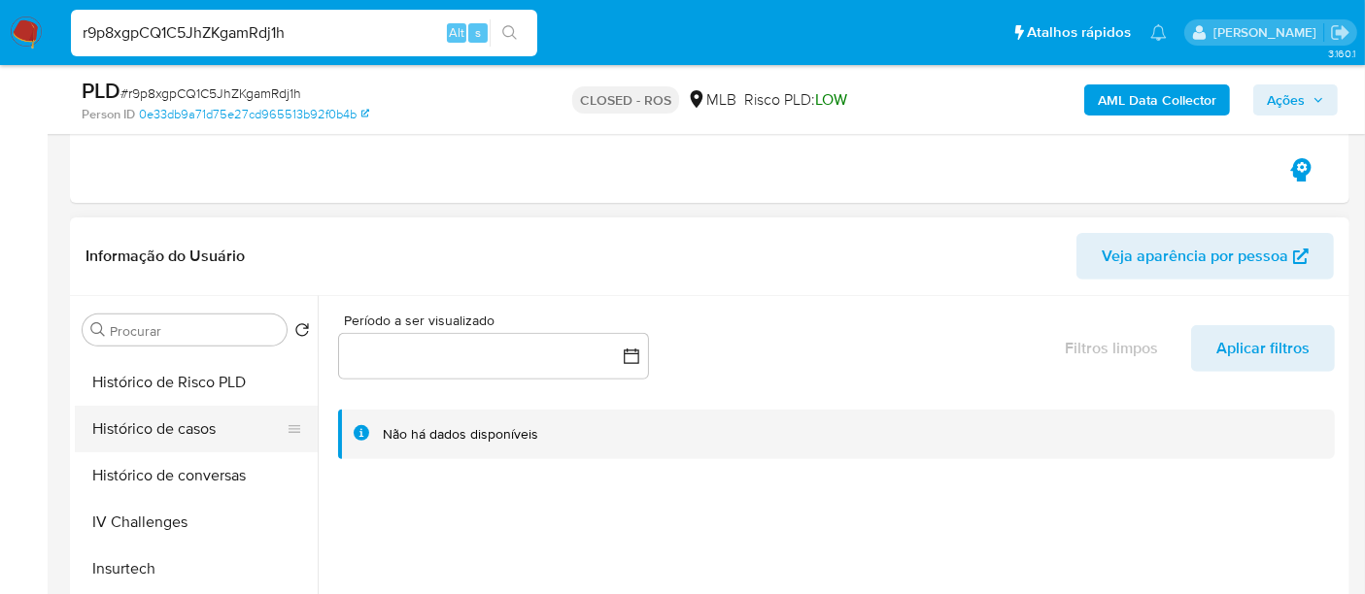
click at [179, 431] on button "Histórico de casos" at bounding box center [188, 429] width 227 height 47
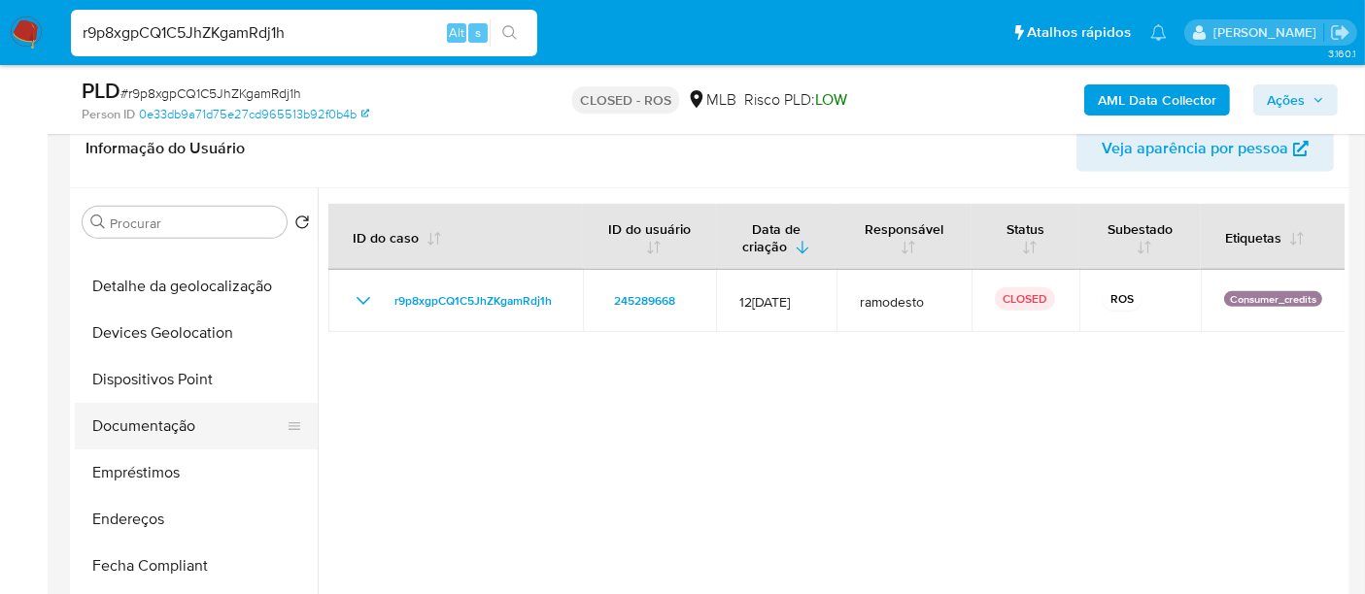
scroll to position [0, 0]
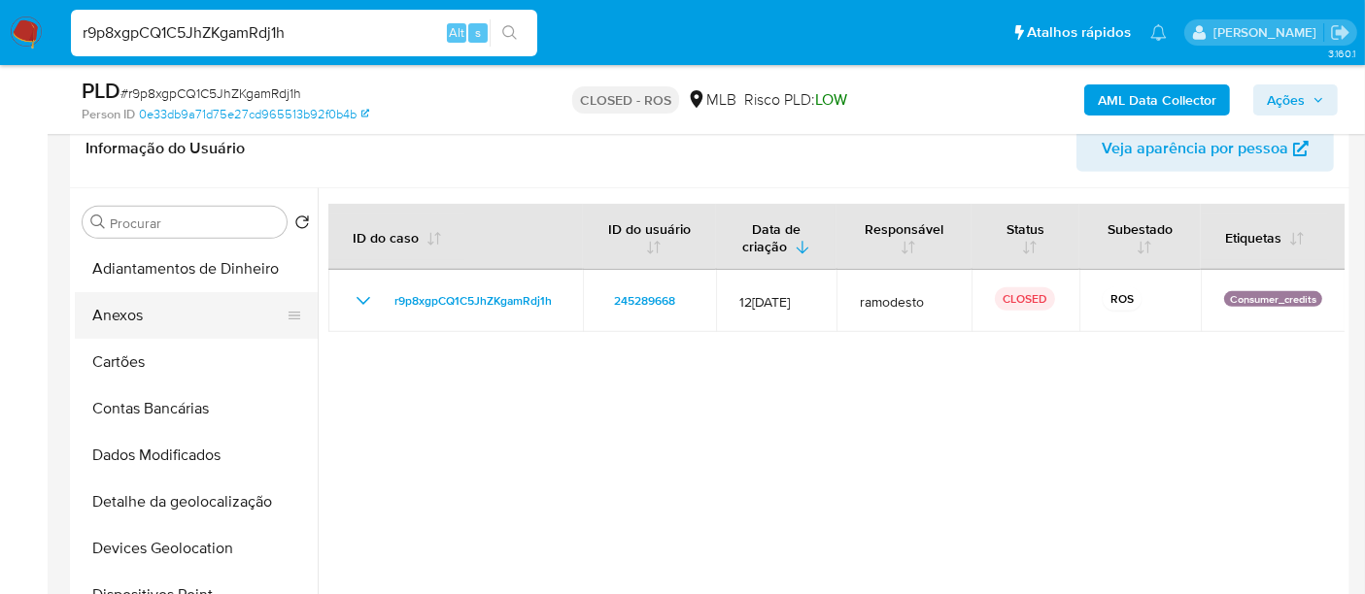
click at [129, 320] on button "Anexos" at bounding box center [188, 315] width 227 height 47
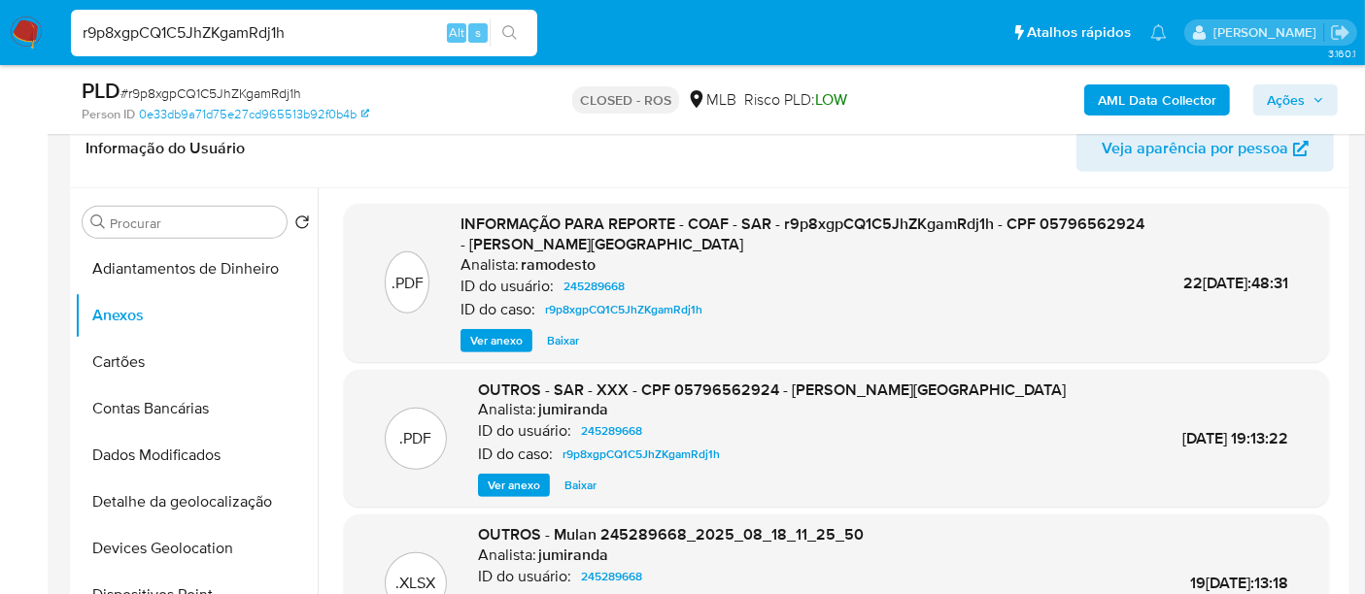
click at [485, 334] on span "Ver anexo" at bounding box center [496, 340] width 52 height 19
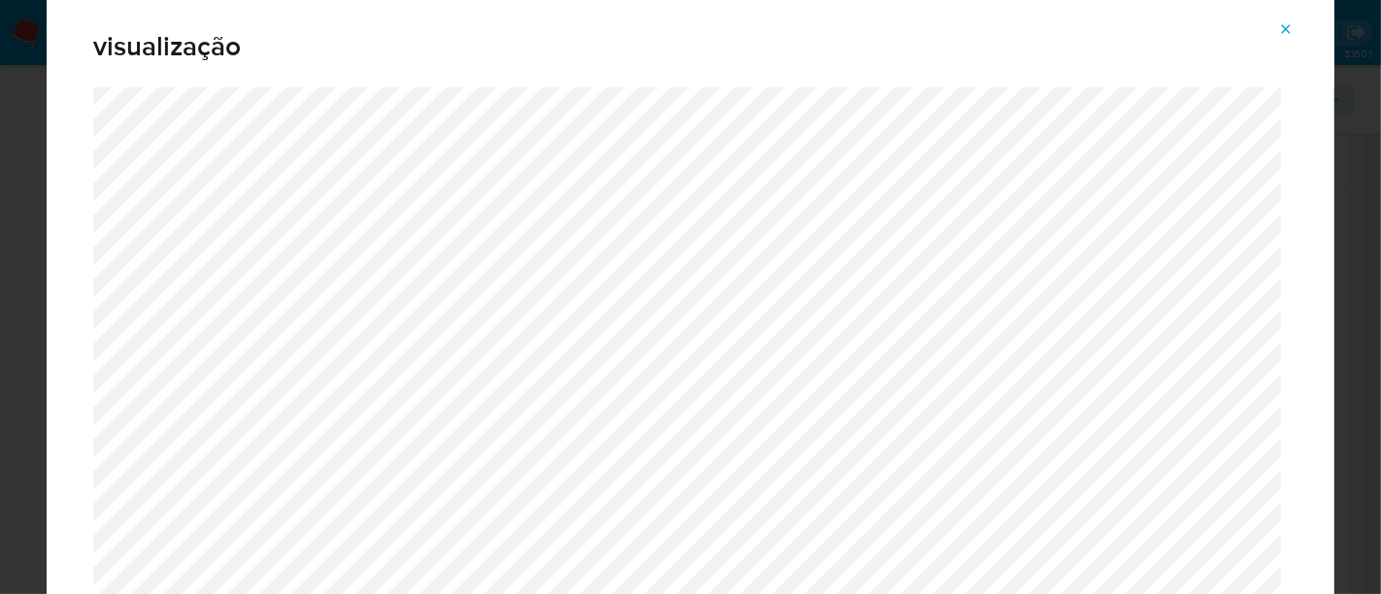
click at [1281, 31] on icon "Attachment preview" at bounding box center [1286, 29] width 16 height 16
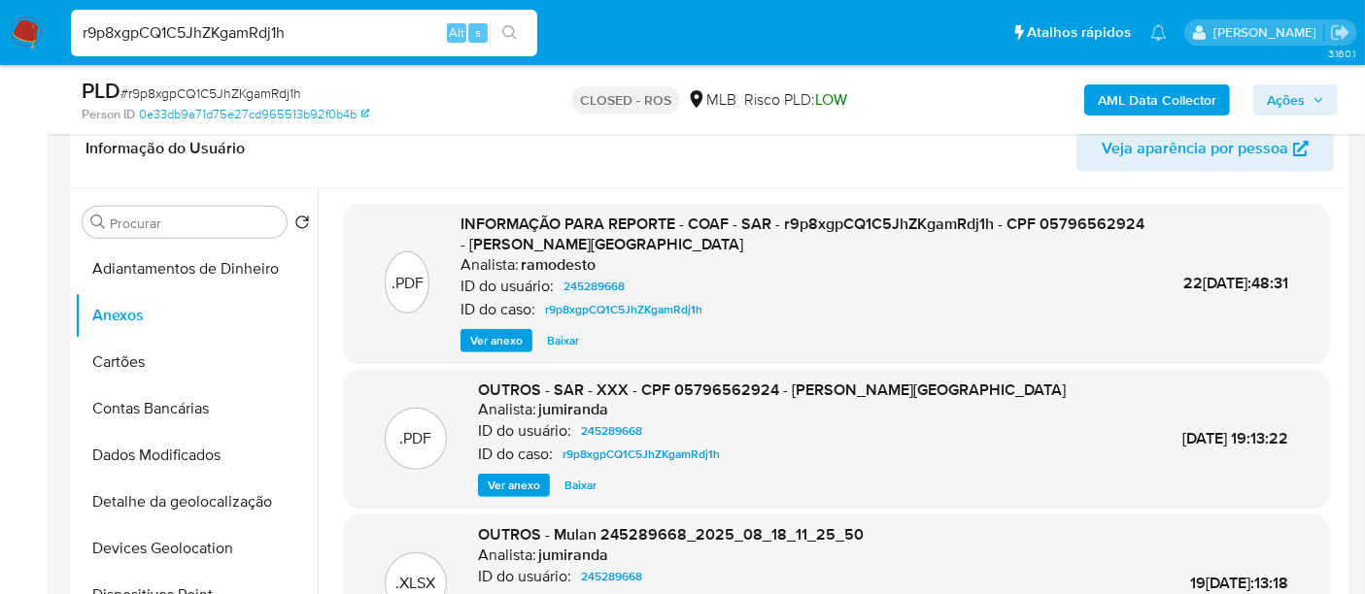
click at [376, 46] on div "r9p8xgpCQ1C5JhZKgamRdj1h Alt s" at bounding box center [304, 33] width 466 height 47
click at [371, 39] on input "r9p8xgpCQ1C5JhZKgamRdj1h" at bounding box center [304, 32] width 466 height 25
paste input "DNvejmvhskfj3Zr3cbV5HEZU"
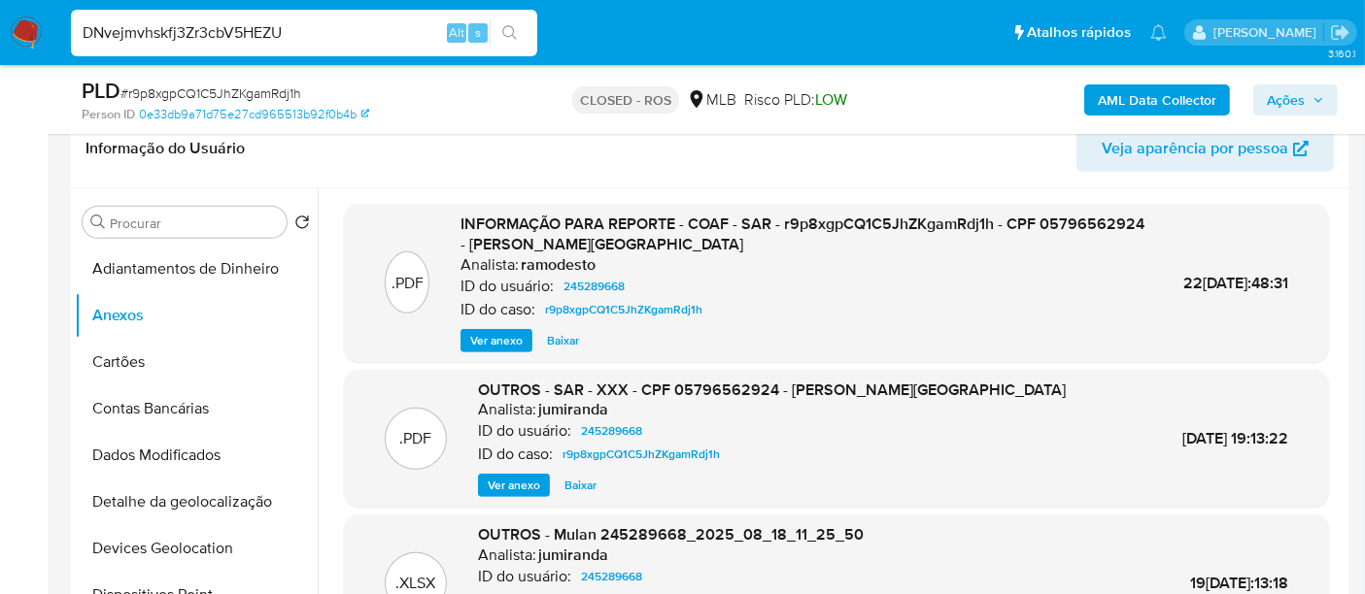
type input "DNvejmvhskfj3Zr3cbV5HEZU"
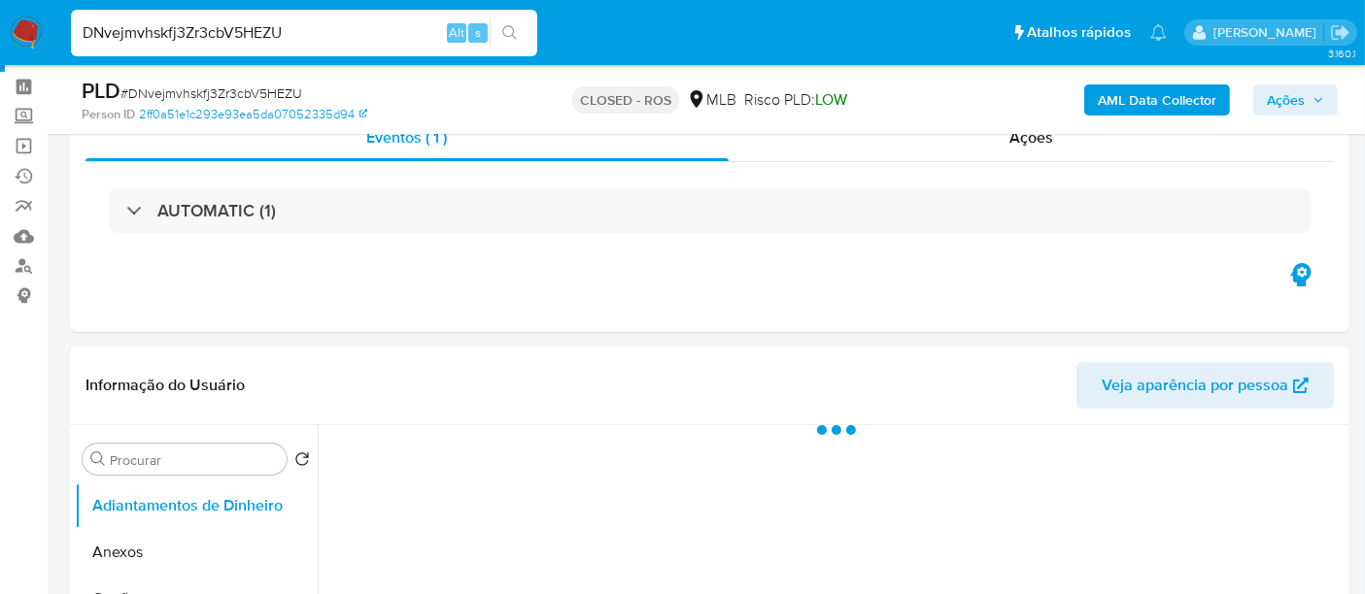
scroll to position [108, 0]
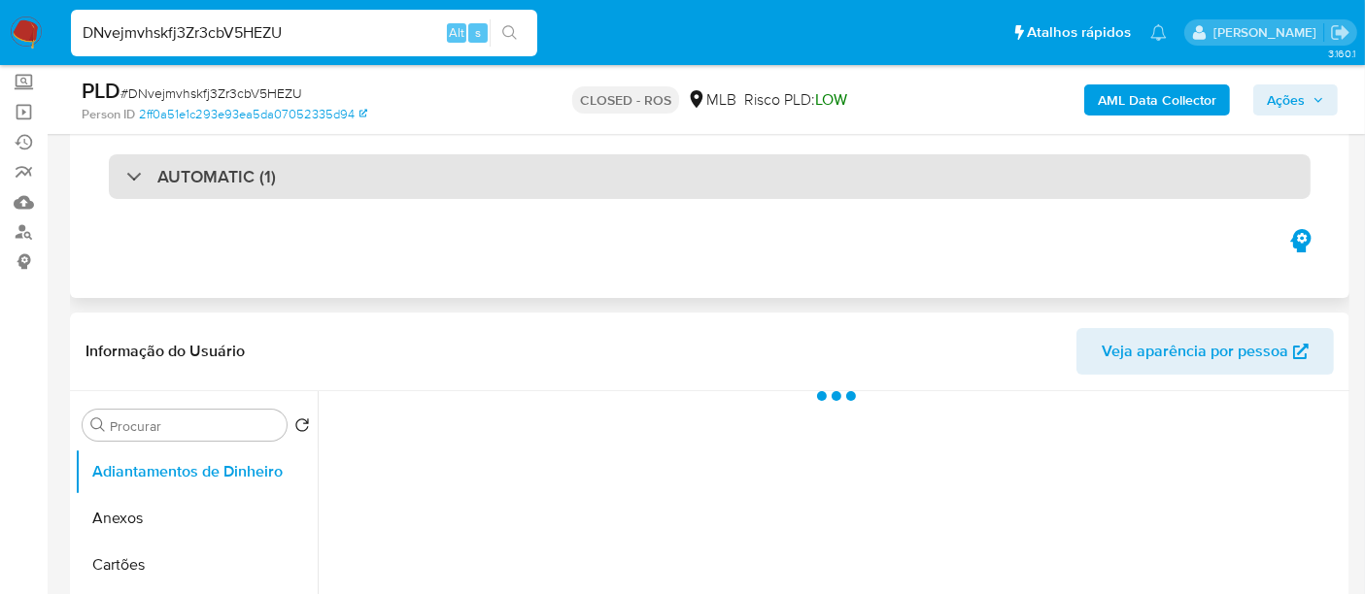
select select "10"
click at [377, 186] on div "AUTOMATIC (1)" at bounding box center [709, 176] width 1201 height 45
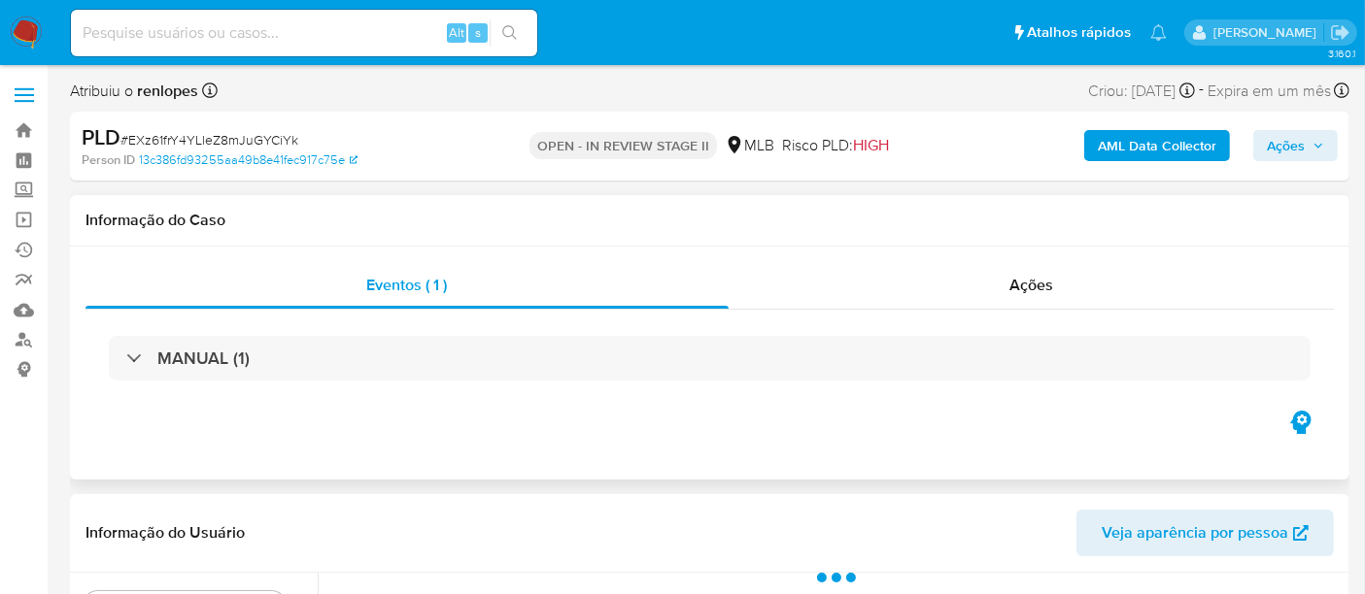
select select "10"
click at [1305, 142] on span "Ações" at bounding box center [1294, 145] width 57 height 27
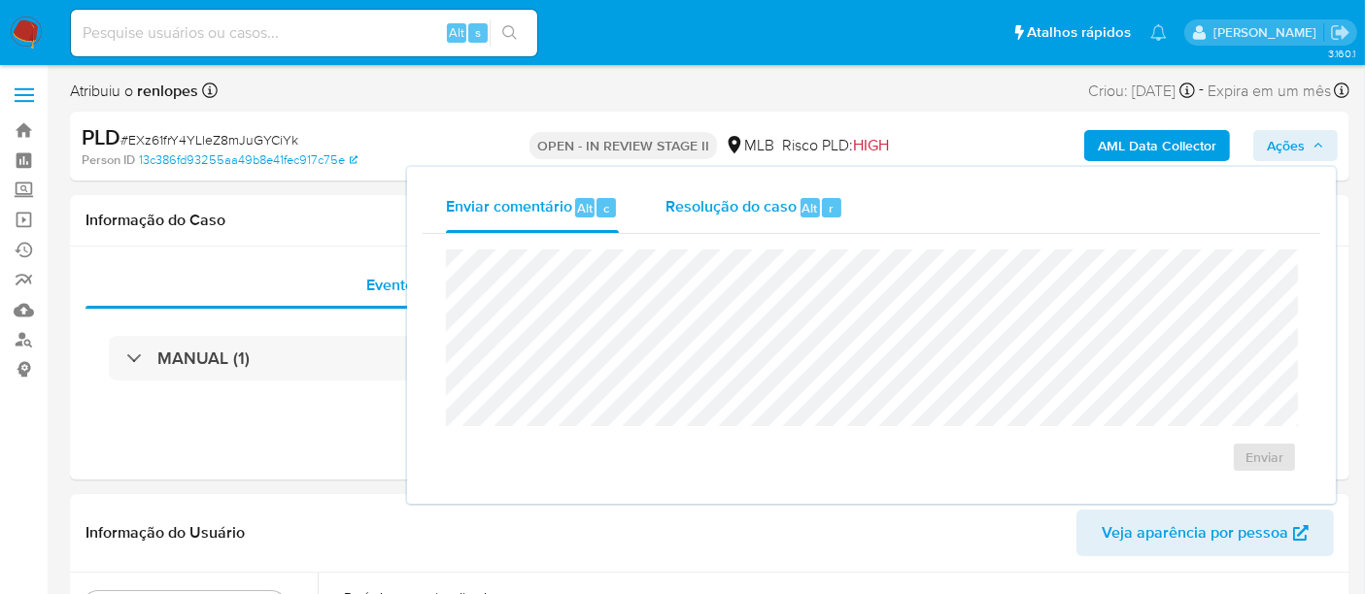
click at [740, 215] on span "Resolução do caso" at bounding box center [730, 207] width 131 height 22
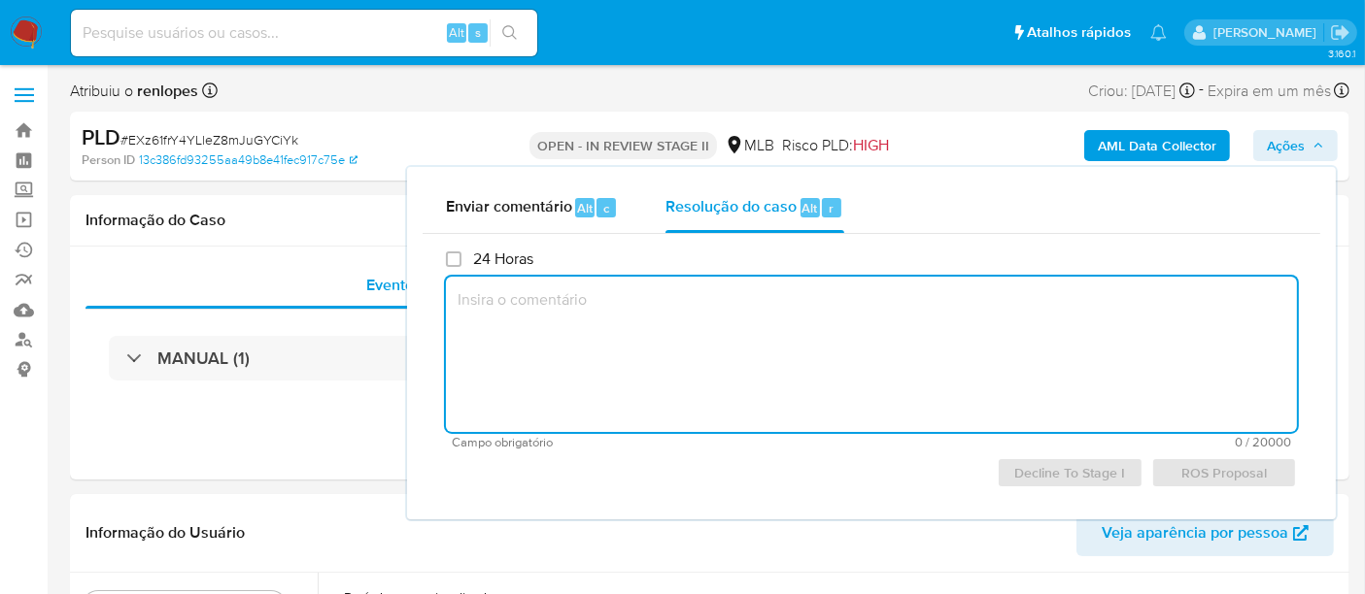
click at [707, 323] on textarea at bounding box center [871, 354] width 851 height 155
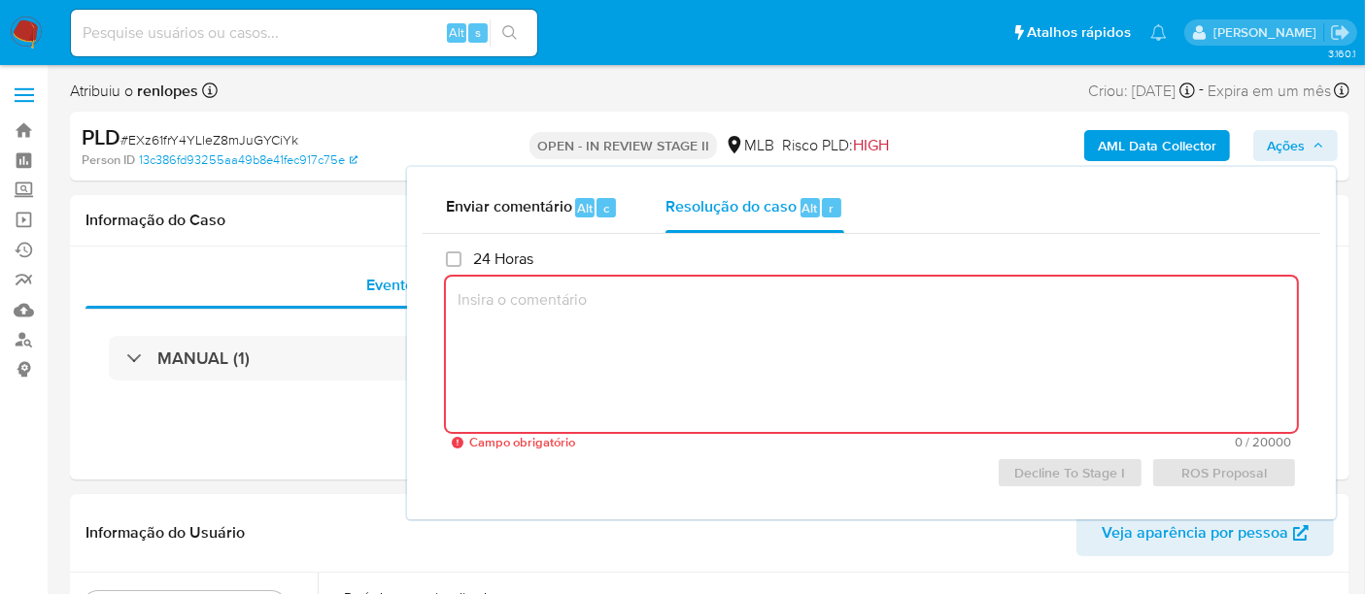
click at [1002, 298] on textarea at bounding box center [871, 354] width 851 height 155
paste textarea "Revisão: [PERSON_NAME] Data da Revisão: [DATE] Parecer: Favorável ao reporte ao…"
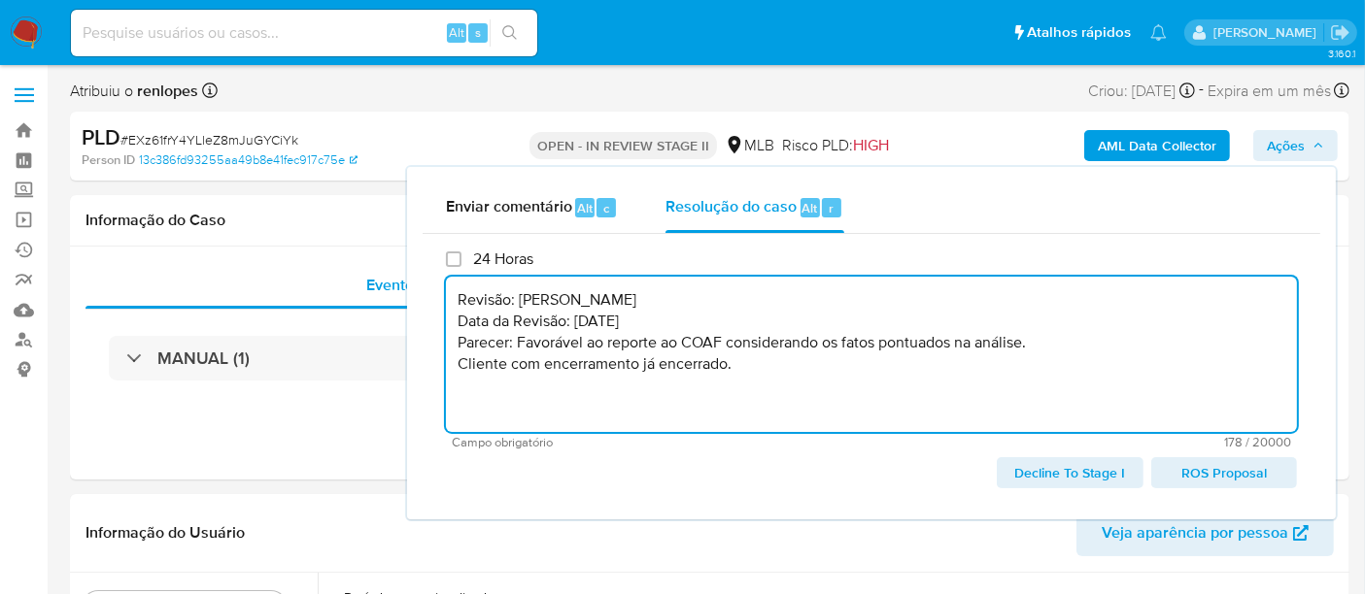
click at [1182, 470] on span "ROS Proposal" at bounding box center [1223, 472] width 118 height 27
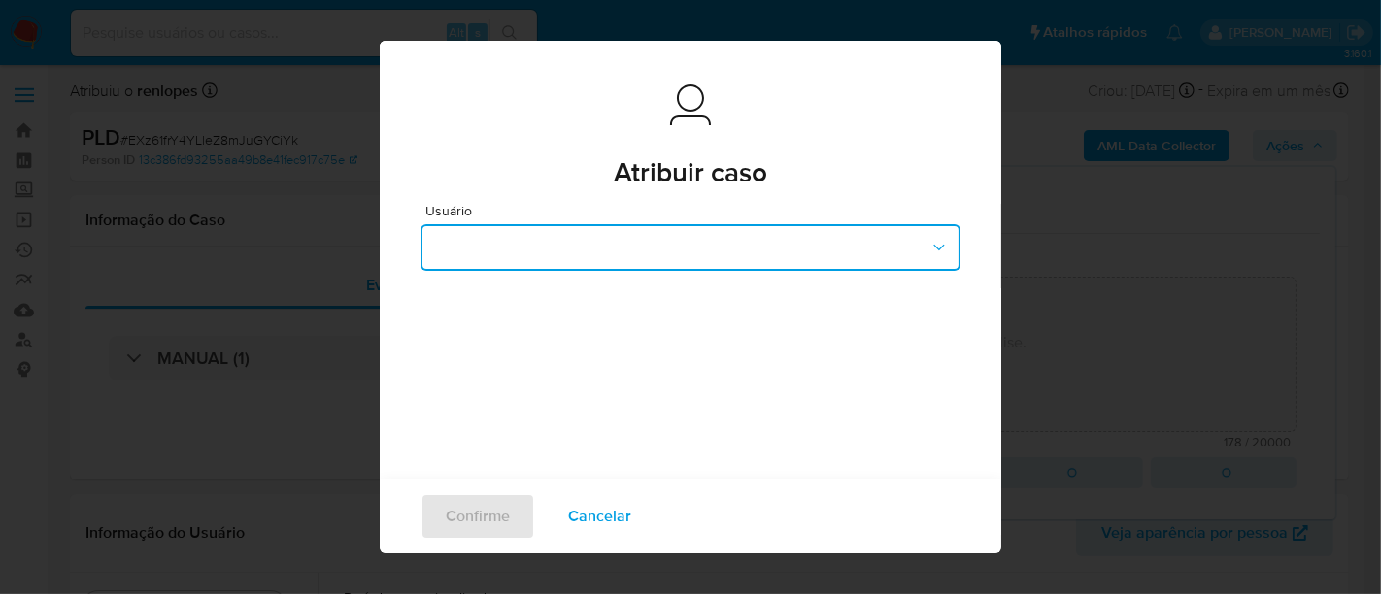
click at [855, 257] on button "button" at bounding box center [691, 247] width 540 height 47
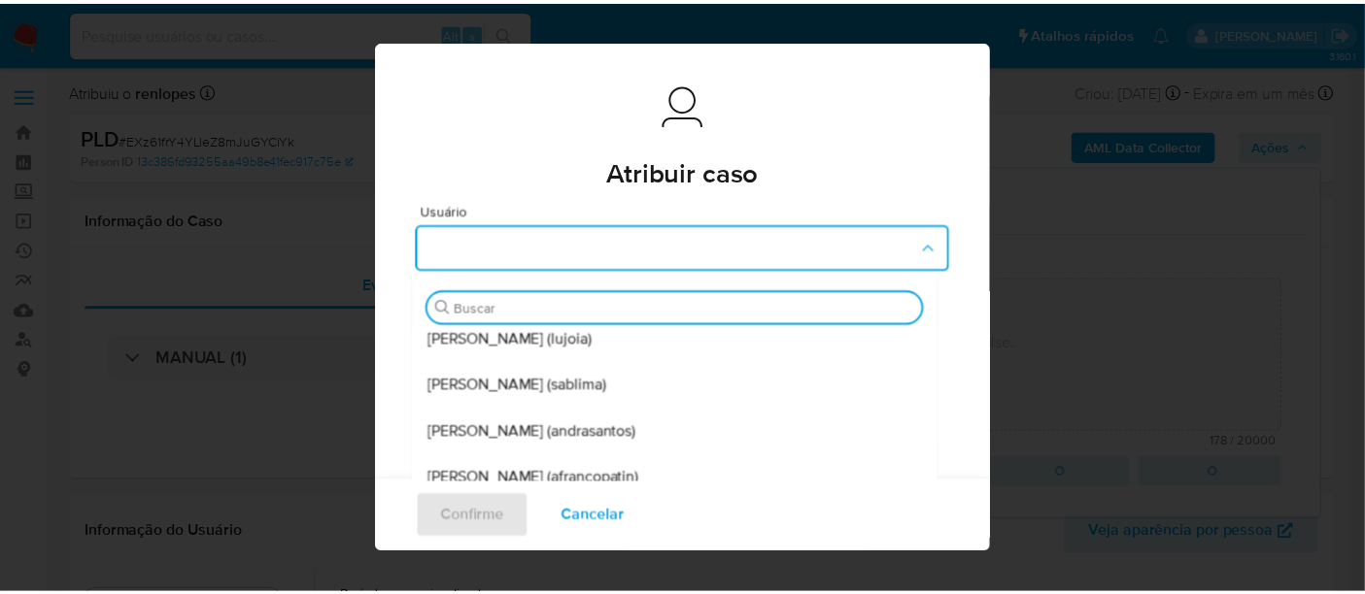
scroll to position [411, 0]
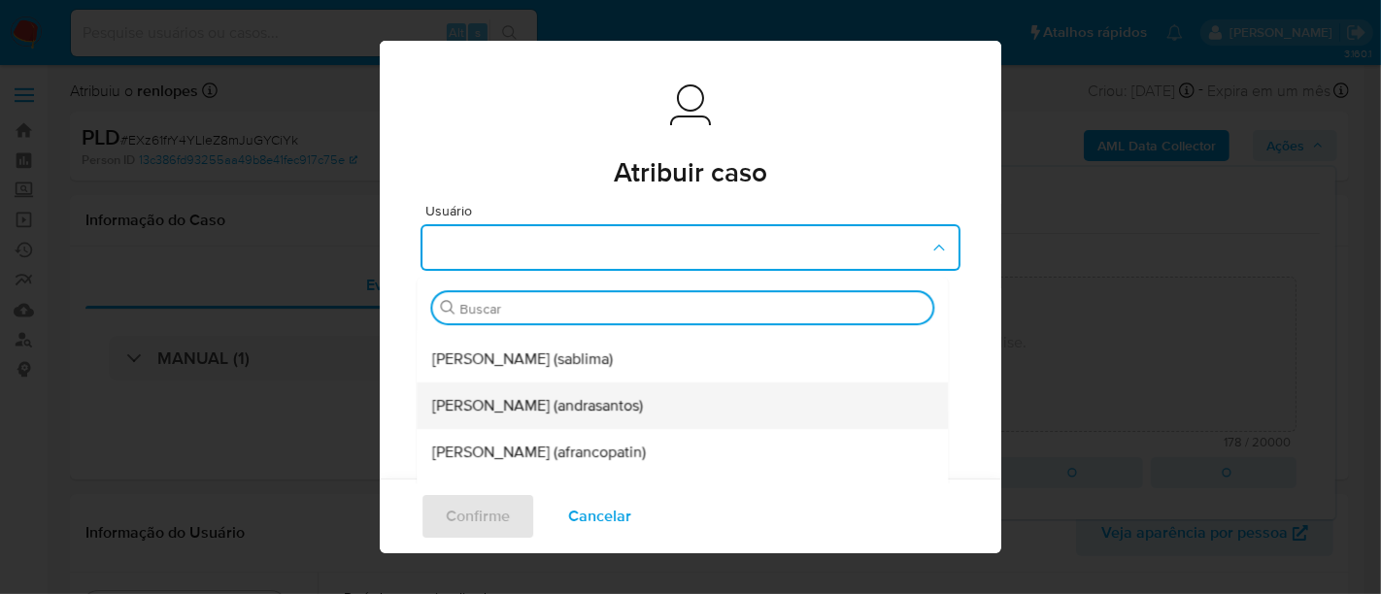
click at [643, 398] on span "[PERSON_NAME] (andrasantos)" at bounding box center [537, 405] width 211 height 19
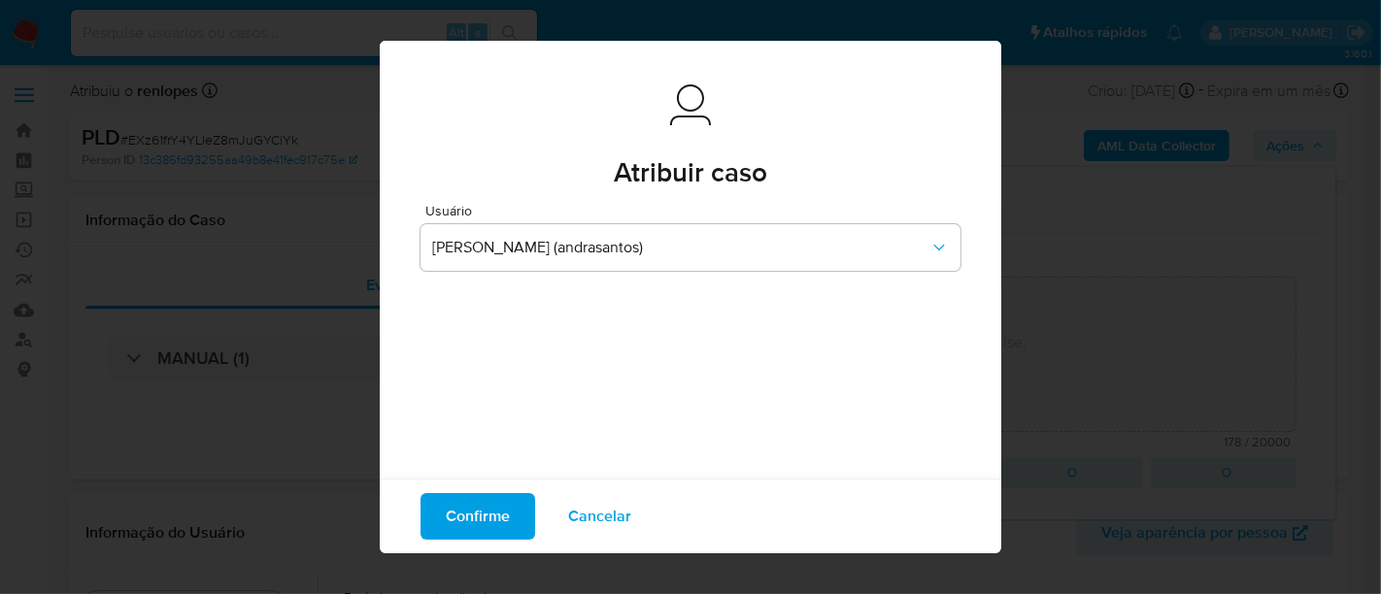
click at [476, 516] on span "Confirme" at bounding box center [478, 516] width 64 height 43
type textarea "Revisão: [PERSON_NAME] Data da Revisão: [DATE] Parecer: Favorável ao reporte ao…"
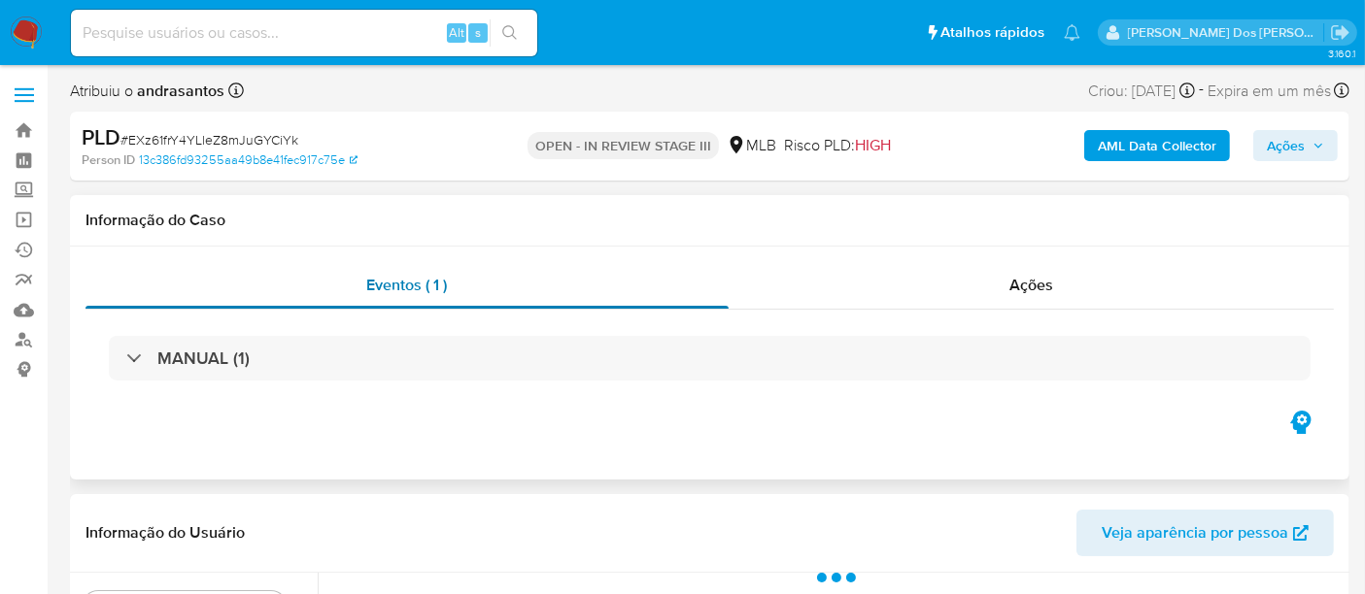
select select "10"
click at [21, 30] on img at bounding box center [26, 33] width 33 height 33
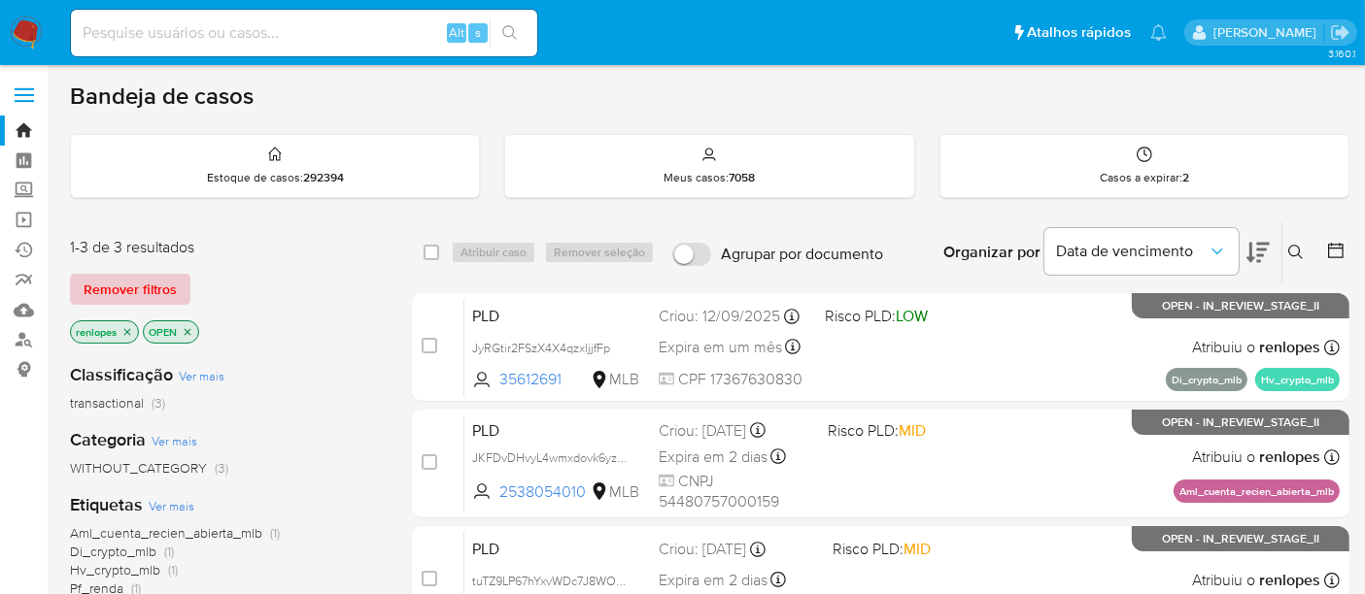
click at [117, 295] on span "Remover filtros" at bounding box center [130, 289] width 93 height 27
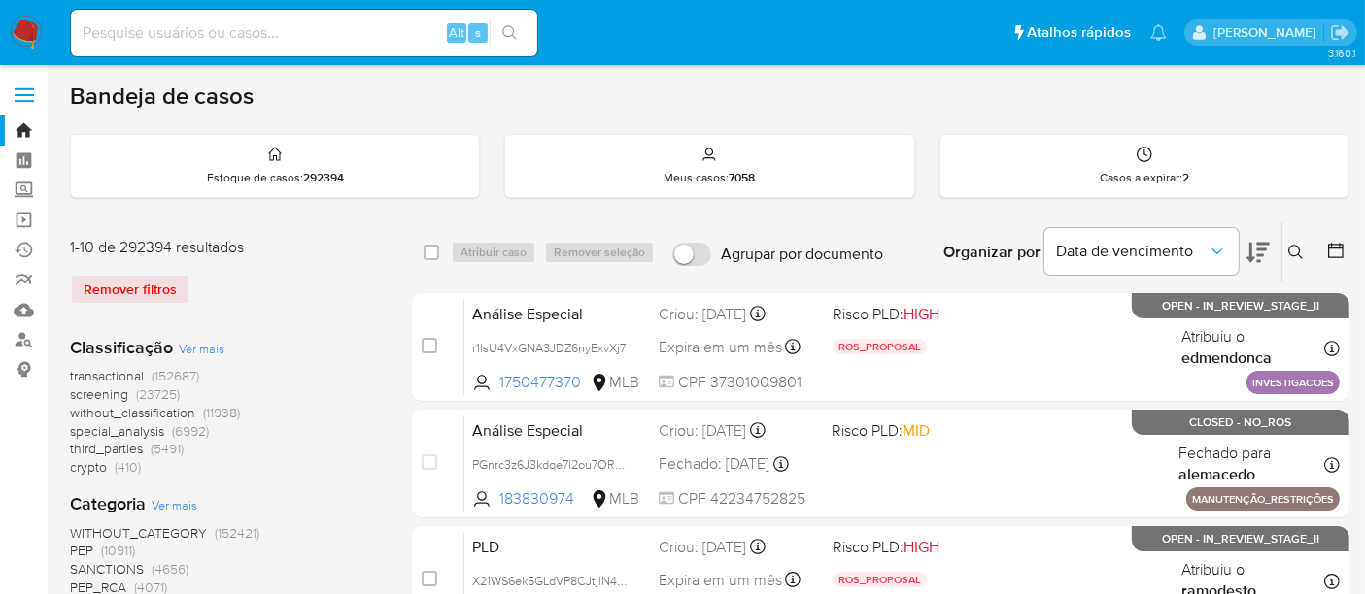
click at [1297, 255] on icon at bounding box center [1296, 253] width 16 height 16
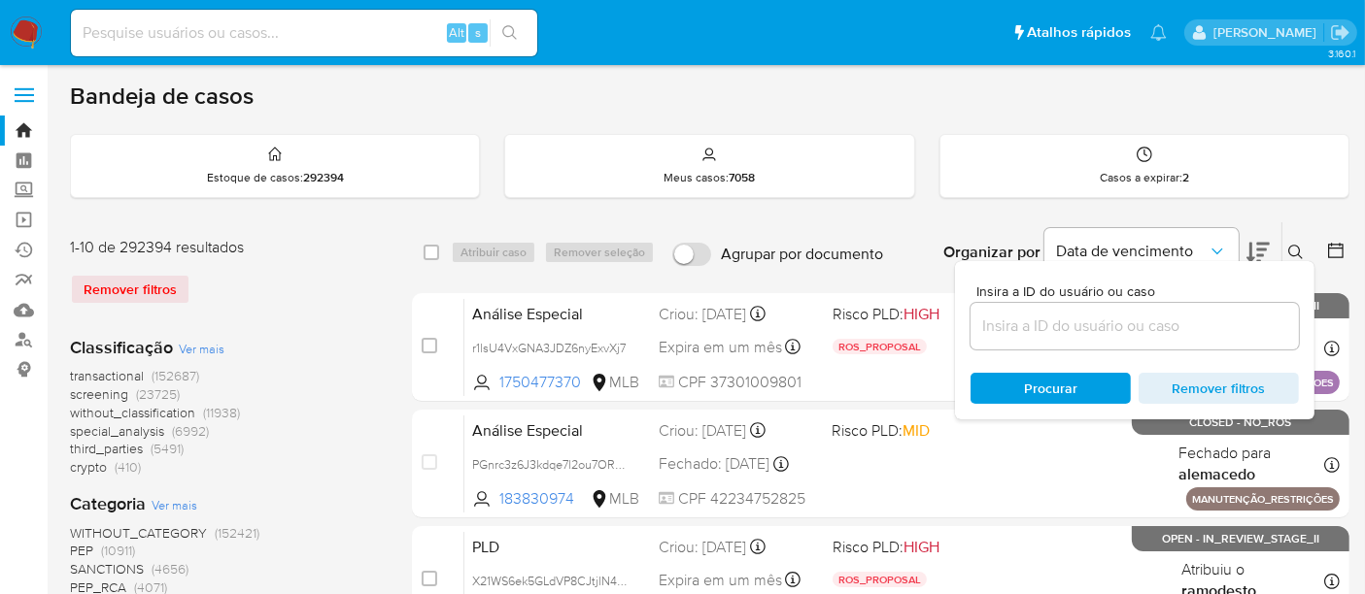
click at [1114, 320] on input at bounding box center [1134, 326] width 328 height 25
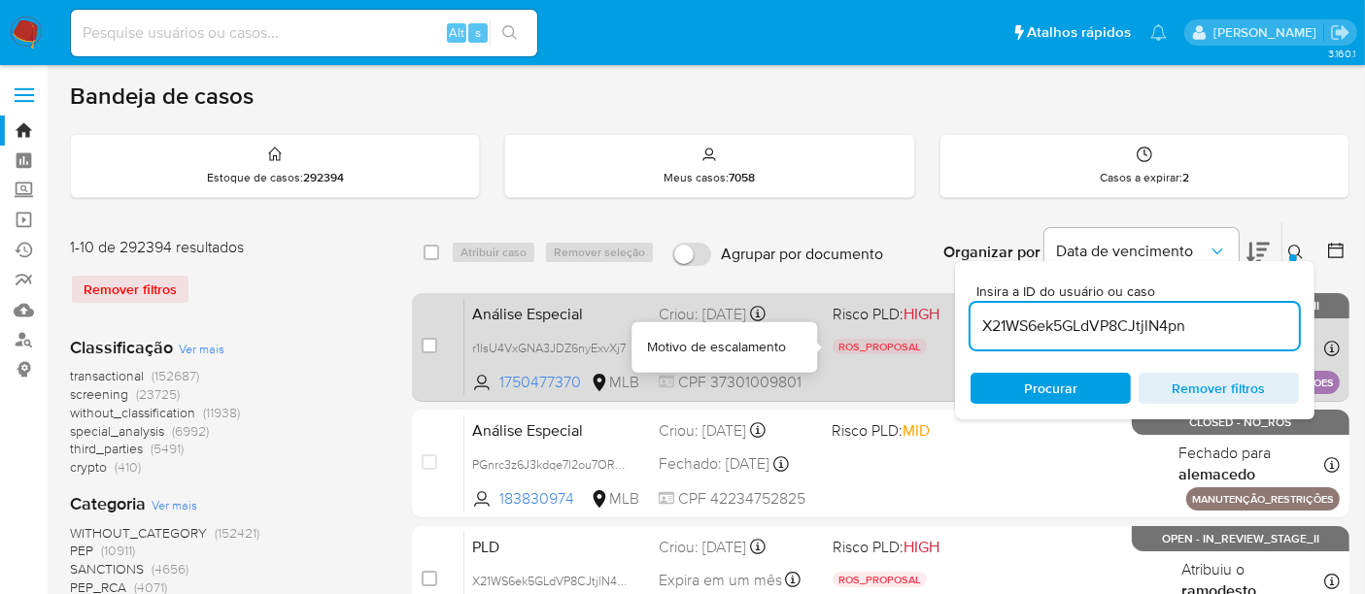
type input "X21WS6ek5GLdVP8CJtjlN4pn"
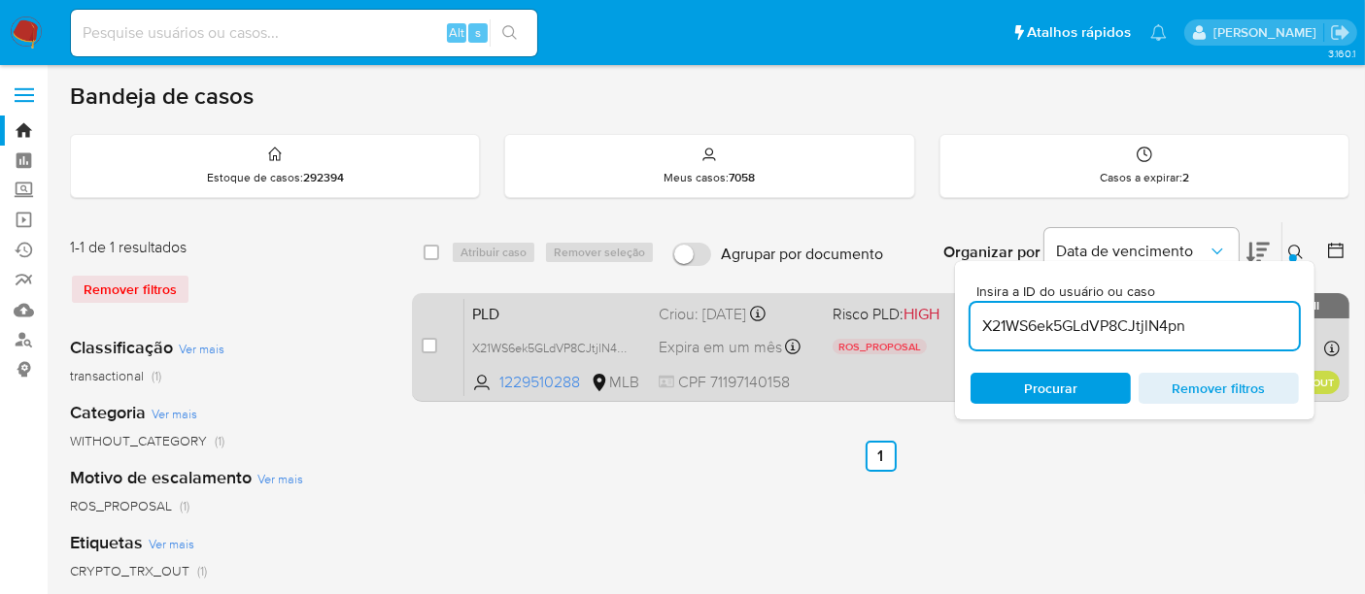
click at [430, 344] on input "checkbox" at bounding box center [429, 346] width 16 height 16
checkbox input "true"
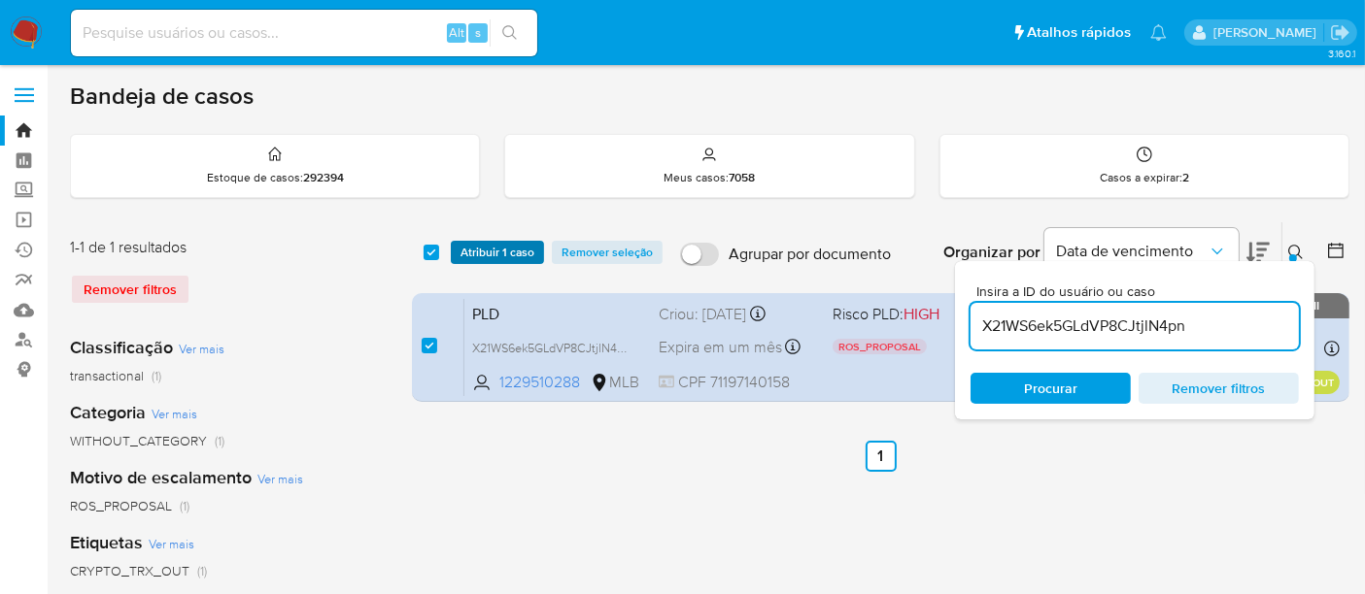
click at [488, 255] on span "Atribuir 1 caso" at bounding box center [497, 252] width 74 height 19
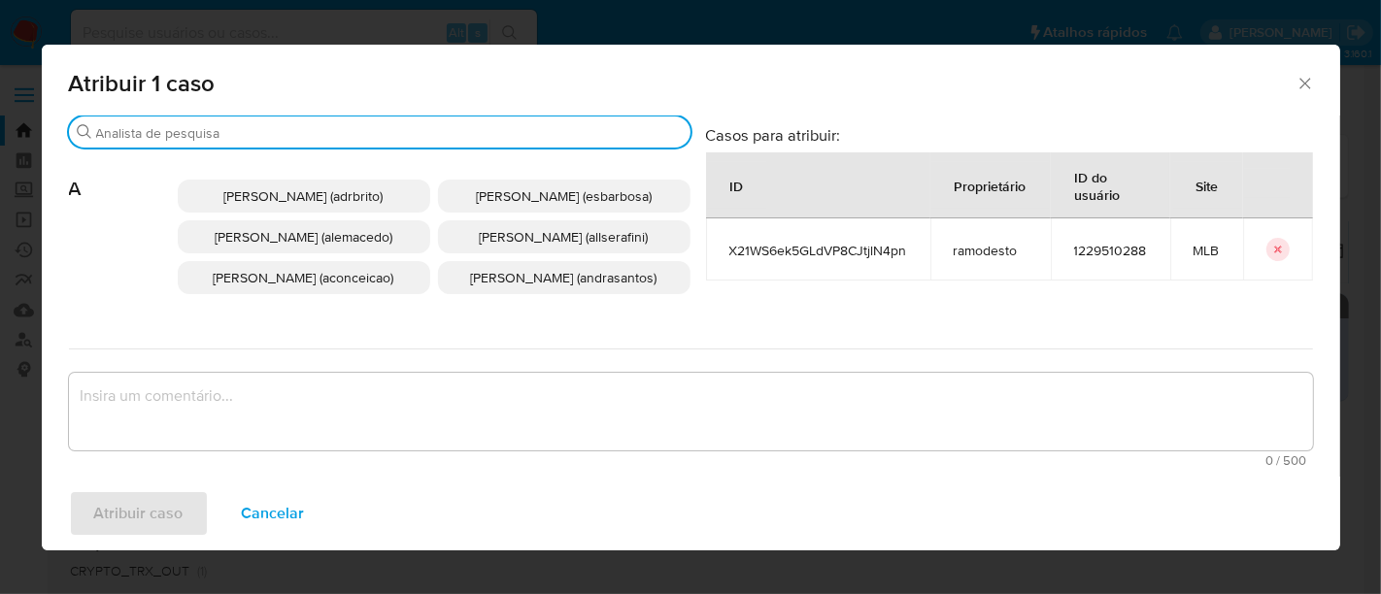
click at [471, 133] on input "Buscar" at bounding box center [389, 132] width 587 height 17
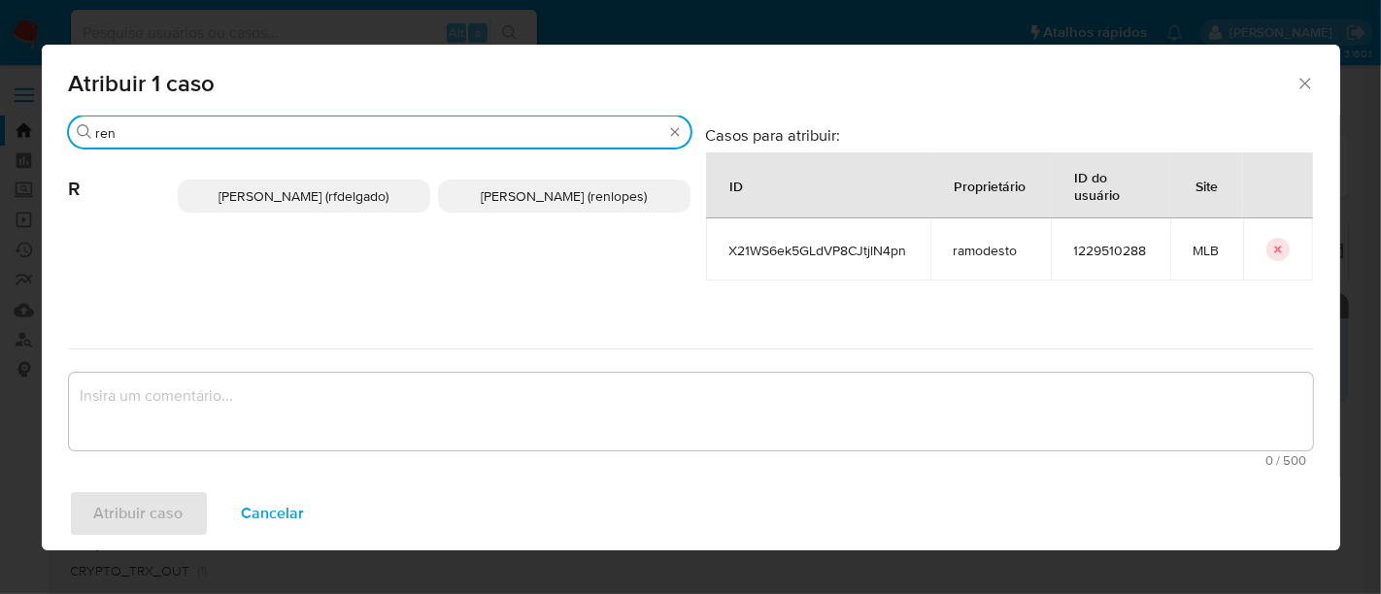
type input "ren"
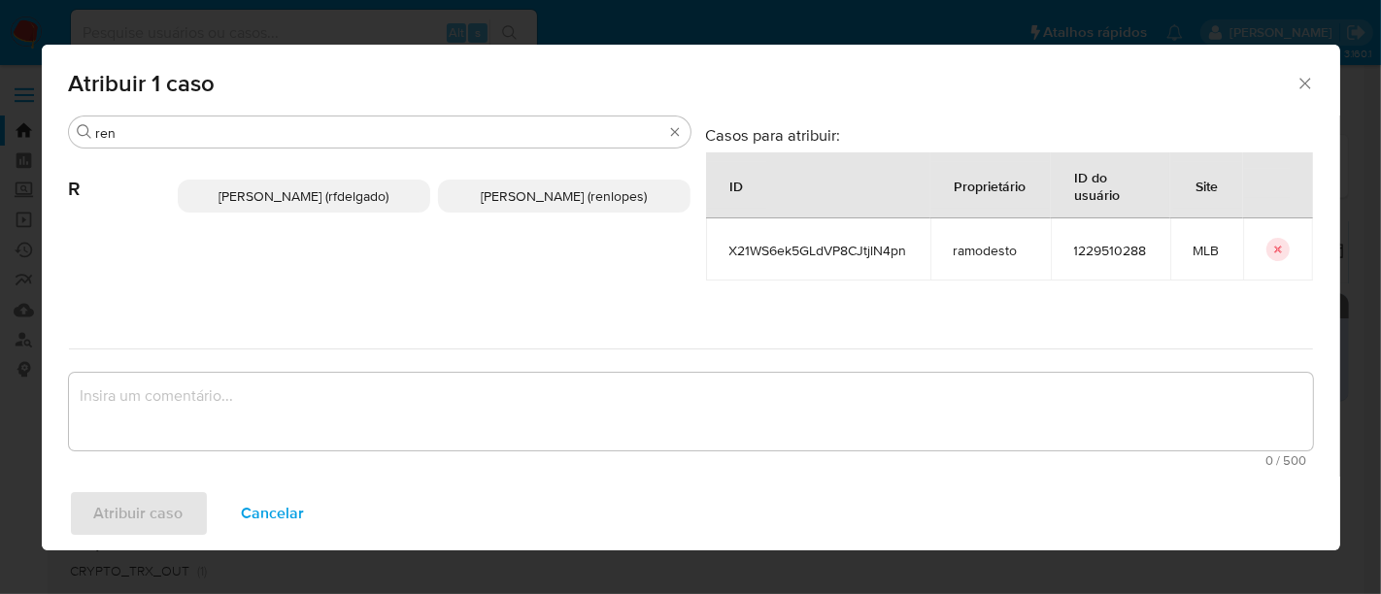
drag, startPoint x: 477, startPoint y: 188, endPoint x: 478, endPoint y: 207, distance: 18.5
click at [481, 188] on span "Renato Lopes Dos Santos (renlopes)" at bounding box center [564, 195] width 166 height 19
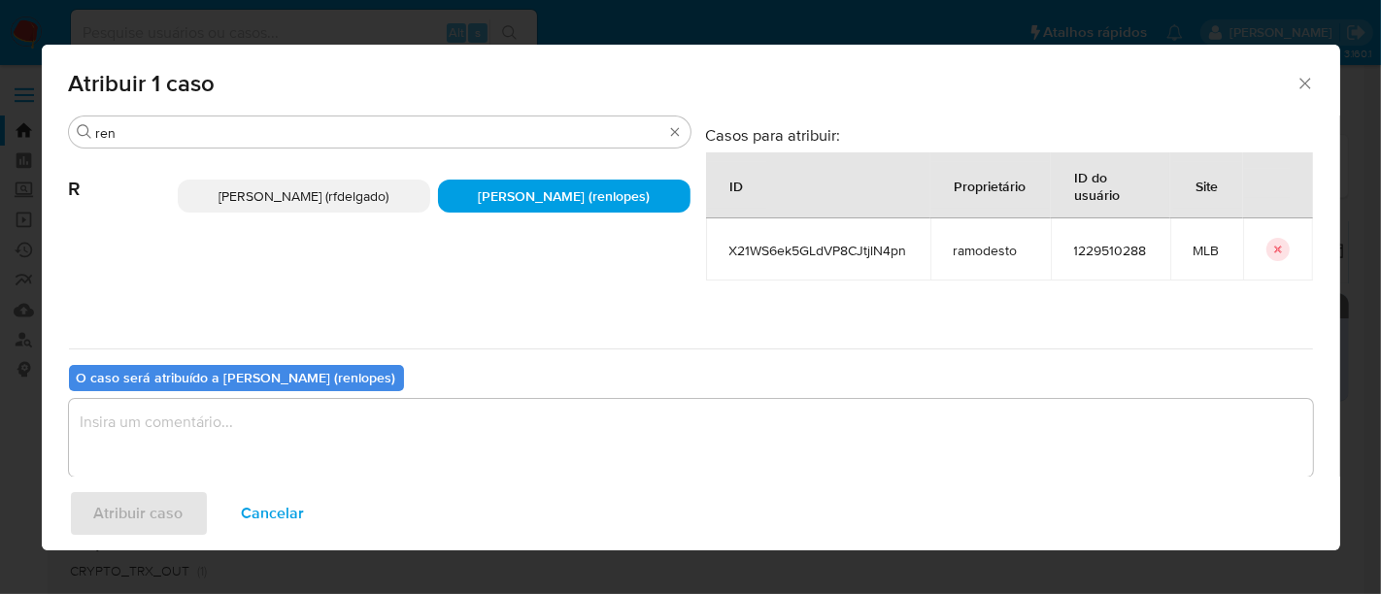
click at [465, 438] on textarea "assign-modal" at bounding box center [691, 438] width 1244 height 78
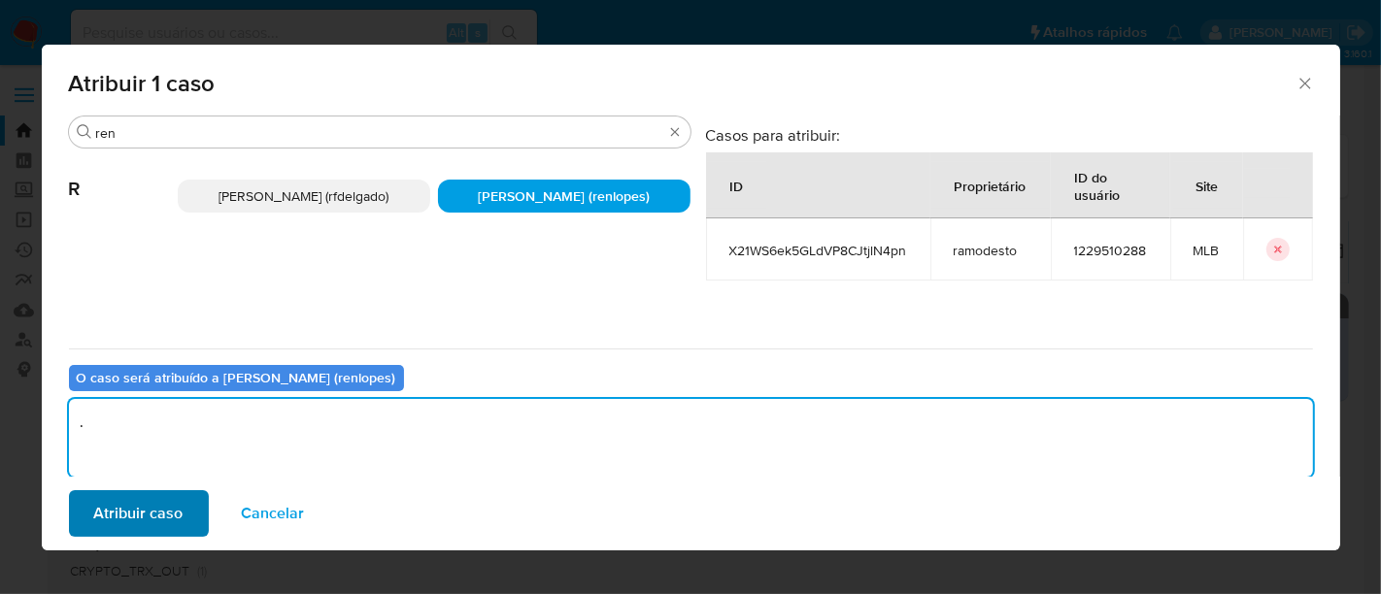
type textarea "."
click at [185, 500] on button "Atribuir caso" at bounding box center [139, 513] width 140 height 47
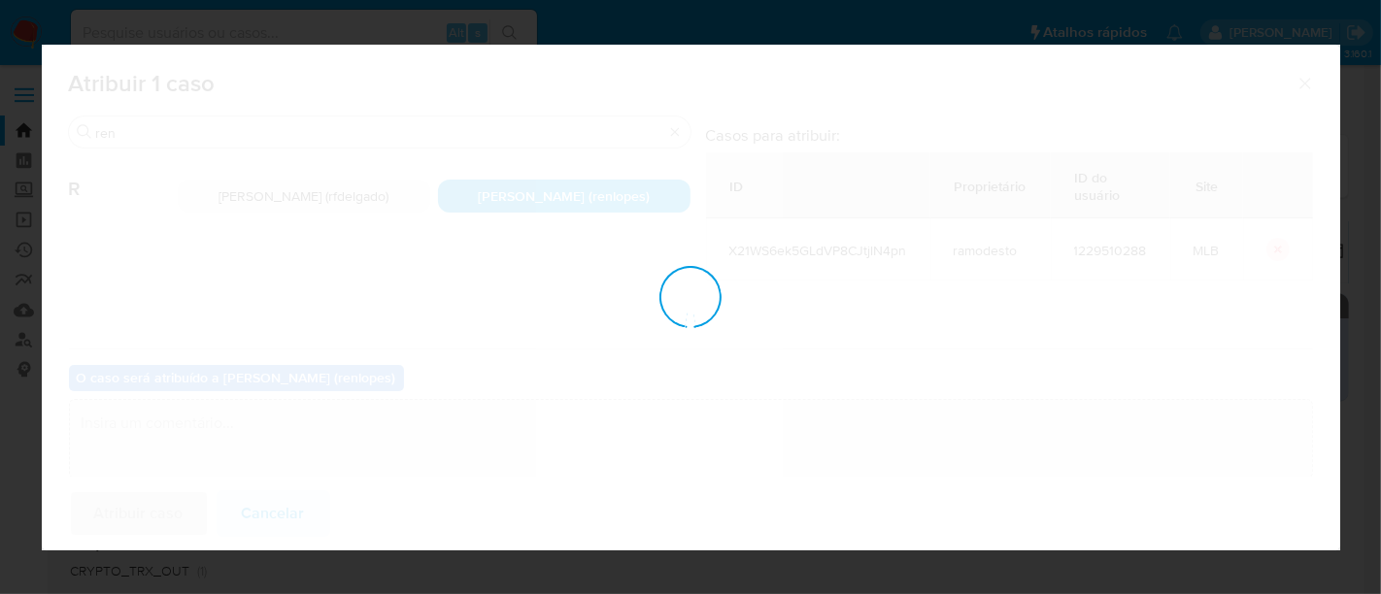
checkbox input "false"
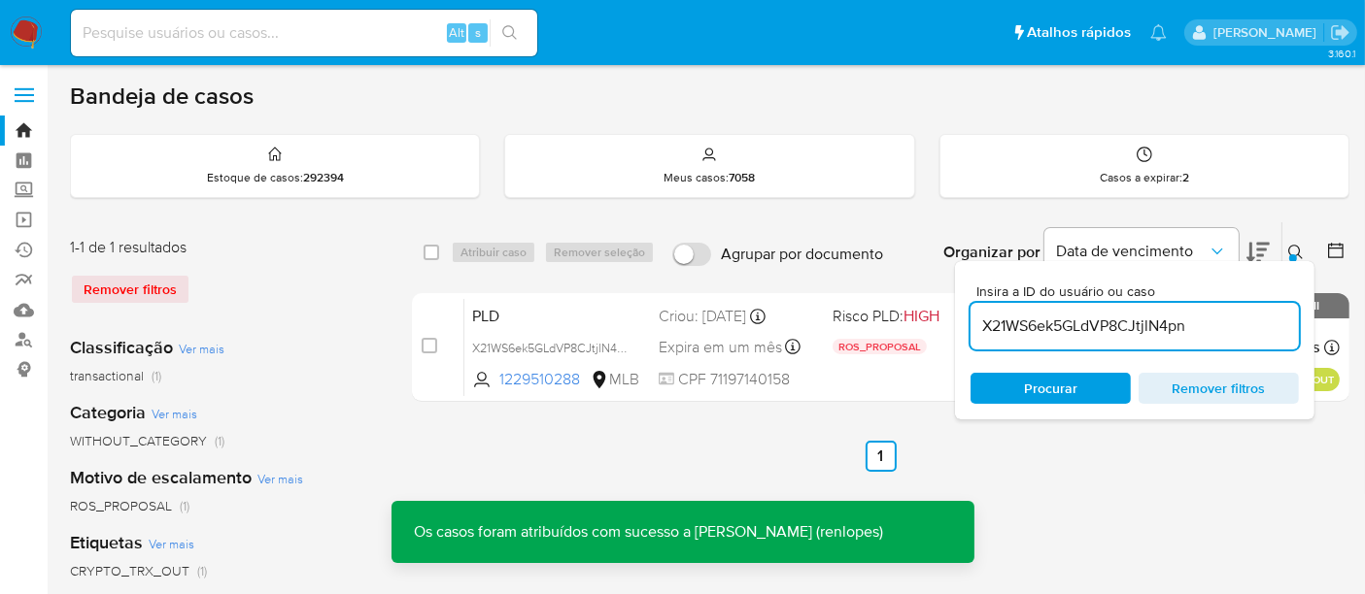
click at [713, 334] on div "Expira em um mês Expira em 03/11/2025 17:14:51" at bounding box center [737, 347] width 158 height 26
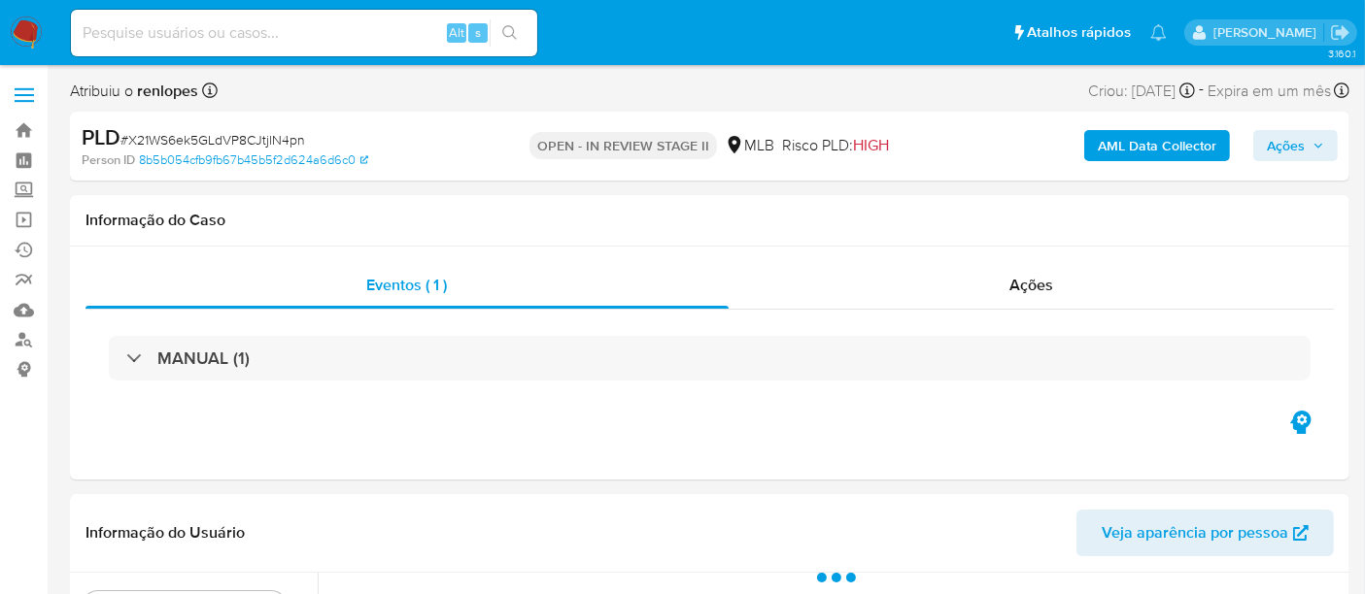
select select "10"
click at [1273, 157] on span "Ações" at bounding box center [1285, 145] width 38 height 31
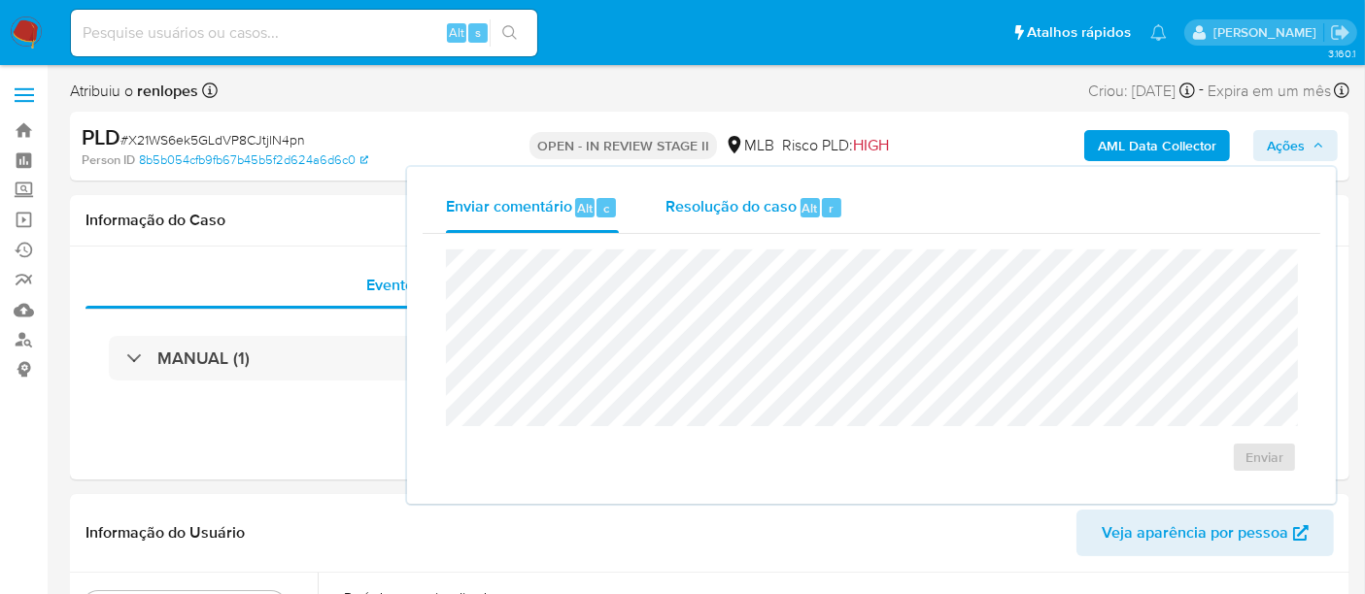
click at [778, 217] on span "Resolução do caso" at bounding box center [730, 207] width 131 height 22
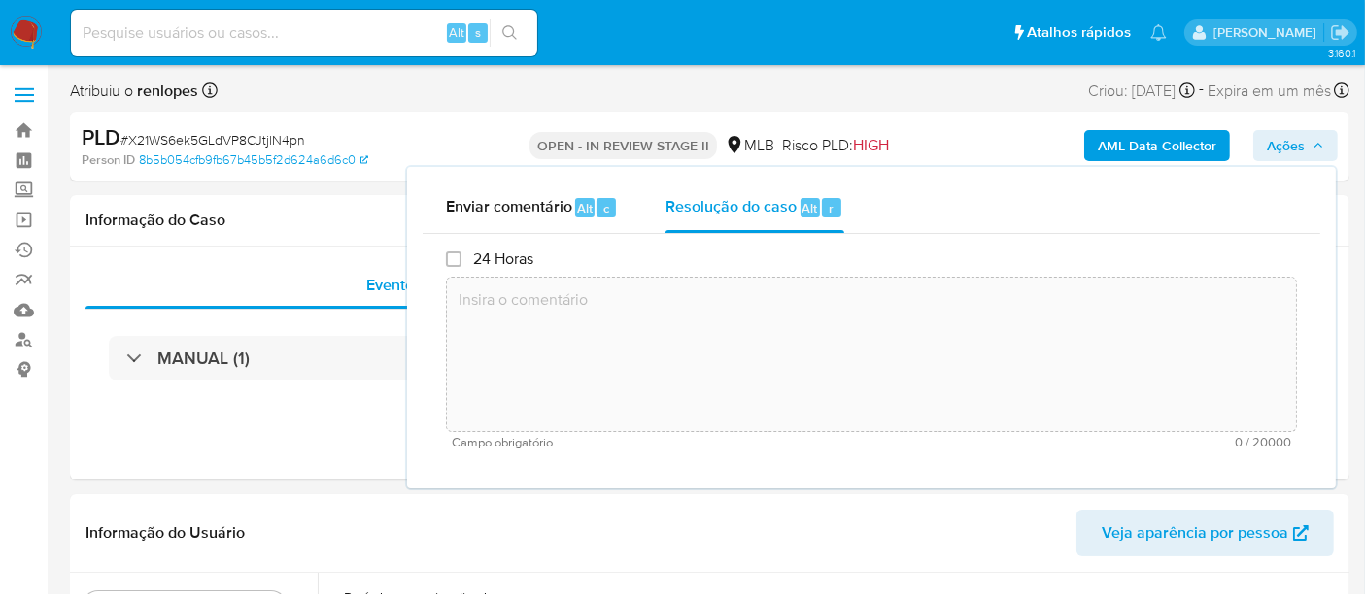
click at [791, 326] on textarea at bounding box center [871, 354] width 849 height 155
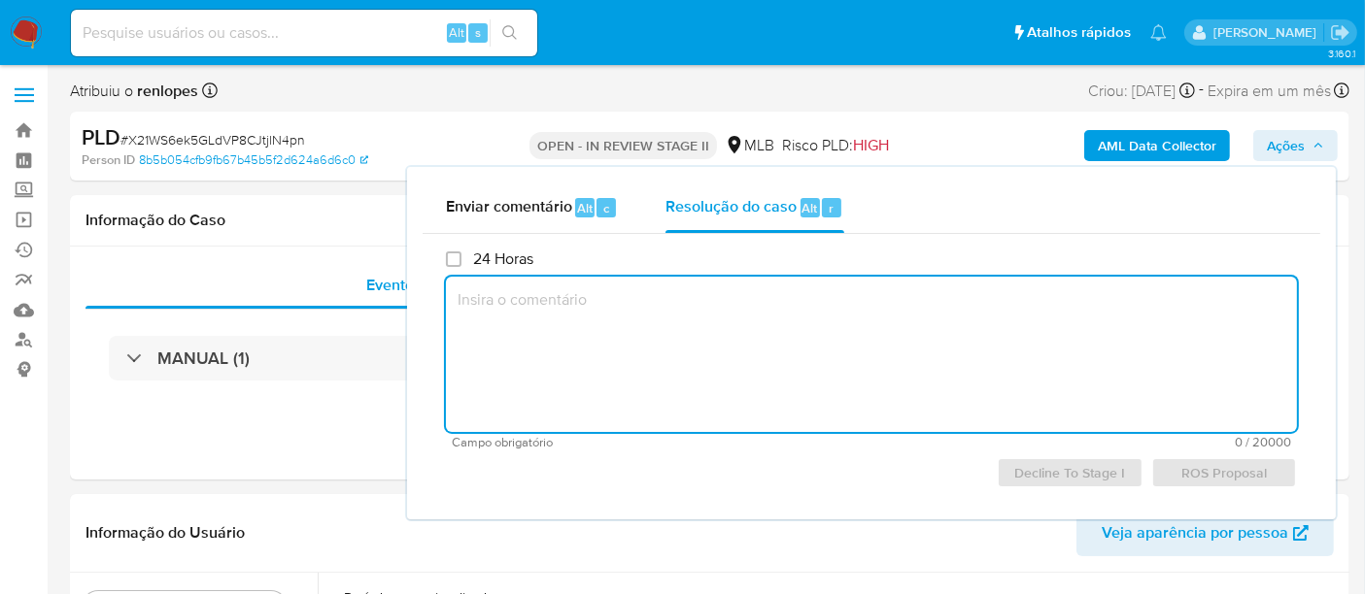
paste textarea "Revisão: [PERSON_NAME] Data da Revisão: [DATE] Parecer: Favorável ao reporte ao…"
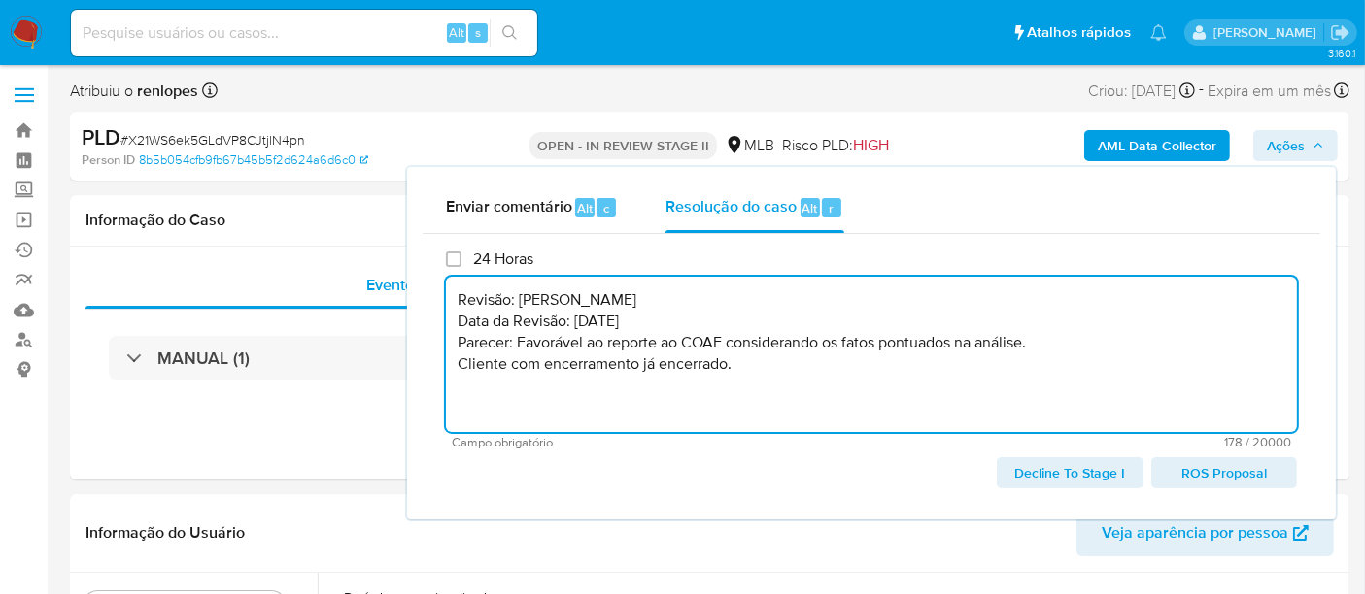
click at [1231, 464] on span "ROS Proposal" at bounding box center [1223, 472] width 118 height 27
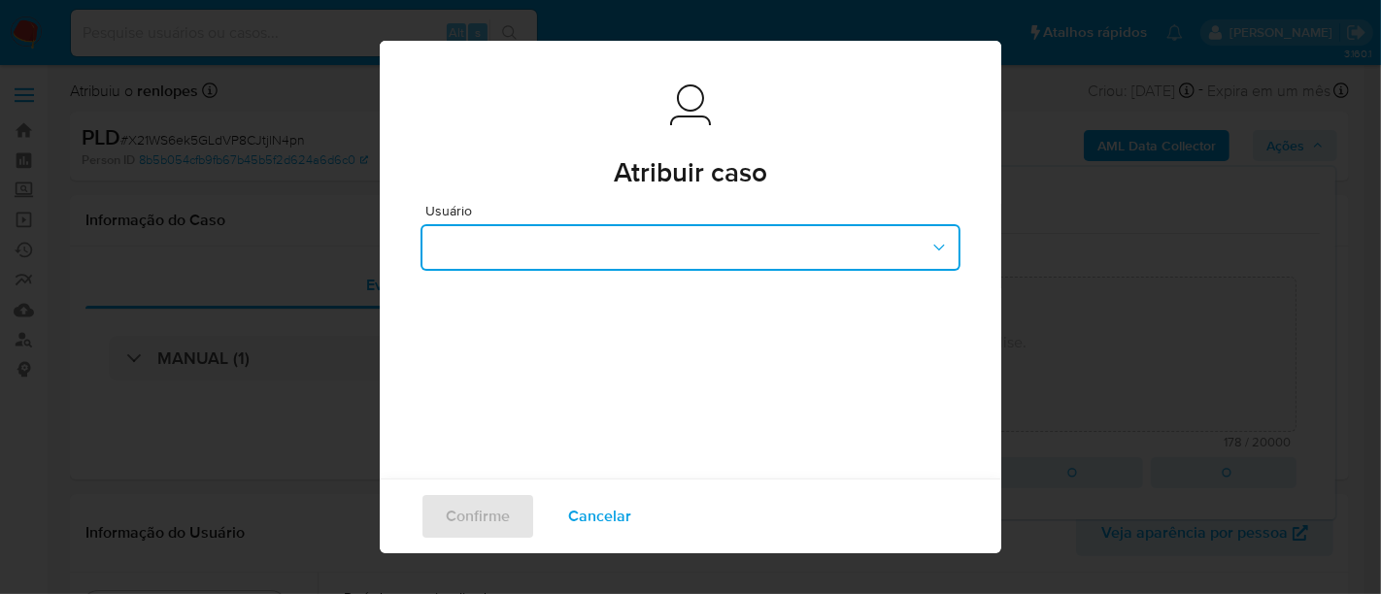
click at [725, 253] on button "button" at bounding box center [691, 247] width 540 height 47
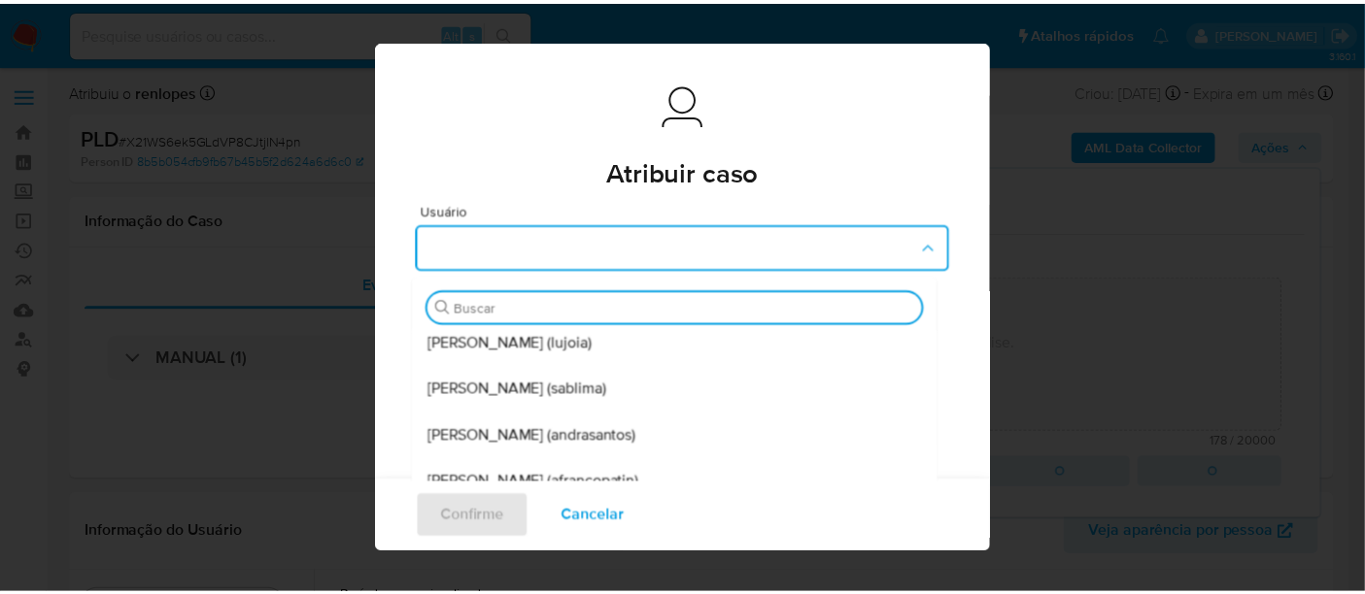
scroll to position [411, 0]
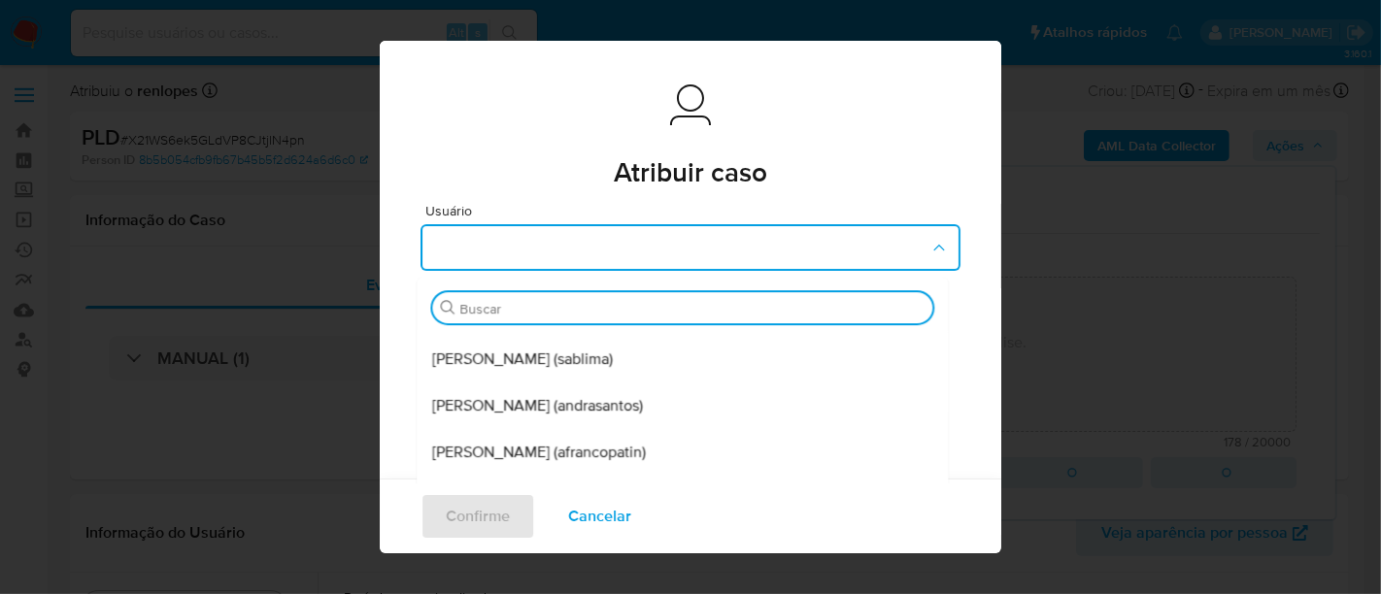
click at [593, 400] on span "[PERSON_NAME] (andrasantos)" at bounding box center [537, 405] width 211 height 19
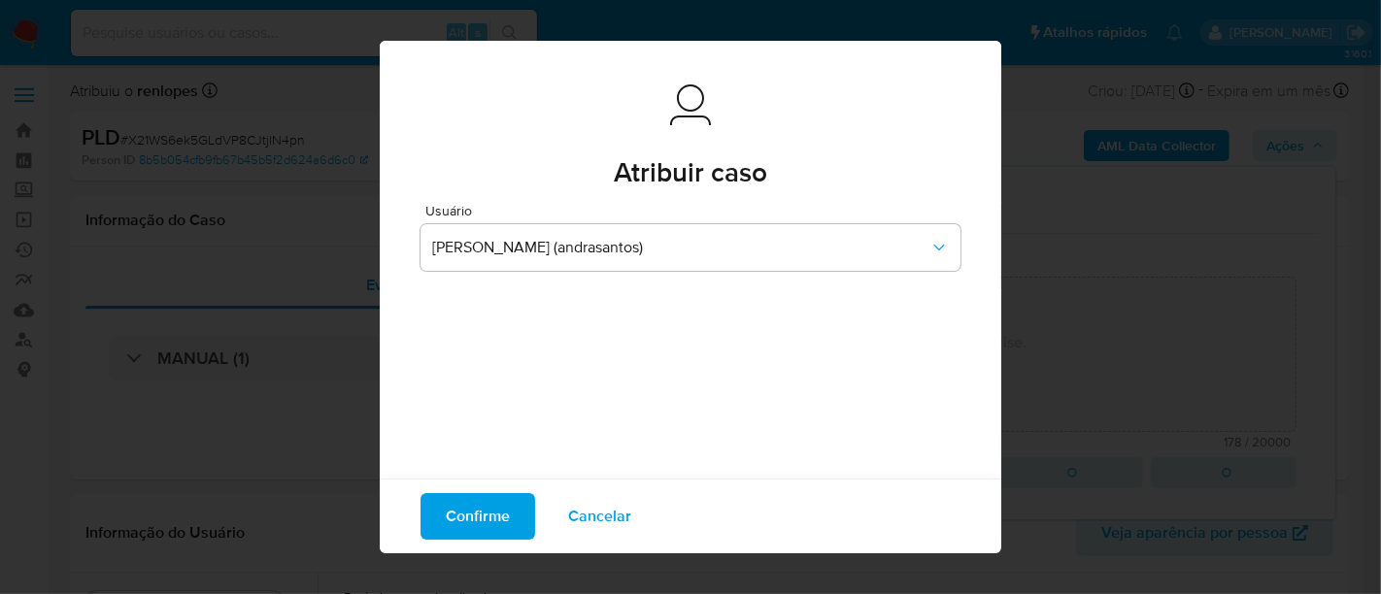
click at [454, 506] on span "Confirme" at bounding box center [478, 516] width 64 height 43
type textarea "Revisão: [PERSON_NAME] Data da Revisão: [DATE] Parecer: Favorável ao reporte ao…"
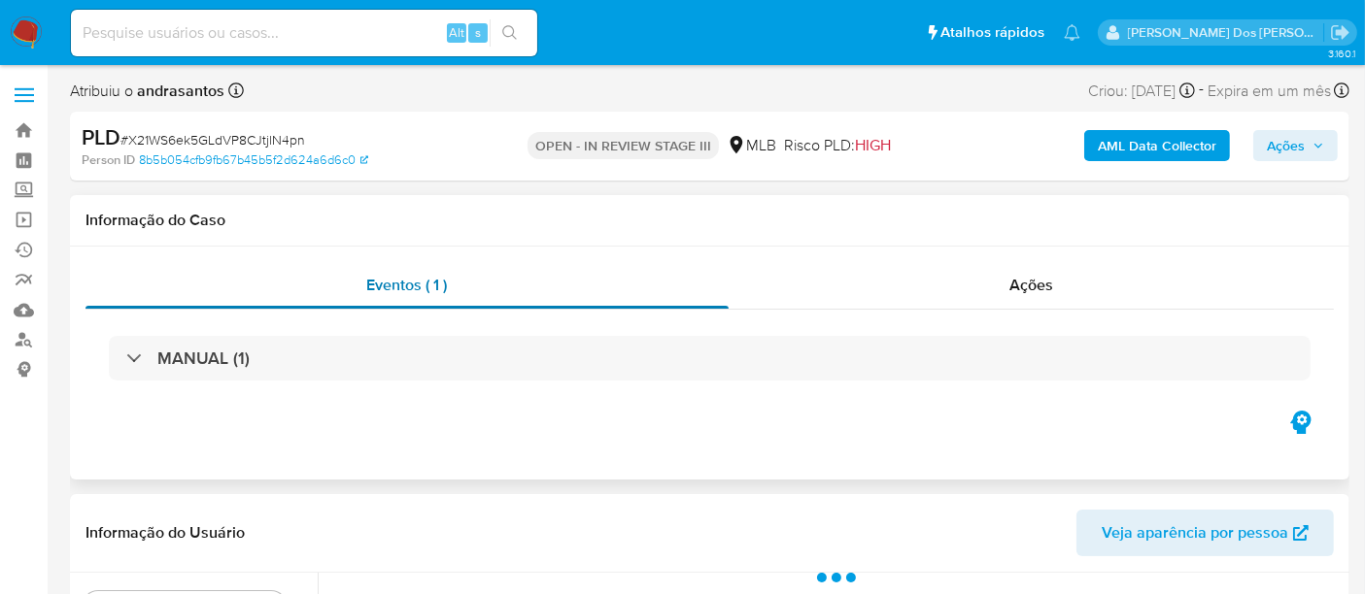
select select "10"
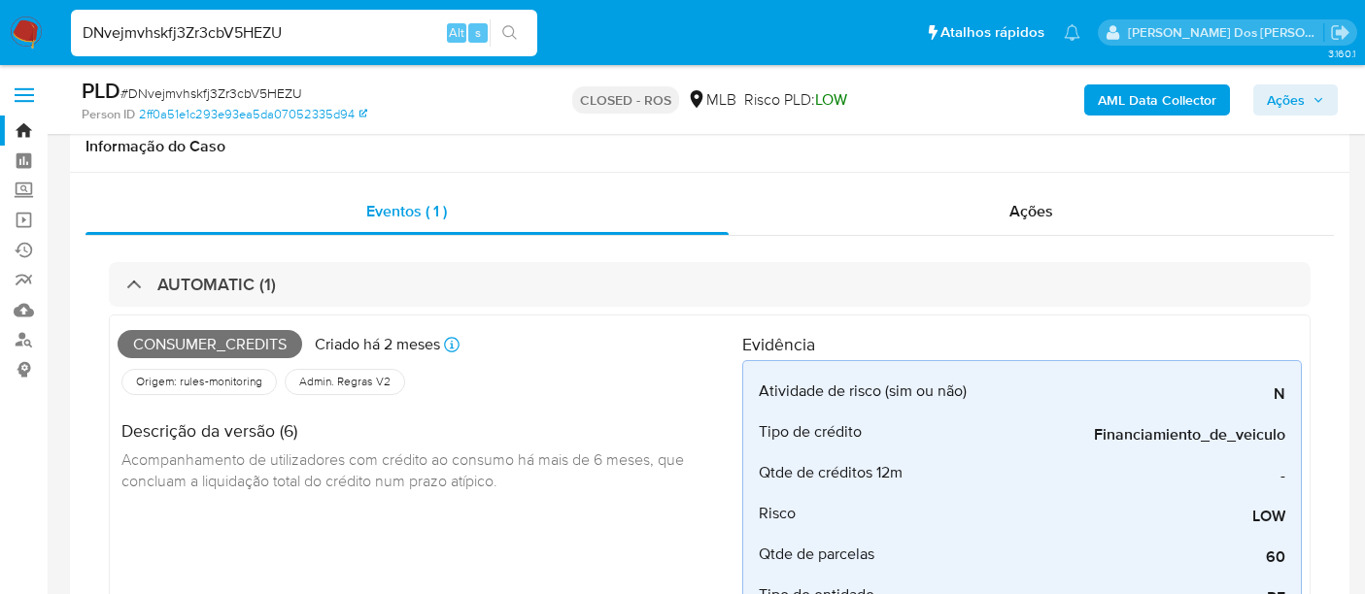
select select "10"
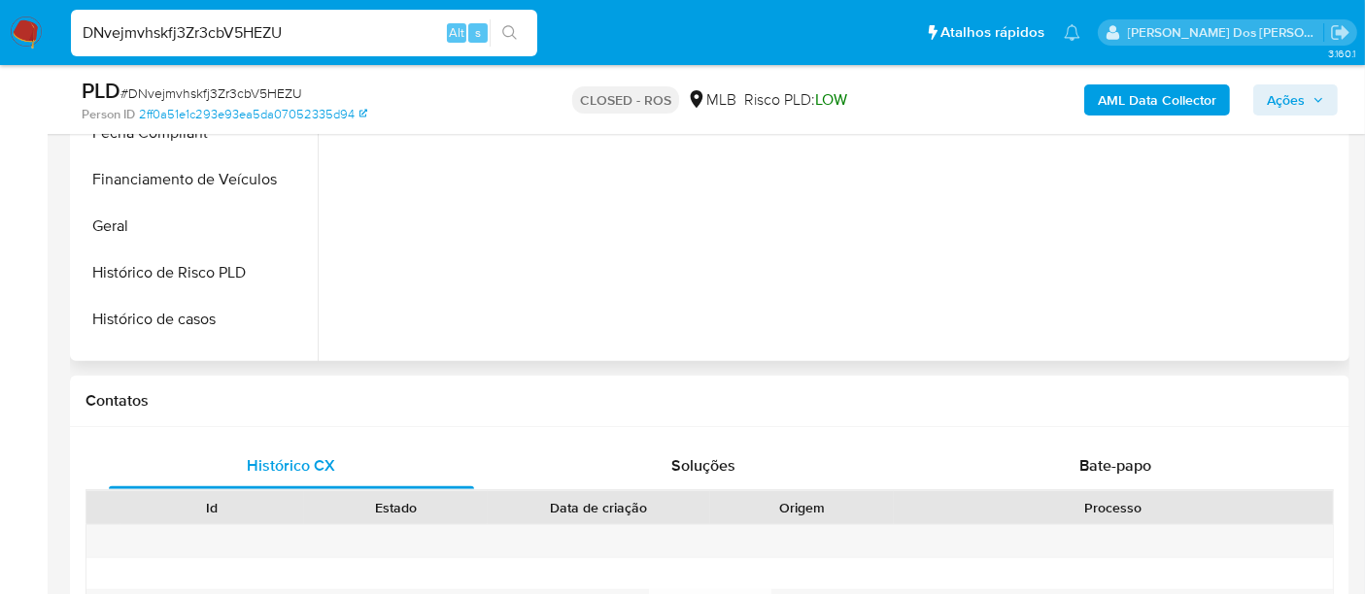
scroll to position [431, 0]
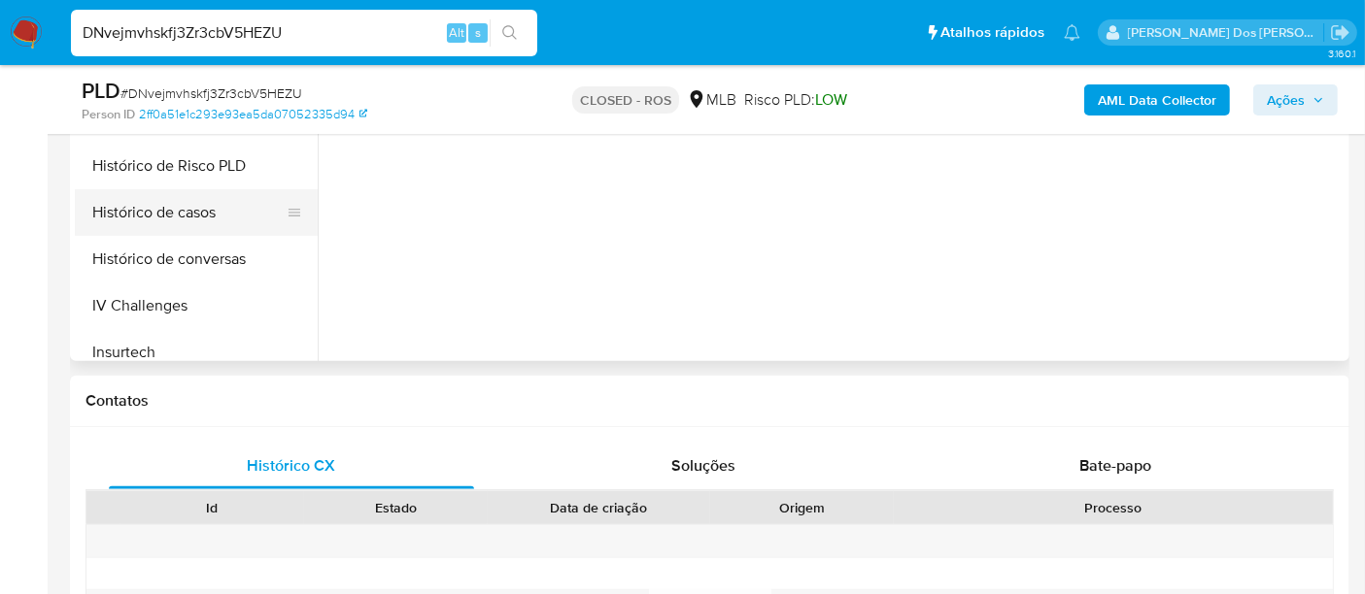
click at [183, 218] on button "Histórico de casos" at bounding box center [188, 212] width 227 height 47
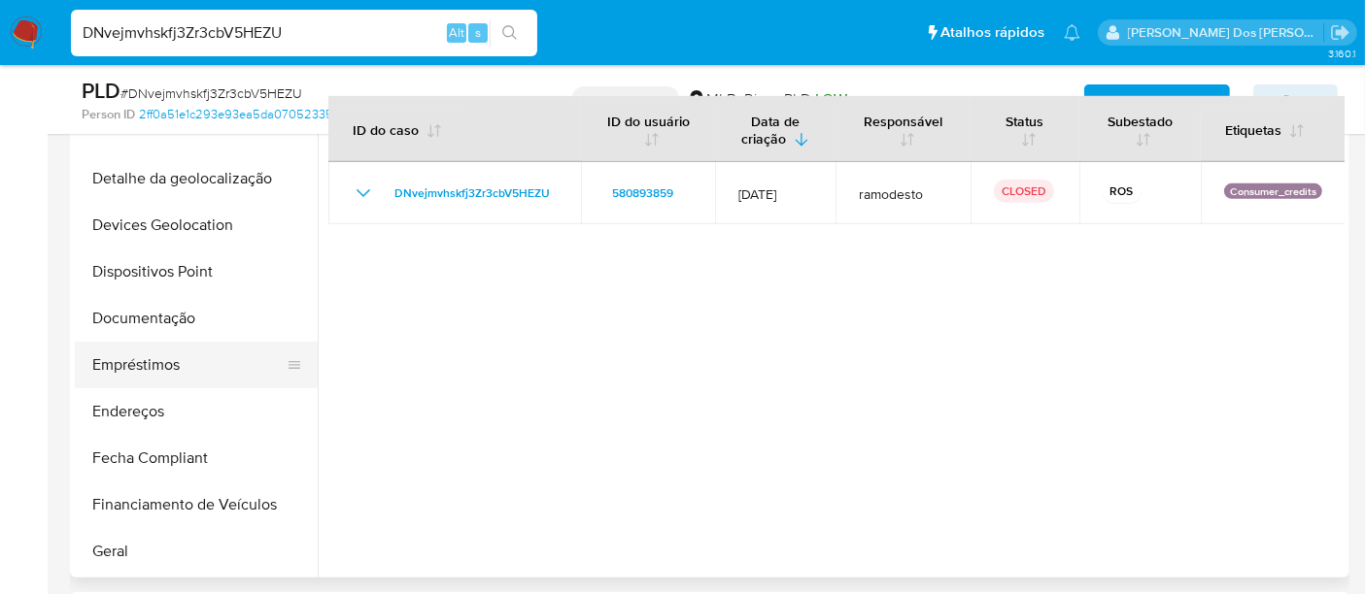
scroll to position [0, 0]
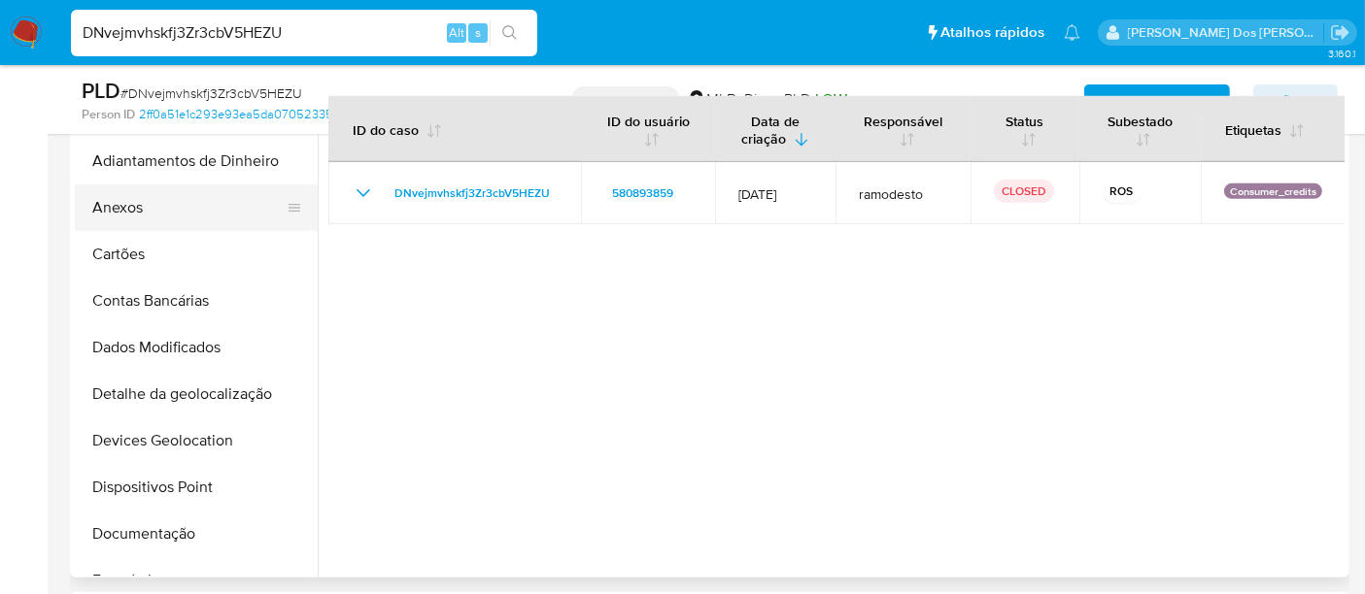
click at [119, 214] on button "Anexos" at bounding box center [188, 208] width 227 height 47
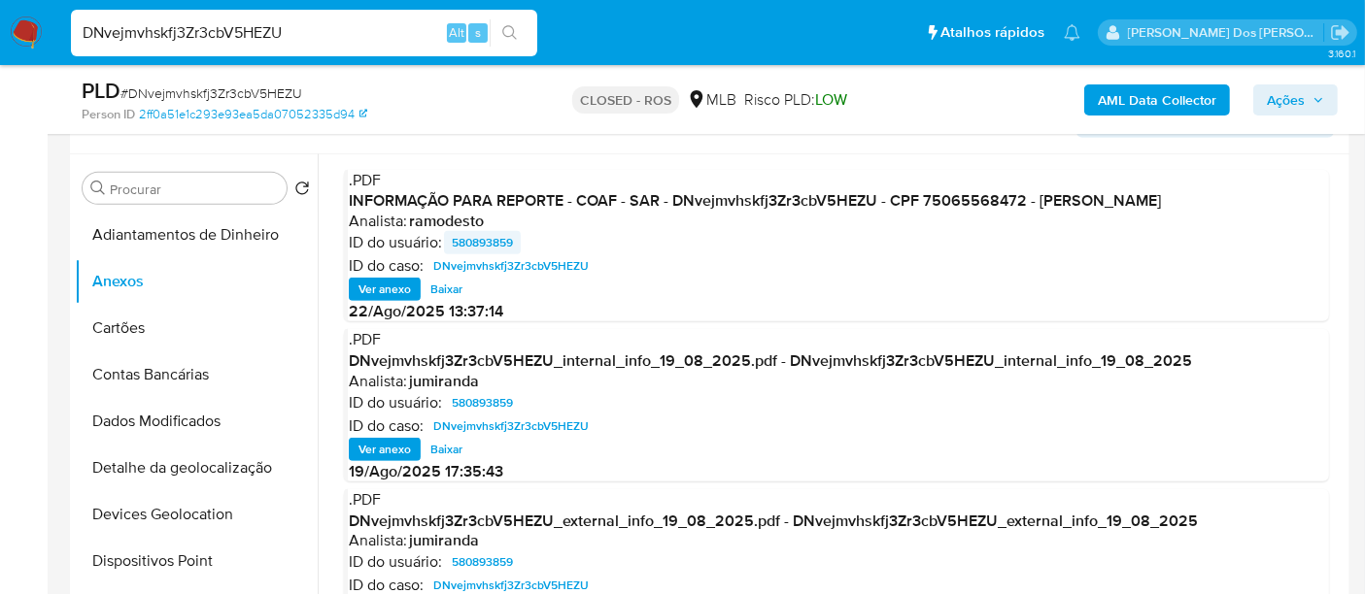
scroll to position [755, 0]
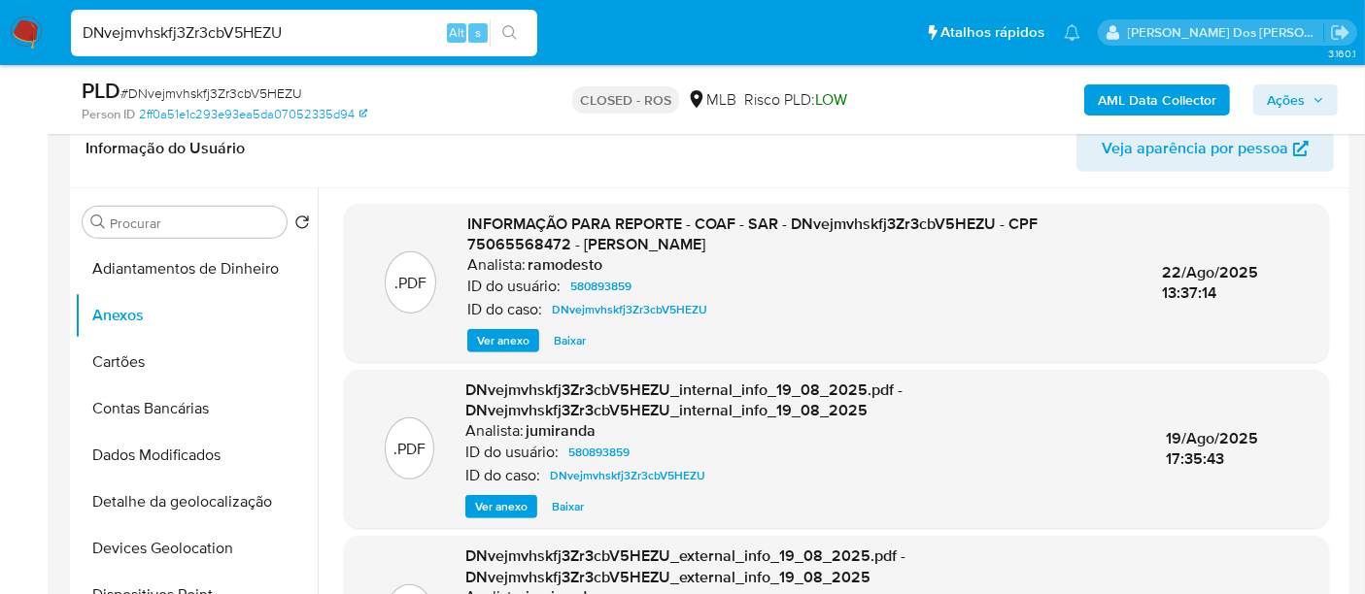
click at [511, 336] on span "Ver anexo" at bounding box center [503, 340] width 52 height 19
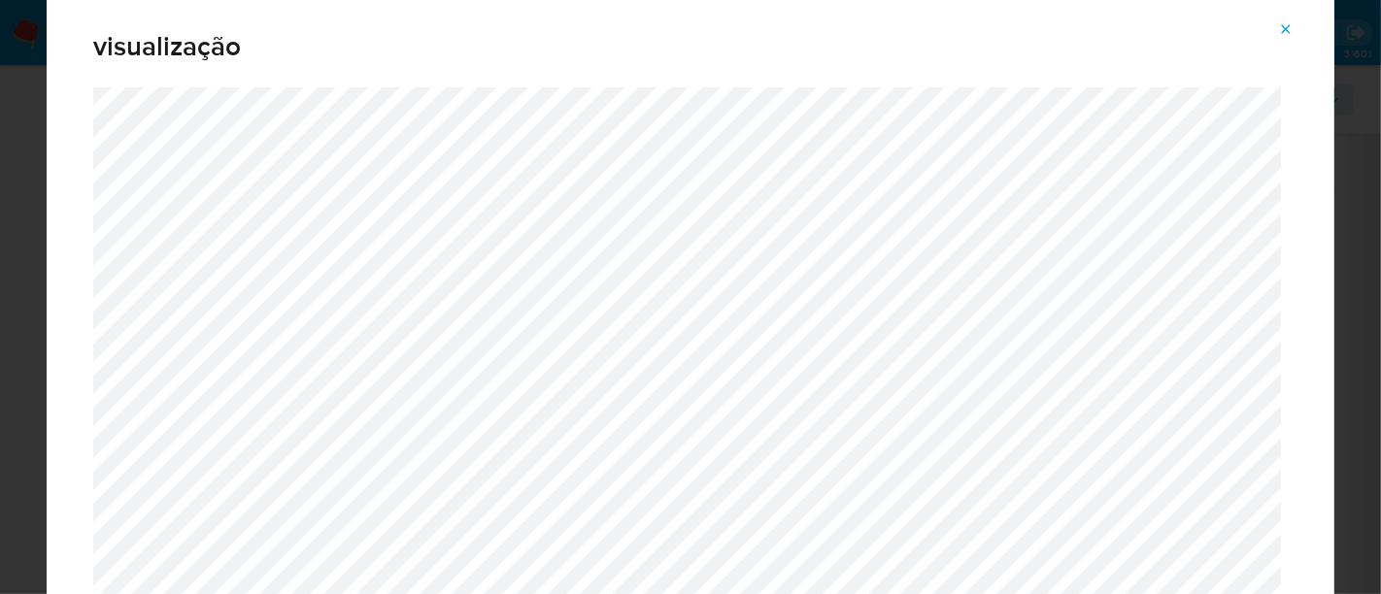
click at [1278, 34] on icon "Attachment preview" at bounding box center [1286, 29] width 16 height 16
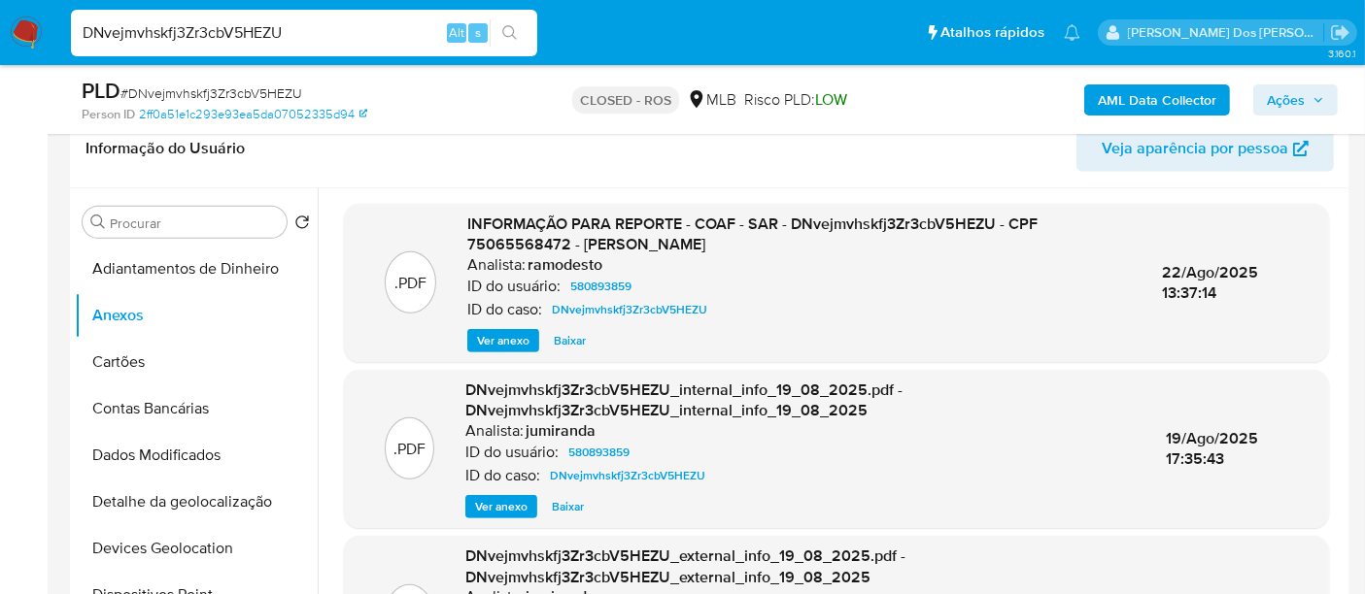
click at [402, 37] on input "DNvejmvhskfj3Zr3cbV5HEZU" at bounding box center [304, 32] width 466 height 25
paste input "rt2plm2qmD493smlck5alFnw"
type input "rt2plm2qmD493smlck5alFnw"
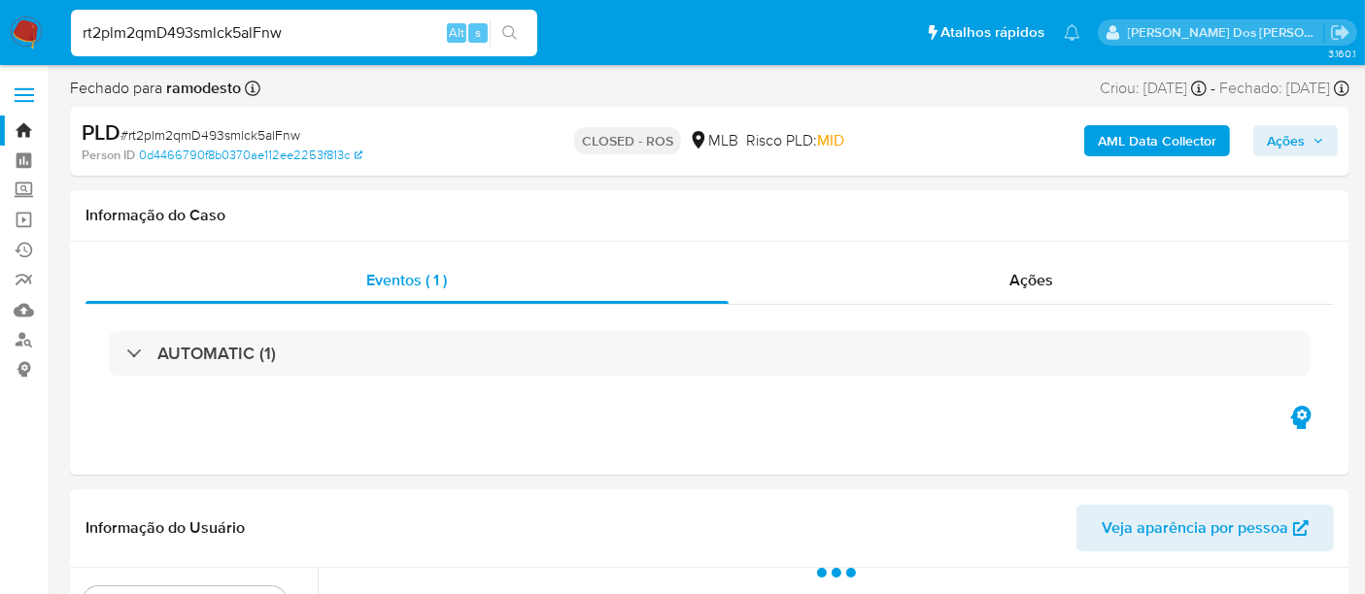
select select "10"
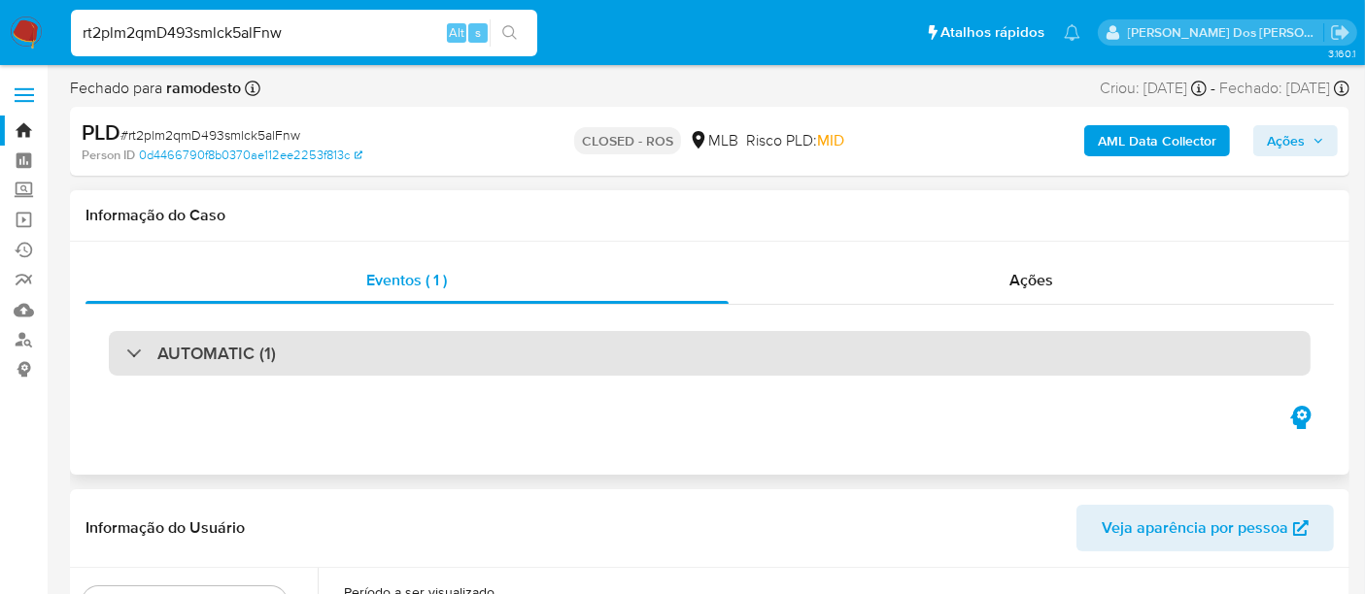
click at [352, 360] on div "AUTOMATIC (1)" at bounding box center [709, 353] width 1201 height 45
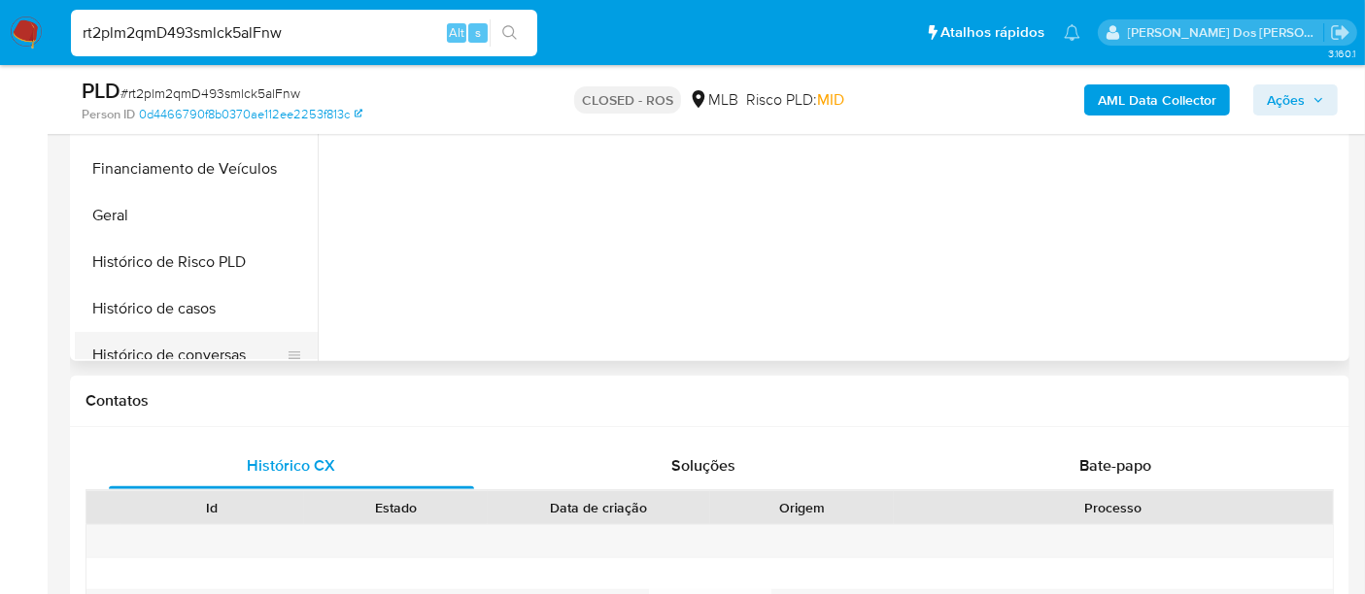
scroll to position [431, 0]
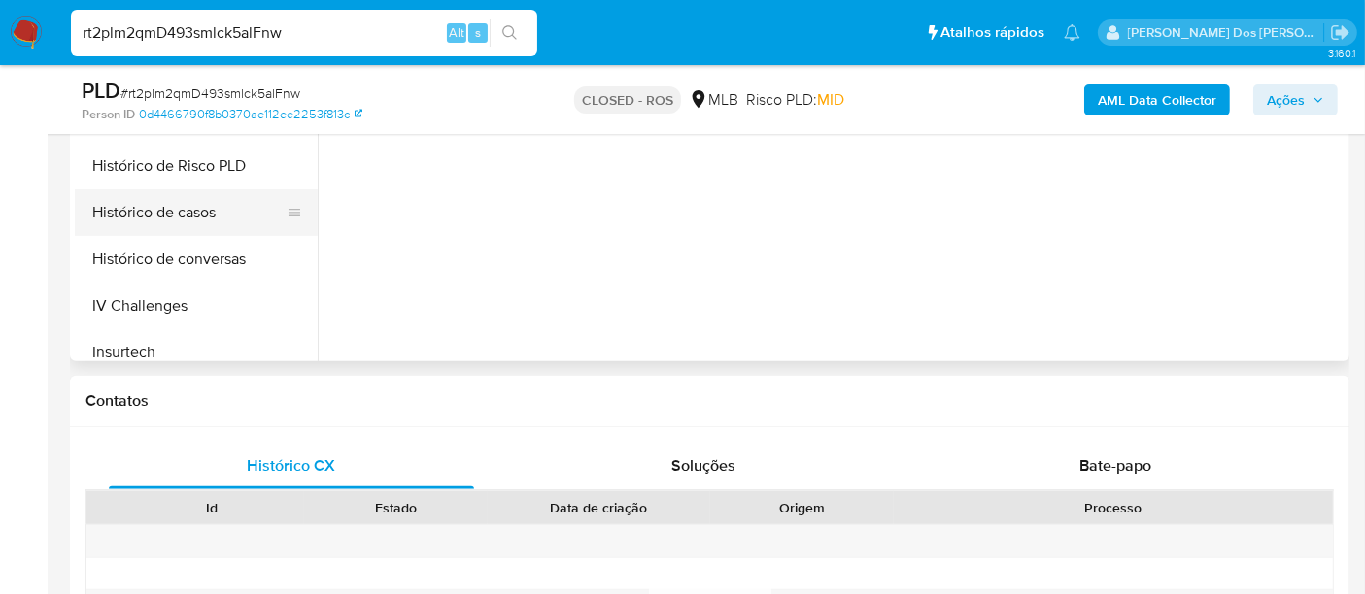
click at [155, 214] on button "Histórico de casos" at bounding box center [188, 212] width 227 height 47
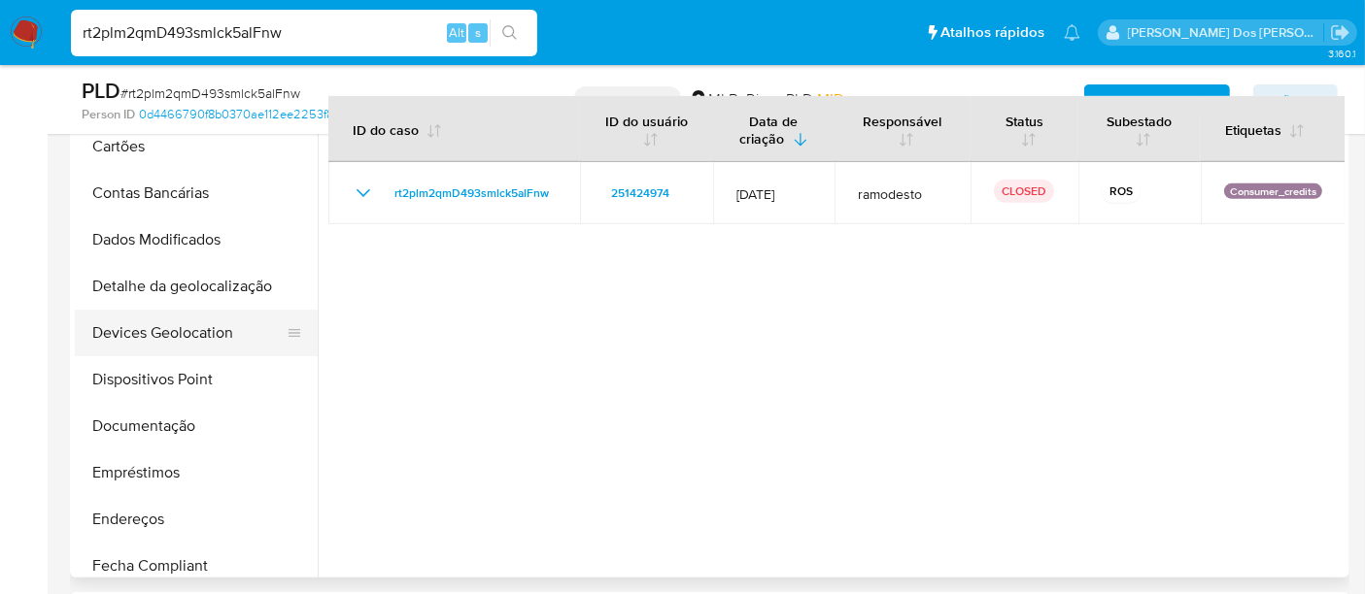
scroll to position [0, 0]
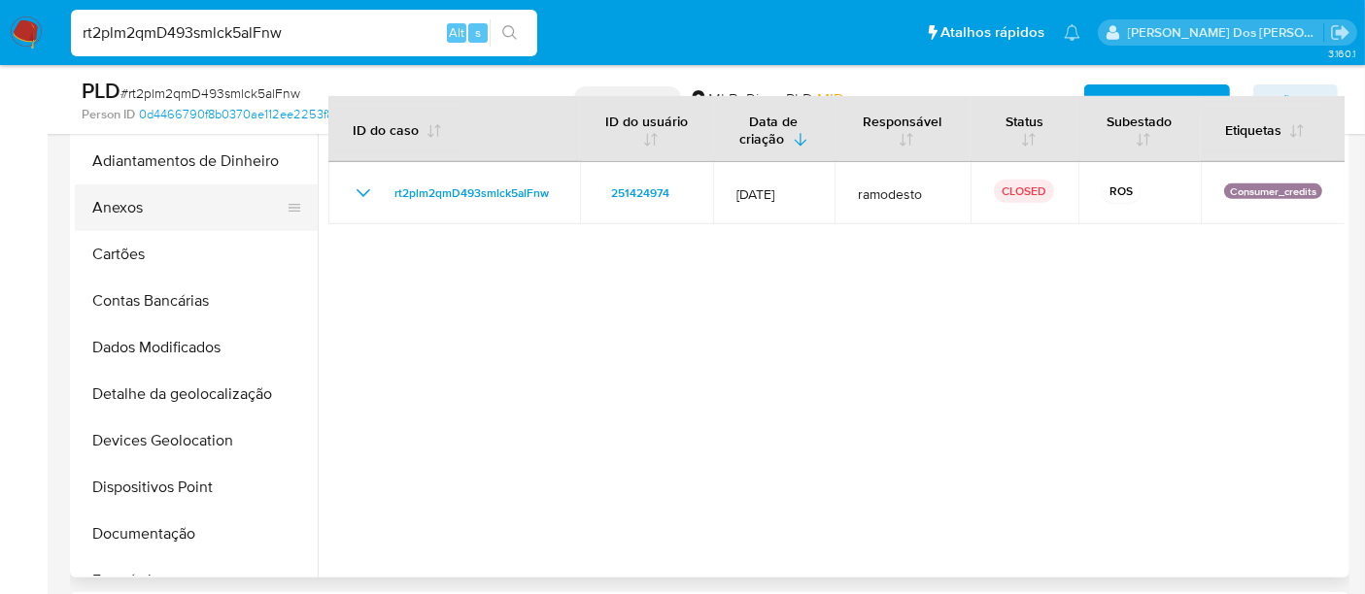
click at [130, 218] on button "Anexos" at bounding box center [188, 208] width 227 height 47
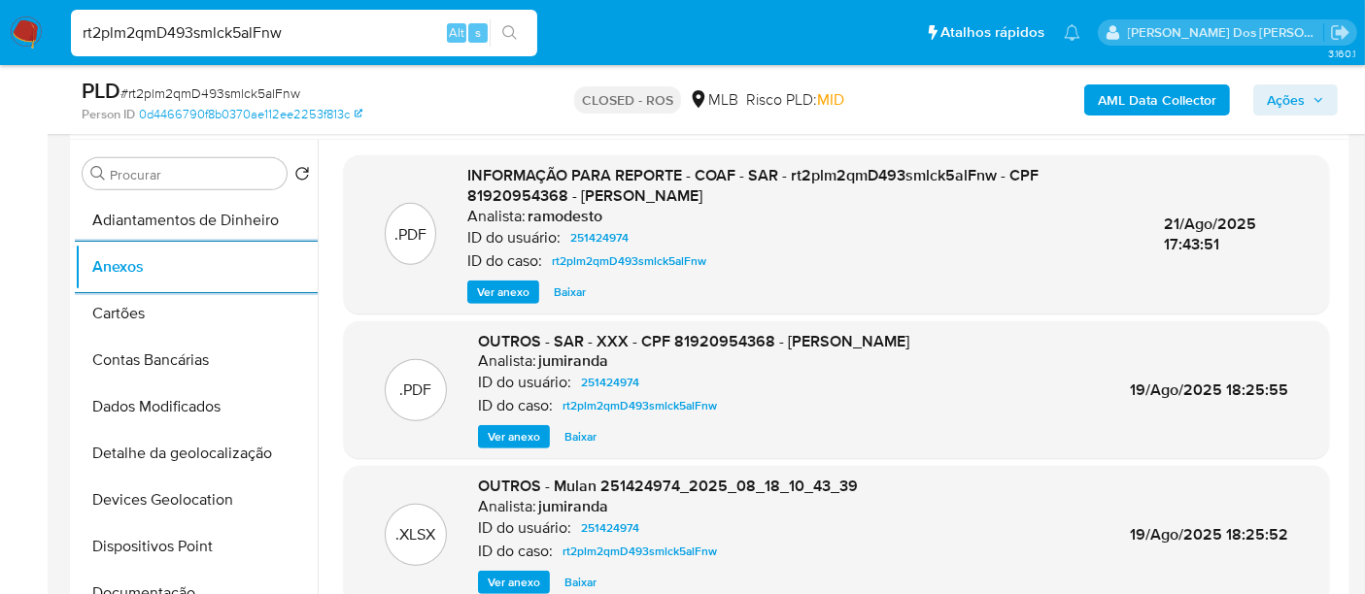
scroll to position [755, 0]
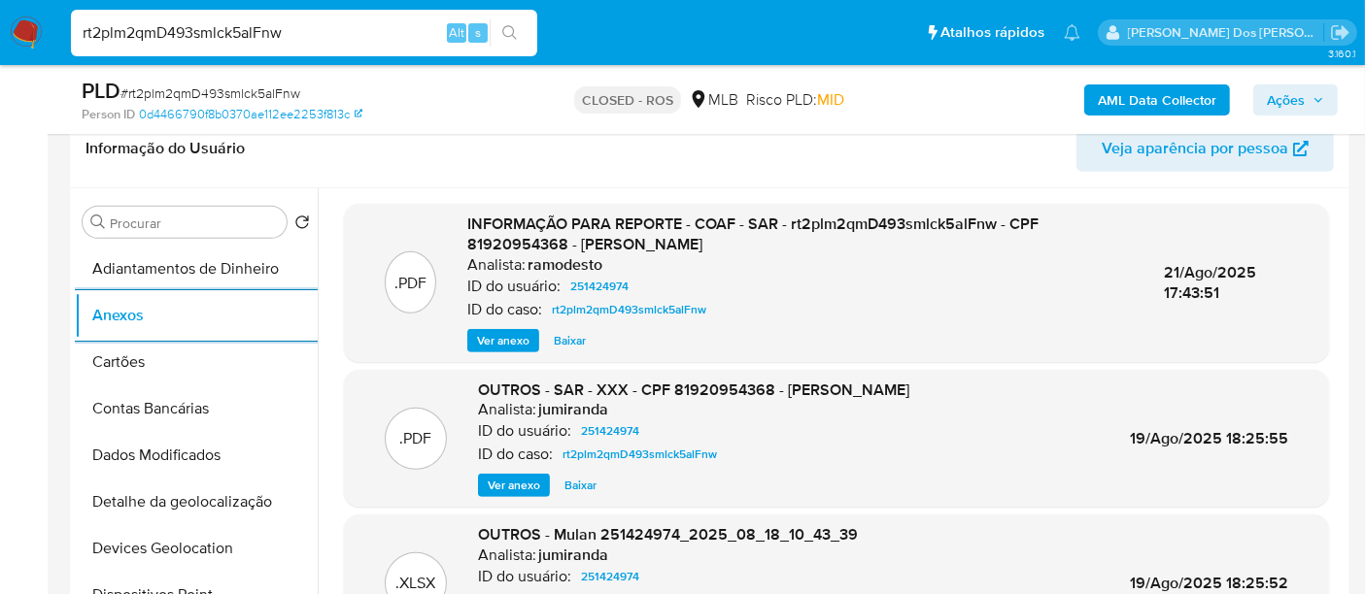
click at [506, 332] on span "Ver anexo" at bounding box center [503, 340] width 52 height 19
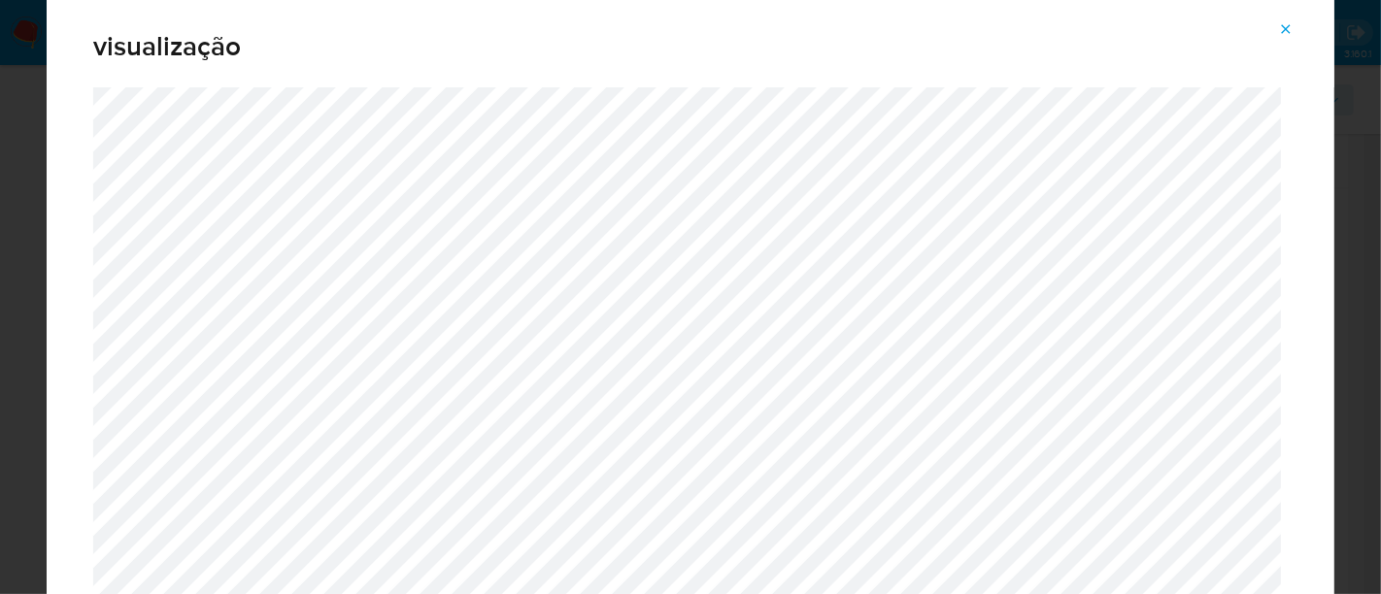
click at [1282, 36] on icon "Attachment preview" at bounding box center [1286, 29] width 16 height 16
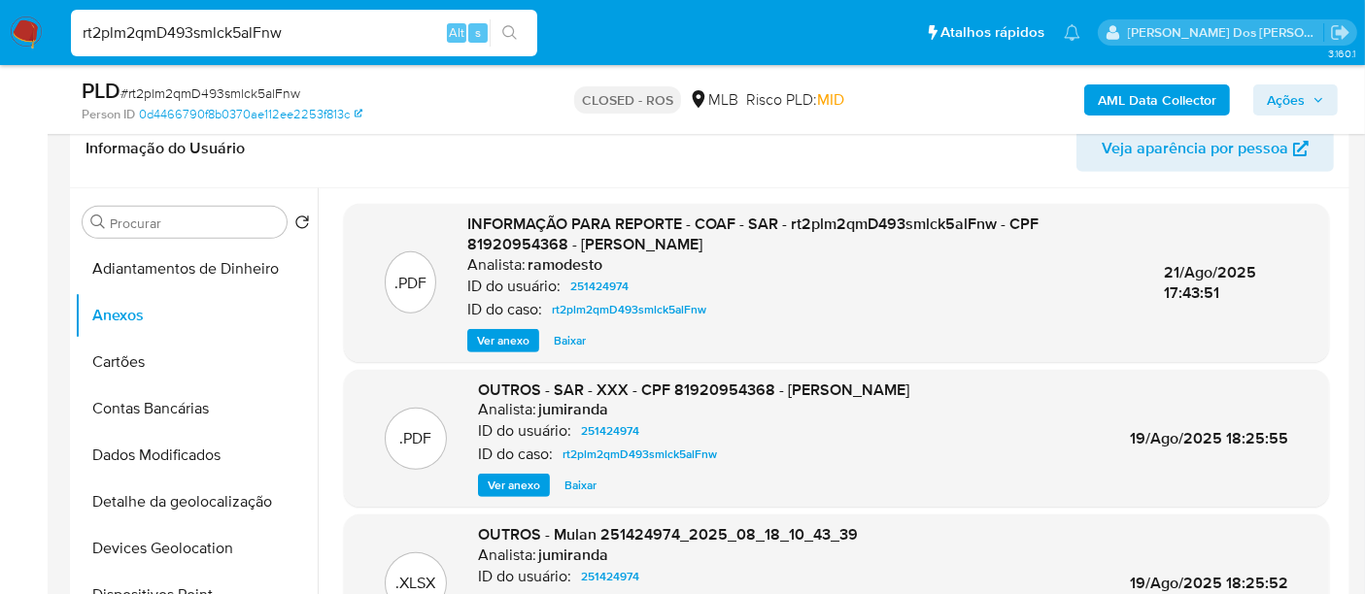
click at [394, 40] on input "rt2plm2qmD493smlck5alFnw" at bounding box center [304, 32] width 466 height 25
paste input "SWpiwolM16gaeqWQeph4Tgem"
type input "SWpiwolM16gaeqWQeph4Tgem"
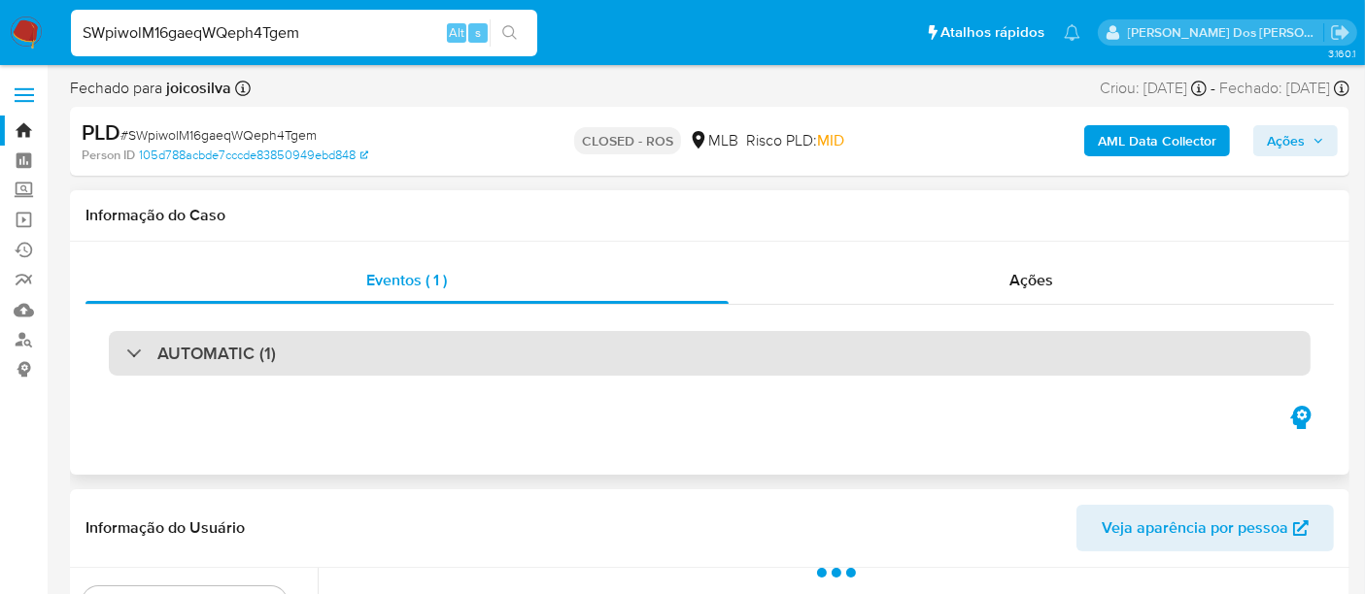
drag, startPoint x: 388, startPoint y: 320, endPoint x: 388, endPoint y: 362, distance: 41.8
click at [388, 321] on div "AUTOMATIC (1)" at bounding box center [709, 353] width 1248 height 97
select select "10"
click at [388, 372] on div "AUTOMATIC (1)" at bounding box center [709, 353] width 1201 height 45
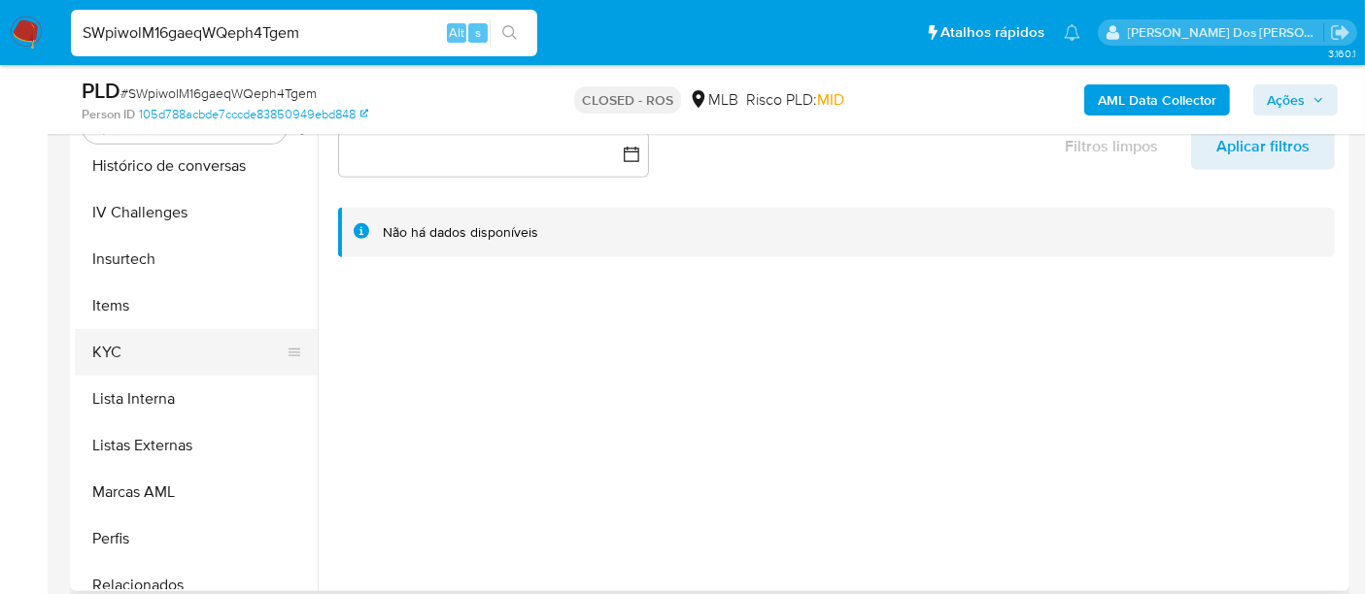
scroll to position [647, 0]
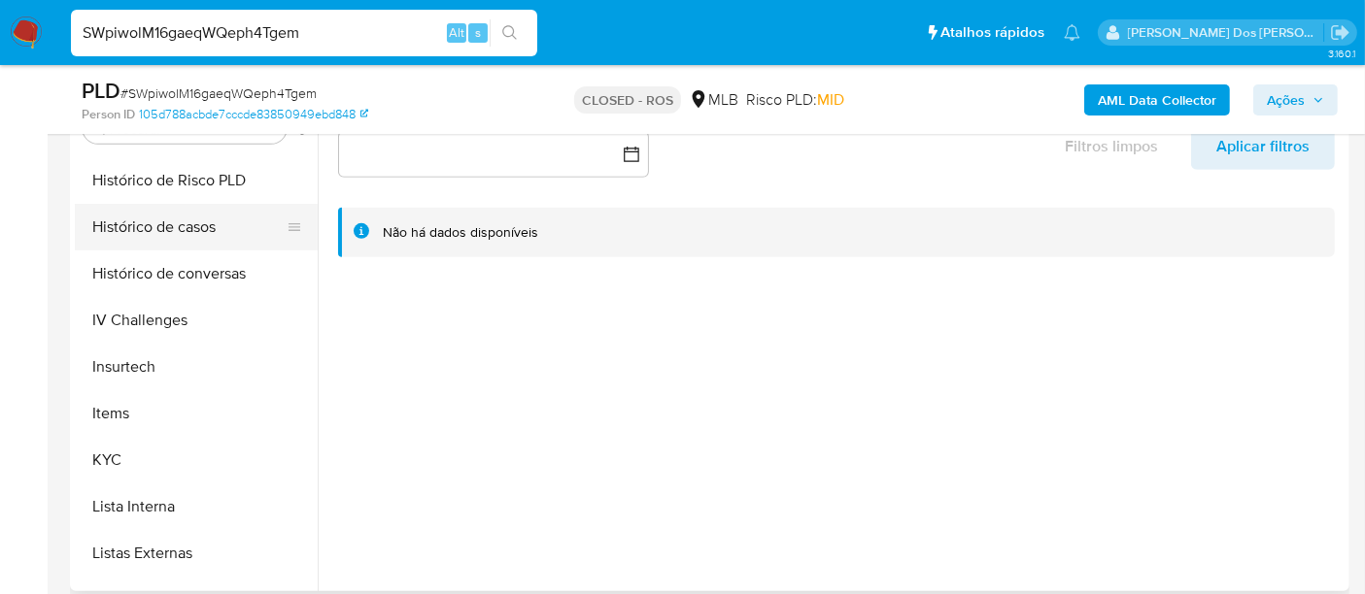
click at [185, 228] on button "Histórico de casos" at bounding box center [188, 227] width 227 height 47
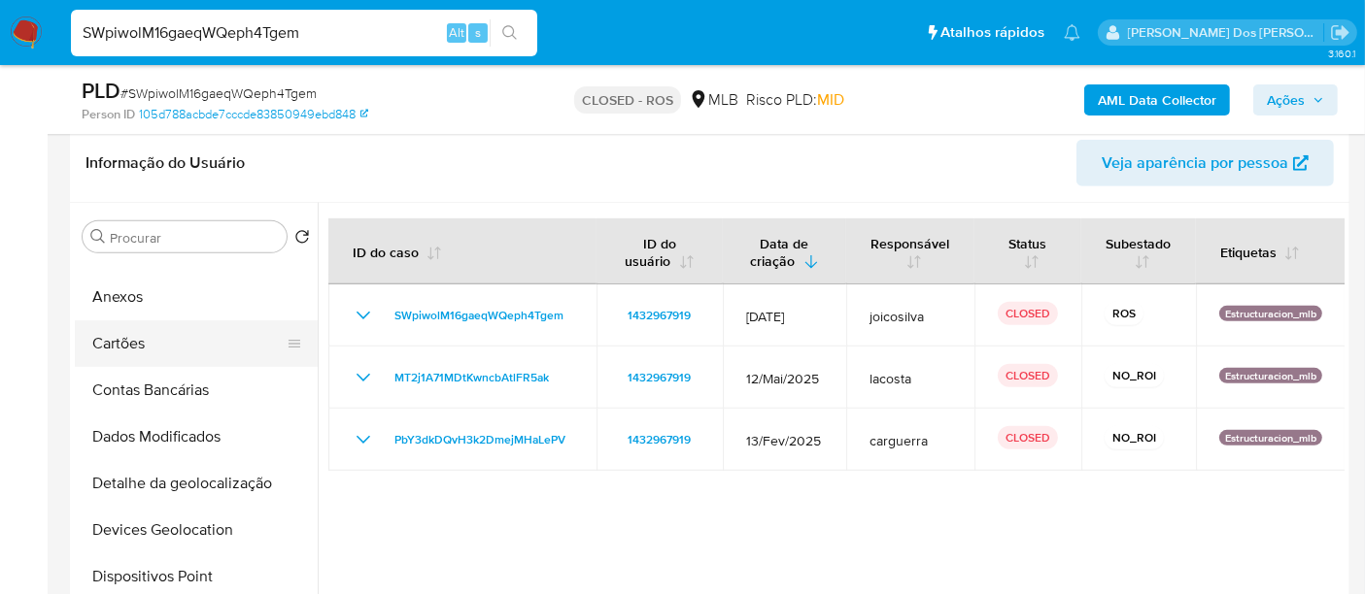
scroll to position [0, 0]
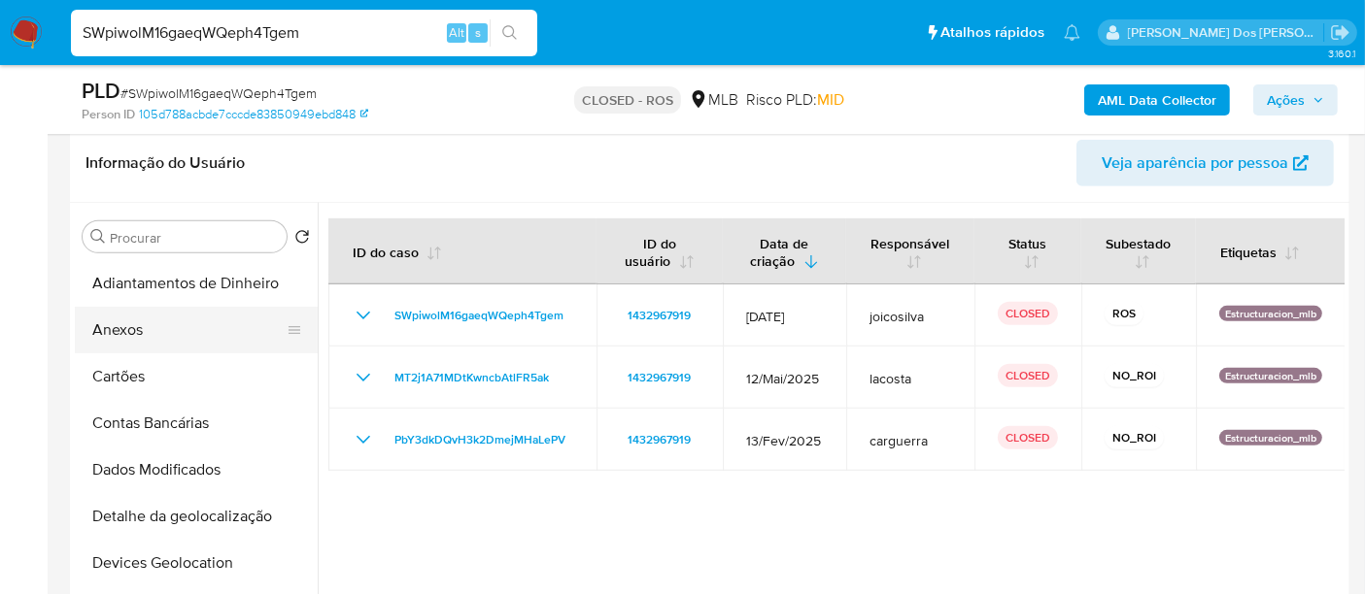
click at [125, 319] on button "Anexos" at bounding box center [188, 330] width 227 height 47
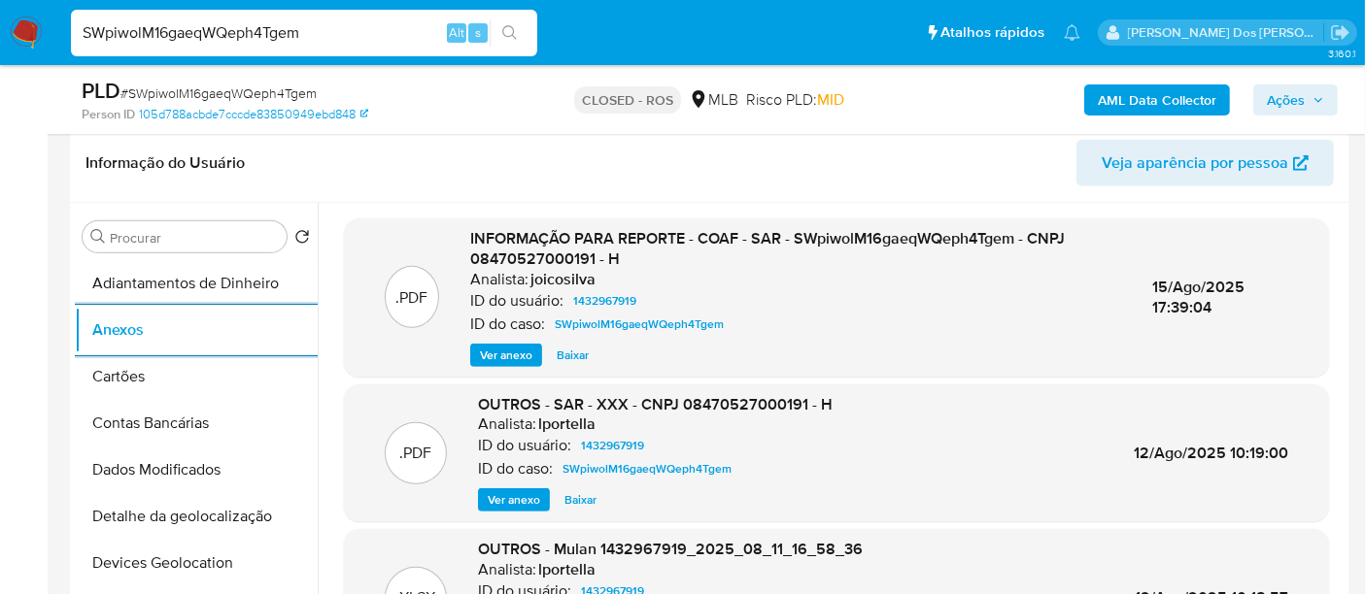
click at [510, 354] on span "Ver anexo" at bounding box center [506, 355] width 52 height 19
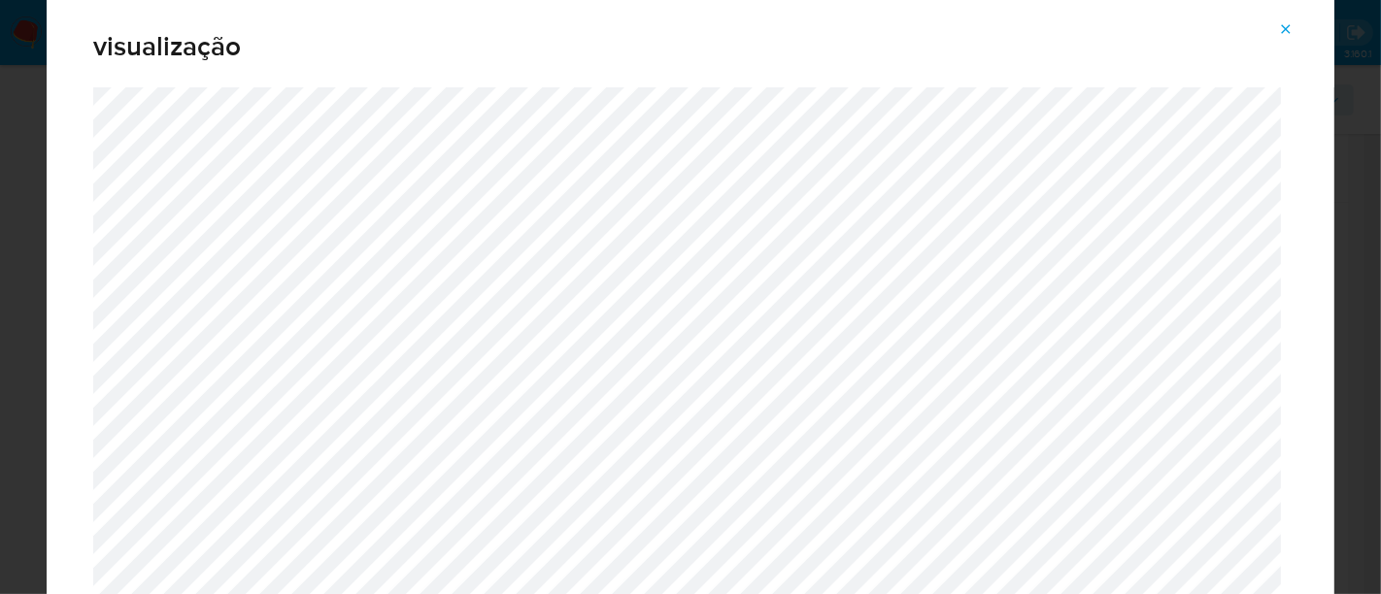
click at [1291, 37] on icon "Attachment preview" at bounding box center [1286, 29] width 16 height 16
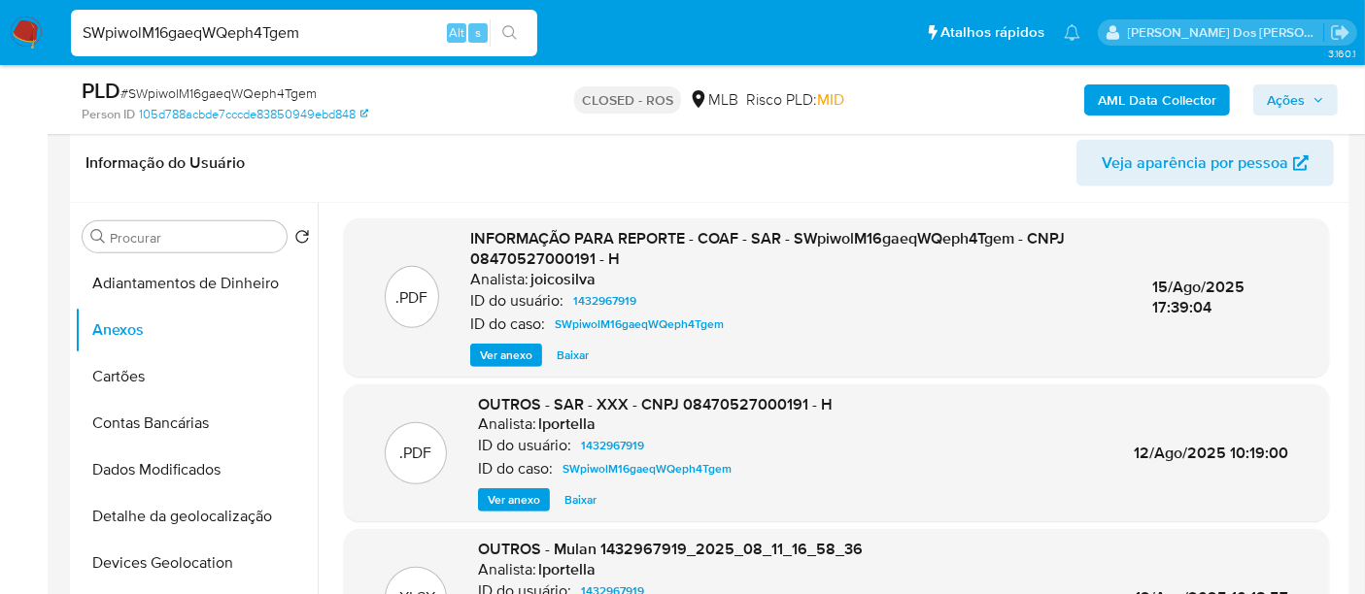
click at [356, 47] on div "SWpiwolM16gaeqWQeph4Tgem Alt s" at bounding box center [304, 33] width 466 height 47
click at [352, 38] on input "SWpiwolM16gaeqWQeph4Tgem" at bounding box center [304, 32] width 466 height 25
paste input "rTC9QNDrVjOrGw2KP7NGdP96"
type input "rTC9QNDrVjOrGw2KP7NGdP96"
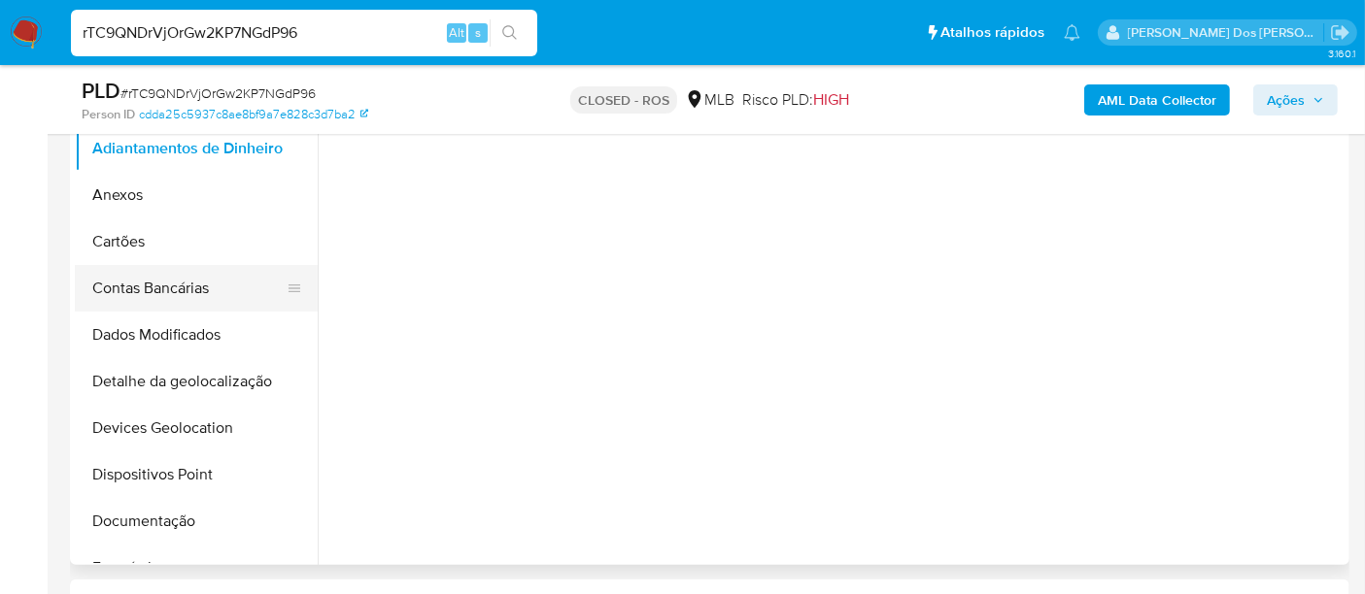
select select "10"
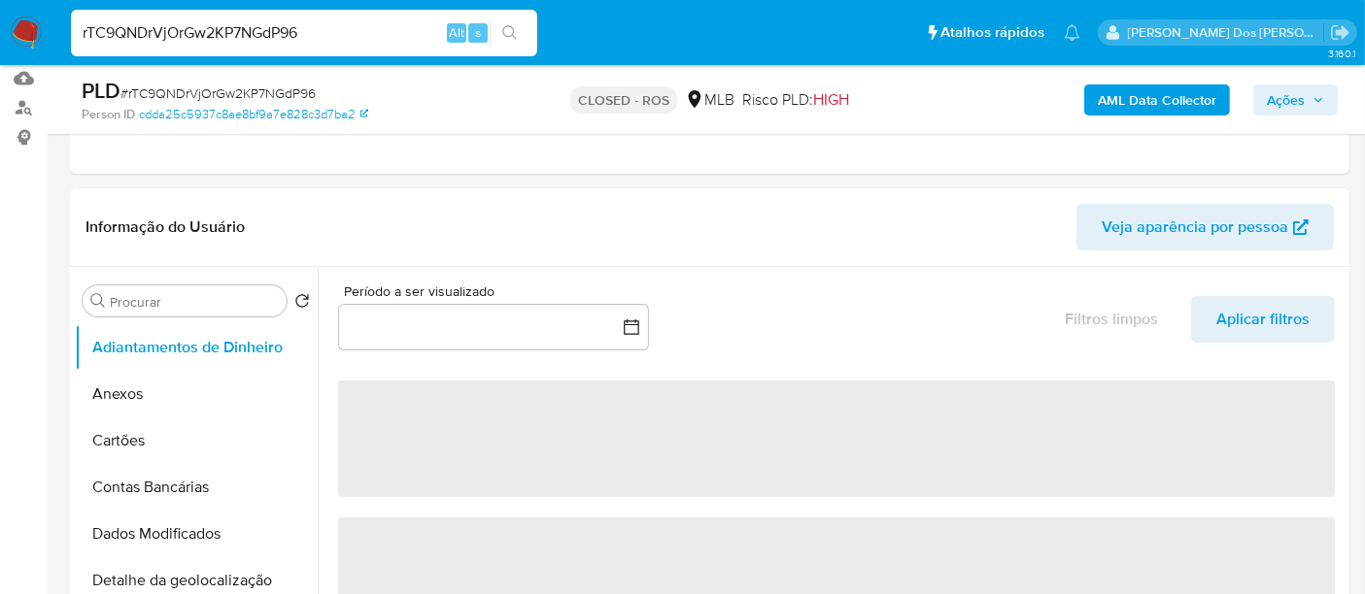
scroll to position [108, 0]
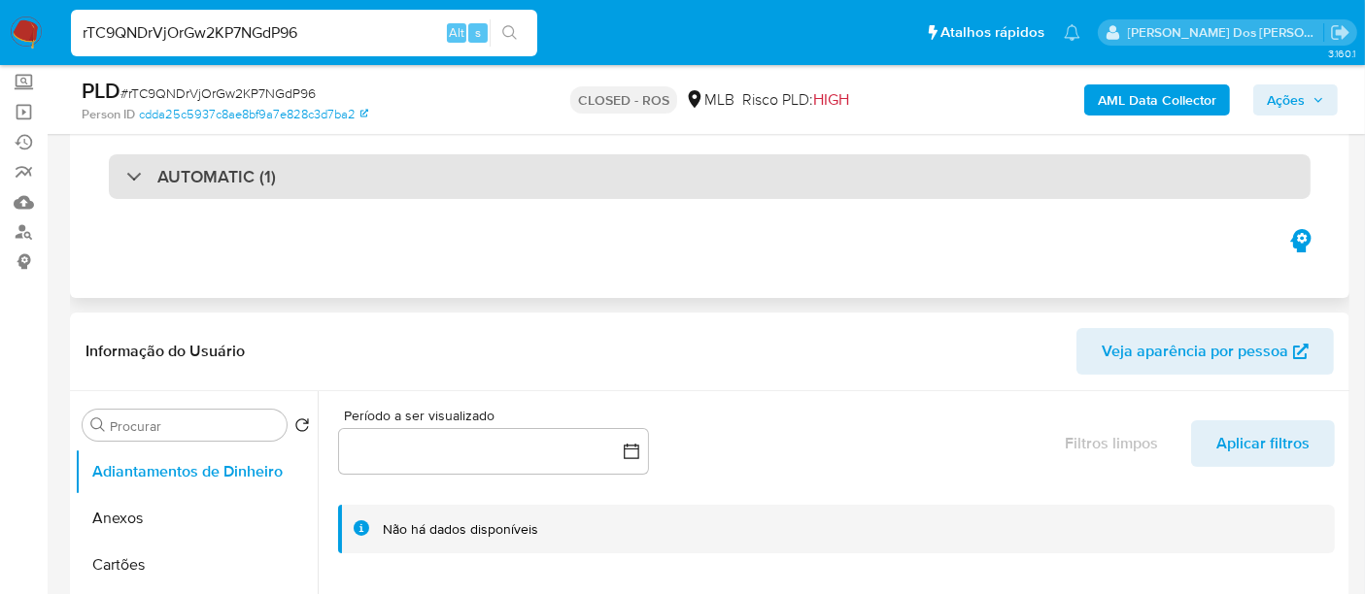
click at [310, 185] on div "AUTOMATIC (1)" at bounding box center [709, 176] width 1201 height 45
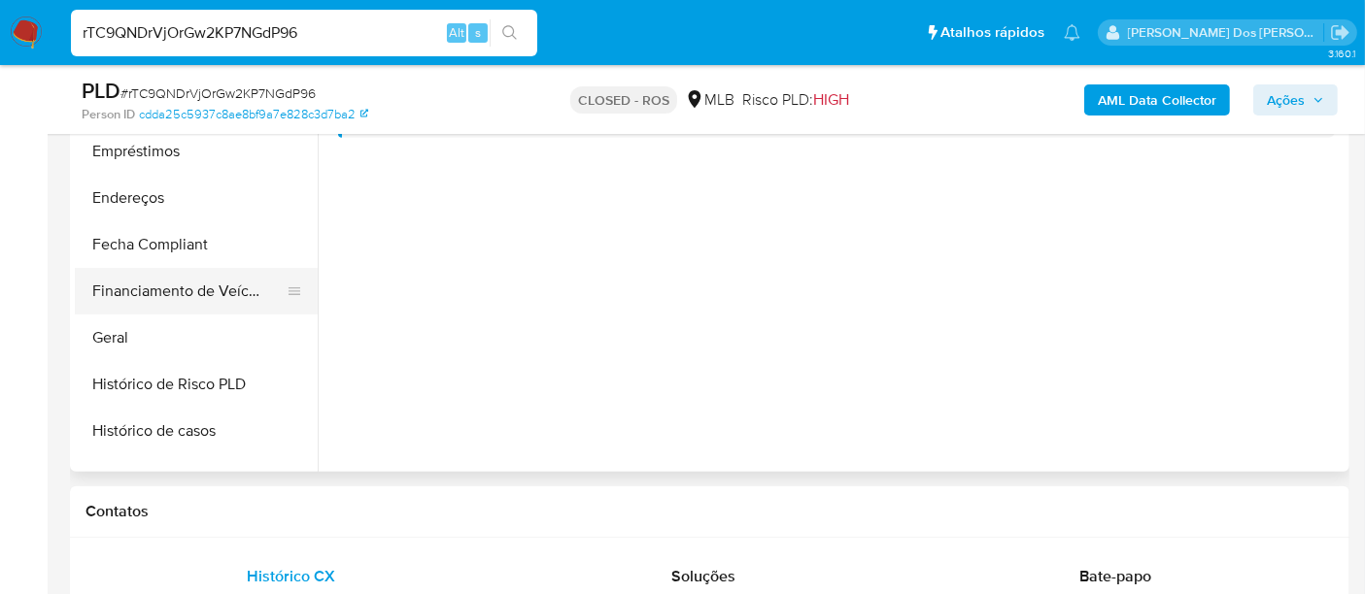
scroll to position [431, 0]
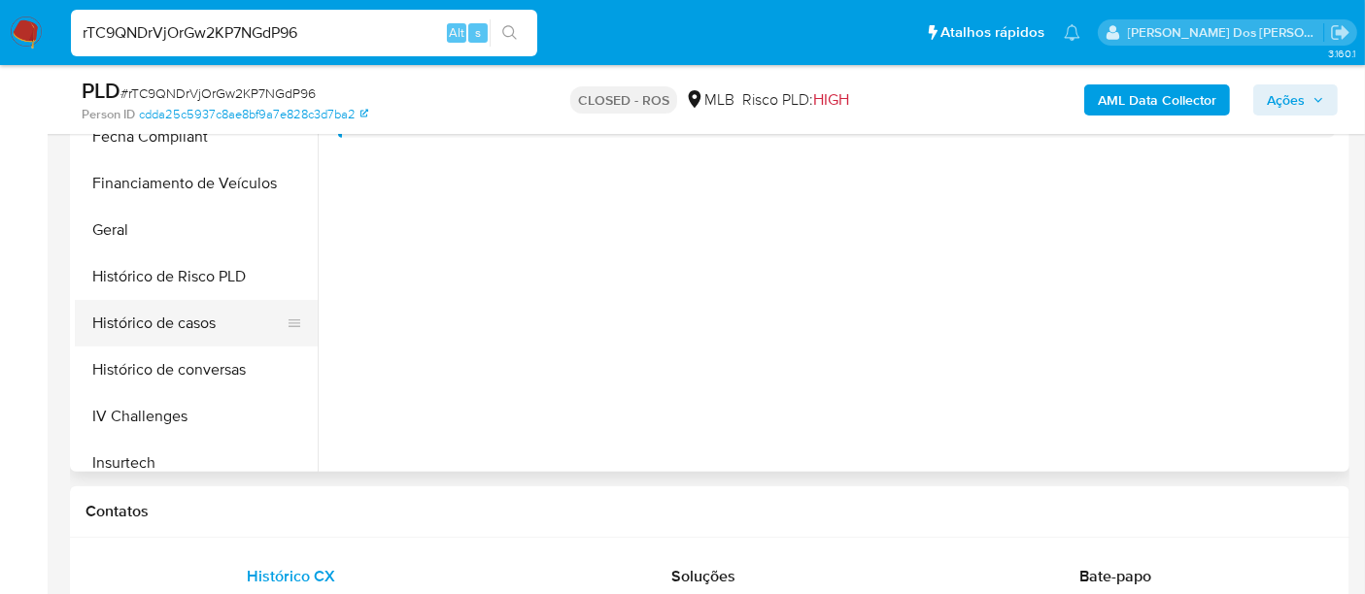
click at [172, 309] on button "Histórico de casos" at bounding box center [188, 323] width 227 height 47
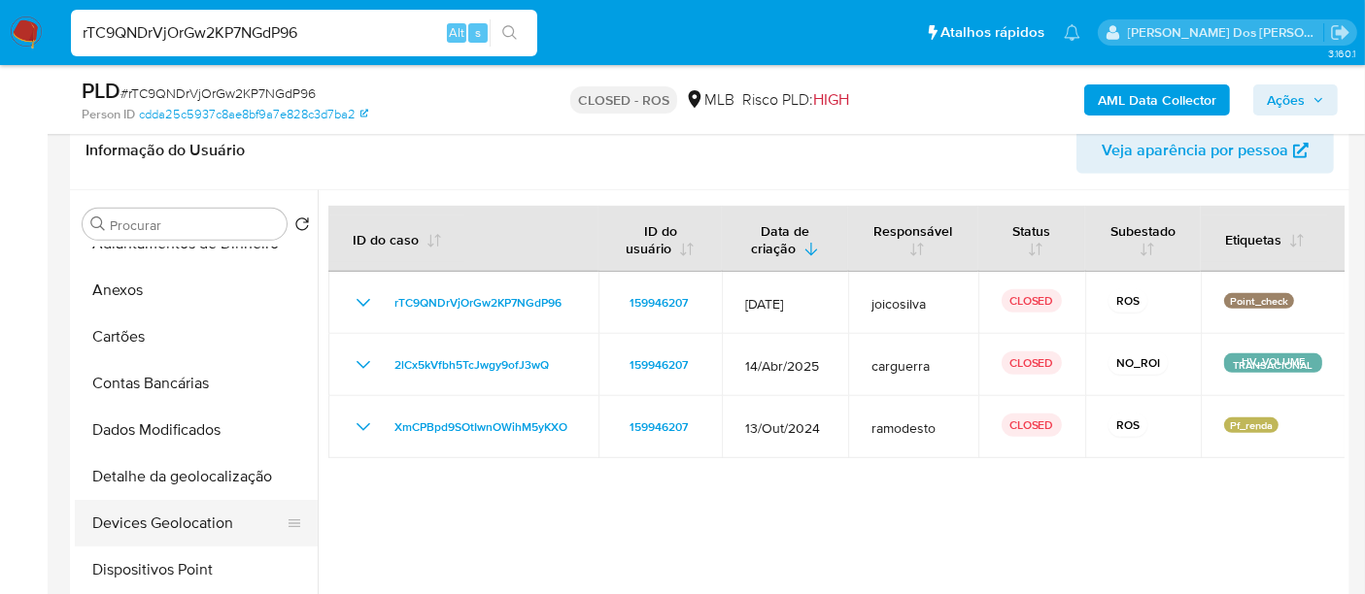
scroll to position [0, 0]
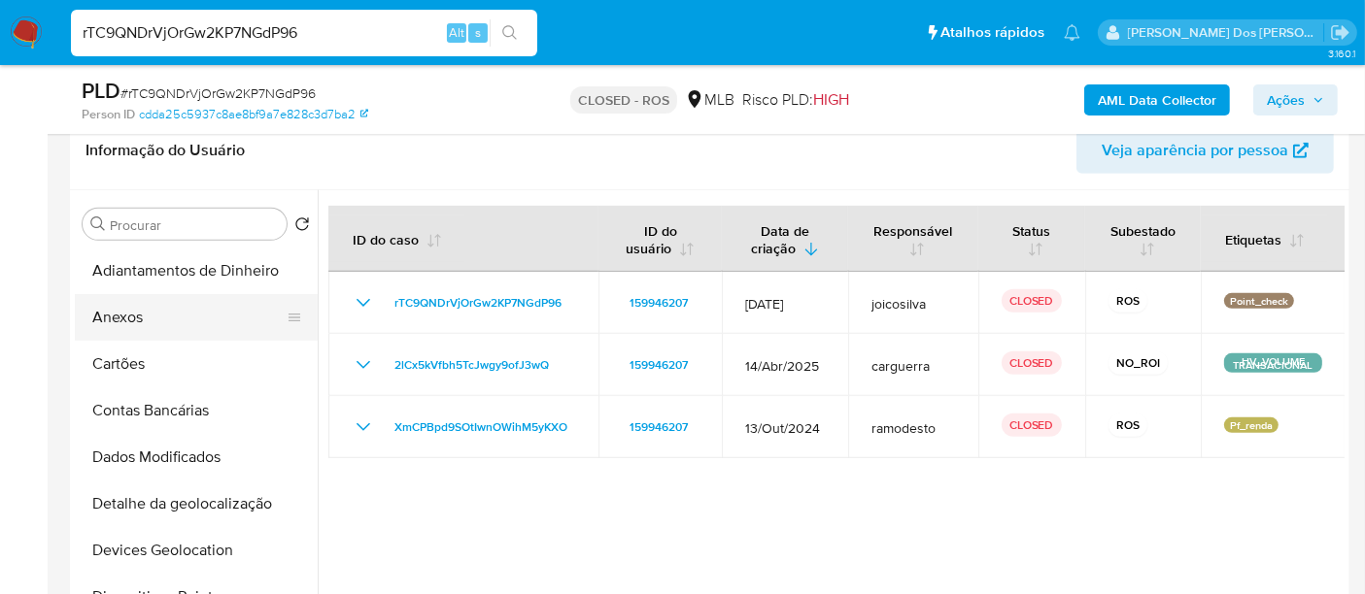
click at [128, 312] on button "Anexos" at bounding box center [188, 317] width 227 height 47
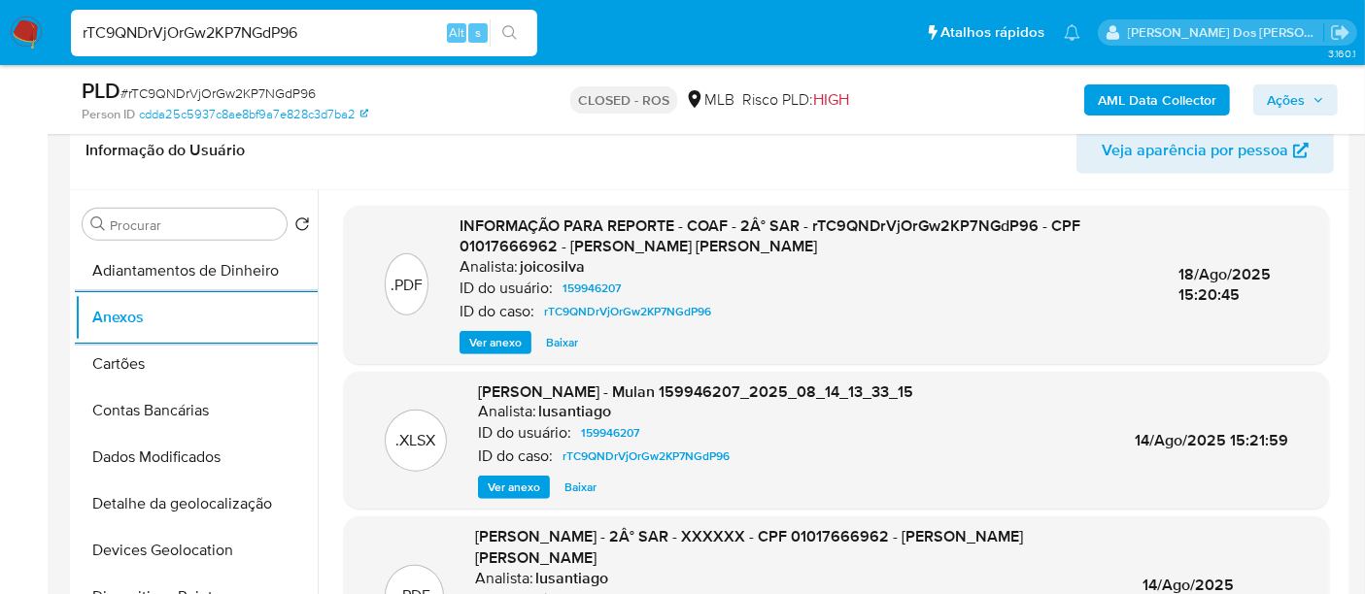
click at [518, 335] on span "Ver anexo" at bounding box center [495, 342] width 52 height 19
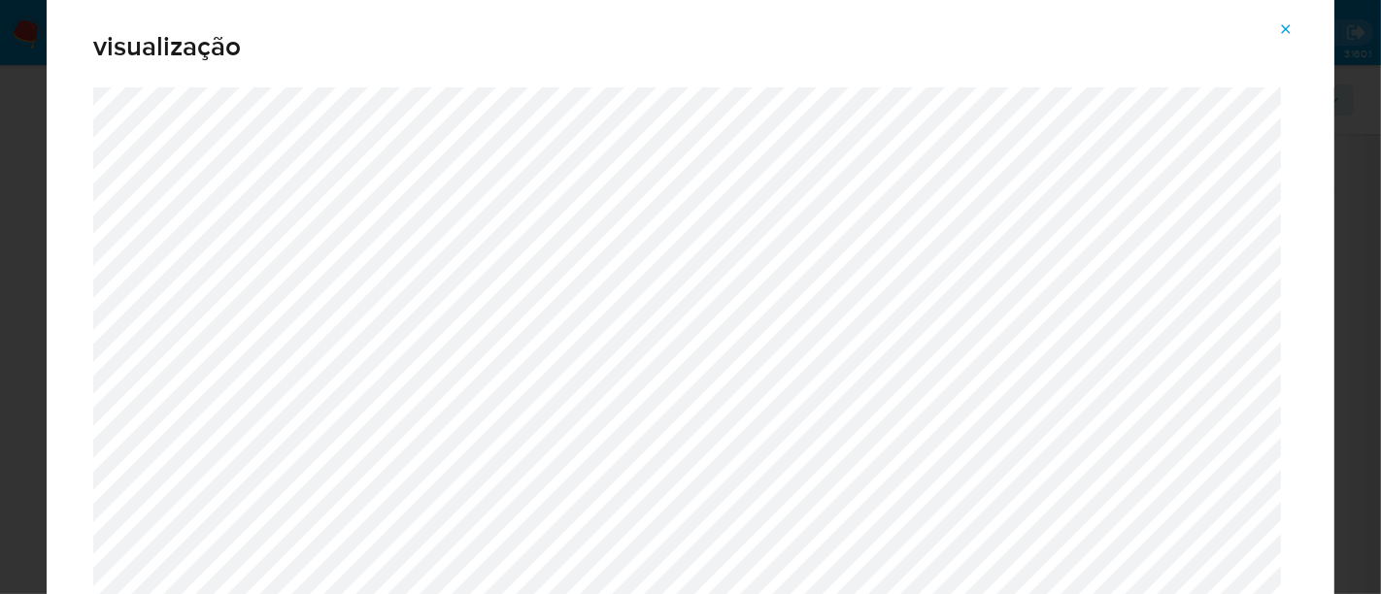
click at [1285, 34] on icon "Attachment preview" at bounding box center [1286, 29] width 16 height 16
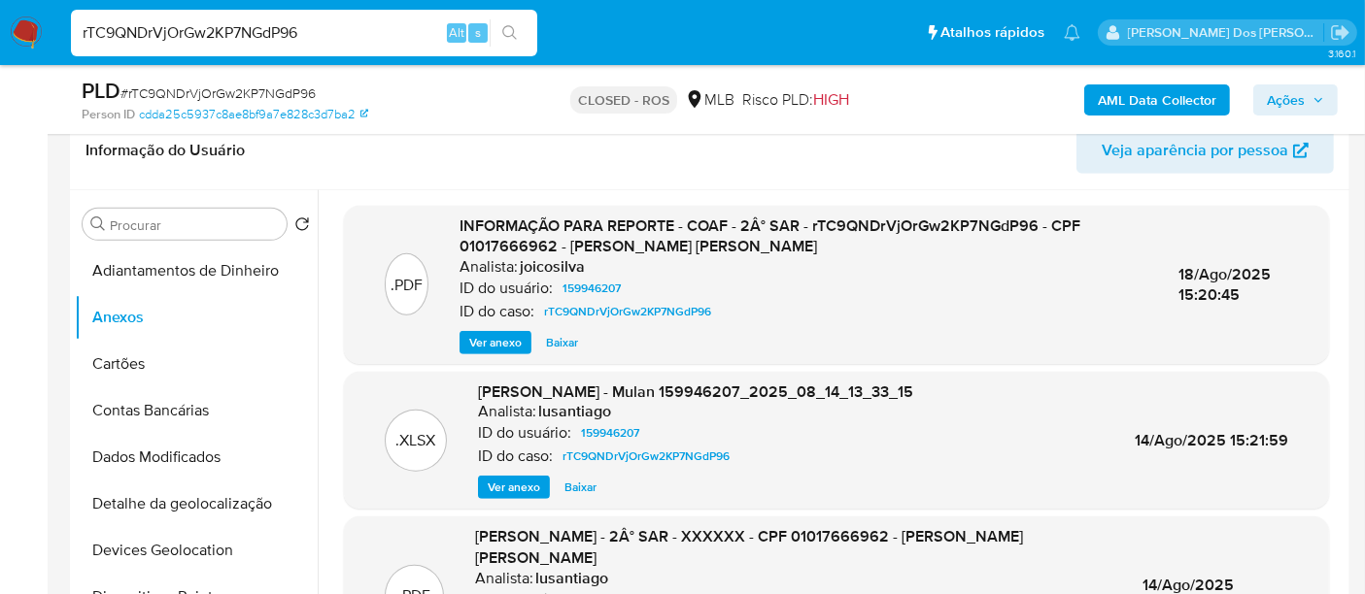
click at [380, 33] on input "rTC9QNDrVjOrGw2KP7NGdP96" at bounding box center [304, 32] width 466 height 25
paste input "6WAo4wrXtrEcWFtogVuTeRa8"
type input "6WAo4wrXtrEcWFtogVuTeRa8"
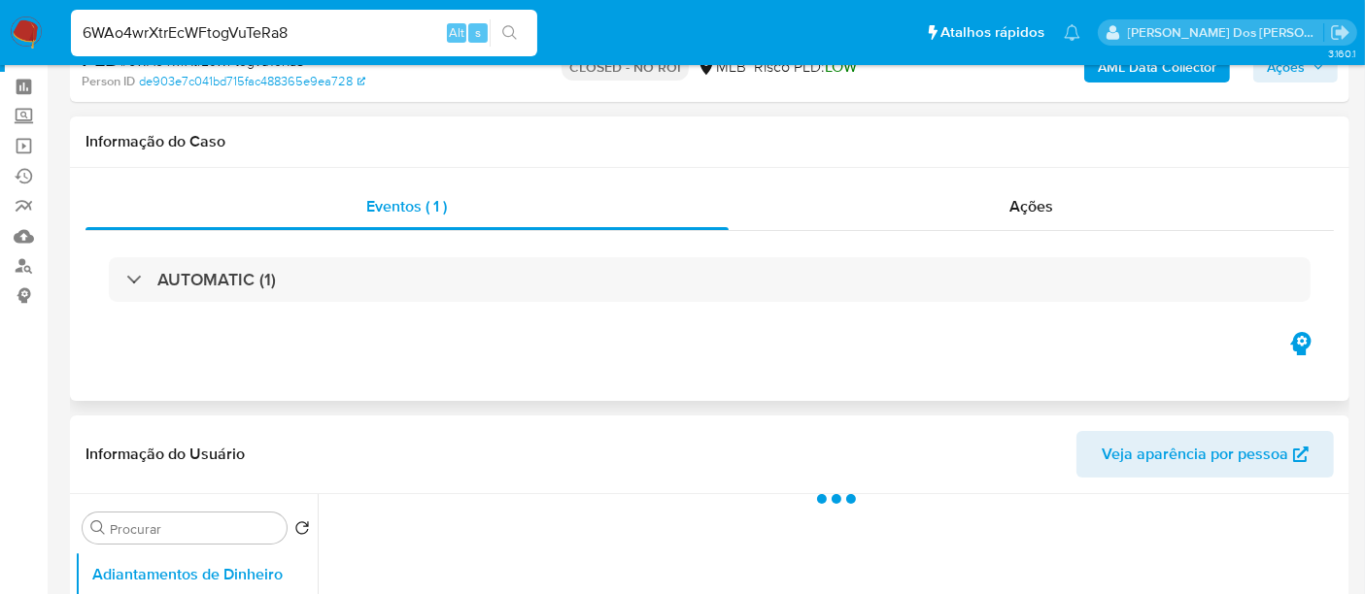
scroll to position [108, 0]
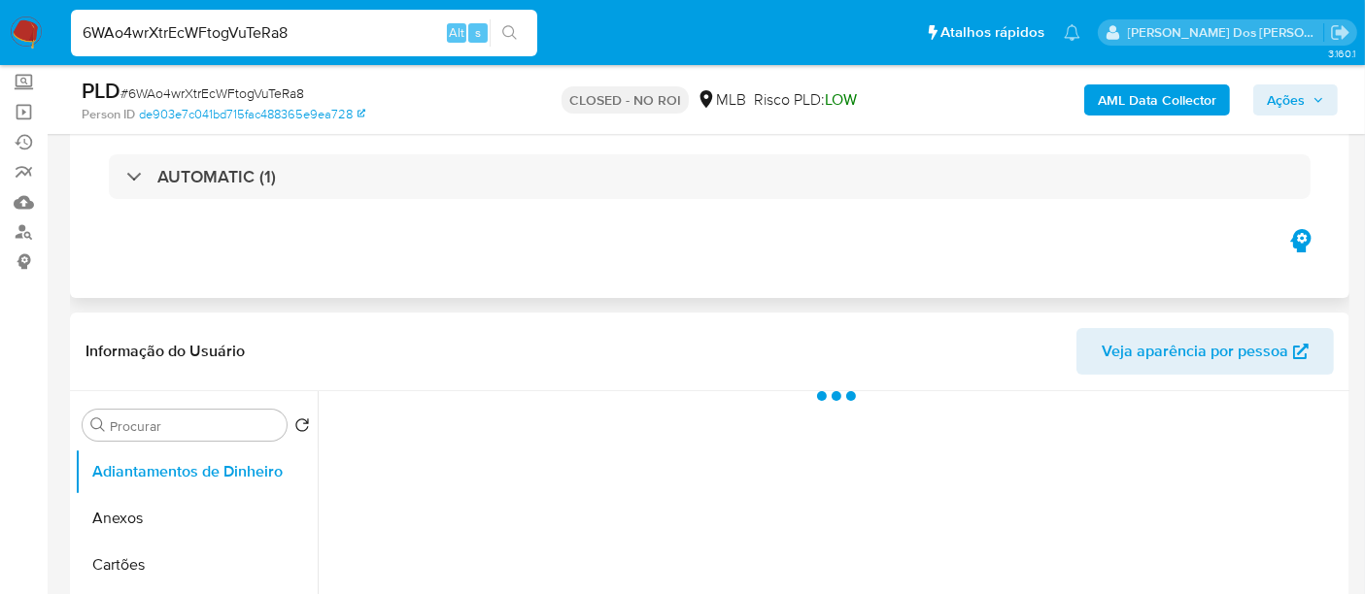
select select "10"
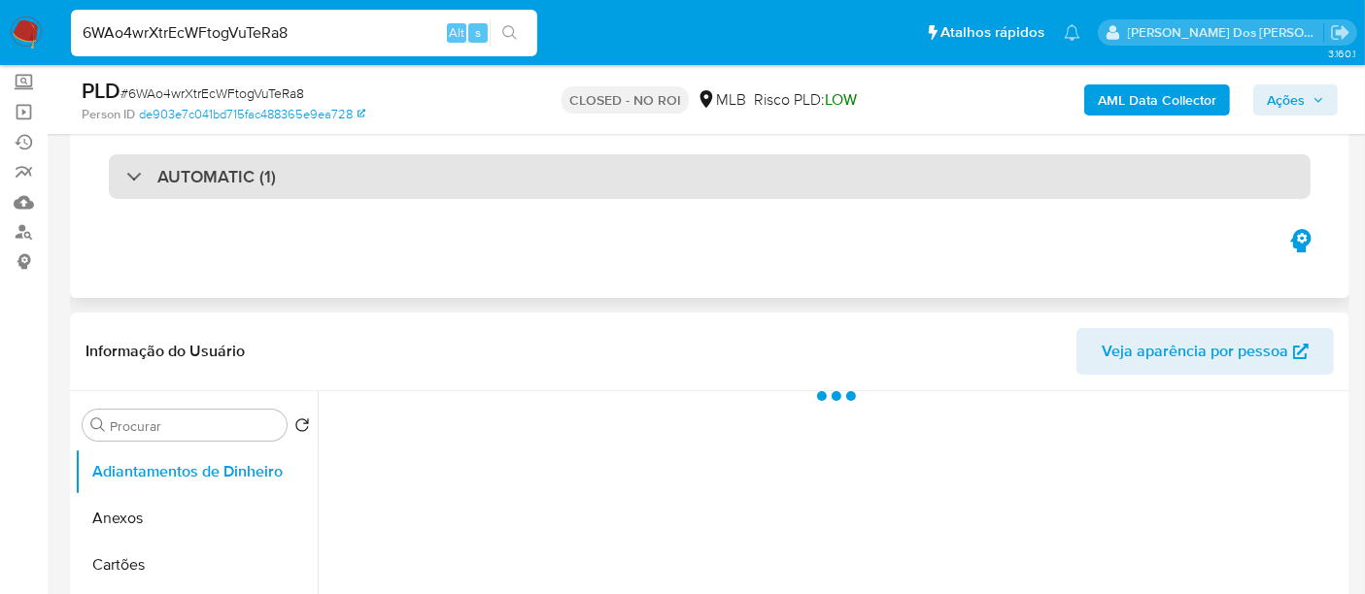
click at [396, 195] on div "AUTOMATIC (1)" at bounding box center [709, 176] width 1201 height 45
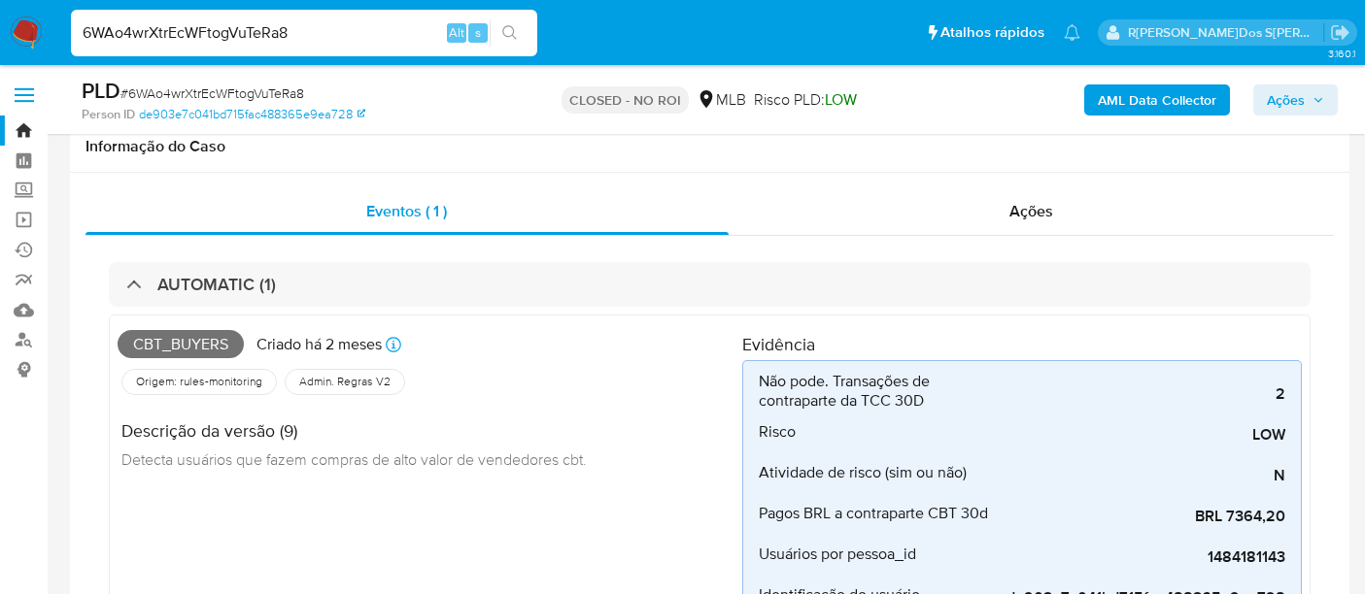
select select "10"
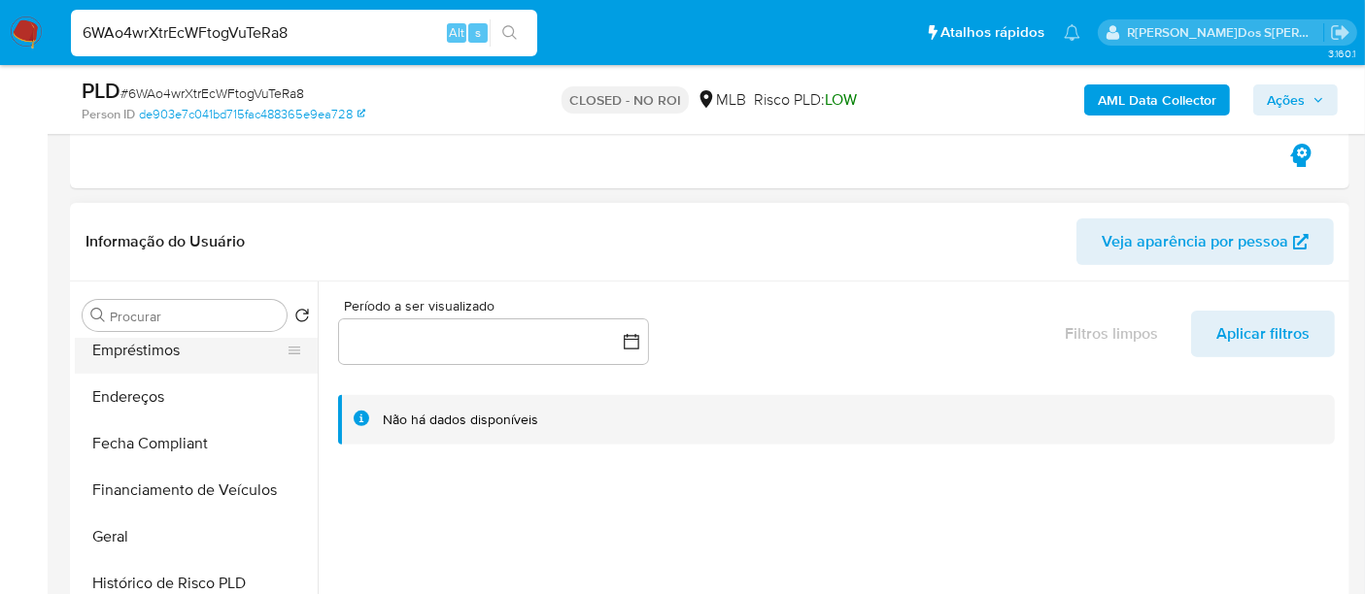
scroll to position [647, 0]
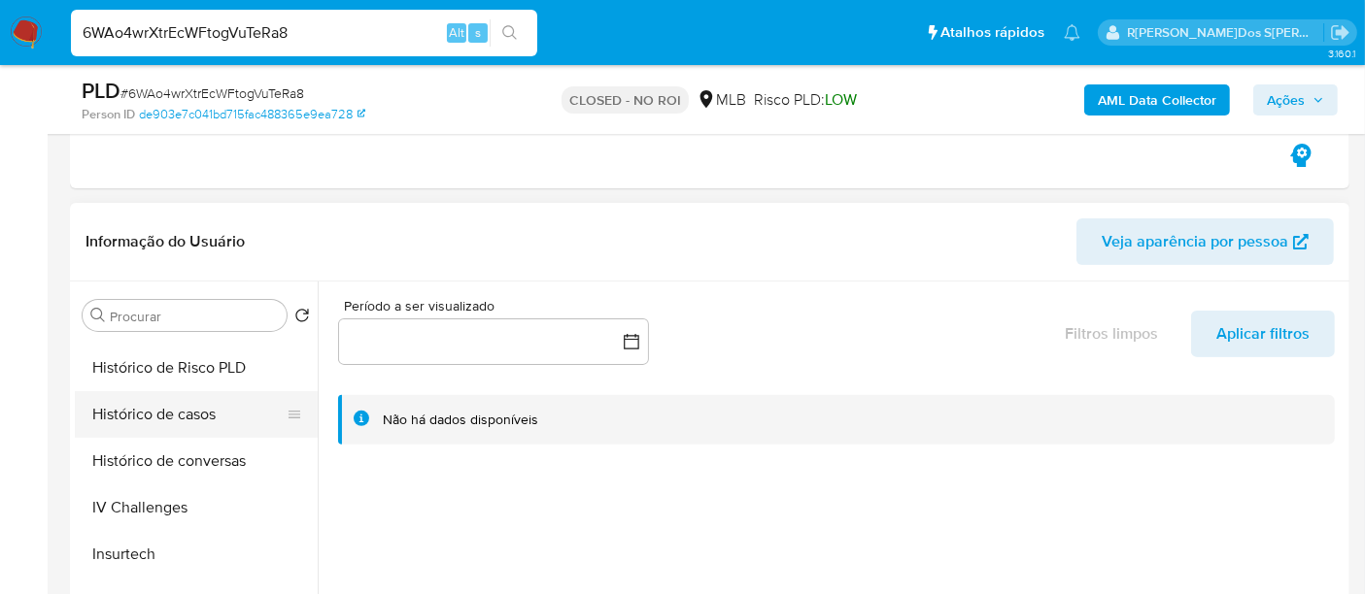
click at [170, 420] on button "Histórico de casos" at bounding box center [188, 414] width 227 height 47
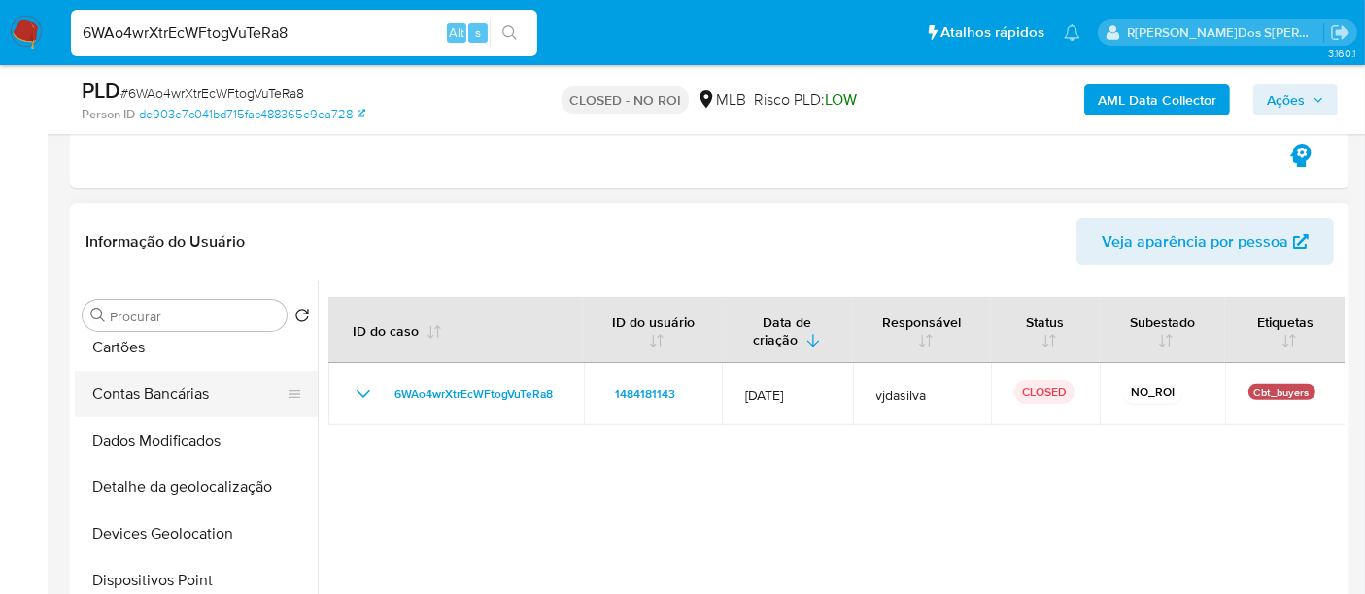
scroll to position [0, 0]
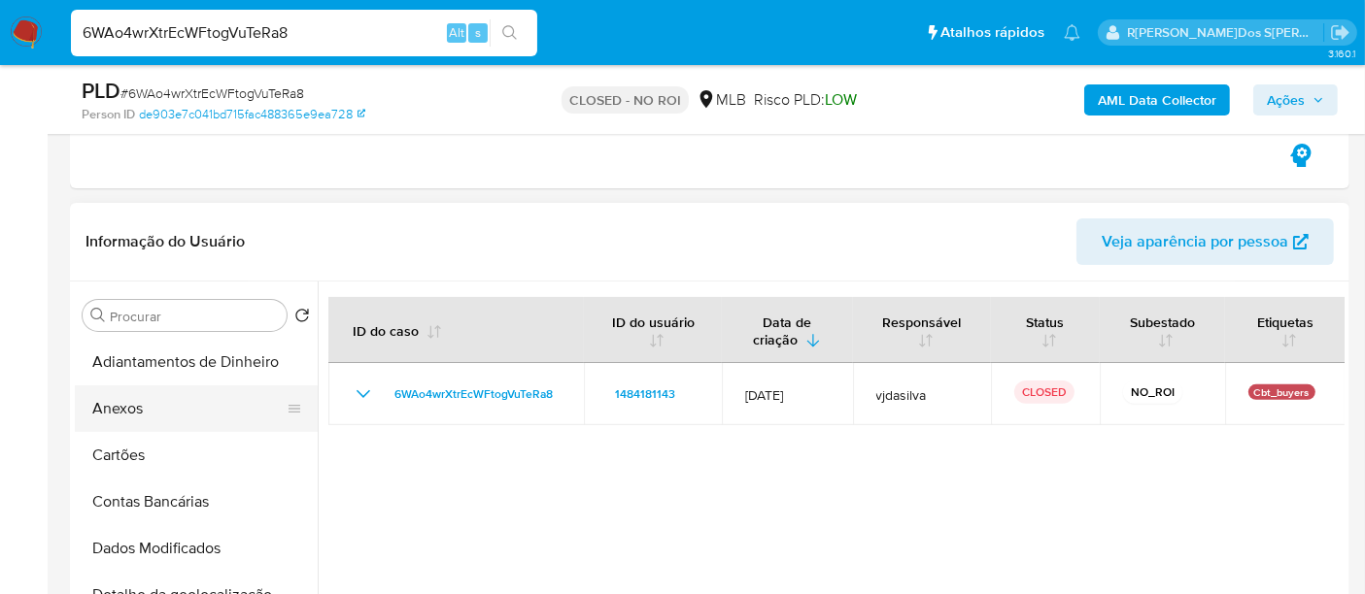
drag, startPoint x: 132, startPoint y: 400, endPoint x: 170, endPoint y: 405, distance: 38.2
click at [132, 400] on button "Anexos" at bounding box center [188, 409] width 227 height 47
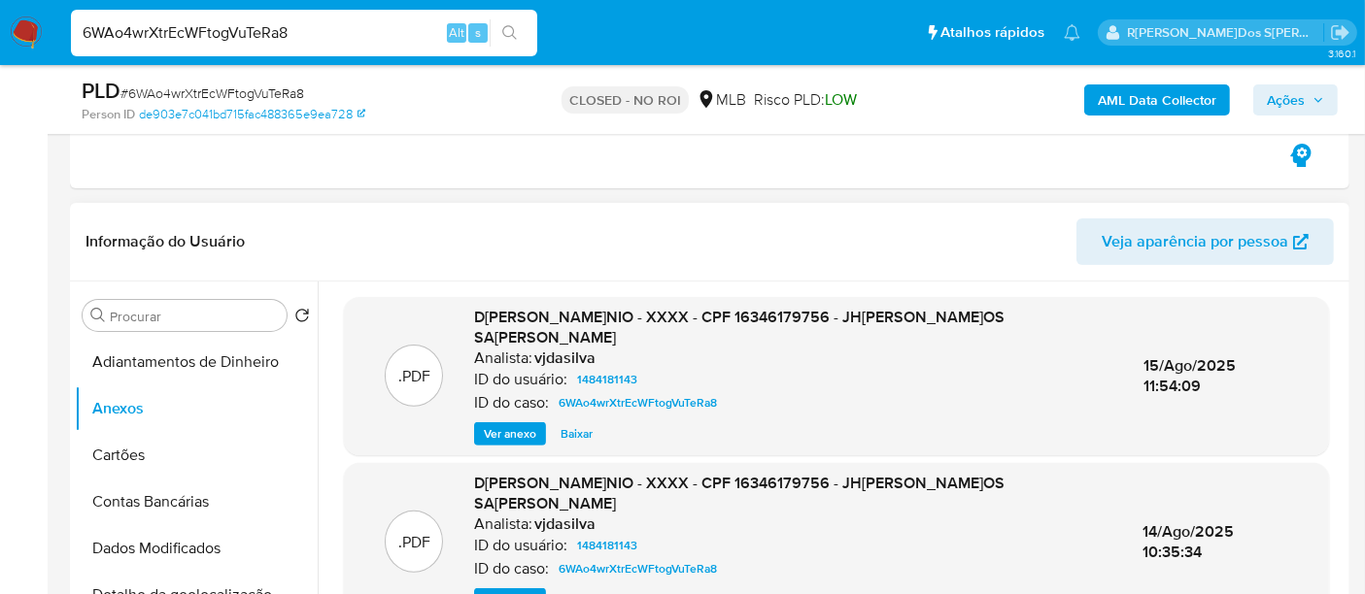
click at [500, 432] on span "Ver anexo" at bounding box center [510, 433] width 52 height 19
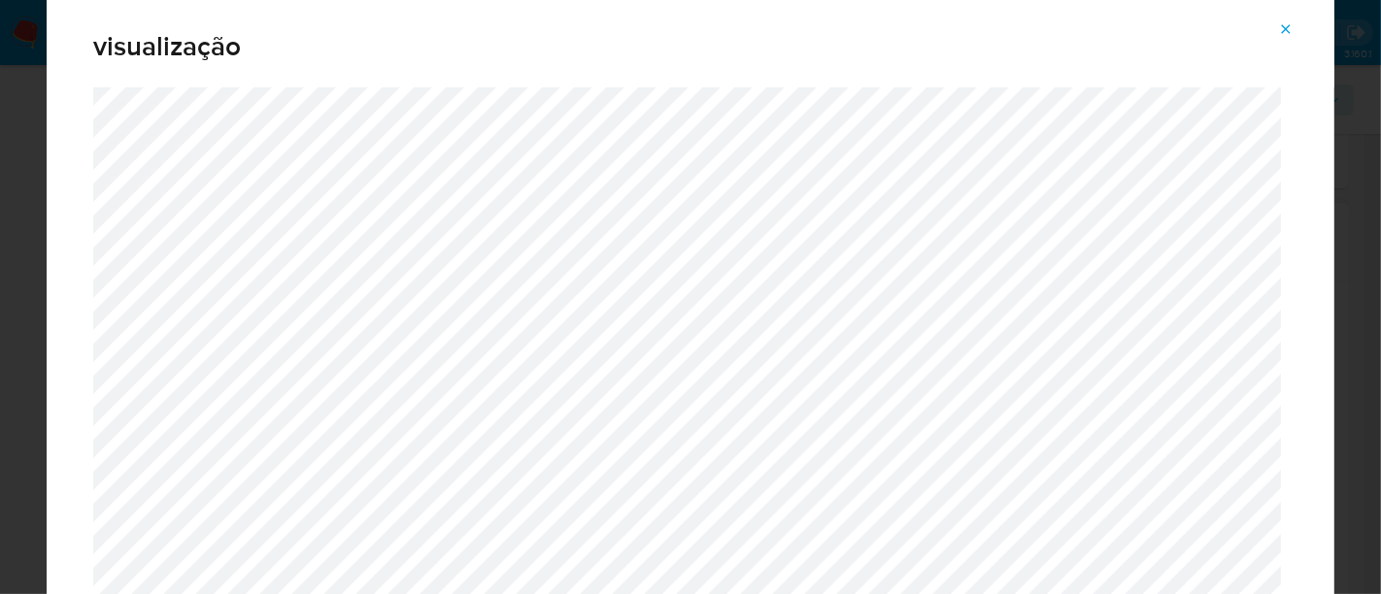
click at [1287, 35] on icon "Attachment preview" at bounding box center [1286, 29] width 16 height 16
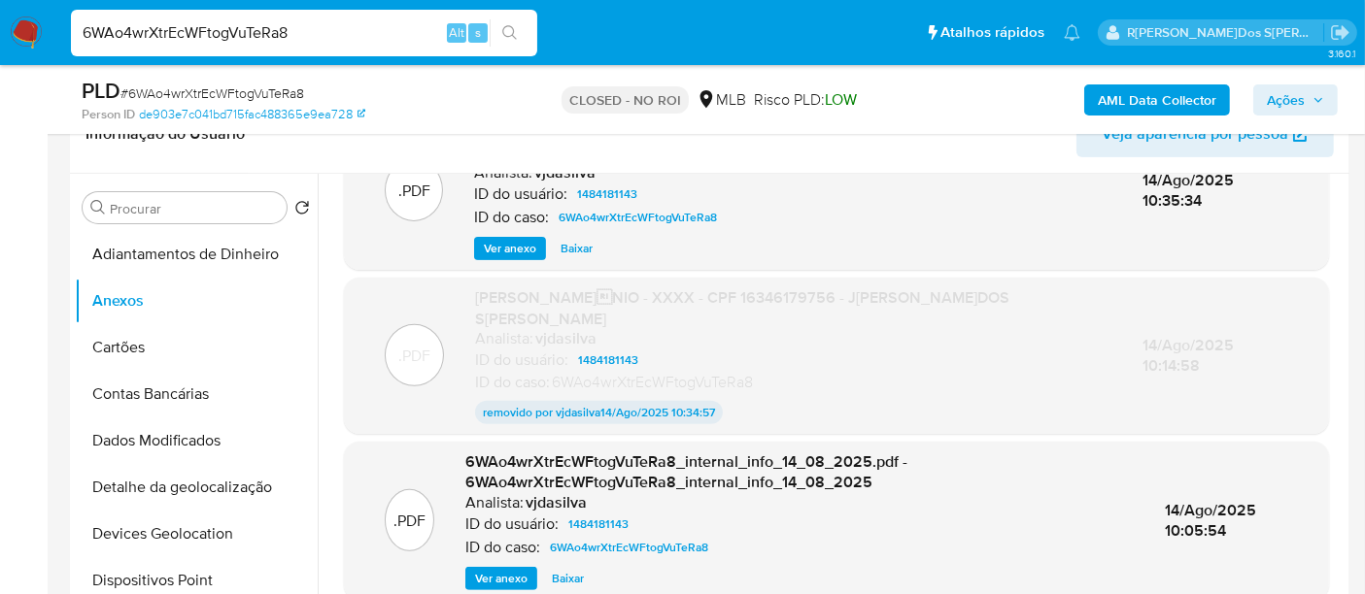
scroll to position [755, 0]
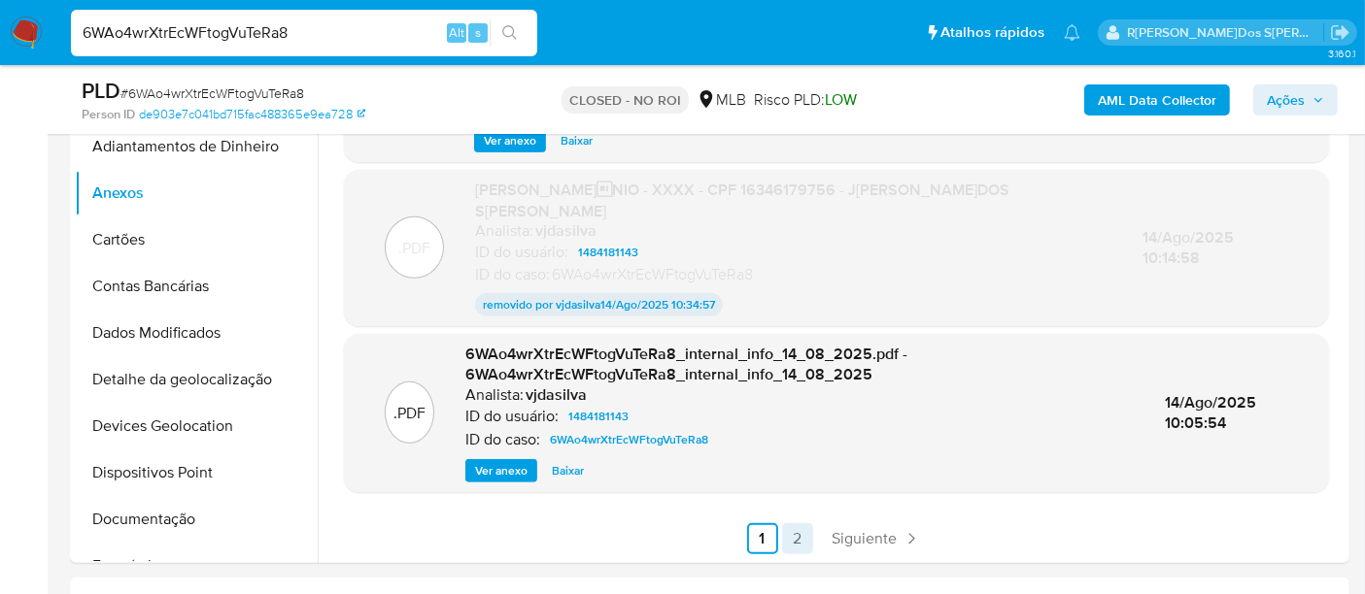
click at [792, 528] on link "2" at bounding box center [797, 538] width 31 height 31
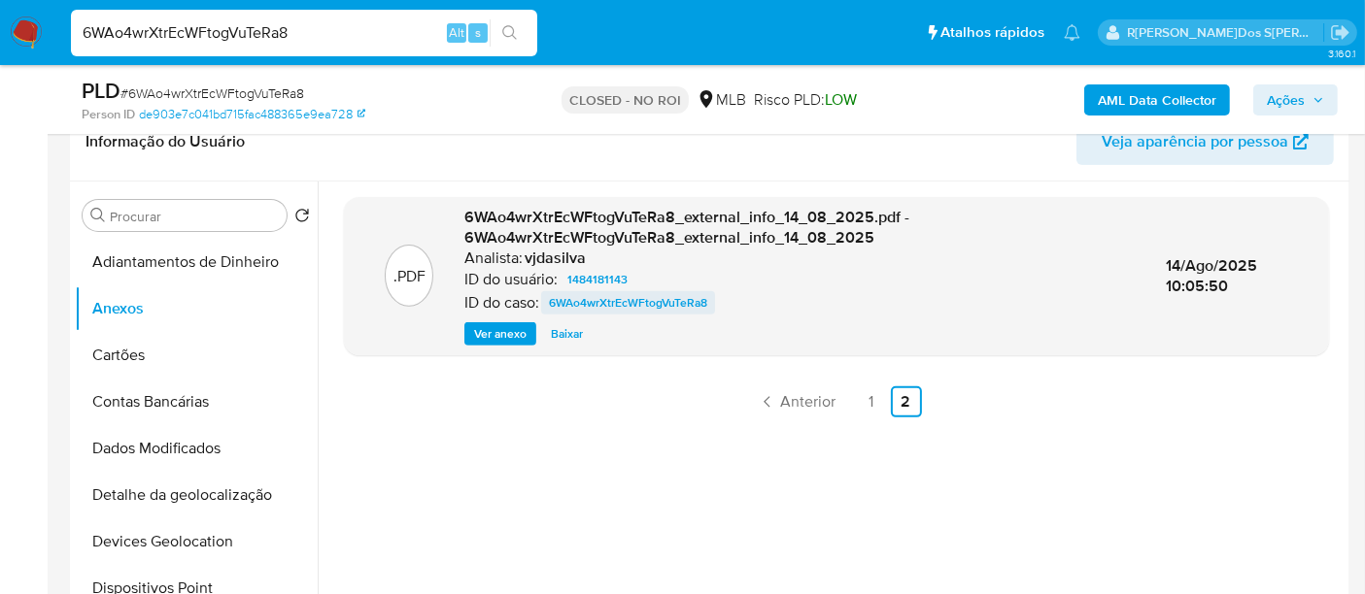
scroll to position [539, 0]
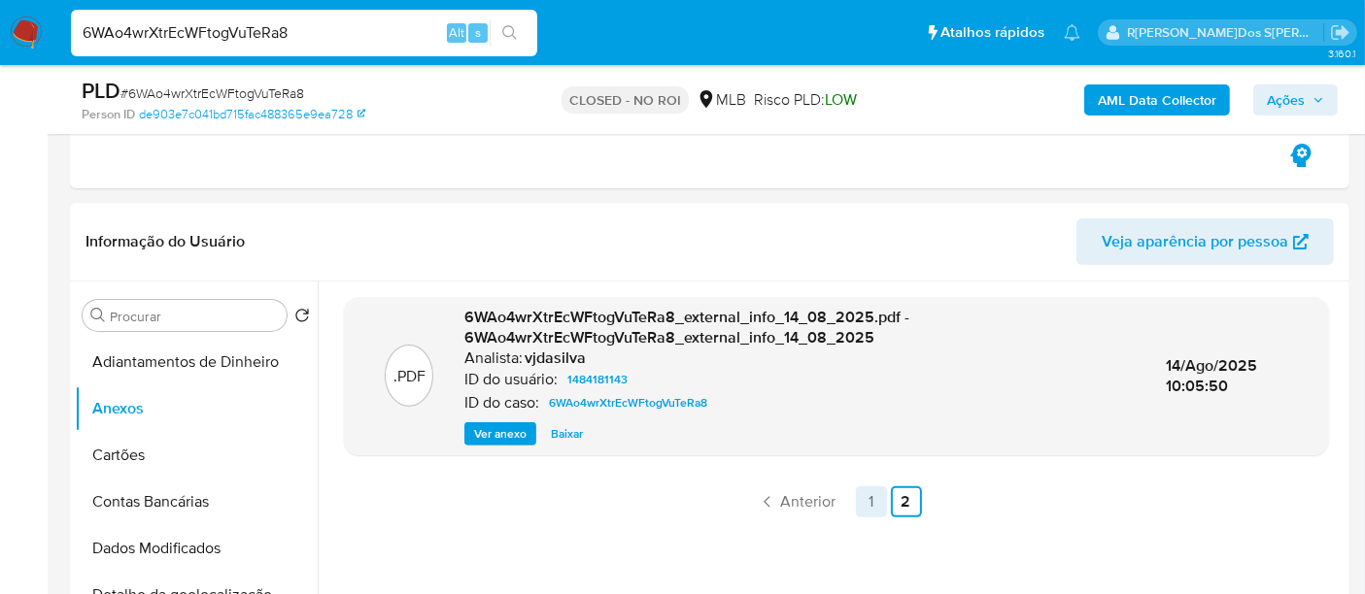
click at [862, 493] on link "1" at bounding box center [871, 502] width 31 height 31
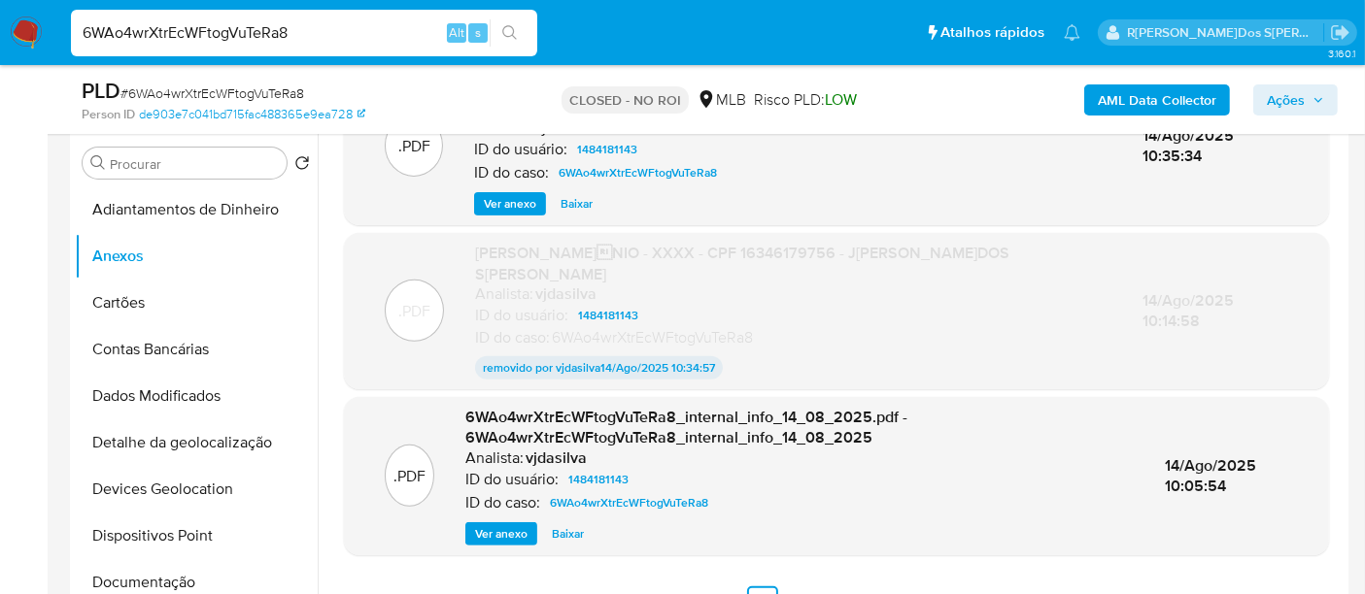
scroll to position [862, 0]
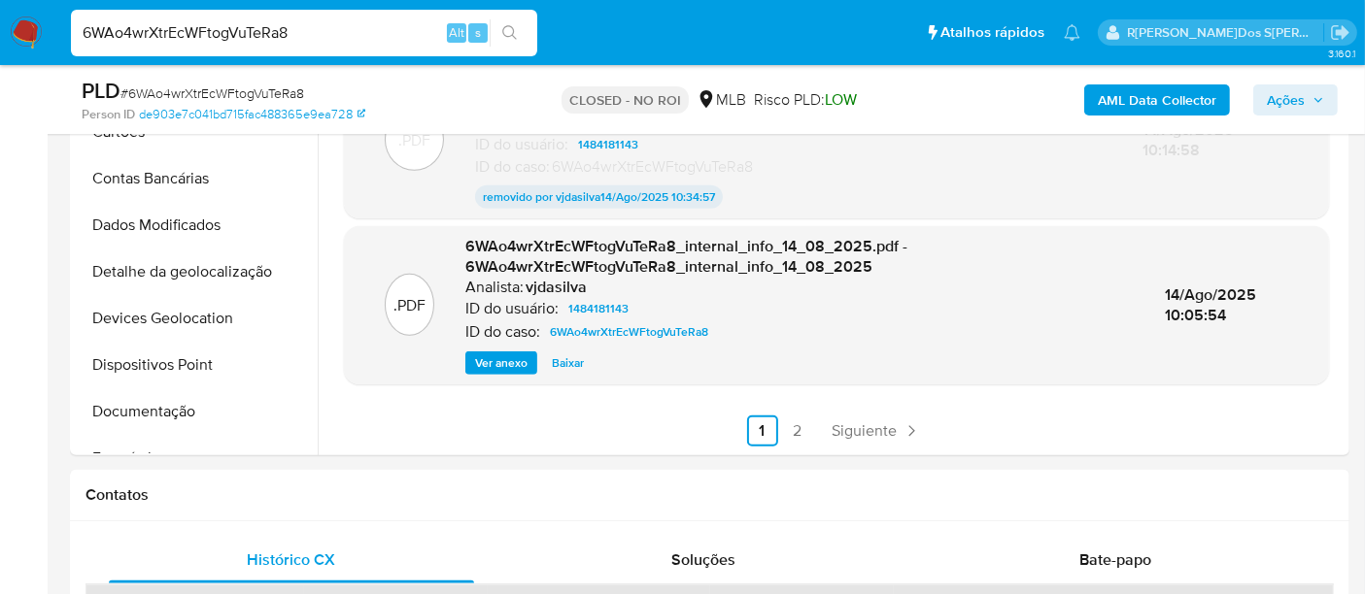
click at [519, 356] on span "Ver anexo" at bounding box center [501, 363] width 52 height 19
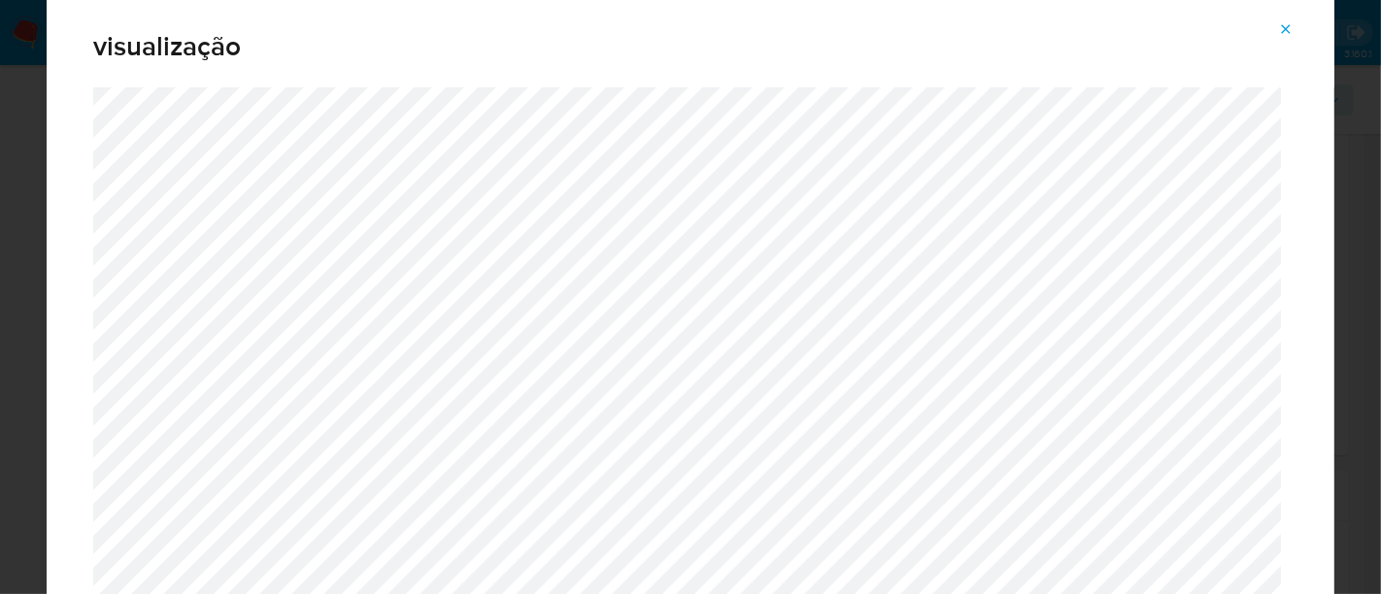
click at [1279, 31] on icon "Attachment preview" at bounding box center [1286, 29] width 16 height 16
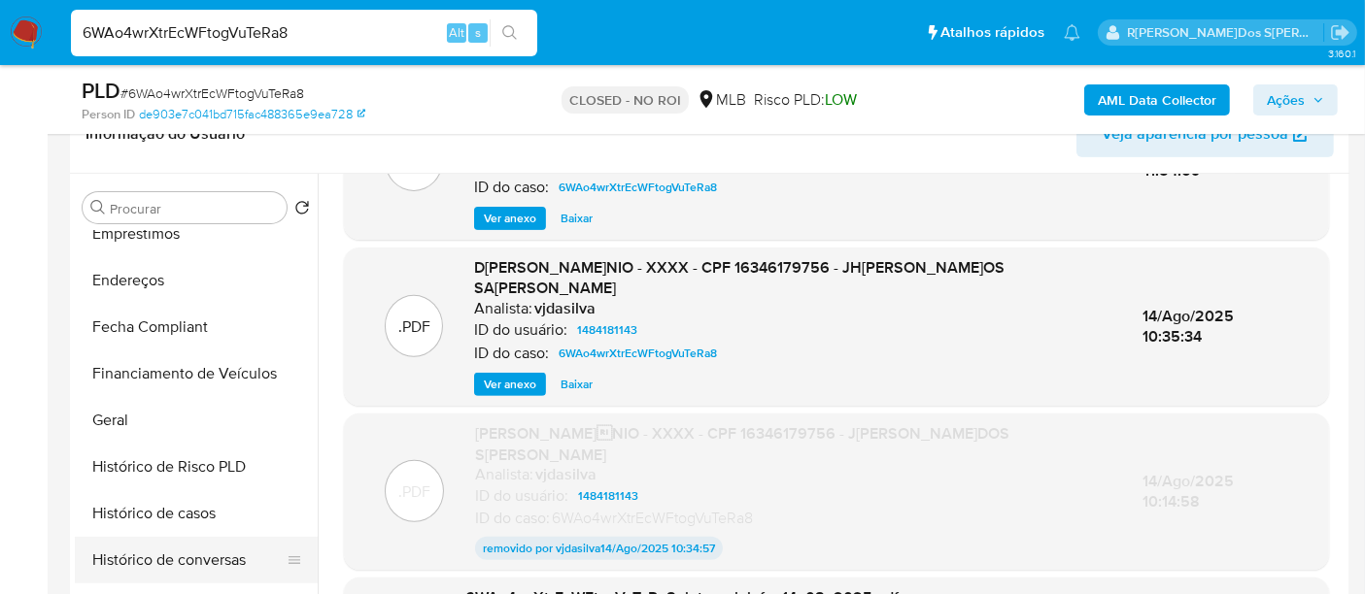
scroll to position [539, 0]
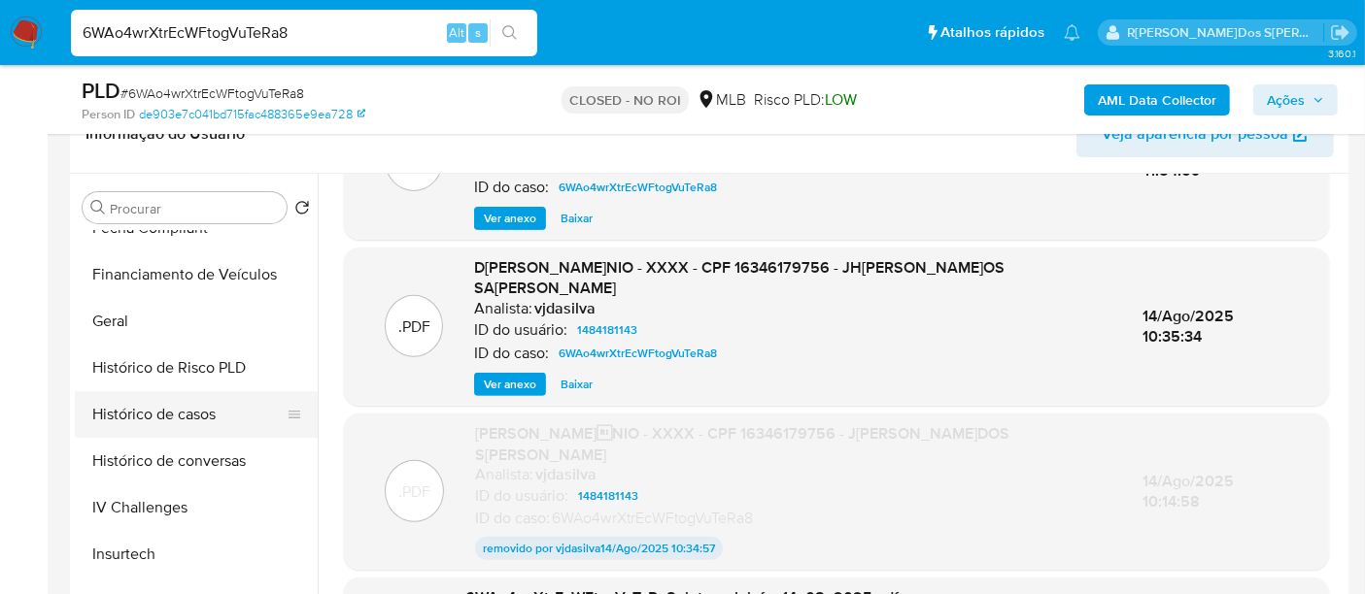
click at [165, 405] on button "Histórico de casos" at bounding box center [188, 414] width 227 height 47
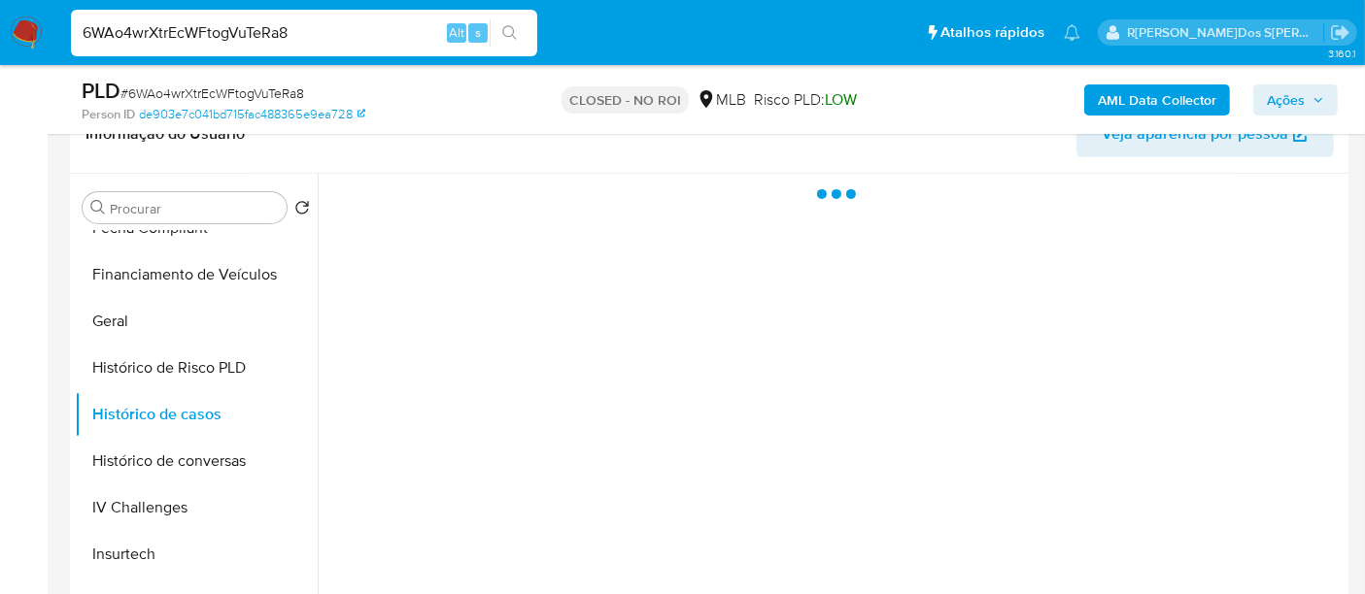
scroll to position [0, 0]
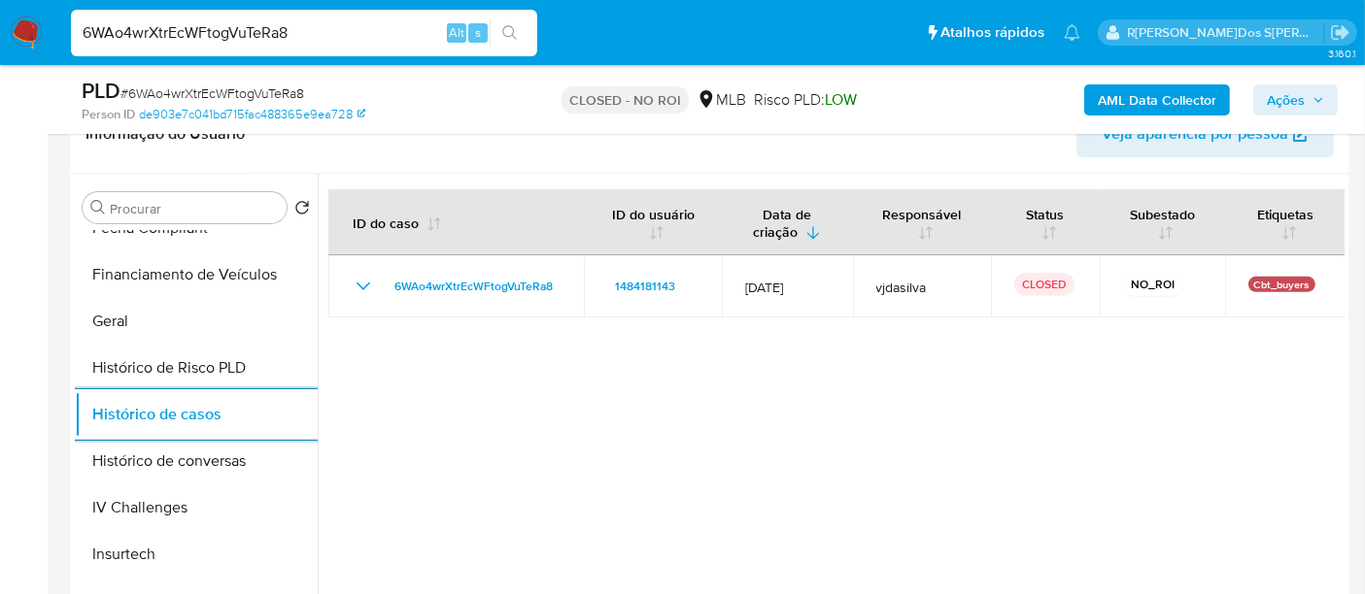
click at [416, 43] on input "6WAo4wrXtrEcWFtogVuTeRa8" at bounding box center [304, 32] width 466 height 25
paste input "0xsQ8m5EbdEU62SmSZ9Hey7U"
type input "0xsQ8m5EbdEU62SmSZ9Hey7U"
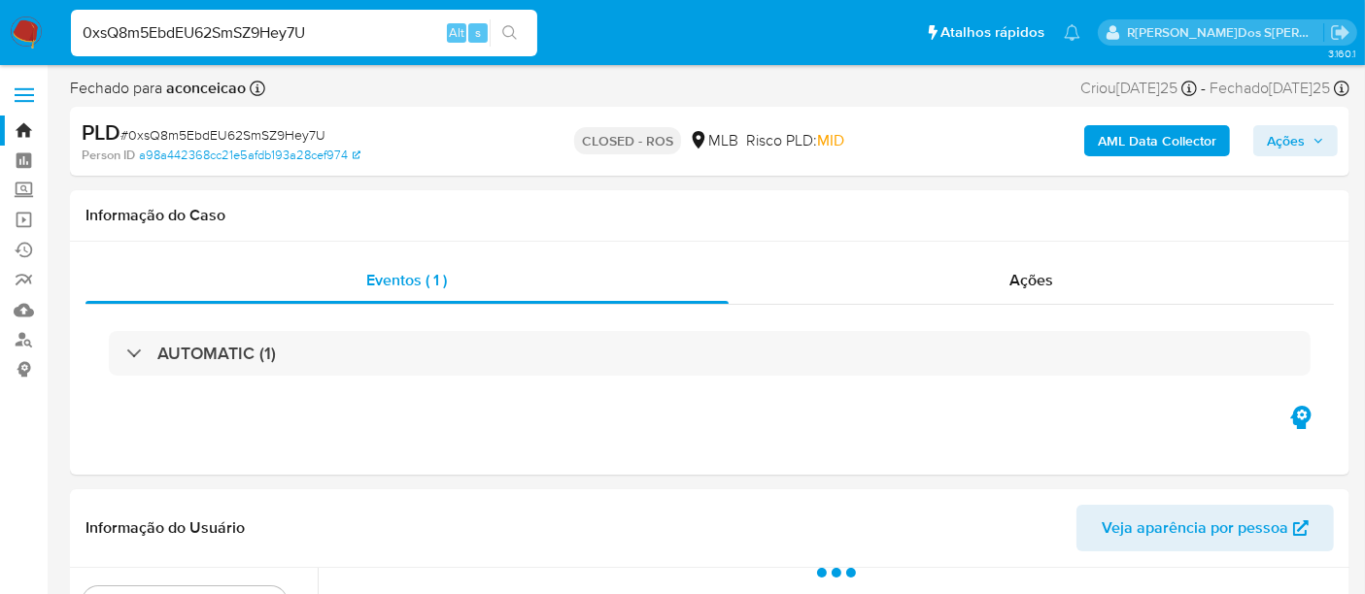
select select "10"
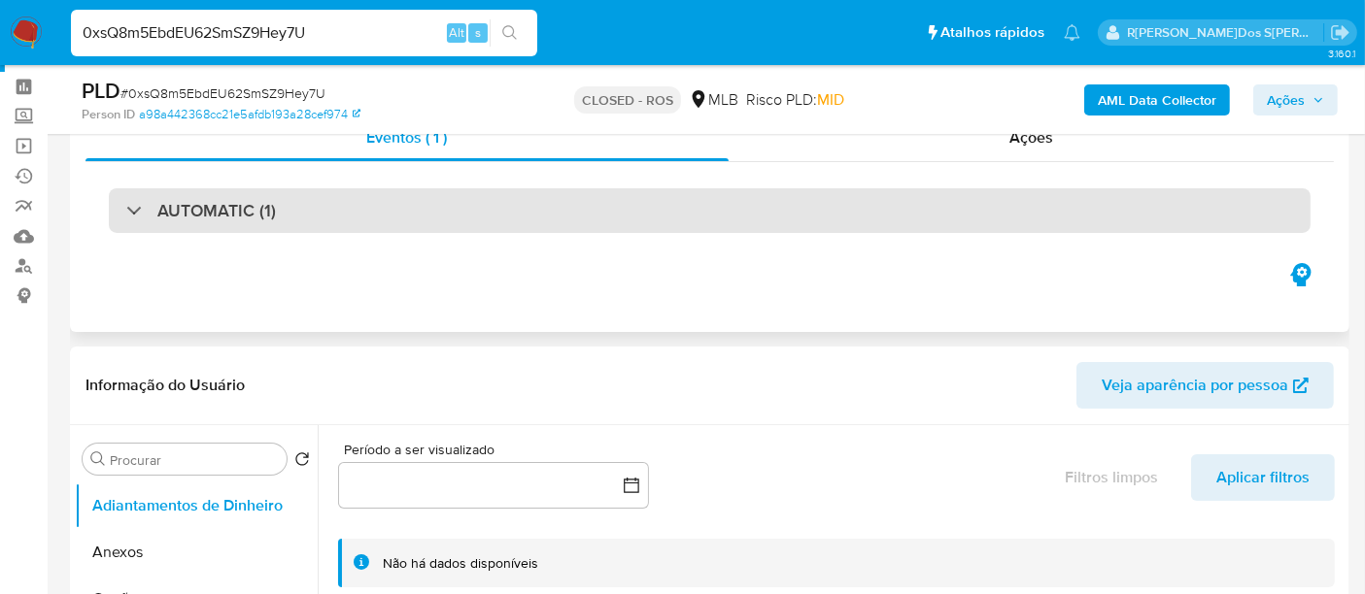
scroll to position [108, 0]
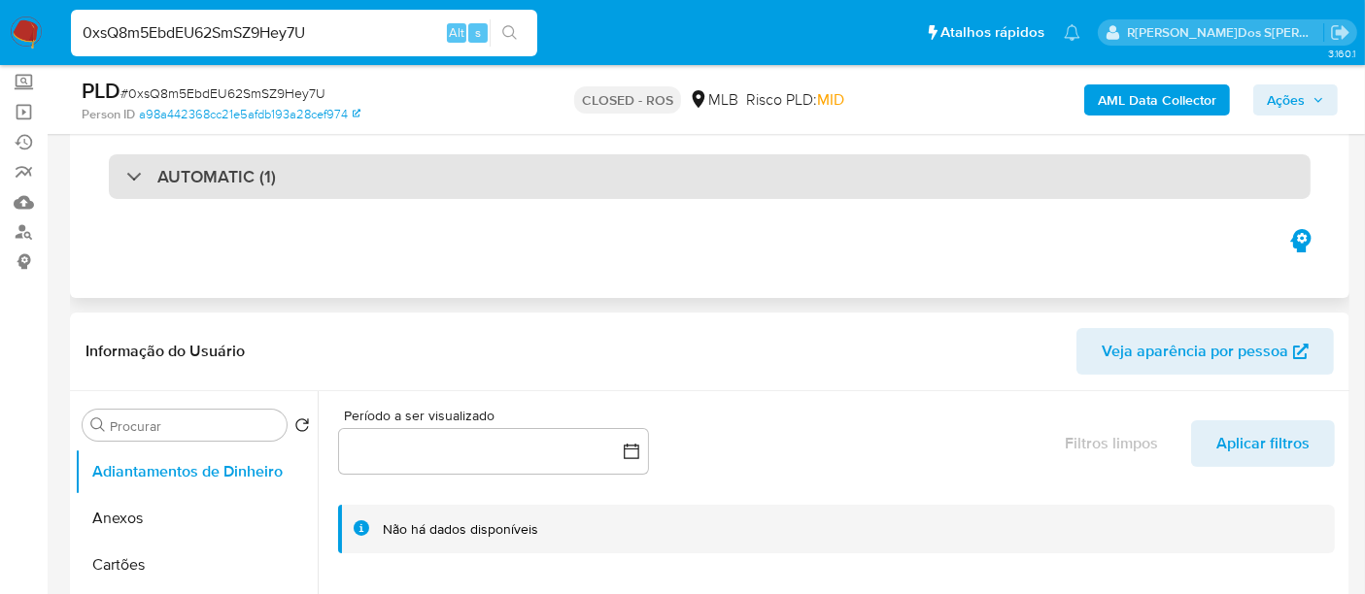
click at [464, 169] on div "AUTOMATIC (1)" at bounding box center [709, 176] width 1201 height 45
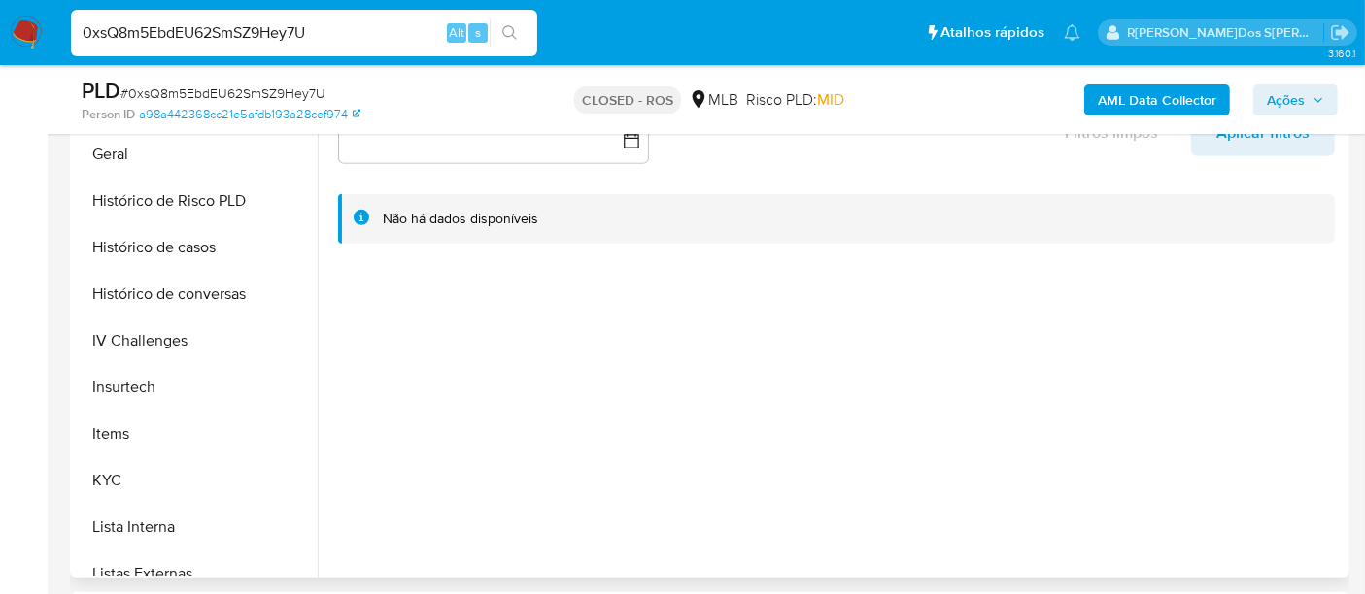
scroll to position [647, 0]
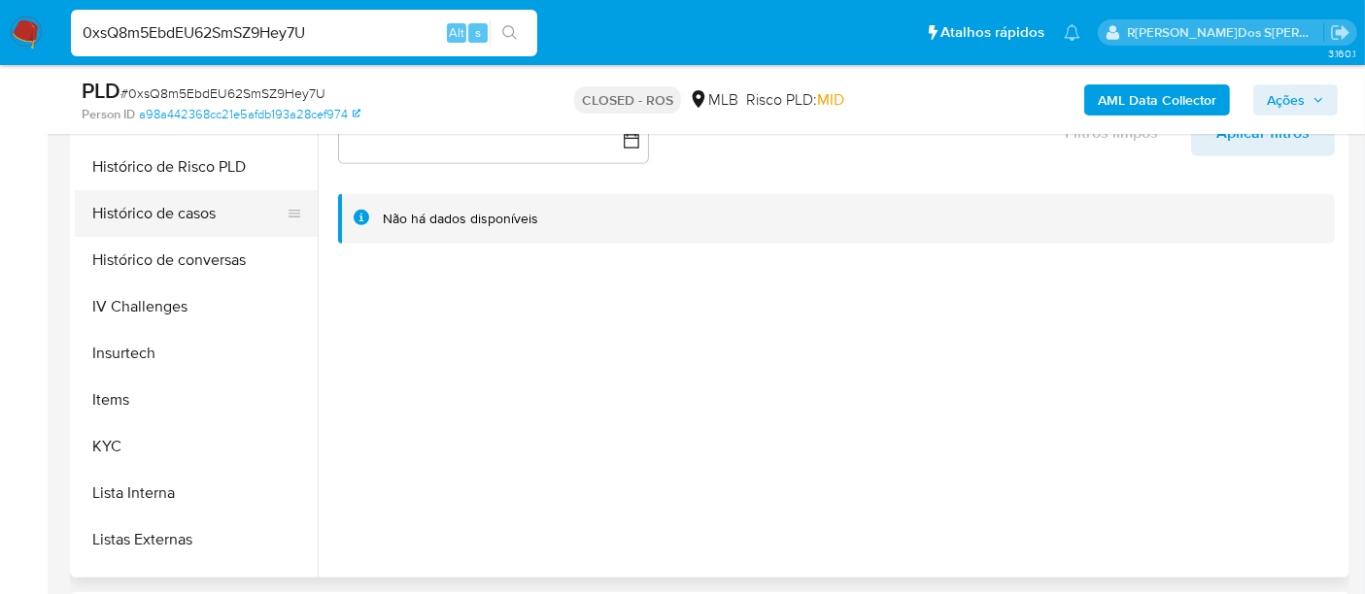
click at [195, 213] on button "Histórico de casos" at bounding box center [188, 213] width 227 height 47
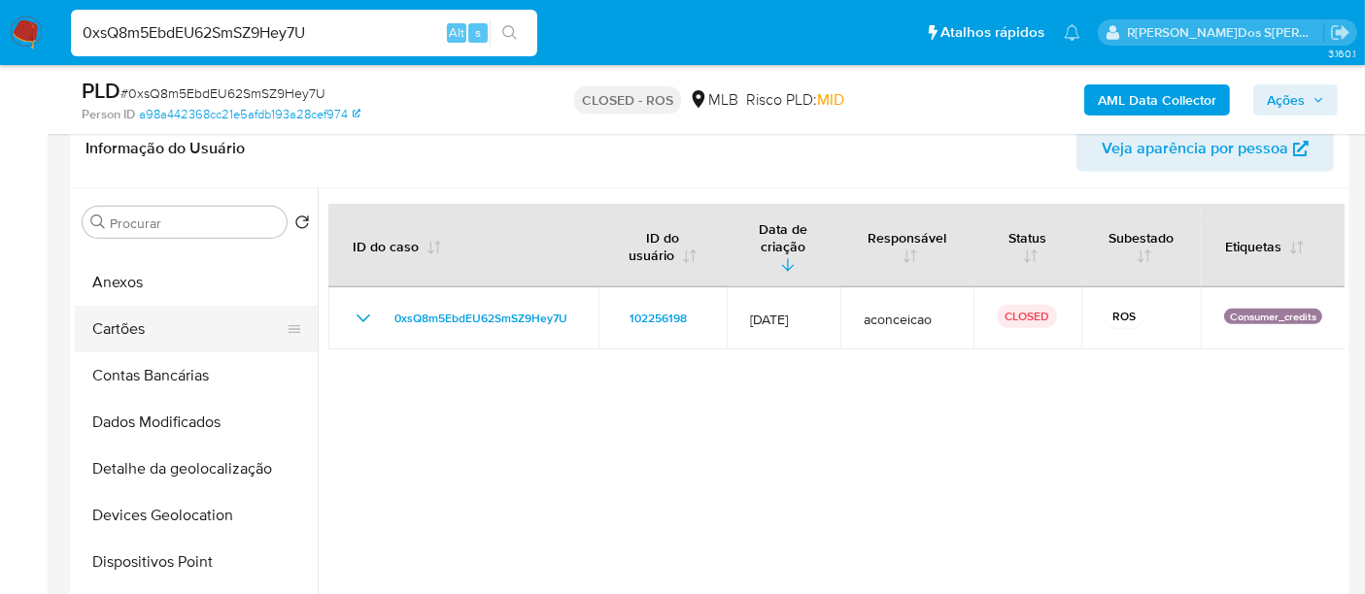
scroll to position [0, 0]
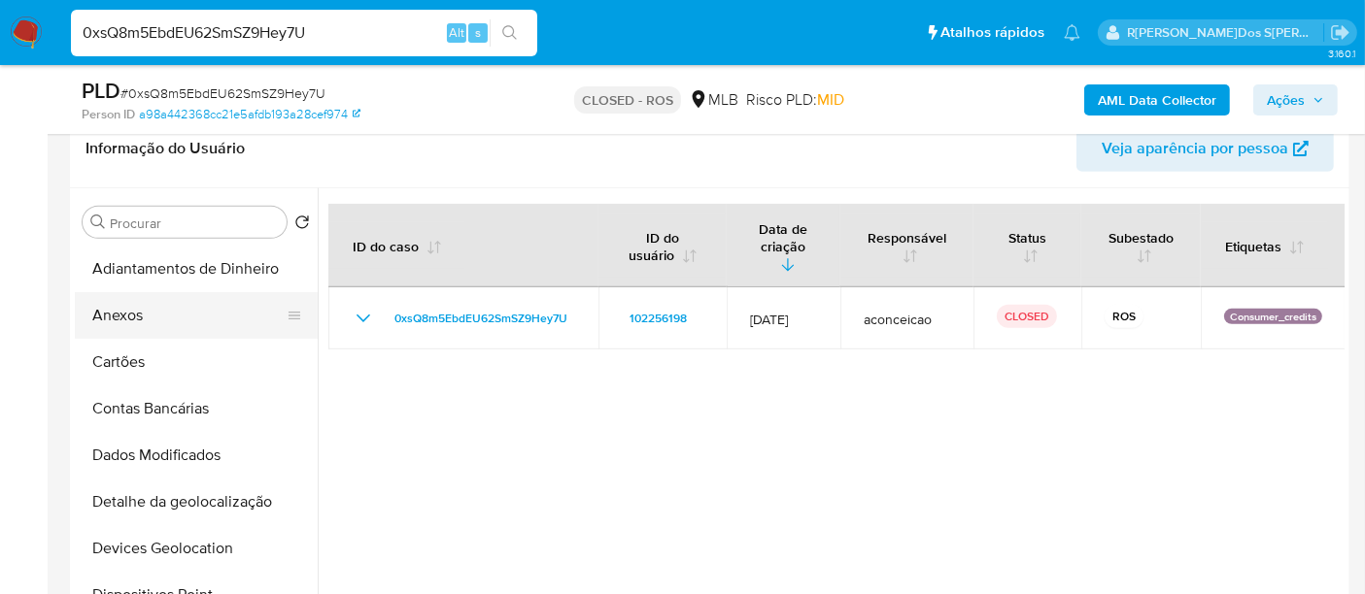
click at [136, 316] on button "Anexos" at bounding box center [188, 315] width 227 height 47
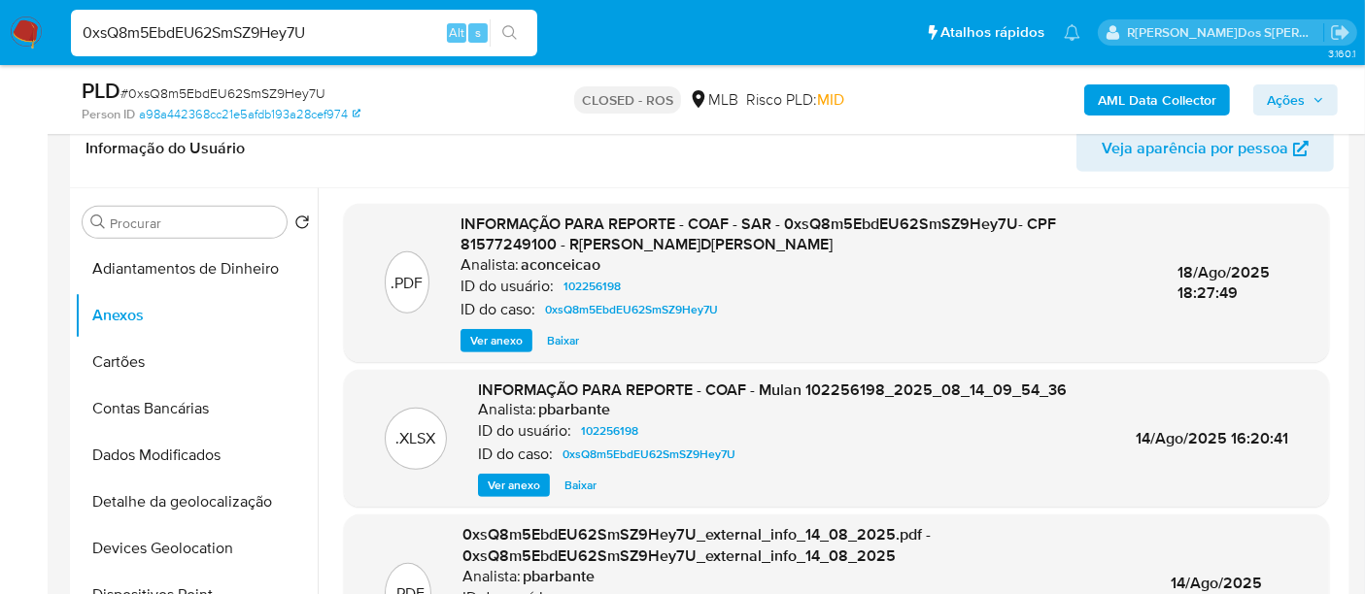
click at [492, 342] on span "Ver anexo" at bounding box center [496, 340] width 52 height 19
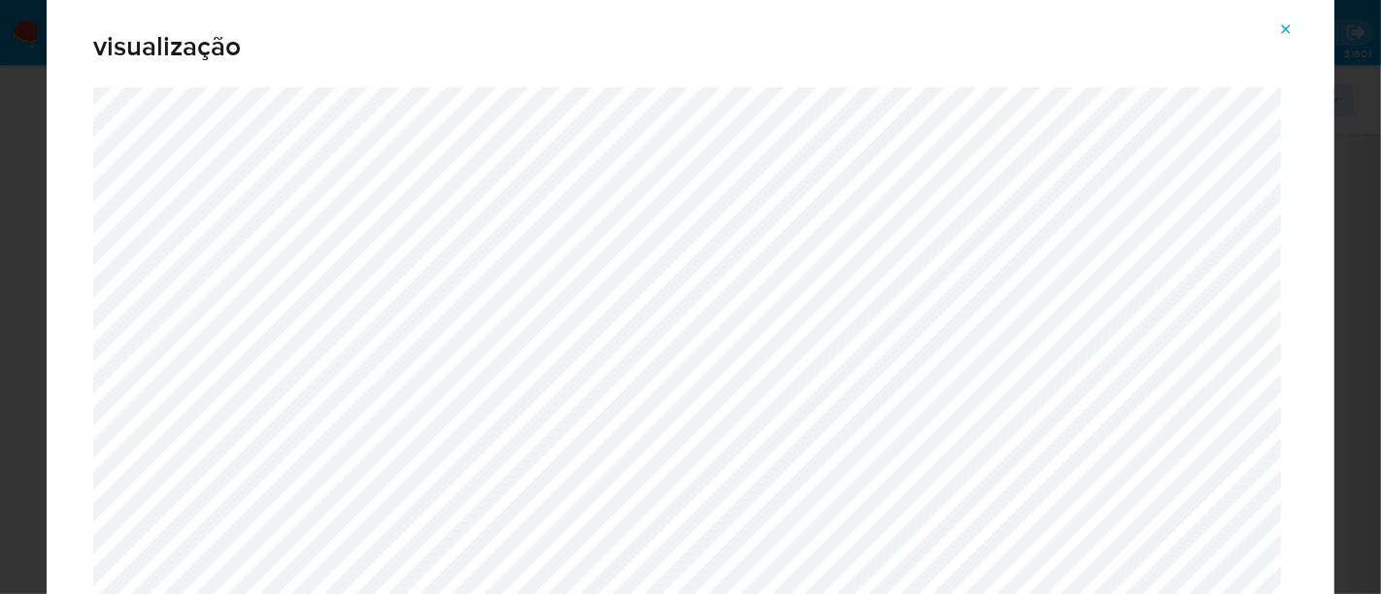
click at [1288, 29] on icon "Attachment preview" at bounding box center [1286, 29] width 16 height 16
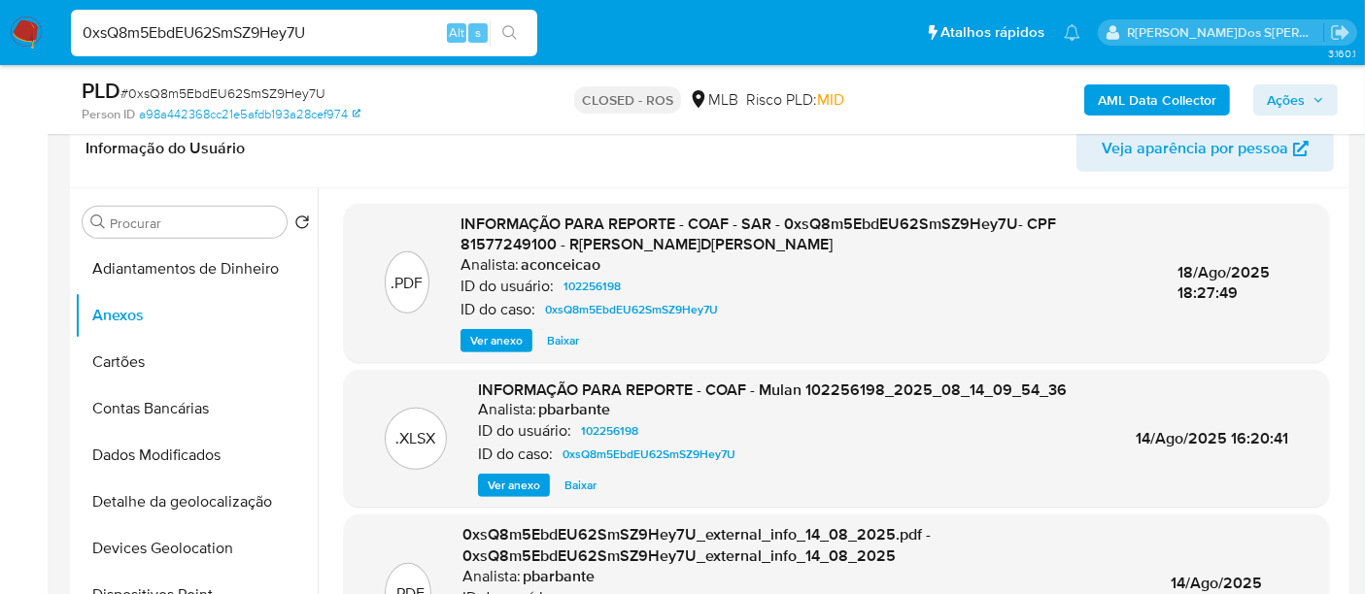
click at [382, 31] on input "0xsQ8m5EbdEU62SmSZ9Hey7U" at bounding box center [304, 32] width 466 height 25
paste input "RSrS7PJtei9a7cPk3Ub5NIta"
type input "RSrS7PJtei9a7cPk3Ub5NIta"
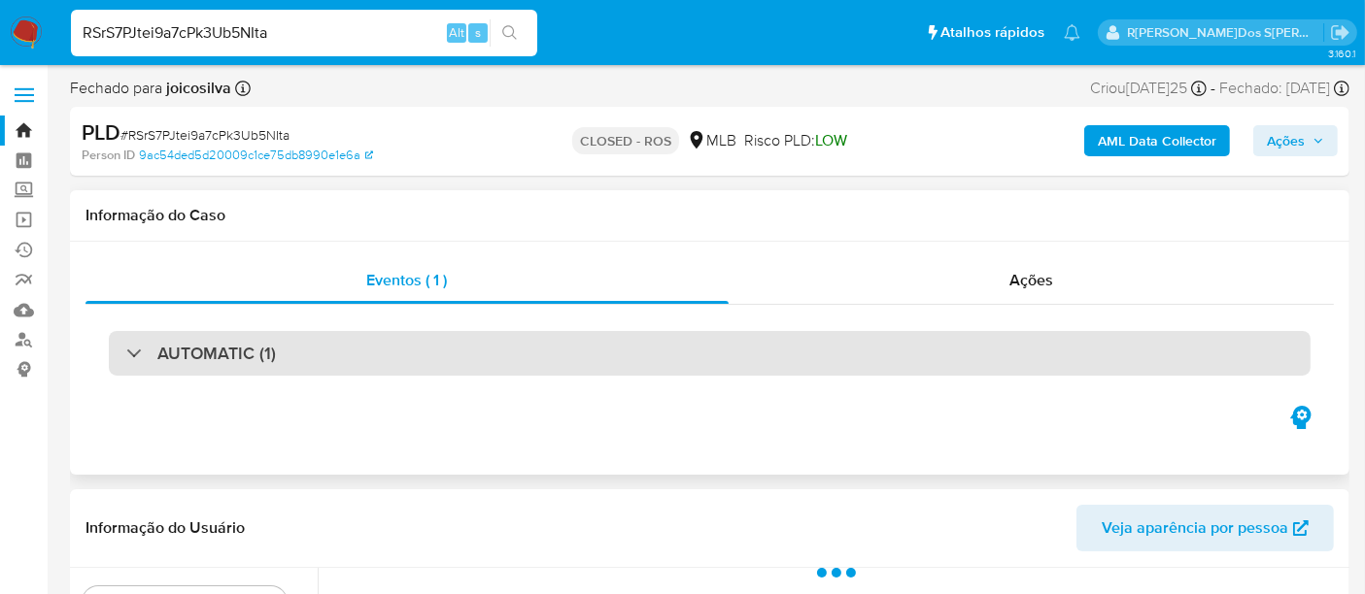
click at [509, 333] on div "AUTOMATIC (1)" at bounding box center [709, 353] width 1201 height 45
select select "10"
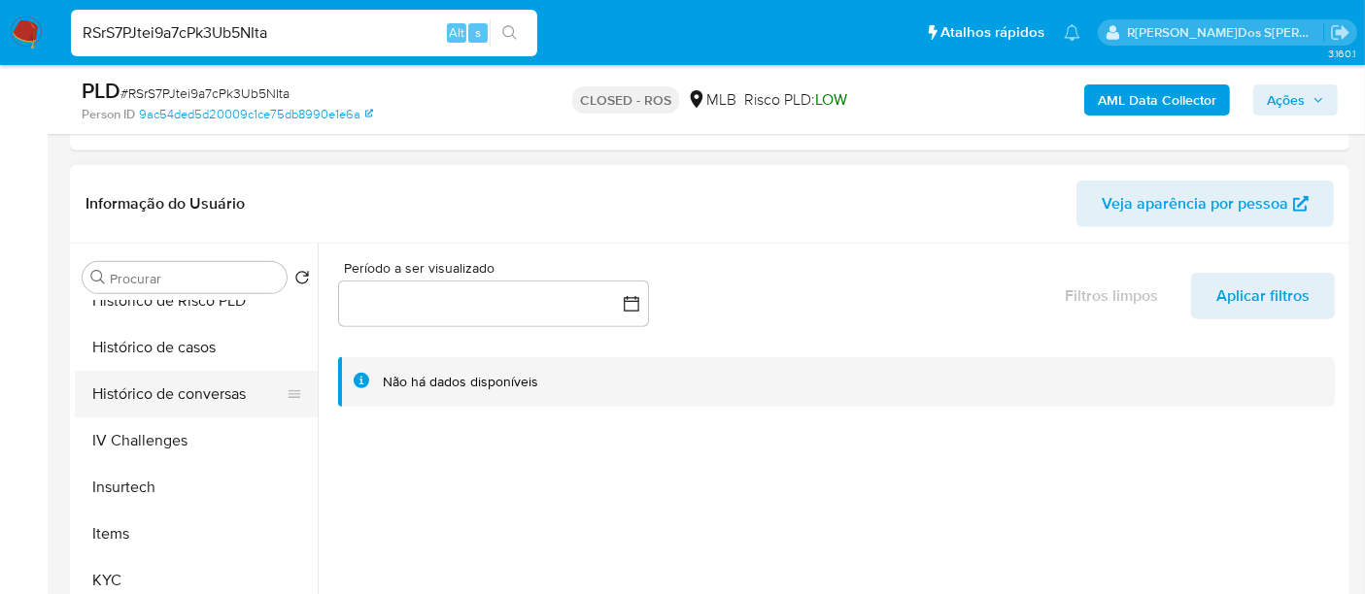
scroll to position [647, 0]
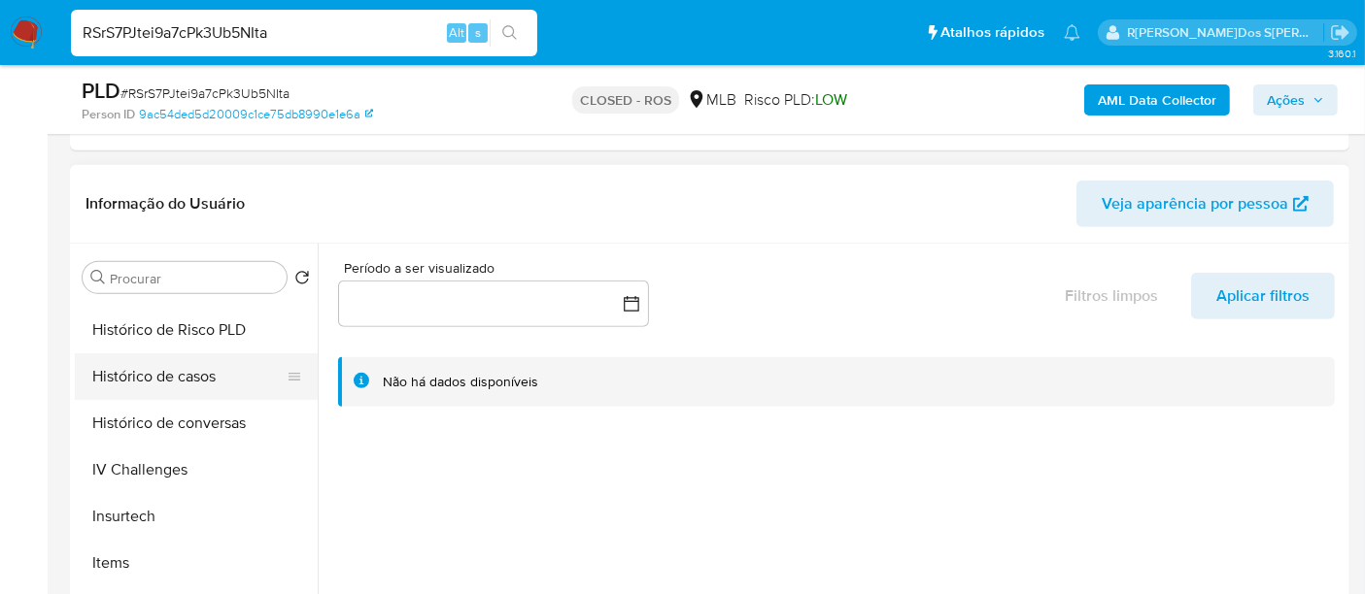
click at [172, 388] on button "Histórico de casos" at bounding box center [188, 377] width 227 height 47
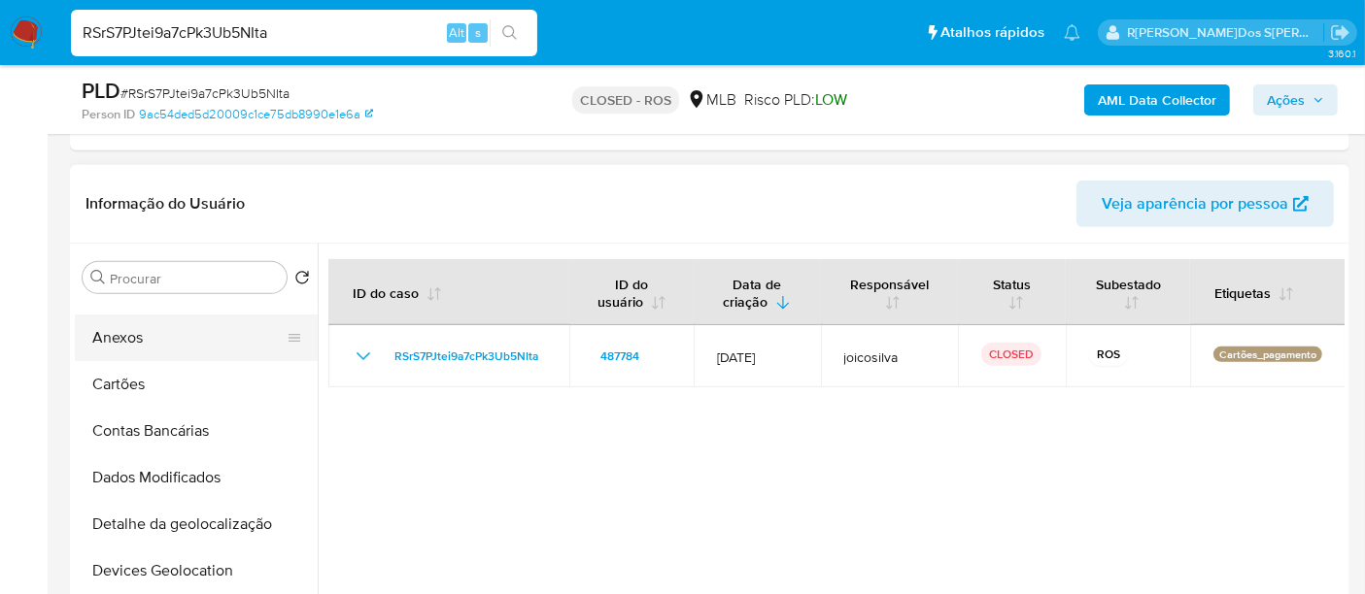
scroll to position [0, 0]
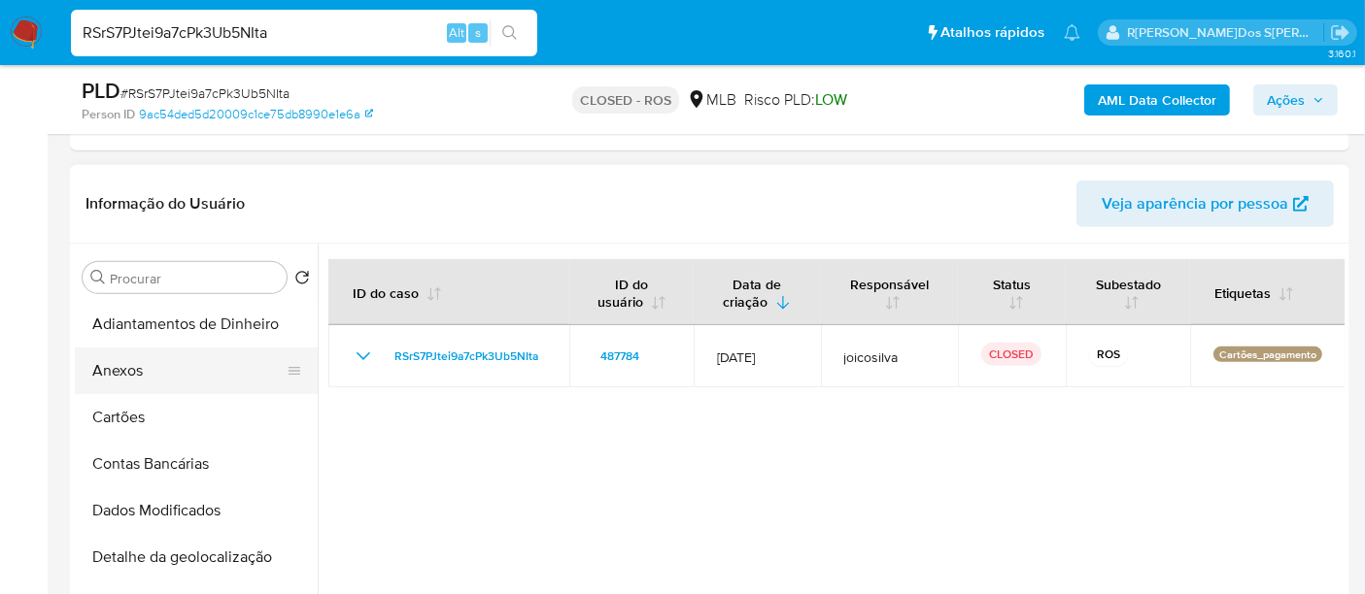
click at [136, 365] on button "Anexos" at bounding box center [188, 371] width 227 height 47
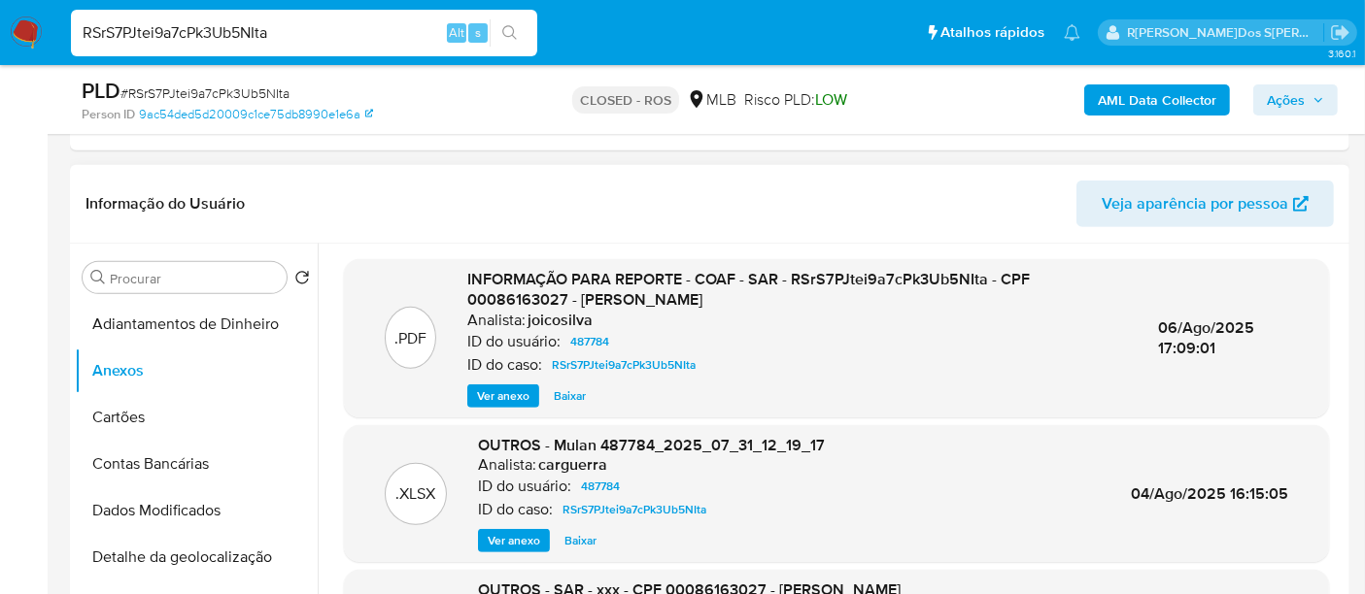
click at [525, 392] on span "Ver anexo" at bounding box center [503, 396] width 52 height 19
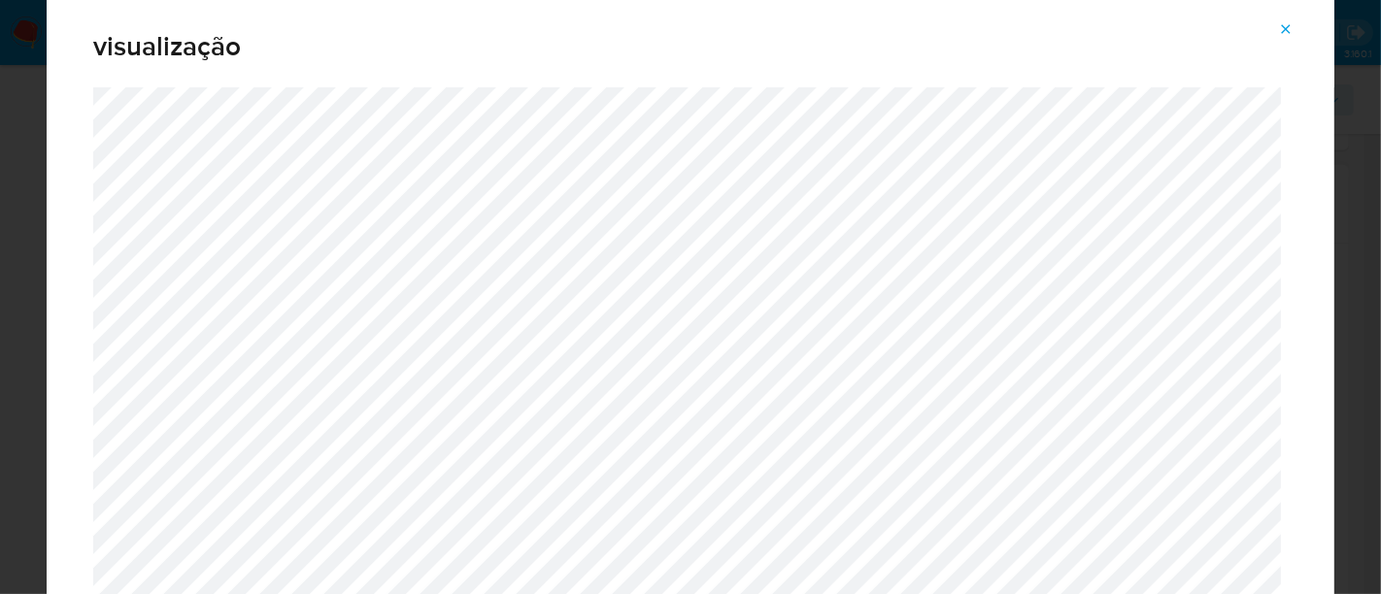
click at [1293, 24] on icon "Attachment preview" at bounding box center [1286, 29] width 16 height 16
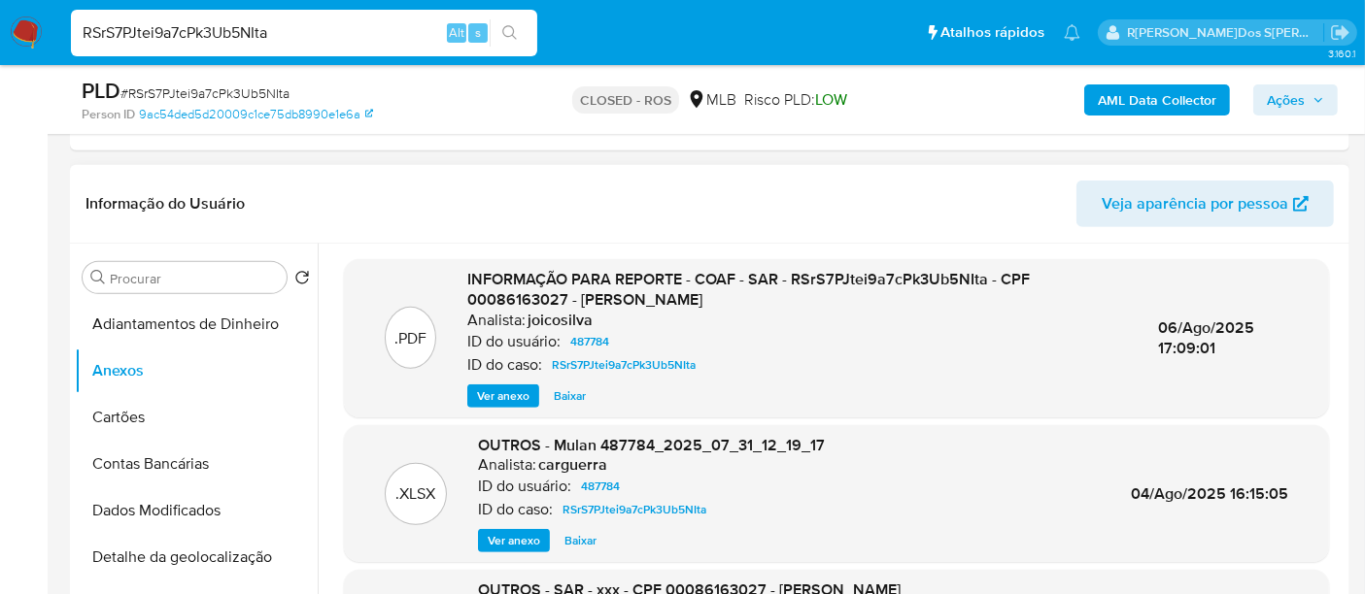
click at [295, 43] on input "RSrS7PJtei9a7cPk3Ub5NIta" at bounding box center [304, 32] width 466 height 25
paste input "Mrgre591SaLx40cZwo61q05L"
type input "Mrgre591SaLx40cZwo61q05L"
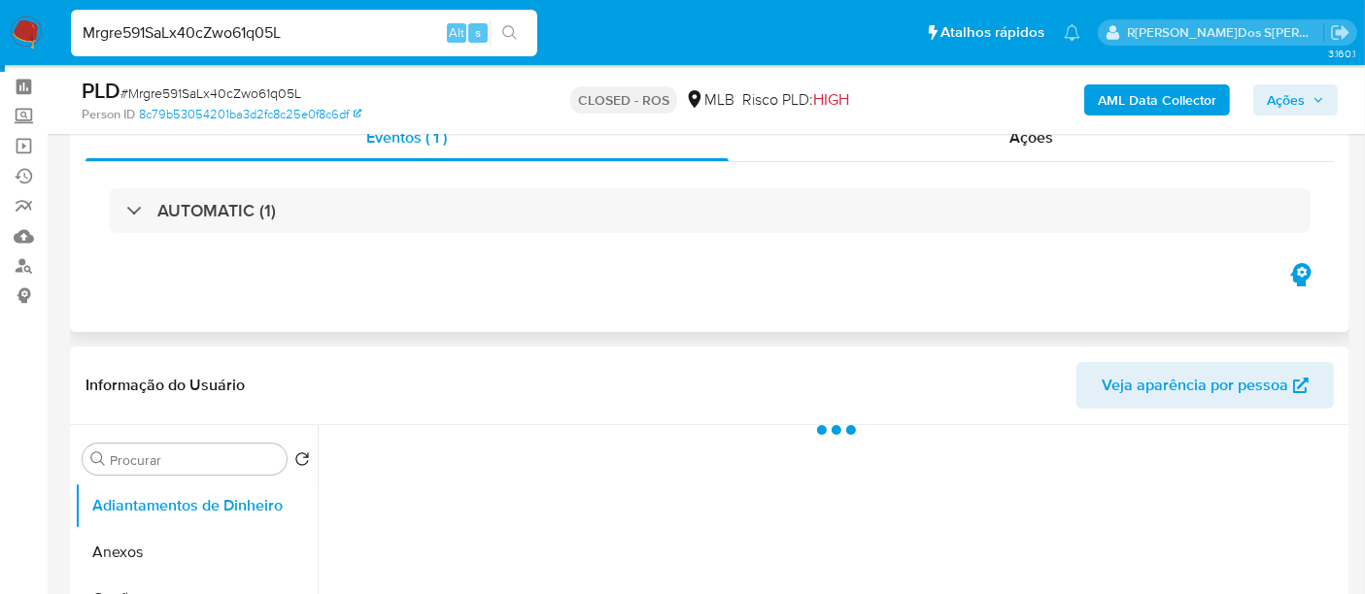
scroll to position [108, 0]
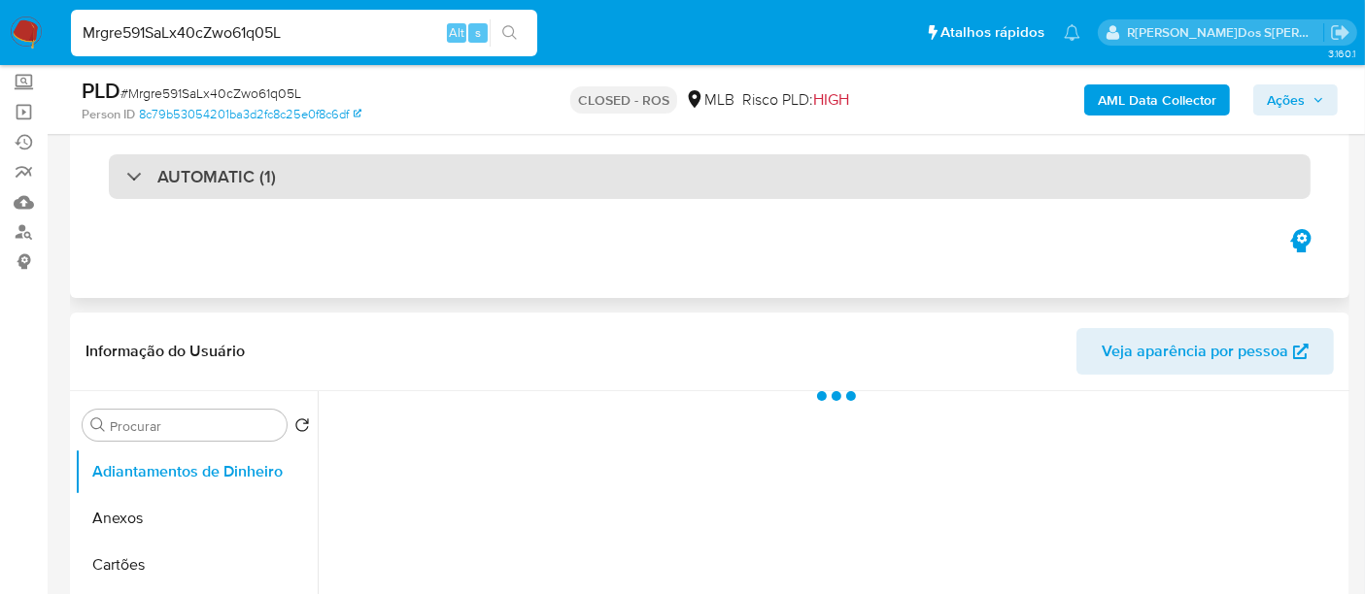
click at [501, 168] on div "AUTOMATIC (1)" at bounding box center [709, 176] width 1201 height 45
select select "10"
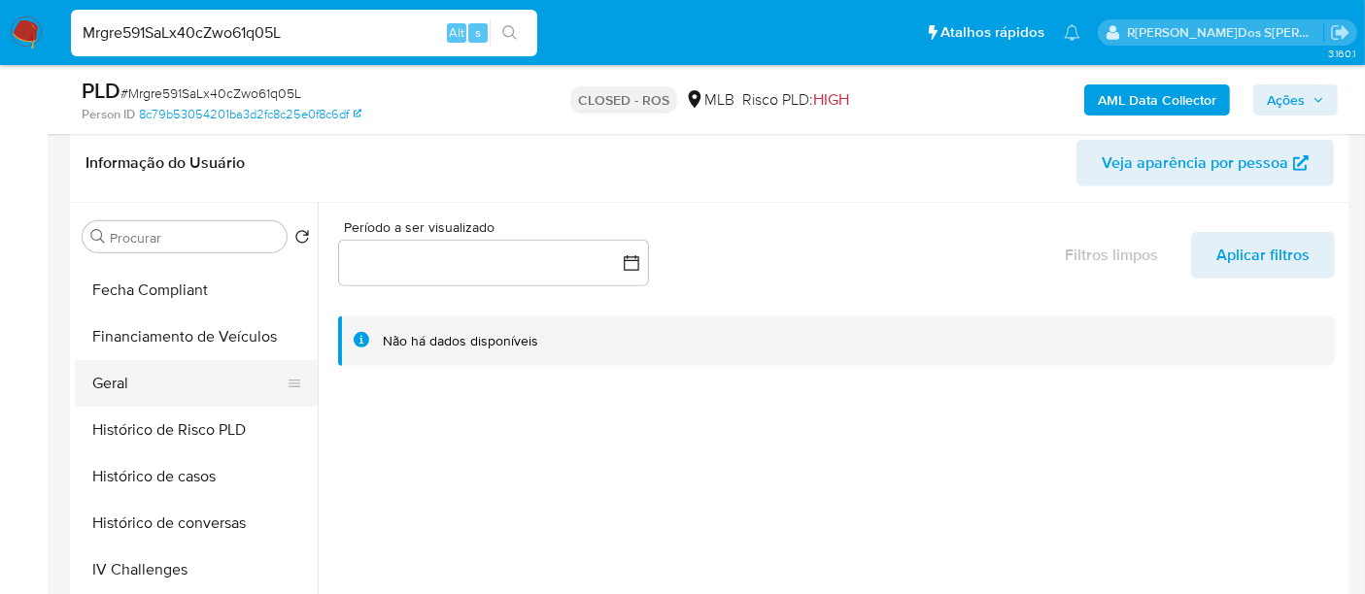
scroll to position [539, 0]
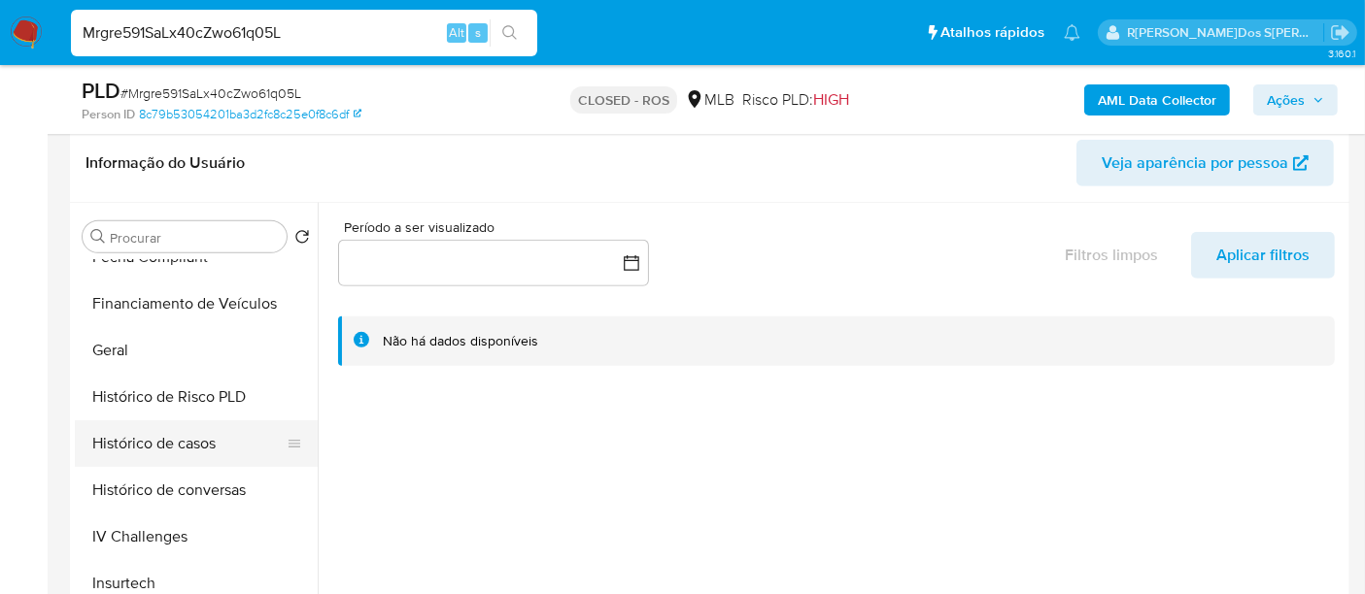
click at [194, 442] on button "Histórico de casos" at bounding box center [188, 444] width 227 height 47
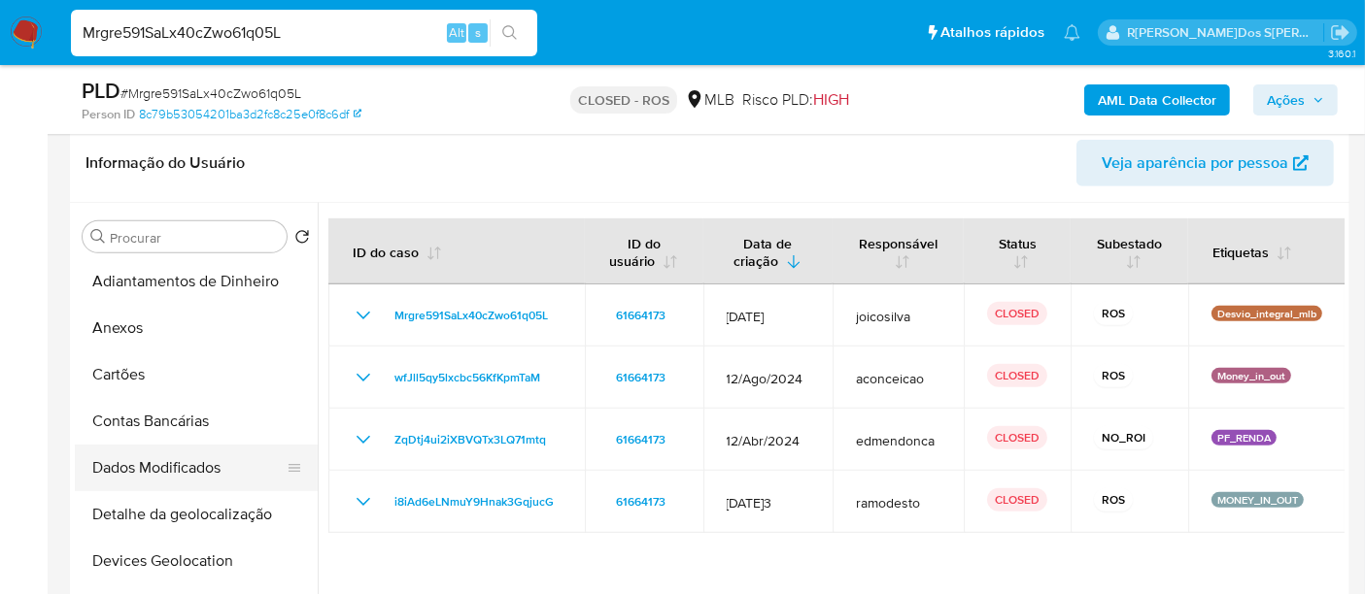
scroll to position [0, 0]
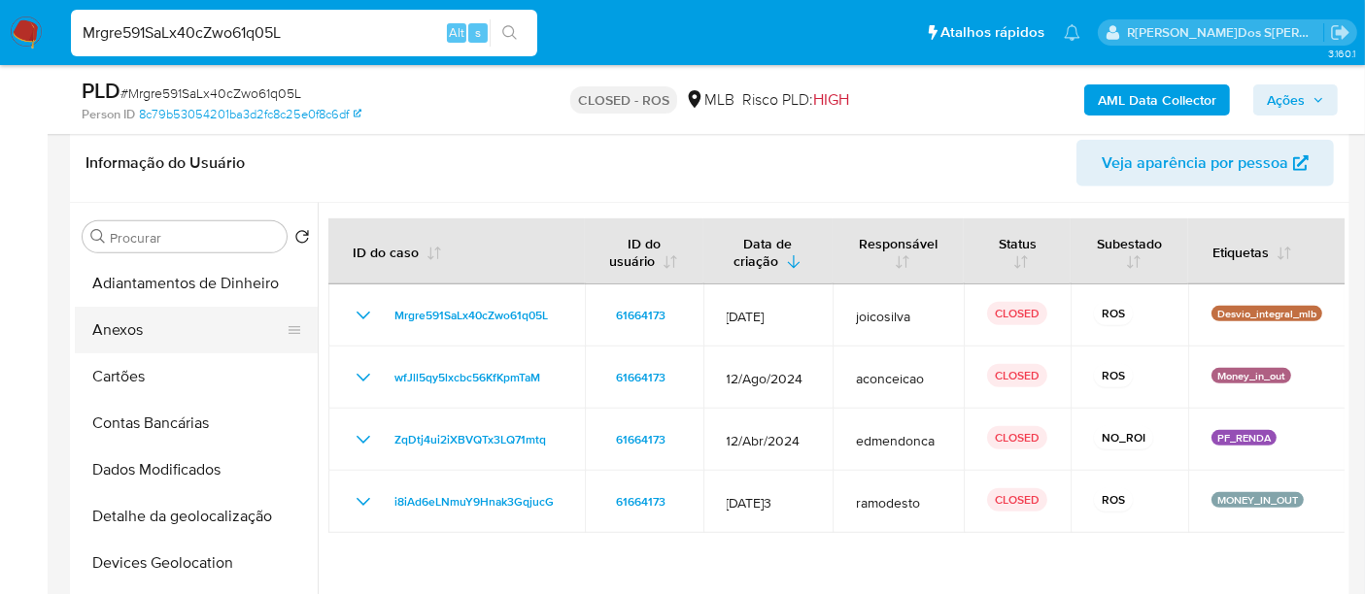
click at [132, 334] on button "Anexos" at bounding box center [188, 330] width 227 height 47
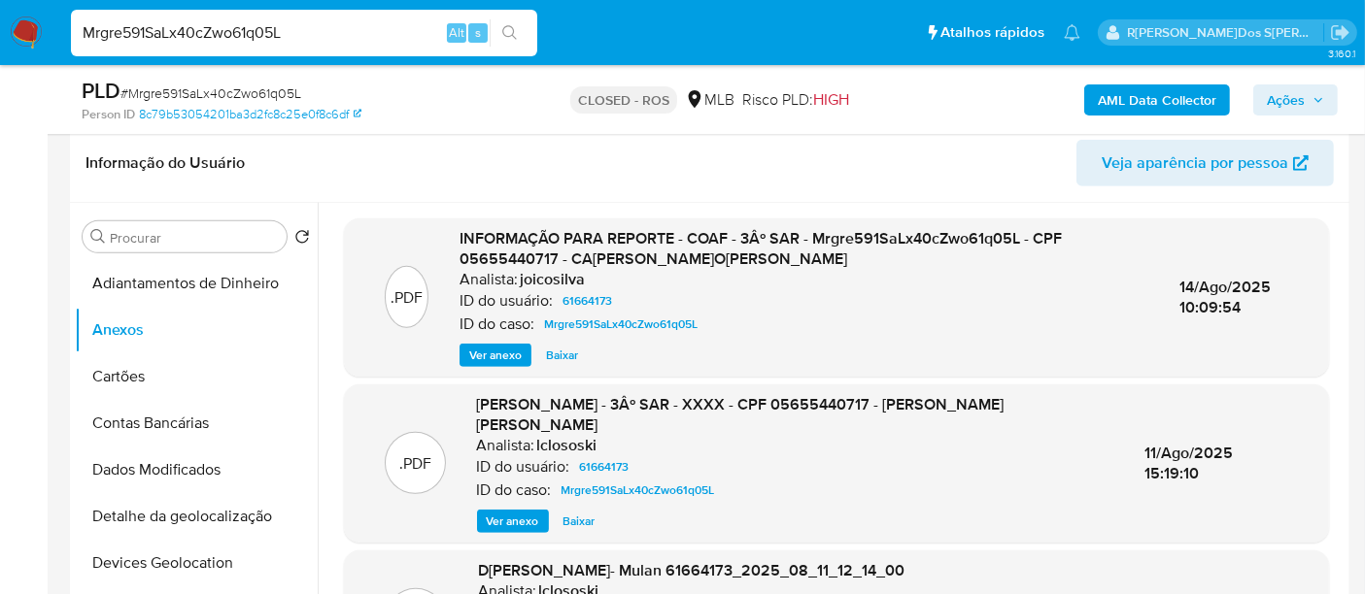
click at [497, 355] on span "Ver anexo" at bounding box center [495, 355] width 52 height 19
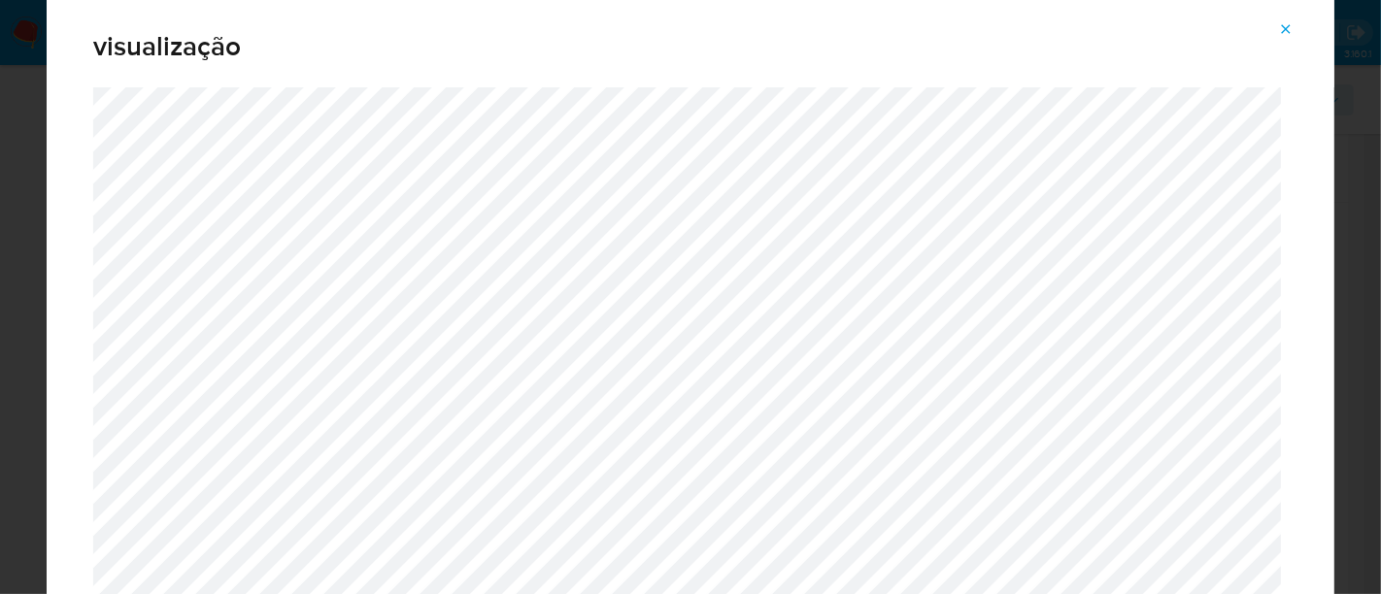
click at [1287, 34] on icon "Attachment preview" at bounding box center [1286, 29] width 16 height 16
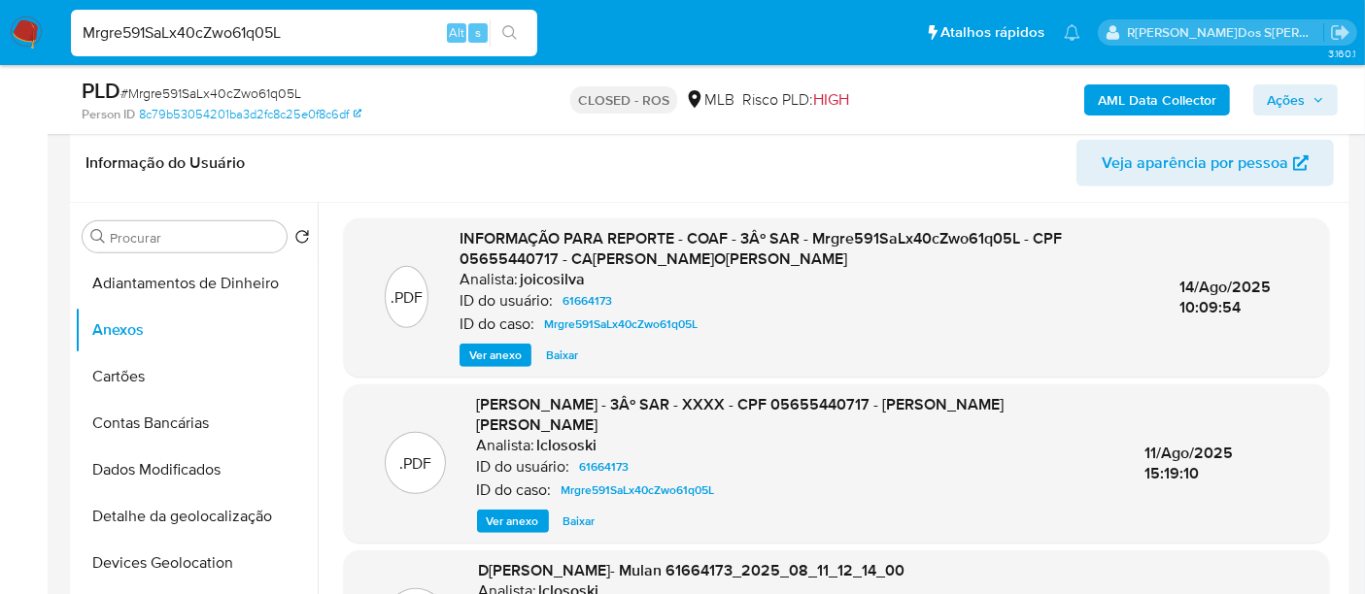
click at [296, 26] on input "Mrgre591SaLx40cZwo61q05L" at bounding box center [304, 32] width 466 height 25
paste input "cdQpjYpbtMEajEwfWy9gMCGS"
type input "cdQpjYpbtMEajEwfWy9gMCGS"
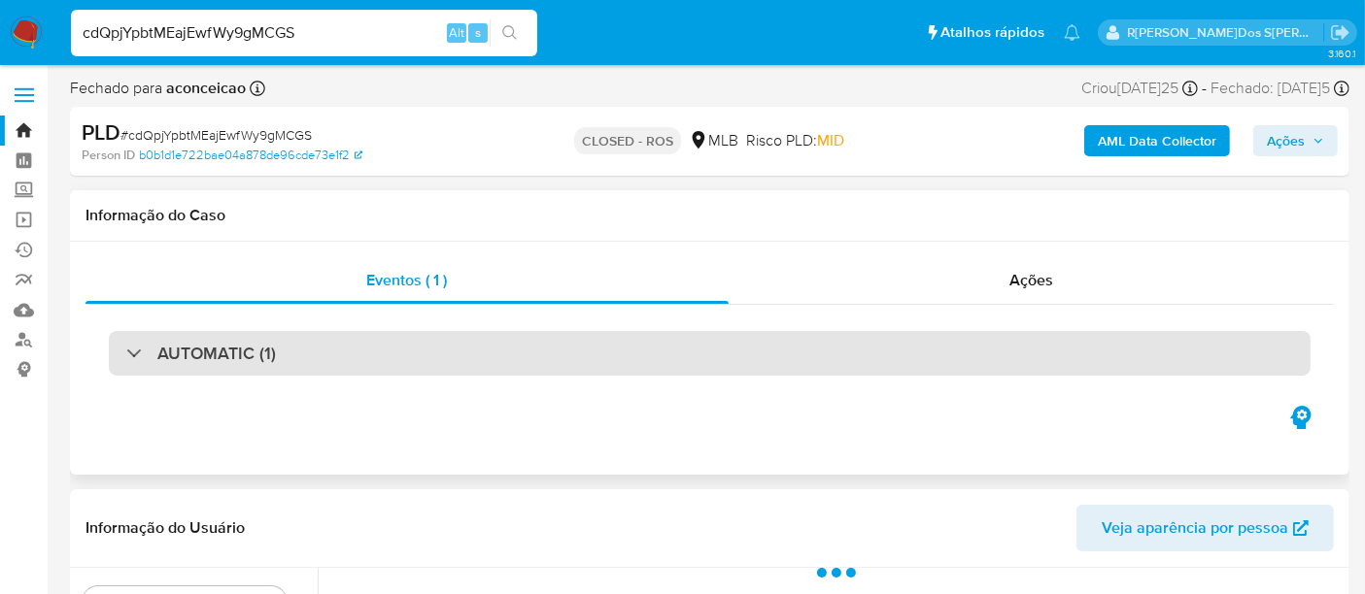
click at [338, 347] on div "AUTOMATIC (1)" at bounding box center [709, 353] width 1201 height 45
select select "10"
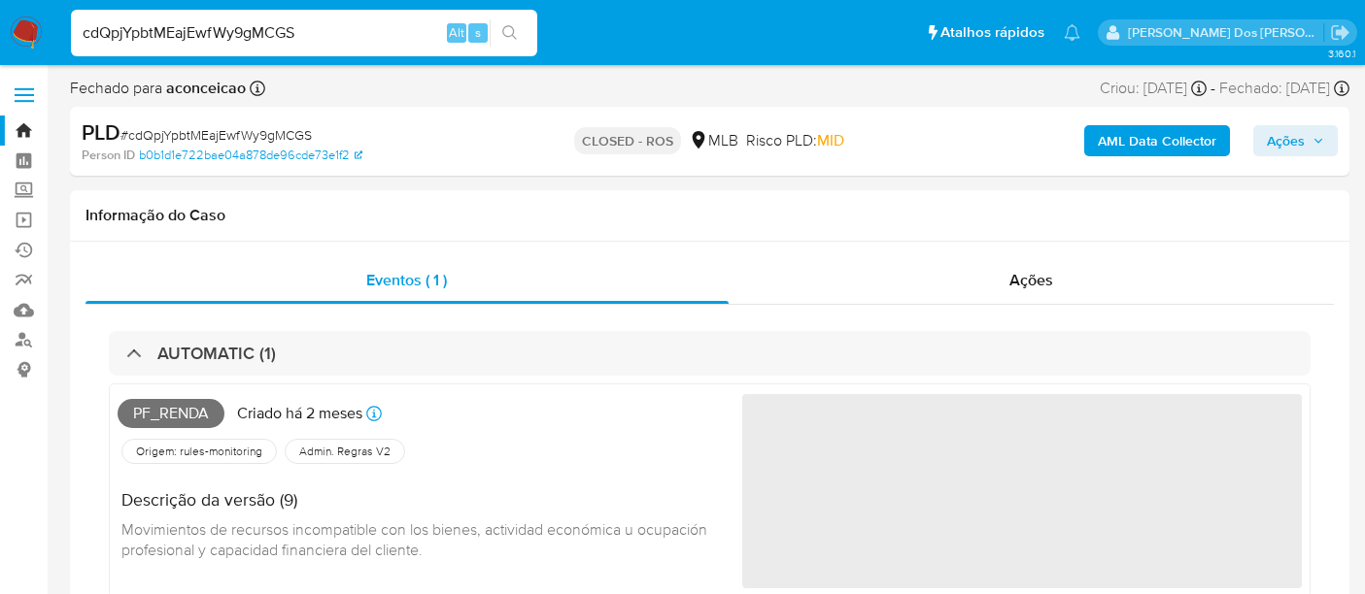
select select "10"
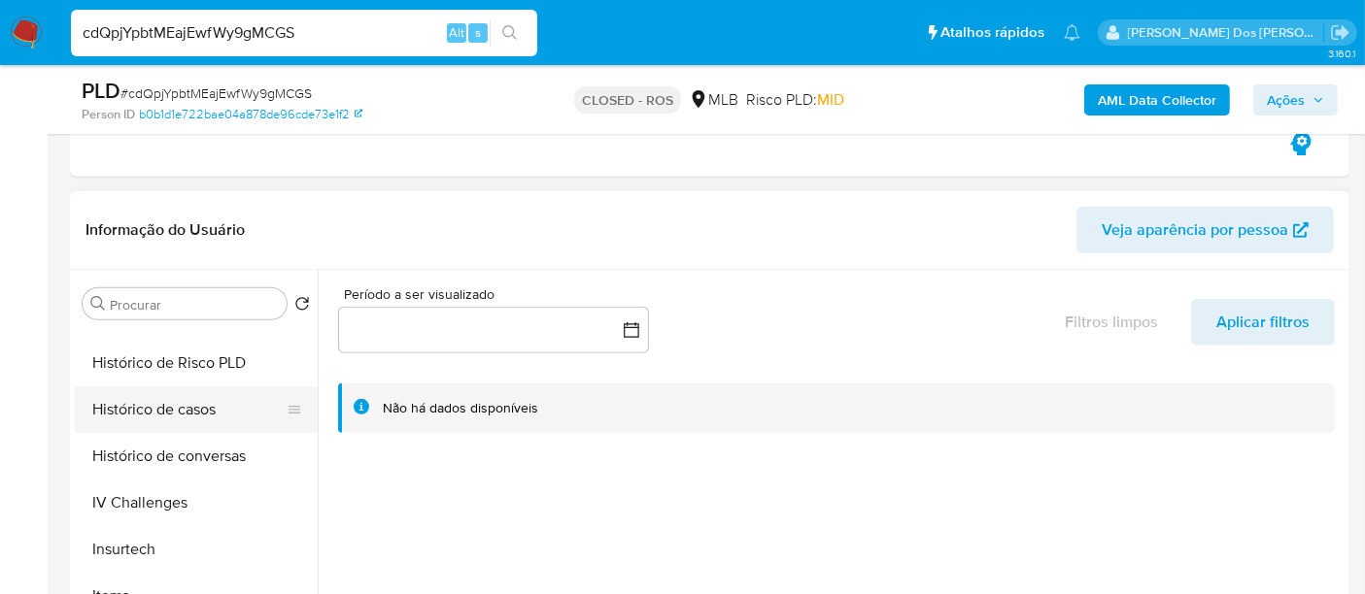
scroll to position [646, 0]
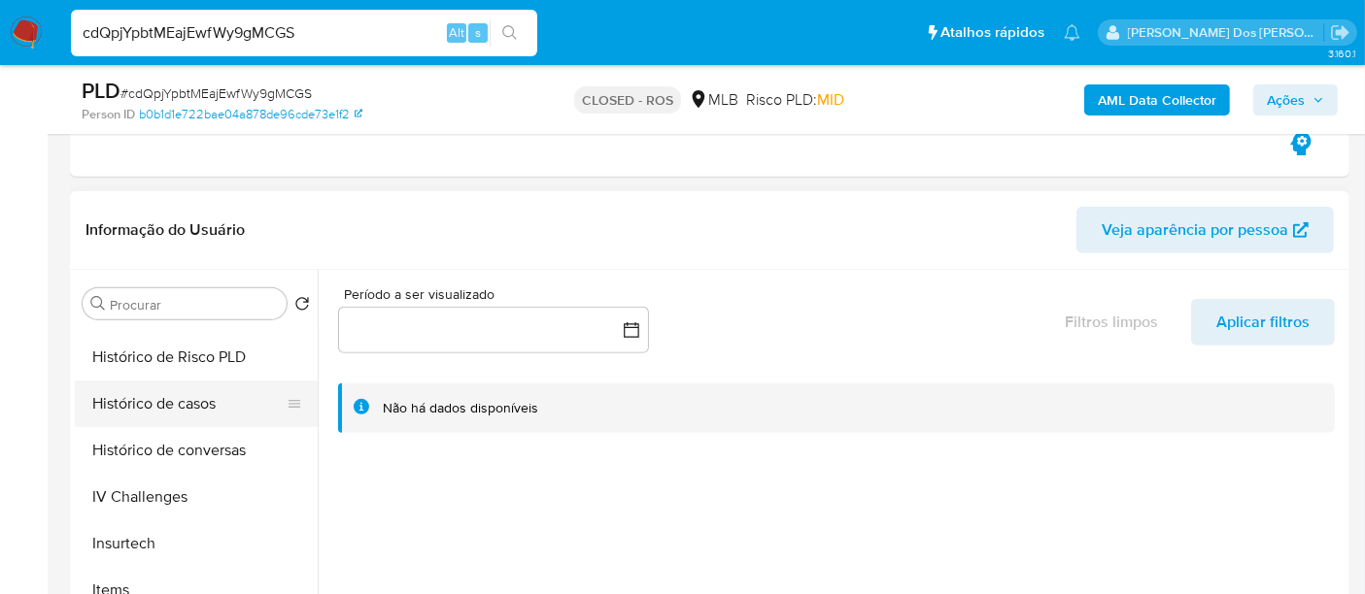
click at [161, 408] on button "Histórico de casos" at bounding box center [188, 404] width 227 height 47
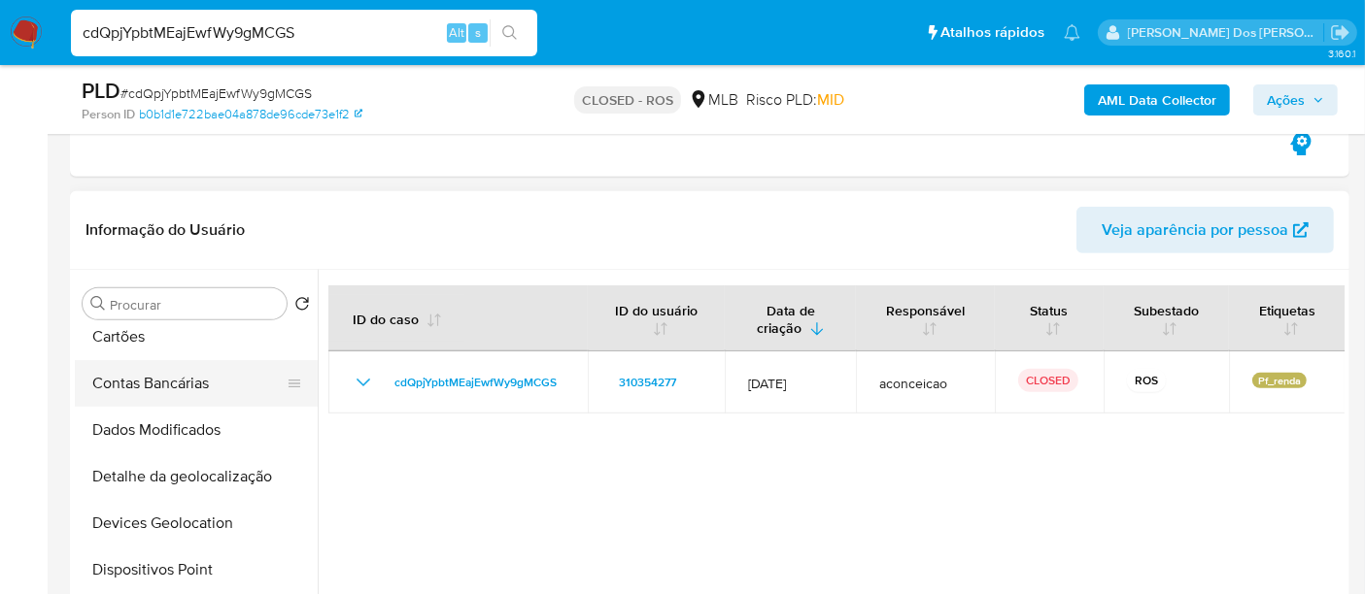
scroll to position [0, 0]
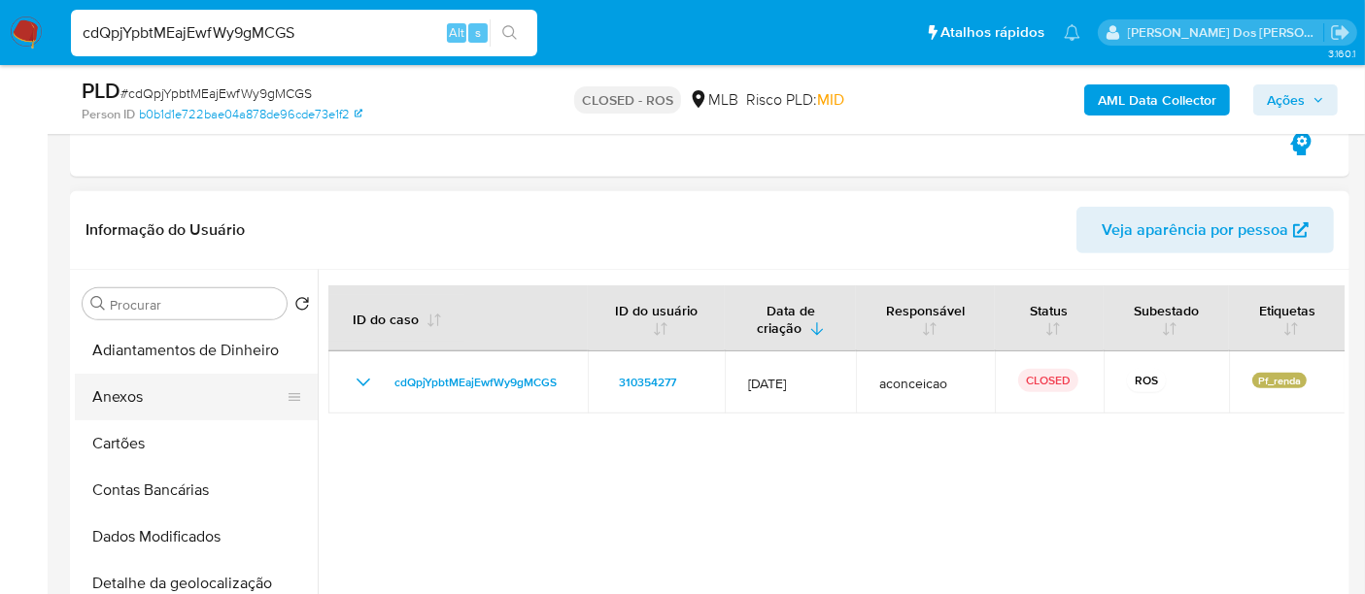
click at [126, 388] on button "Anexos" at bounding box center [188, 397] width 227 height 47
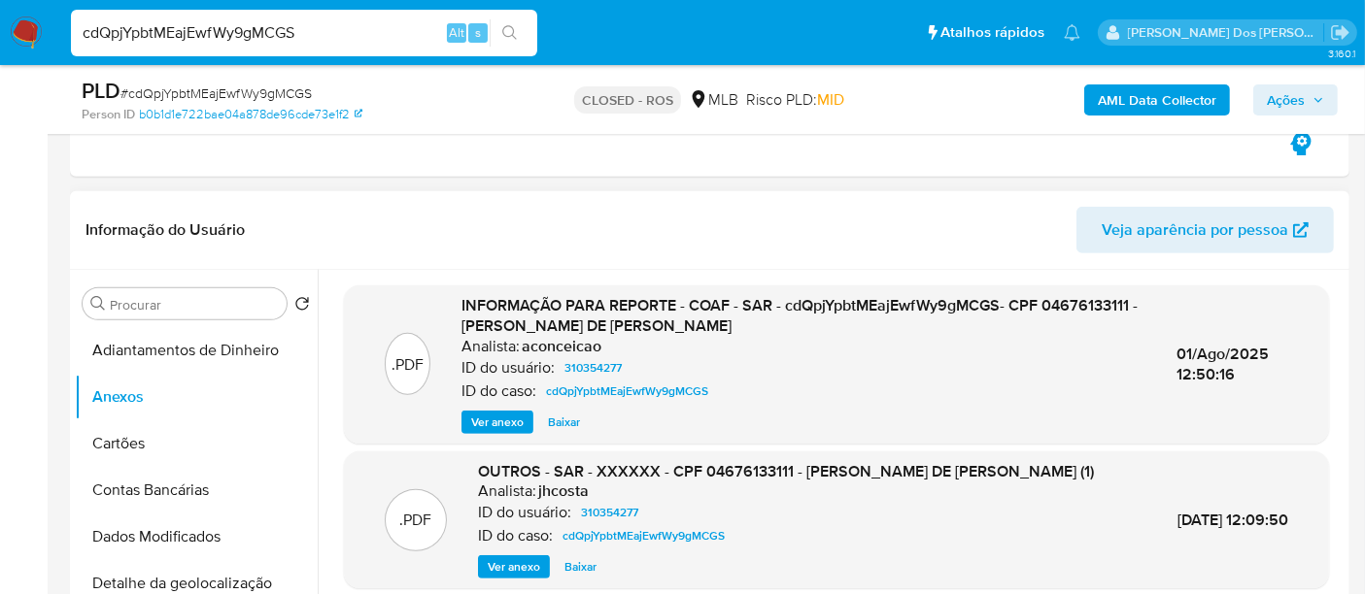
click at [500, 413] on span "Ver anexo" at bounding box center [497, 422] width 52 height 19
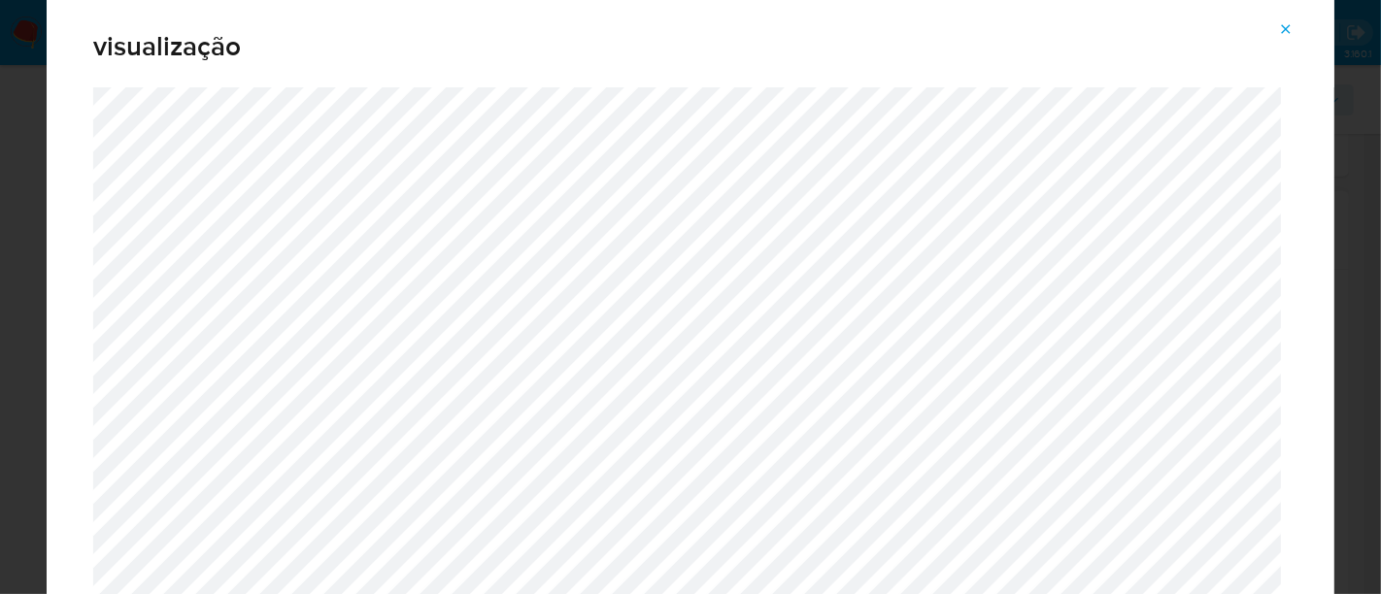
click at [1288, 31] on icon "Attachment preview" at bounding box center [1286, 28] width 9 height 9
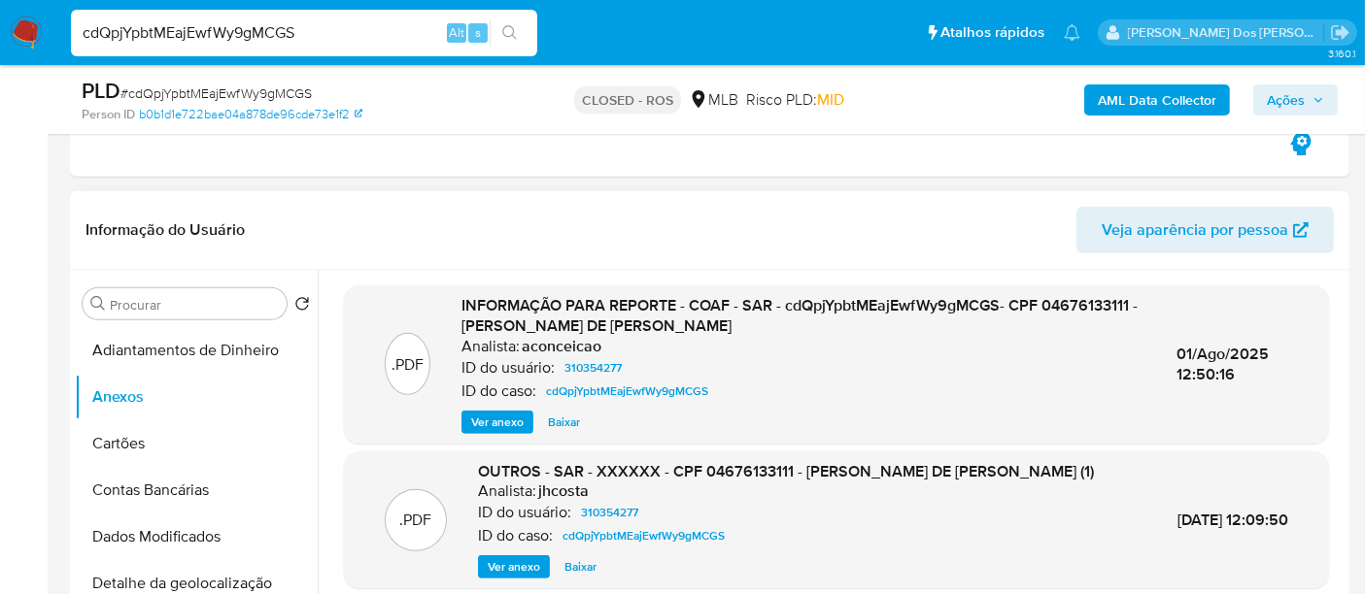
click at [380, 41] on input "cdQpjYpbtMEajEwfWy9gMCGS" at bounding box center [304, 32] width 466 height 25
paste input "TnmZ72dujHeLlDDn4cpKB7NA"
type input "TnmZ72dujHeLlDDn4cpKB7NA"
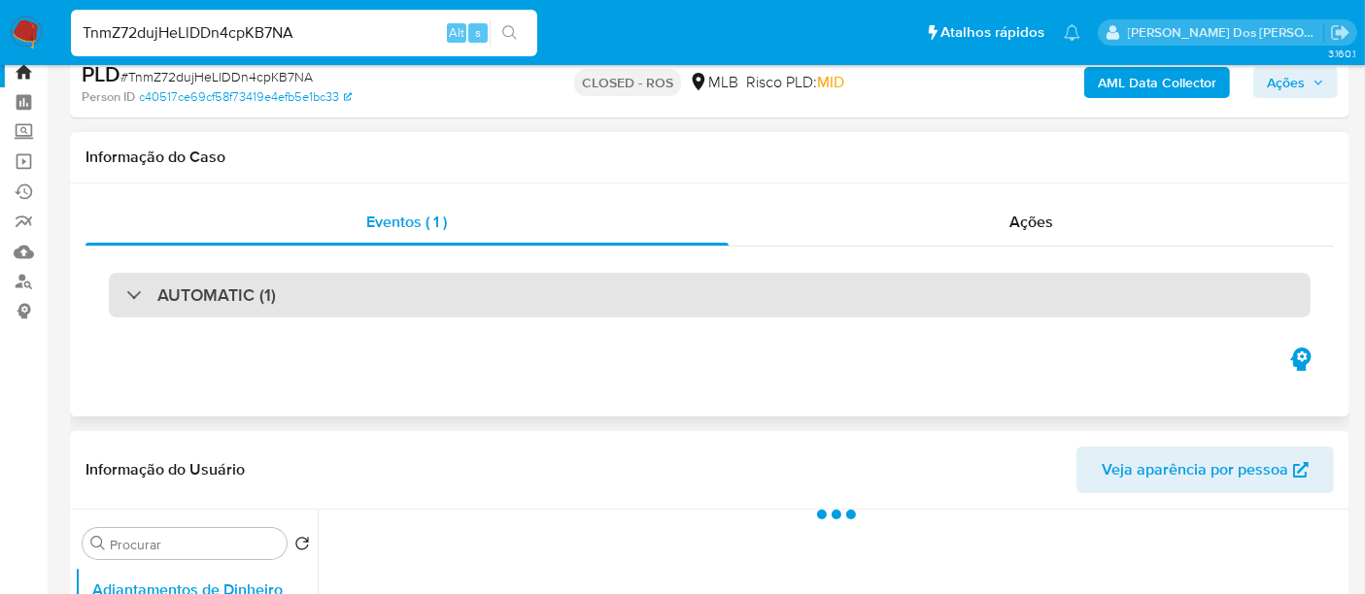
scroll to position [108, 0]
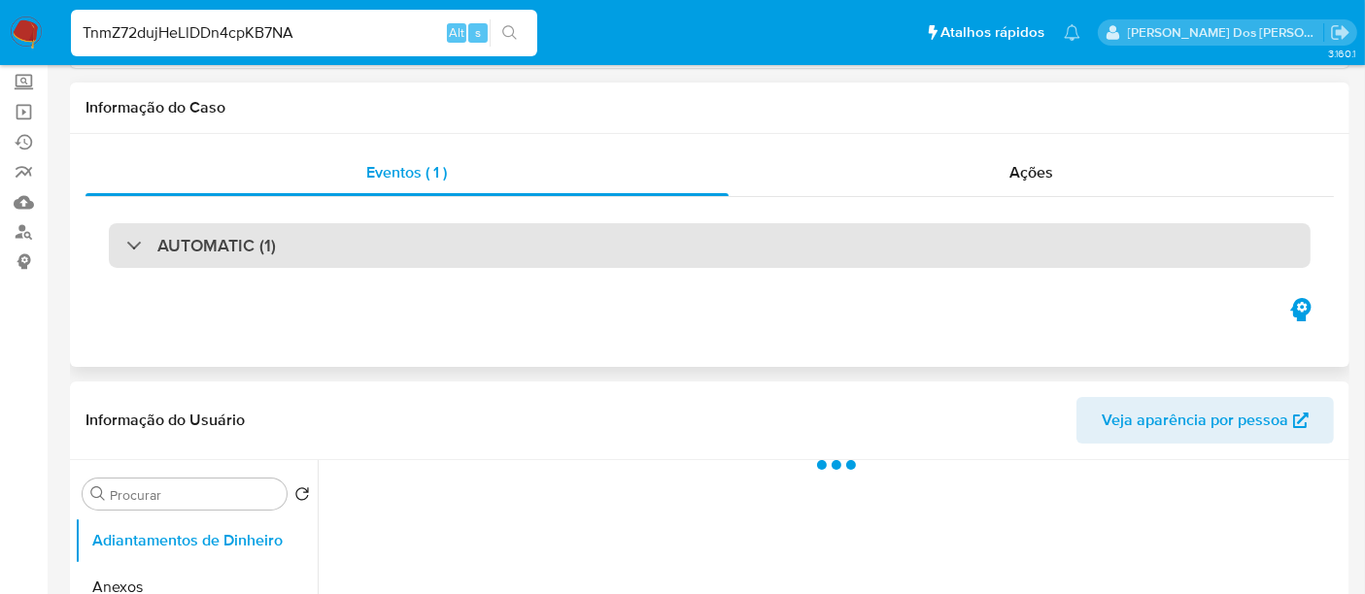
select select "10"
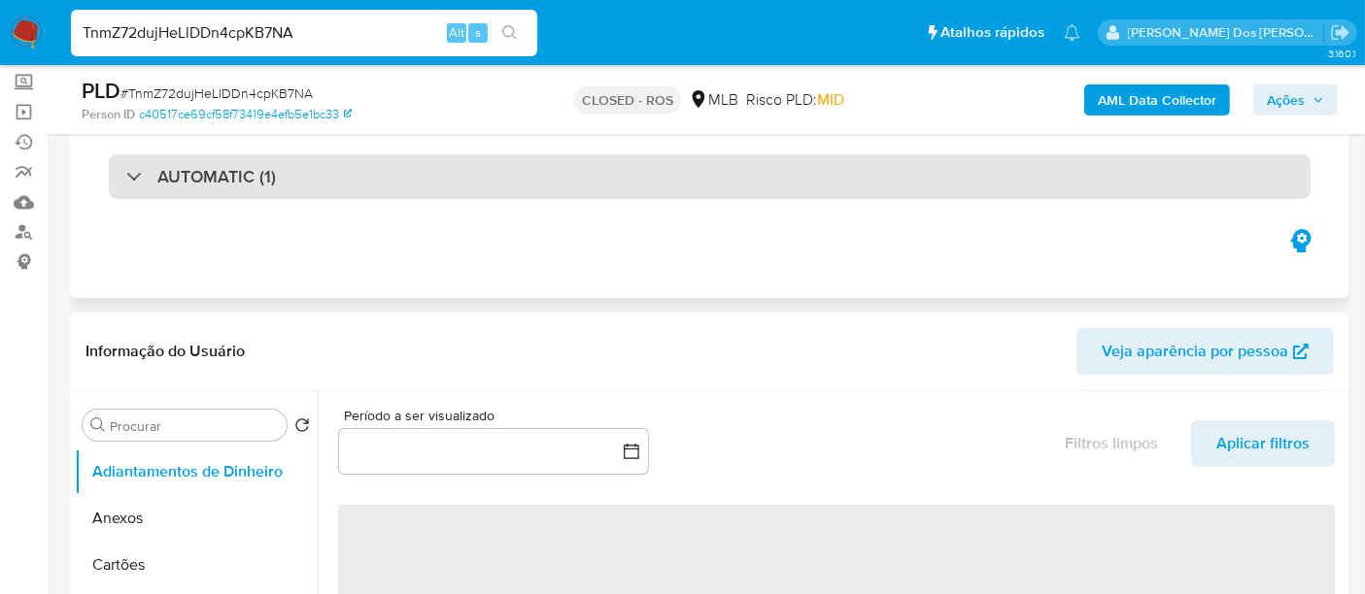
click at [408, 190] on div "AUTOMATIC (1)" at bounding box center [709, 176] width 1201 height 45
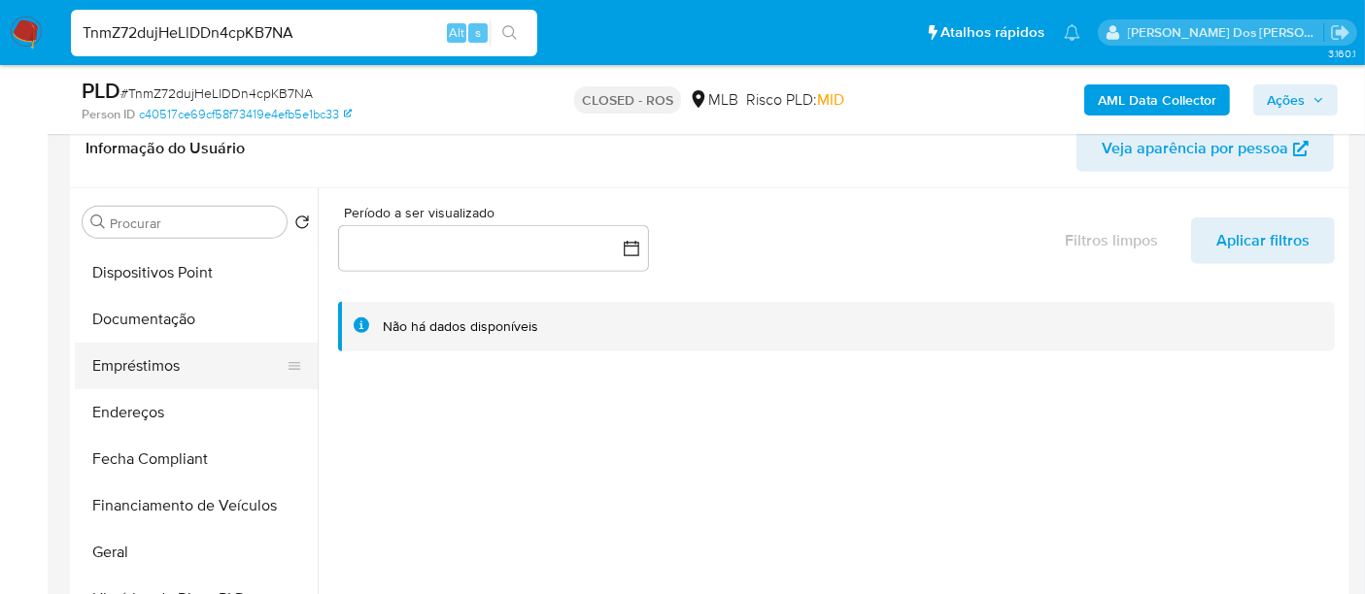
scroll to position [538, 0]
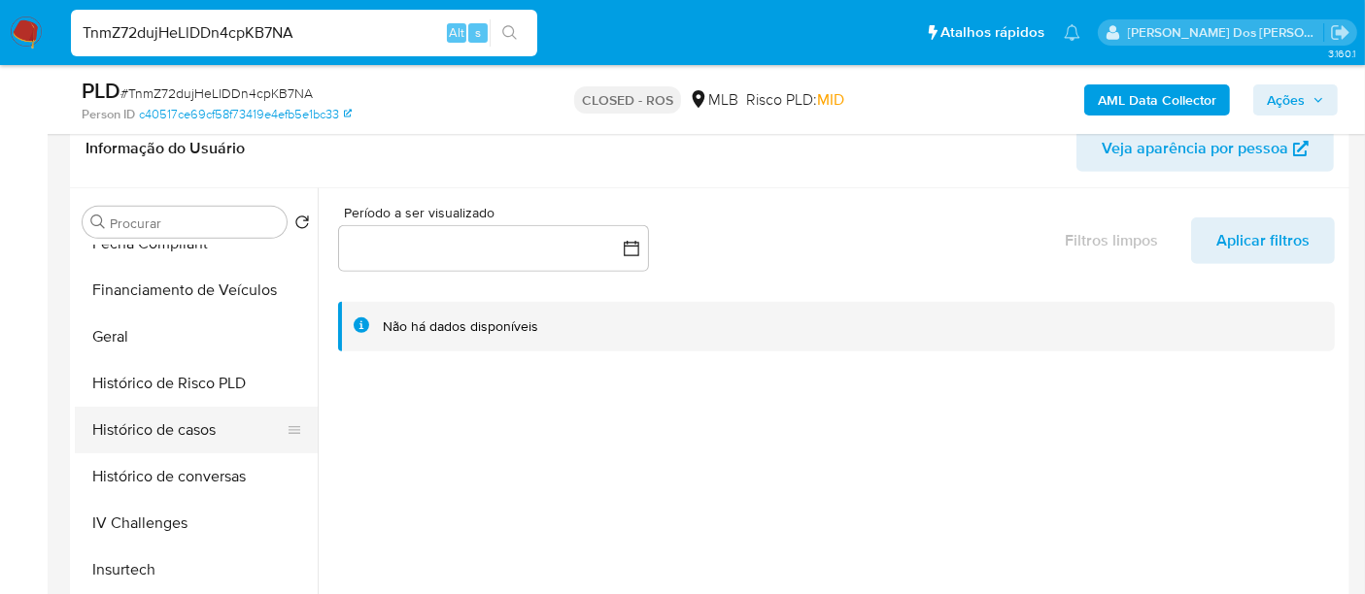
click at [171, 434] on button "Histórico de casos" at bounding box center [188, 430] width 227 height 47
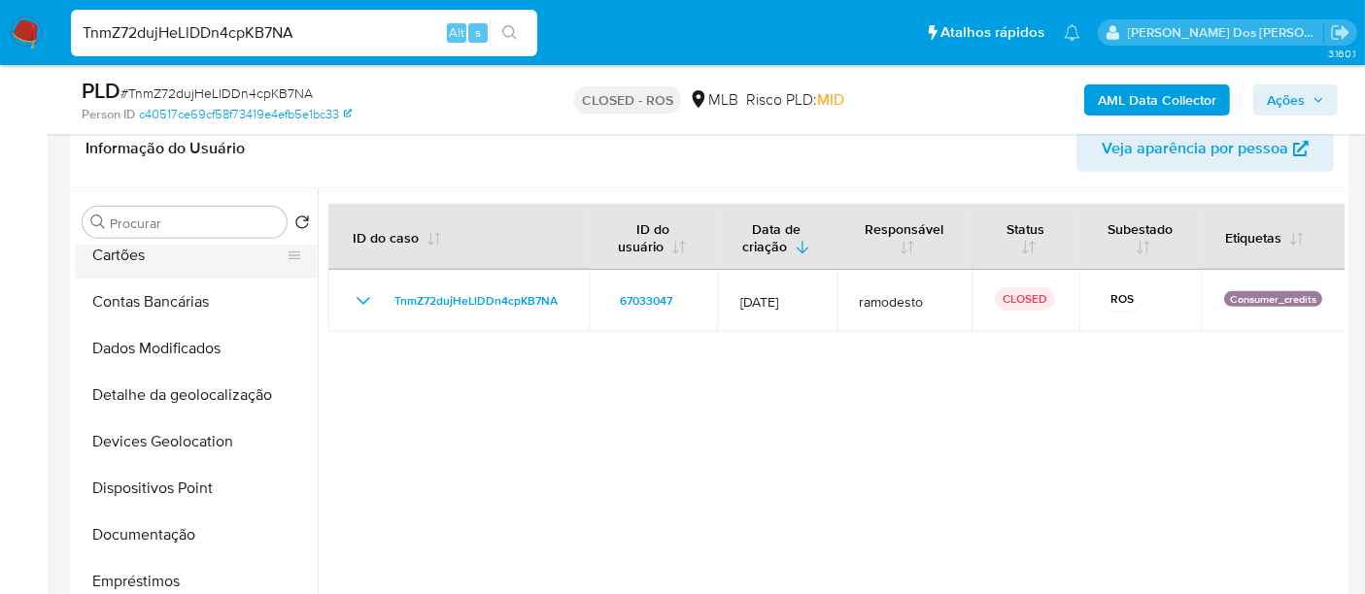
scroll to position [0, 0]
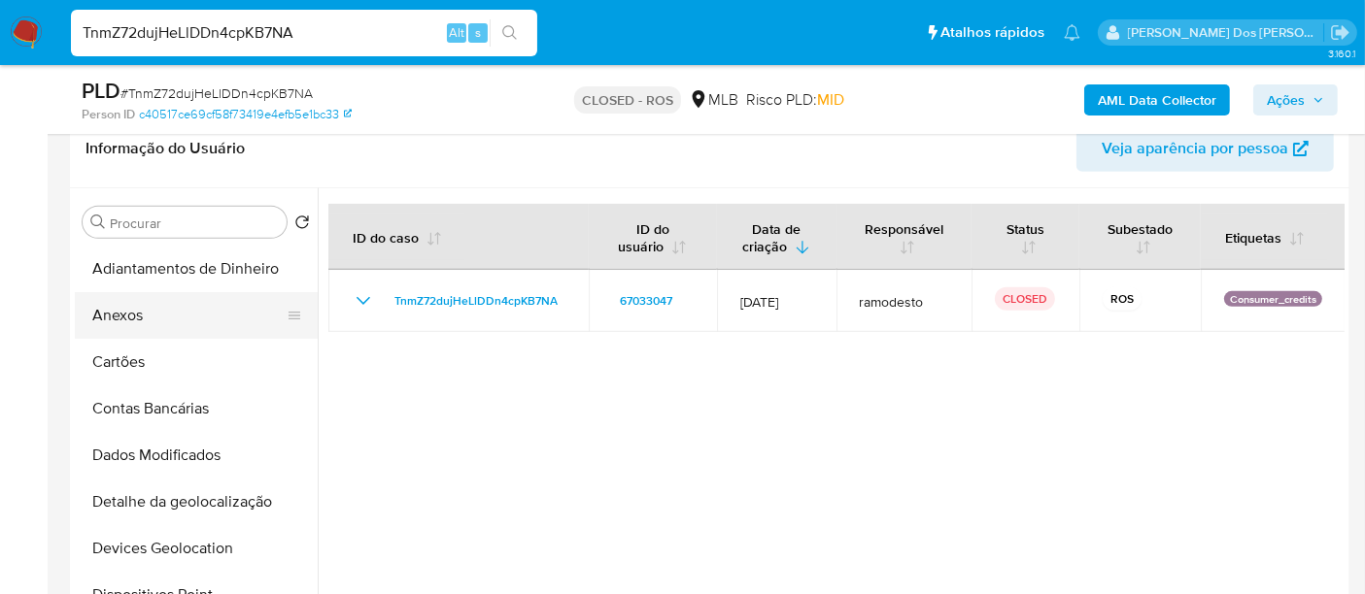
click at [129, 321] on button "Anexos" at bounding box center [188, 315] width 227 height 47
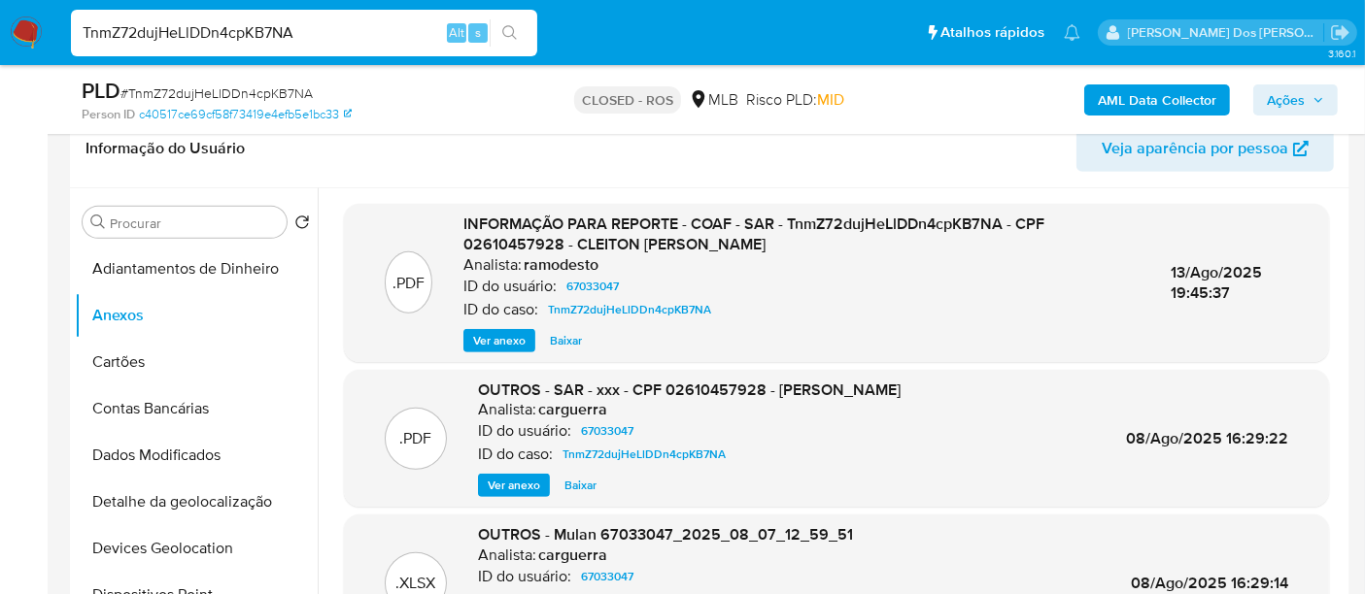
click at [488, 339] on span "Ver anexo" at bounding box center [499, 340] width 52 height 19
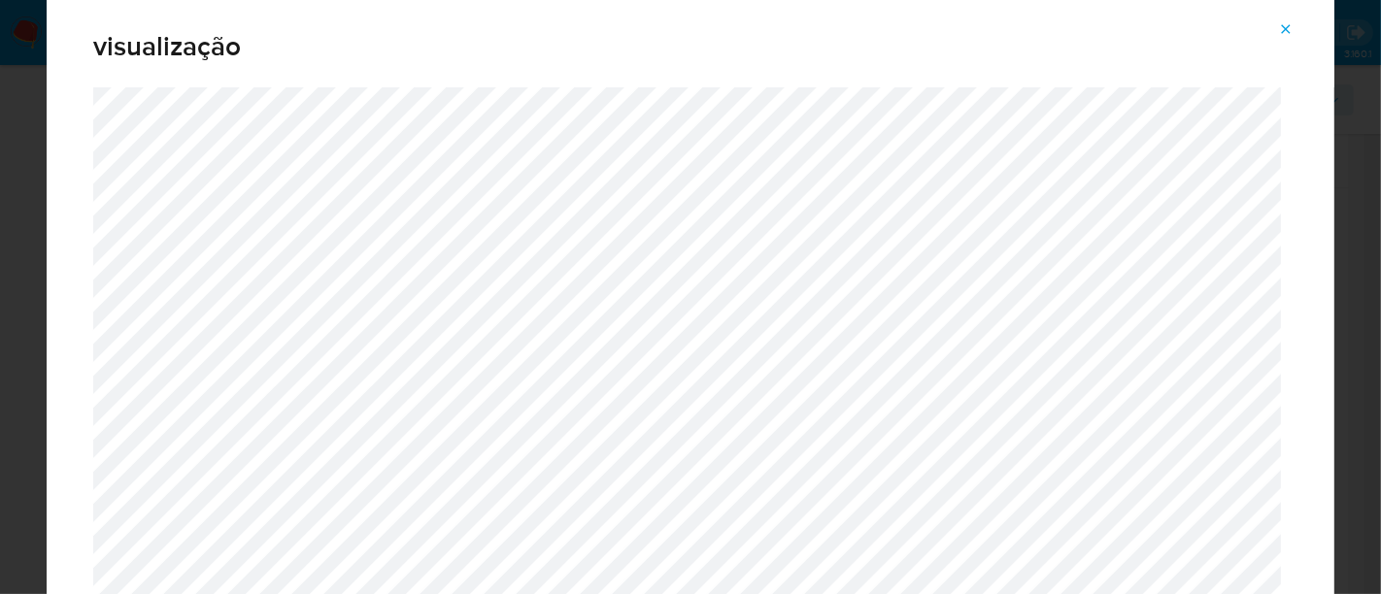
click at [1292, 29] on icon "Attachment preview" at bounding box center [1286, 29] width 16 height 16
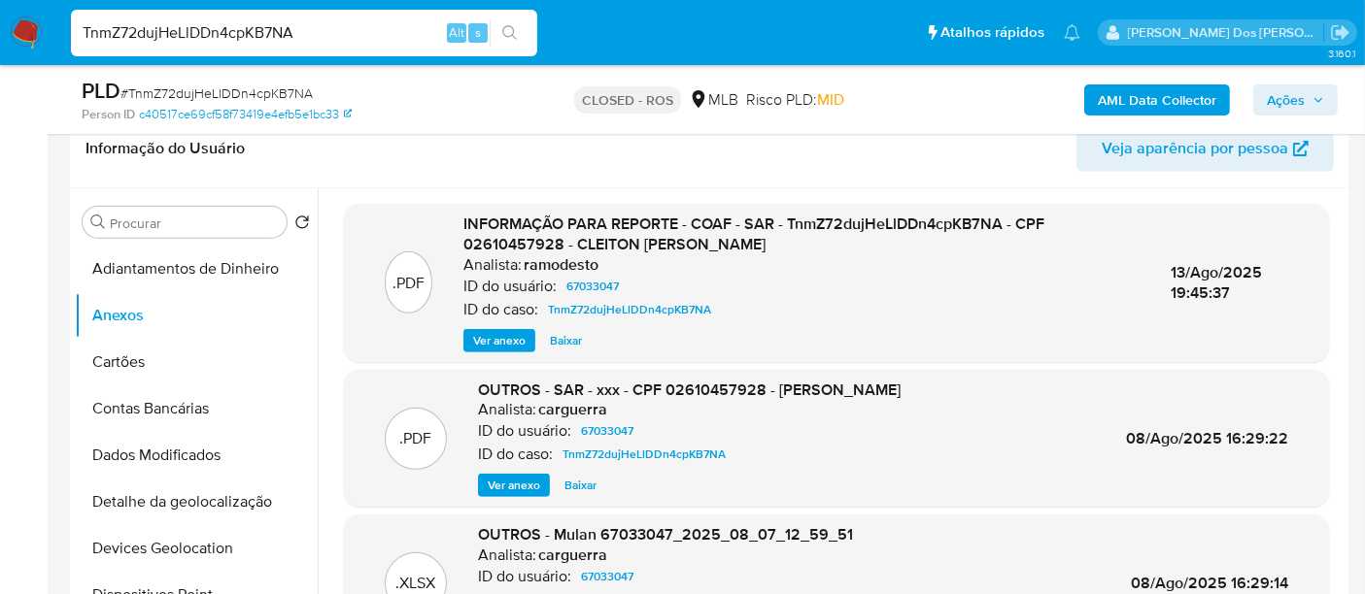
click at [395, 34] on input "TnmZ72dujHeLlDDn4cpKB7NA" at bounding box center [304, 32] width 466 height 25
paste input "XnK9zqz9xzpCHdNGiQvCObz5"
type input "XnK9zqz9xzpCHdNGiQvCObz5"
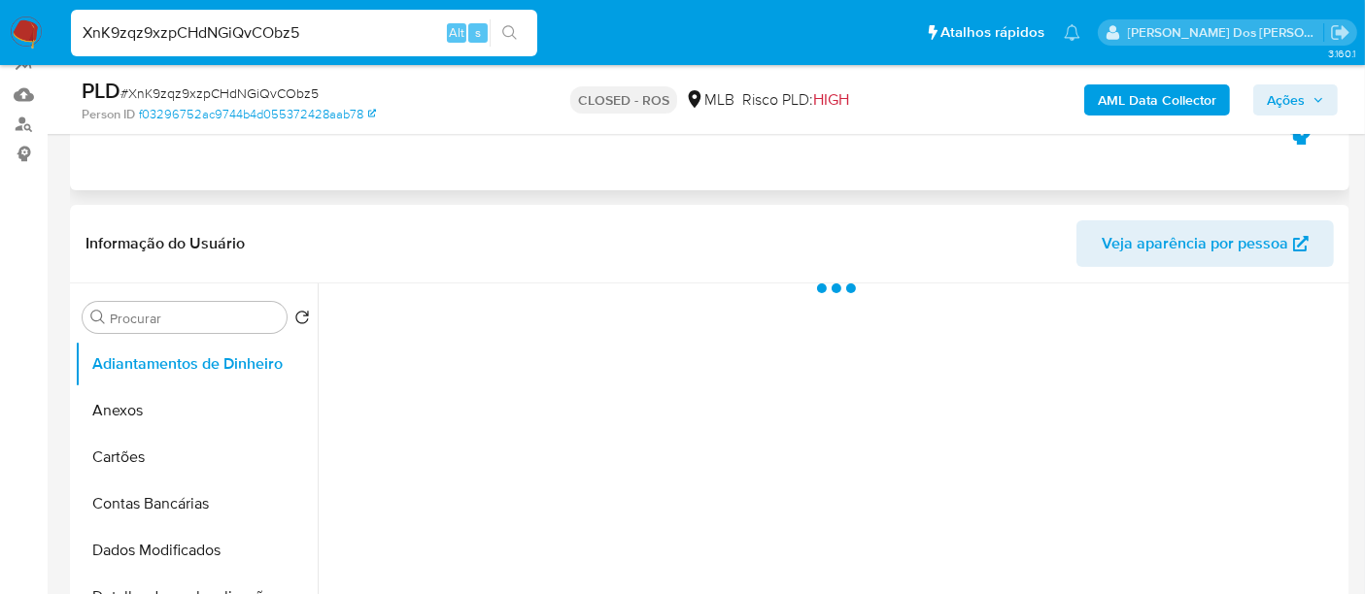
select select "10"
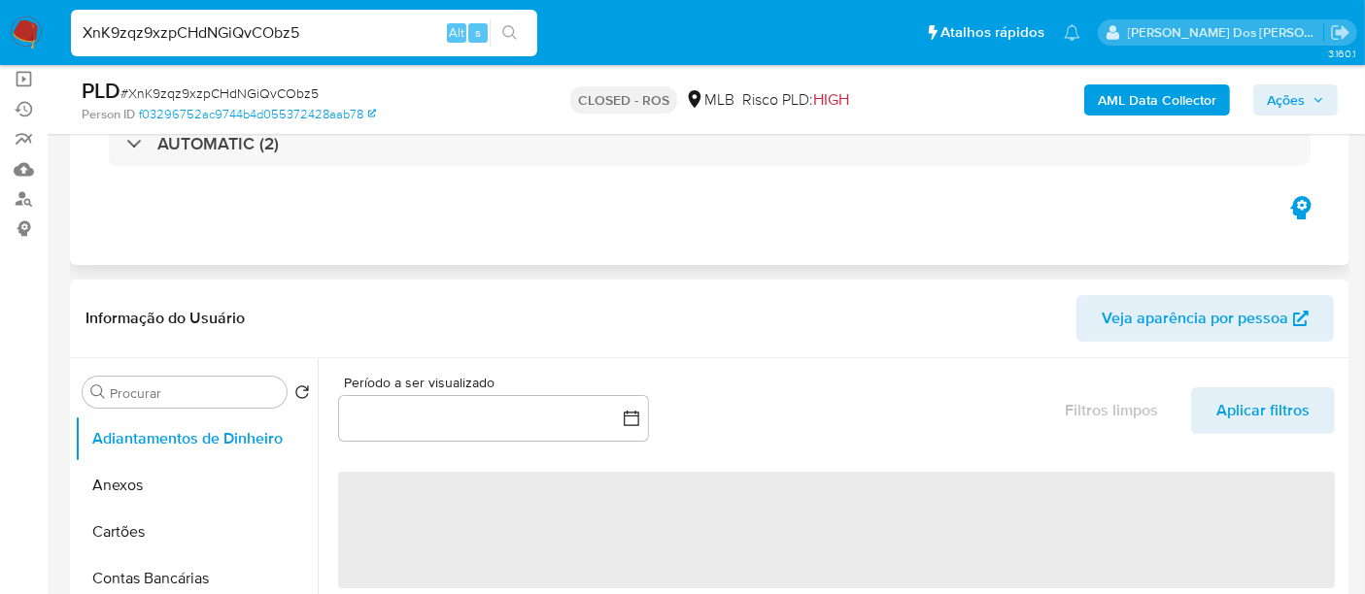
scroll to position [108, 0]
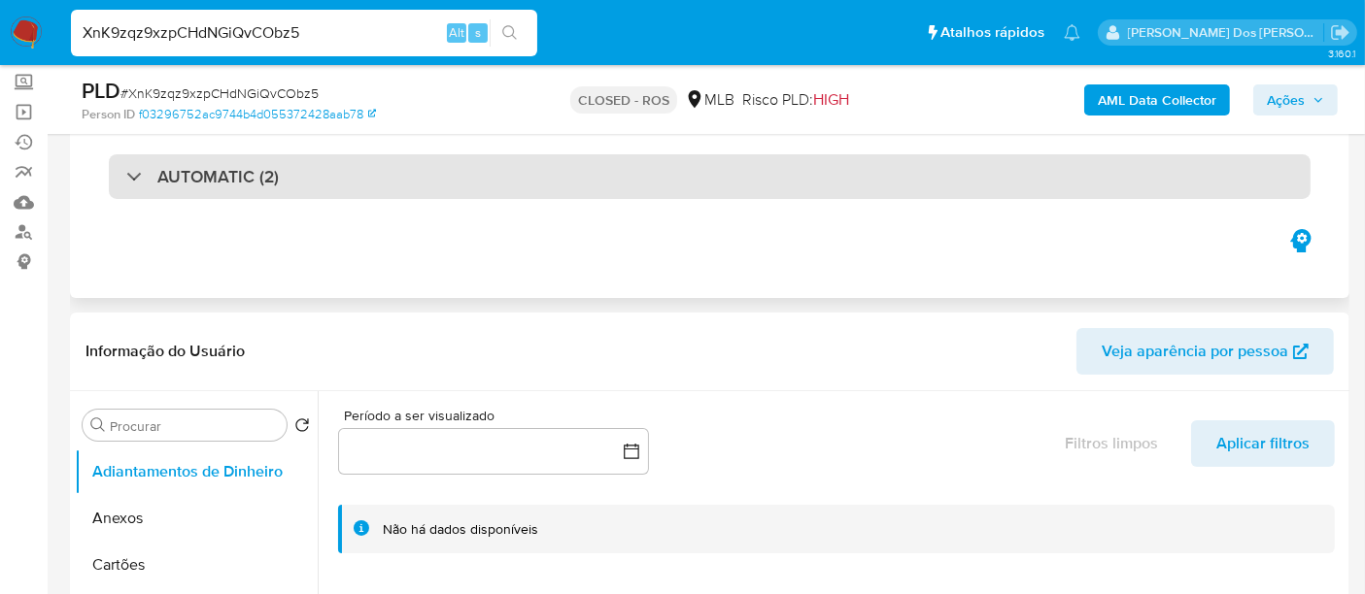
click at [407, 167] on div "AUTOMATIC (2)" at bounding box center [709, 176] width 1201 height 45
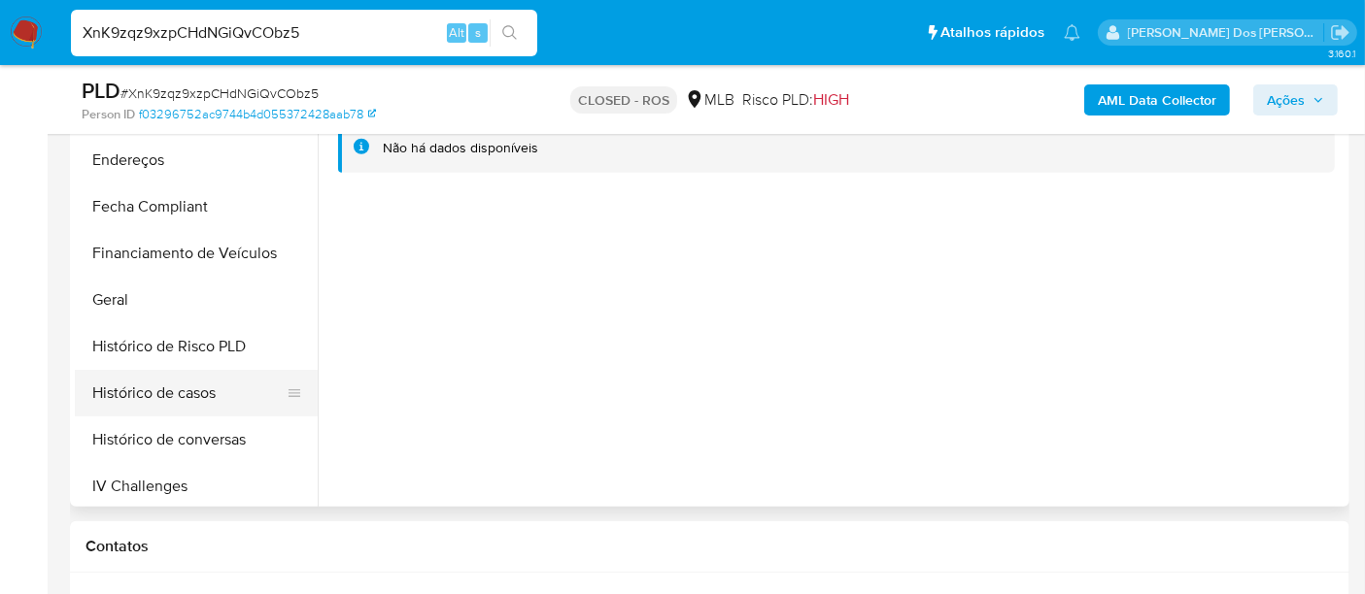
scroll to position [431, 0]
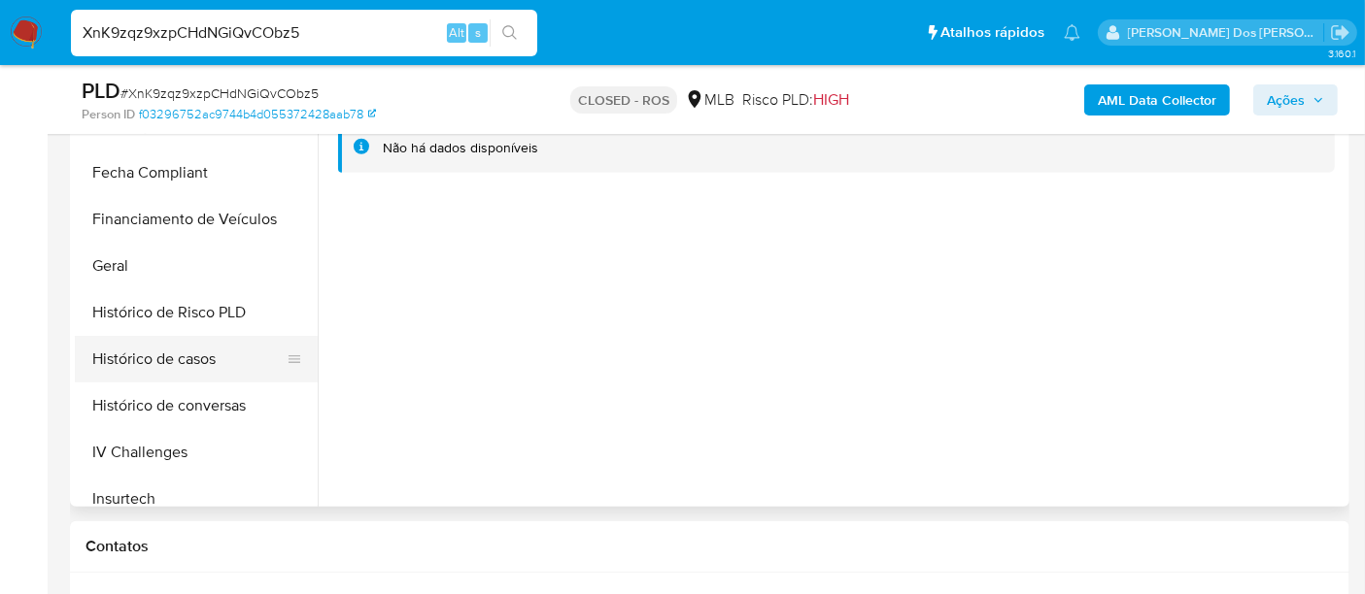
click at [190, 354] on button "Histórico de casos" at bounding box center [188, 359] width 227 height 47
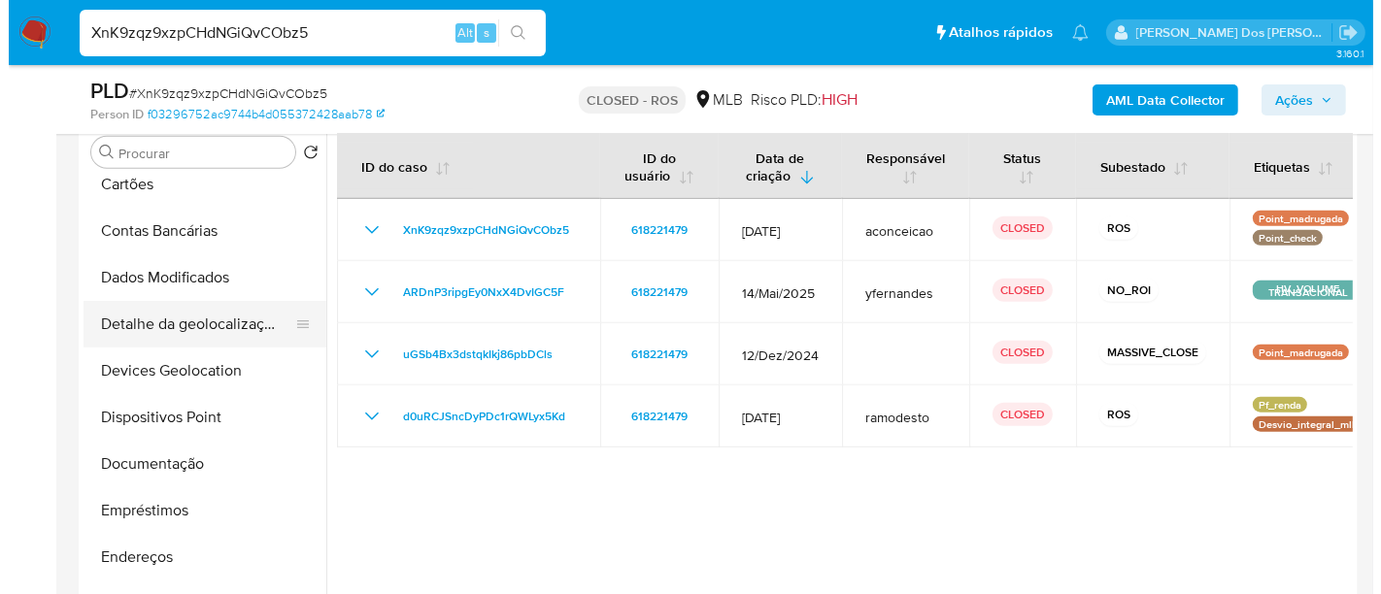
scroll to position [0, 0]
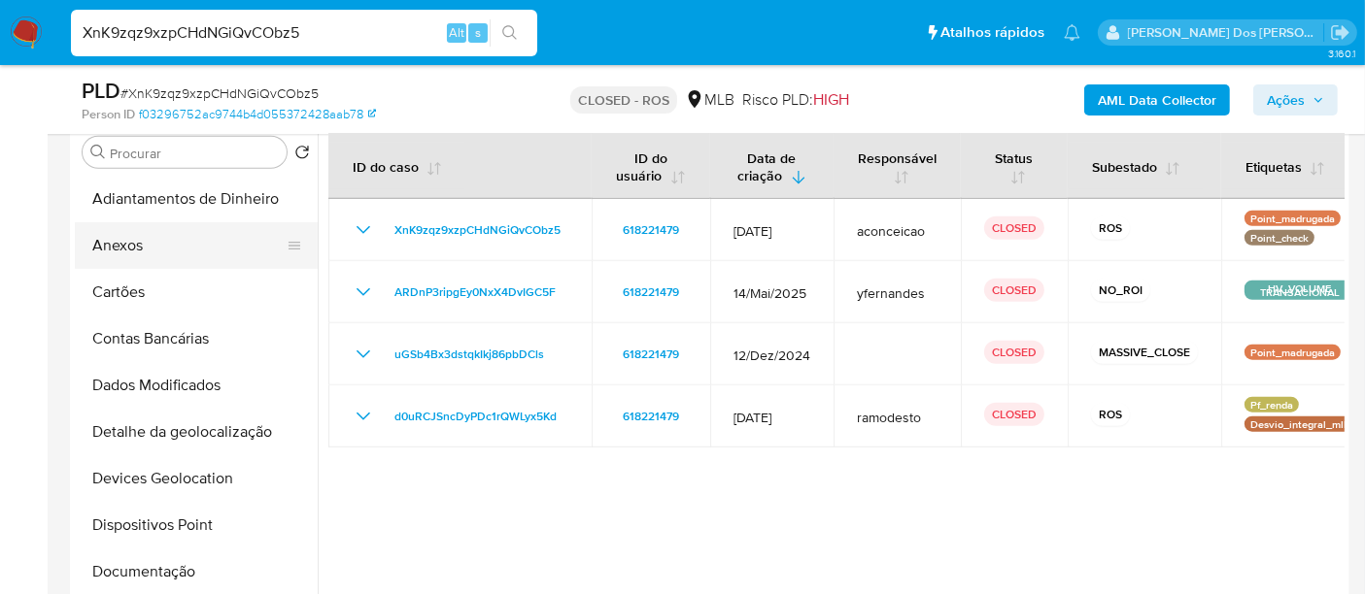
click at [125, 248] on button "Anexos" at bounding box center [188, 245] width 227 height 47
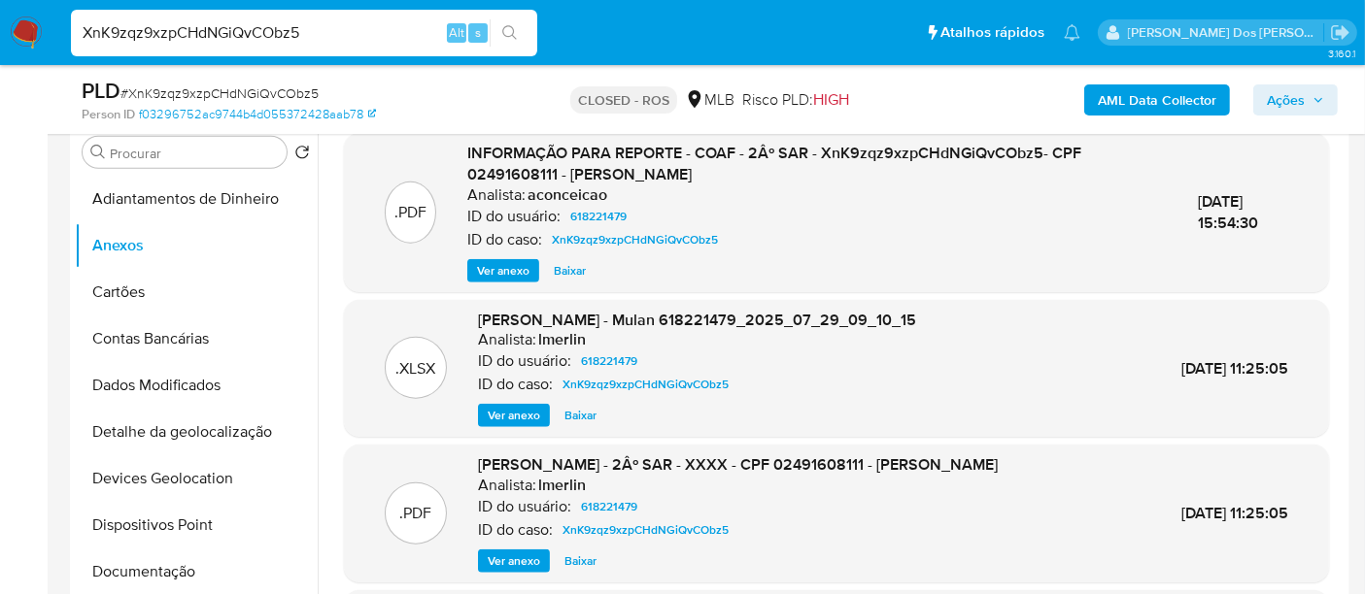
click at [530, 259] on button "Ver anexo" at bounding box center [503, 270] width 72 height 23
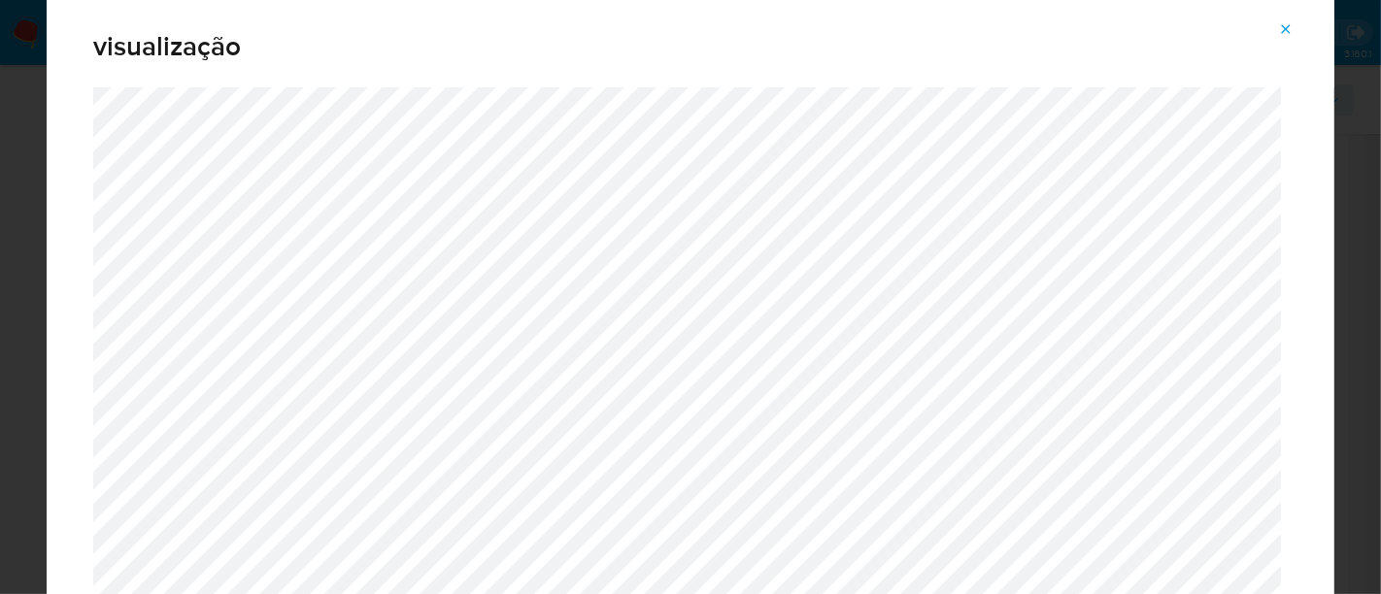
click at [1282, 18] on span "Attachment preview" at bounding box center [1286, 29] width 16 height 27
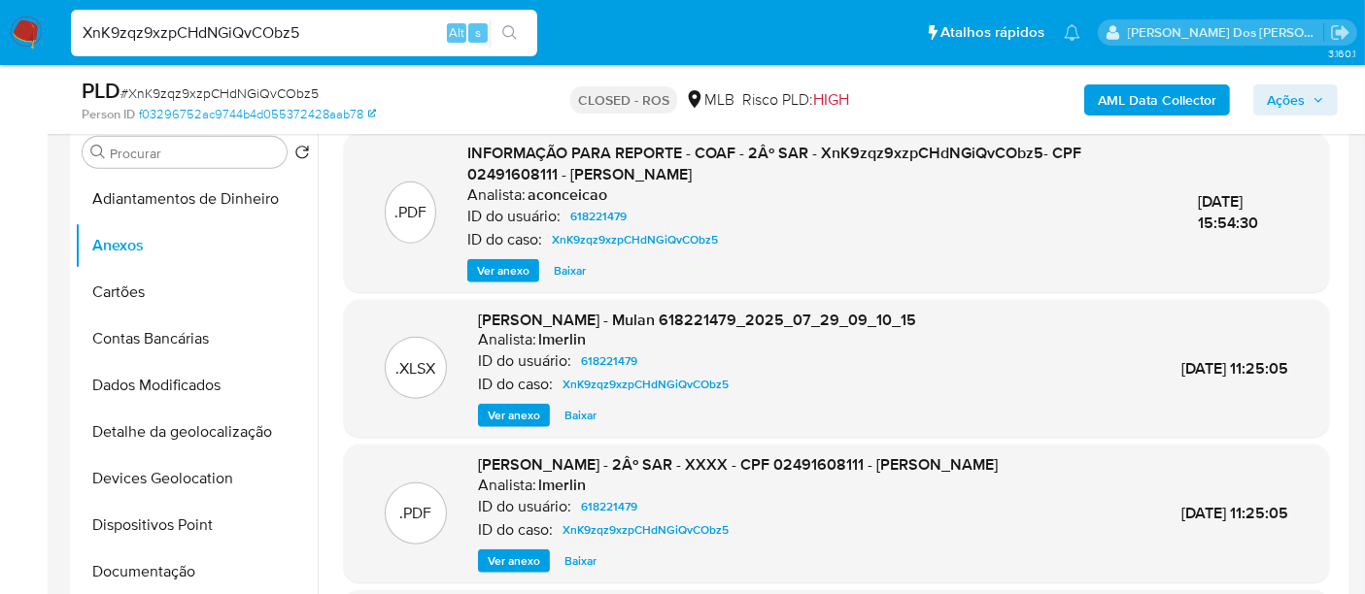
click at [500, 271] on span "Ver anexo" at bounding box center [503, 270] width 52 height 19
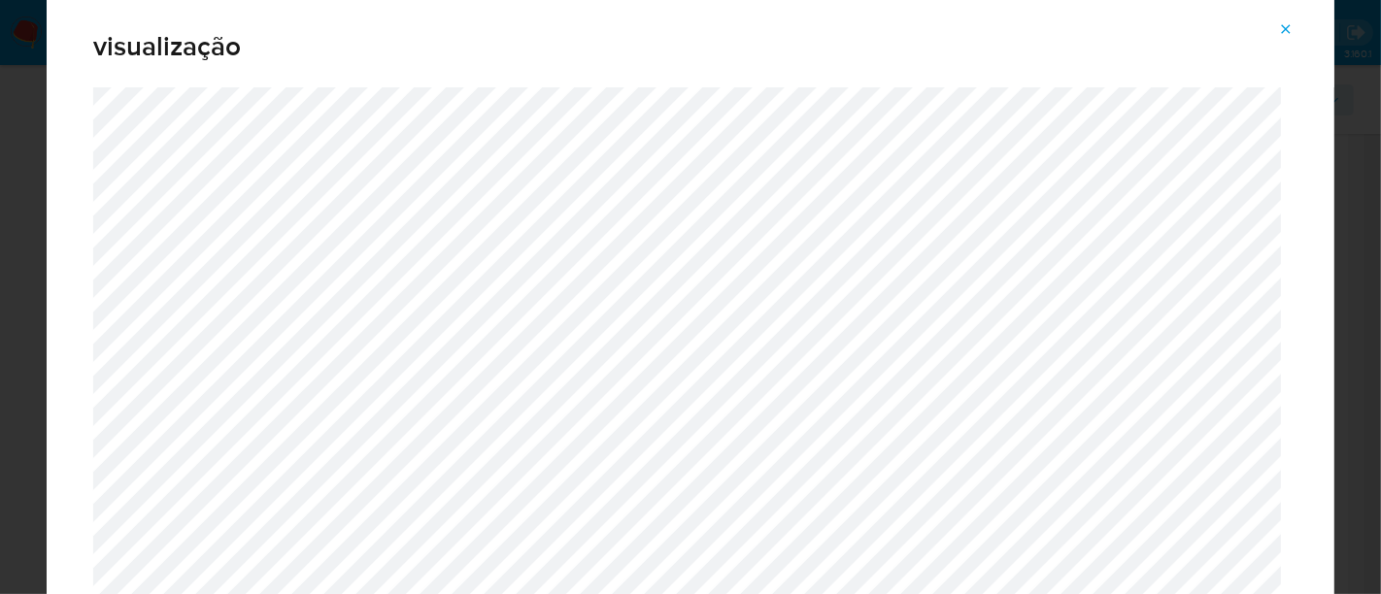
click at [1284, 28] on icon "Attachment preview" at bounding box center [1286, 29] width 16 height 16
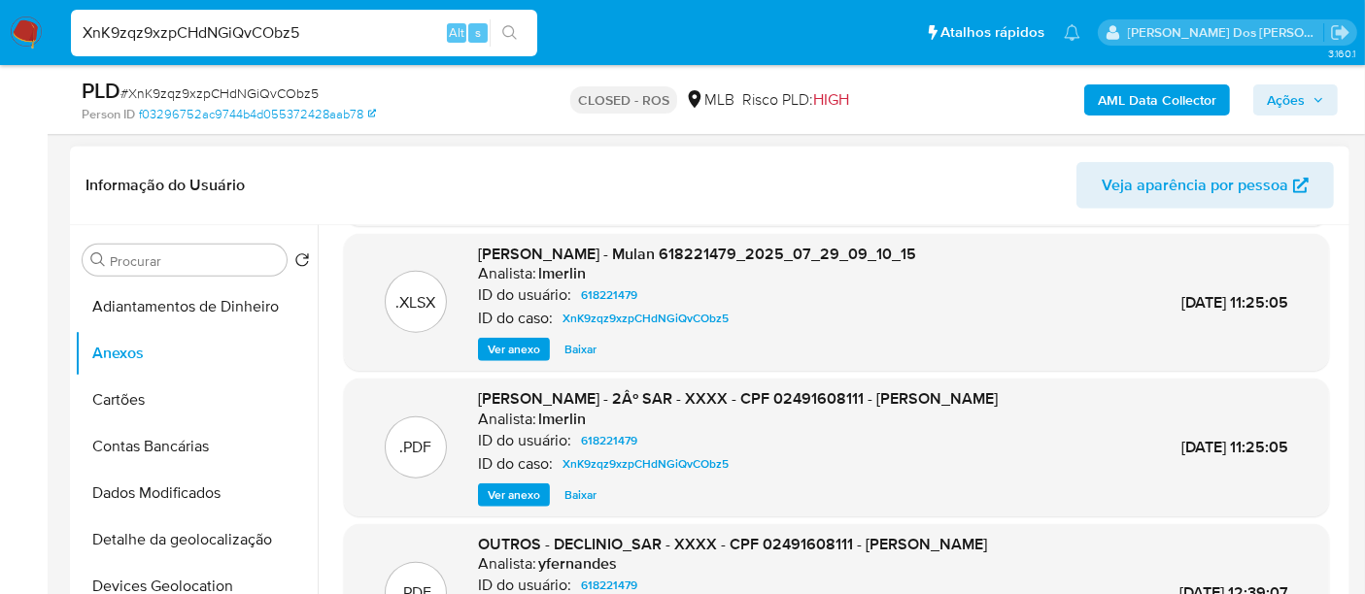
scroll to position [184, 0]
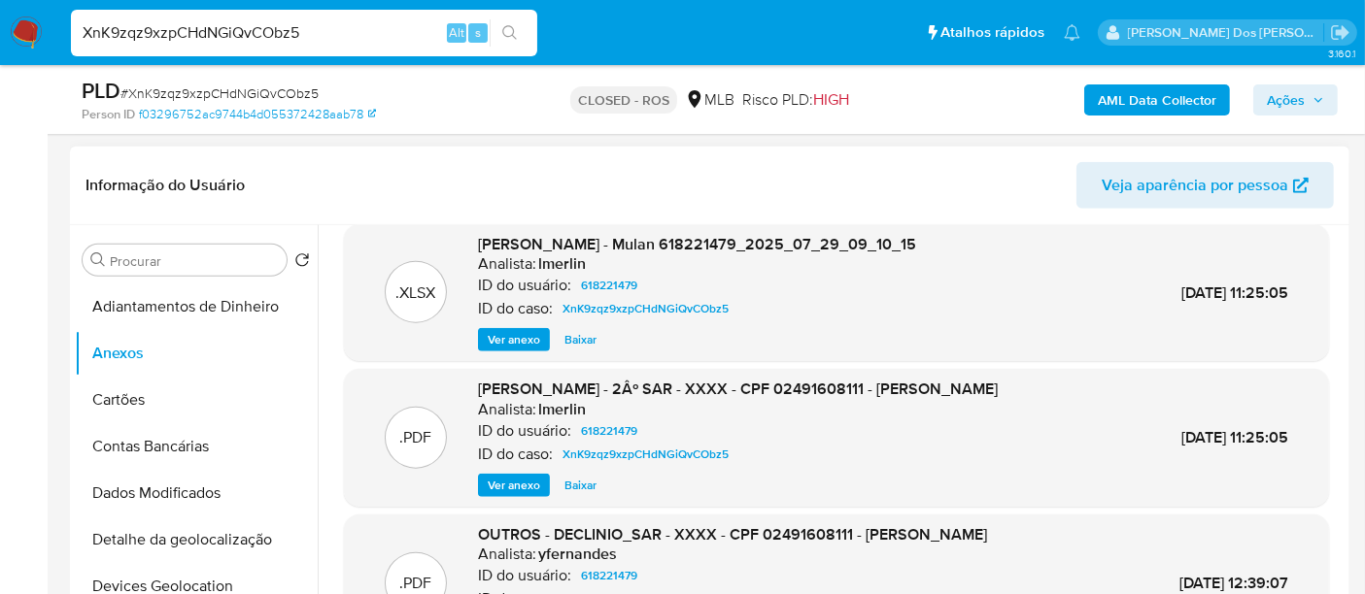
click at [494, 487] on span "Ver anexo" at bounding box center [514, 485] width 52 height 19
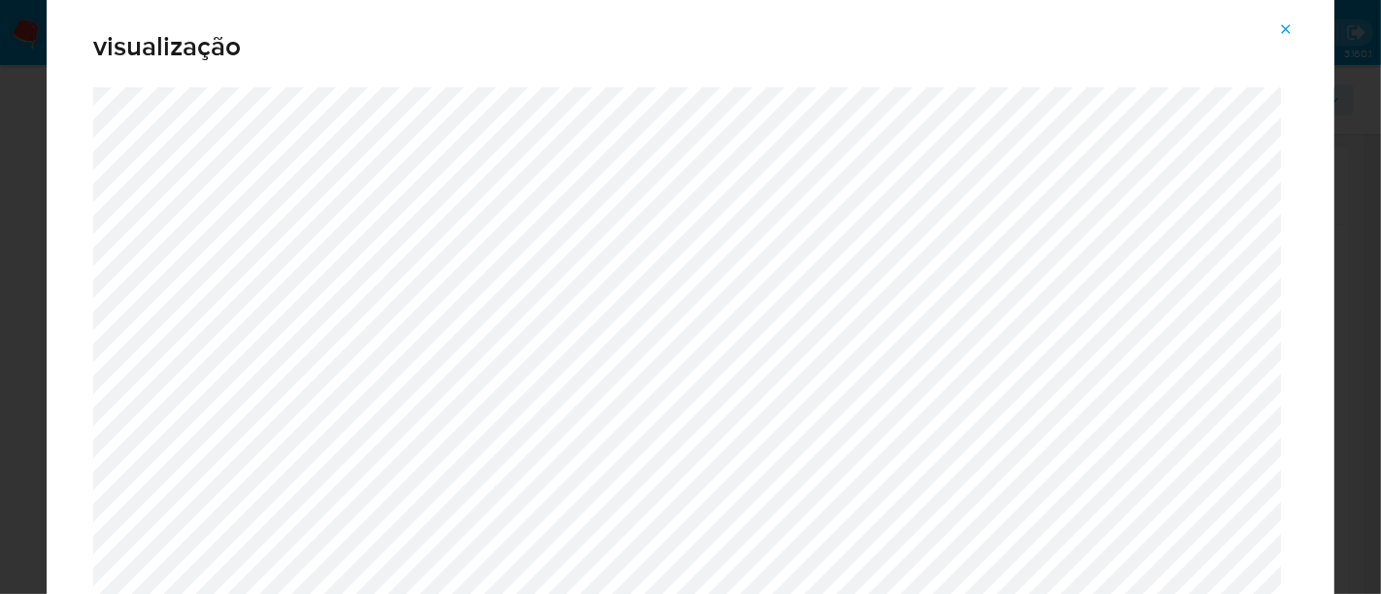
click at [1288, 26] on icon "Attachment preview" at bounding box center [1286, 28] width 9 height 9
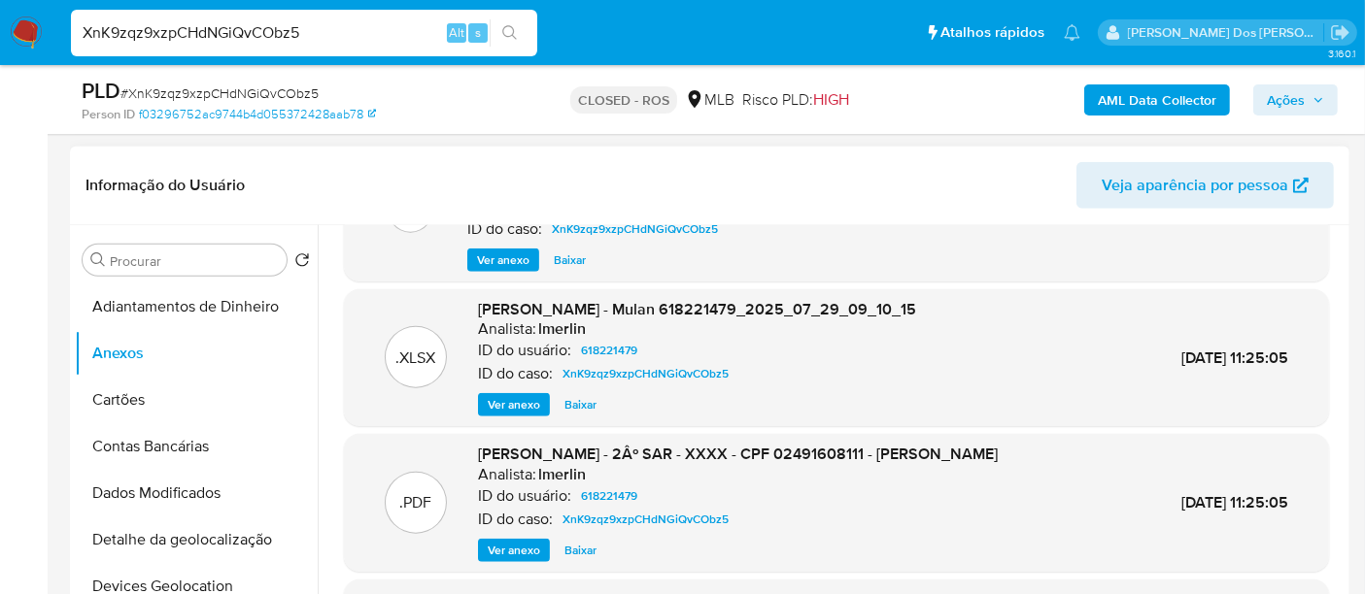
scroll to position [76, 0]
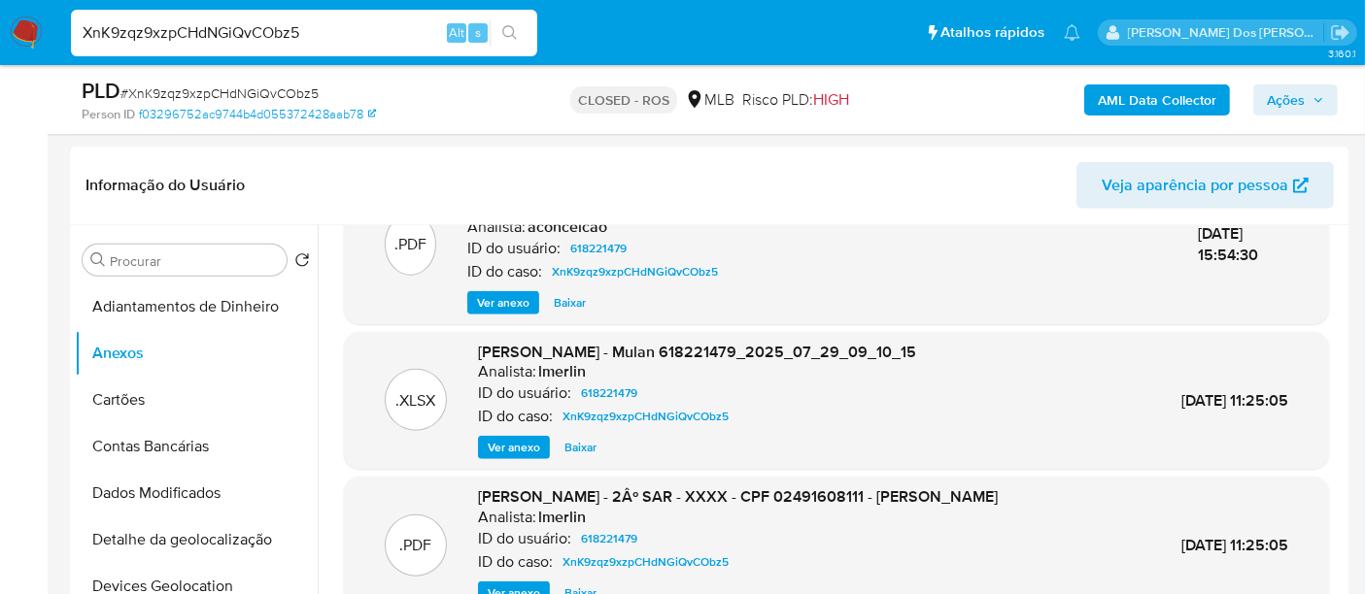
click at [283, 94] on span "# XnK9zqz9xzpCHdNGiQvCObz5" at bounding box center [219, 93] width 198 height 19
copy span "XnK9zqz9xzpCHdNGiQvCObz5"
click at [347, 40] on input "XnK9zqz9xzpCHdNGiQvCObz5" at bounding box center [304, 32] width 466 height 25
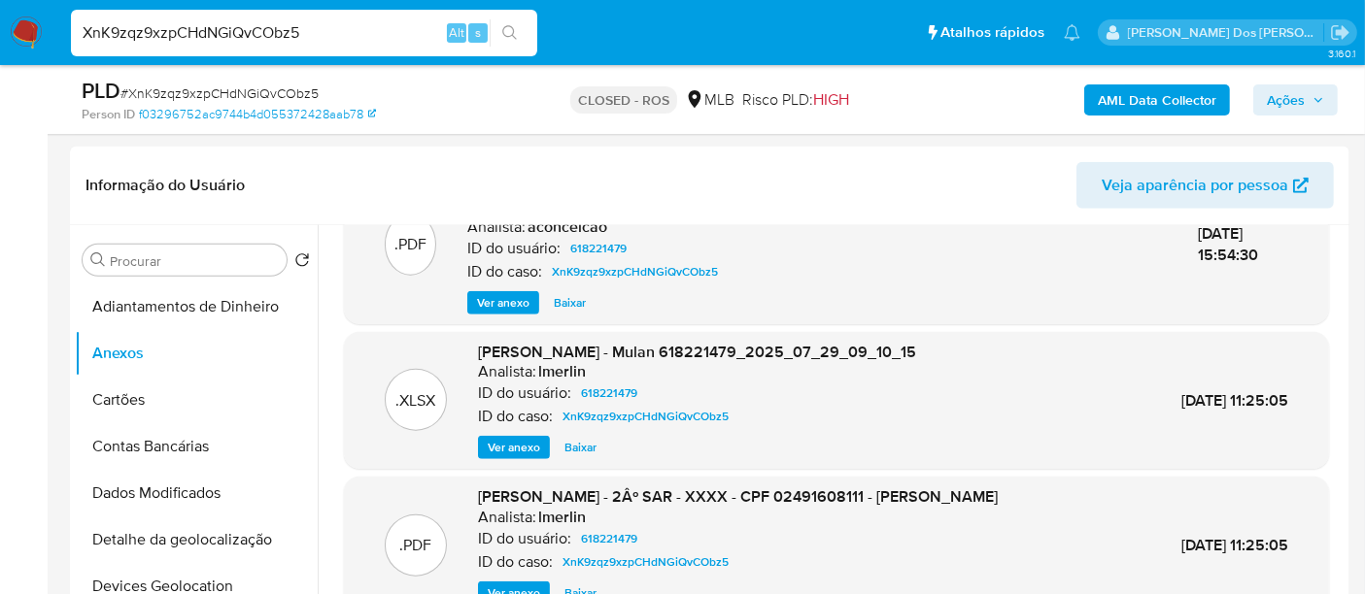
paste input "6WAo4wrXtrEcWFtogVuTeRa8"
type input "6WAo4wrXtrEcWFtogVuTeRa8"
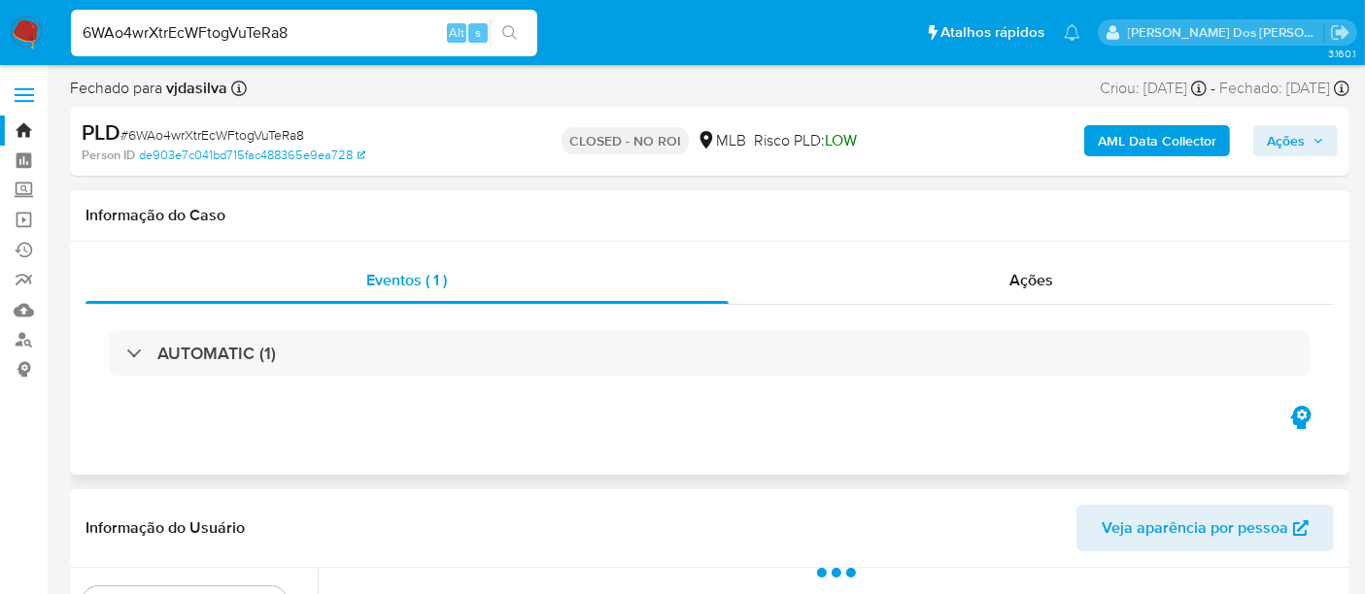
select select "10"
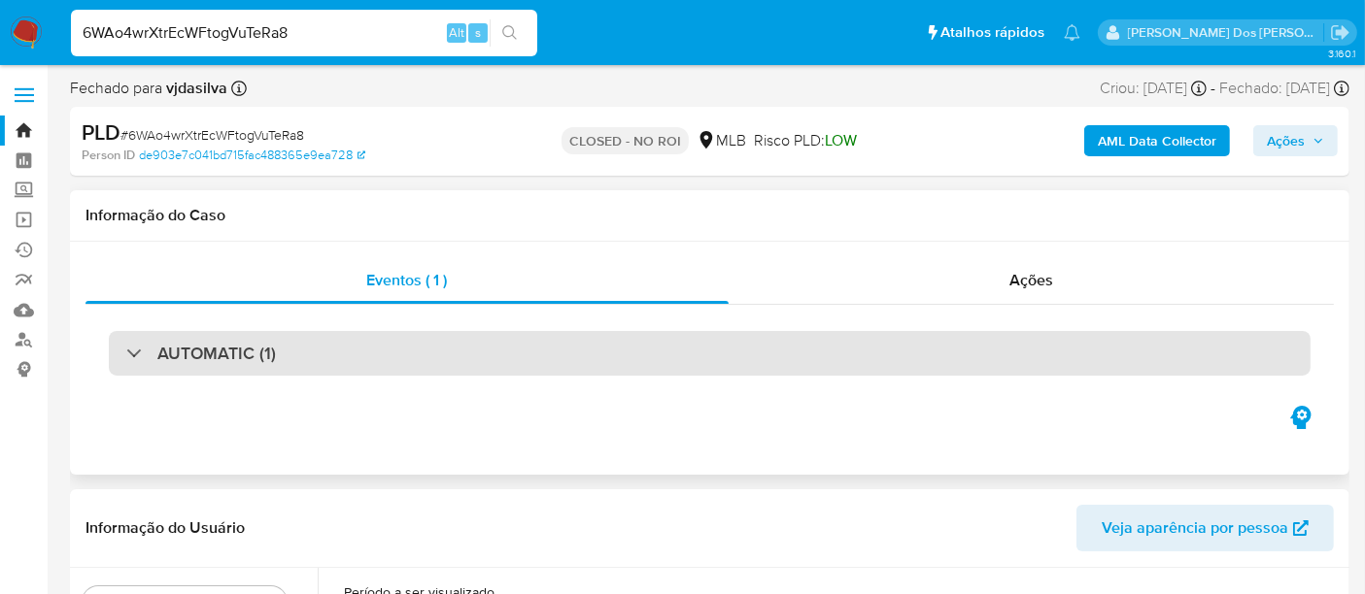
click at [351, 357] on div "AUTOMATIC (1)" at bounding box center [709, 353] width 1201 height 45
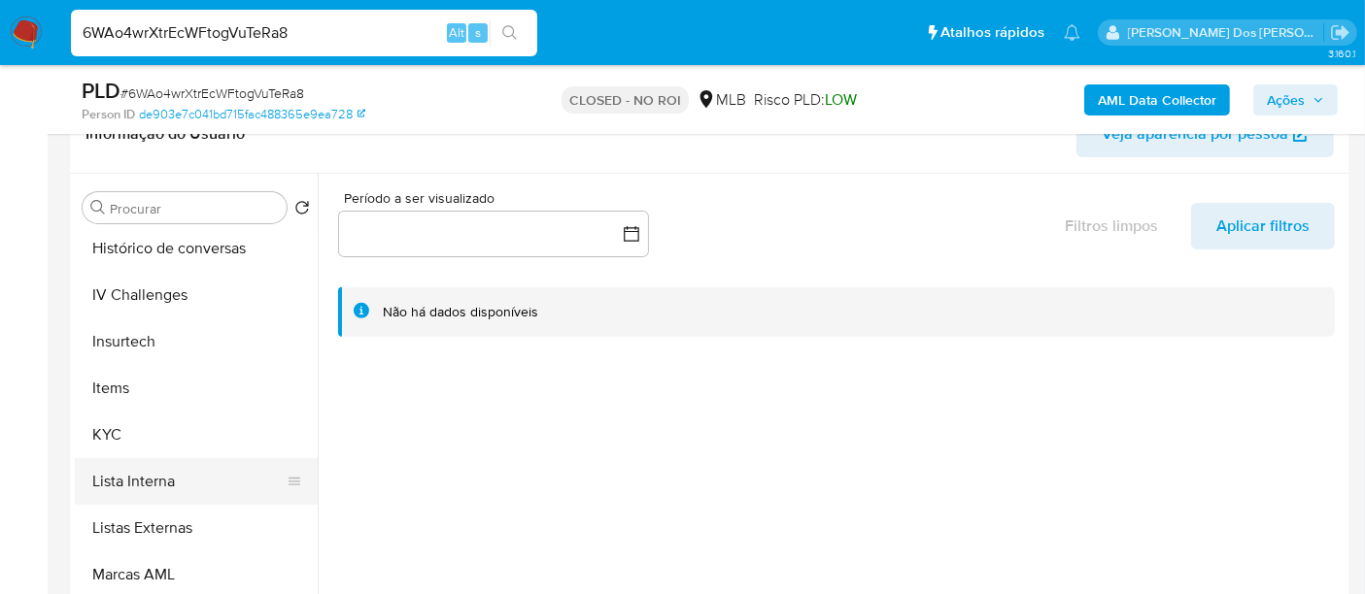
scroll to position [647, 0]
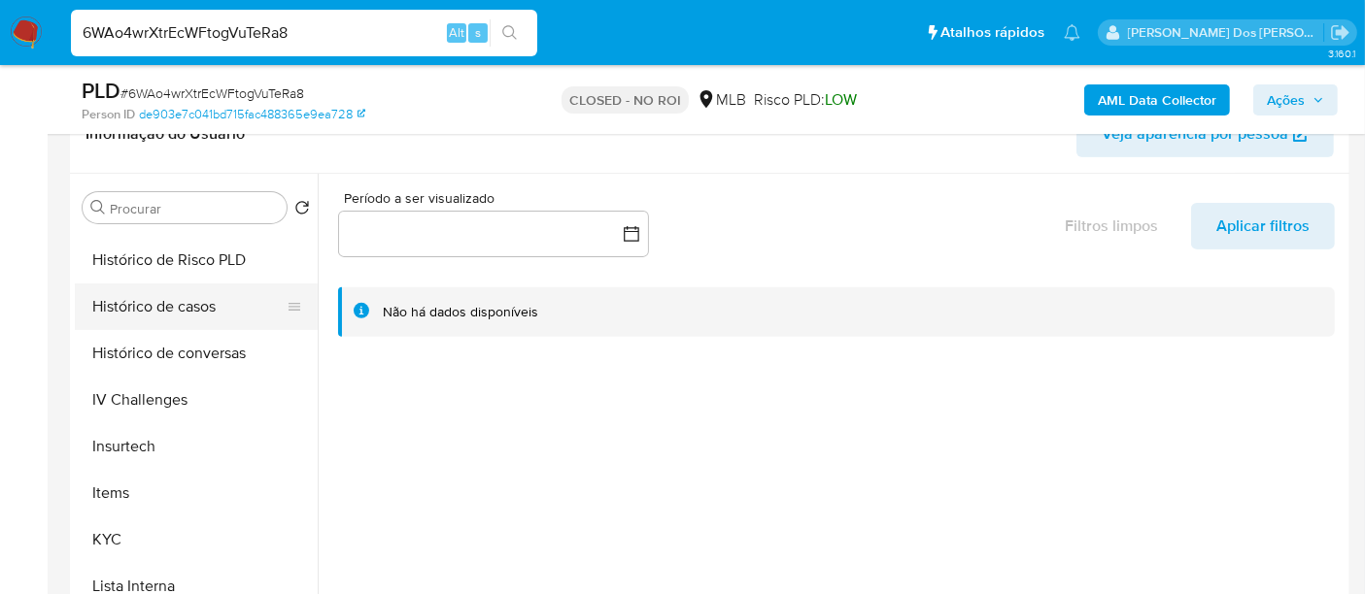
click at [180, 306] on button "Histórico de casos" at bounding box center [188, 307] width 227 height 47
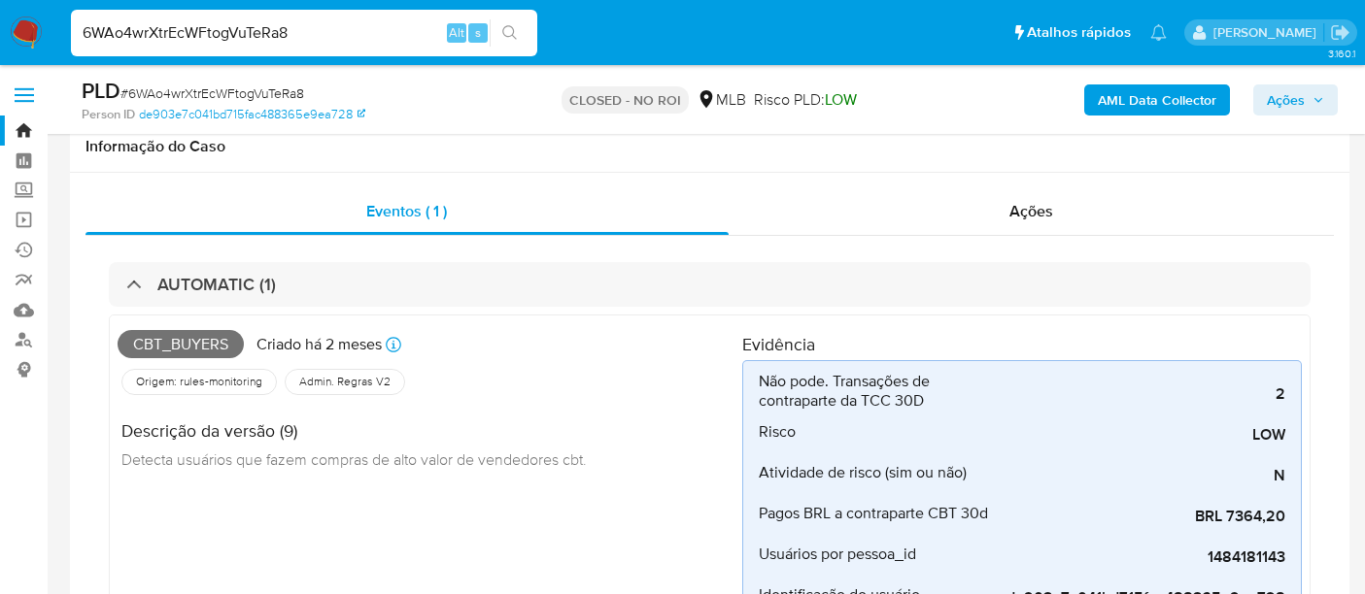
select select "10"
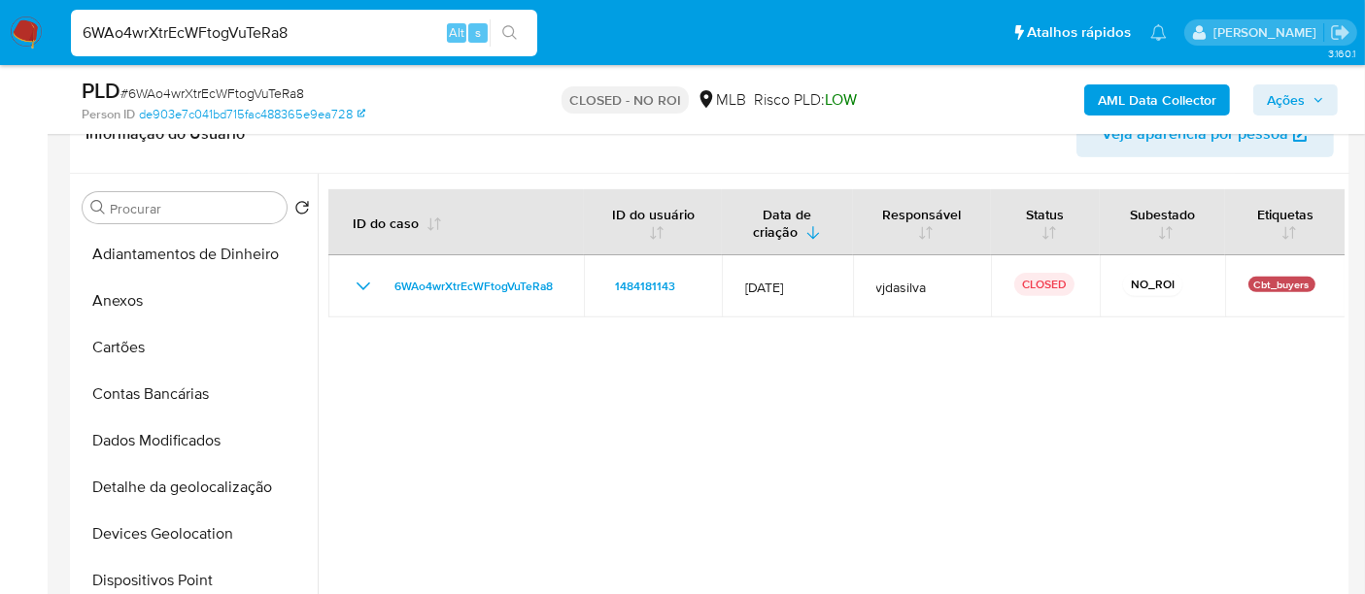
scroll to position [647, 0]
